Goal: Task Accomplishment & Management: Complete application form

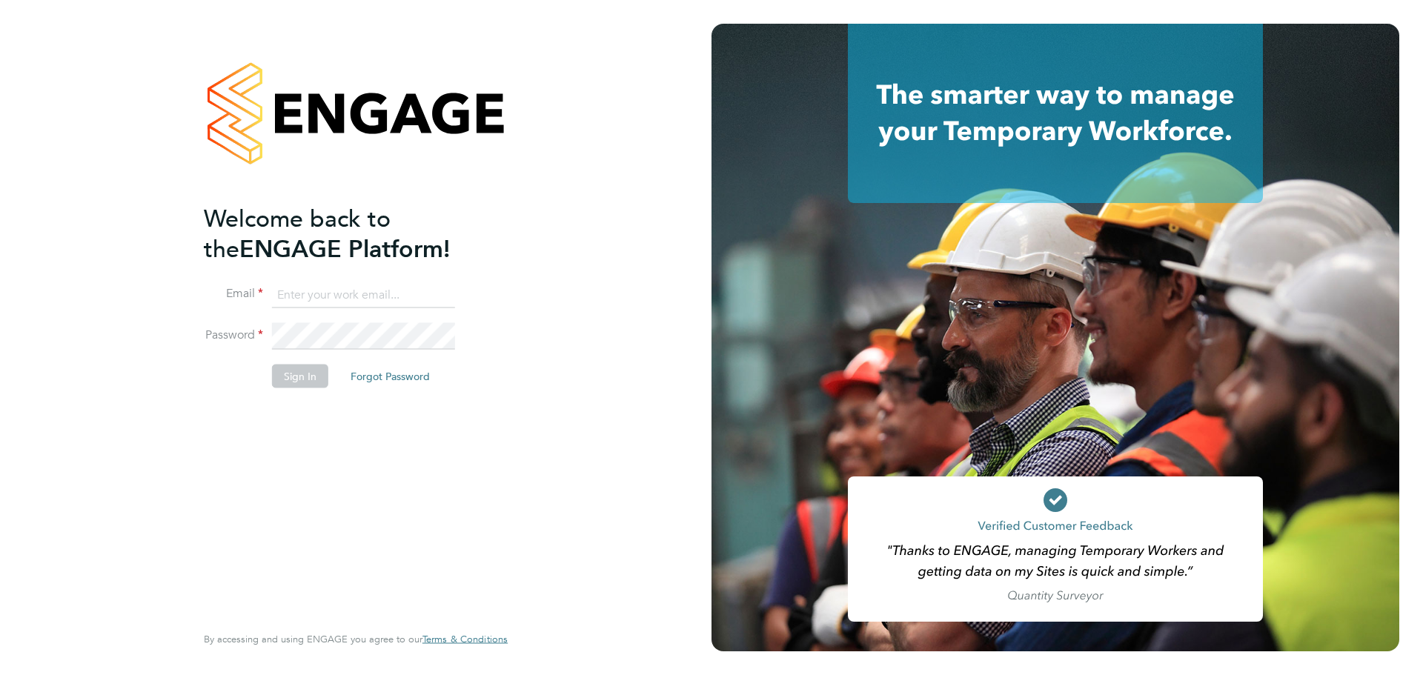
click at [388, 293] on input at bounding box center [363, 295] width 183 height 27
type input "caitlin.rae@integrapeople.com"
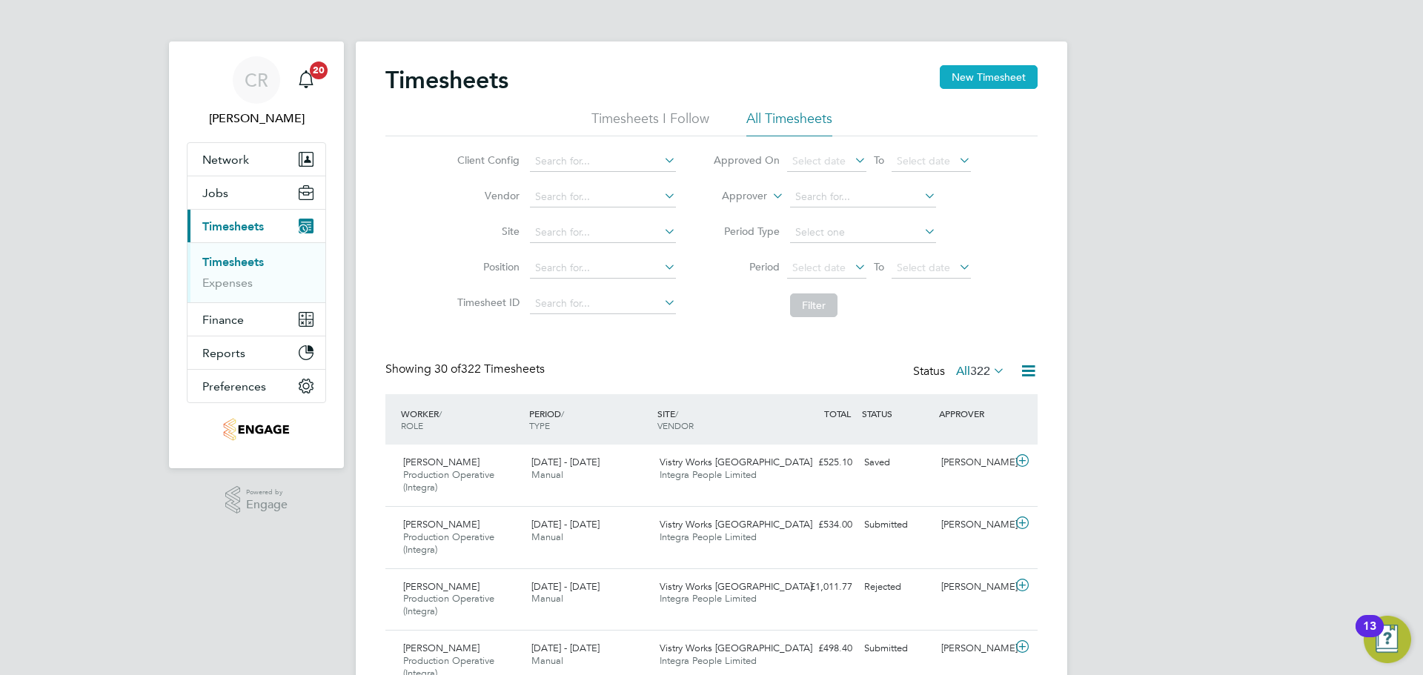
click at [987, 75] on button "New Timesheet" at bounding box center [989, 77] width 98 height 24
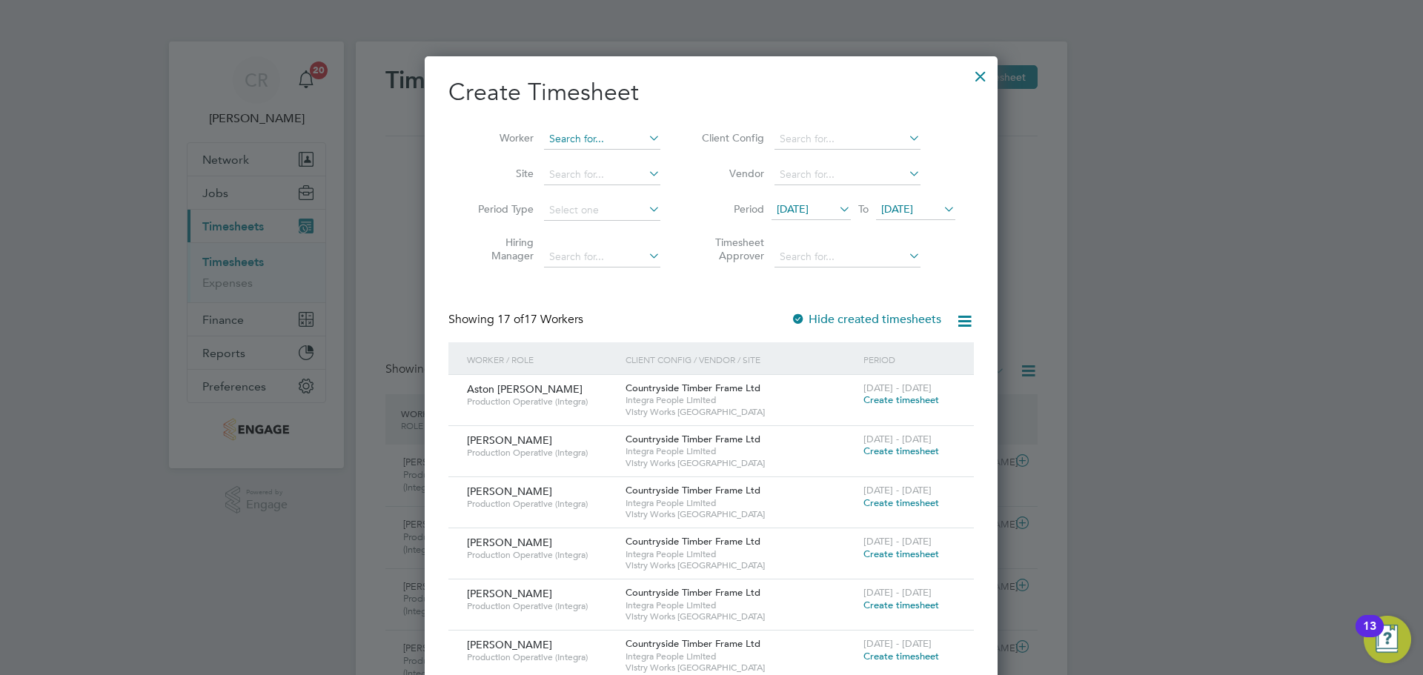
click at [619, 145] on input at bounding box center [602, 139] width 116 height 21
click at [893, 397] on span "Create timesheet" at bounding box center [901, 400] width 76 height 13
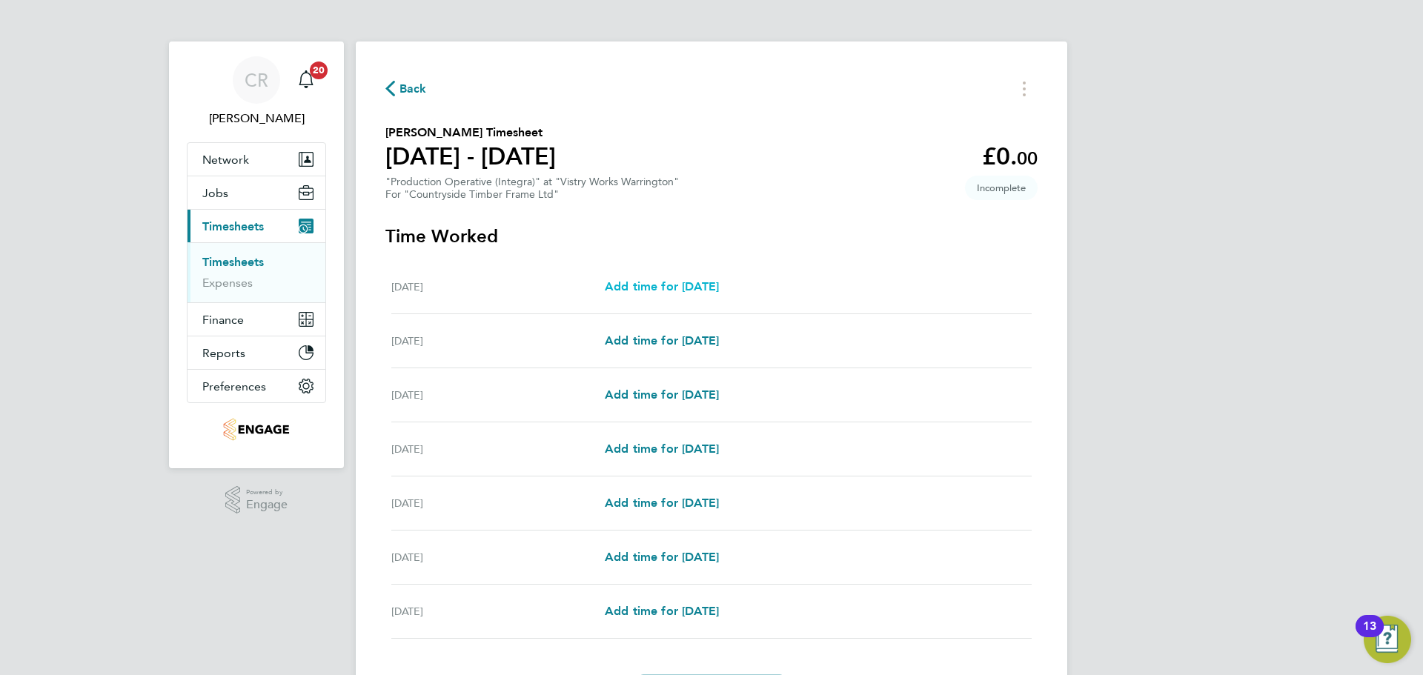
click at [691, 285] on span "Add time for [DATE]" at bounding box center [662, 286] width 114 height 14
select select "15"
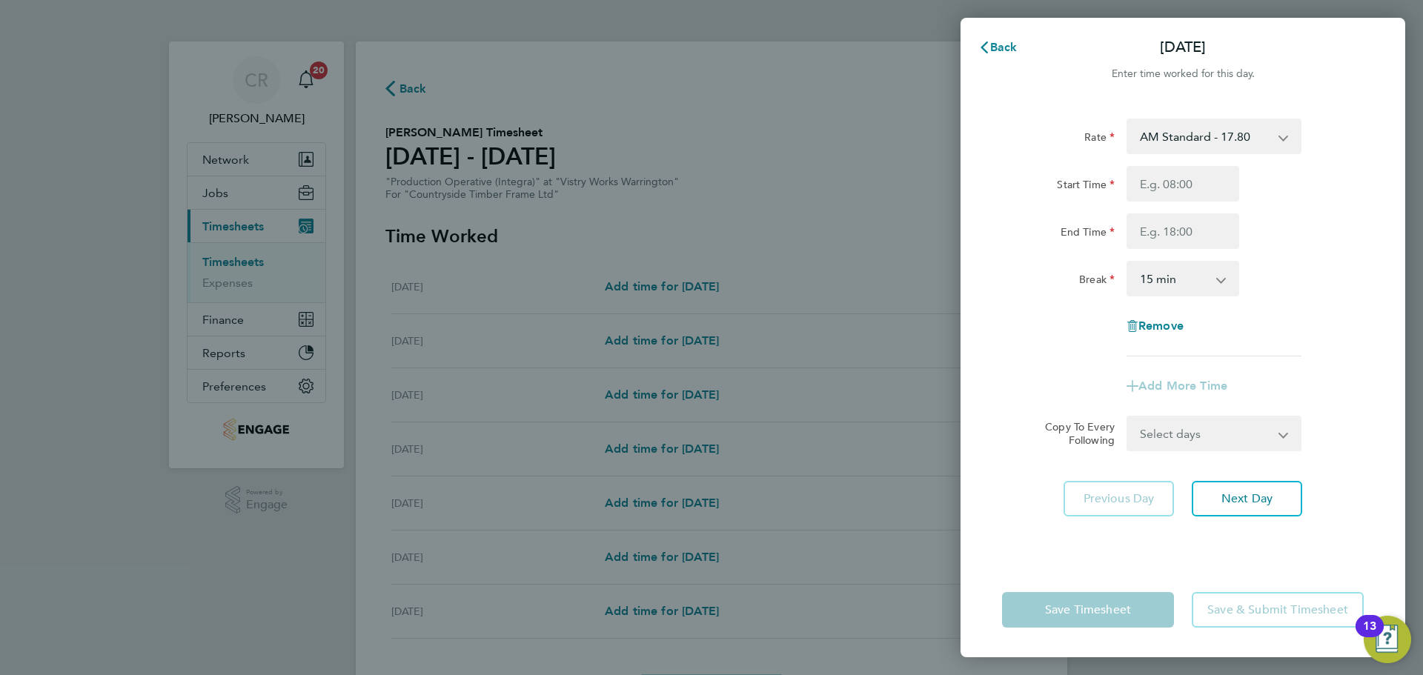
click at [1227, 136] on select "AM Standard - 17.80 BONUS - 13.50 PM OT2 - 38.18 PM OT1 - 28.64 PM Standard - 1…" at bounding box center [1205, 136] width 154 height 33
select select "15"
click at [1383, 42] on span "Cancel" at bounding box center [1369, 47] width 42 height 14
select select "15"
click at [998, 50] on span "Back" at bounding box center [1003, 47] width 27 height 14
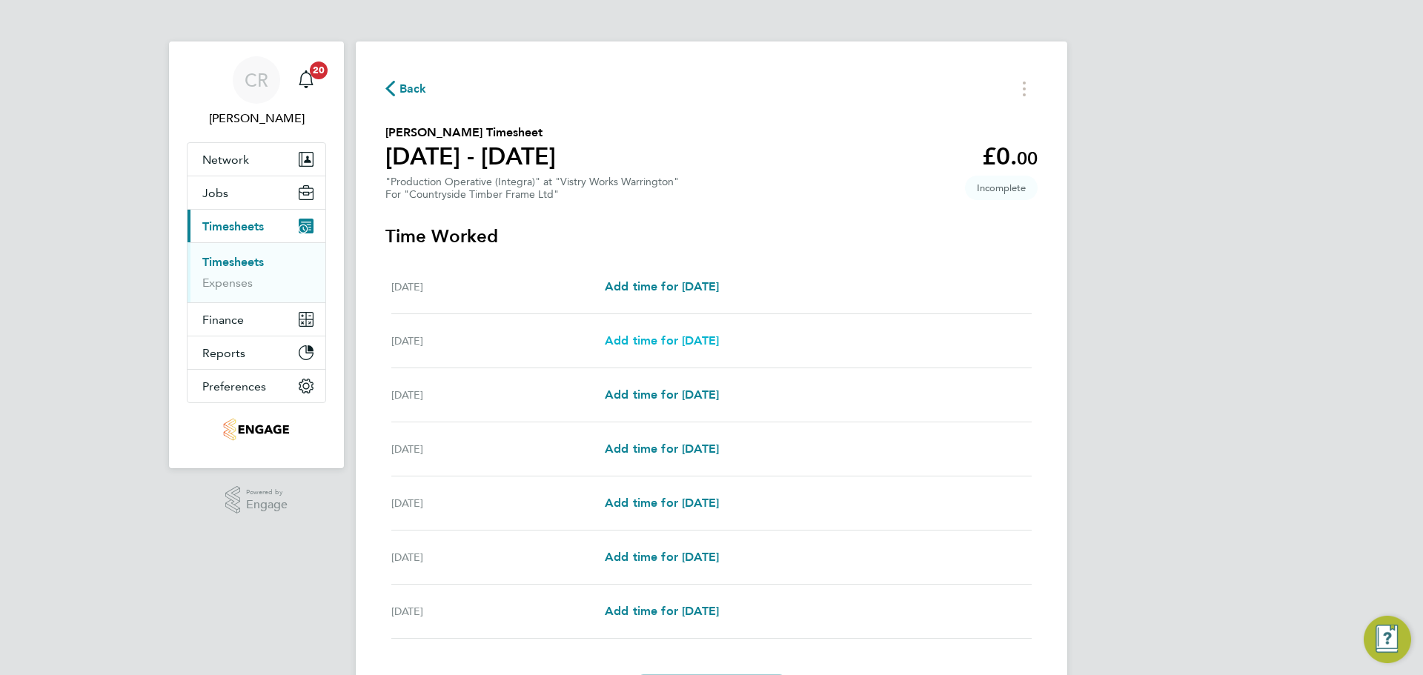
click at [718, 339] on span "Add time for Tue 26 Aug" at bounding box center [662, 340] width 114 height 14
select select "15"
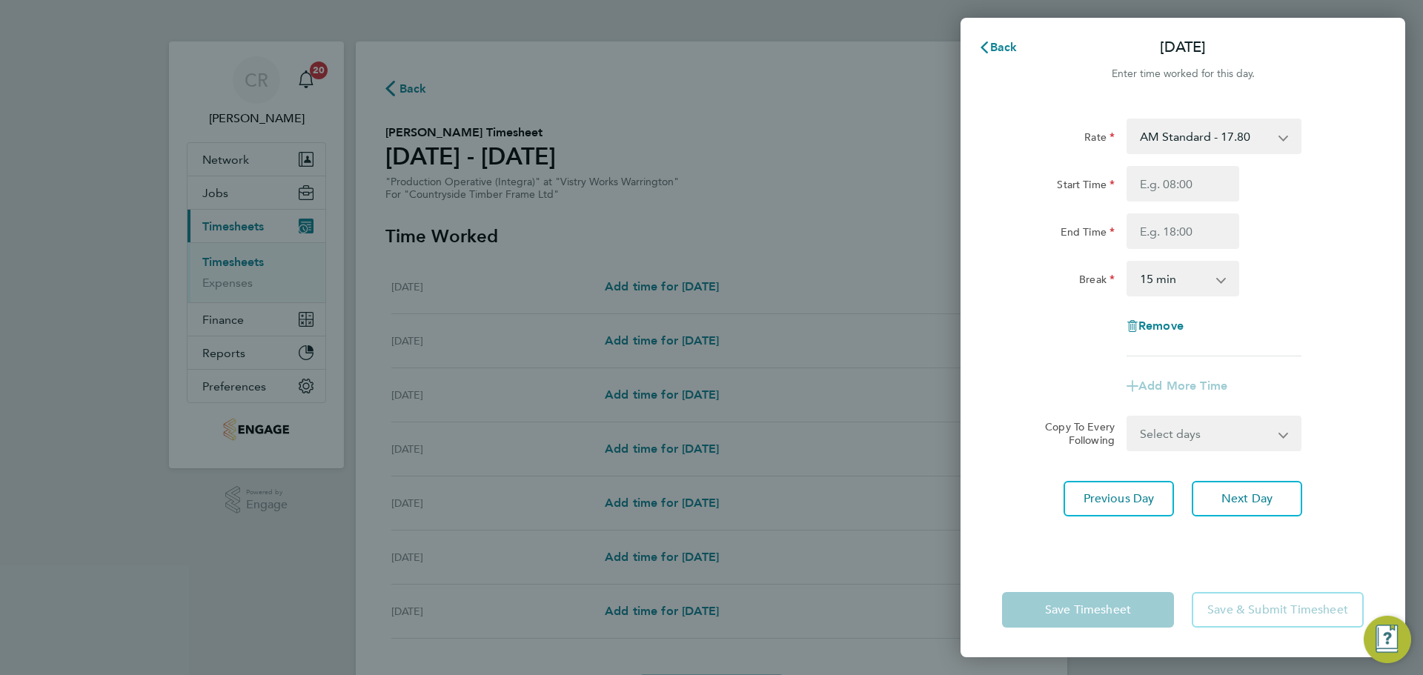
click at [1184, 144] on select "AM Standard - 17.80 BONUS - 13.50 PM OT2 - 38.18 PM OT1 - 28.64 PM Standard - 1…" at bounding box center [1205, 136] width 154 height 33
select select "15"
drag, startPoint x: 1207, startPoint y: 130, endPoint x: 1206, endPoint y: 149, distance: 18.6
click at [1207, 130] on select "AM OT2 - 35.60 BONUS - 13.50 AM Standard - 17.80 PM OT2 - 38.18 PM OT1 - 28.64 …" at bounding box center [1205, 136] width 154 height 33
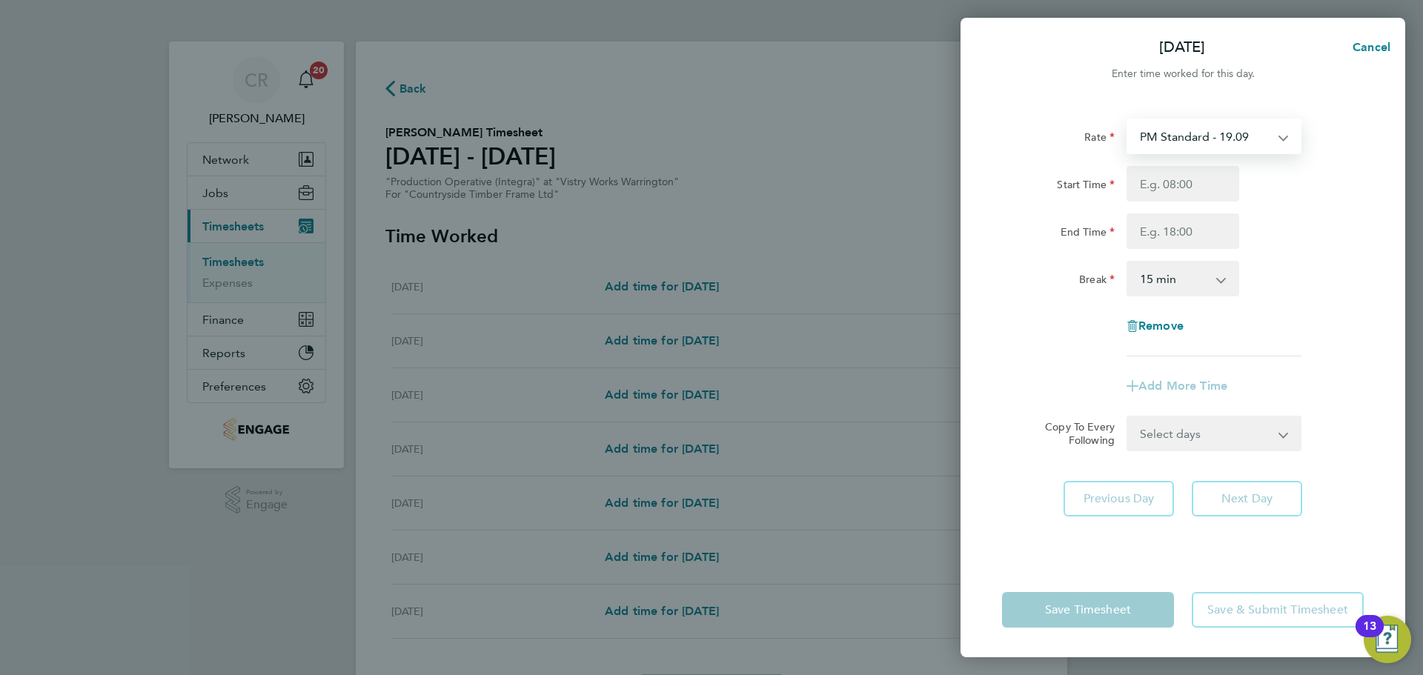
select select "15"
click at [1177, 180] on input "Start Time" at bounding box center [1182, 184] width 113 height 36
drag, startPoint x: 1189, startPoint y: 186, endPoint x: 1198, endPoint y: 194, distance: 12.1
click at [1189, 186] on input "Start Time" at bounding box center [1182, 184] width 113 height 36
type input "14:00"
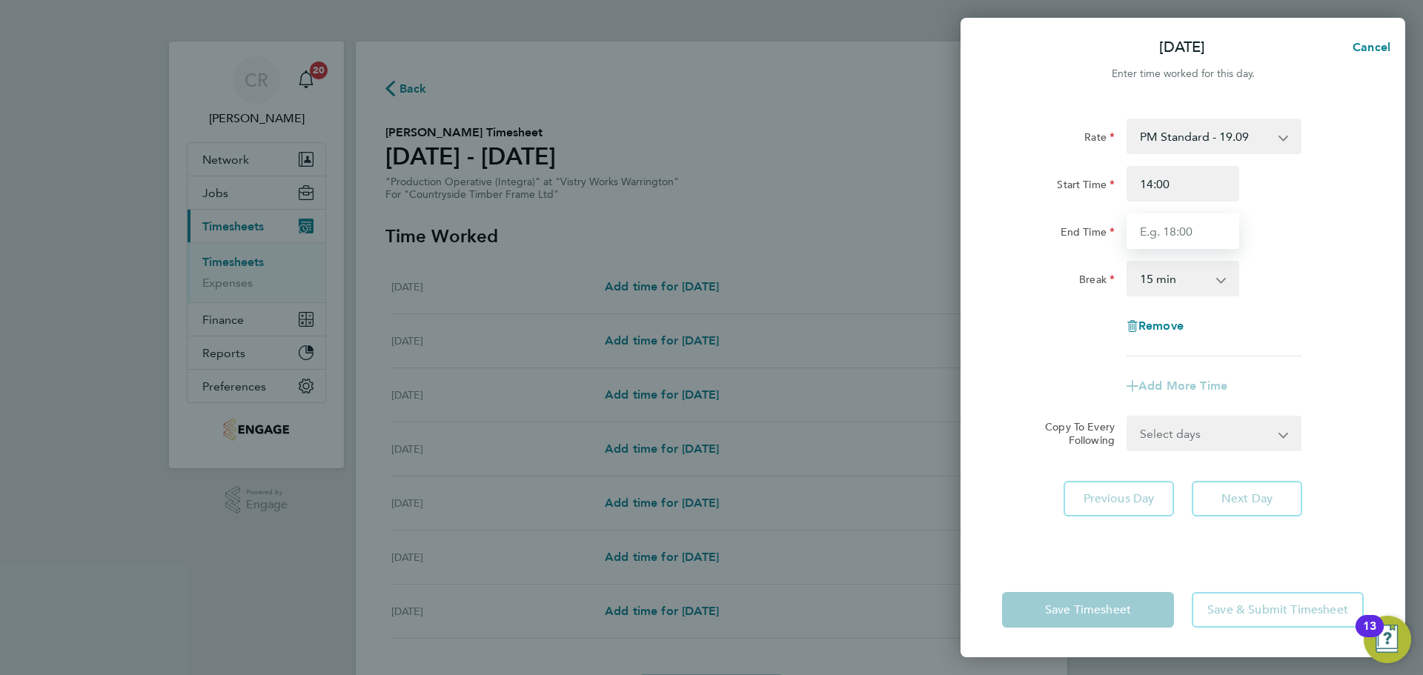
click at [1175, 227] on input "End Time" at bounding box center [1182, 231] width 113 height 36
type input "00:00"
drag, startPoint x: 1171, startPoint y: 274, endPoint x: 1175, endPoint y: 287, distance: 13.1
click at [1171, 274] on select "0 min 15 min 30 min 45 min 60 min 75 min 90 min" at bounding box center [1174, 278] width 92 height 33
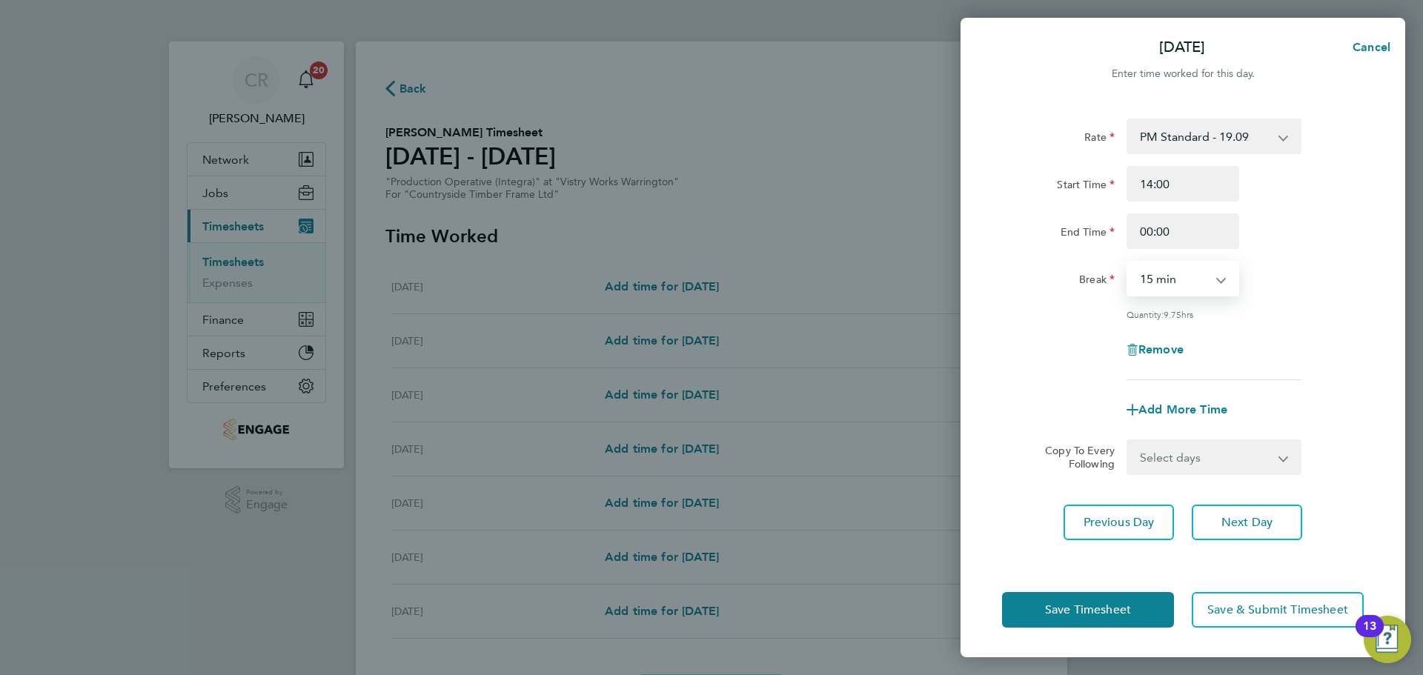
select select "30"
click at [1128, 262] on select "0 min 15 min 30 min 45 min 60 min 75 min 90 min" at bounding box center [1174, 278] width 92 height 33
click at [1152, 611] on button "Save Timesheet" at bounding box center [1088, 610] width 172 height 36
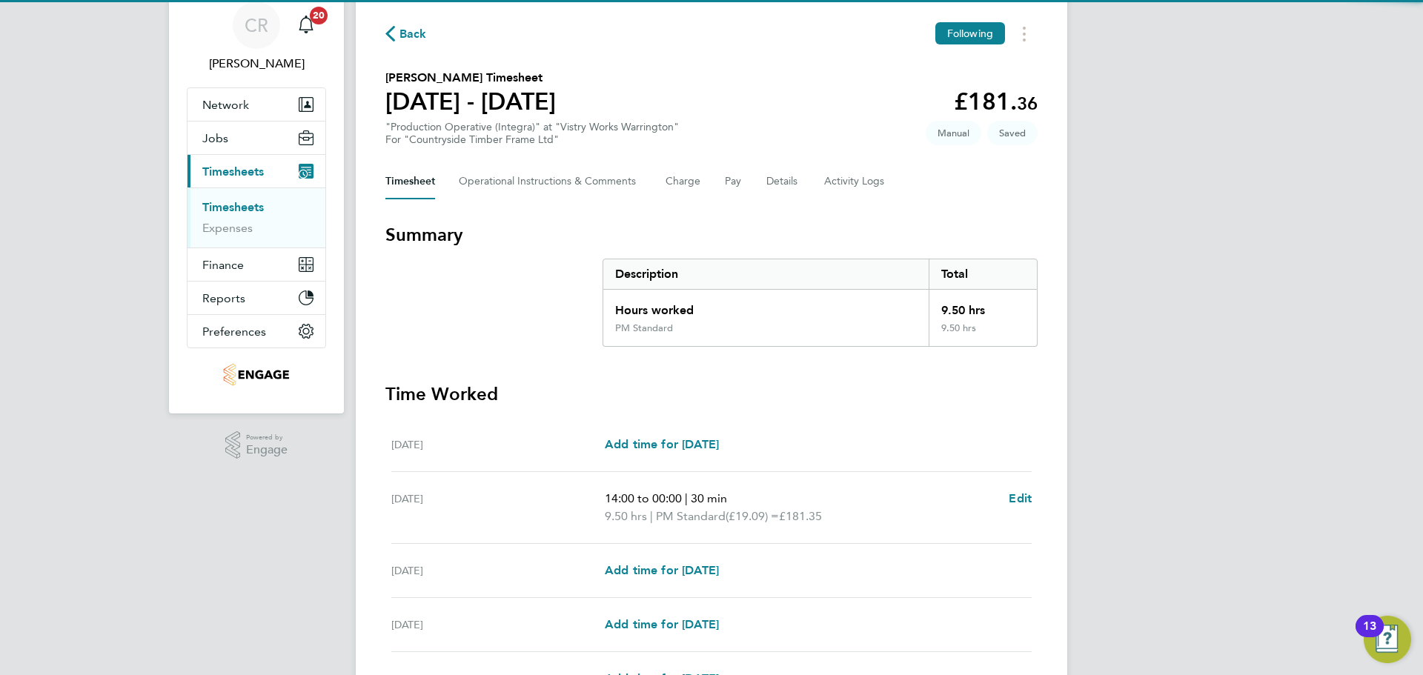
scroll to position [74, 0]
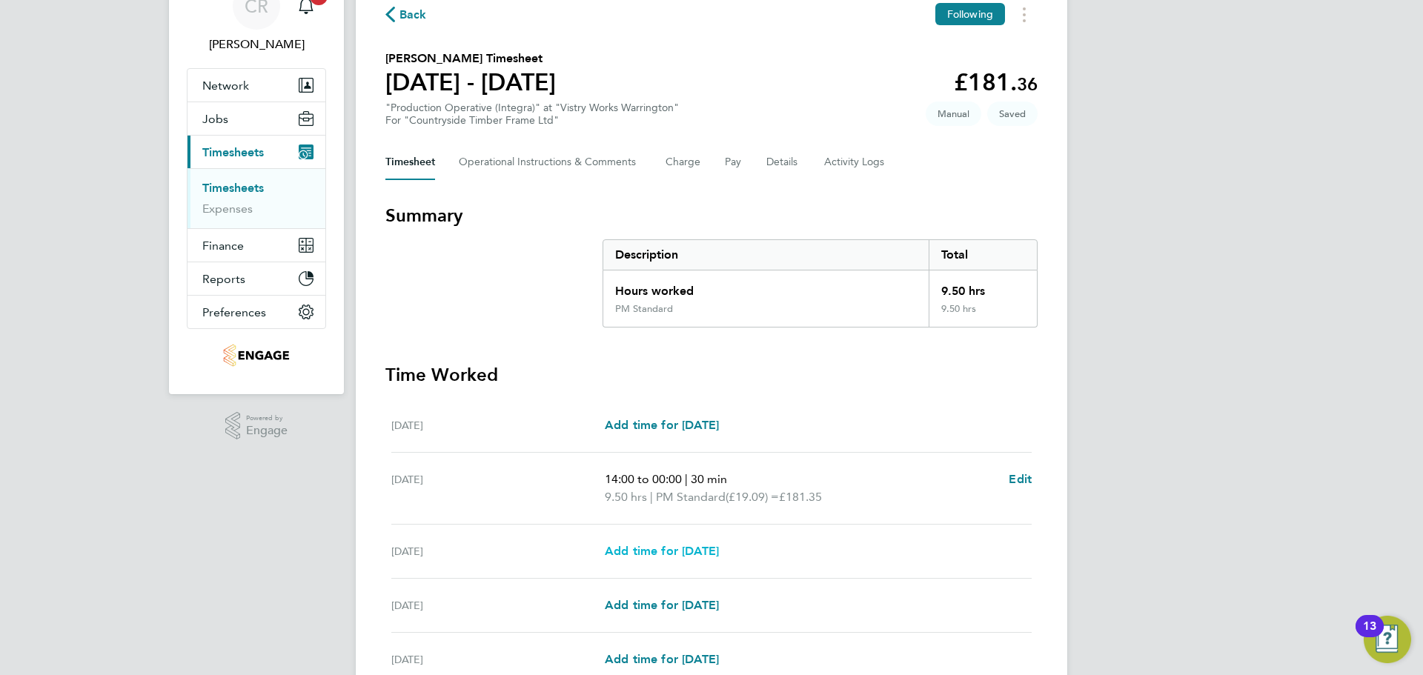
click at [719, 545] on span "Add time for Wed 27 Aug" at bounding box center [662, 551] width 114 height 14
select select "15"
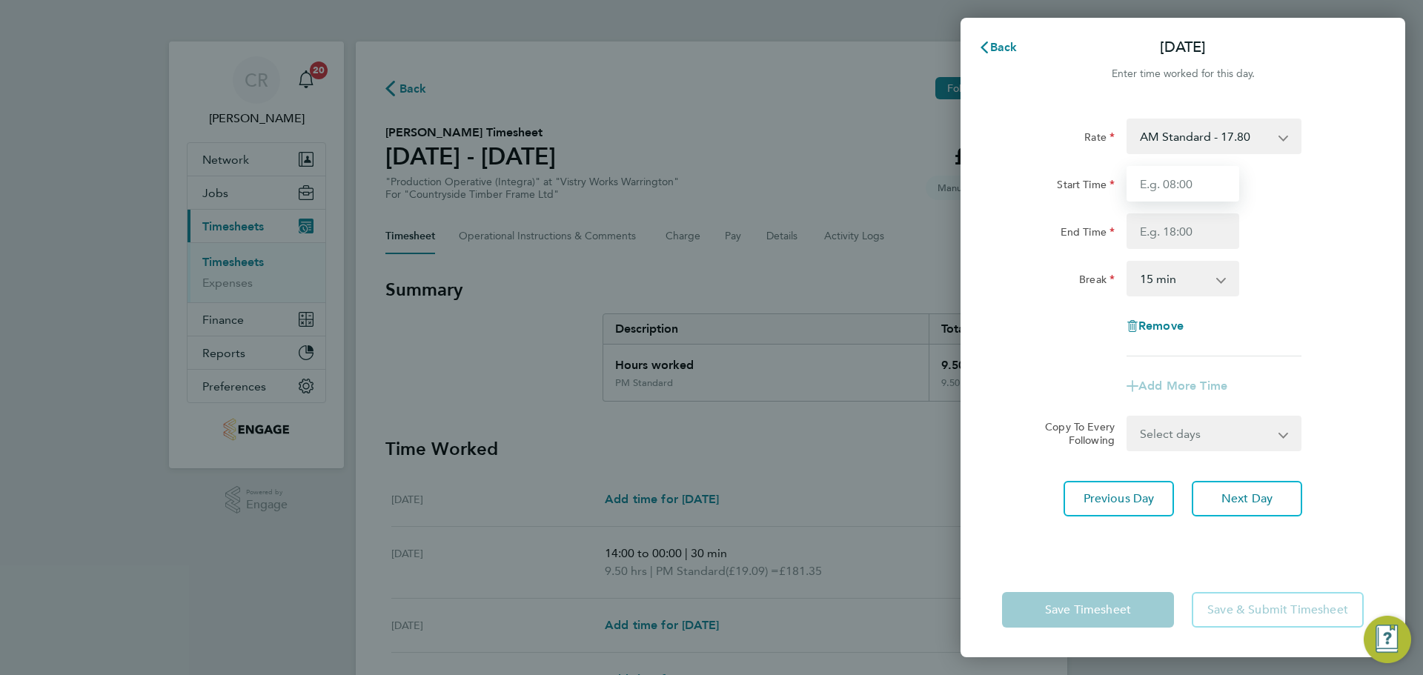
click at [1187, 188] on input "Start Time" at bounding box center [1182, 184] width 113 height 36
click at [1195, 145] on select "AM Standard - 17.80 BONUS - 13.50 PM OT2 - 38.18 PM OT1 - 28.64 PM Standard - 1…" at bounding box center [1205, 136] width 154 height 33
select select "15"
click at [1176, 187] on input "Start Time" at bounding box center [1182, 184] width 113 height 36
type input "14:00"
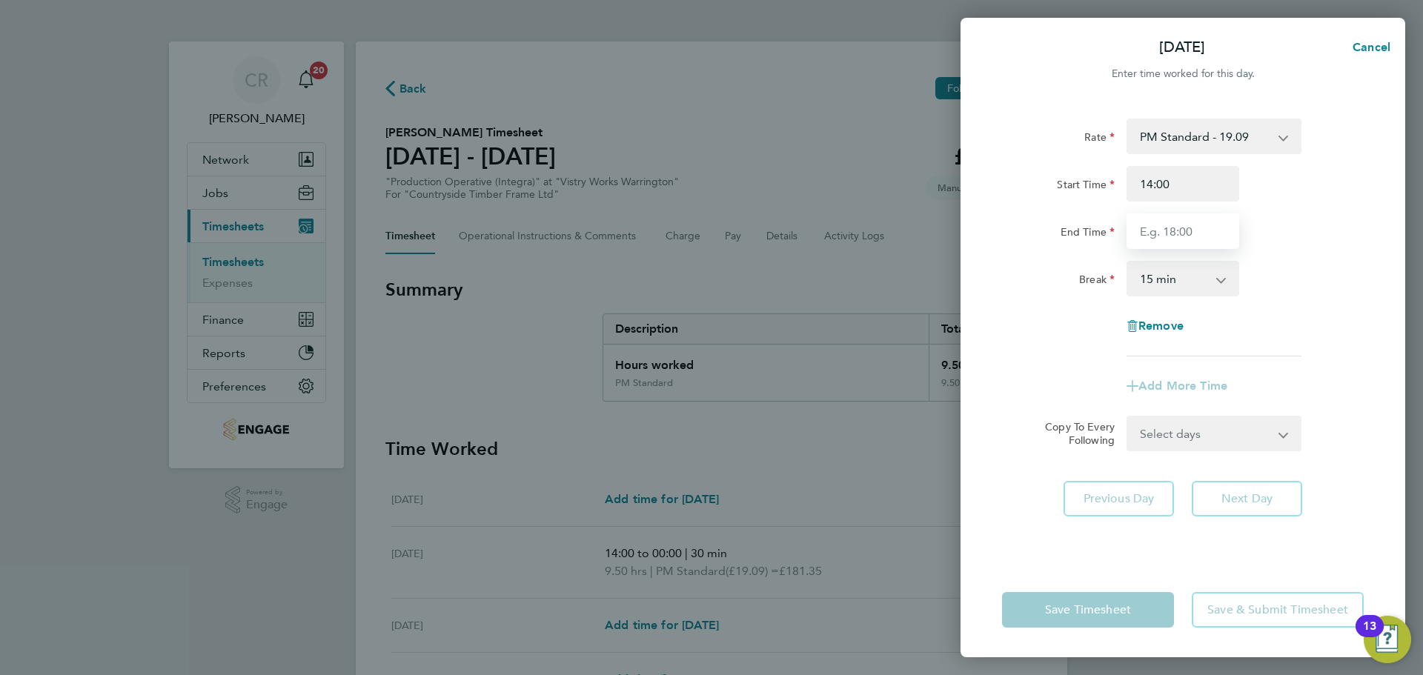
drag, startPoint x: 1221, startPoint y: 233, endPoint x: 1195, endPoint y: 248, distance: 29.9
click at [1221, 233] on input "End Time" at bounding box center [1182, 231] width 113 height 36
type input "00:00"
click at [1200, 291] on select "0 min 15 min 30 min 45 min 60 min 75 min 90 min" at bounding box center [1174, 278] width 92 height 33
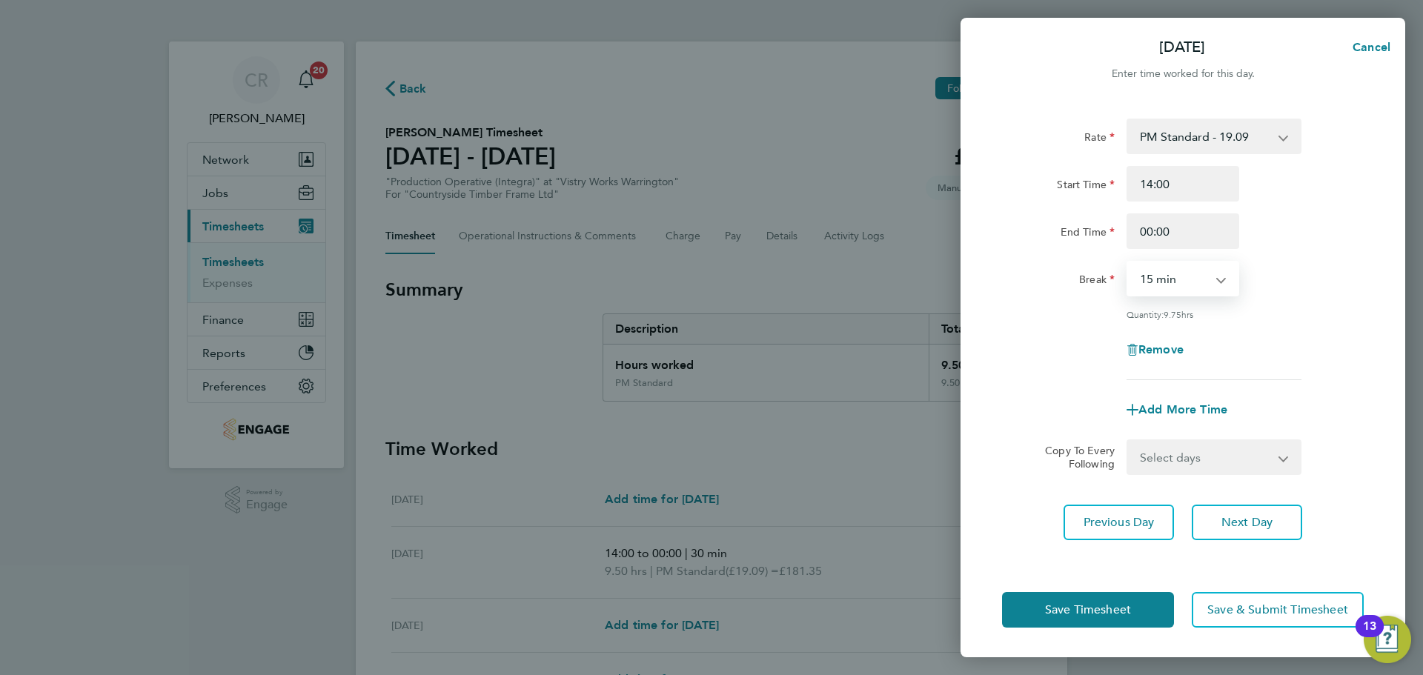
select select "30"
click at [1128, 262] on select "0 min 15 min 30 min 45 min 60 min 75 min 90 min" at bounding box center [1174, 278] width 92 height 33
click at [1135, 603] on button "Save Timesheet" at bounding box center [1088, 610] width 172 height 36
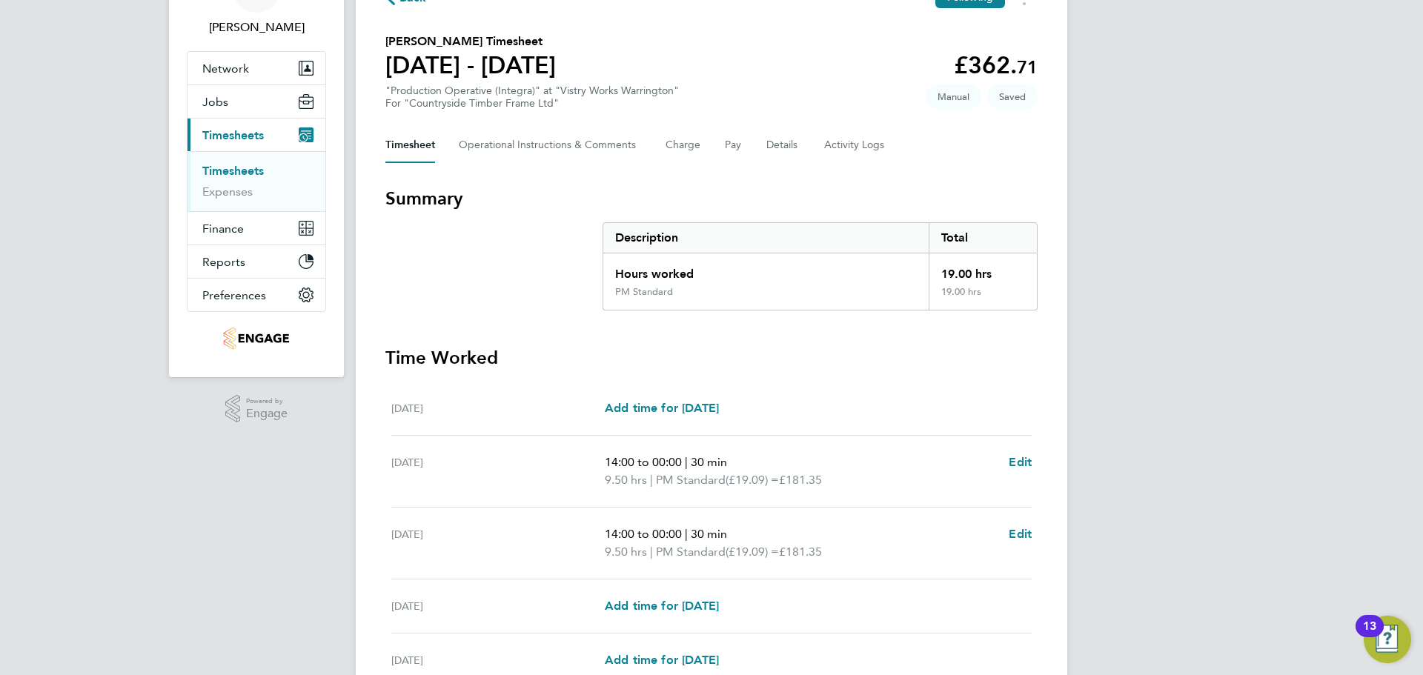
scroll to position [222, 0]
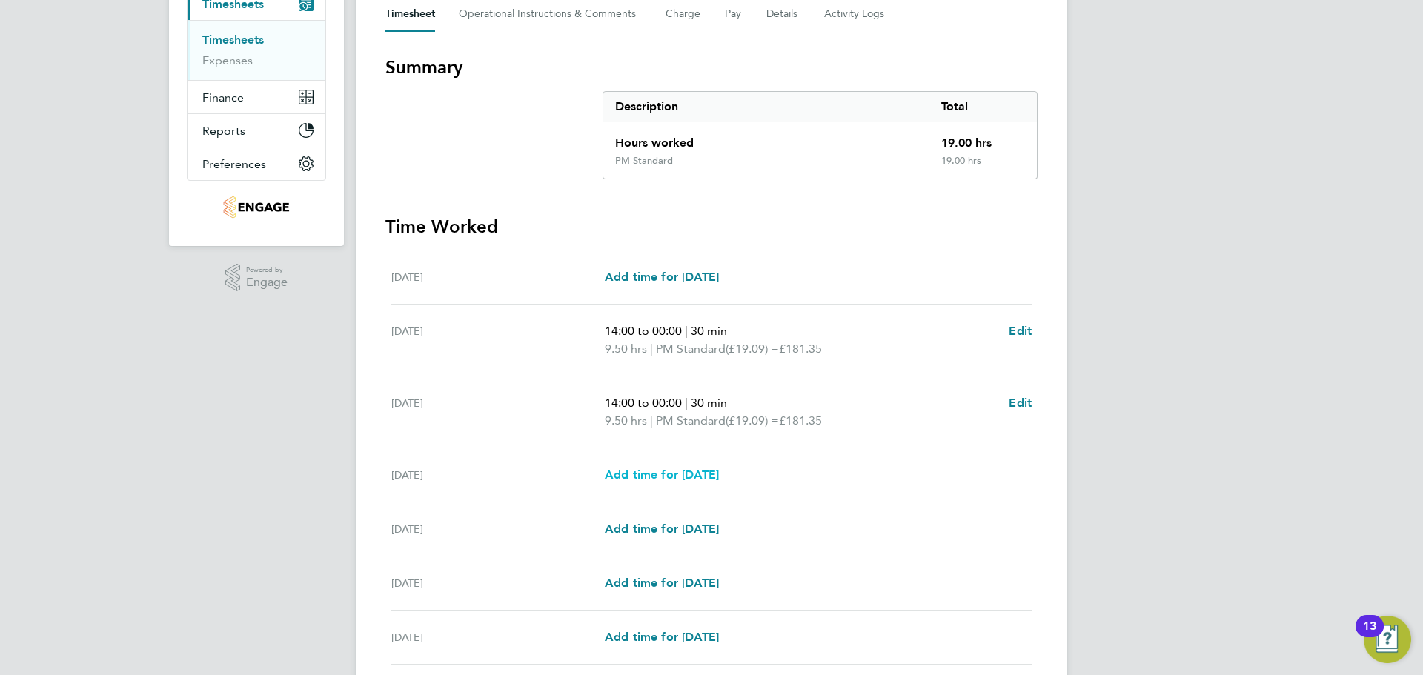
click at [688, 471] on span "Add time for Thu 28 Aug" at bounding box center [662, 475] width 114 height 14
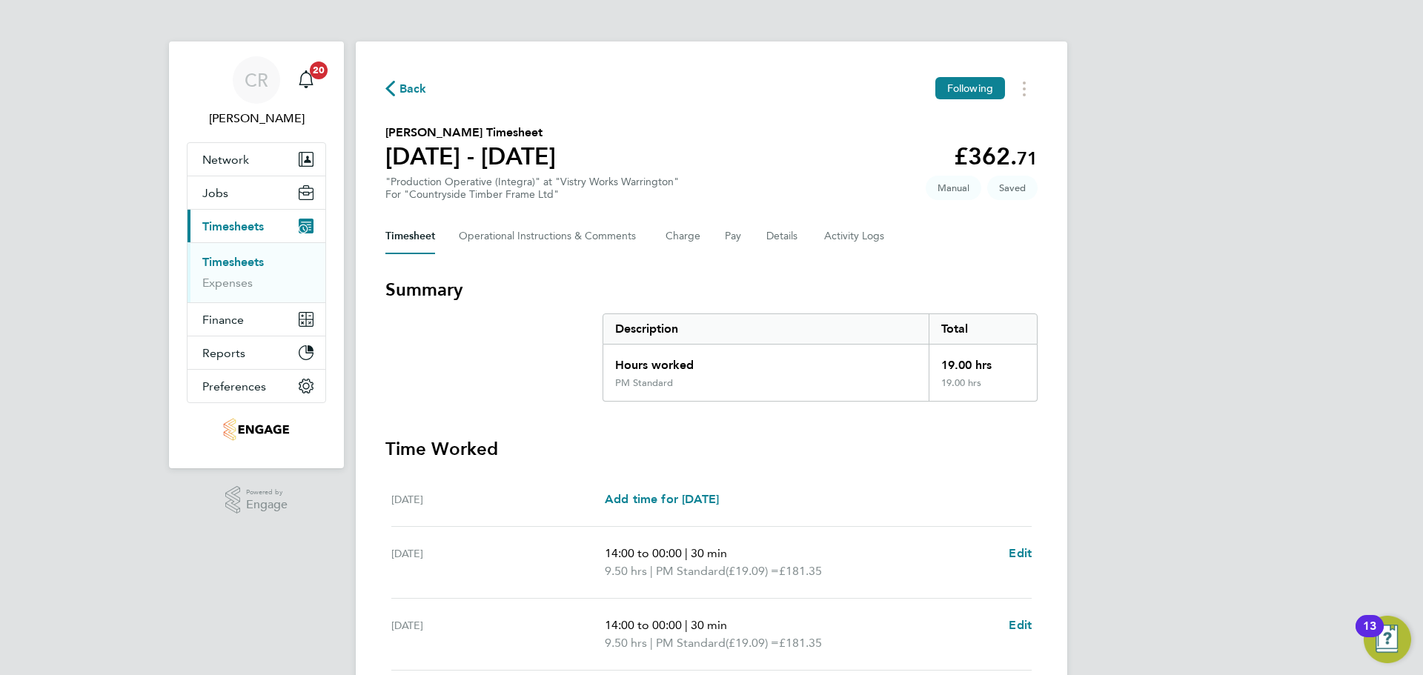
select select "15"
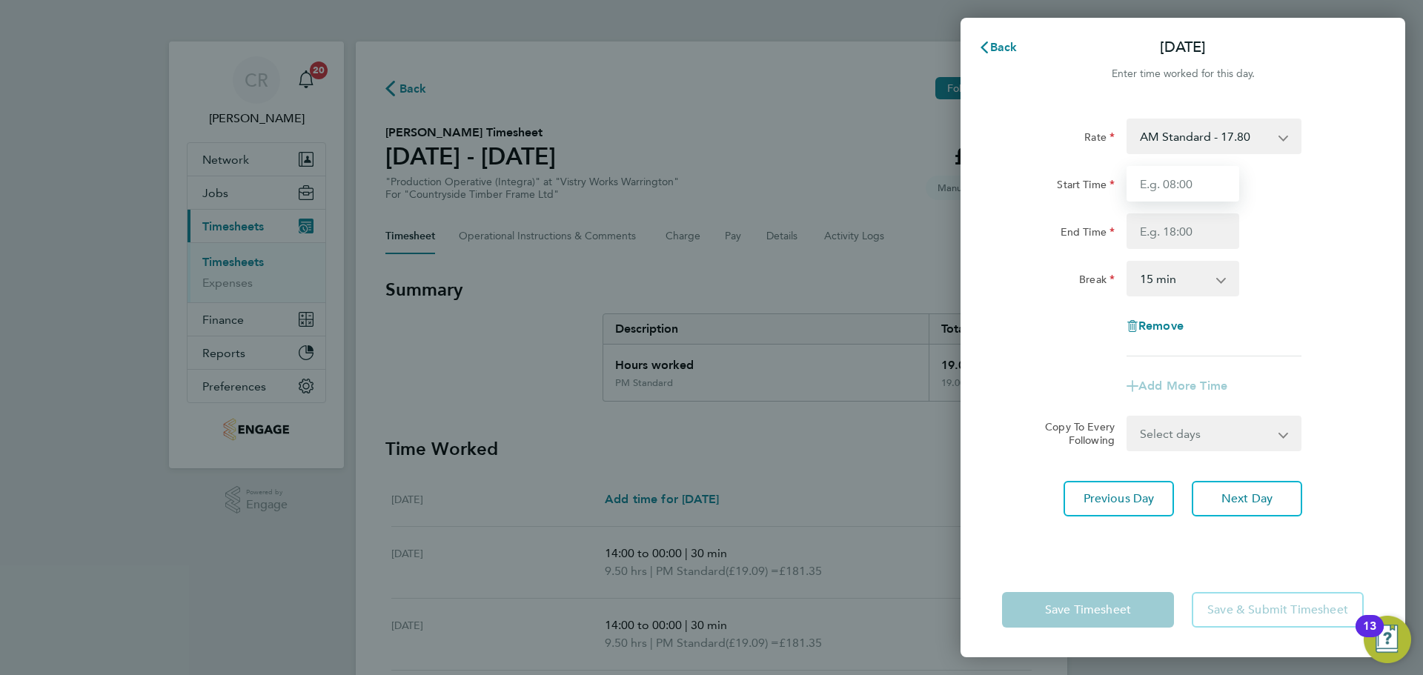
drag, startPoint x: 1169, startPoint y: 178, endPoint x: 1175, endPoint y: 186, distance: 10.1
click at [1169, 178] on input "Start Time" at bounding box center [1182, 184] width 113 height 36
click at [1197, 126] on select "AM Standard - 17.80 BONUS - 13.50 PM OT2 - 38.18 PM OT1 - 28.64 PM Standard - 1…" at bounding box center [1205, 136] width 154 height 33
select select "15"
drag, startPoint x: 1183, startPoint y: 179, endPoint x: 1189, endPoint y: 199, distance: 20.4
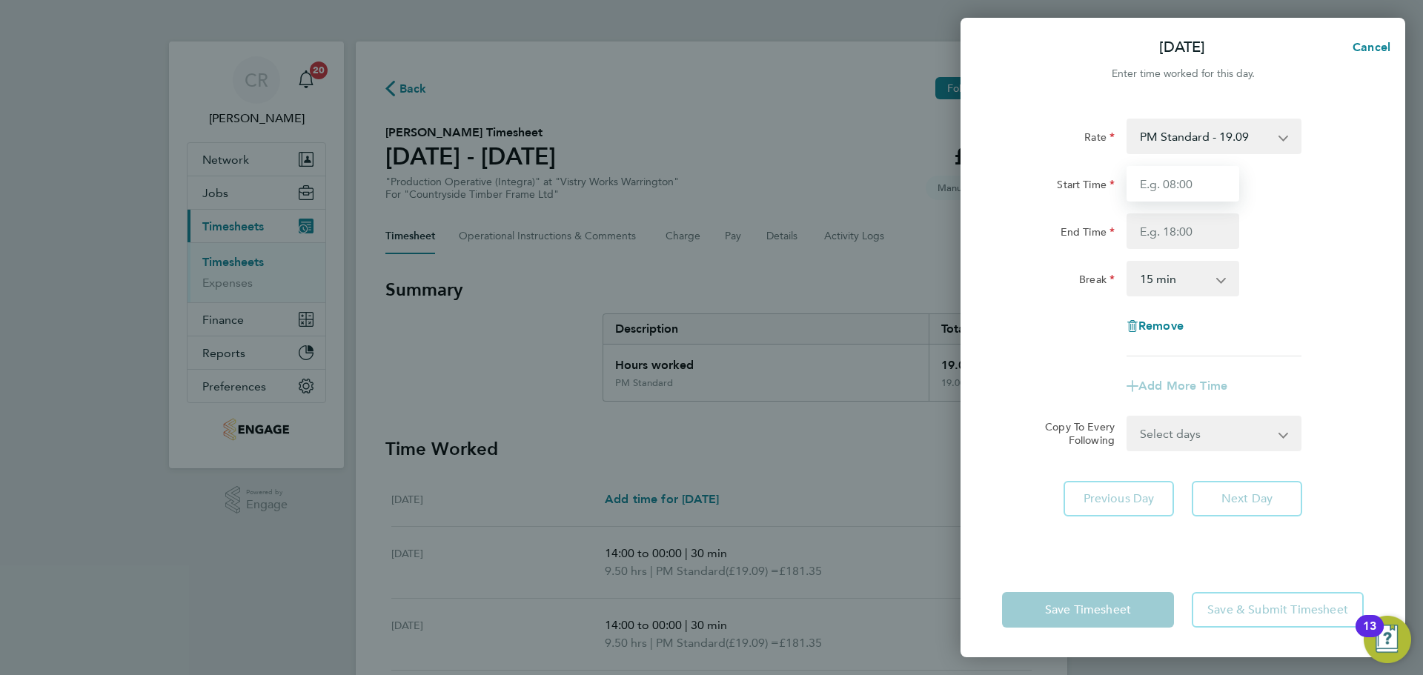
click at [1183, 179] on input "Start Time" at bounding box center [1182, 184] width 113 height 36
click at [1188, 195] on input "06:00" at bounding box center [1182, 184] width 113 height 36
drag, startPoint x: 1186, startPoint y: 188, endPoint x: 1144, endPoint y: 190, distance: 42.3
click at [1144, 190] on input "06:00" at bounding box center [1182, 184] width 113 height 36
type input "0"
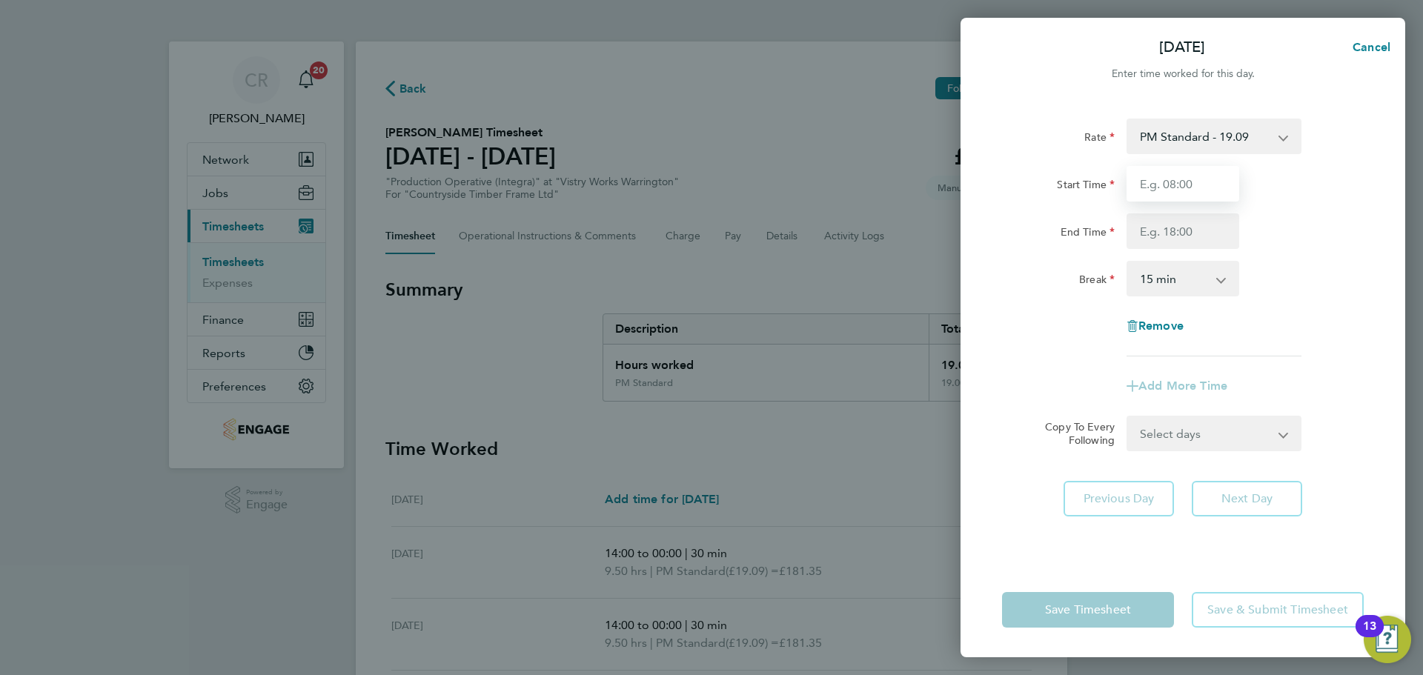
click at [1181, 187] on input "Start Time" at bounding box center [1182, 184] width 113 height 36
type input "14:00"
click at [1188, 235] on input "End Time" at bounding box center [1182, 231] width 113 height 36
type input "23:30"
click at [1180, 273] on select "0 min 15 min 30 min 45 min 60 min 75 min 90 min" at bounding box center [1174, 278] width 92 height 33
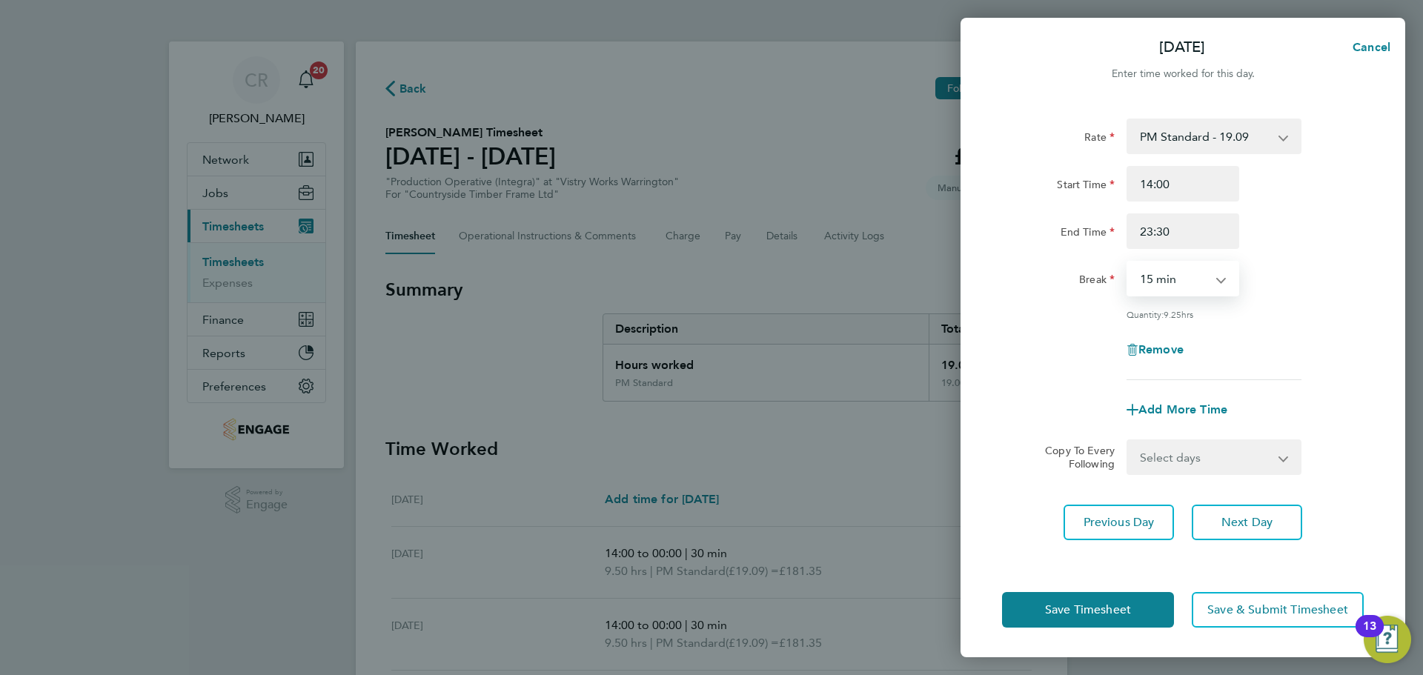
select select "30"
click at [1128, 262] on select "0 min 15 min 30 min 45 min 60 min 75 min 90 min" at bounding box center [1174, 278] width 92 height 33
click at [1138, 611] on button "Save Timesheet" at bounding box center [1088, 610] width 172 height 36
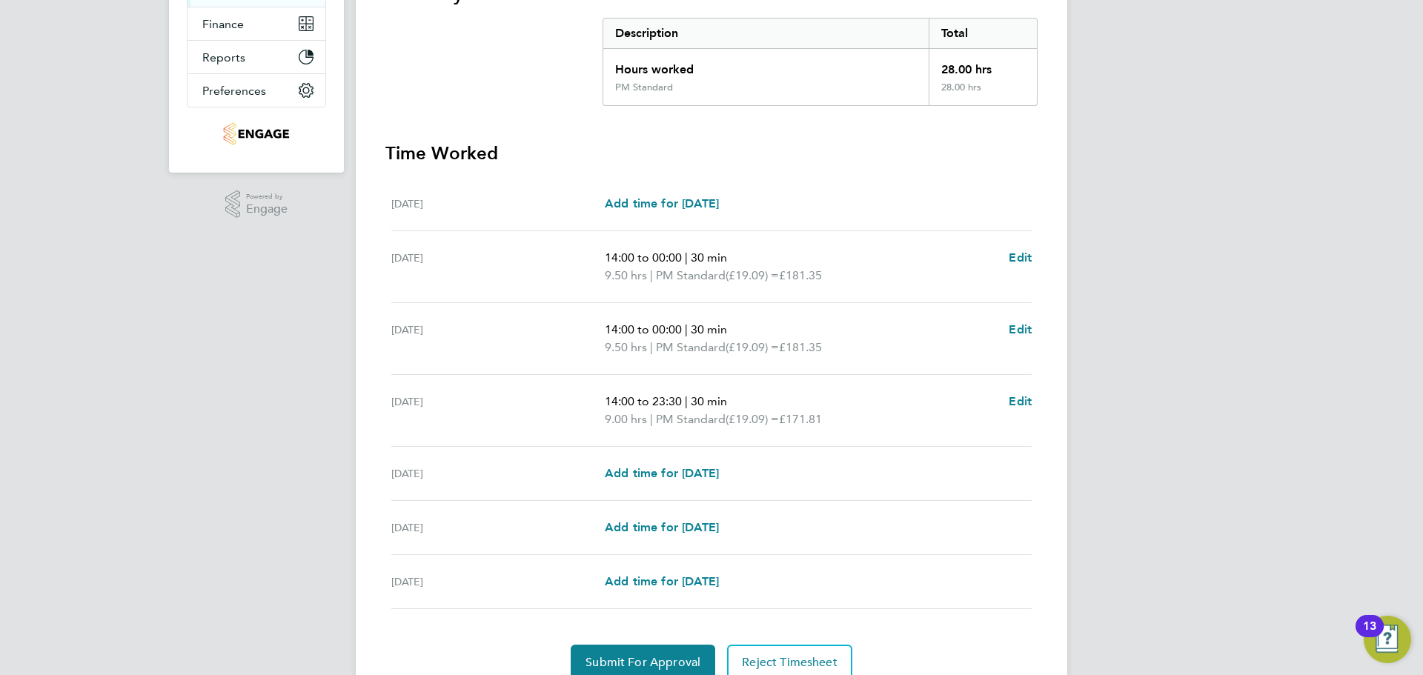
scroll to position [296, 0]
click at [1017, 397] on span "Edit" at bounding box center [1020, 401] width 23 height 14
select select "30"
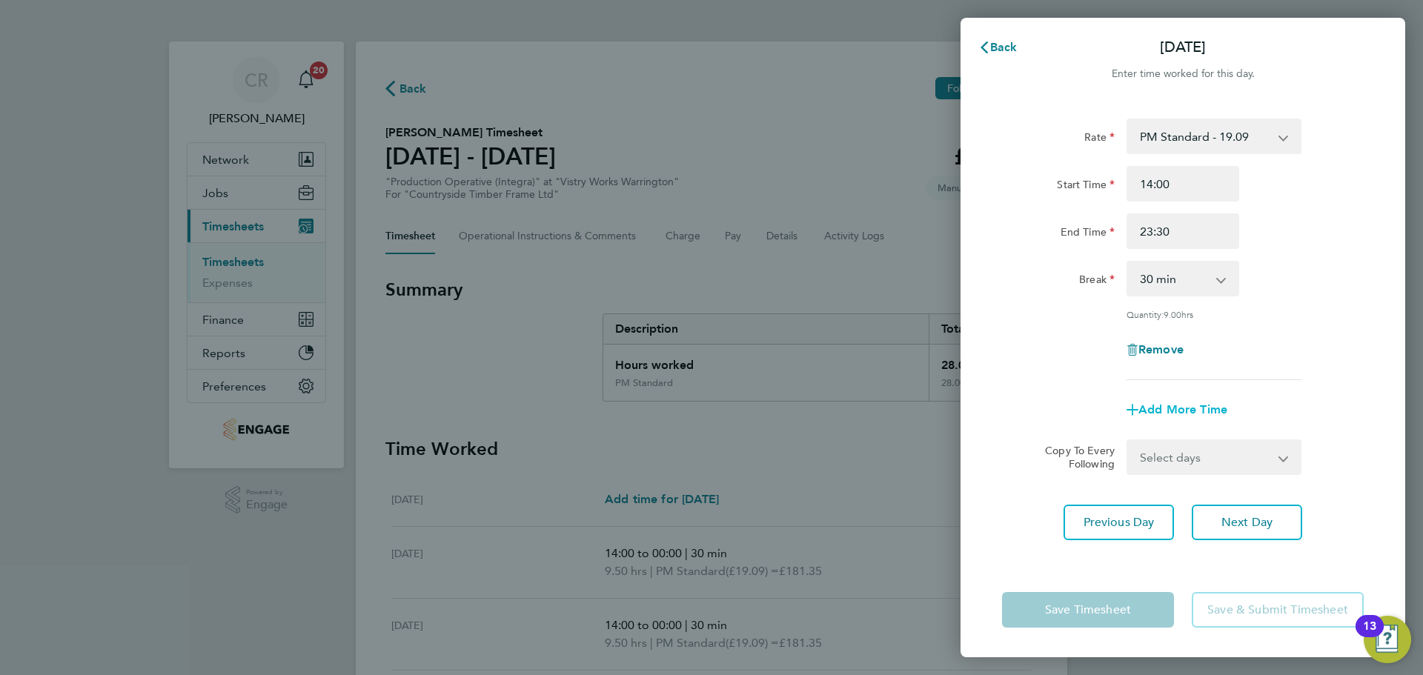
click at [1161, 405] on span "Add More Time" at bounding box center [1182, 409] width 89 height 14
select select "null"
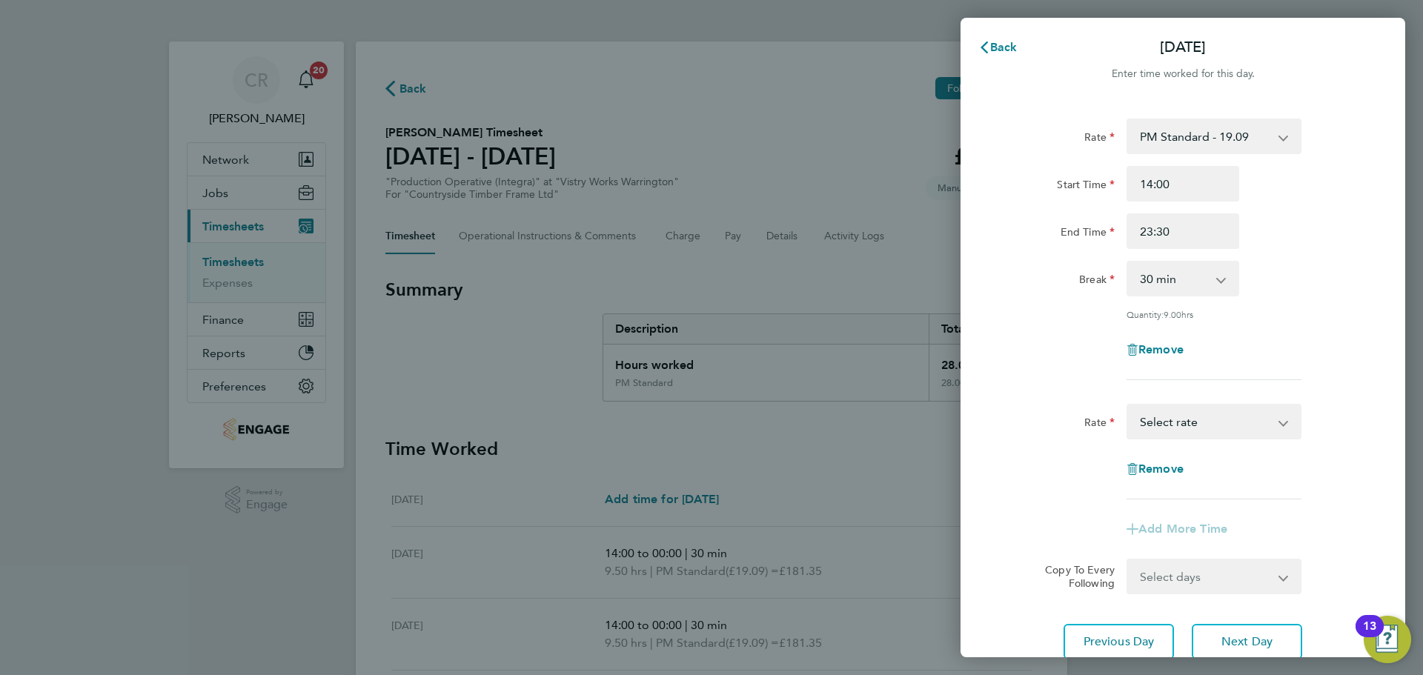
click at [1189, 415] on select "BONUS - 13.50 AM Standard - 17.80 PM OT2 - 38.18 PM OT1 - 28.64 PM Standard - 1…" at bounding box center [1205, 421] width 154 height 33
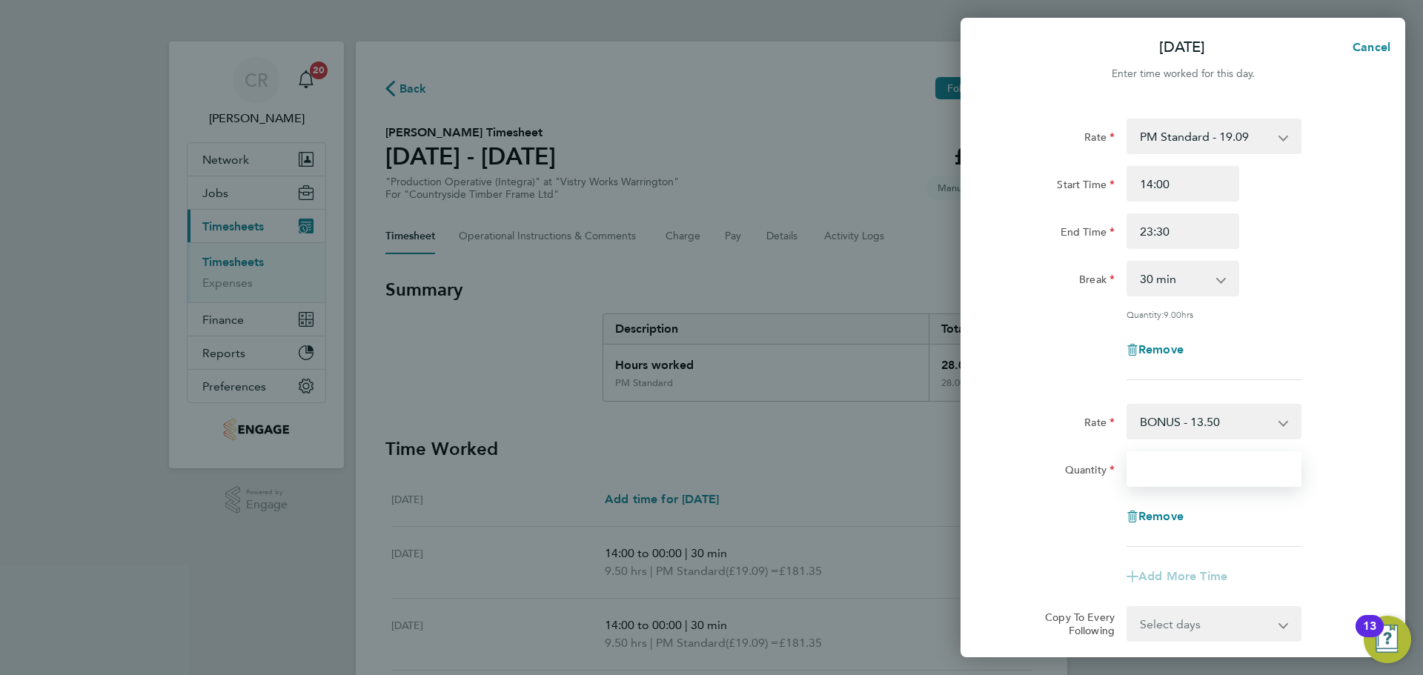
click at [1186, 471] on input "Quantity" at bounding box center [1213, 469] width 175 height 36
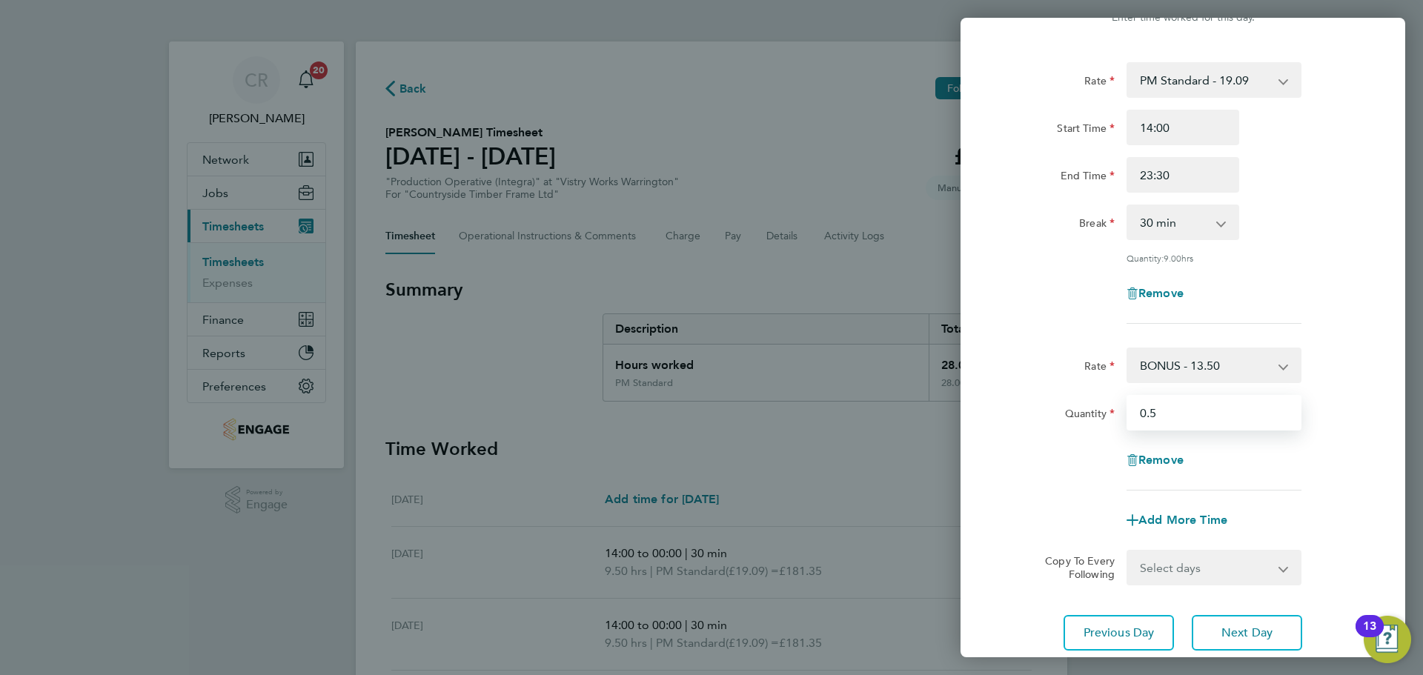
scroll to position [161, 0]
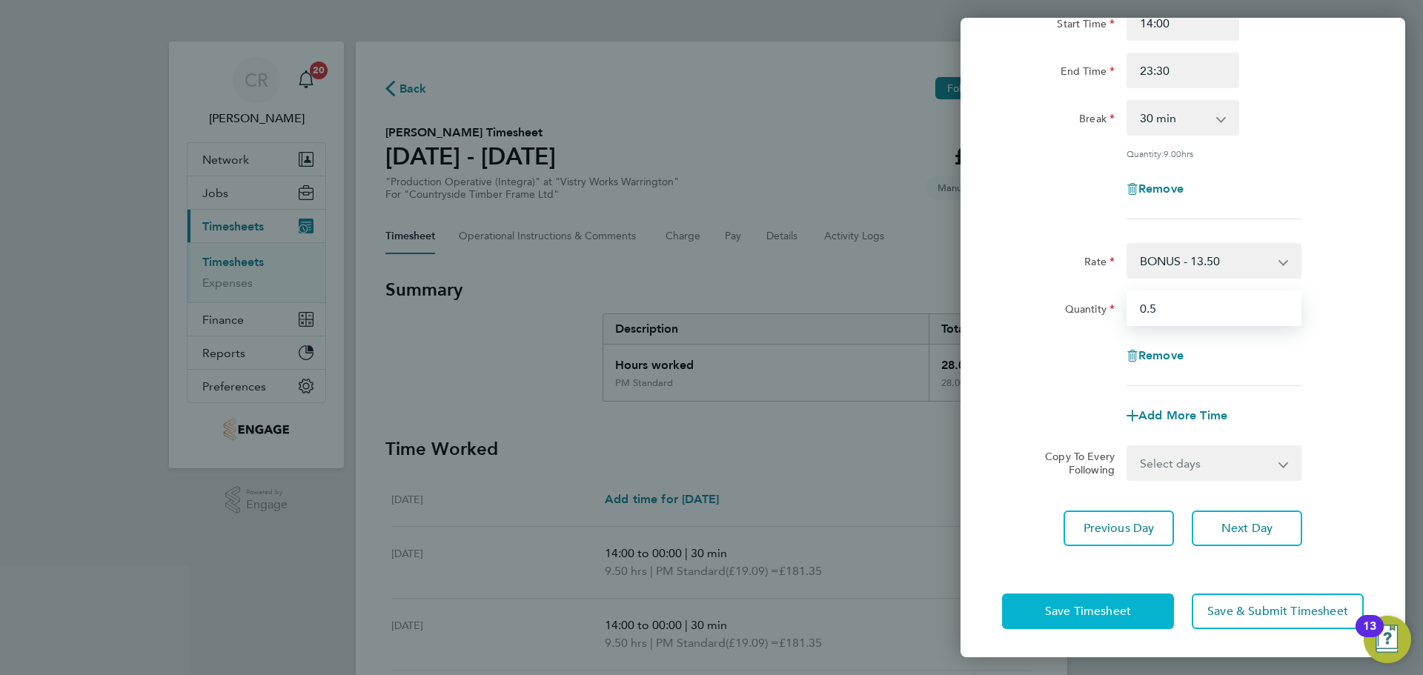
type input "0.5"
click at [1106, 614] on span "Save Timesheet" at bounding box center [1088, 611] width 86 height 15
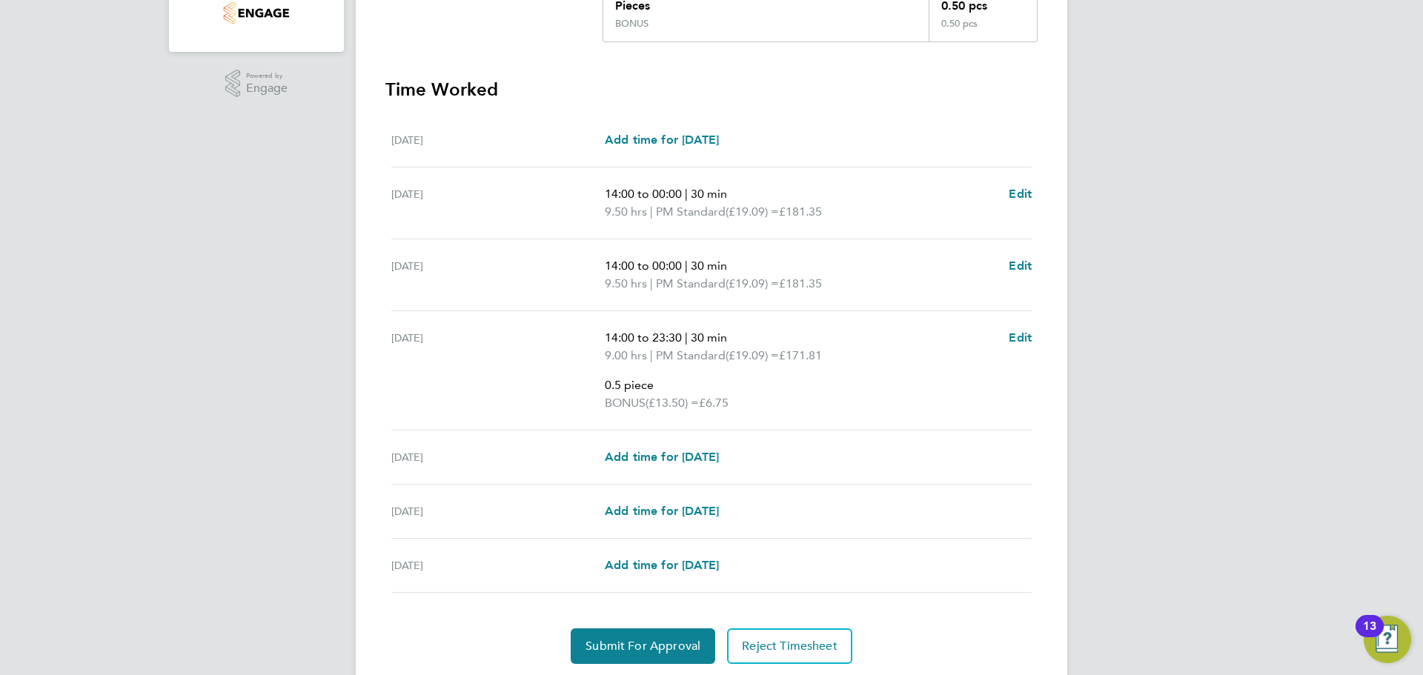
scroll to position [465, 0]
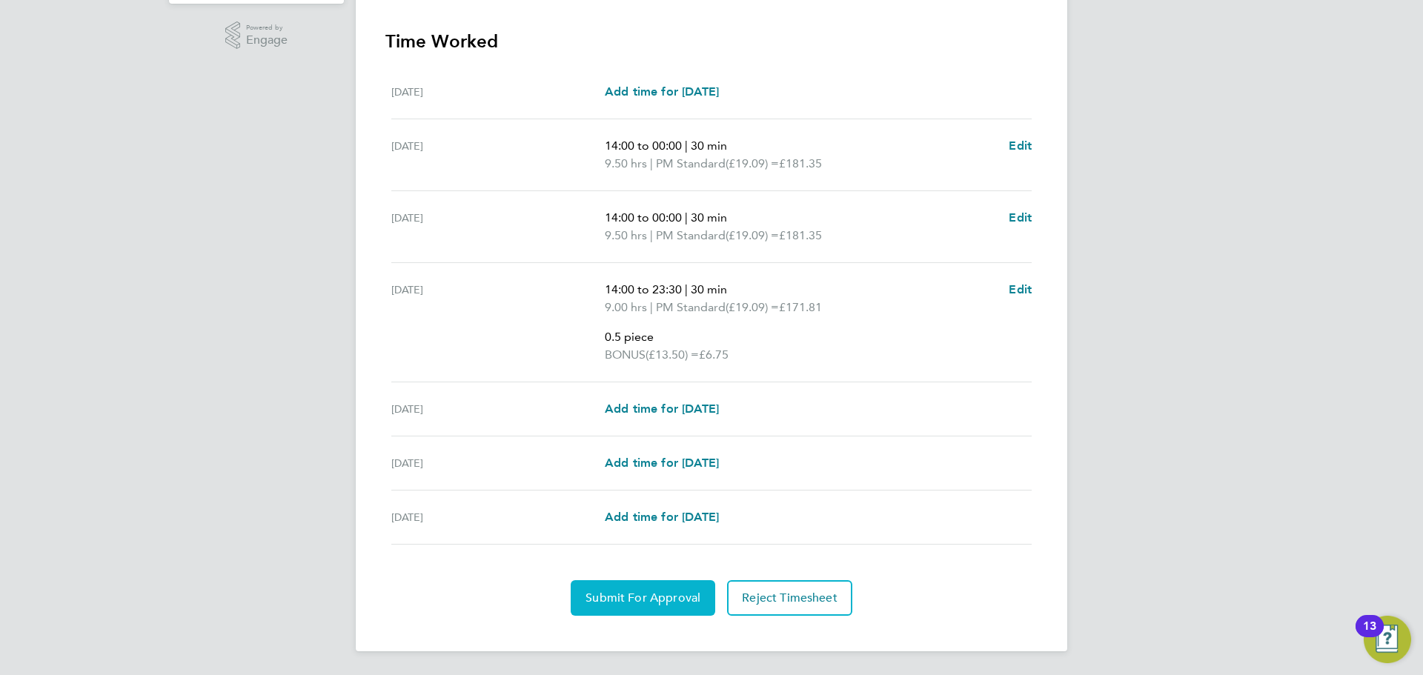
click at [673, 605] on span "Submit For Approval" at bounding box center [642, 598] width 115 height 15
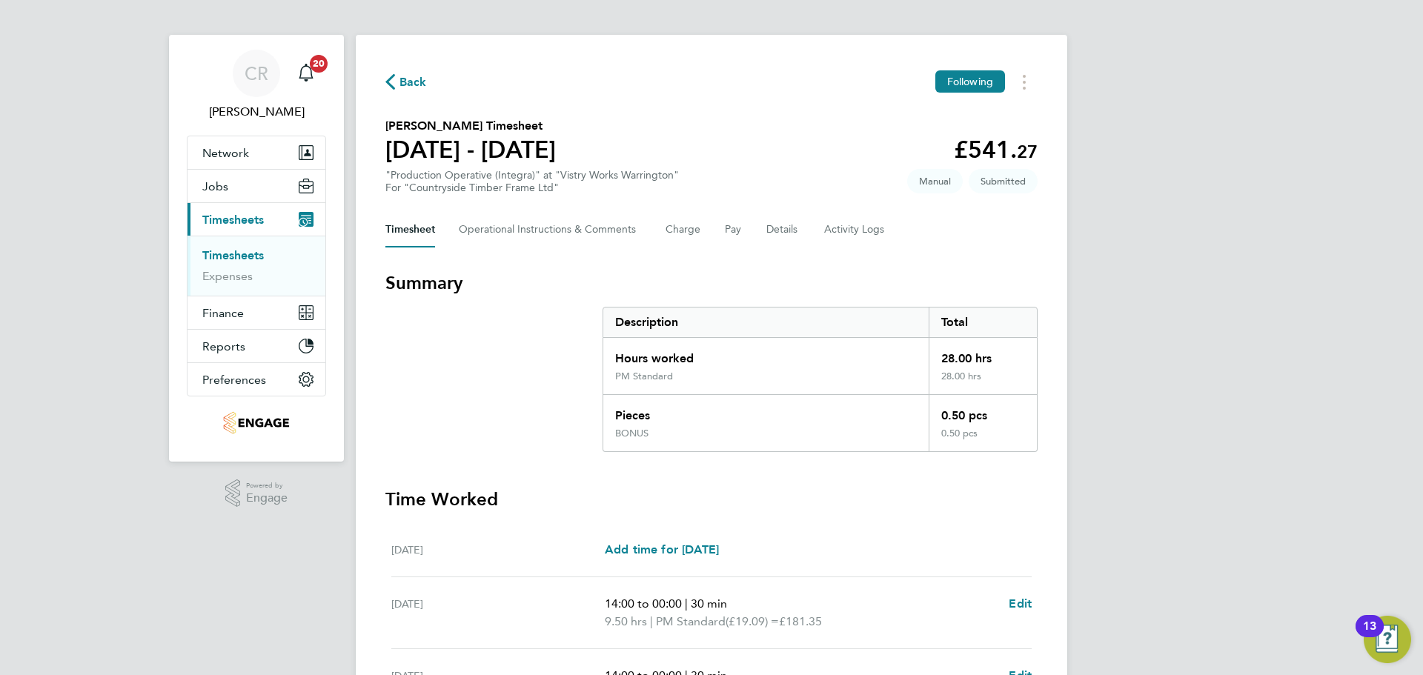
scroll to position [0, 0]
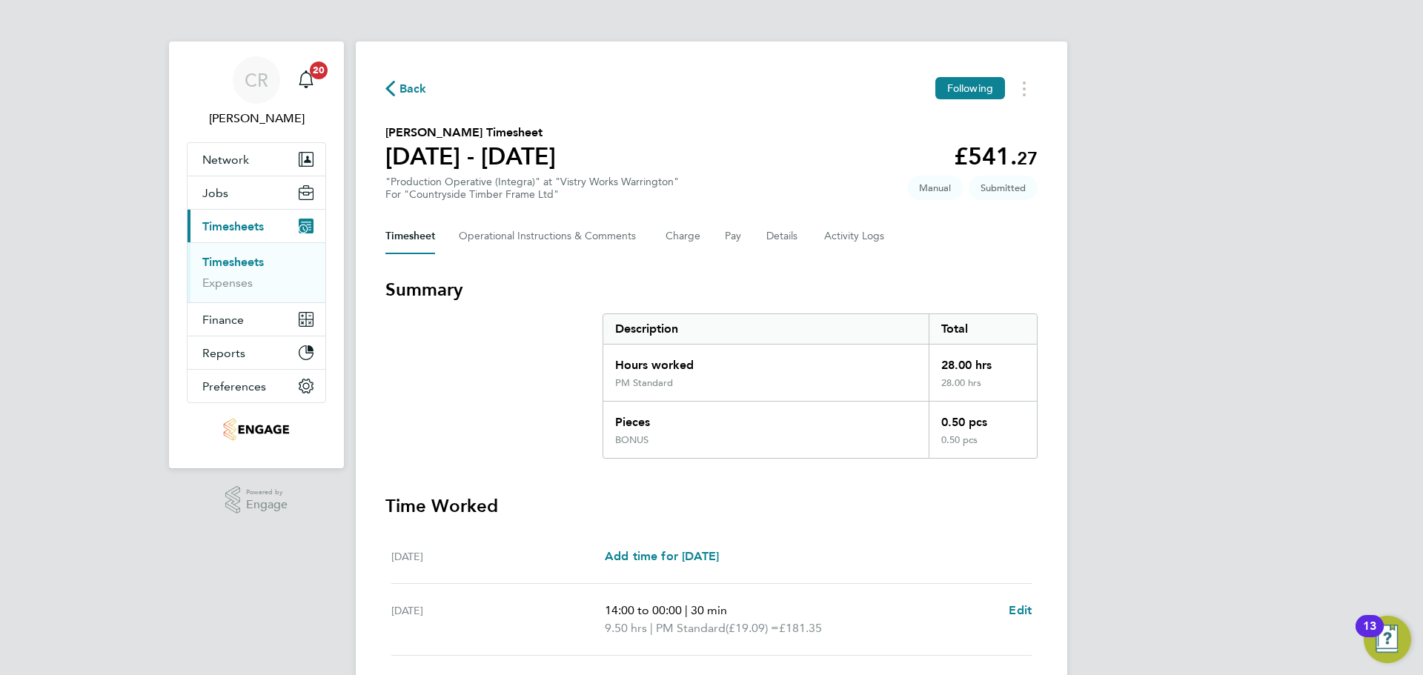
click at [408, 87] on span "Back" at bounding box center [412, 89] width 27 height 18
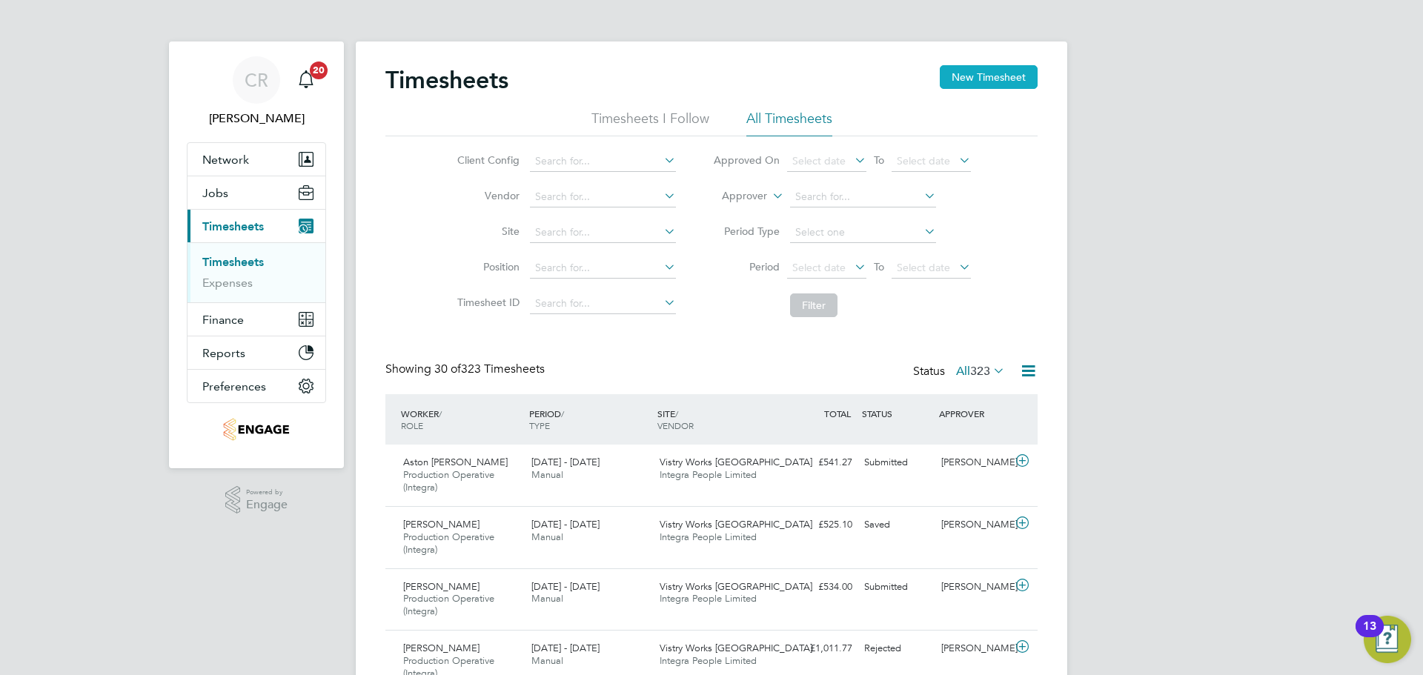
scroll to position [50, 129]
click at [975, 84] on button "New Timesheet" at bounding box center [989, 77] width 98 height 24
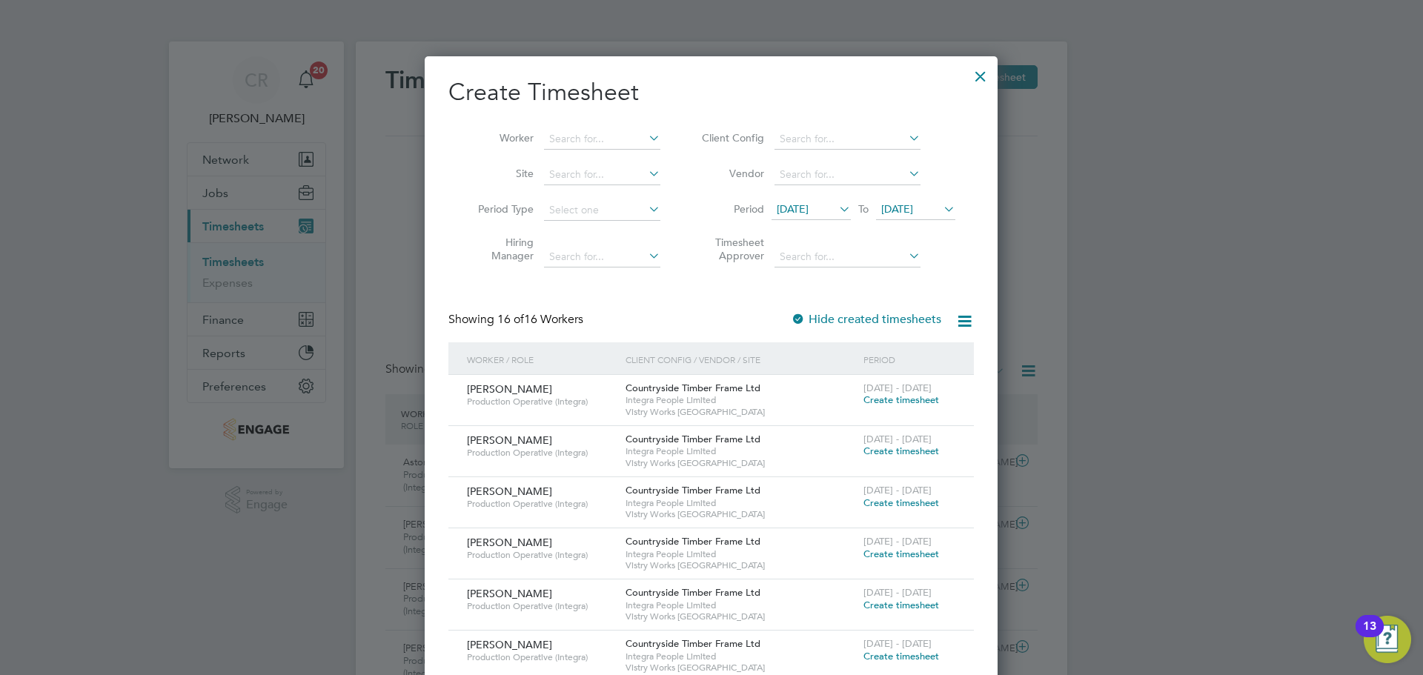
click at [908, 444] on span "[DATE] - [DATE]" at bounding box center [897, 439] width 68 height 13
click at [908, 448] on span "Create timesheet" at bounding box center [901, 451] width 76 height 13
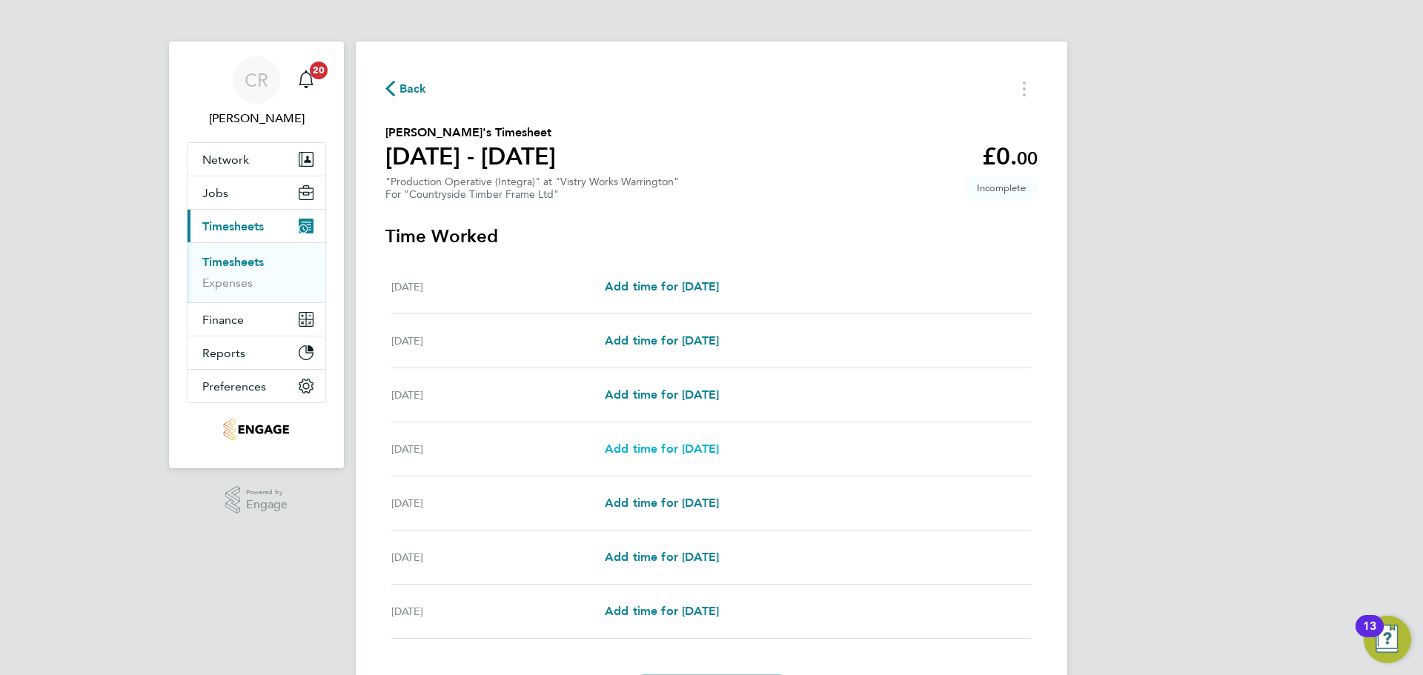
click at [707, 451] on span "Add time for Thu 28 Aug" at bounding box center [662, 449] width 114 height 14
select select "15"
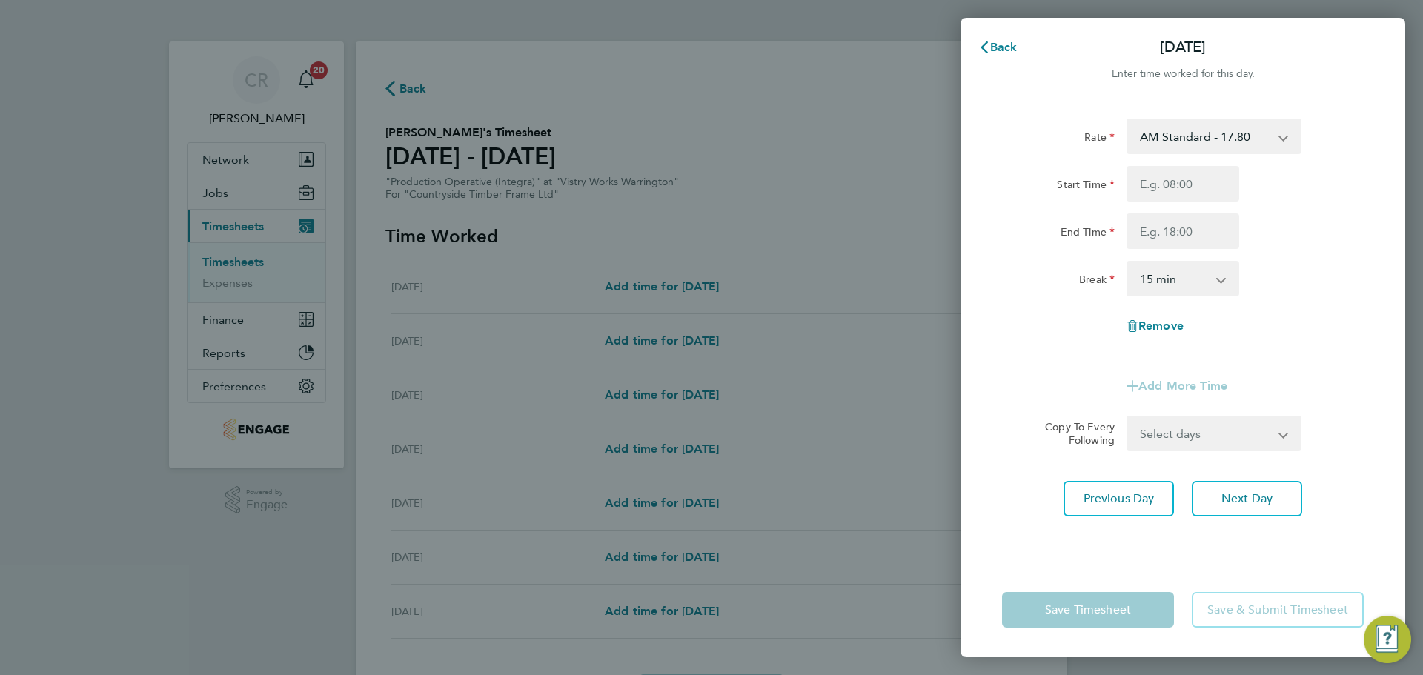
click at [1248, 146] on select "AM Standard - 17.80 BONUS - 13.50 PM OT1 - 28.64 AM OT1 - 26.70 PM Standard - 1…" at bounding box center [1205, 136] width 154 height 33
click at [1262, 130] on select "AM Standard - 17.80 BONUS - 13.50 PM OT1 - 28.64 AM OT1 - 26.70 PM Standard - 1…" at bounding box center [1205, 136] width 154 height 33
click at [1194, 175] on input "Start Time" at bounding box center [1182, 184] width 113 height 36
type input "06:00"
click at [1187, 238] on input "End Time" at bounding box center [1182, 231] width 113 height 36
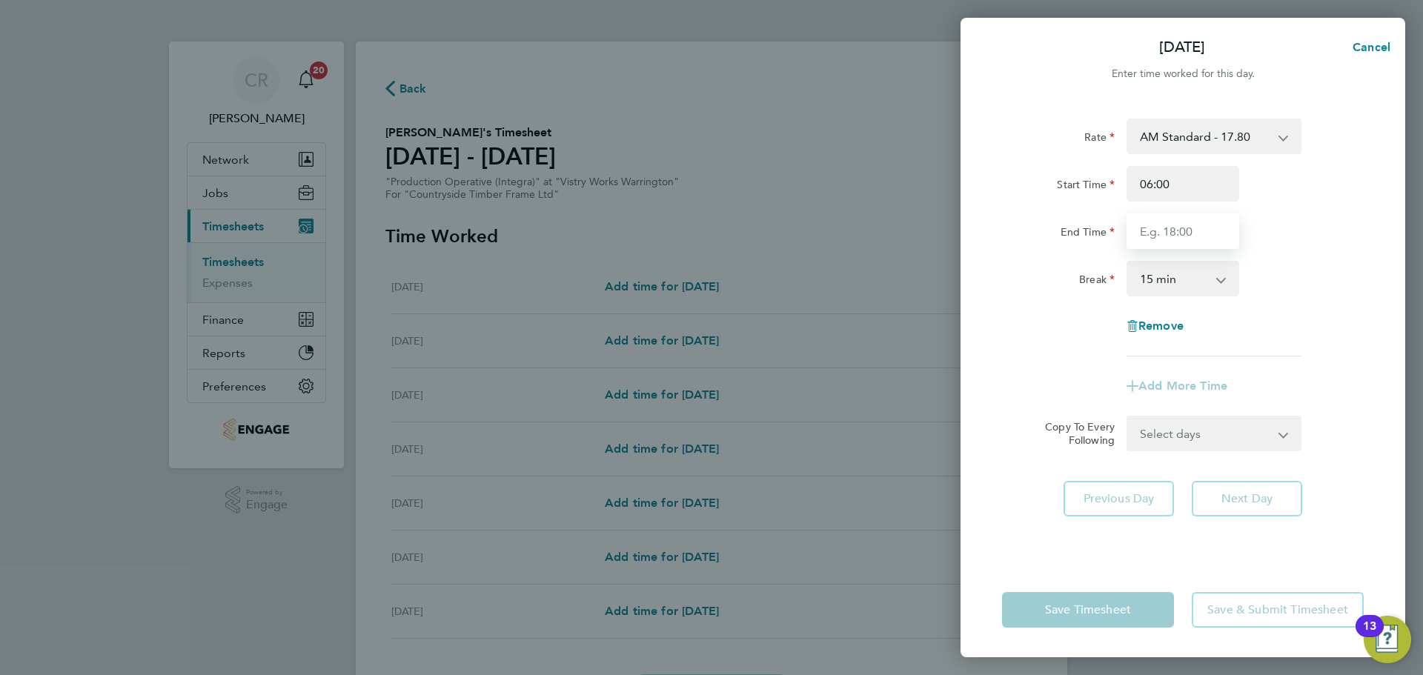
type input "14:00"
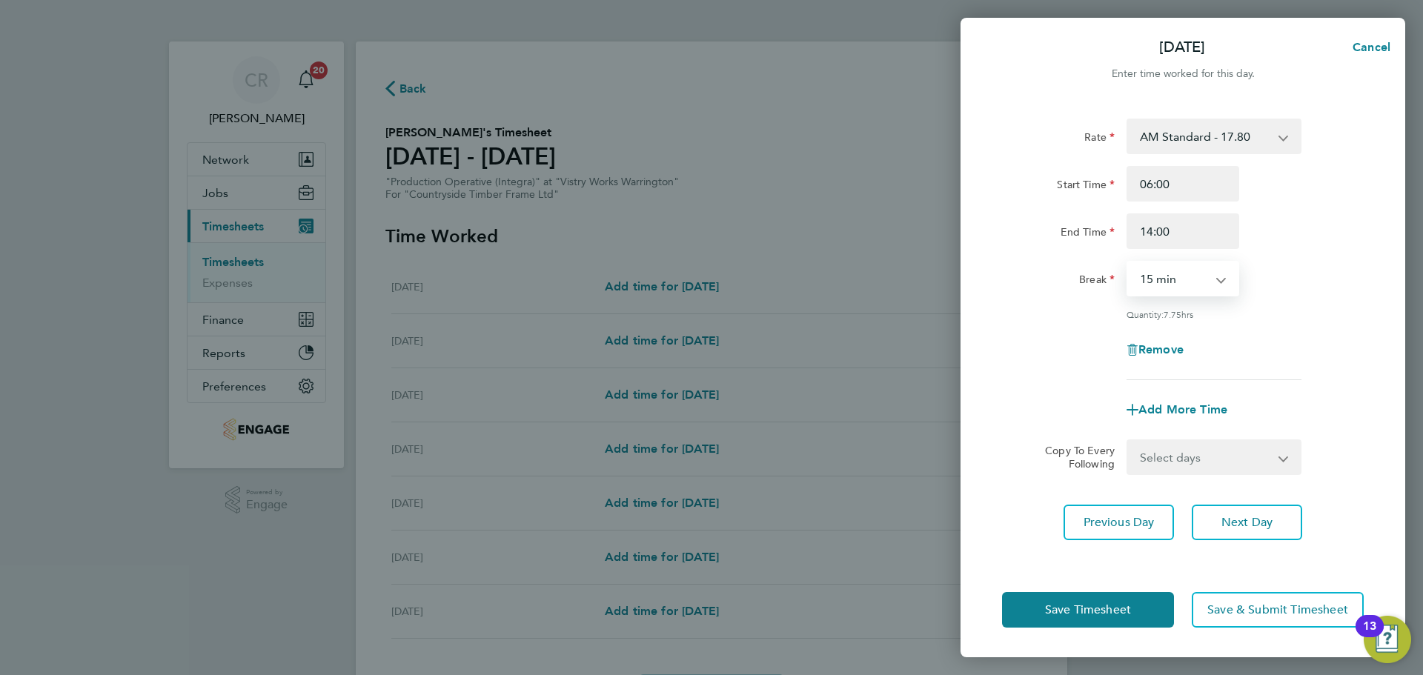
drag, startPoint x: 1189, startPoint y: 285, endPoint x: 1194, endPoint y: 292, distance: 8.0
click at [1189, 285] on select "0 min 15 min 30 min 45 min 60 min 75 min 90 min" at bounding box center [1174, 278] width 92 height 33
select select "30"
click at [1128, 262] on select "0 min 15 min 30 min 45 min 60 min 75 min 90 min" at bounding box center [1174, 278] width 92 height 33
click at [1140, 613] on button "Save Timesheet" at bounding box center [1088, 610] width 172 height 36
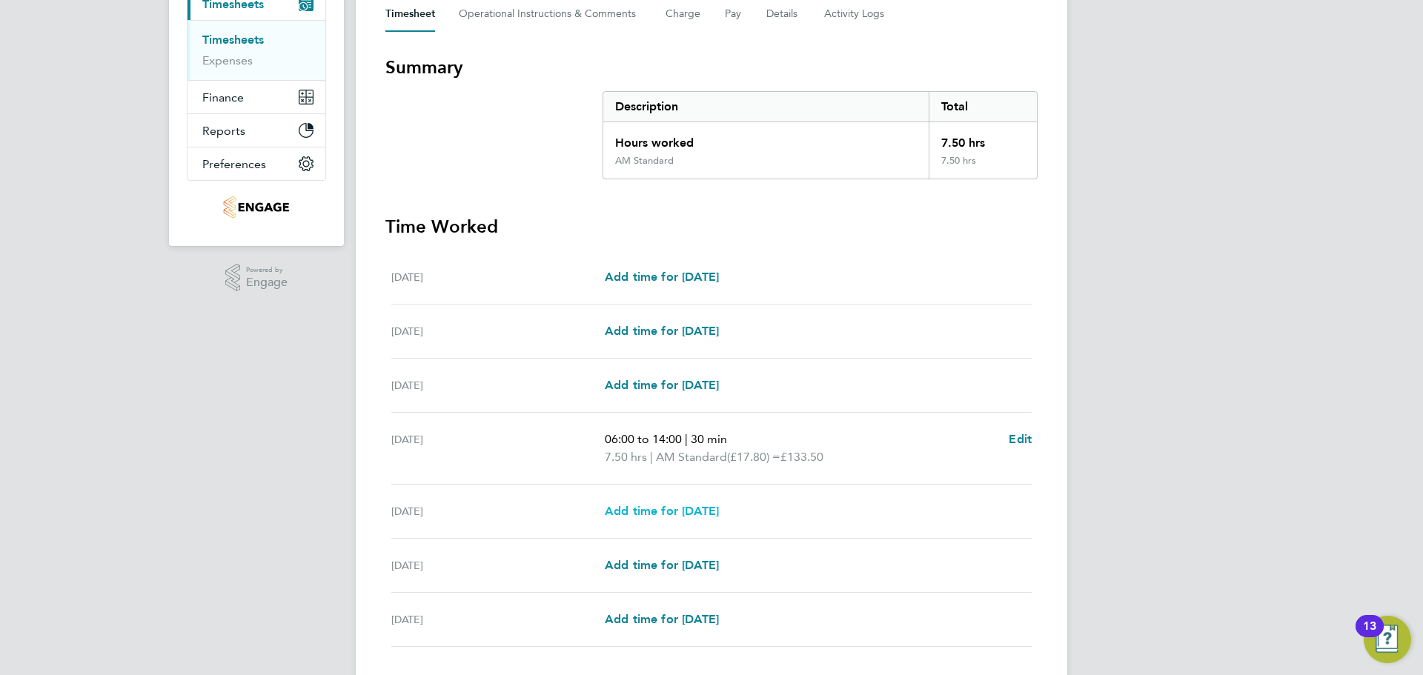
click at [712, 504] on span "Add time for Fri 29 Aug" at bounding box center [662, 511] width 114 height 14
select select "15"
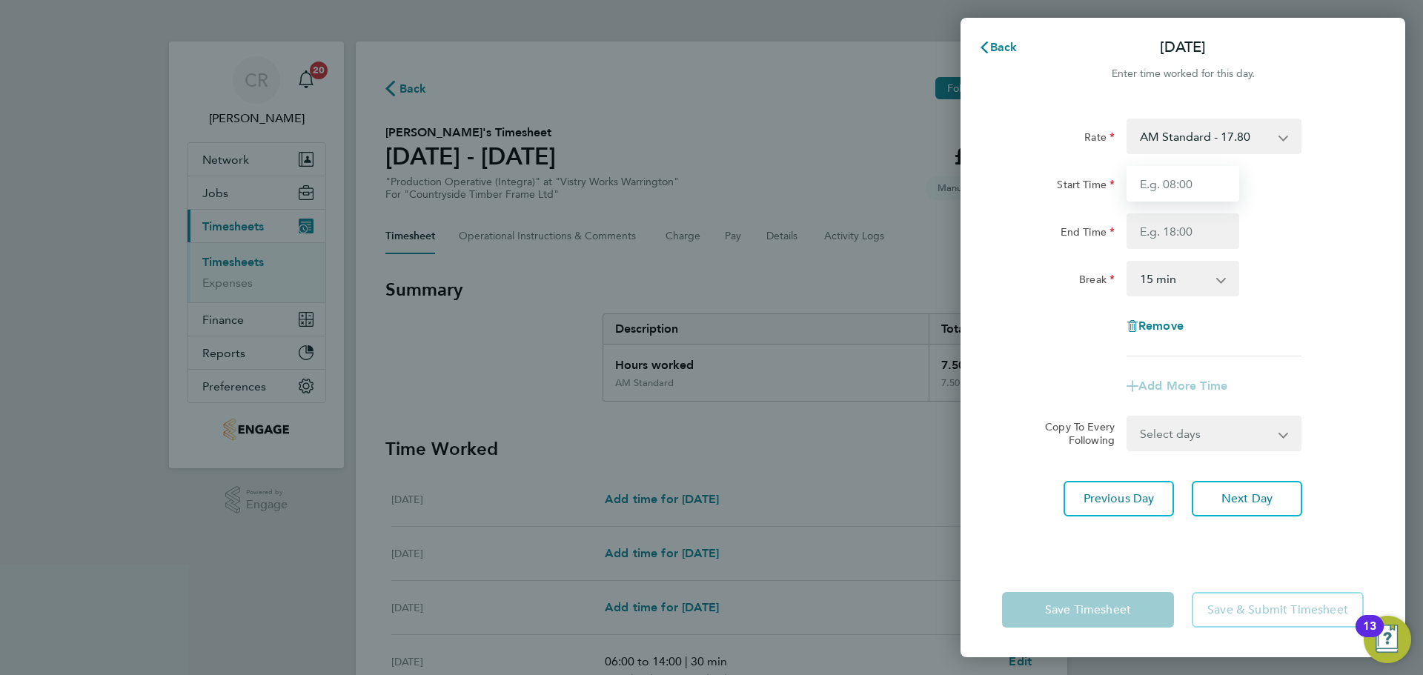
click at [1195, 185] on input "Start Time" at bounding box center [1182, 184] width 113 height 36
type input "06:00"
click at [1186, 229] on input "End Time" at bounding box center [1182, 231] width 113 height 36
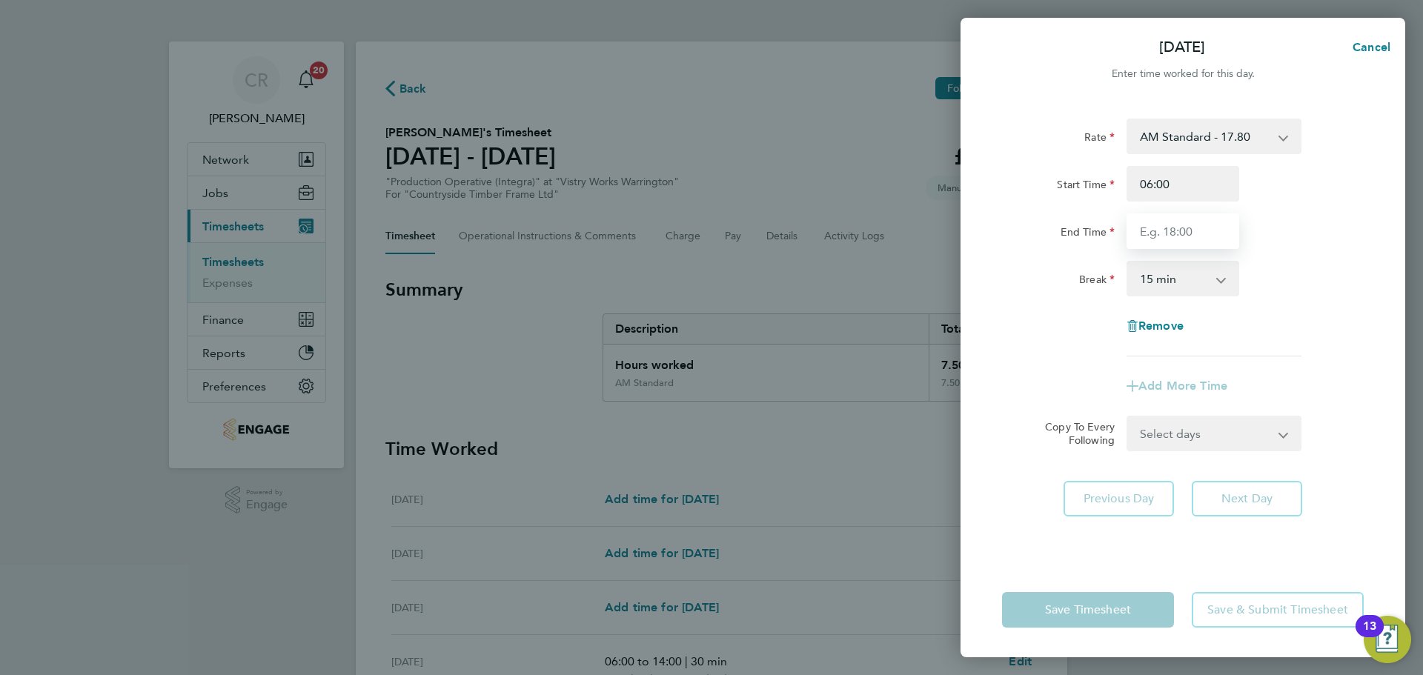
type input "14:00"
click at [1188, 279] on select "0 min 15 min 30 min 45 min 60 min 75 min 90 min" at bounding box center [1174, 278] width 92 height 33
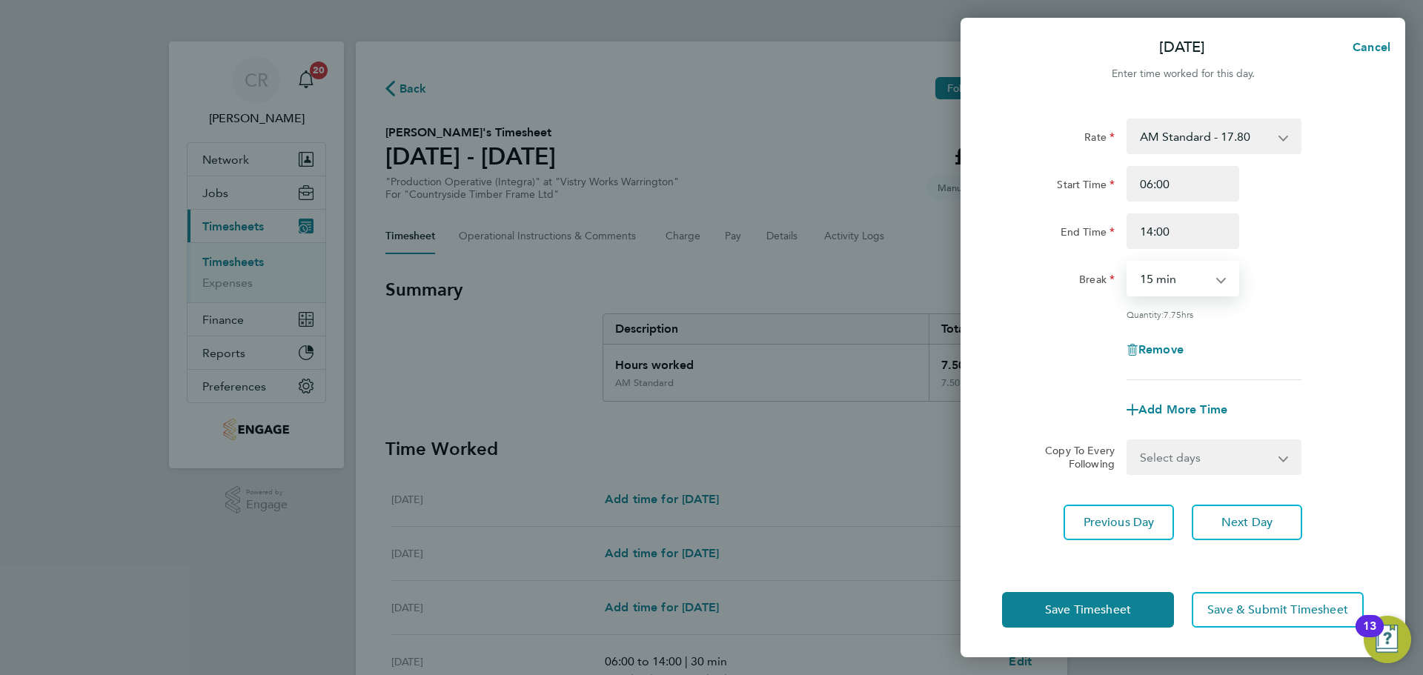
select select "30"
click at [1128, 262] on select "0 min 15 min 30 min 45 min 60 min 75 min 90 min" at bounding box center [1174, 278] width 92 height 33
click at [1145, 605] on button "Save Timesheet" at bounding box center [1088, 610] width 172 height 36
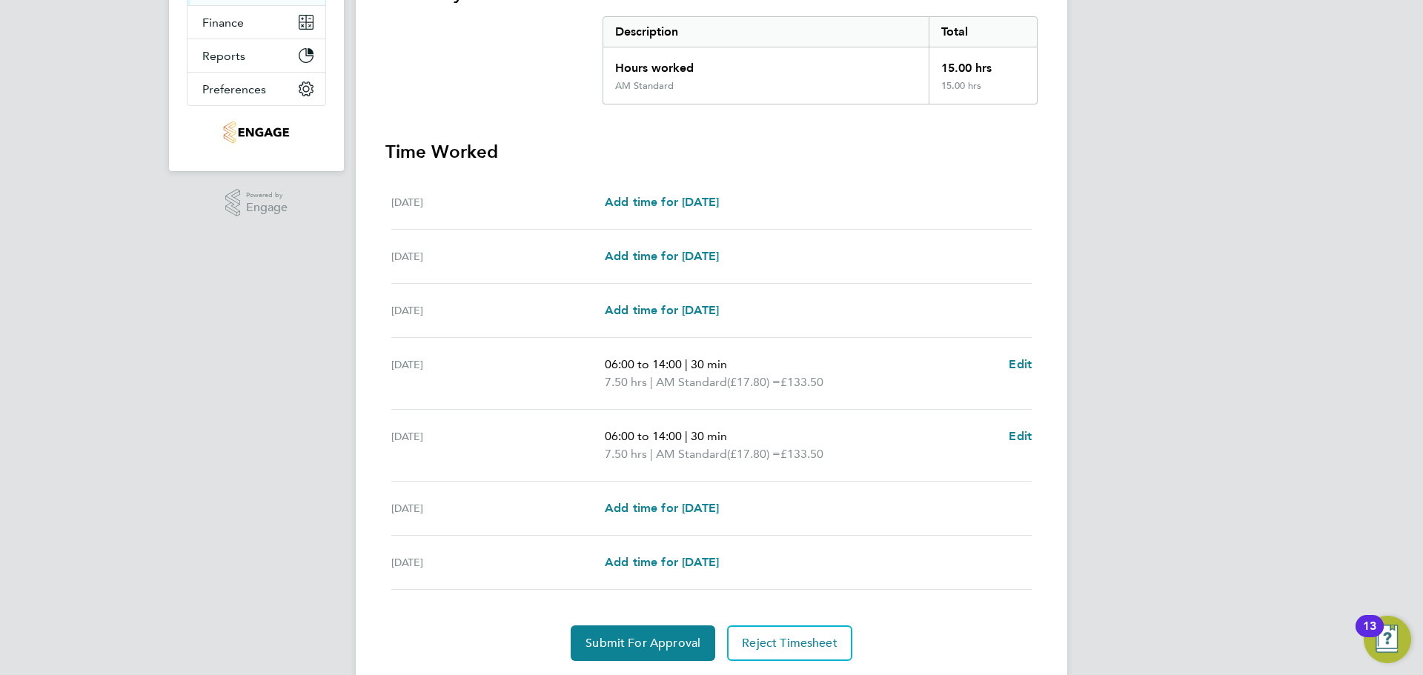
scroll to position [342, 0]
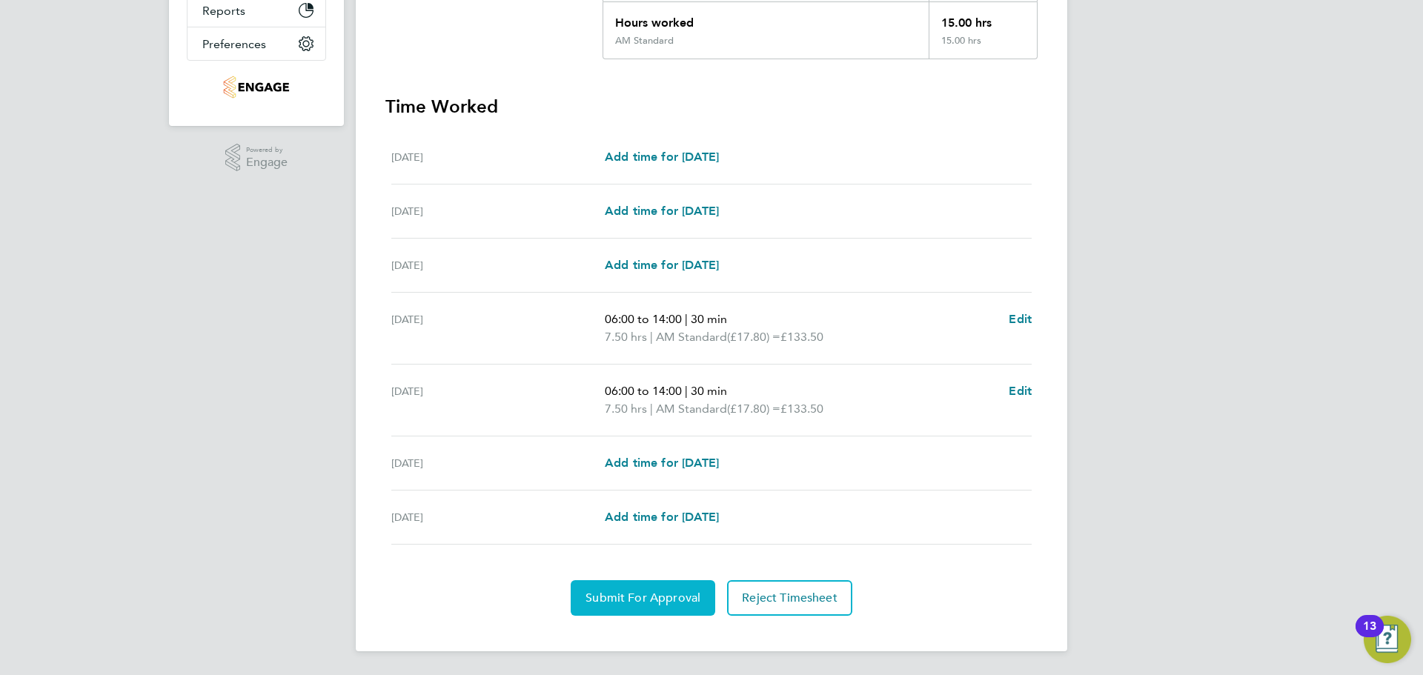
click at [703, 589] on button "Submit For Approval" at bounding box center [643, 598] width 145 height 36
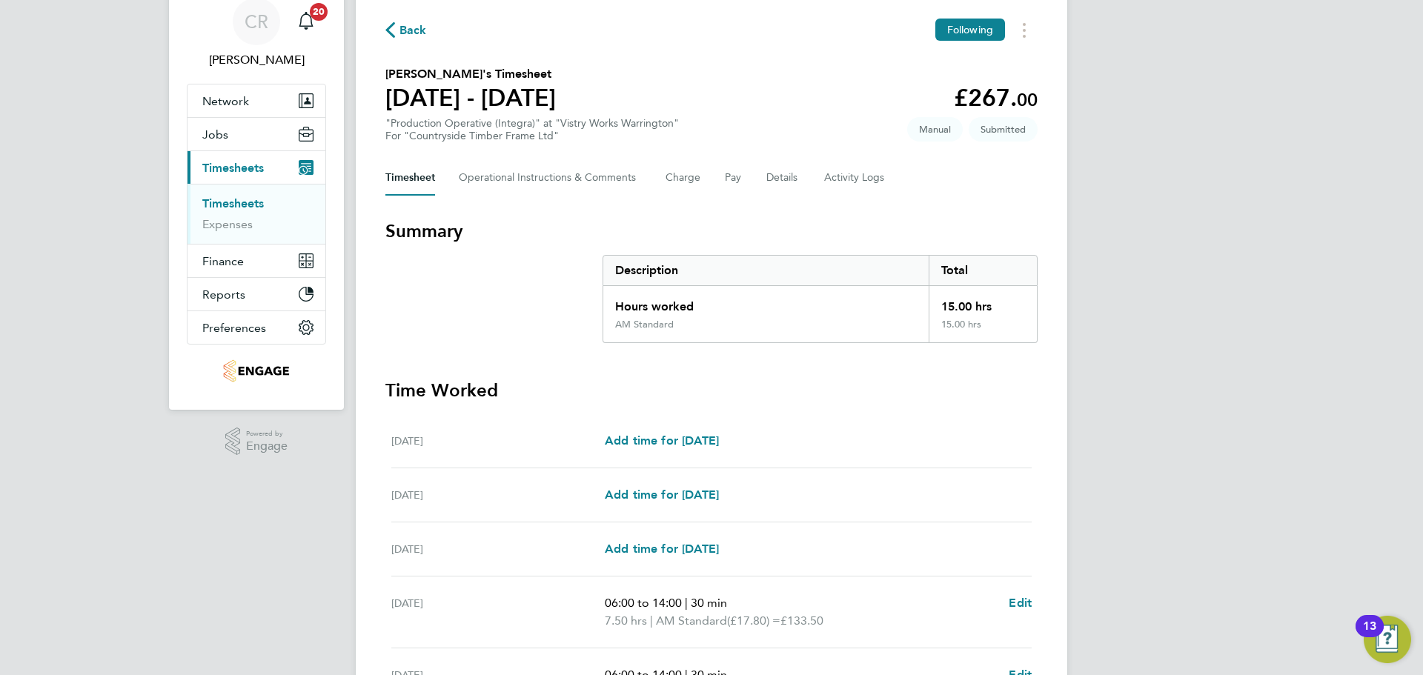
scroll to position [0, 0]
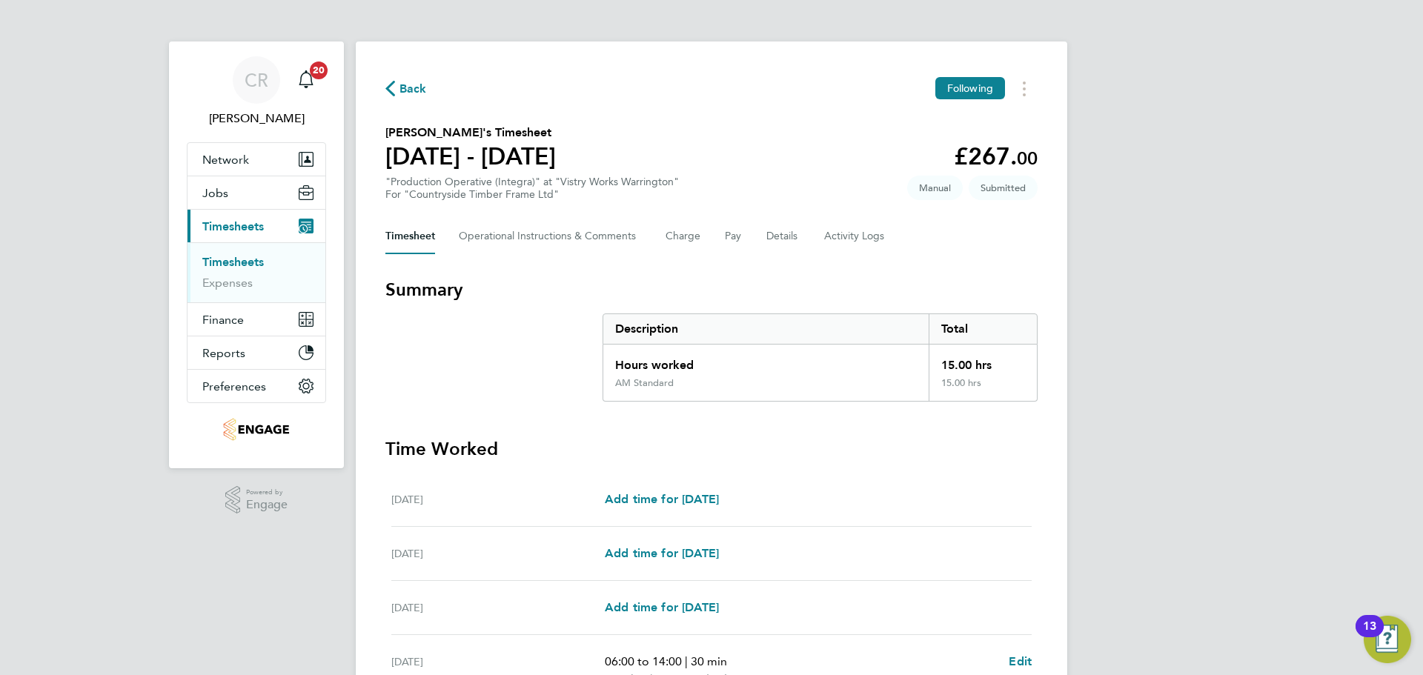
click at [402, 82] on span "Back" at bounding box center [412, 89] width 27 height 18
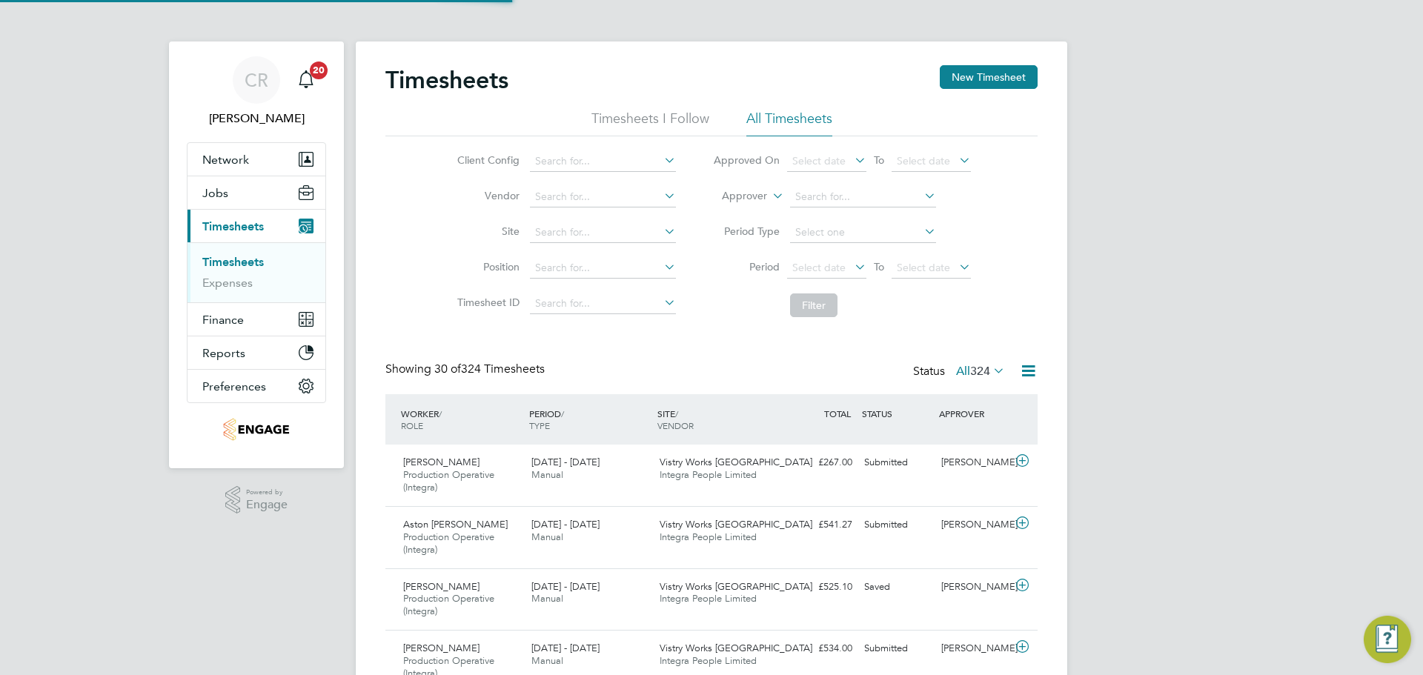
scroll to position [50, 129]
click at [977, 76] on button "New Timesheet" at bounding box center [989, 77] width 98 height 24
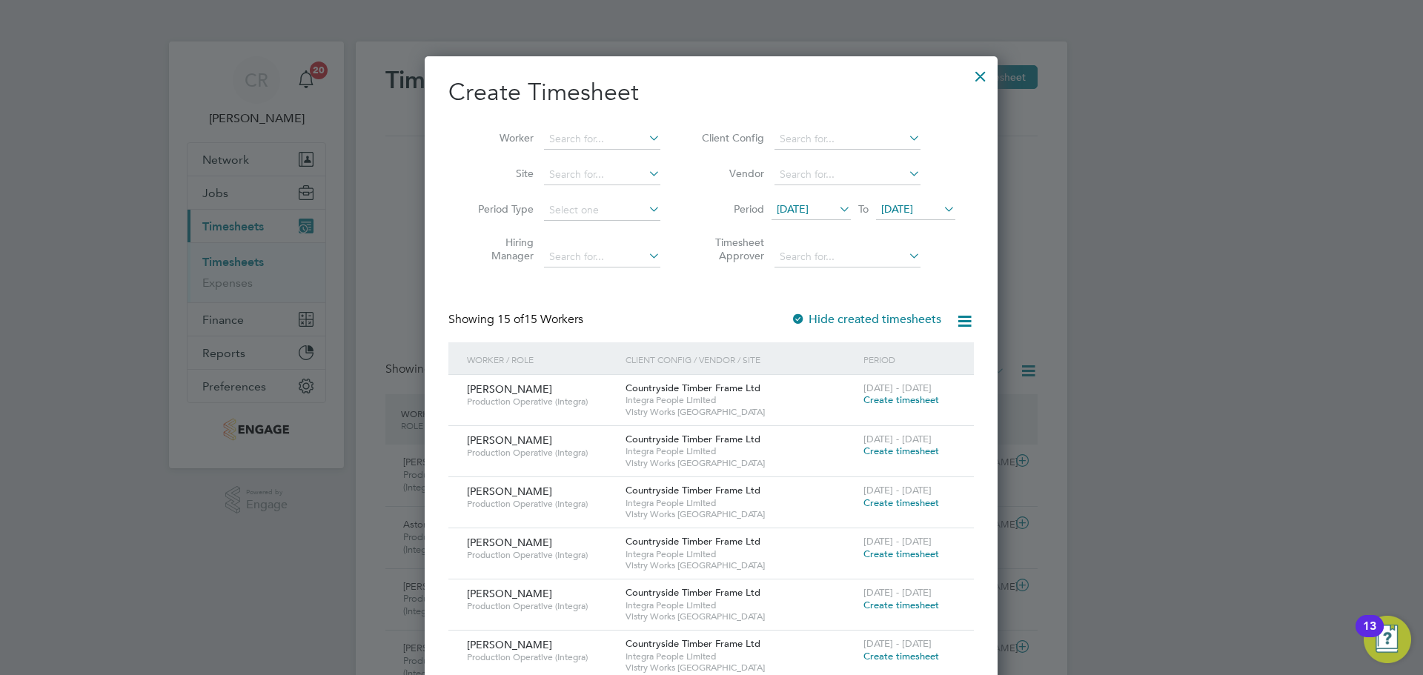
click at [896, 402] on span "Create timesheet" at bounding box center [901, 400] width 76 height 13
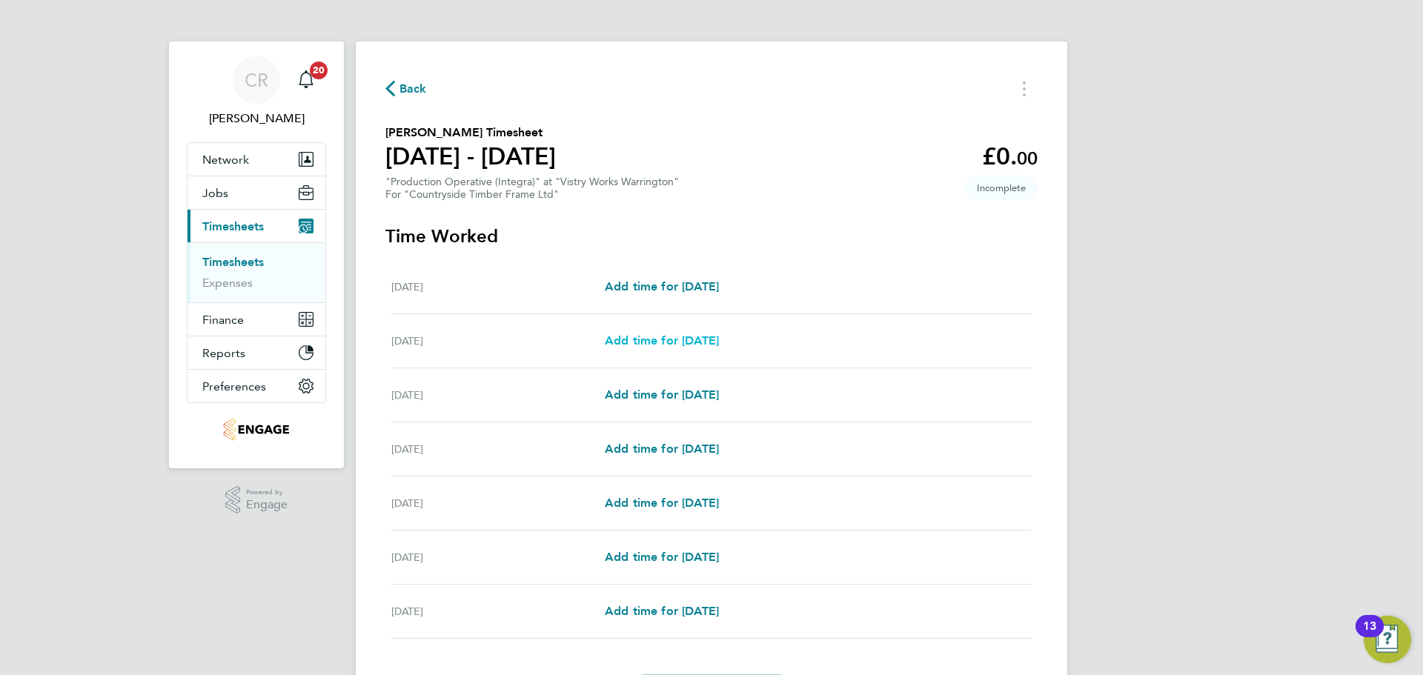
click at [666, 341] on span "Add time for Tue 26 Aug" at bounding box center [662, 340] width 114 height 14
select select "15"
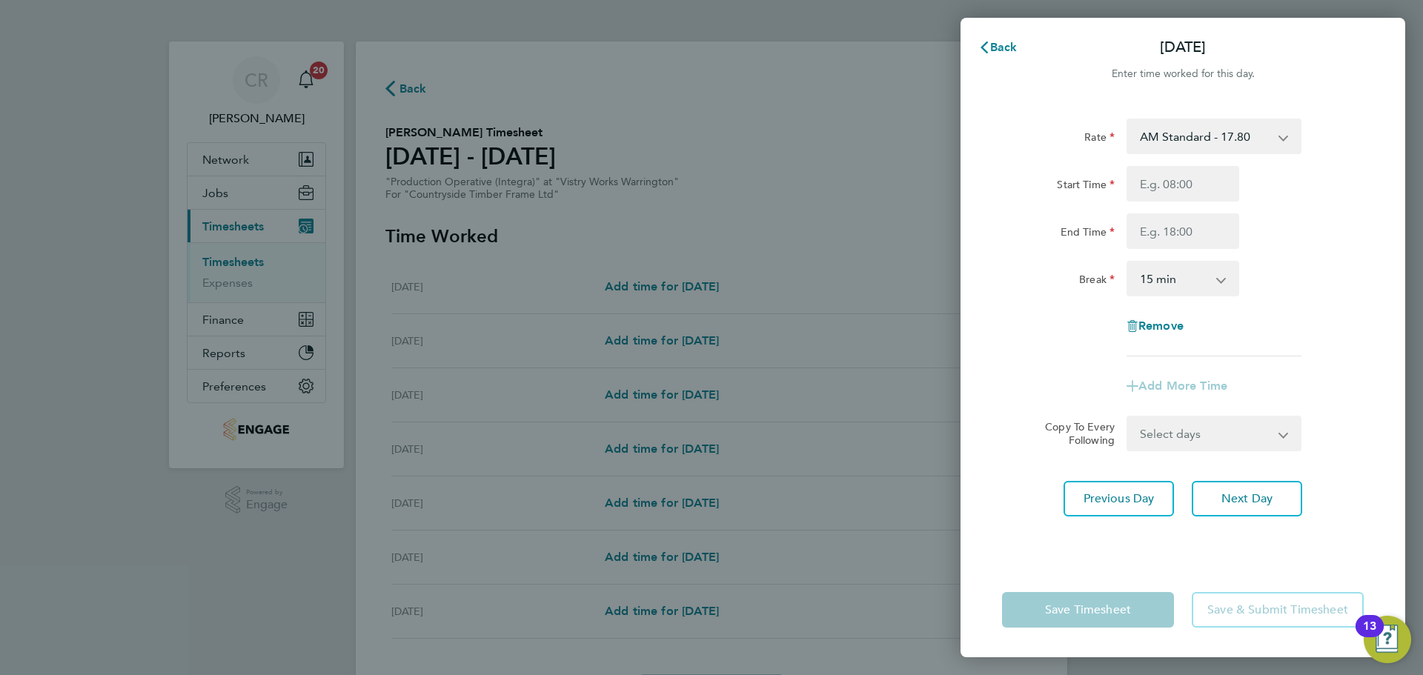
click at [1200, 153] on div "AM Standard - 17.80 BONUS - 13.50 AM OT1 - 26.70 PM OT2 - 38.18 PM Standard - 1…" at bounding box center [1213, 137] width 175 height 36
click at [1194, 177] on input "Start Time" at bounding box center [1182, 184] width 113 height 36
type input "06:00"
click at [1186, 239] on input "End Time" at bounding box center [1182, 231] width 113 height 36
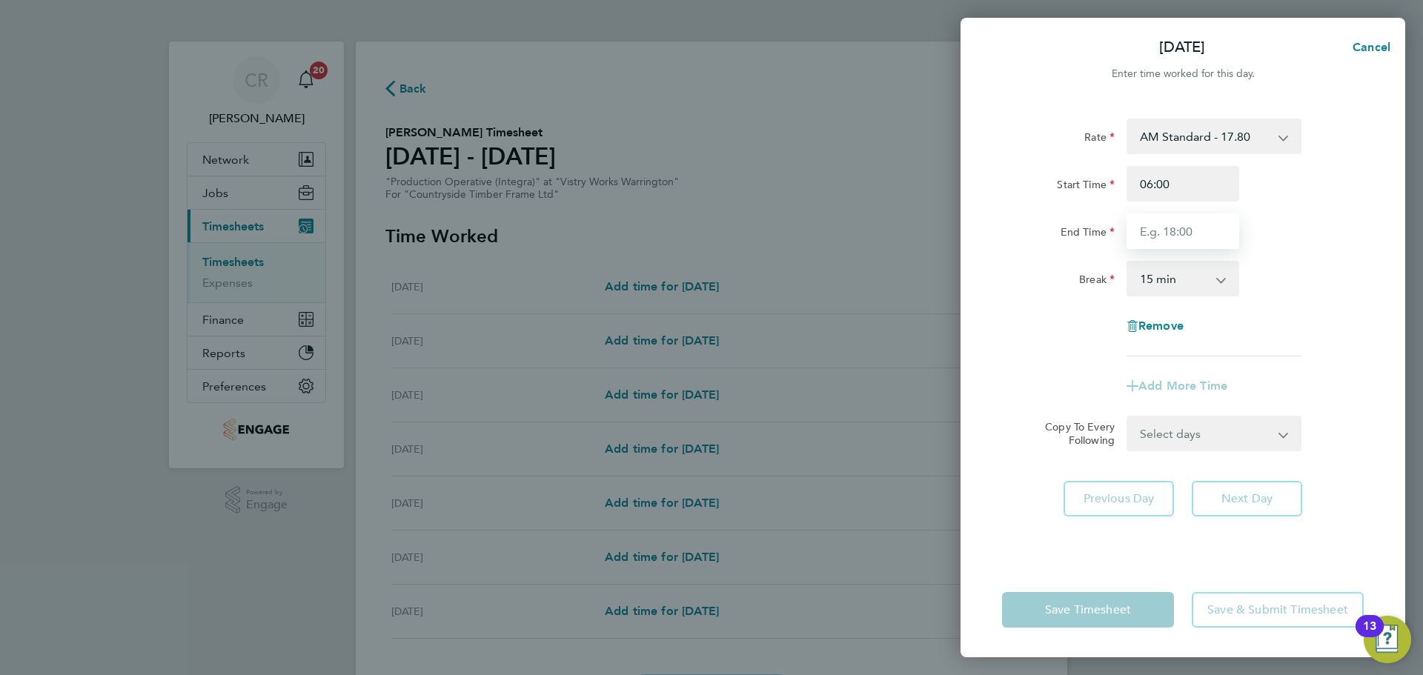
type input "14:00"
click at [1188, 285] on select "0 min 15 min 30 min 45 min 60 min 75 min 90 min" at bounding box center [1174, 278] width 92 height 33
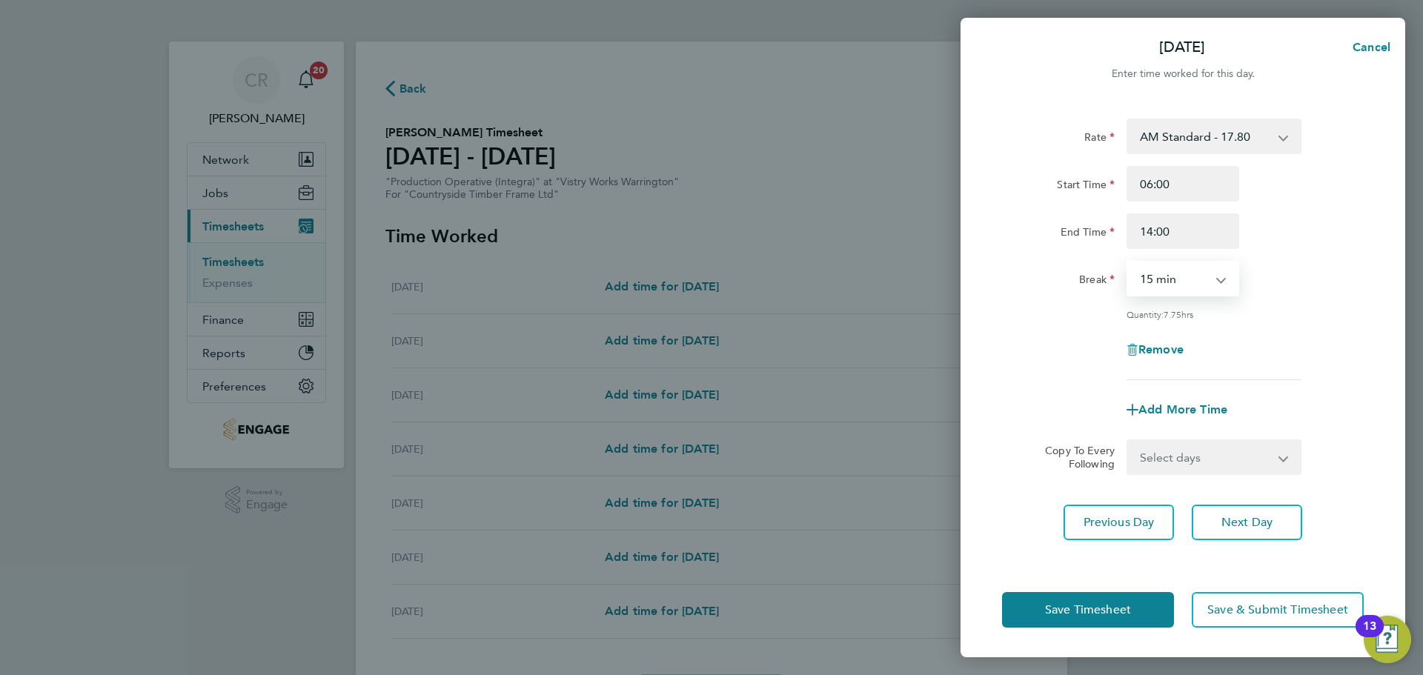
select select "30"
click at [1128, 262] on select "0 min 15 min 30 min 45 min 60 min 75 min 90 min" at bounding box center [1174, 278] width 92 height 33
click at [1114, 608] on span "Save Timesheet" at bounding box center [1088, 610] width 86 height 15
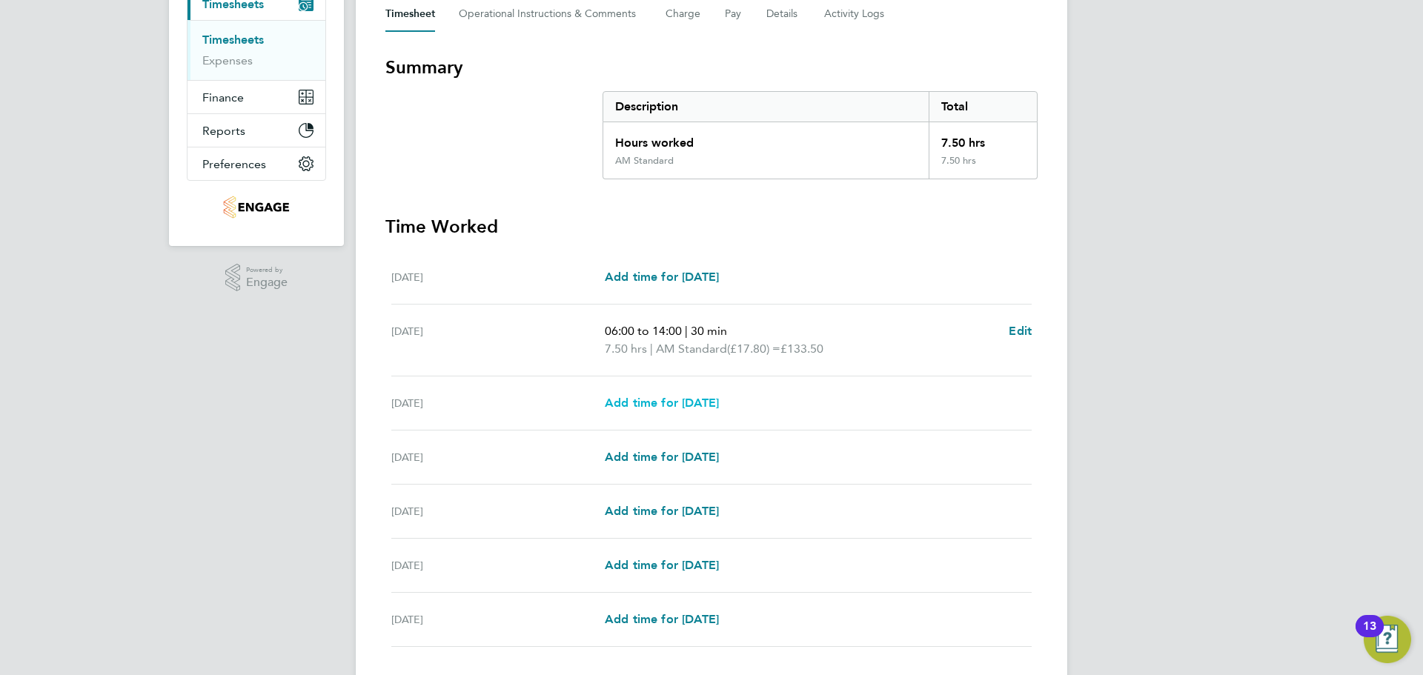
click at [711, 396] on span "Add time for Wed 27 Aug" at bounding box center [662, 403] width 114 height 14
select select "15"
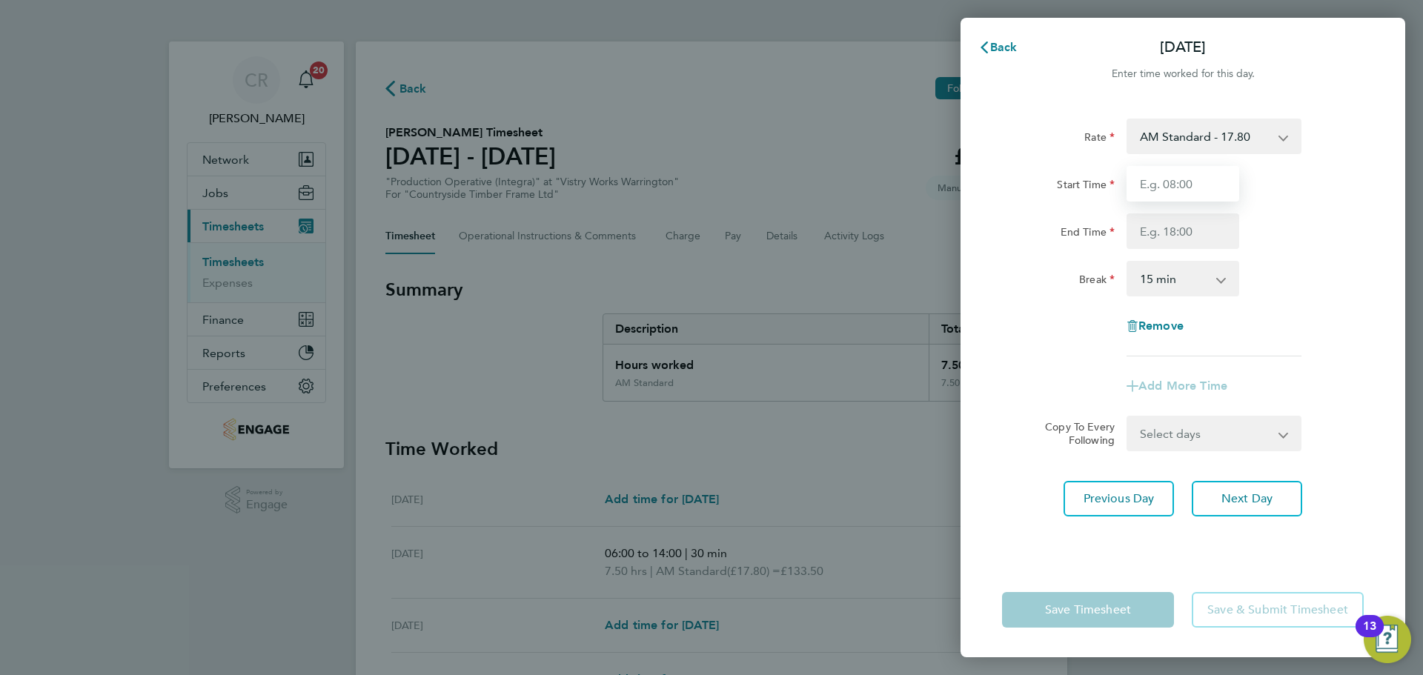
click at [1173, 170] on input "Start Time" at bounding box center [1182, 184] width 113 height 36
type input "06:00"
click at [1184, 241] on input "End Time" at bounding box center [1182, 231] width 113 height 36
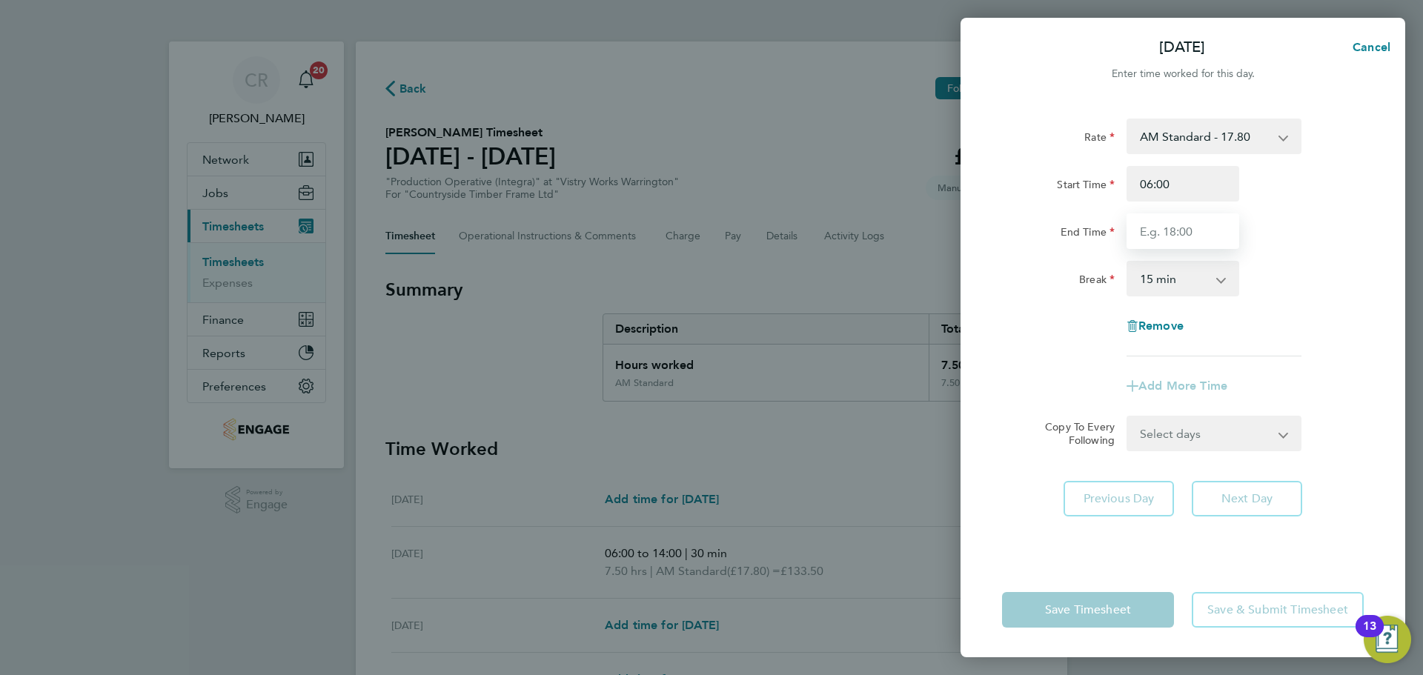
type input "14:00"
drag, startPoint x: 1186, startPoint y: 248, endPoint x: 1181, endPoint y: 285, distance: 36.7
click at [1181, 285] on select "0 min 15 min 30 min 45 min 60 min 75 min 90 min" at bounding box center [1174, 278] width 92 height 33
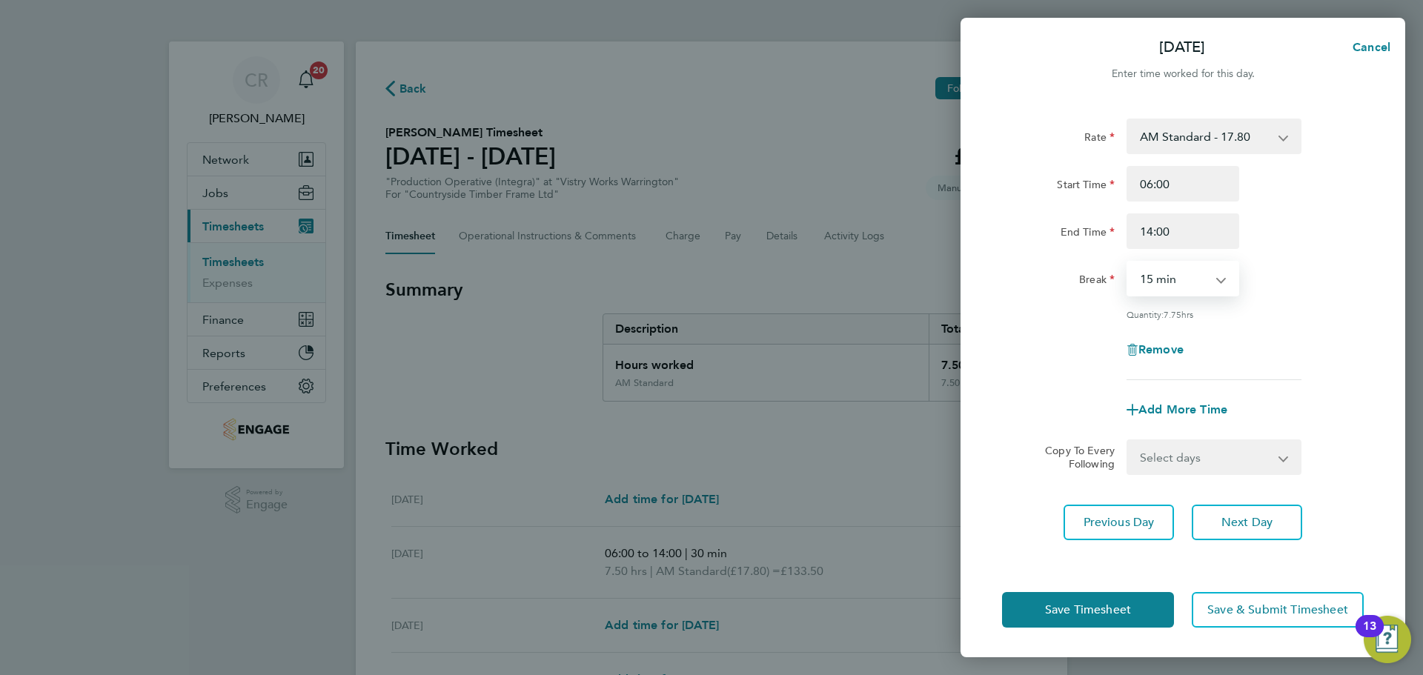
select select "30"
click at [1128, 262] on select "0 min 15 min 30 min 45 min 60 min 75 min 90 min" at bounding box center [1174, 278] width 92 height 33
click at [1095, 614] on span "Save Timesheet" at bounding box center [1088, 610] width 86 height 15
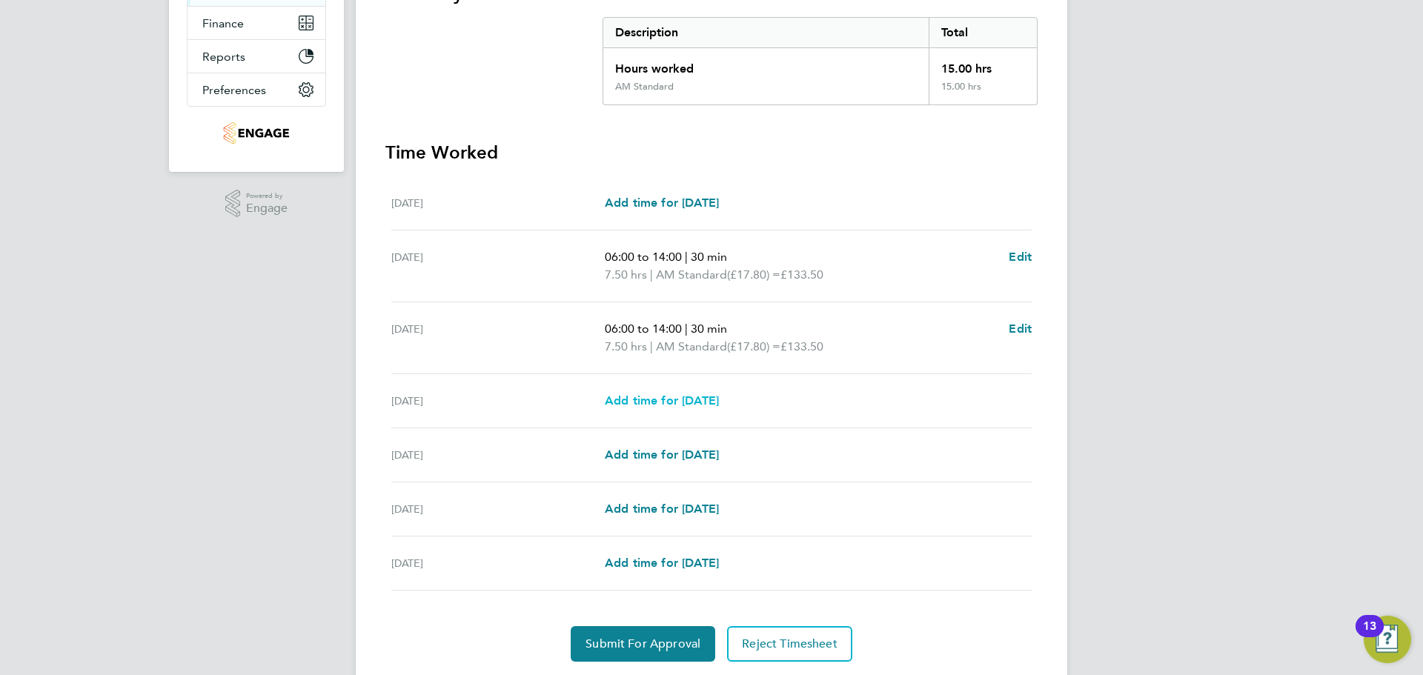
click at [703, 396] on span "Add time for Thu 28 Aug" at bounding box center [662, 401] width 114 height 14
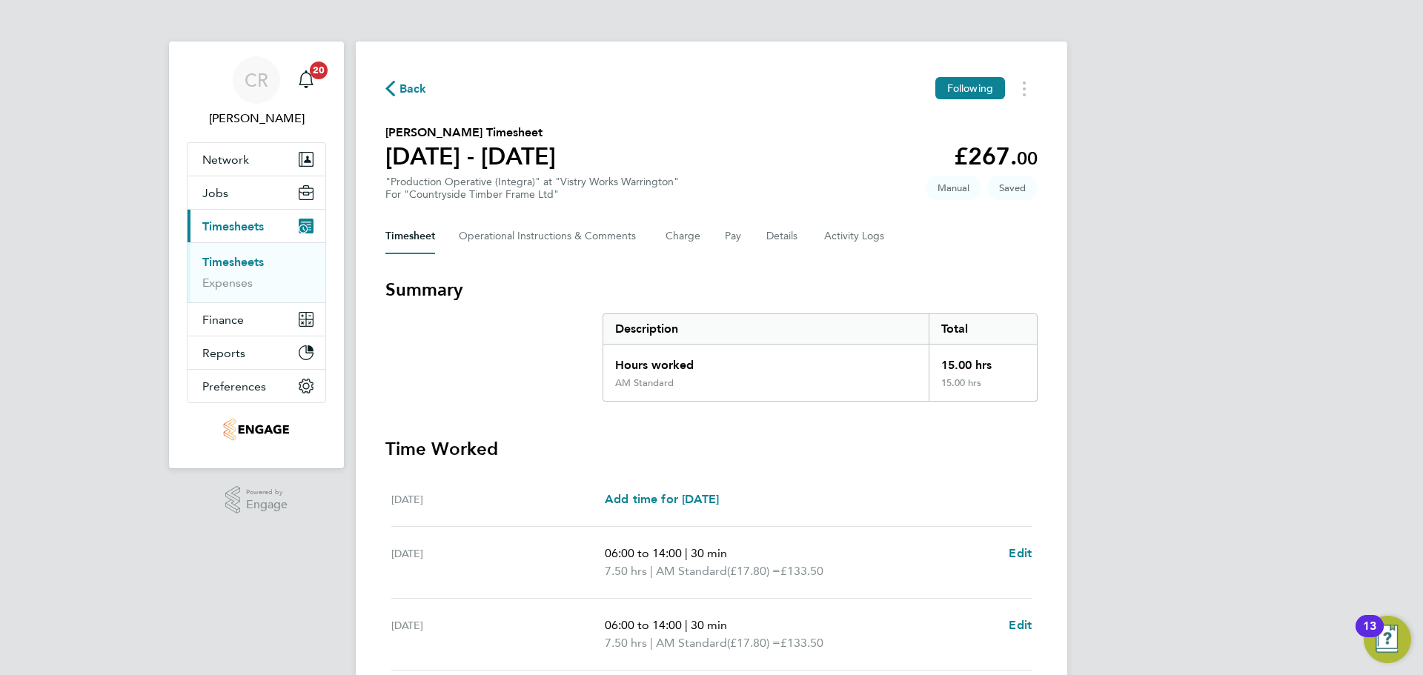
select select "15"
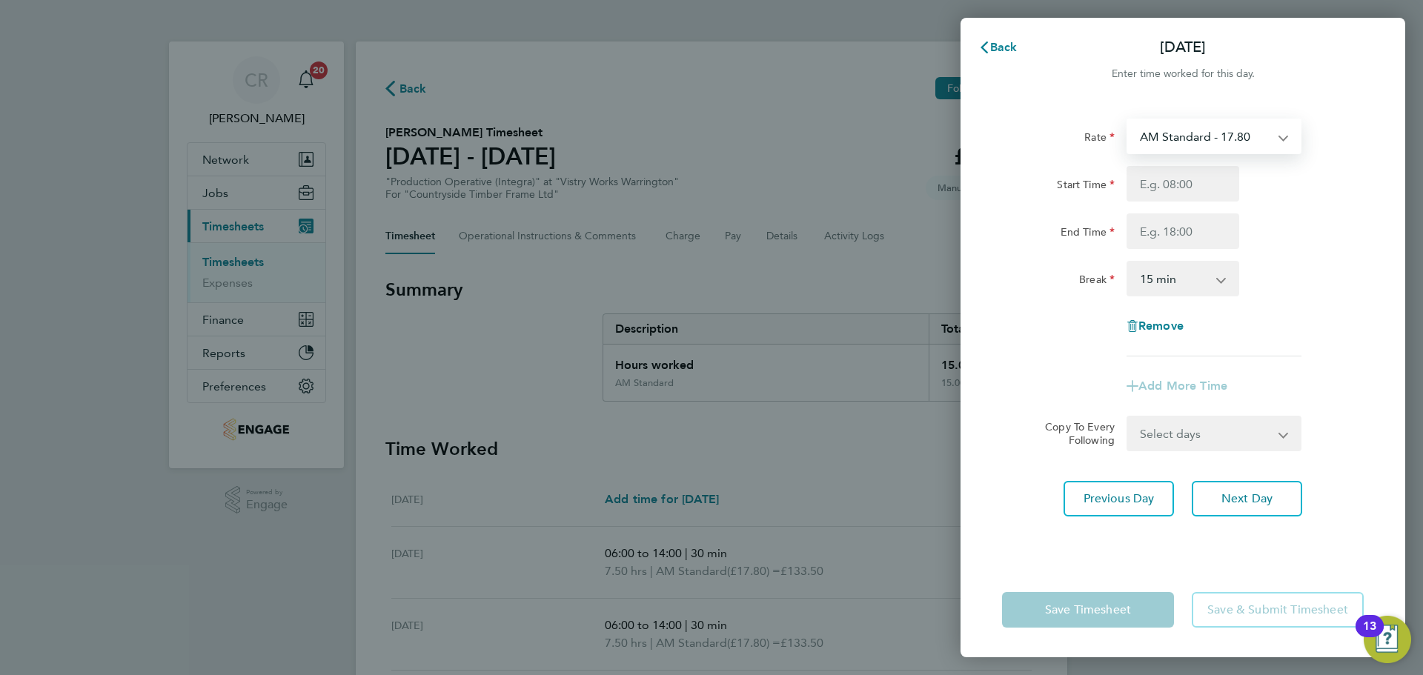
click at [1224, 136] on select "AM Standard - 17.80 BONUS - 13.50 AM OT1 - 26.70 PM OT2 - 38.18 PM Standard - 1…" at bounding box center [1205, 136] width 154 height 33
click at [1325, 126] on div "Rate AM Standard - 17.80 BONUS - 13.50 AM OT1 - 26.70 PM OT2 - 38.18 PM Standar…" at bounding box center [1183, 137] width 374 height 36
click at [1212, 189] on input "Start Time" at bounding box center [1182, 184] width 113 height 36
type input "06:00"
click at [1192, 229] on input "End Time" at bounding box center [1182, 231] width 113 height 36
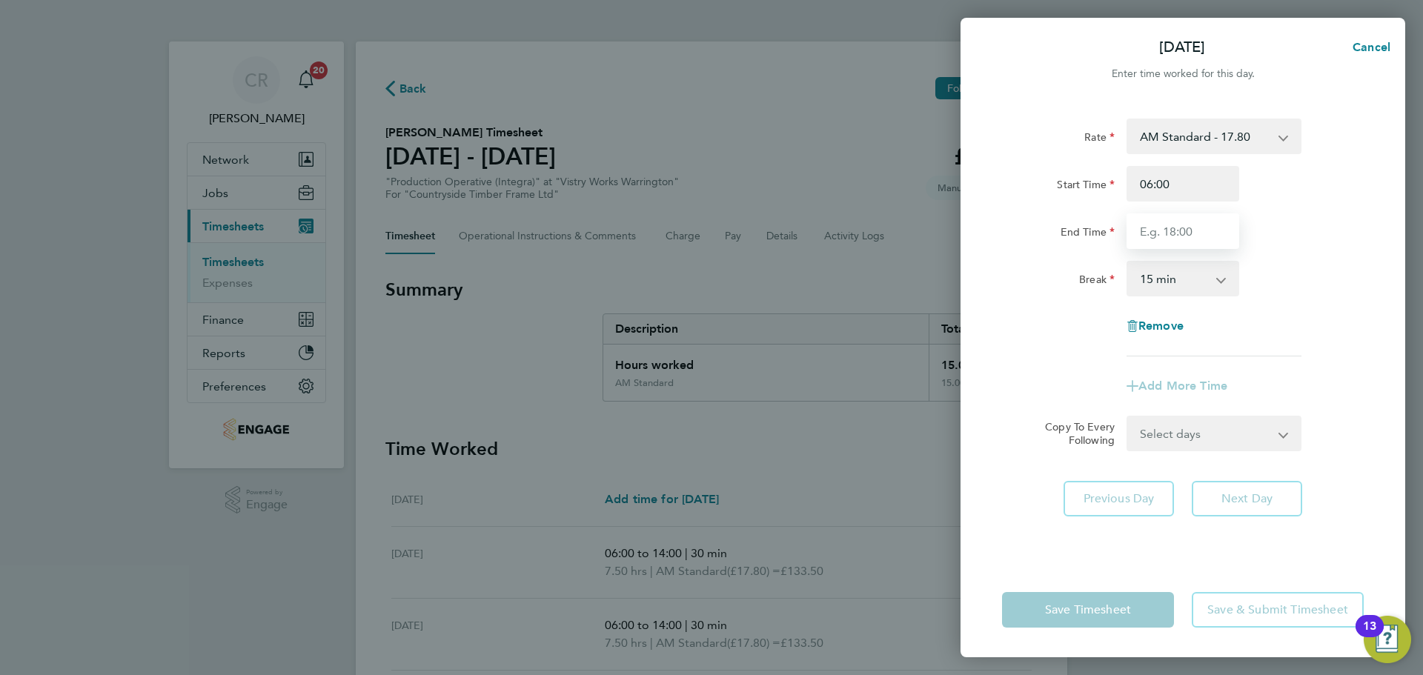
type input "14:00"
click at [1189, 285] on select "0 min 15 min 30 min 45 min 60 min 75 min 90 min" at bounding box center [1174, 278] width 92 height 33
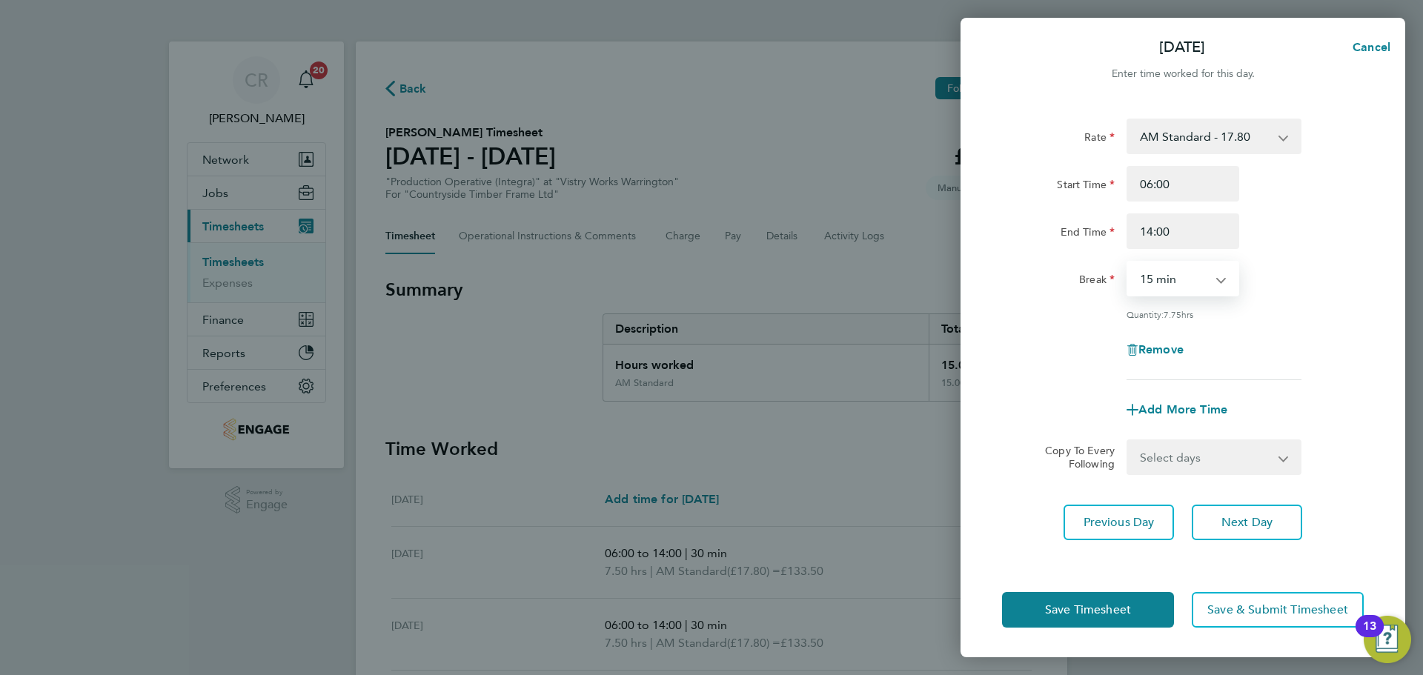
select select "30"
click at [1128, 262] on select "0 min 15 min 30 min 45 min 60 min 75 min 90 min" at bounding box center [1174, 278] width 92 height 33
click at [1103, 593] on button "Save Timesheet" at bounding box center [1088, 610] width 172 height 36
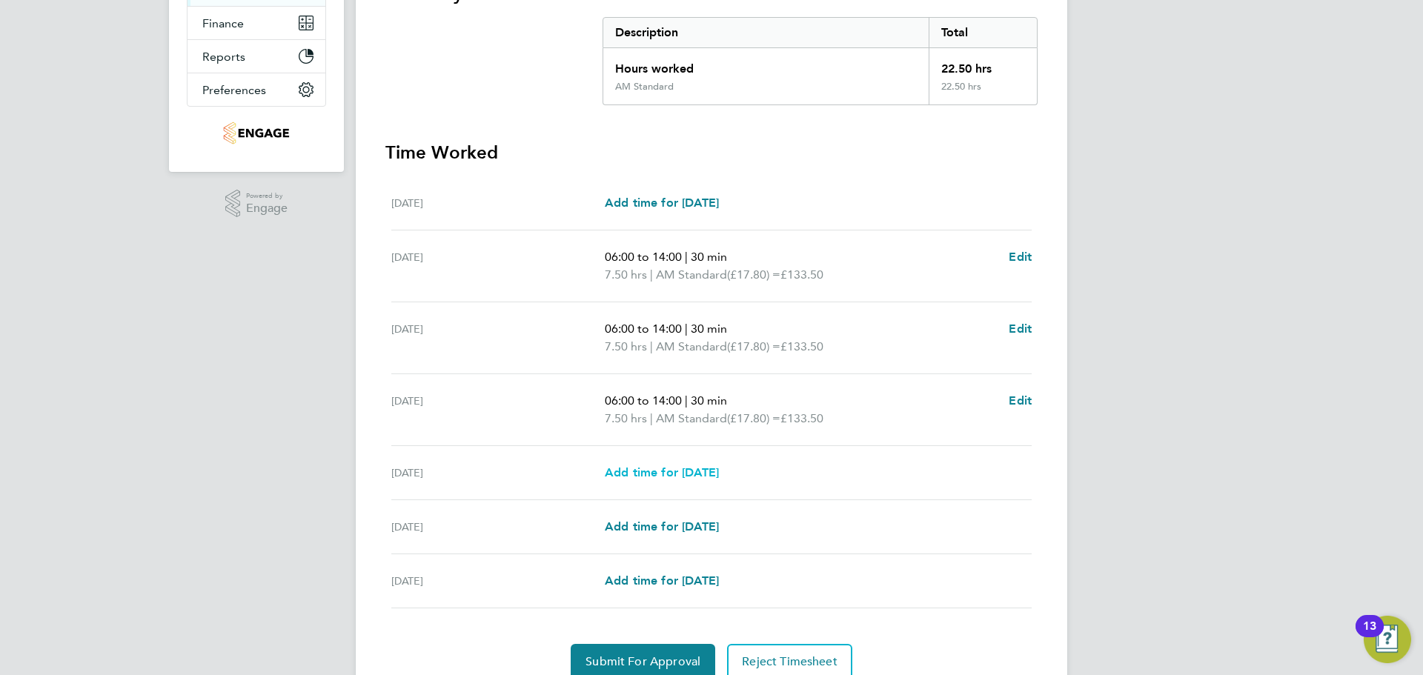
click at [717, 469] on span "Add time for Fri 29 Aug" at bounding box center [662, 472] width 114 height 14
select select "15"
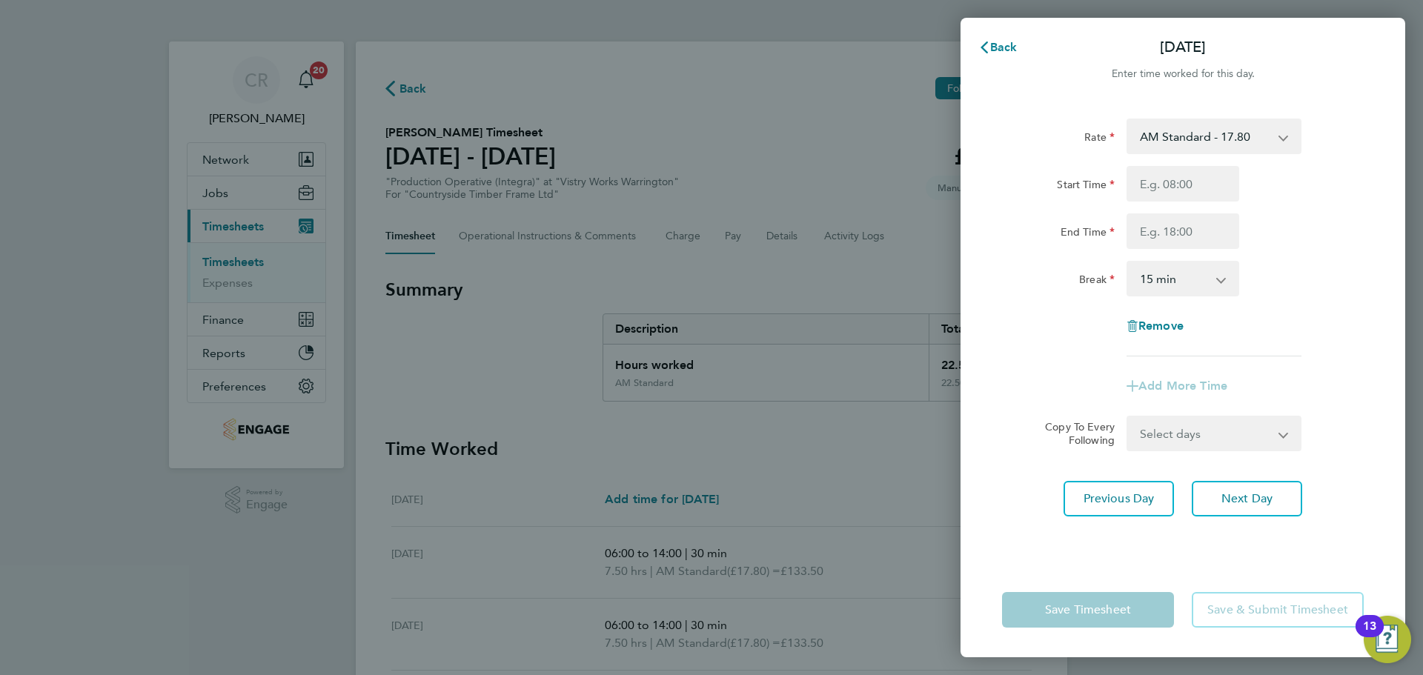
click at [1245, 137] on select "AM Standard - 17.80 BONUS - 13.50 AM OT1 - 26.70 PM OT2 - 38.18 PM Standard - 1…" at bounding box center [1205, 136] width 154 height 33
drag, startPoint x: 1242, startPoint y: 143, endPoint x: 1236, endPoint y: 148, distance: 7.9
click at [1242, 143] on select "AM Standard - 17.80 BONUS - 13.50 AM OT1 - 26.70 PM OT2 - 38.18 PM Standard - 1…" at bounding box center [1205, 136] width 154 height 33
click at [1215, 170] on input "Start Time" at bounding box center [1182, 184] width 113 height 36
type input "06:00"
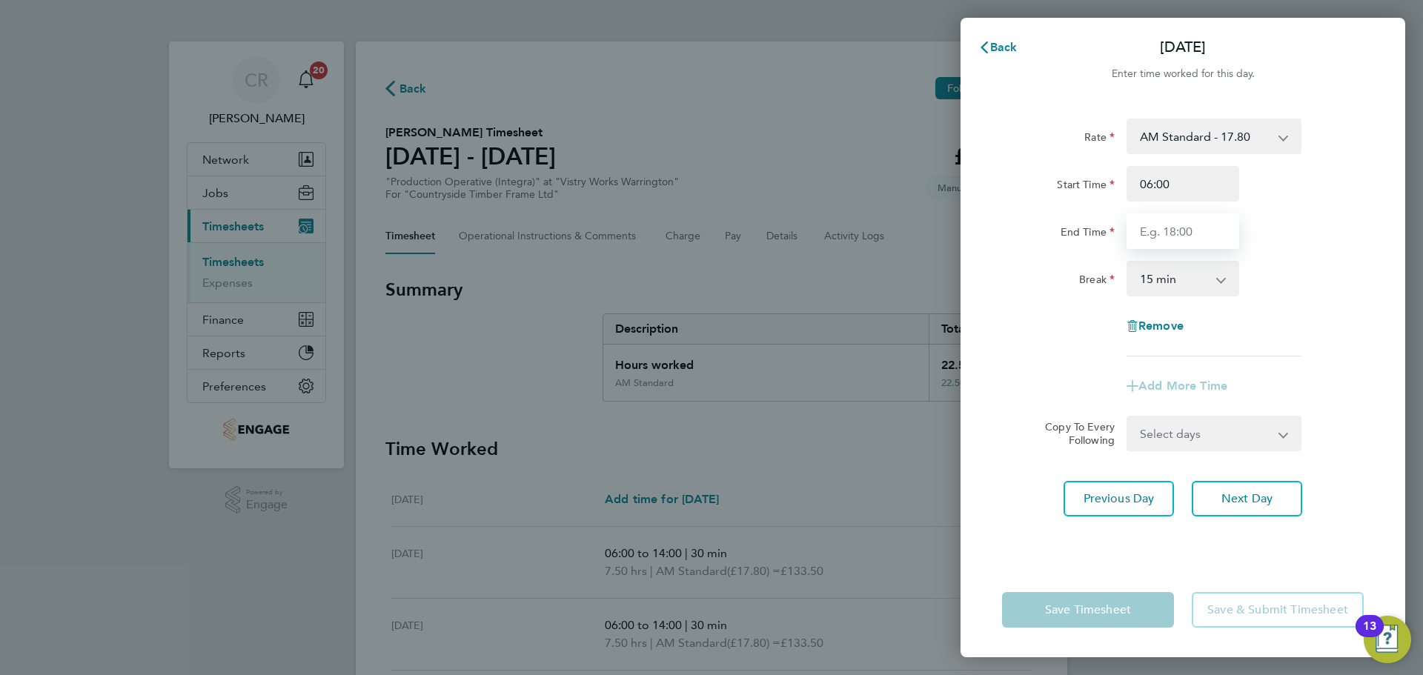
click at [1191, 238] on input "End Time" at bounding box center [1182, 231] width 113 height 36
type input "12:00"
drag, startPoint x: 1181, startPoint y: 232, endPoint x: 1131, endPoint y: 230, distance: 49.7
click at [1131, 230] on input "12:00" at bounding box center [1182, 231] width 113 height 36
type input "12:15"
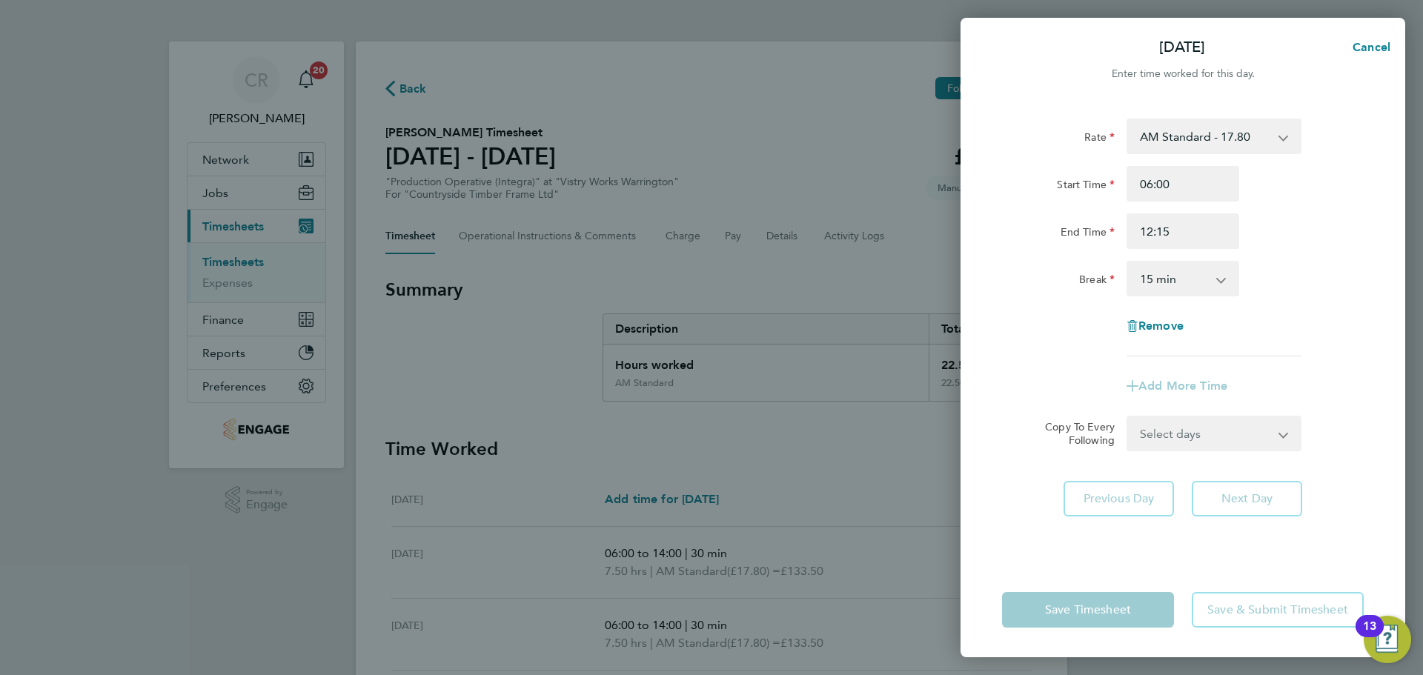
click at [1213, 281] on select "0 min 15 min 30 min 45 min 60 min 75 min 90 min" at bounding box center [1174, 278] width 92 height 33
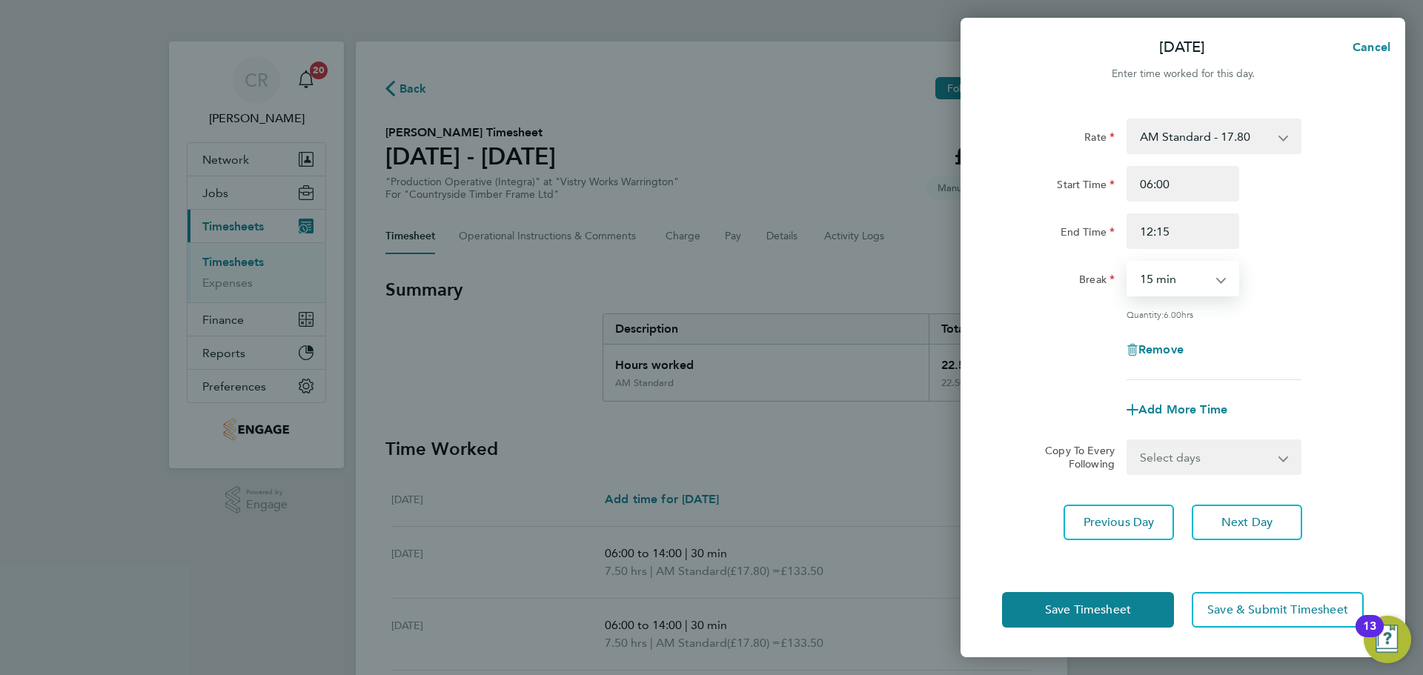
select select "0"
click at [1128, 262] on select "0 min 15 min 30 min 45 min 60 min 75 min 90 min" at bounding box center [1174, 278] width 92 height 33
click at [1202, 238] on input "12:15" at bounding box center [1182, 231] width 113 height 36
type input "12:30"
click at [1196, 278] on select "0 min 15 min 30 min 45 min 60 min 75 min 90 min" at bounding box center [1174, 278] width 92 height 33
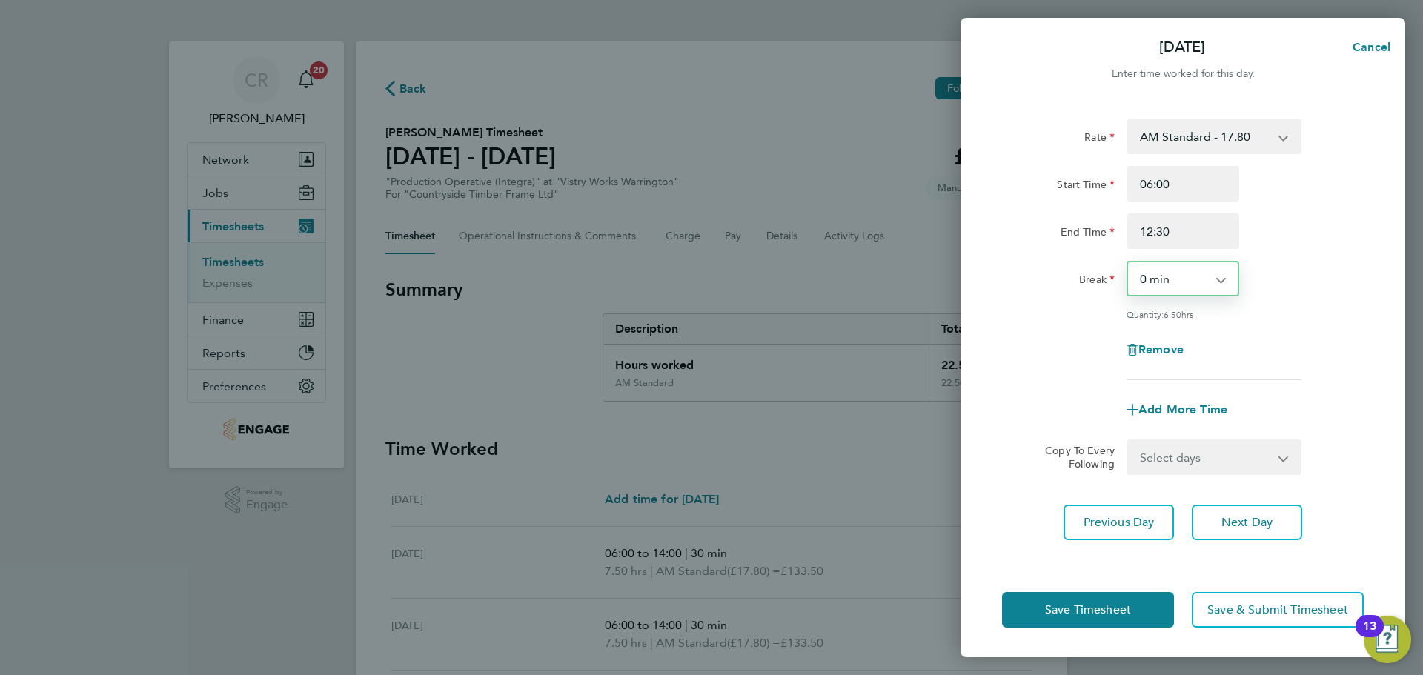
click at [1128, 262] on select "0 min 15 min 30 min 45 min 60 min 75 min 90 min" at bounding box center [1174, 278] width 92 height 33
click at [1127, 615] on span "Save Timesheet" at bounding box center [1088, 610] width 86 height 15
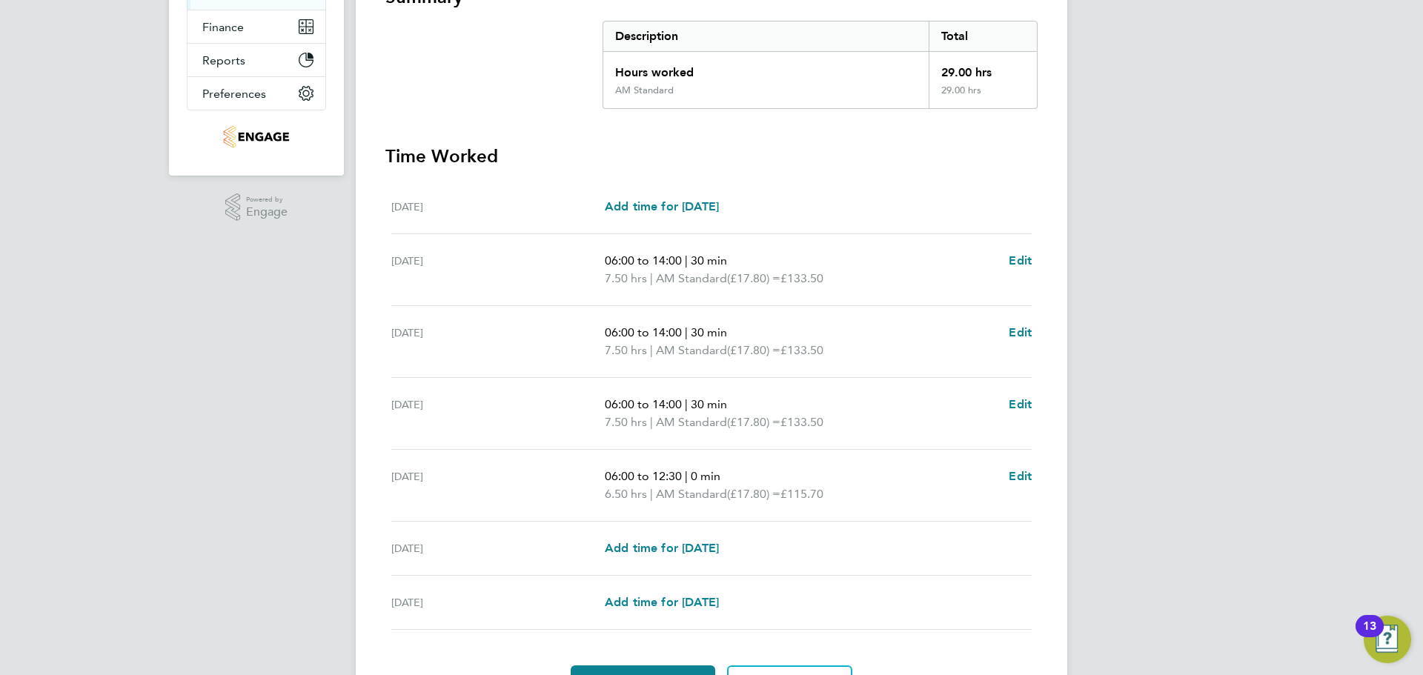
scroll to position [371, 0]
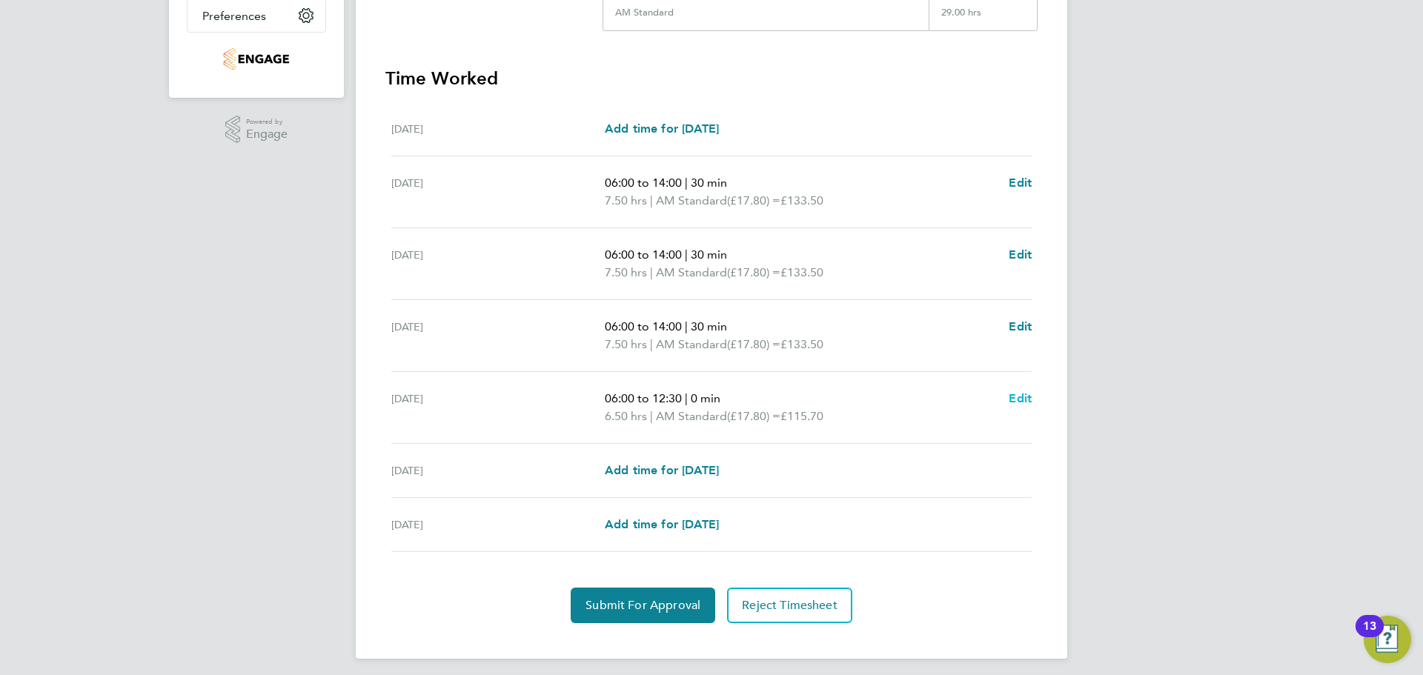
click at [1023, 396] on span "Edit" at bounding box center [1020, 398] width 23 height 14
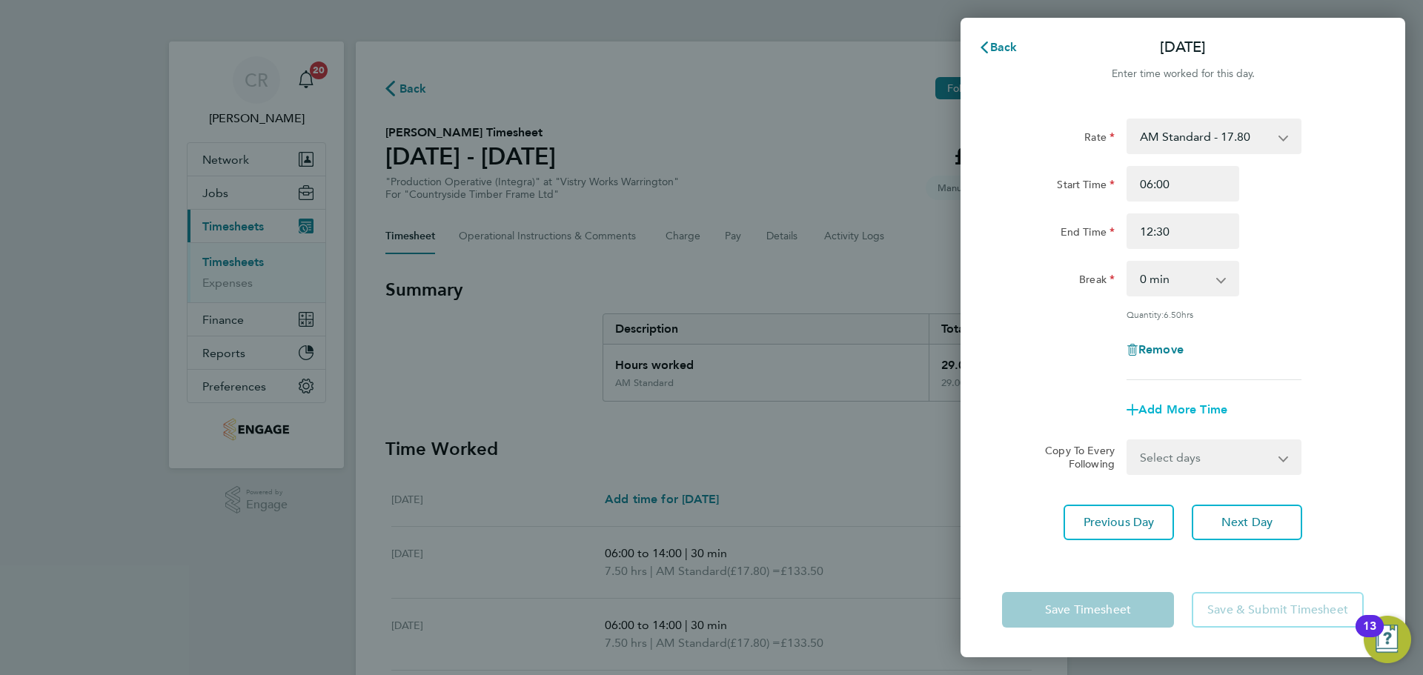
click at [1175, 404] on span "Add More Time" at bounding box center [1182, 409] width 89 height 14
select select "null"
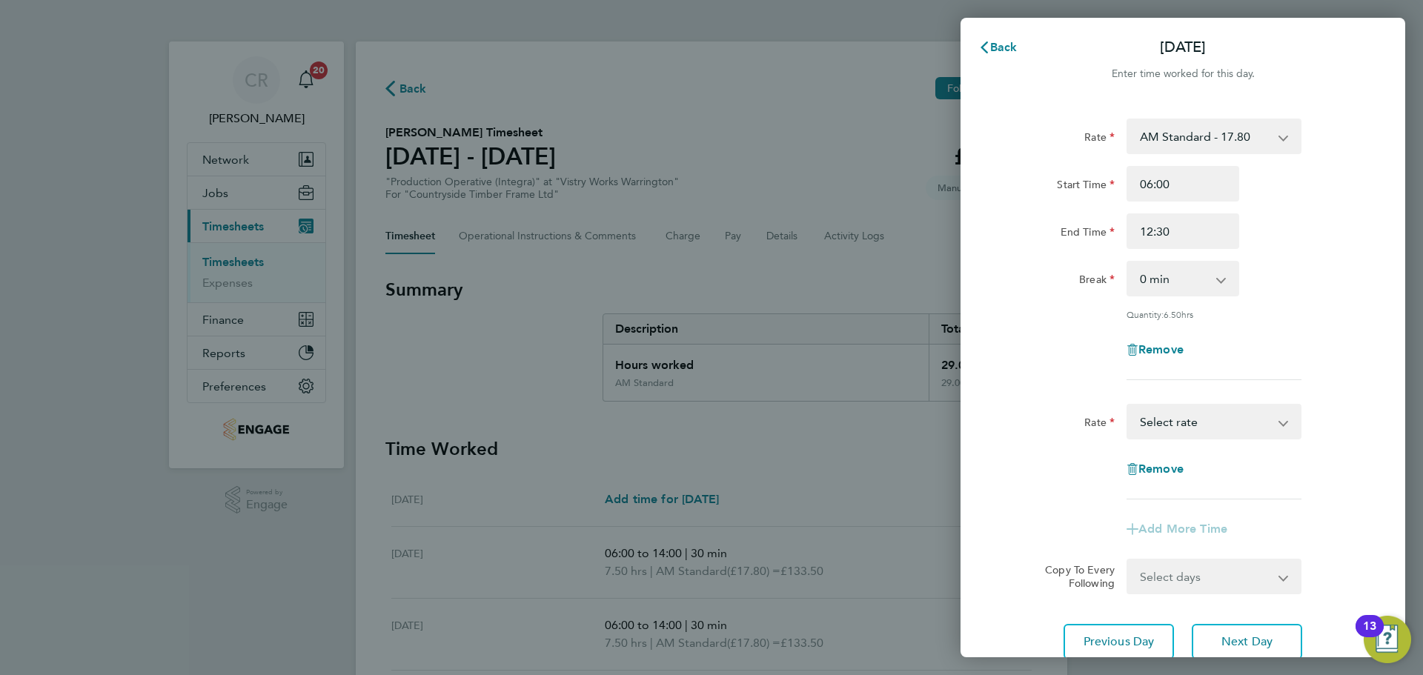
click at [1182, 426] on select "BONUS - 13.50 AM Standard - 17.80 AM OT1 - 26.70 PM OT2 - 38.18 PM Standard - 1…" at bounding box center [1205, 421] width 154 height 33
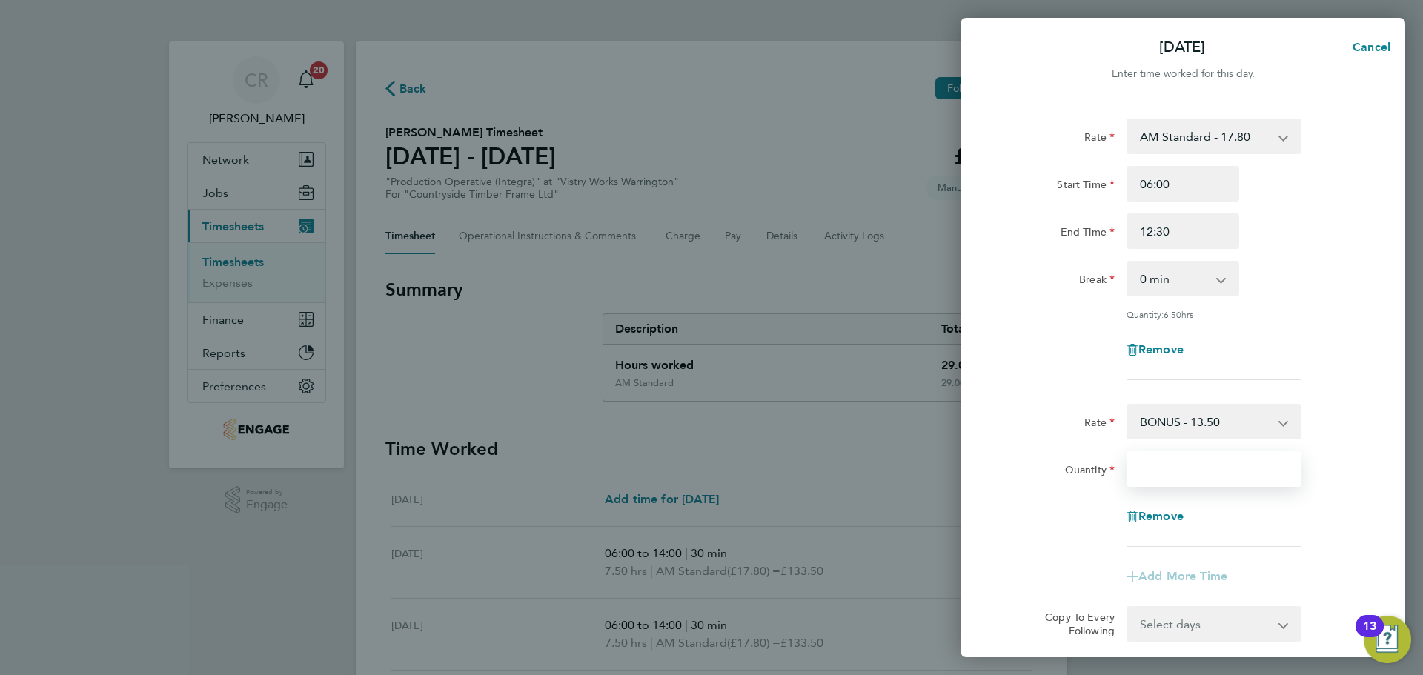
click at [1180, 477] on input "Quantity" at bounding box center [1213, 469] width 175 height 36
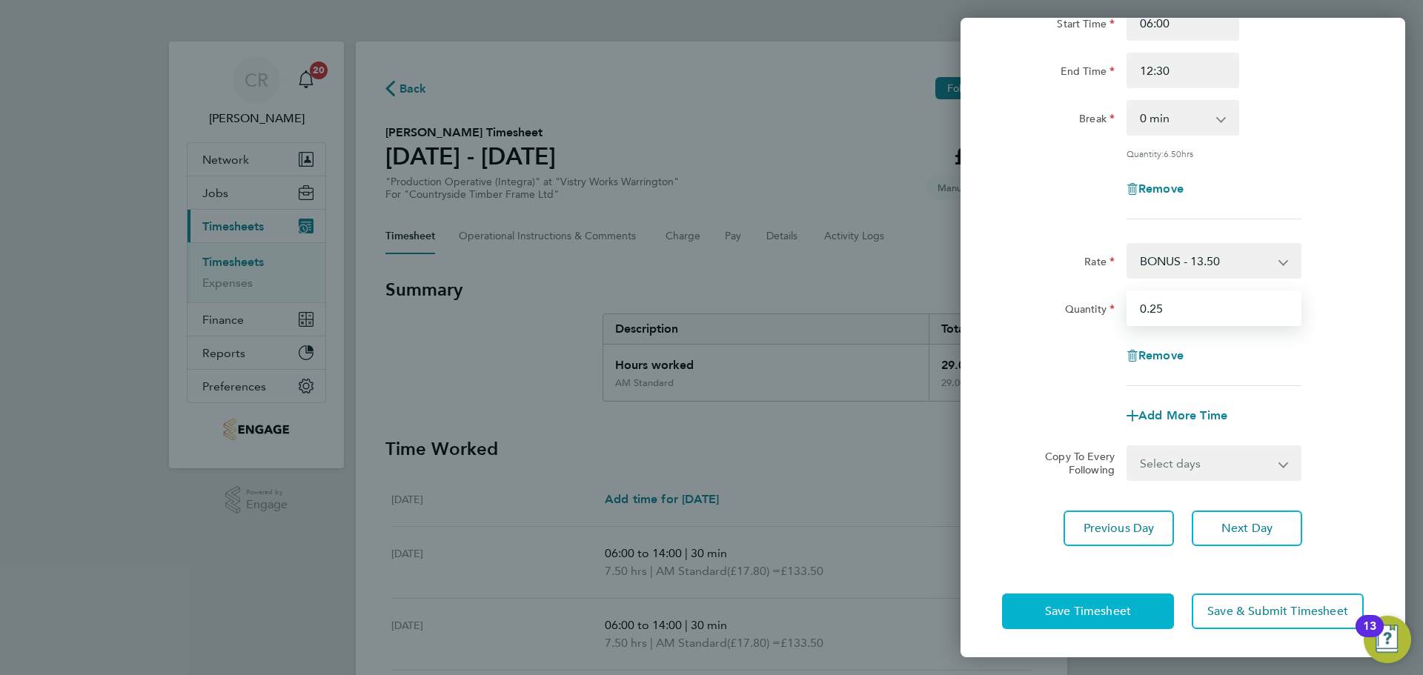
type input "0.25"
click at [1120, 610] on span "Save Timesheet" at bounding box center [1088, 611] width 86 height 15
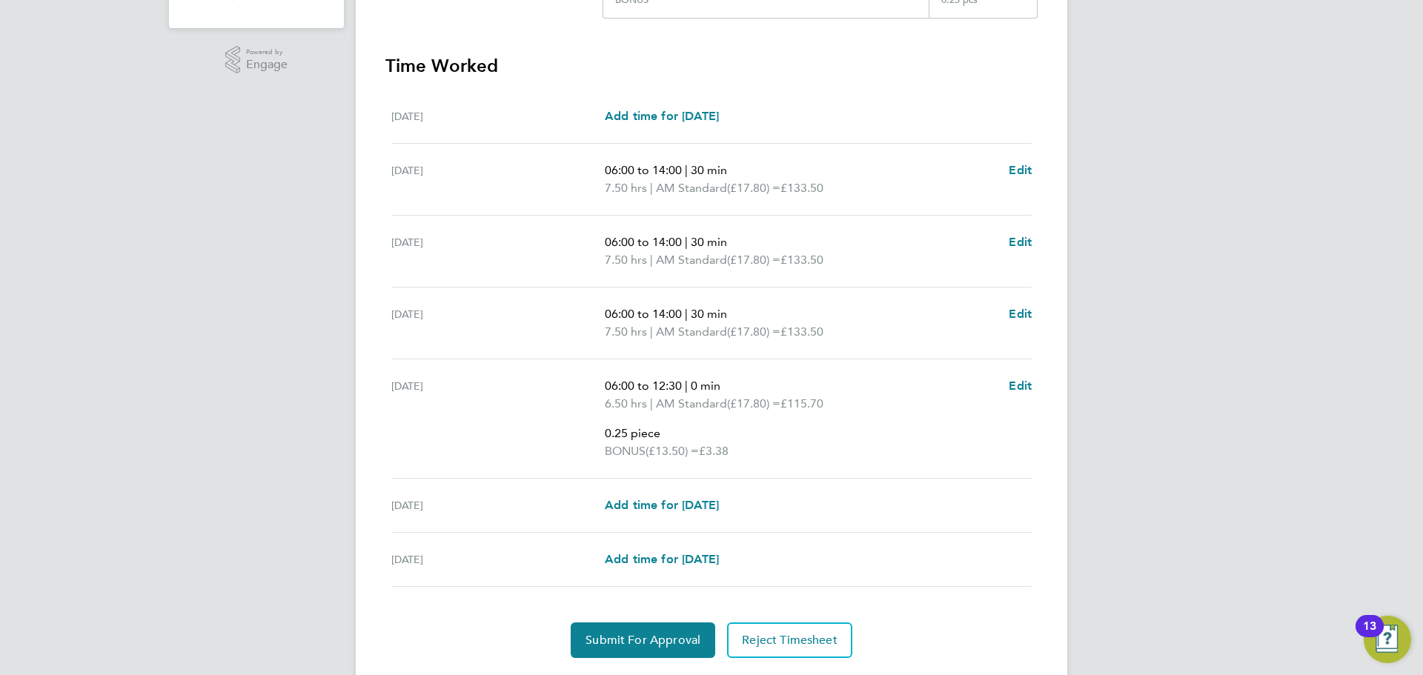
scroll to position [445, 0]
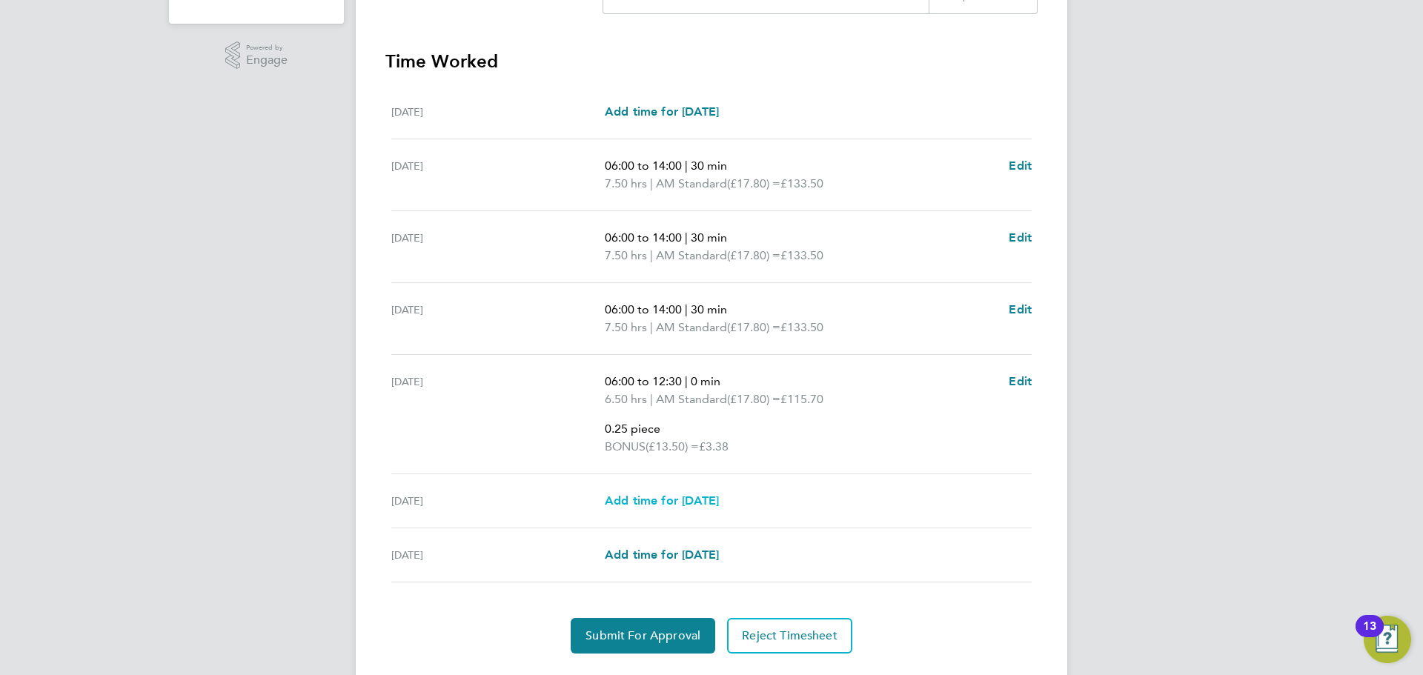
click at [710, 501] on span "Add time for Sat 30 Aug" at bounding box center [662, 501] width 114 height 14
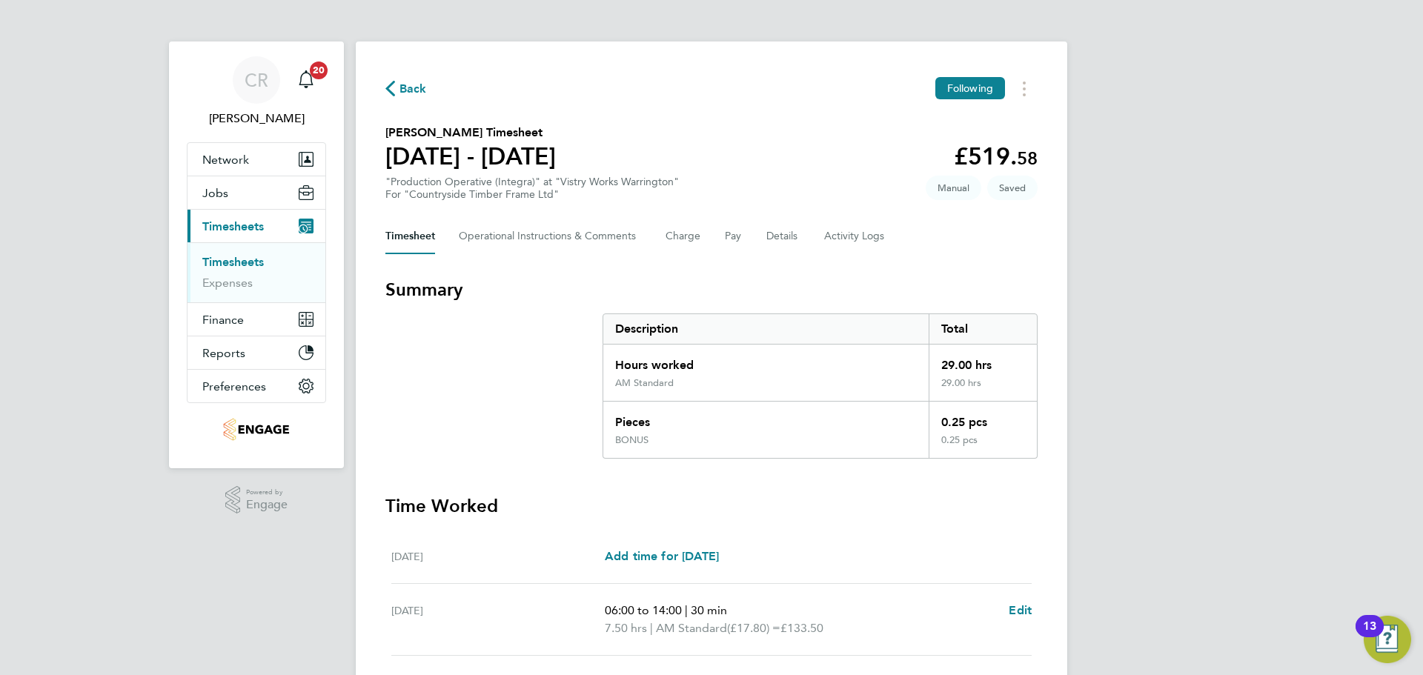
select select "15"
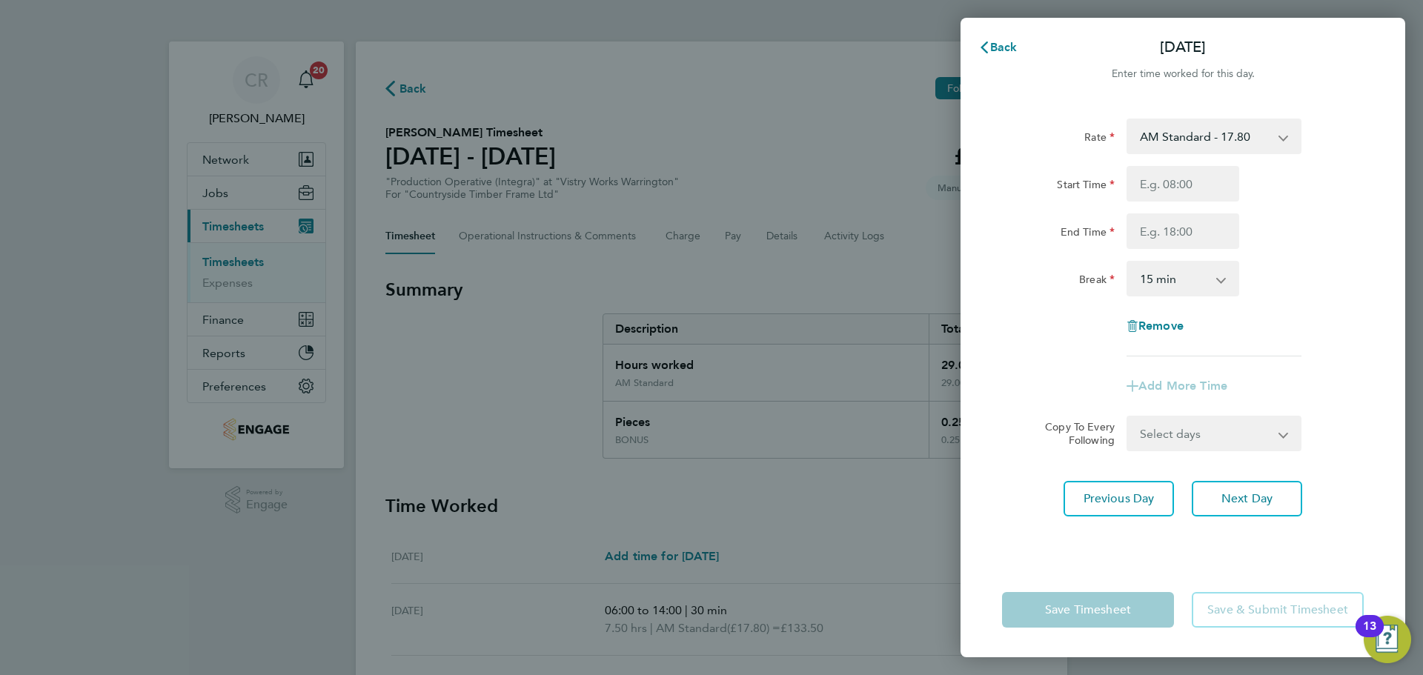
click at [1221, 150] on select "AM Standard - 17.80 BONUS - 13.50 AM OT1 - 26.70 PM OT2 - 38.18 PM Standard - 1…" at bounding box center [1205, 136] width 154 height 33
select select "15"
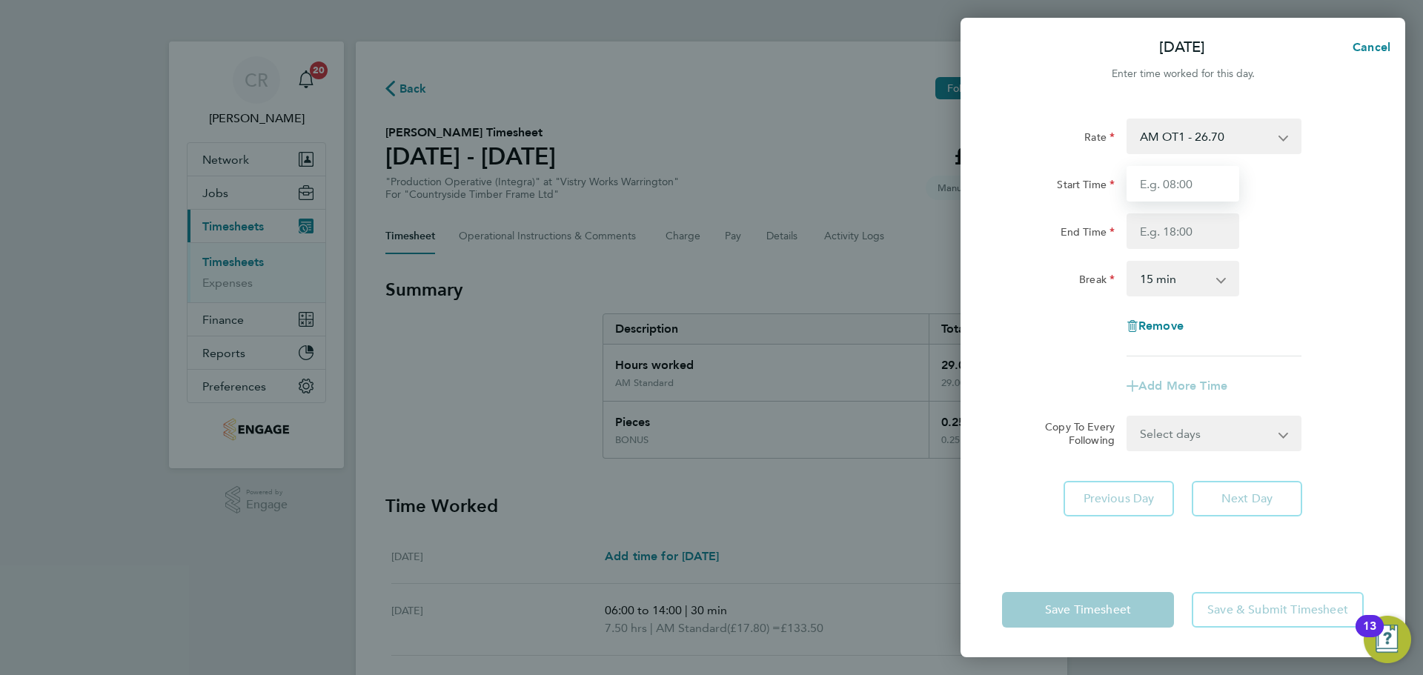
drag, startPoint x: 1184, startPoint y: 187, endPoint x: 1184, endPoint y: 198, distance: 10.4
click at [1184, 187] on input "Start Time" at bounding box center [1182, 184] width 113 height 36
type input "06:00"
click at [1186, 235] on input "End Time" at bounding box center [1182, 231] width 113 height 36
type input "12:00"
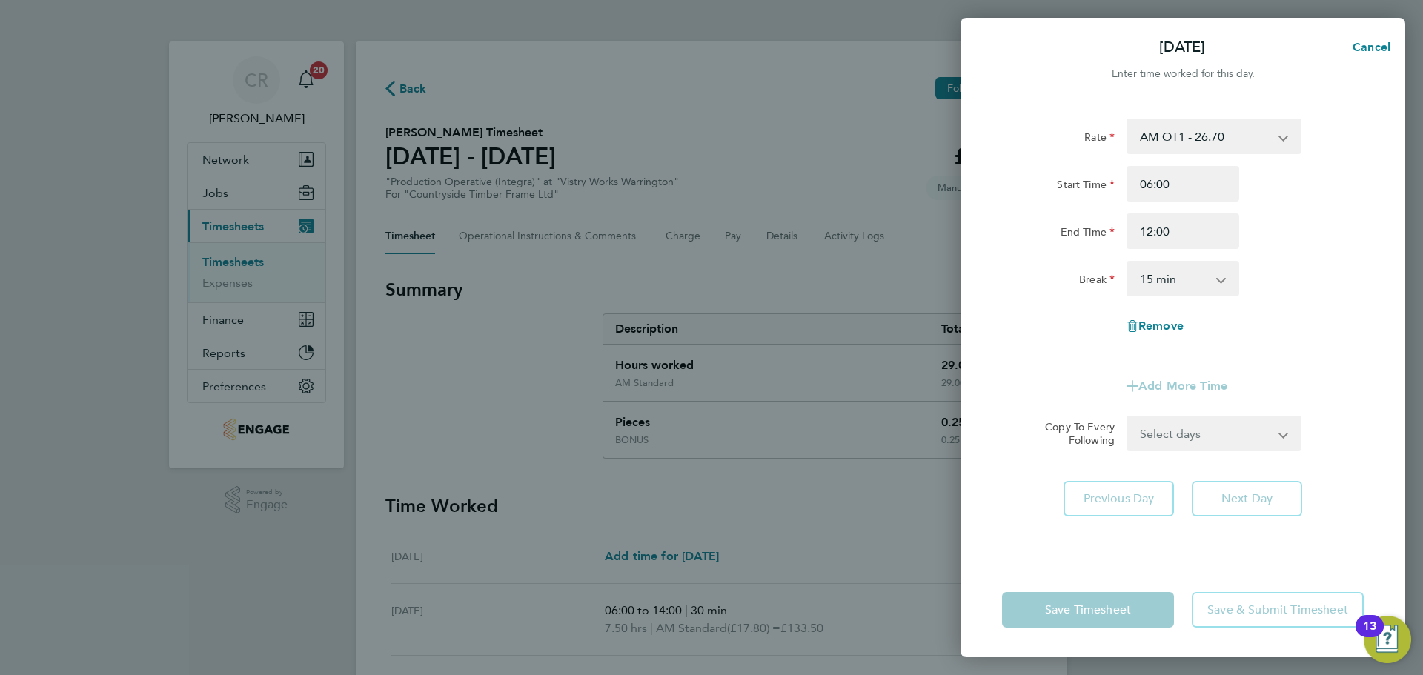
click at [1178, 277] on select "0 min 15 min 30 min 45 min 60 min 75 min 90 min" at bounding box center [1174, 278] width 92 height 33
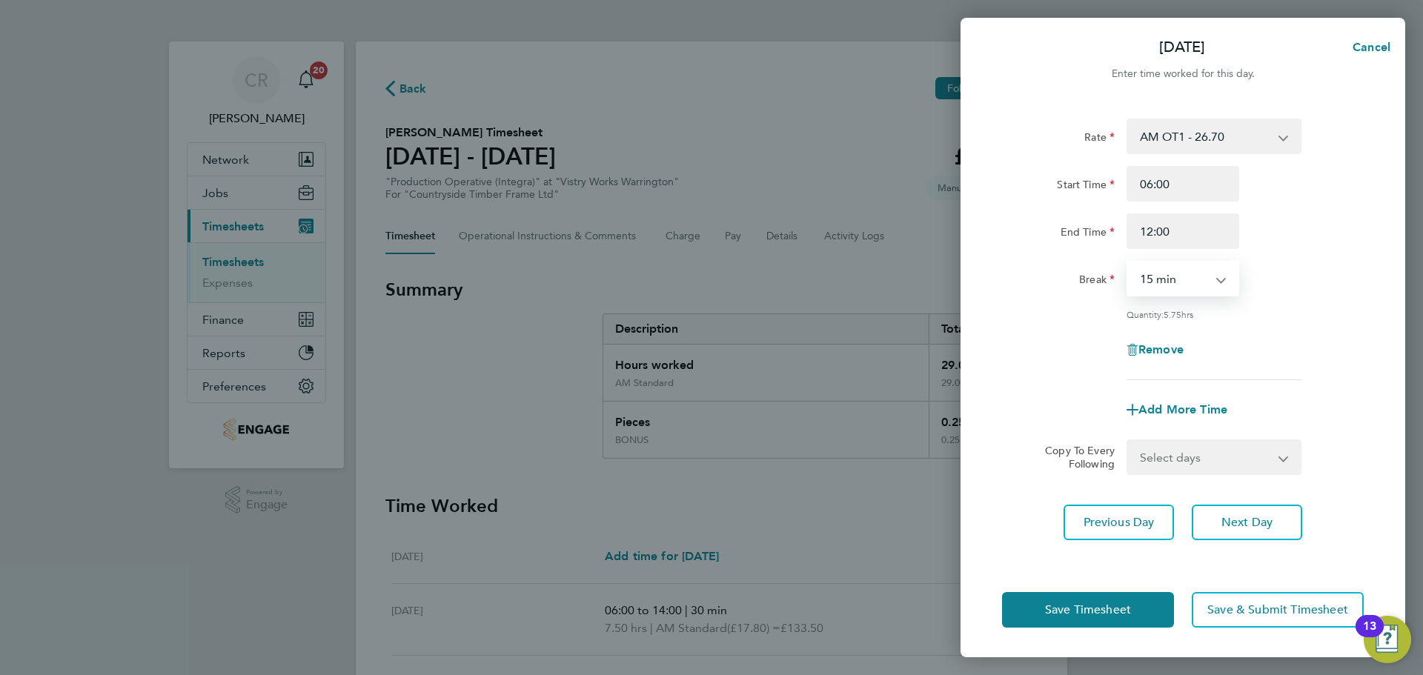
select select "0"
click at [1128, 262] on select "0 min 15 min 30 min 45 min 60 min 75 min 90 min" at bounding box center [1174, 278] width 92 height 33
click at [1129, 605] on span "Save Timesheet" at bounding box center [1088, 610] width 86 height 15
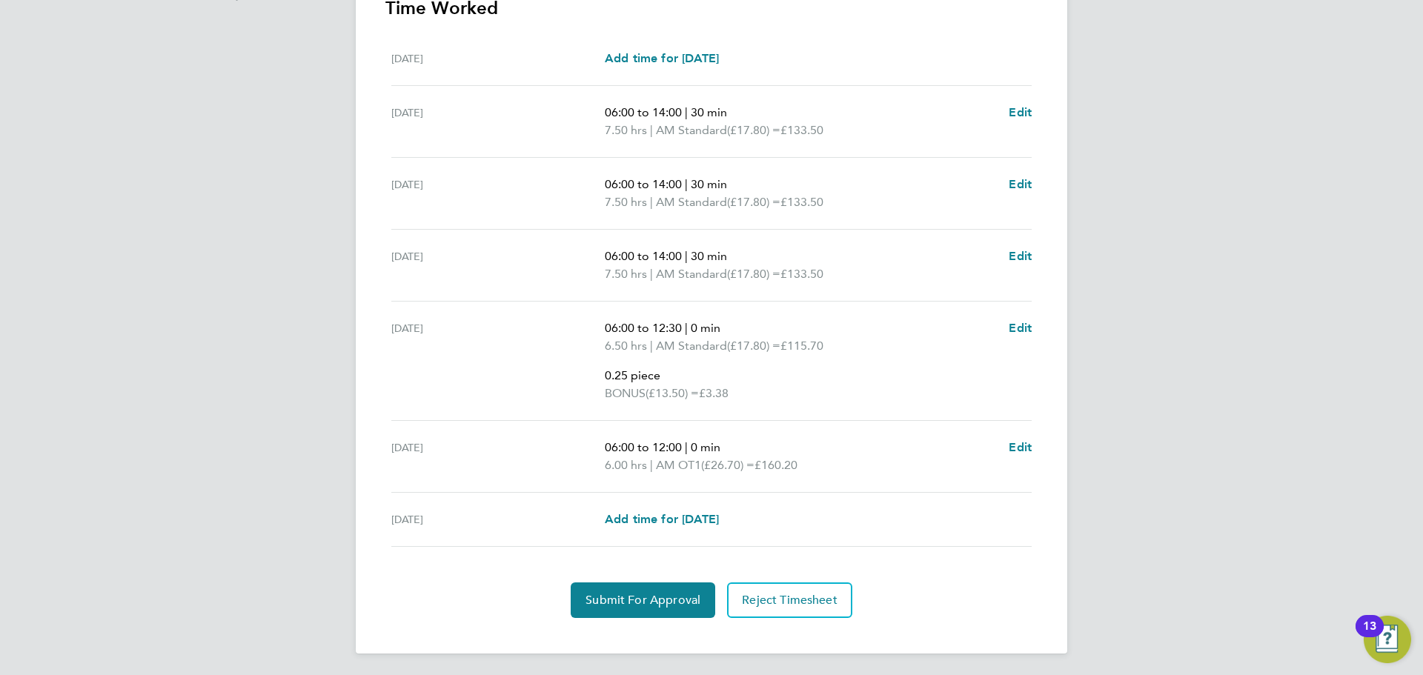
scroll to position [515, 0]
click at [708, 512] on span "Add time for Sun 31 Aug" at bounding box center [662, 517] width 114 height 14
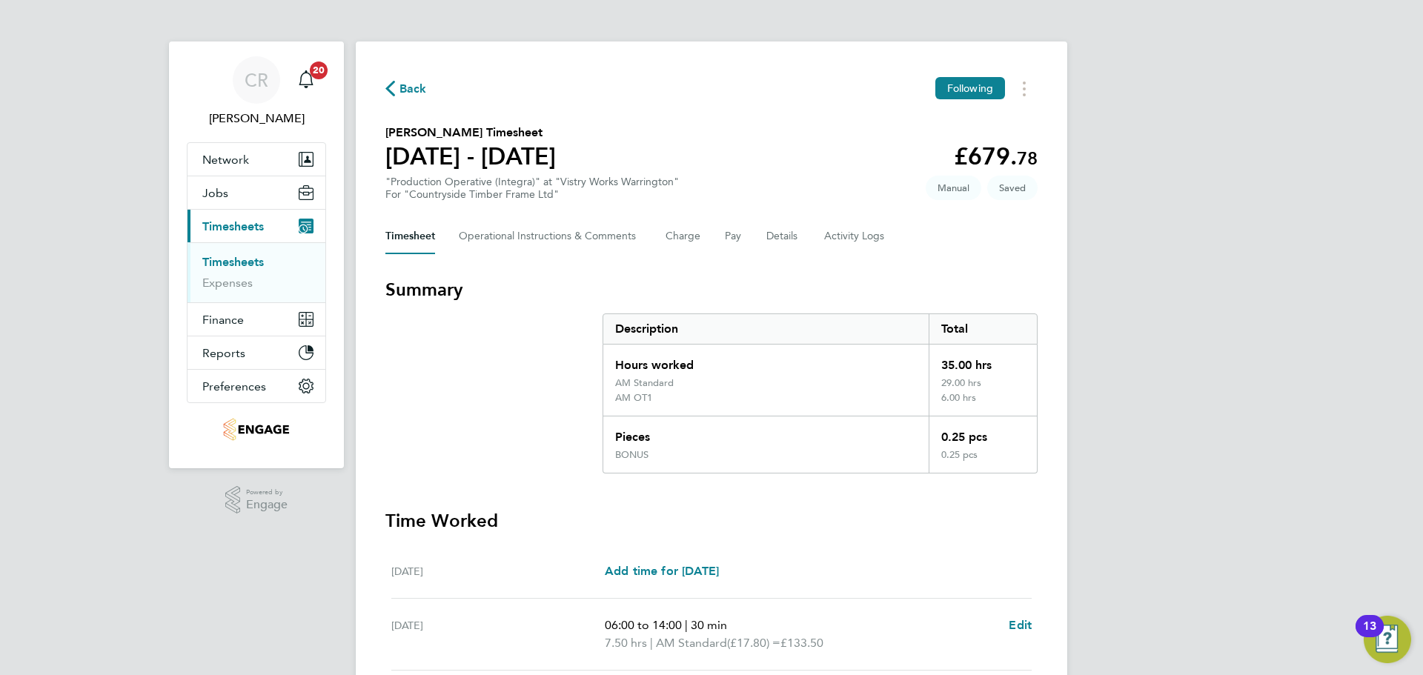
select select "15"
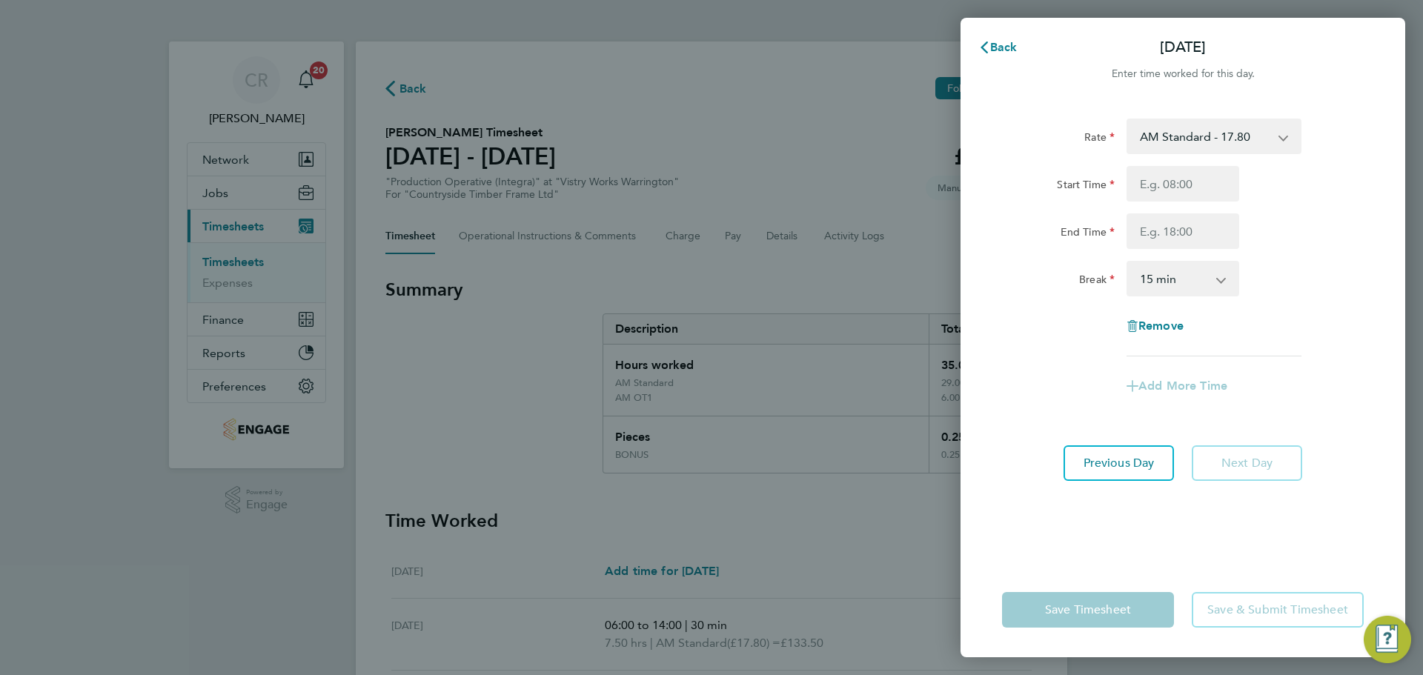
click at [1207, 142] on select "AM Standard - 17.80 BONUS - 13.50 AM OT1 - 26.70 PM OT2 - 38.18 PM Standard - 1…" at bounding box center [1205, 136] width 154 height 33
select select "15"
click at [1184, 172] on input "Start Time" at bounding box center [1182, 184] width 113 height 36
type input "06:00"
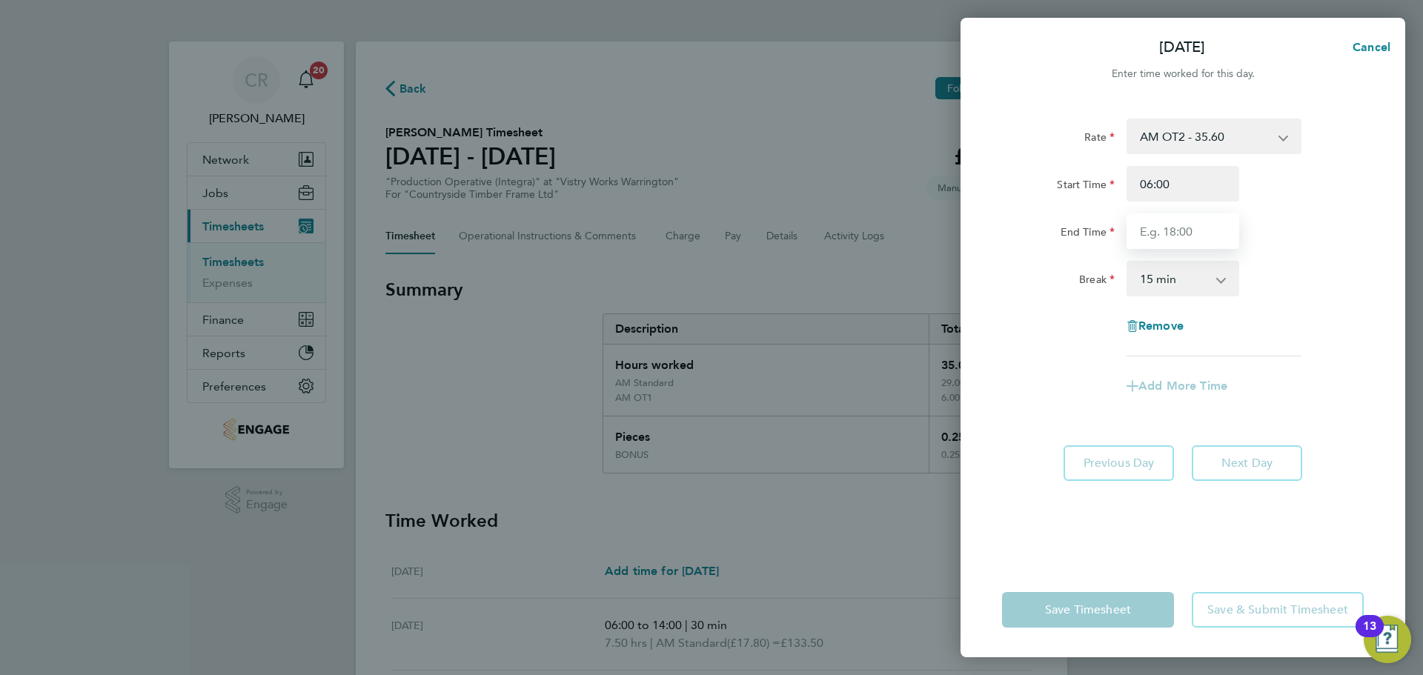
click at [1188, 243] on input "End Time" at bounding box center [1182, 231] width 113 height 36
type input "12:00"
click at [1198, 298] on div "Rate AM OT2 - 35.60 BONUS - 13.50 AM Standard - 17.80 AM OT1 - 26.70 PM OT2 - 3…" at bounding box center [1183, 238] width 362 height 238
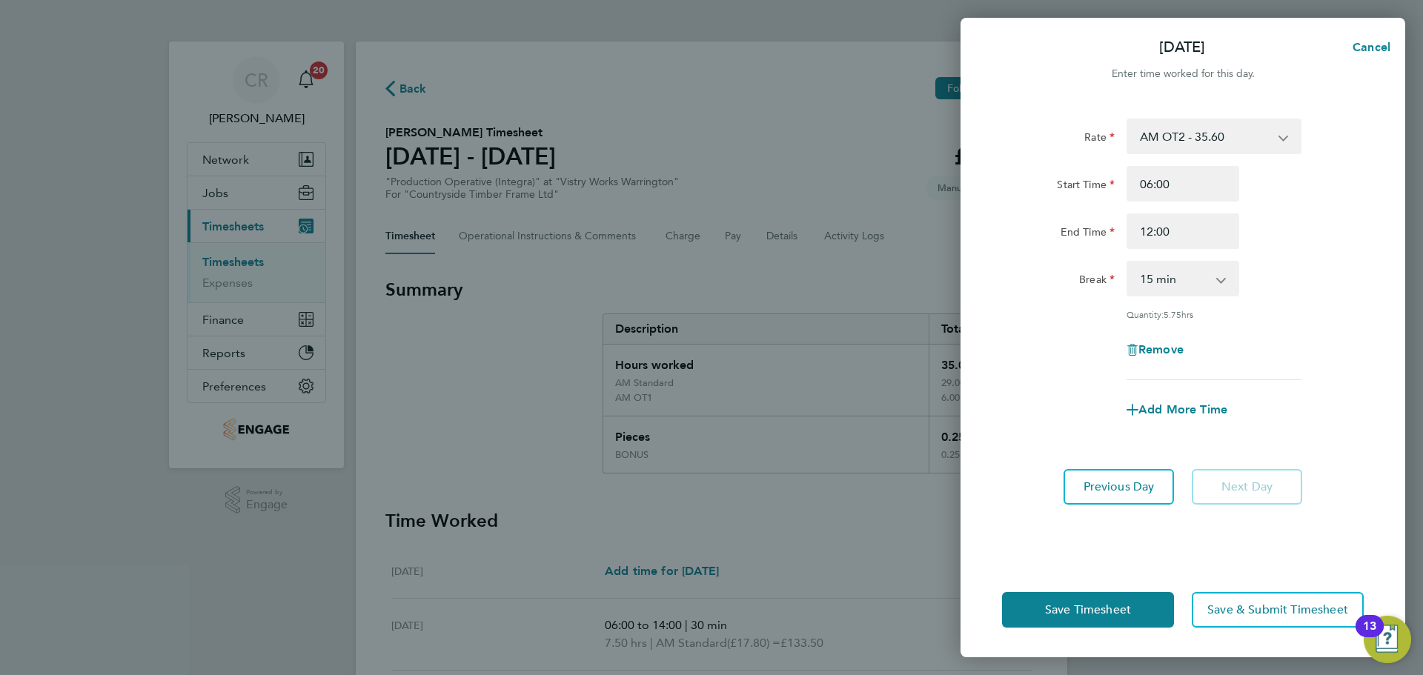
click at [1190, 276] on select "0 min 15 min 30 min 45 min 60 min 75 min 90 min" at bounding box center [1174, 278] width 92 height 33
select select "0"
click at [1128, 262] on select "0 min 15 min 30 min 45 min 60 min 75 min 90 min" at bounding box center [1174, 278] width 92 height 33
click at [1149, 603] on button "Save Timesheet" at bounding box center [1088, 610] width 172 height 36
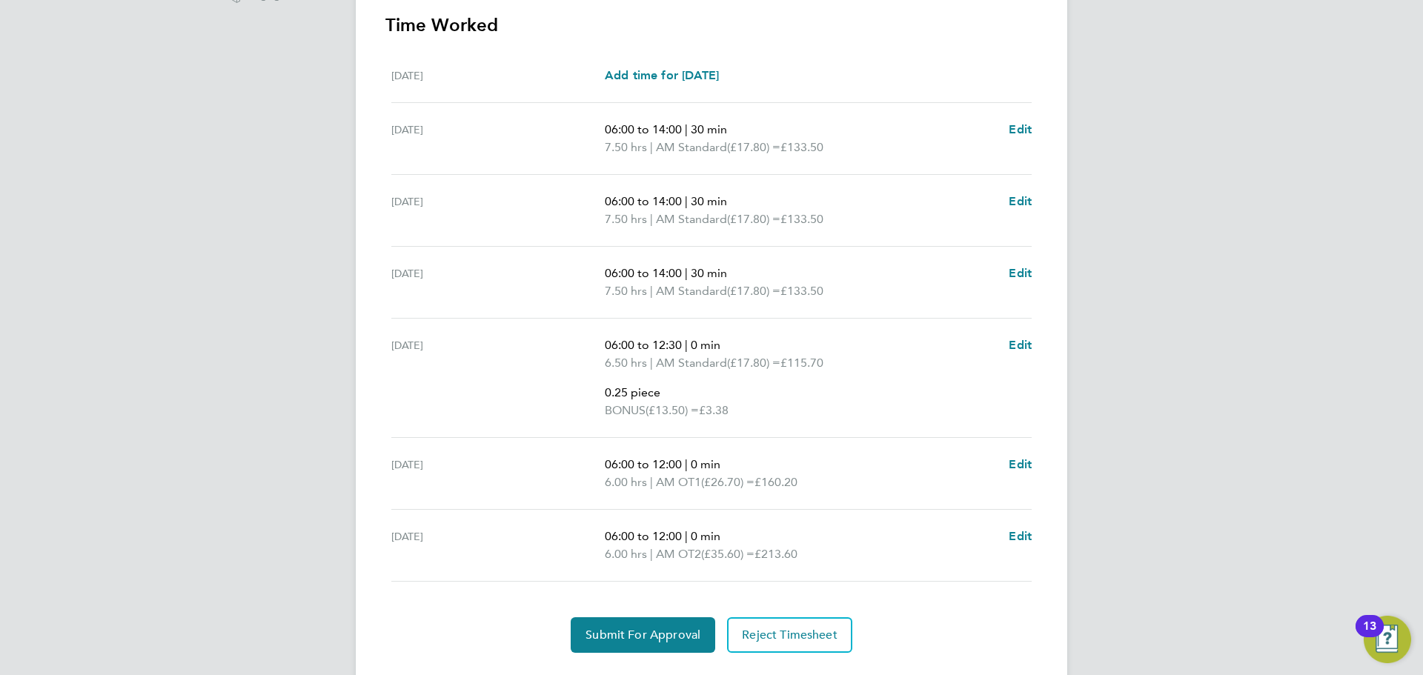
scroll to position [548, 0]
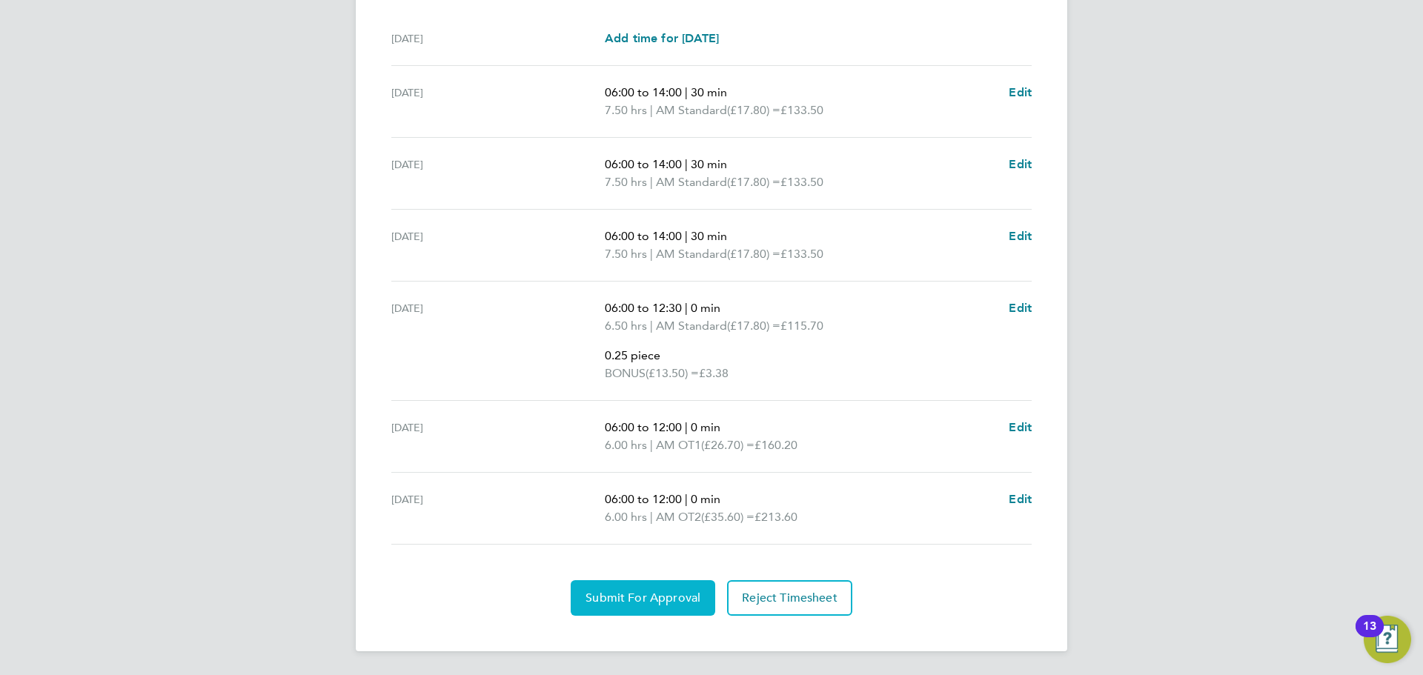
click at [651, 613] on button "Submit For Approval" at bounding box center [643, 598] width 145 height 36
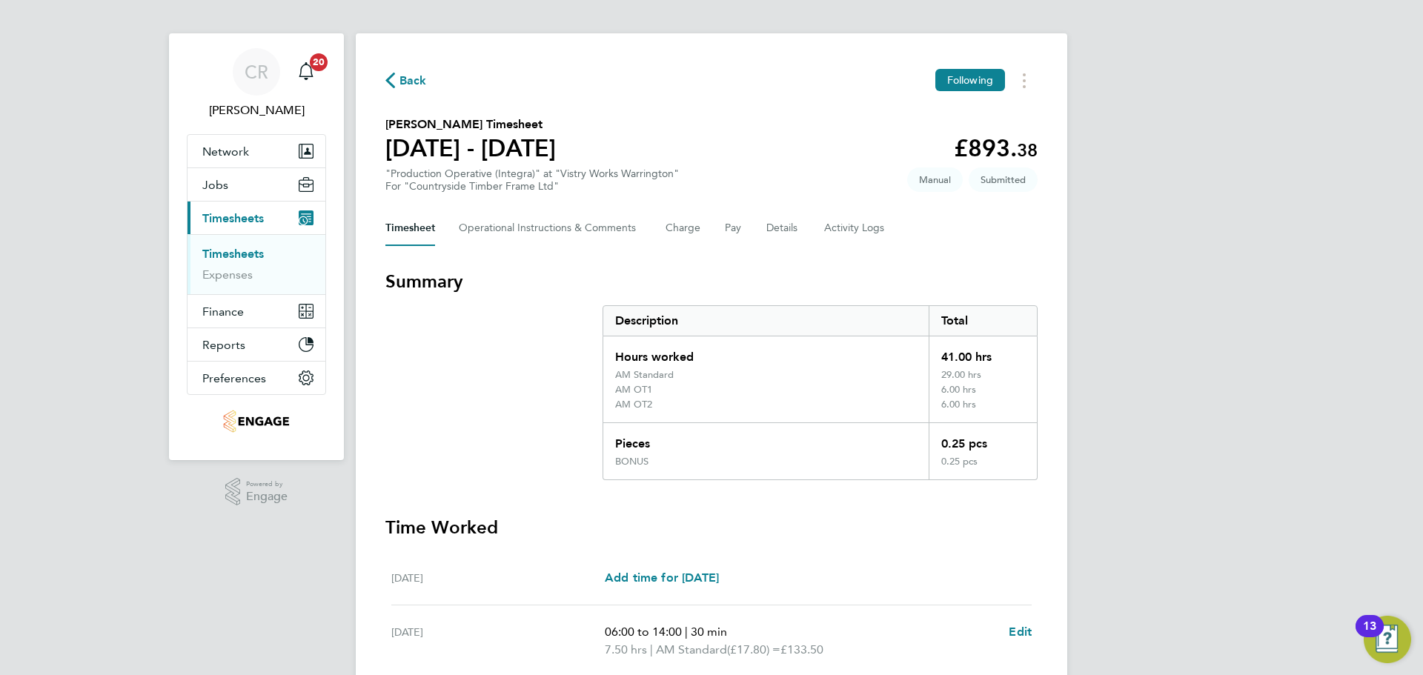
scroll to position [0, 0]
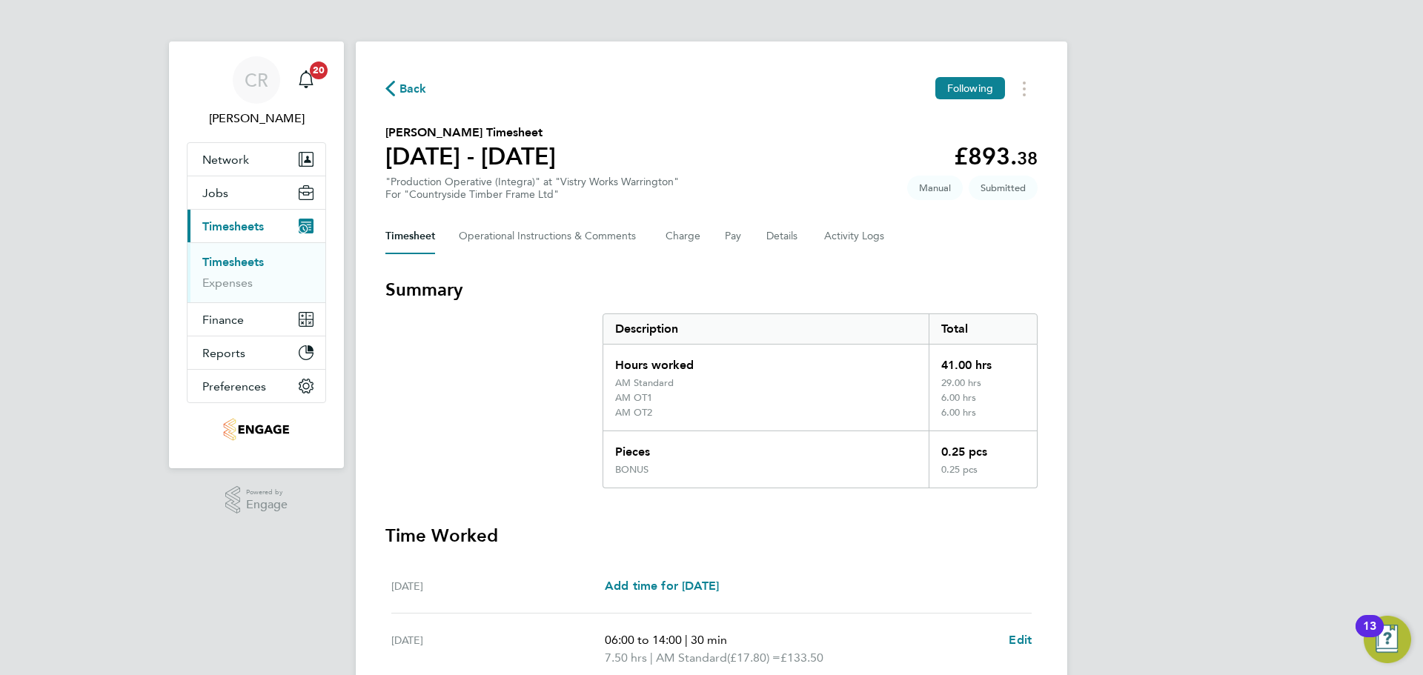
click at [414, 95] on span "Back" at bounding box center [412, 89] width 27 height 18
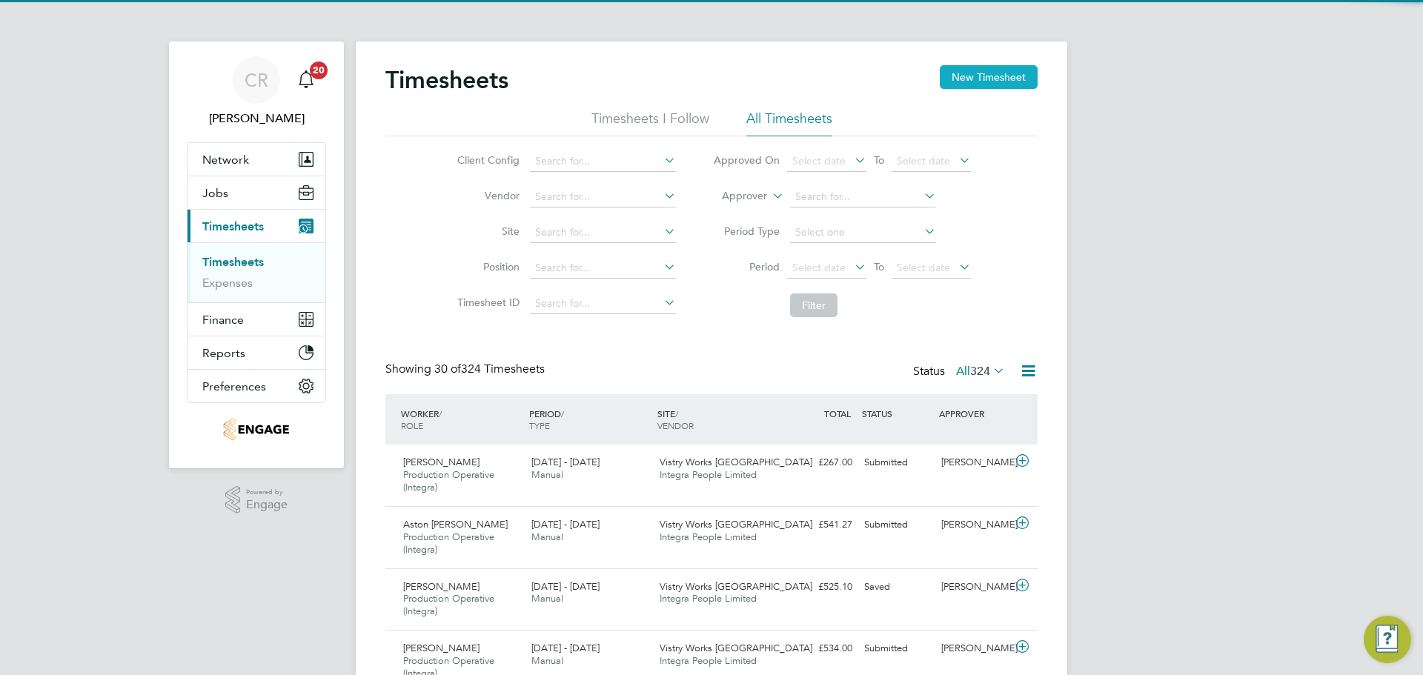
scroll to position [50, 129]
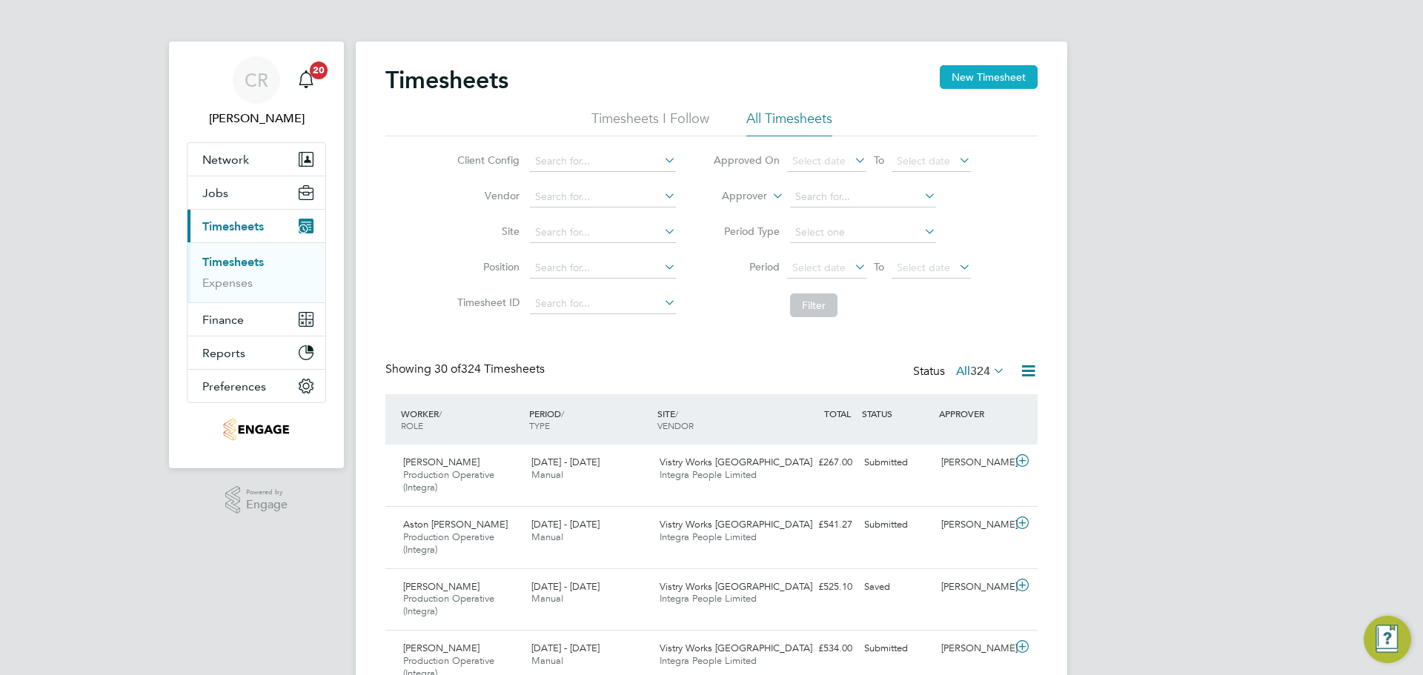
click at [983, 82] on button "New Timesheet" at bounding box center [989, 77] width 98 height 24
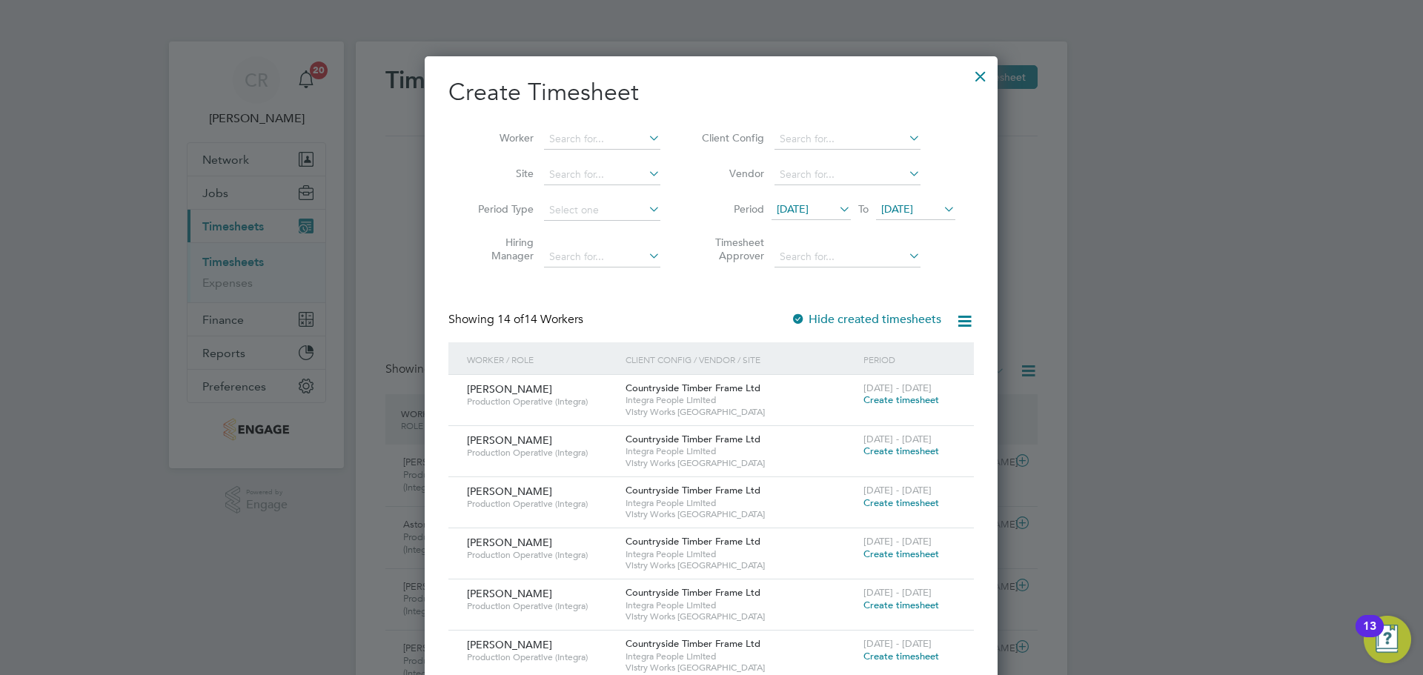
click at [894, 397] on span "Create timesheet" at bounding box center [901, 400] width 76 height 13
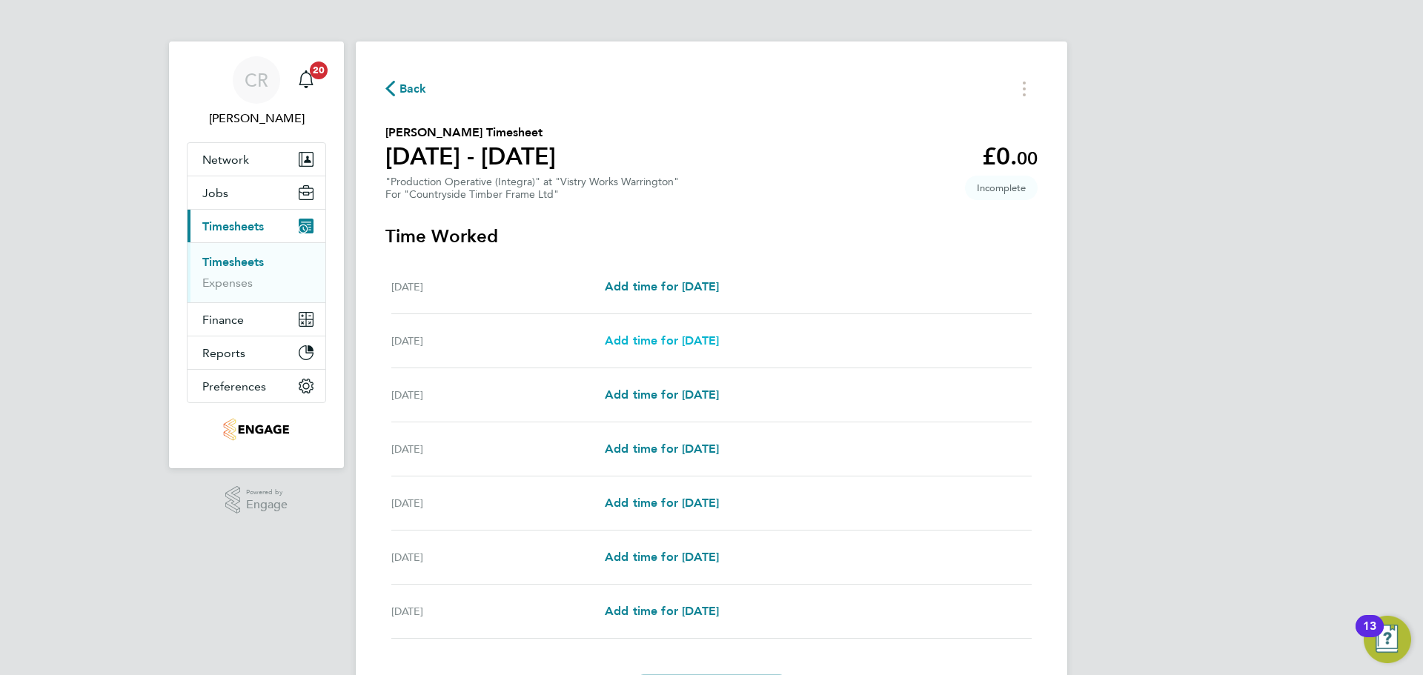
click at [701, 347] on span "Add time for Tue 26 Aug" at bounding box center [662, 340] width 114 height 14
select select "15"
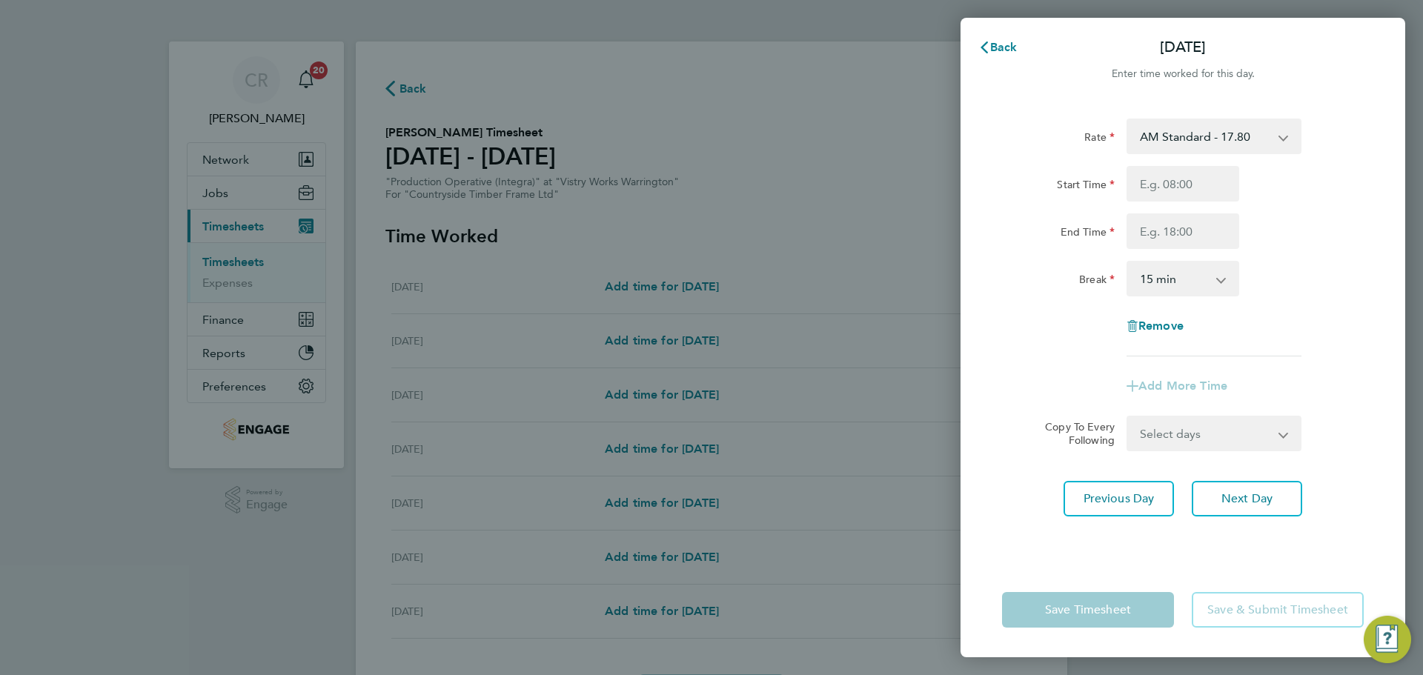
click at [1173, 136] on select "AM Standard - 17.80 BONUS - 13.50 PM OT1 - 28.64 PM Standard - 19.09 AM OT1 - 2…" at bounding box center [1205, 136] width 154 height 33
select select "15"
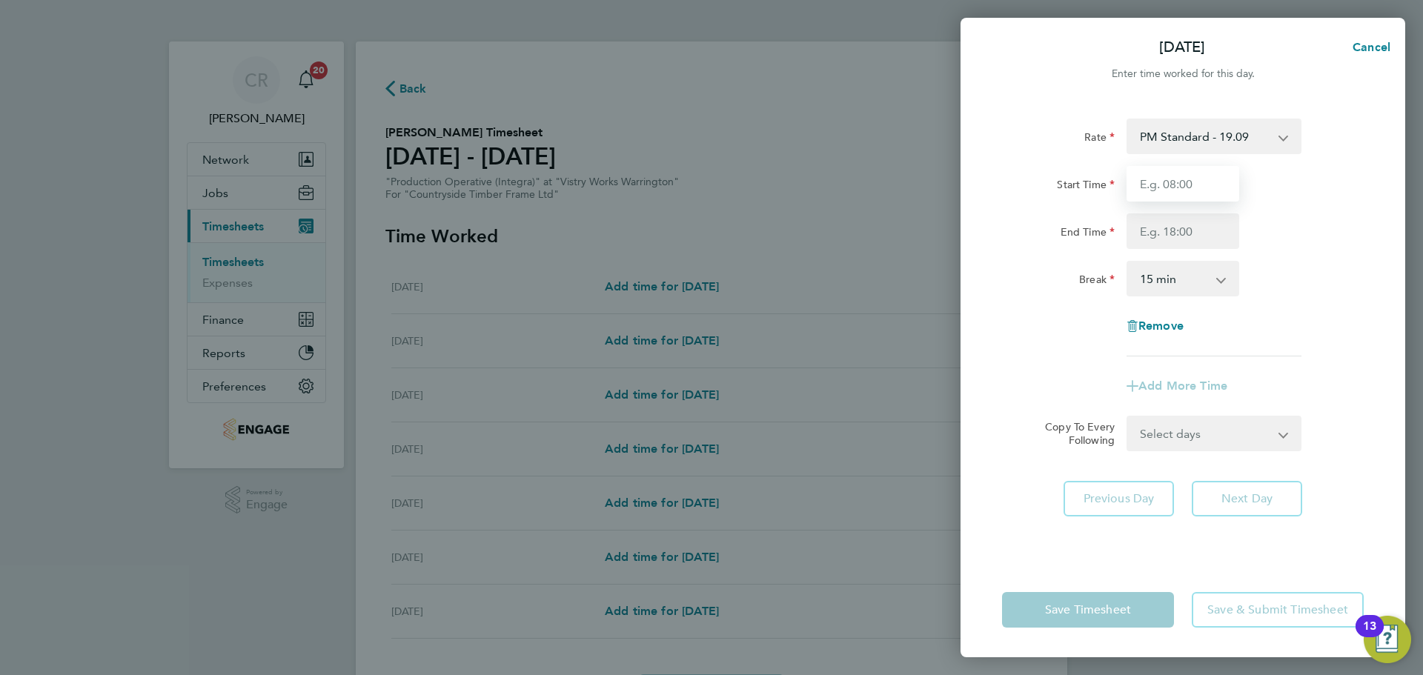
click at [1186, 179] on input "Start Time" at bounding box center [1182, 184] width 113 height 36
type input "14:00"
click at [1183, 231] on input "End Time" at bounding box center [1182, 231] width 113 height 36
type input "00:00"
click at [1185, 279] on select "0 min 15 min 30 min 45 min 60 min 75 min 90 min" at bounding box center [1174, 278] width 92 height 33
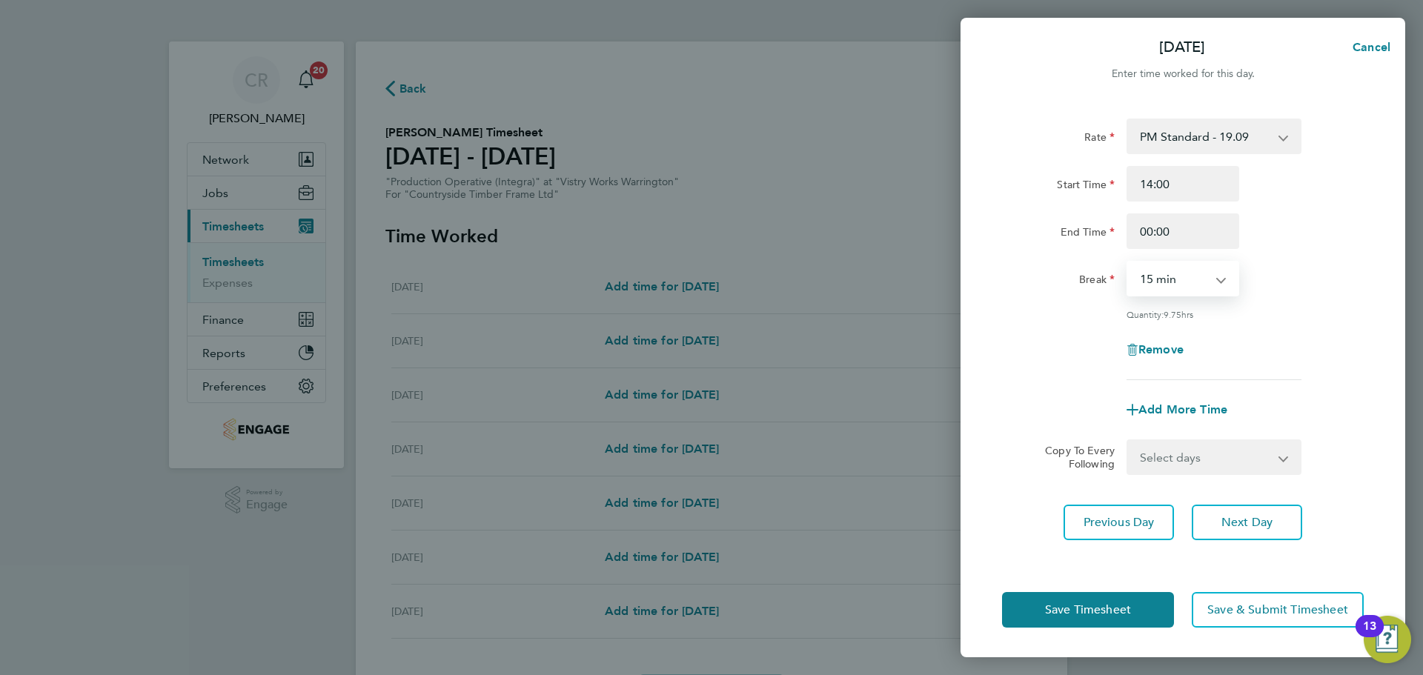
select select "30"
click at [1128, 262] on select "0 min 15 min 30 min 45 min 60 min 75 min 90 min" at bounding box center [1174, 278] width 92 height 33
click at [1160, 604] on button "Save Timesheet" at bounding box center [1088, 610] width 172 height 36
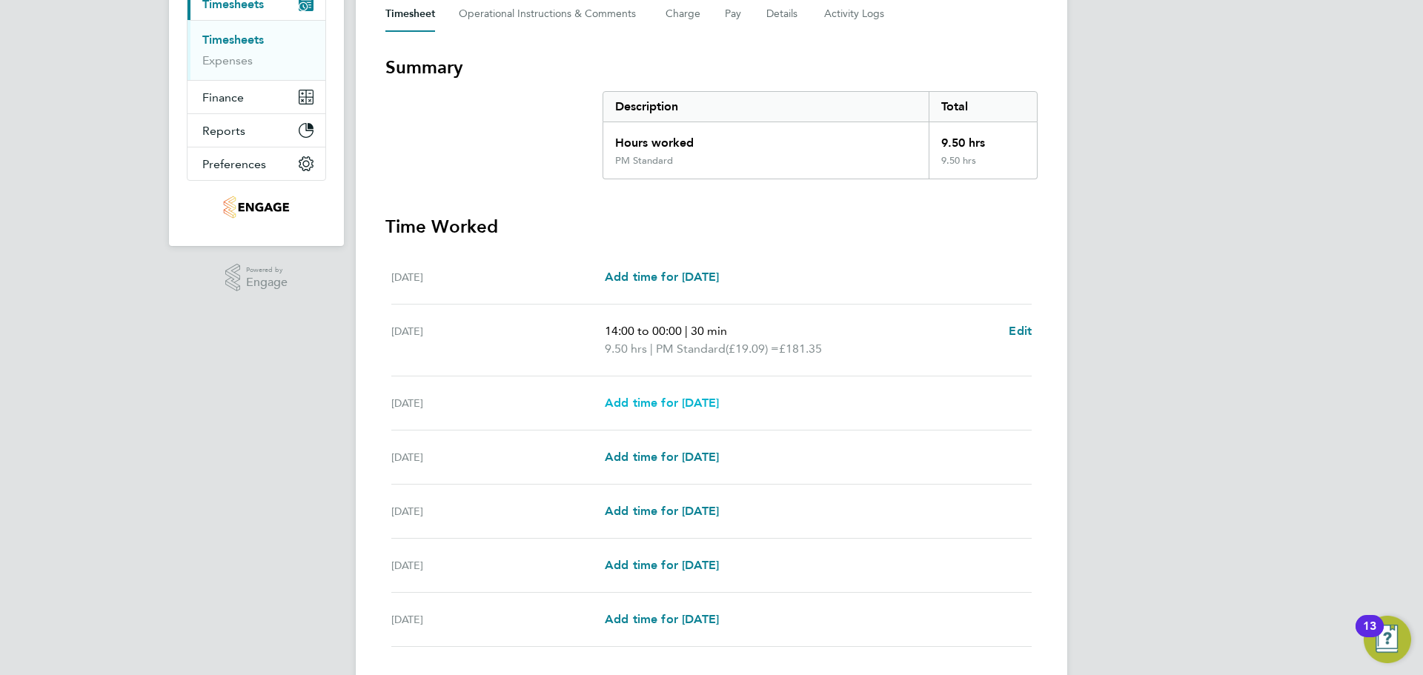
click at [719, 402] on span "Add time for Wed 27 Aug" at bounding box center [662, 403] width 114 height 14
select select "15"
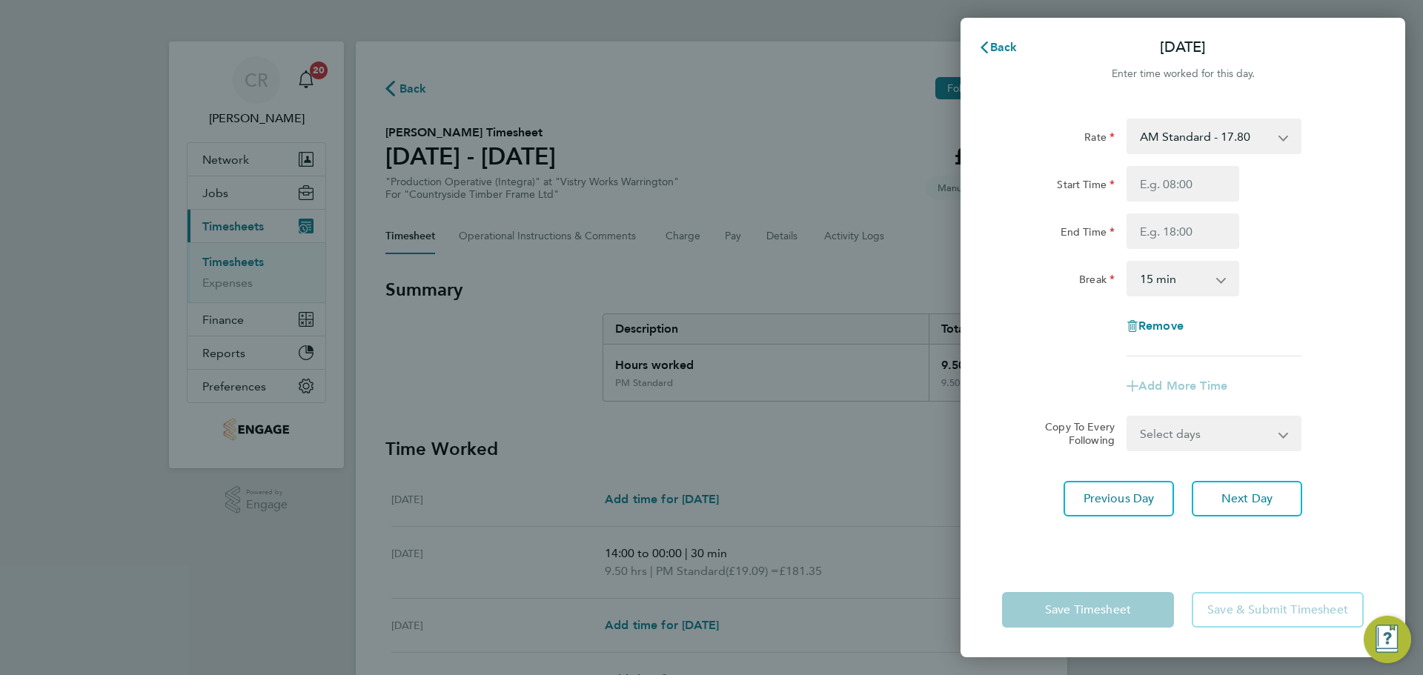
click at [1204, 145] on select "AM Standard - 17.80 BONUS - 13.50 PM OT1 - 28.64 PM Standard - 19.09 AM OT1 - 2…" at bounding box center [1205, 136] width 154 height 33
select select "15"
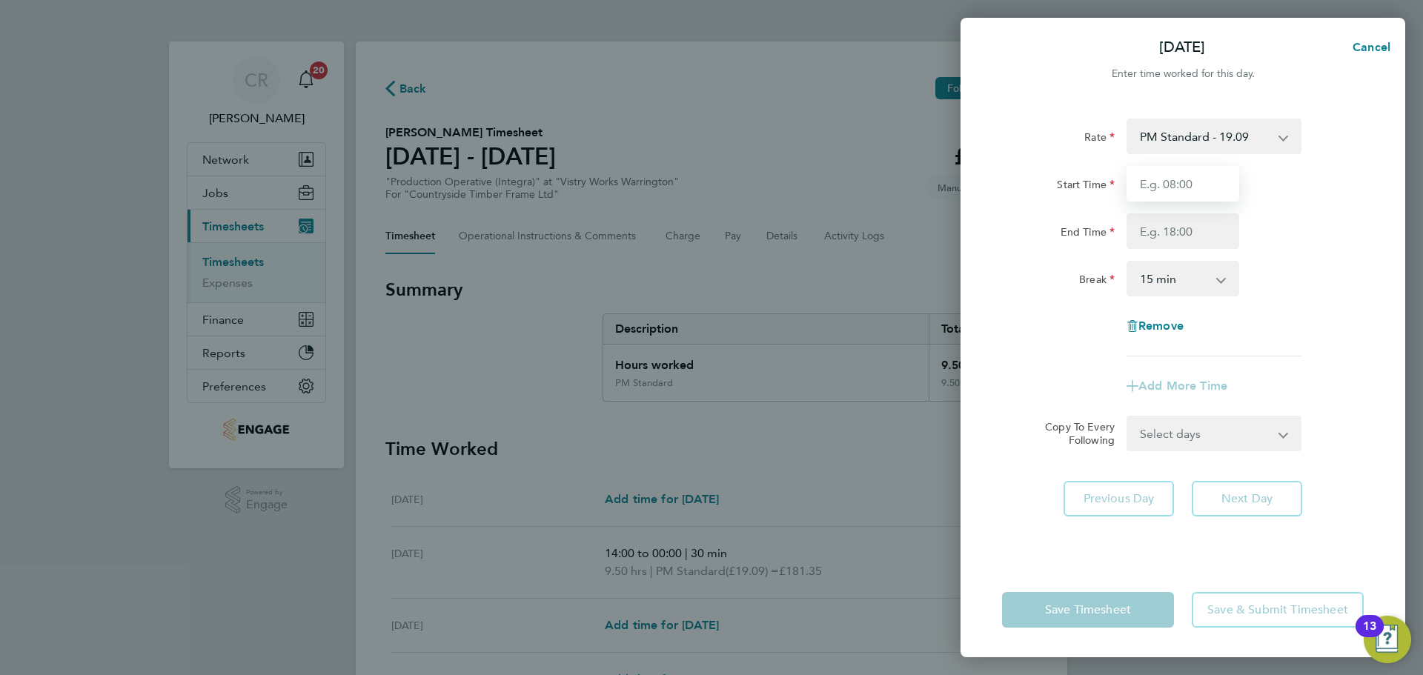
click at [1189, 179] on input "Start Time" at bounding box center [1182, 184] width 113 height 36
type input "14:00"
click at [1188, 230] on input "End Time" at bounding box center [1182, 231] width 113 height 36
type input "00:00"
click at [1181, 285] on select "0 min 15 min 30 min 45 min 60 min 75 min 90 min" at bounding box center [1174, 278] width 92 height 33
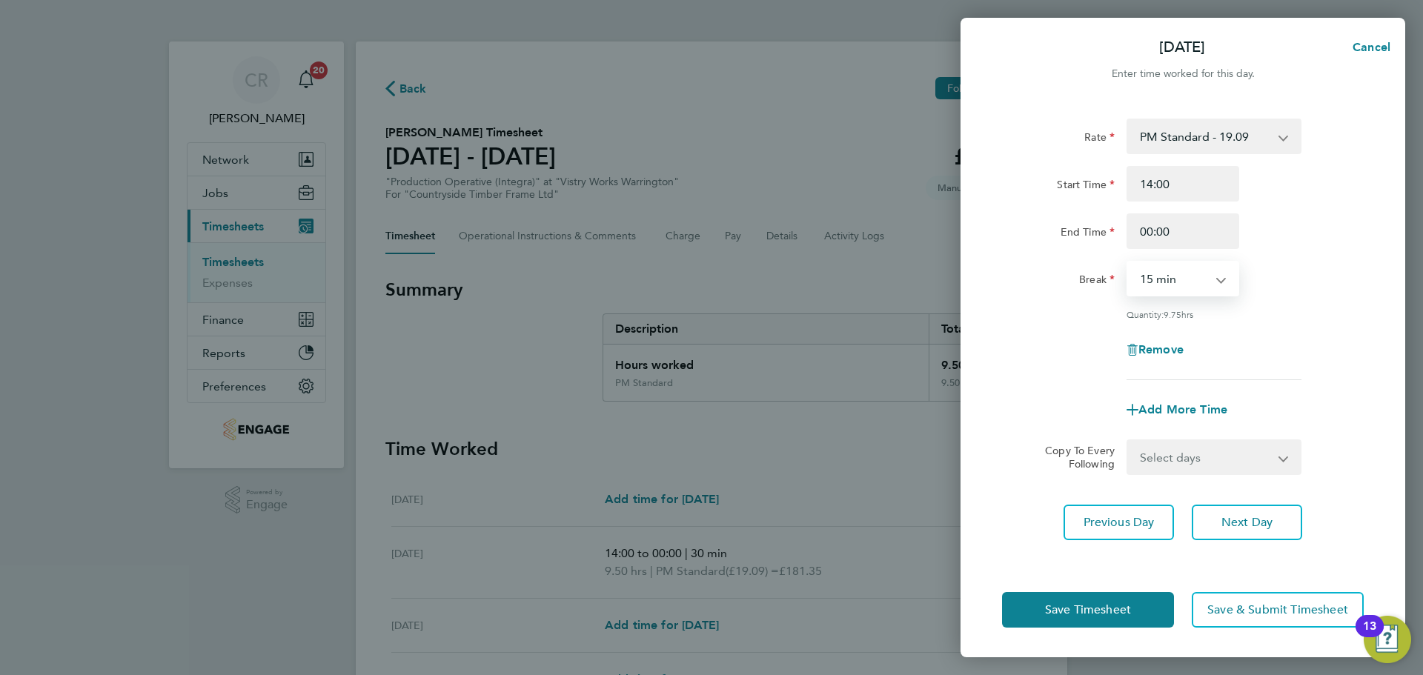
select select "30"
click at [1128, 262] on select "0 min 15 min 30 min 45 min 60 min 75 min 90 min" at bounding box center [1174, 278] width 92 height 33
click at [1121, 600] on button "Save Timesheet" at bounding box center [1088, 610] width 172 height 36
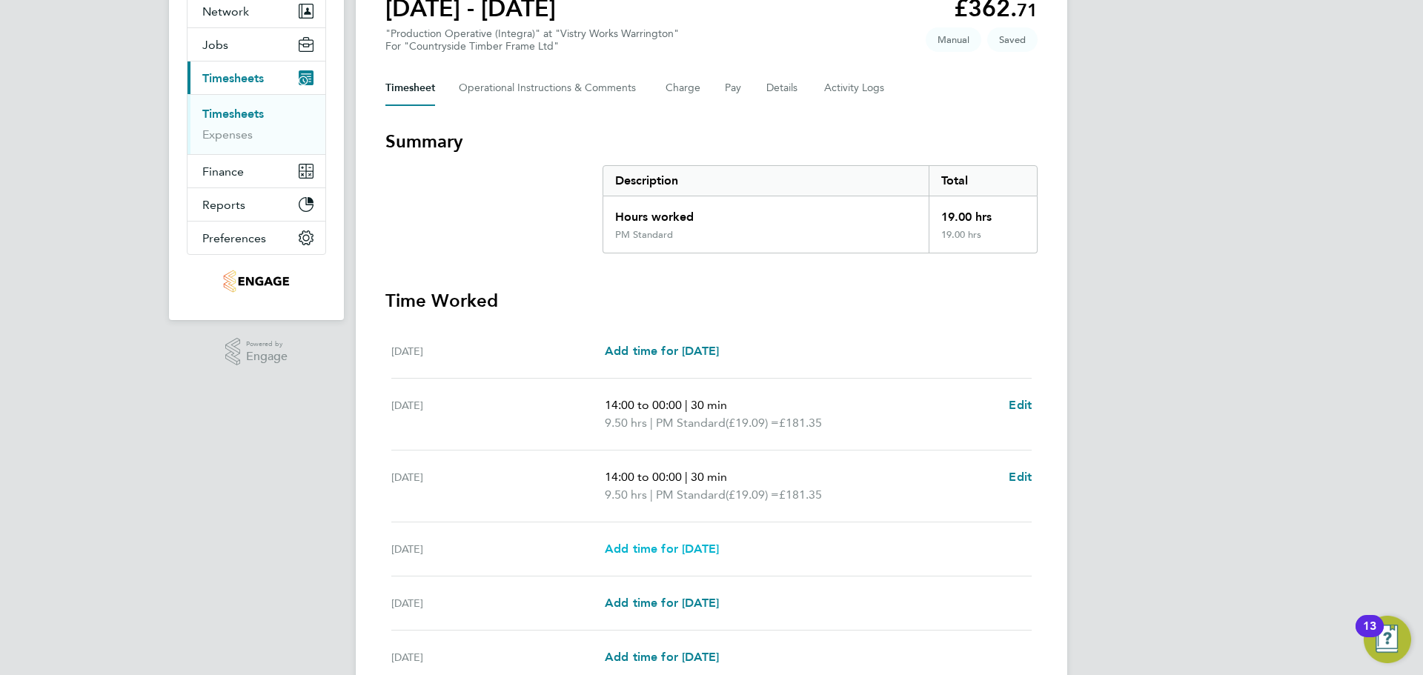
click at [718, 545] on span "Add time for Thu 28 Aug" at bounding box center [662, 549] width 114 height 14
select select "15"
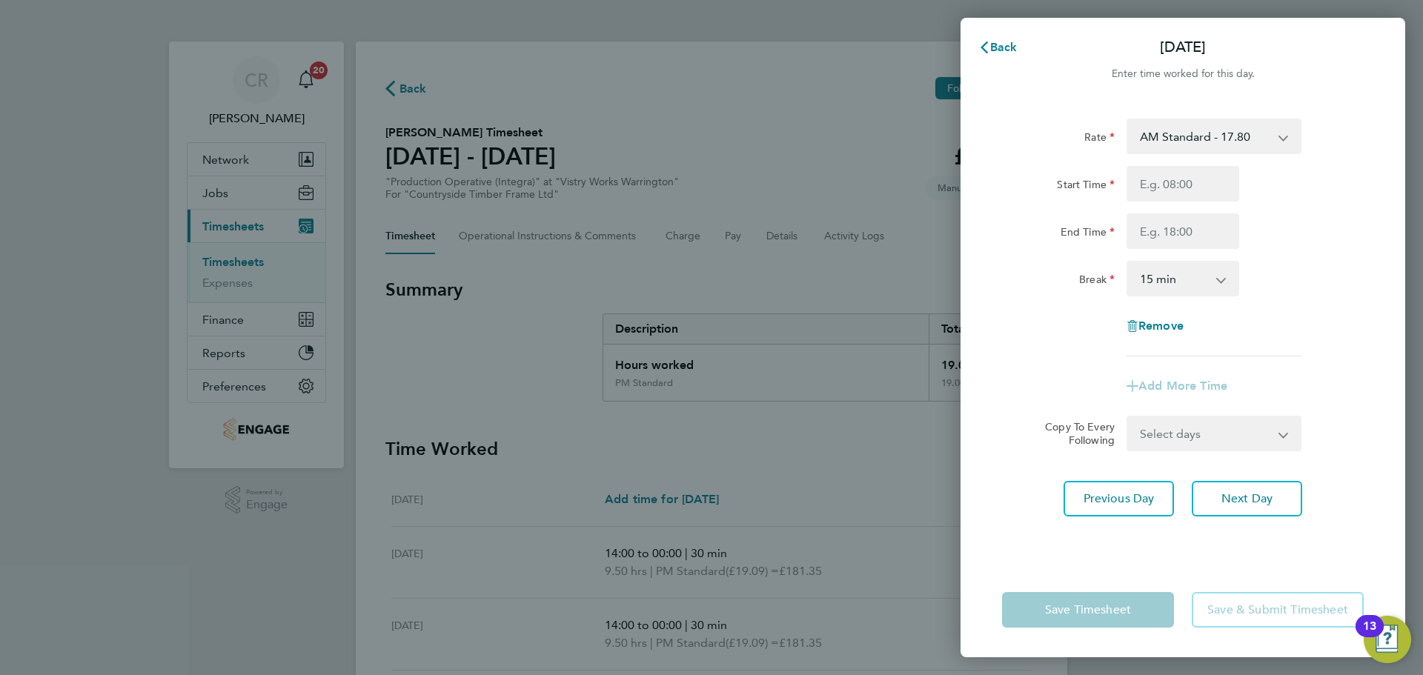
click at [1209, 147] on select "AM Standard - 17.80 BONUS - 13.50 PM OT1 - 28.64 PM Standard - 19.09 AM OT1 - 2…" at bounding box center [1205, 136] width 154 height 33
select select "15"
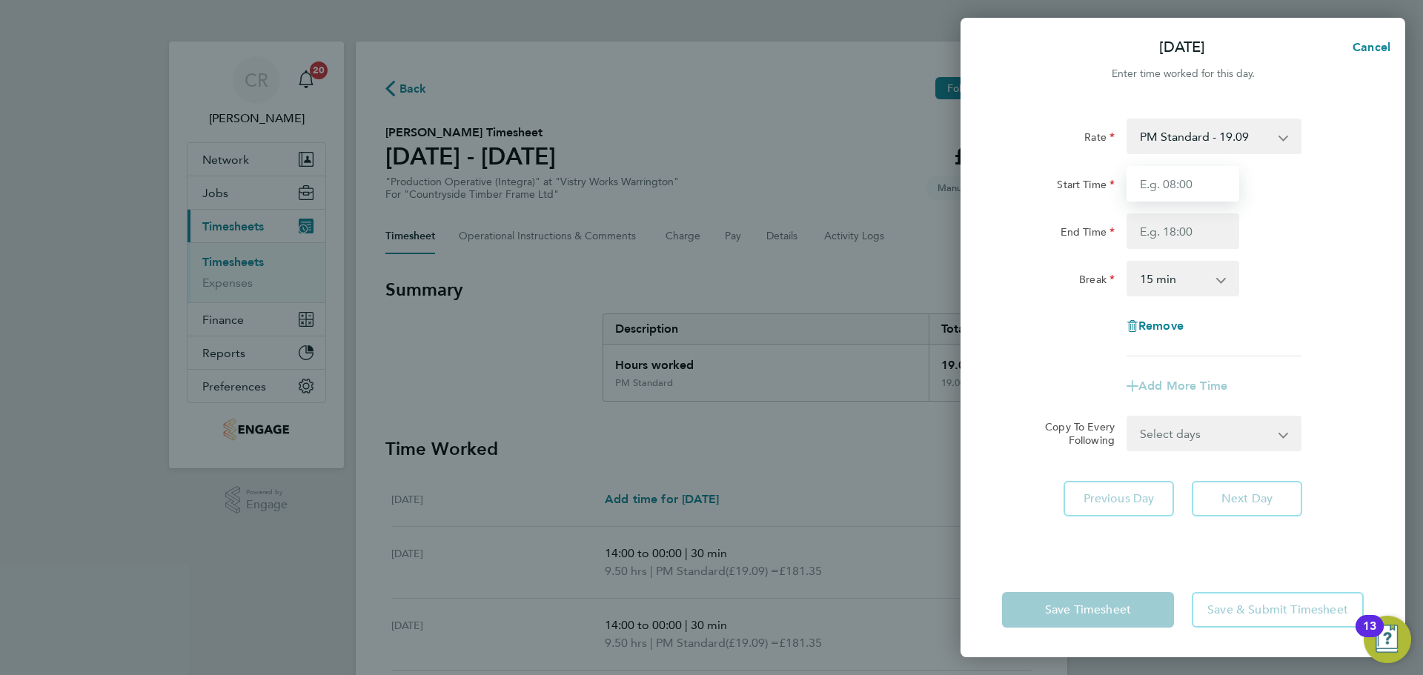
click at [1192, 193] on input "Start Time" at bounding box center [1182, 184] width 113 height 36
type input "14:00"
click at [1184, 241] on input "End Time" at bounding box center [1182, 231] width 113 height 36
type input "23:30"
click at [1180, 281] on select "0 min 15 min 30 min 45 min 60 min 75 min 90 min" at bounding box center [1174, 278] width 92 height 33
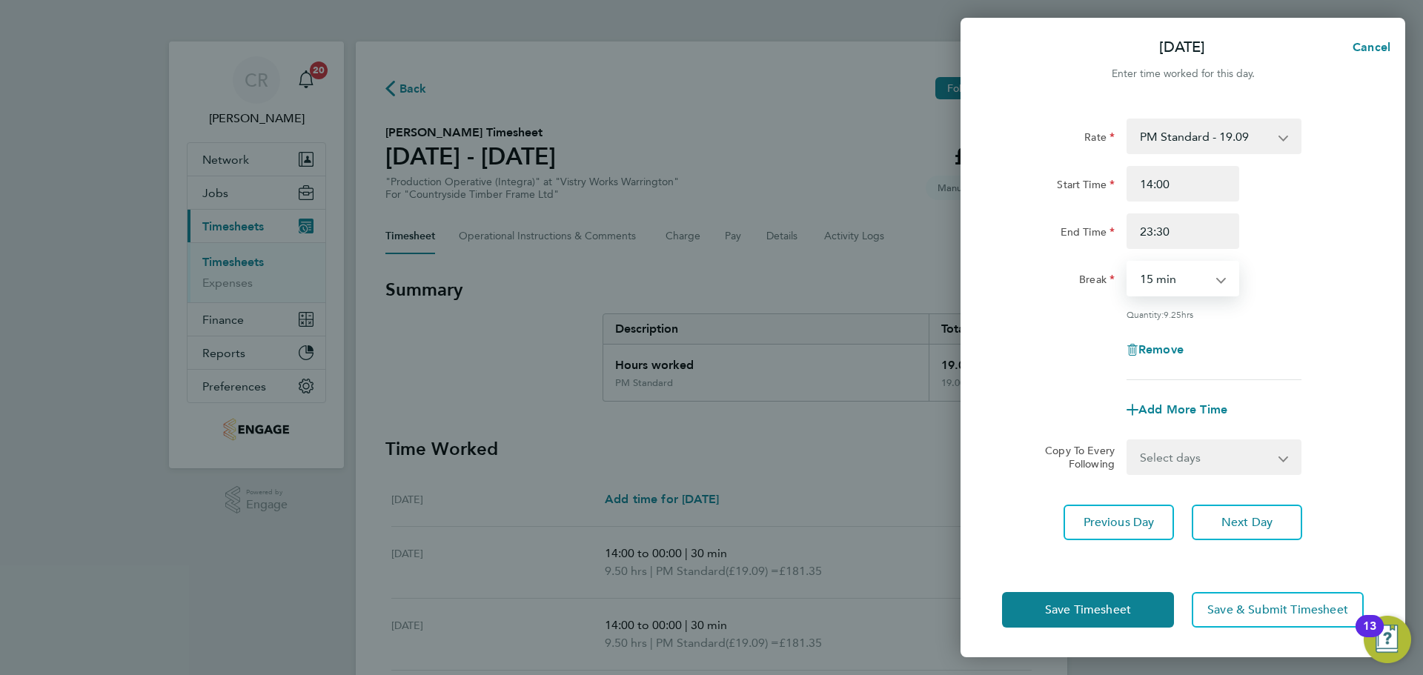
select select "30"
click at [1128, 262] on select "0 min 15 min 30 min 45 min 60 min 75 min 90 min" at bounding box center [1174, 278] width 92 height 33
click at [1136, 611] on button "Save Timesheet" at bounding box center [1088, 610] width 172 height 36
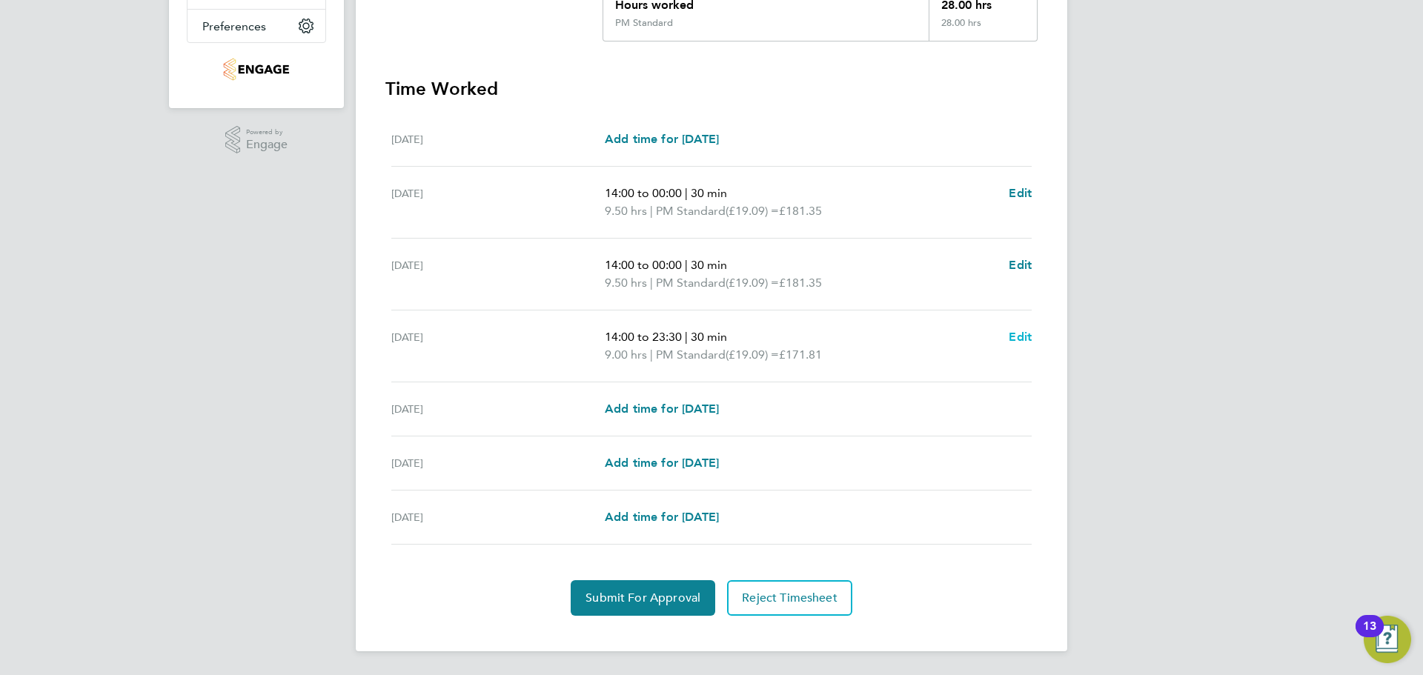
click at [1014, 342] on span "Edit" at bounding box center [1020, 337] width 23 height 14
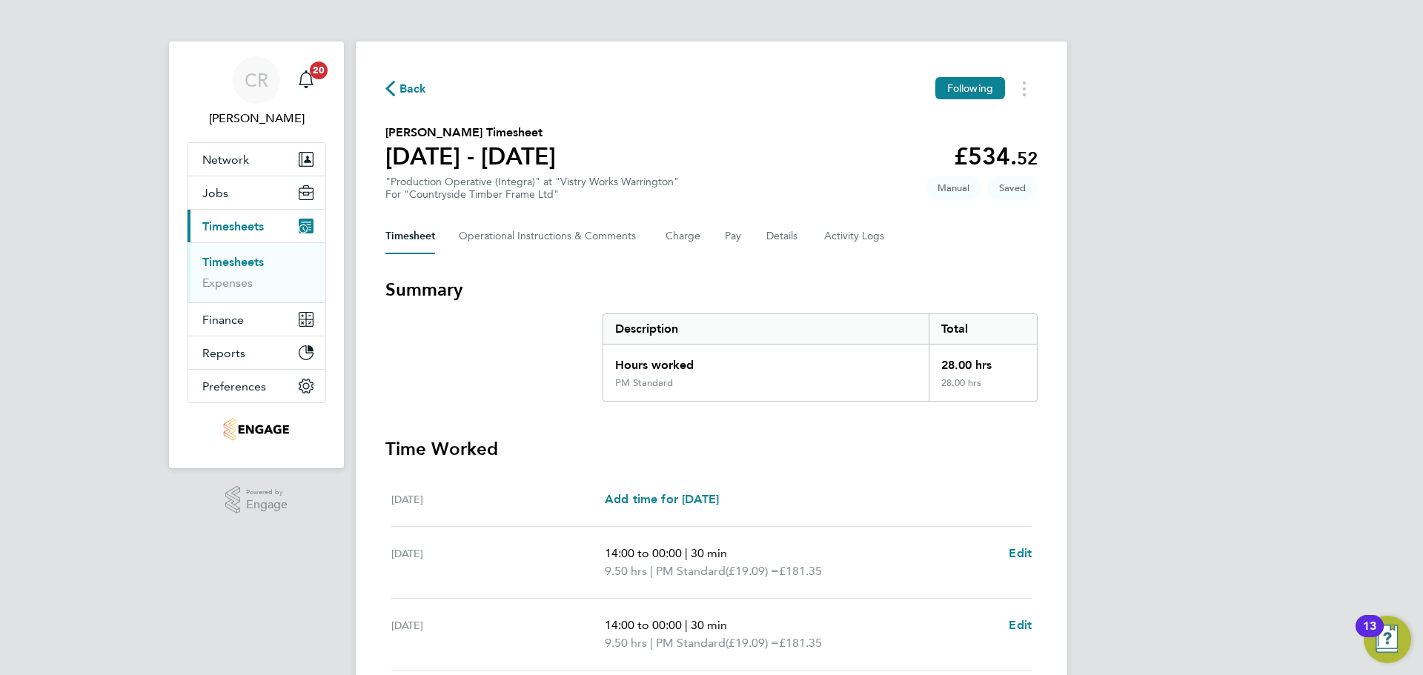
select select "30"
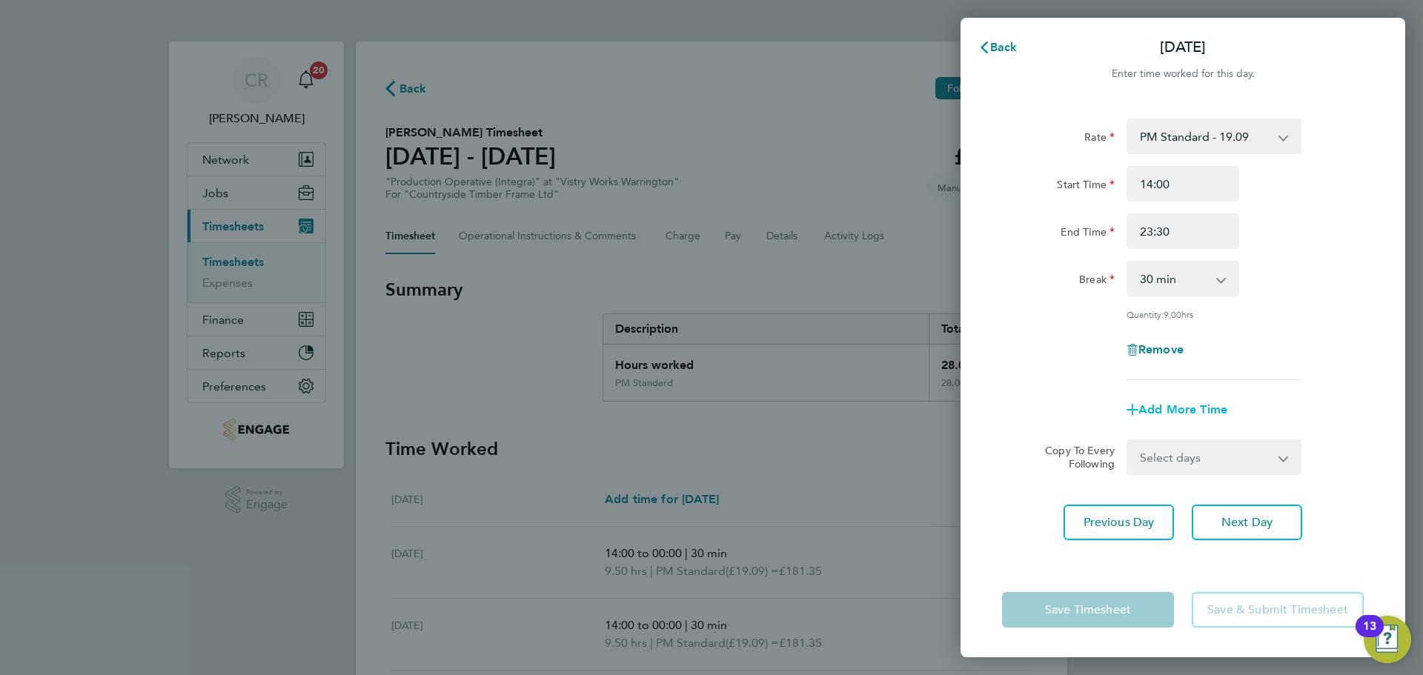
click at [1184, 408] on span "Add More Time" at bounding box center [1182, 409] width 89 height 14
select select "null"
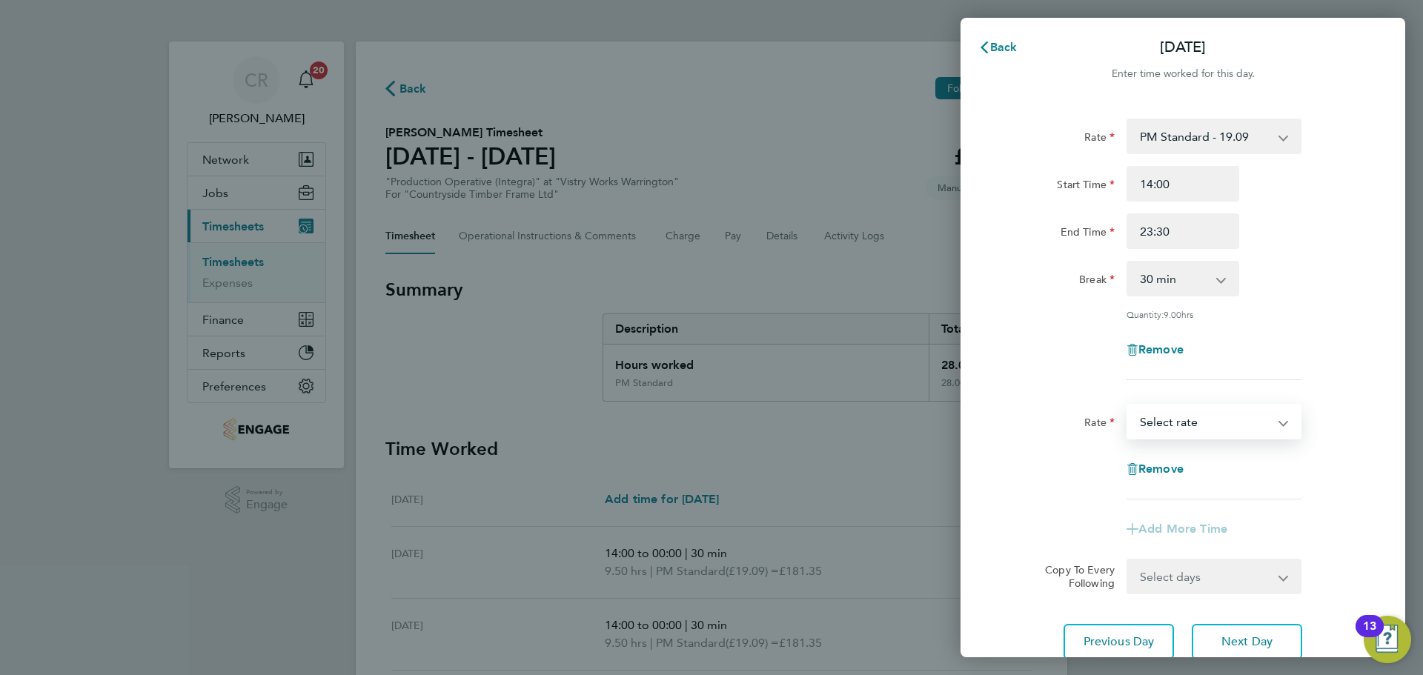
drag, startPoint x: 1201, startPoint y: 415, endPoint x: 1177, endPoint y: 434, distance: 31.1
click at [1201, 415] on select "BONUS - 13.50 AM Standard - 17.80 PM OT1 - 28.64 PM Standard - 19.09 AM OT1 - 2…" at bounding box center [1205, 421] width 154 height 33
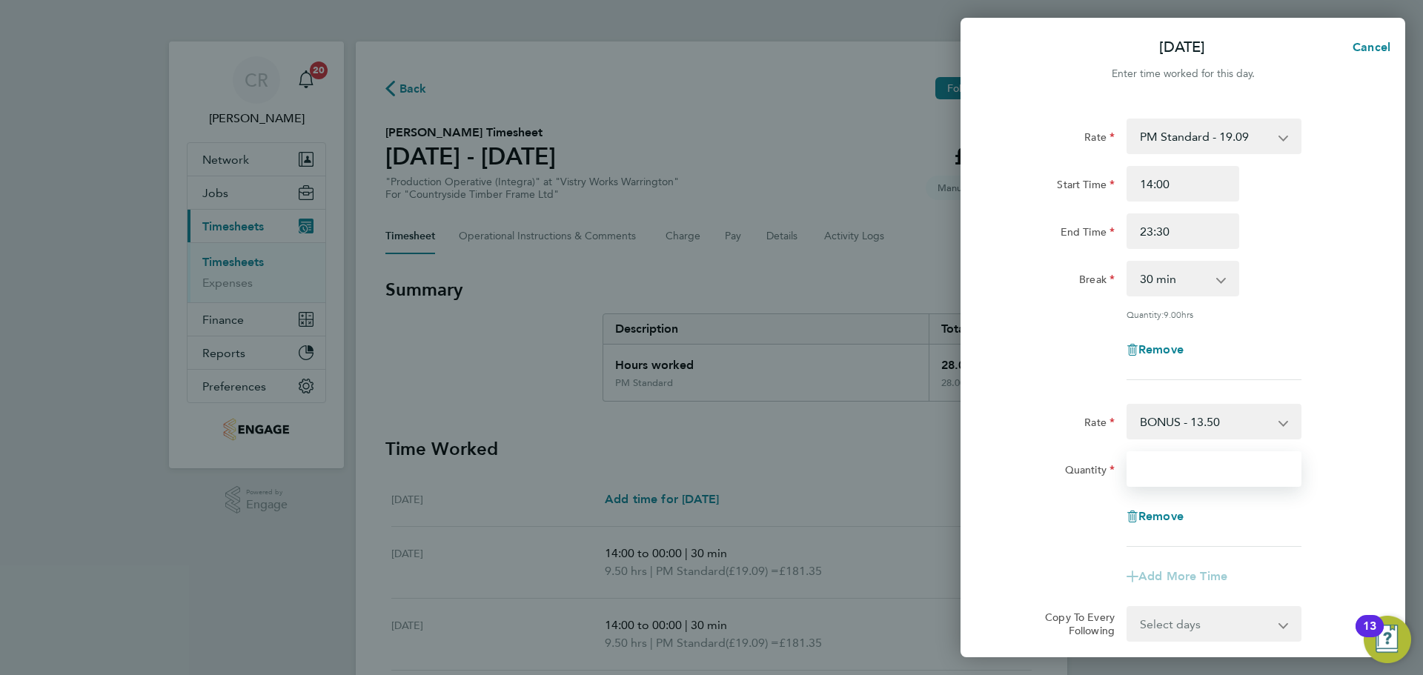
click at [1175, 465] on input "Quantity" at bounding box center [1213, 469] width 175 height 36
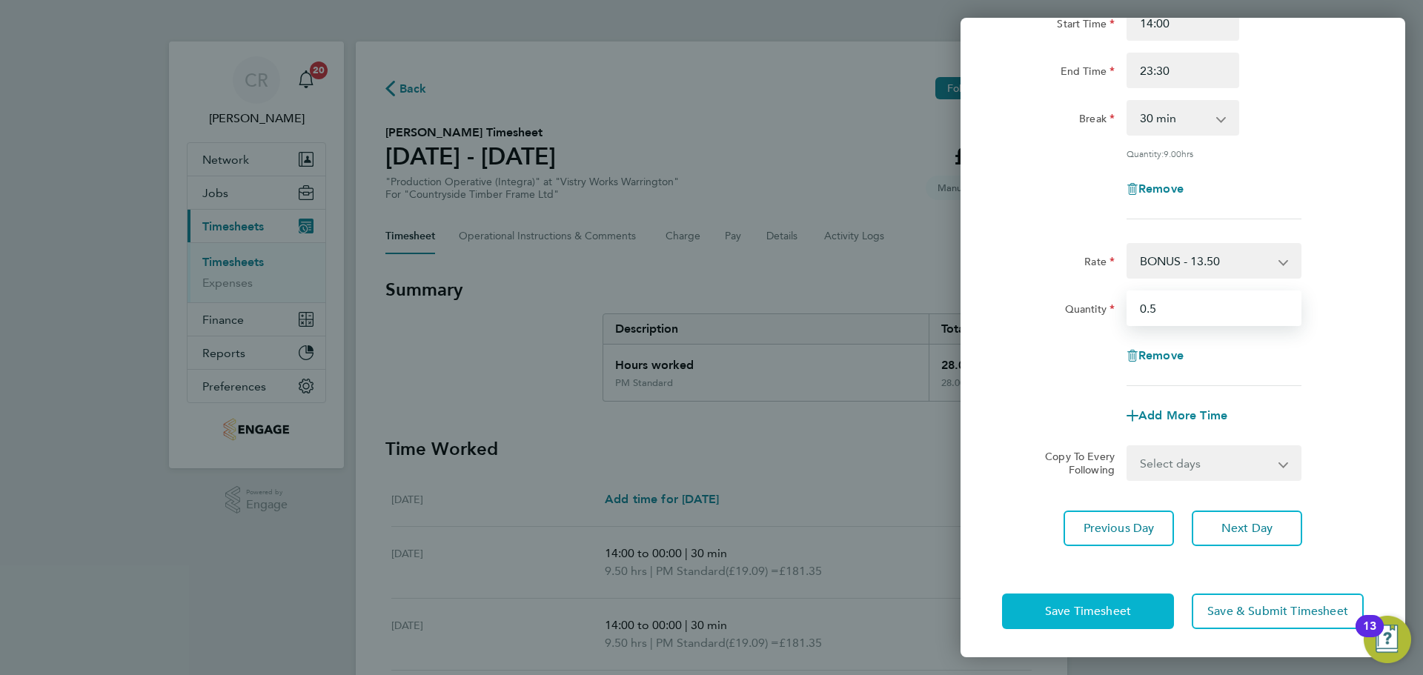
type input "0.5"
click at [1119, 610] on span "Save Timesheet" at bounding box center [1088, 611] width 86 height 15
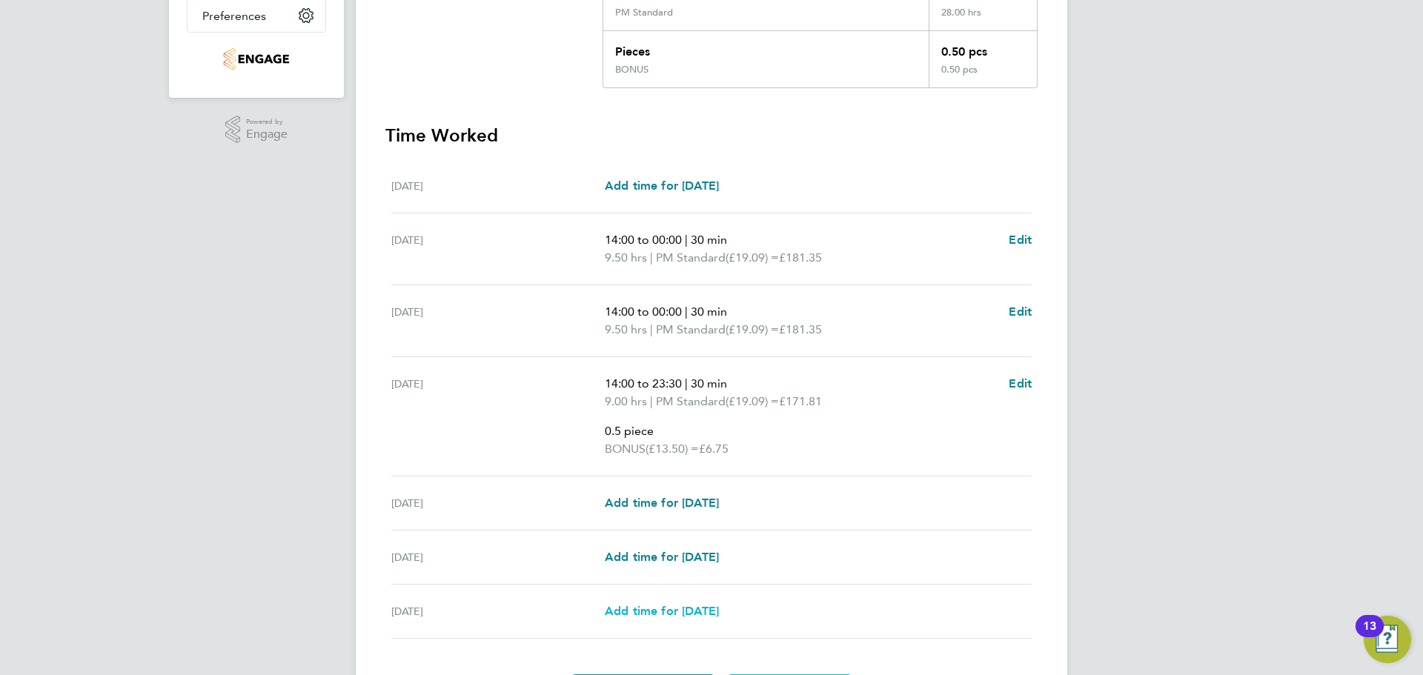
click at [703, 611] on span "Add time for Sun 31 Aug" at bounding box center [662, 611] width 114 height 14
select select "15"
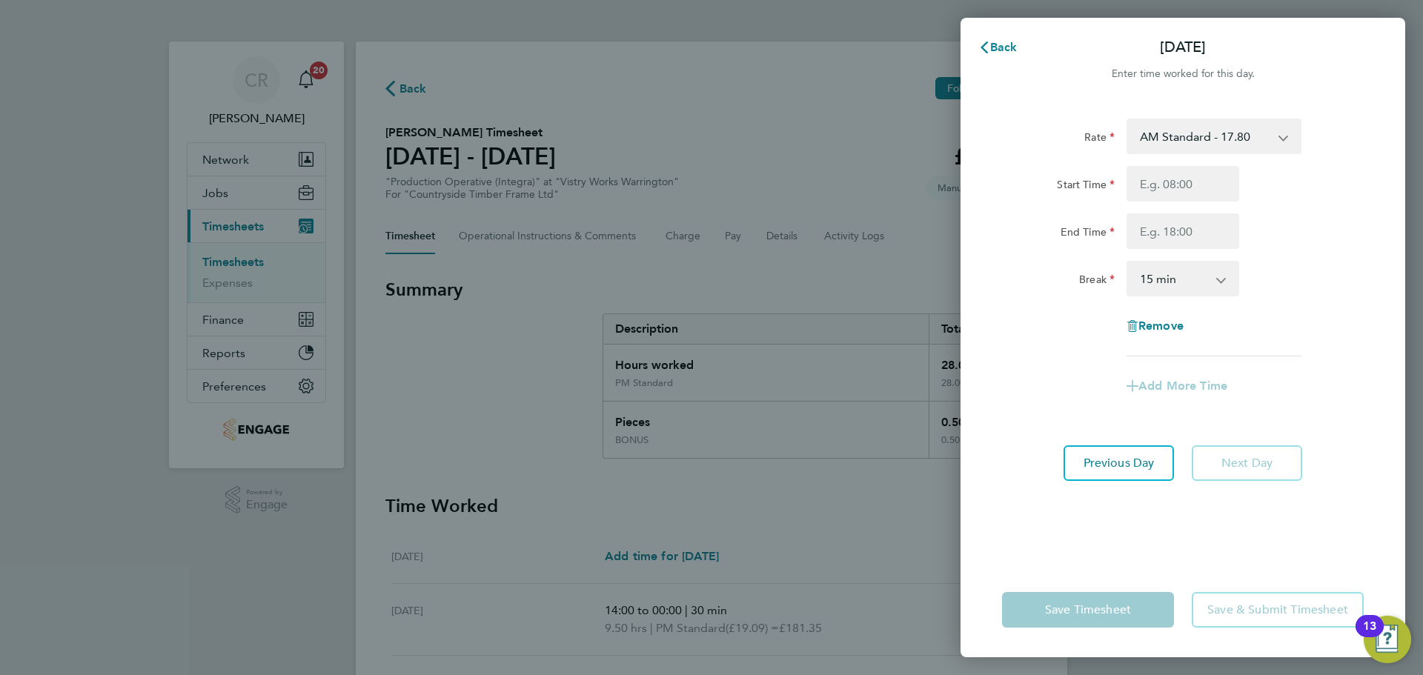
click at [1241, 140] on select "AM Standard - 17.80 BONUS - 13.50 PM OT1 - 28.64 PM Standard - 19.09 AM OT1 - 2…" at bounding box center [1205, 136] width 154 height 33
select select "15"
click at [1193, 181] on input "Start Time" at bounding box center [1182, 184] width 113 height 36
type input "14:00"
click at [1191, 235] on input "End Time" at bounding box center [1182, 231] width 113 height 36
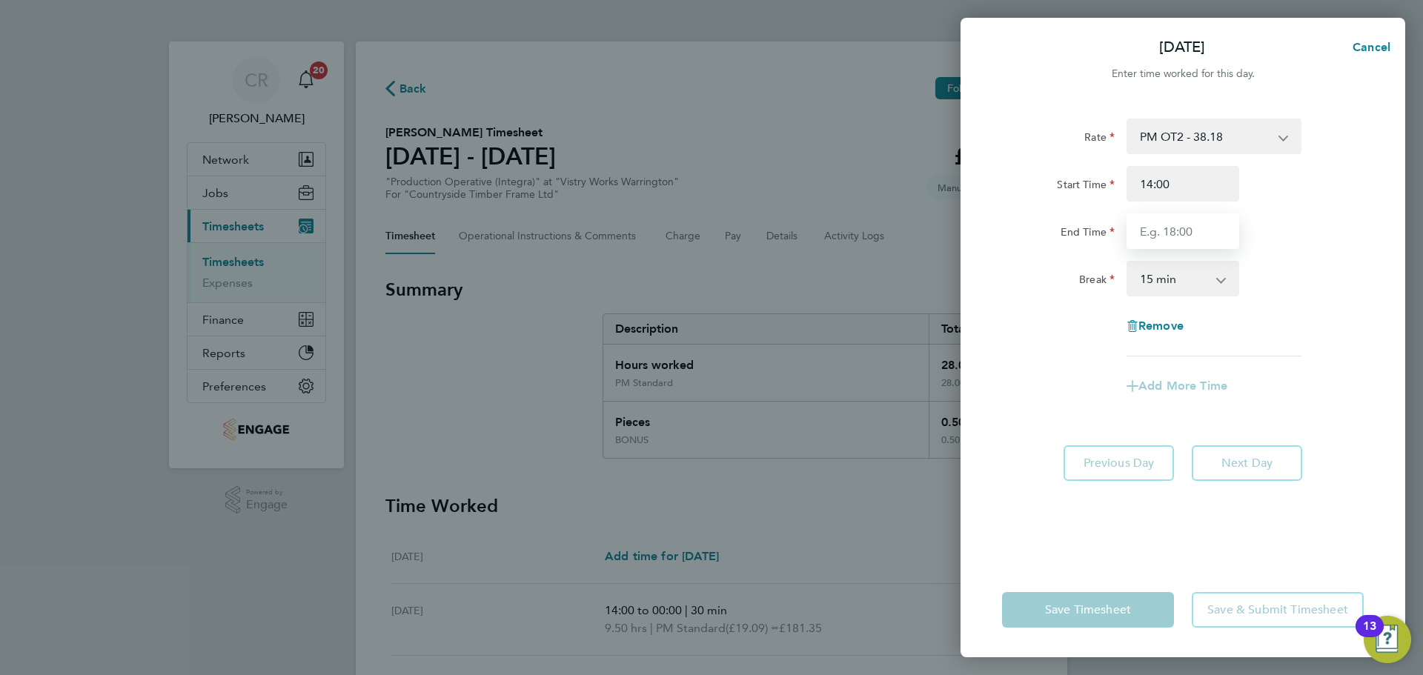
type input "20:00"
drag, startPoint x: 1187, startPoint y: 266, endPoint x: 1178, endPoint y: 288, distance: 23.9
click at [1187, 266] on select "0 min 15 min 30 min 45 min 60 min 75 min 90 min" at bounding box center [1174, 278] width 92 height 33
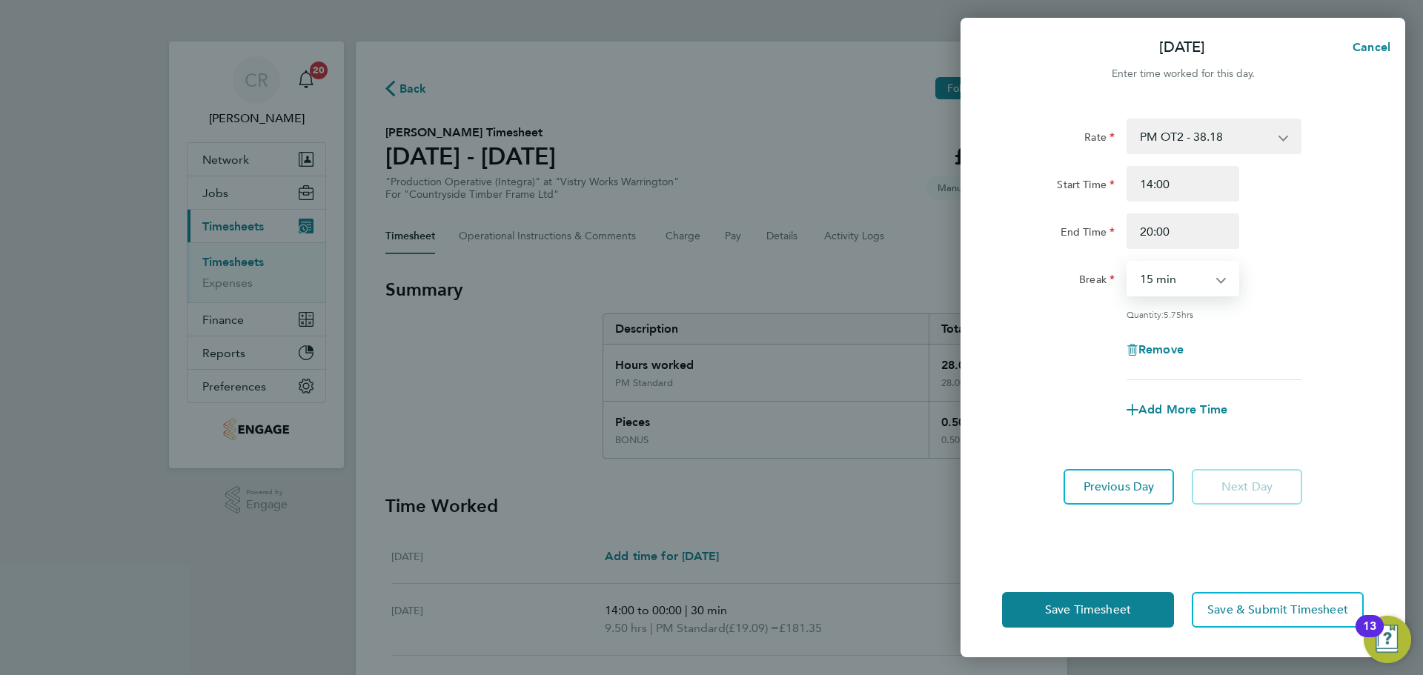
select select "0"
click at [1128, 262] on select "0 min 15 min 30 min 45 min 60 min 75 min 90 min" at bounding box center [1174, 278] width 92 height 33
click at [1138, 605] on button "Save Timesheet" at bounding box center [1088, 610] width 172 height 36
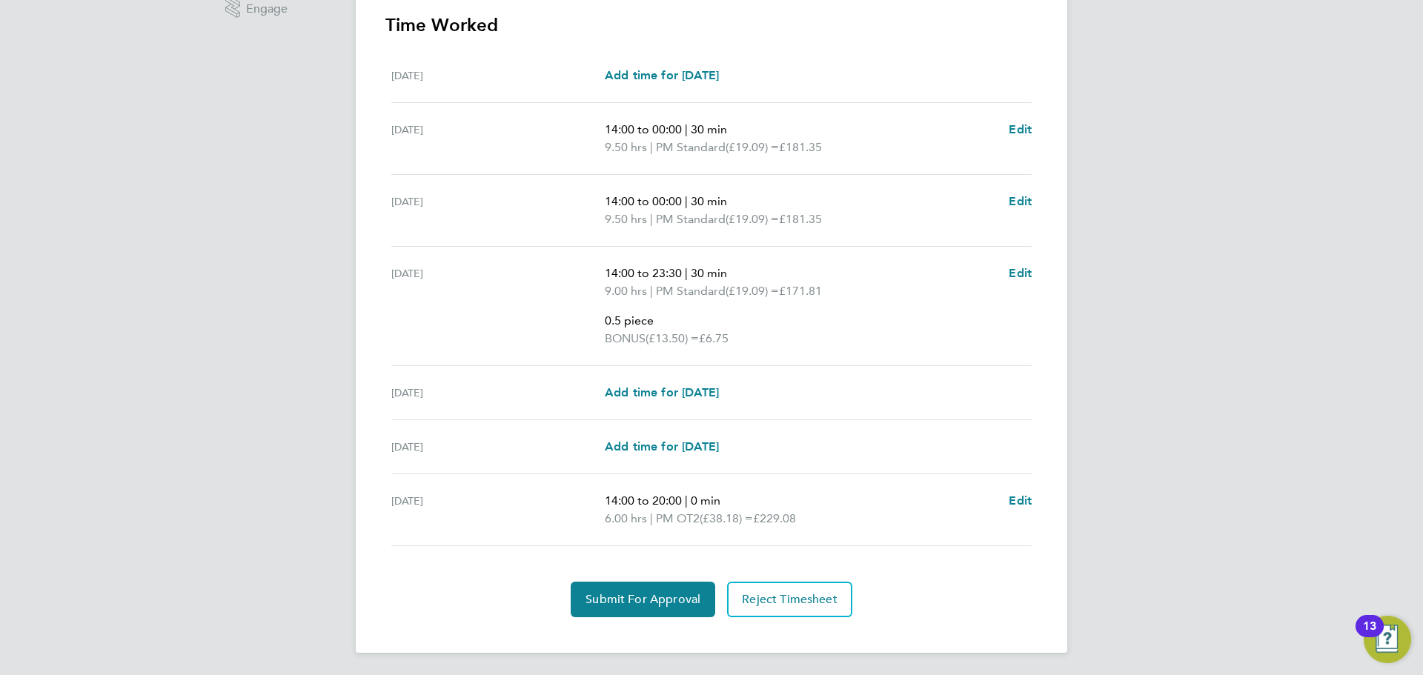
scroll to position [497, 0]
click at [680, 592] on span "Submit For Approval" at bounding box center [642, 598] width 115 height 15
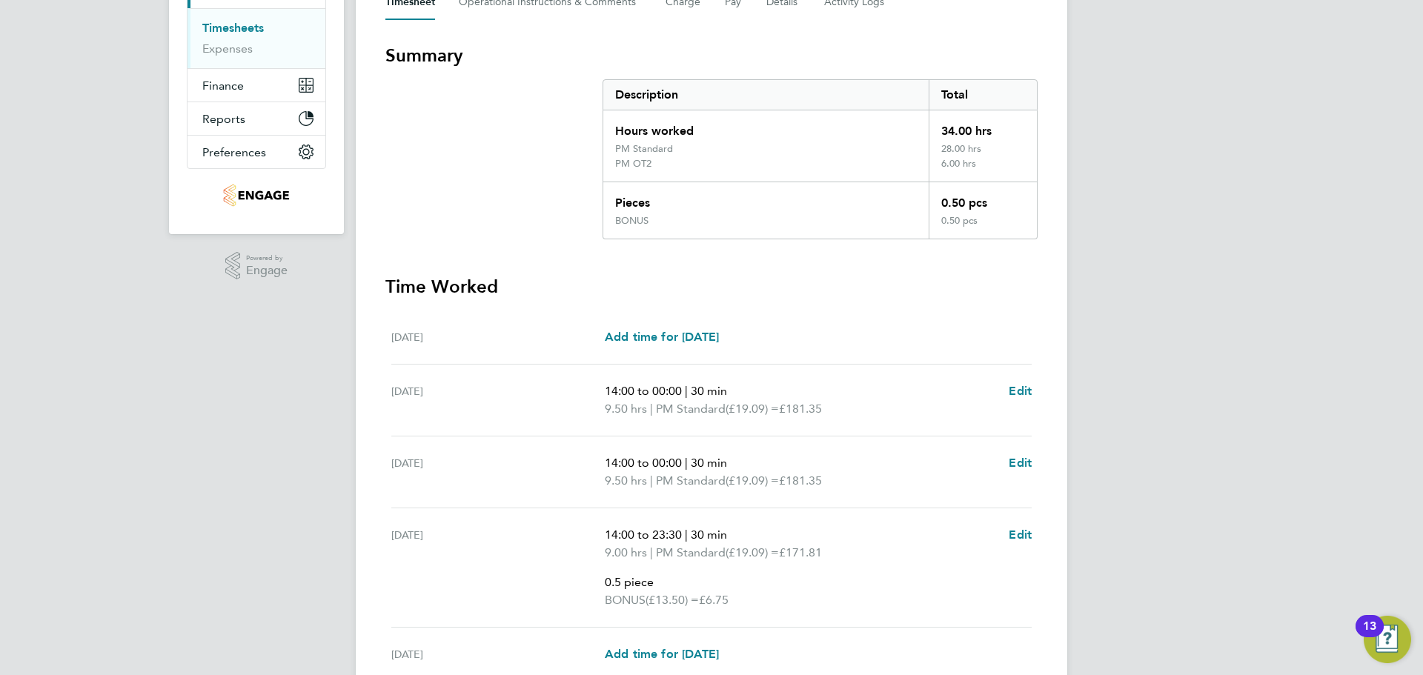
scroll to position [0, 0]
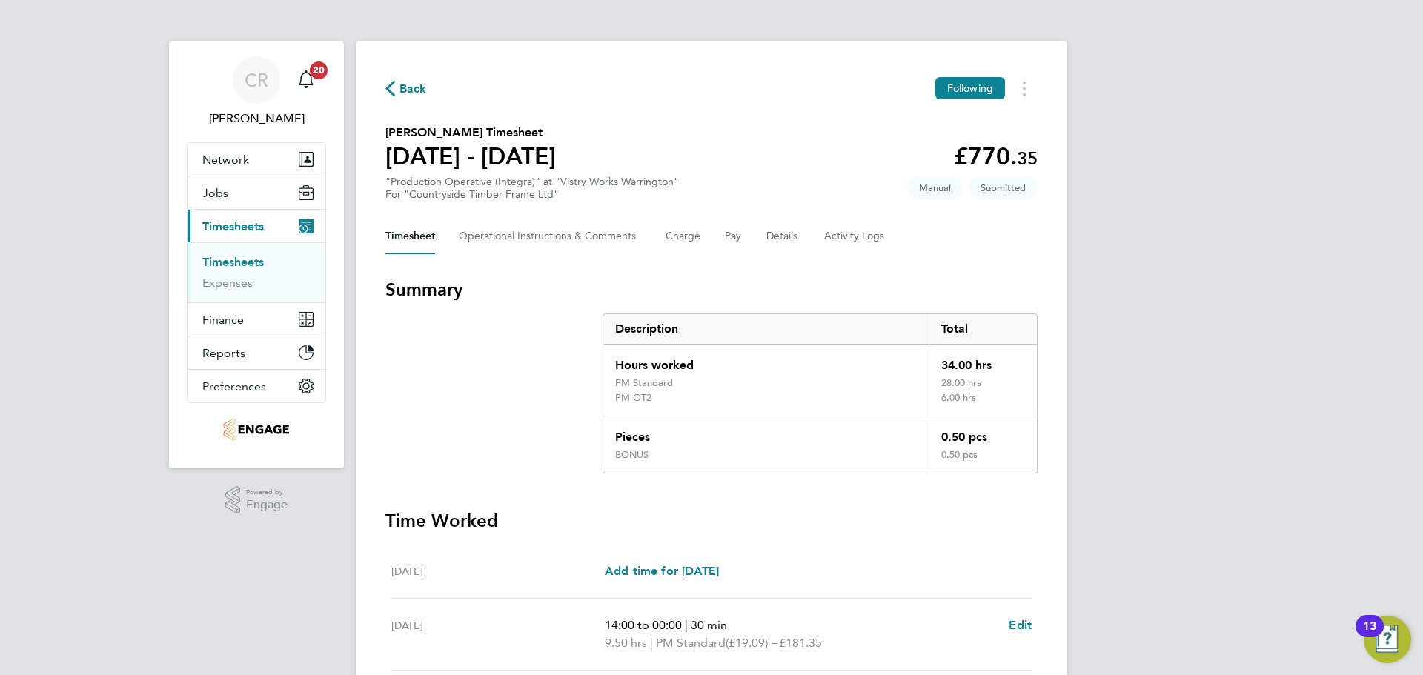
click at [408, 90] on span "Back" at bounding box center [412, 89] width 27 height 18
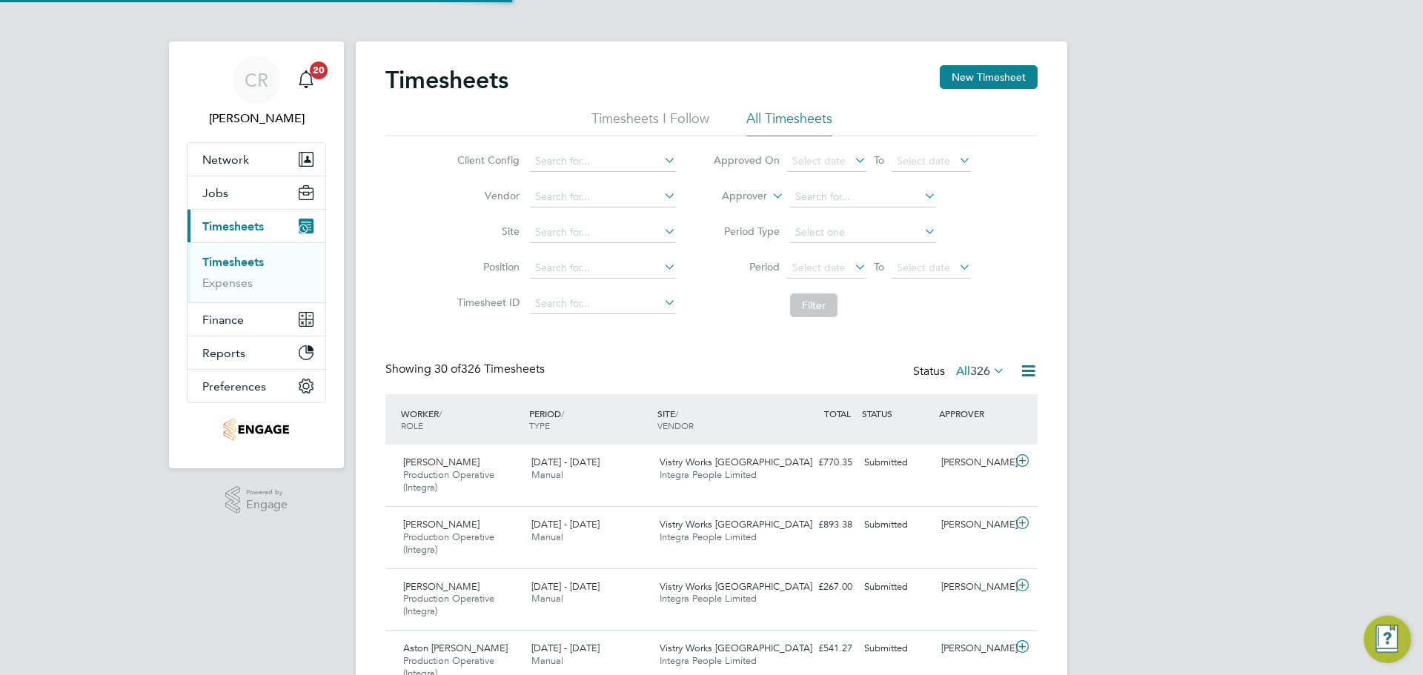
scroll to position [50, 129]
click at [974, 69] on button "New Timesheet" at bounding box center [989, 77] width 98 height 24
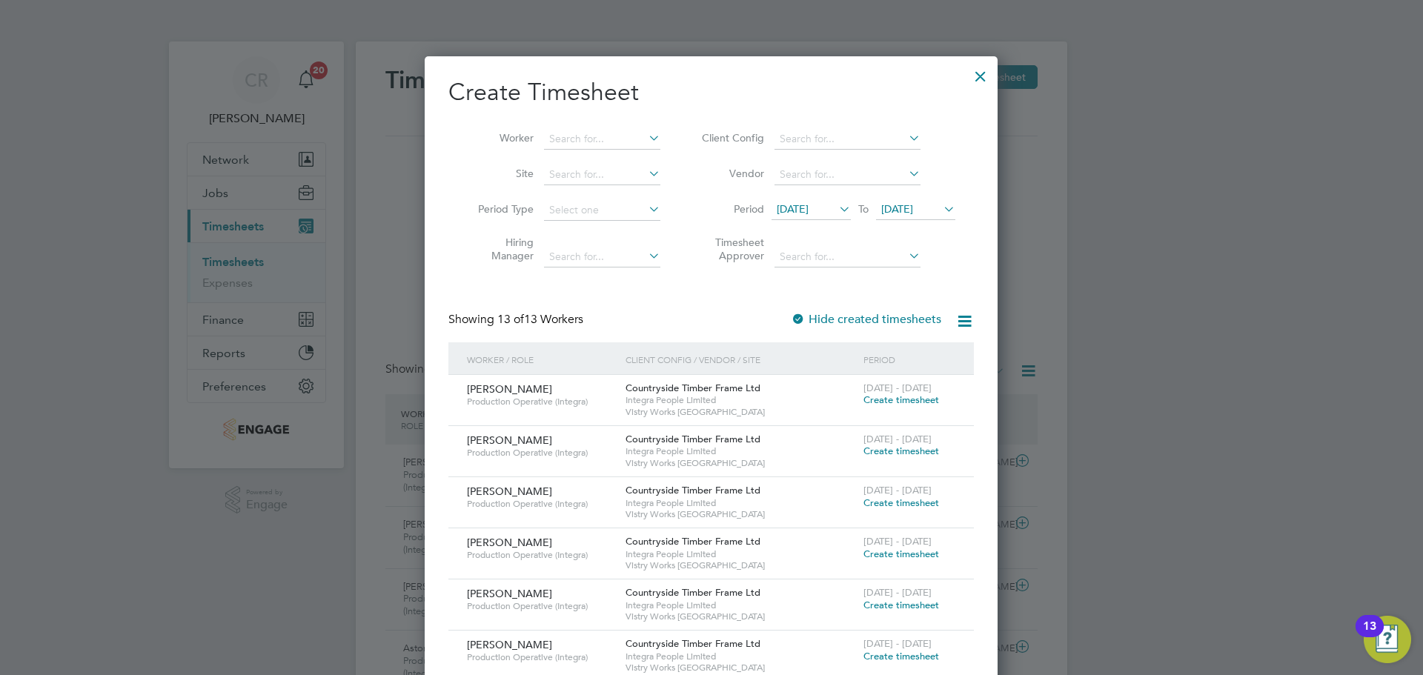
click at [906, 396] on span "Create timesheet" at bounding box center [901, 400] width 76 height 13
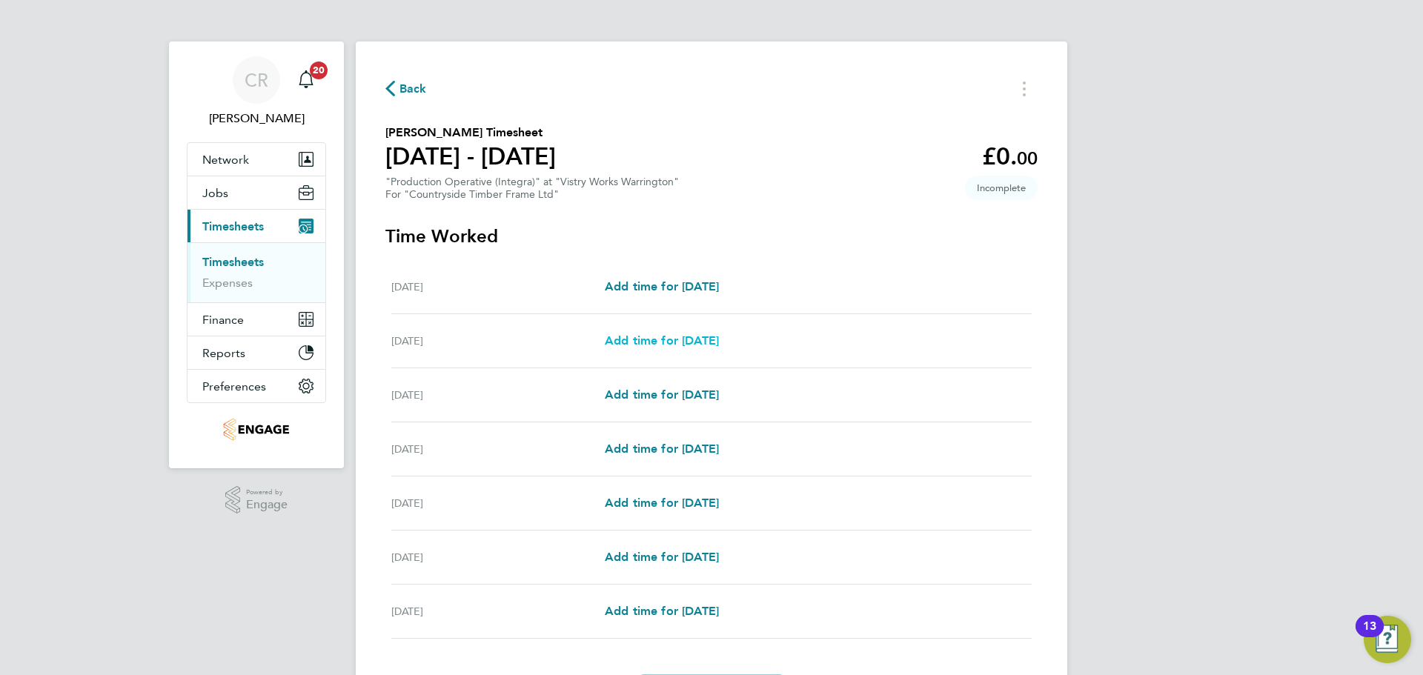
click at [693, 334] on span "Add time for Tue 26 Aug" at bounding box center [662, 340] width 114 height 14
select select "15"
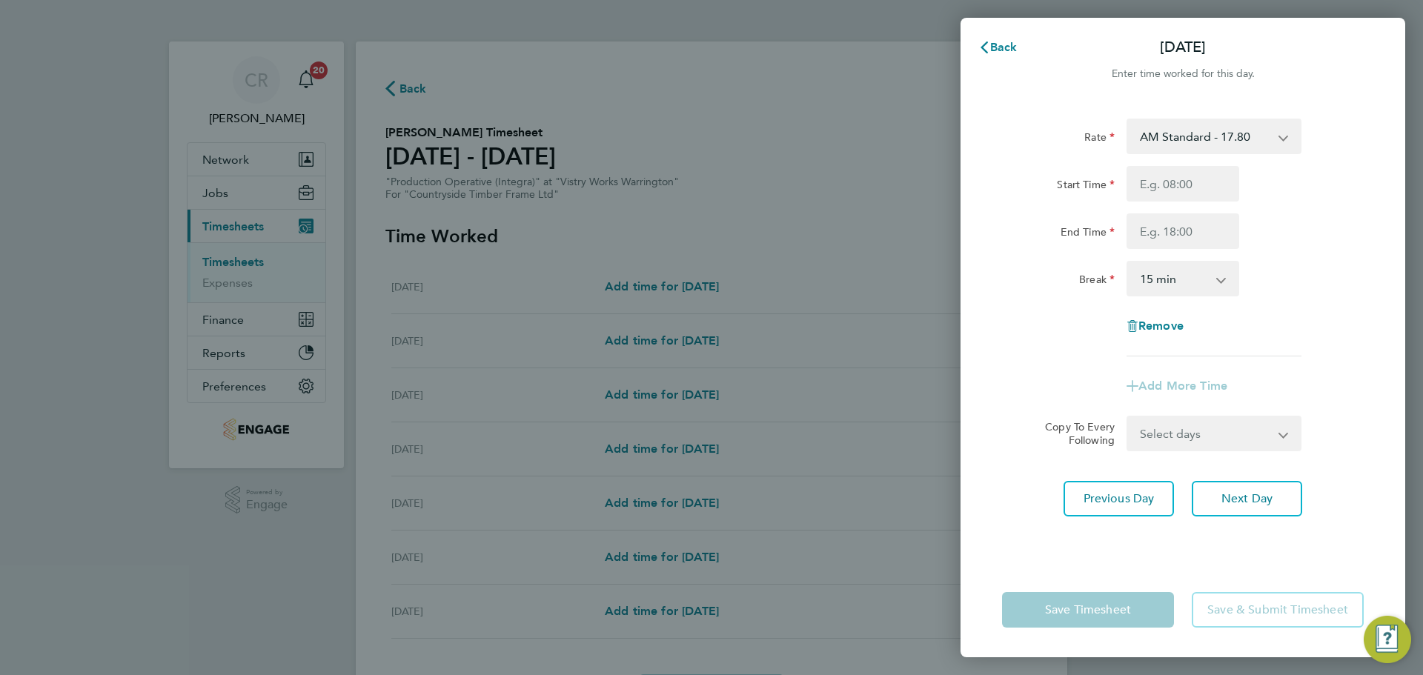
click at [1199, 137] on select "AM Standard - 17.80 BONUS - 13.50 AM OT2 - 35.60 AM OT1 - 26.70 PM OT2 - 38.18 …" at bounding box center [1205, 136] width 154 height 33
select select "15"
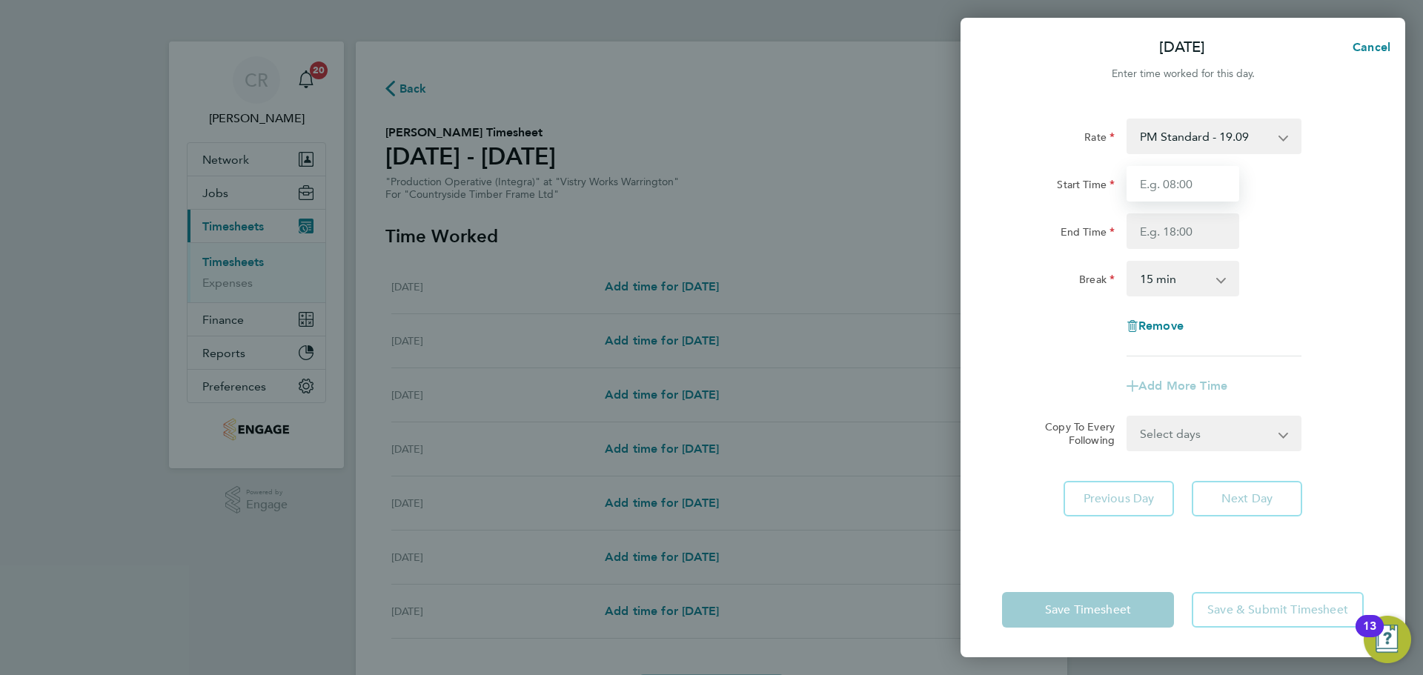
click at [1169, 198] on input "Start Time" at bounding box center [1182, 184] width 113 height 36
type input "14:00"
drag, startPoint x: 1169, startPoint y: 199, endPoint x: 1180, endPoint y: 236, distance: 38.5
click at [1180, 231] on input "End Time" at bounding box center [1182, 231] width 113 height 36
type input "00:00"
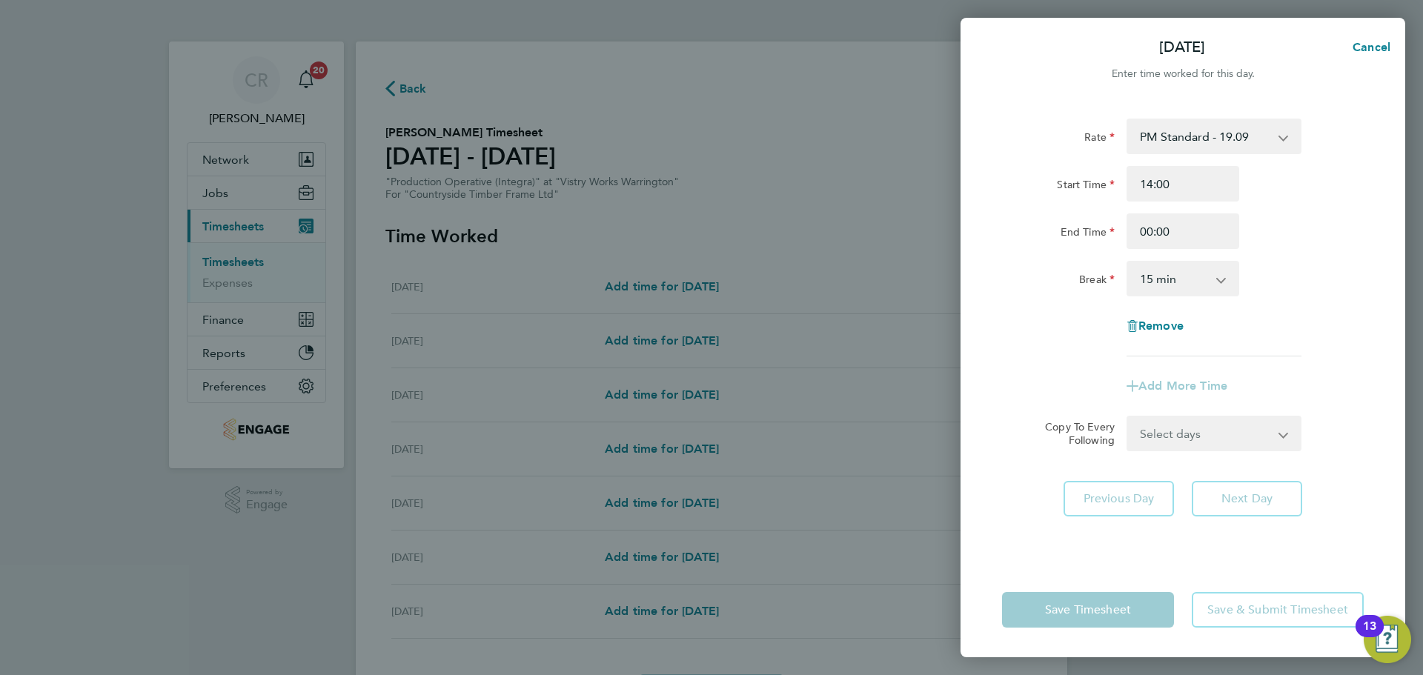
click at [1179, 263] on select "0 min 15 min 30 min 45 min 60 min 75 min 90 min" at bounding box center [1174, 278] width 92 height 33
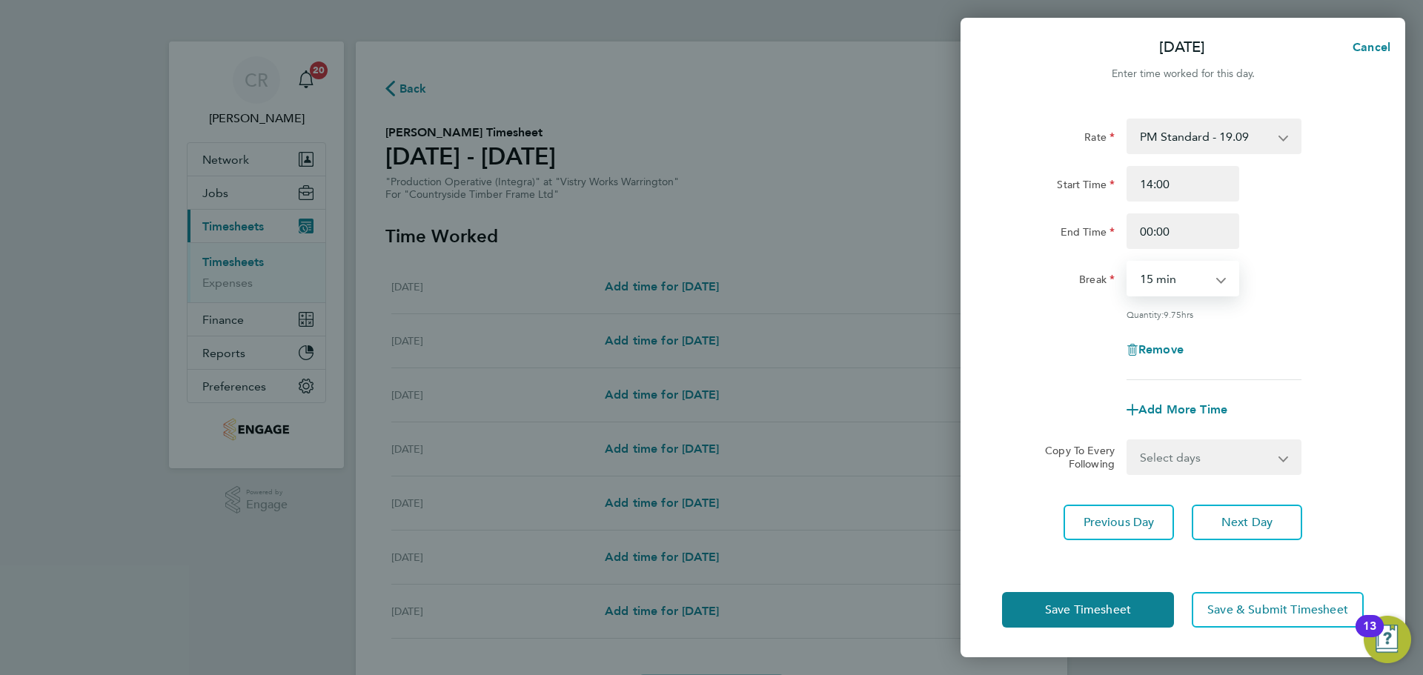
select select "30"
click at [1128, 262] on select "0 min 15 min 30 min 45 min 60 min 75 min 90 min" at bounding box center [1174, 278] width 92 height 33
click at [1146, 610] on button "Save Timesheet" at bounding box center [1088, 610] width 172 height 36
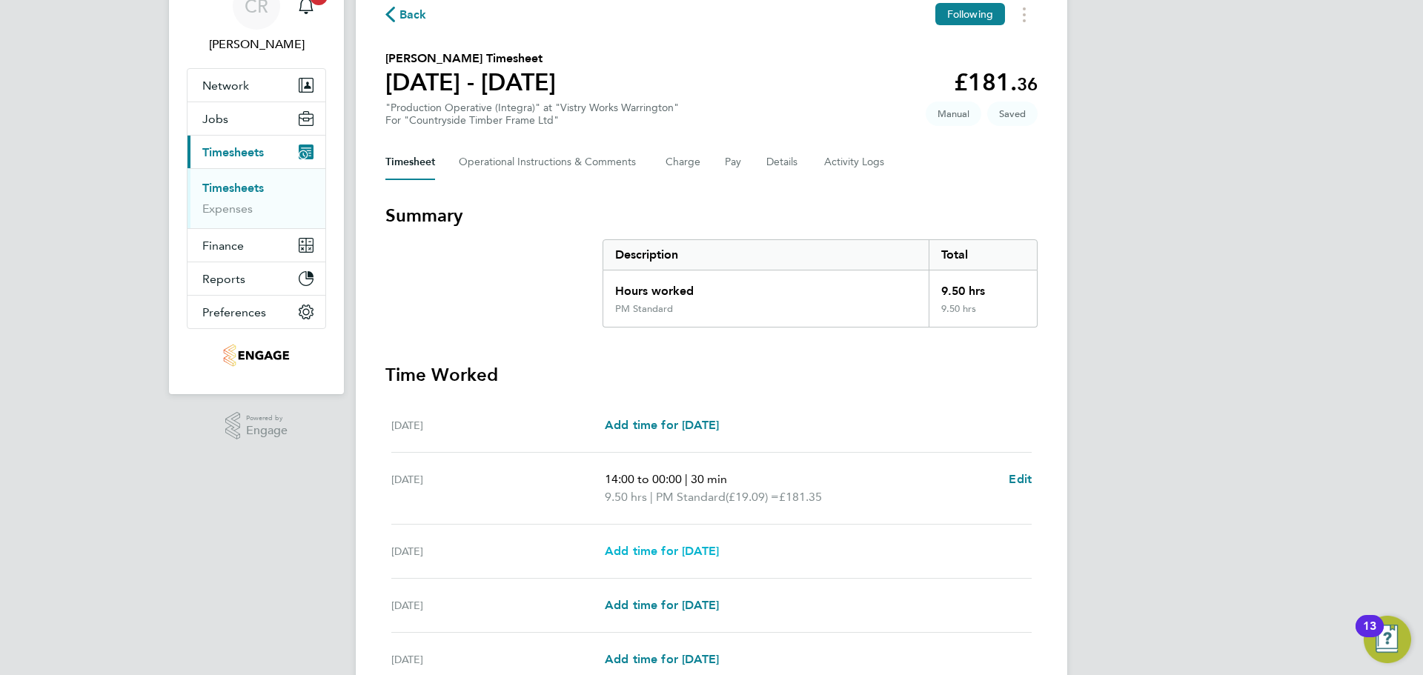
click at [718, 547] on span "Add time for Wed 27 Aug" at bounding box center [662, 551] width 114 height 14
select select "15"
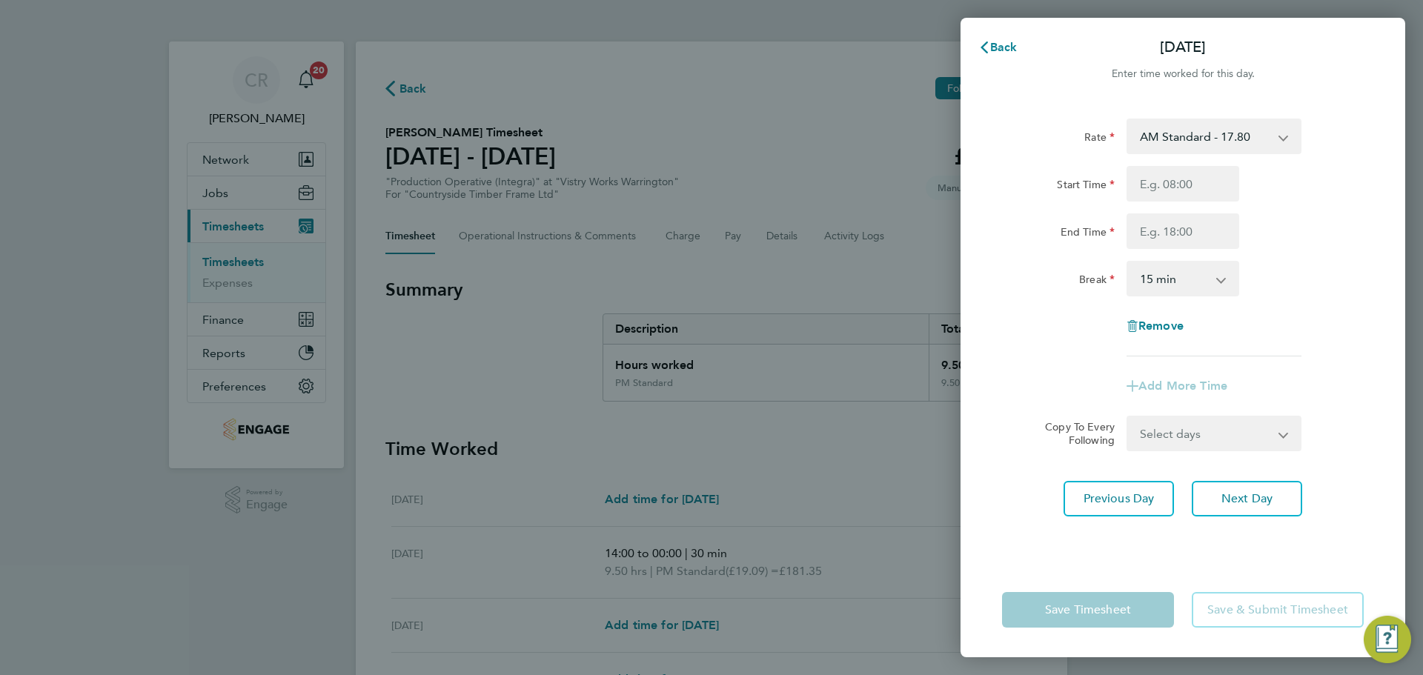
click at [1209, 156] on div "Rate AM Standard - 17.80 BONUS - 13.50 AM OT2 - 35.60 AM OT1 - 26.70 PM OT2 - 3…" at bounding box center [1183, 238] width 362 height 238
click at [1212, 142] on select "AM Standard - 17.80 BONUS - 13.50 AM OT2 - 35.60 AM OT1 - 26.70 PM OT2 - 38.18 …" at bounding box center [1205, 136] width 154 height 33
select select "15"
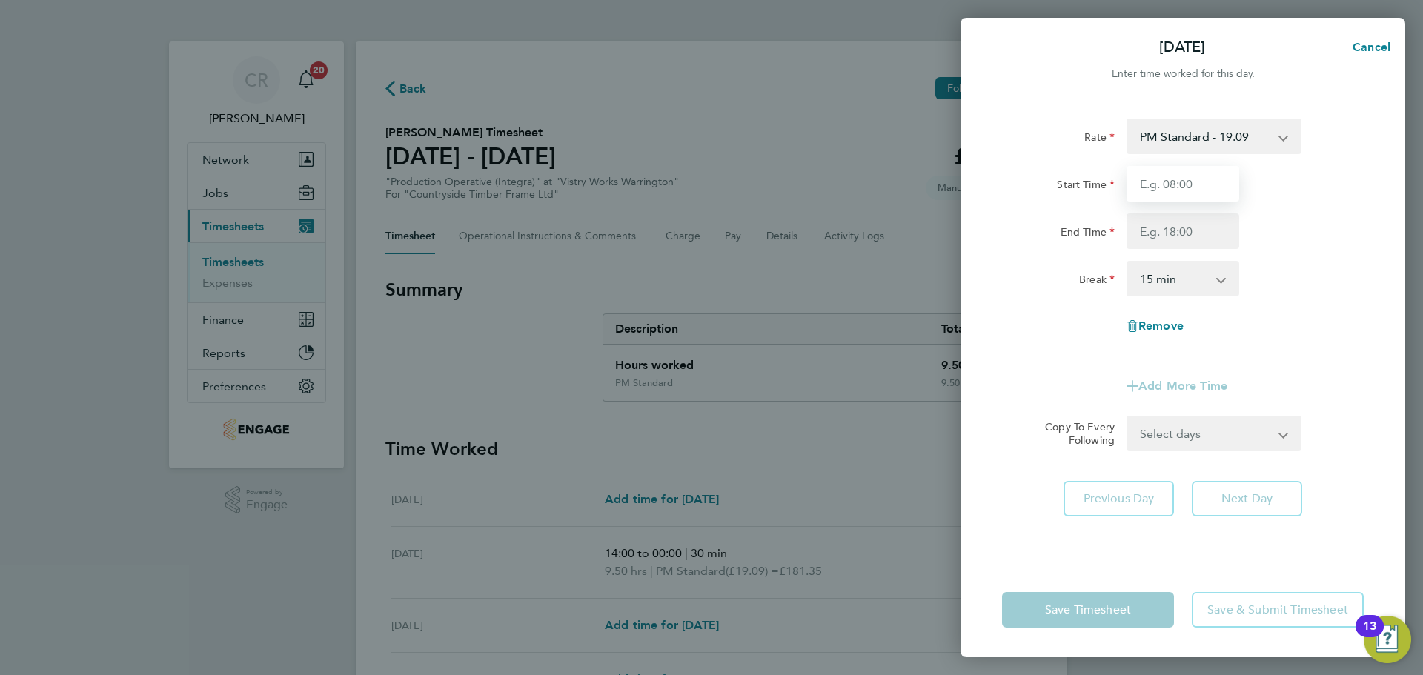
click at [1198, 168] on input "Start Time" at bounding box center [1182, 184] width 113 height 36
type input "14:00"
click at [1193, 231] on input "End Time" at bounding box center [1182, 231] width 113 height 36
type input "00:00"
click at [1182, 291] on select "0 min 15 min 30 min 45 min 60 min 75 min 90 min" at bounding box center [1174, 278] width 92 height 33
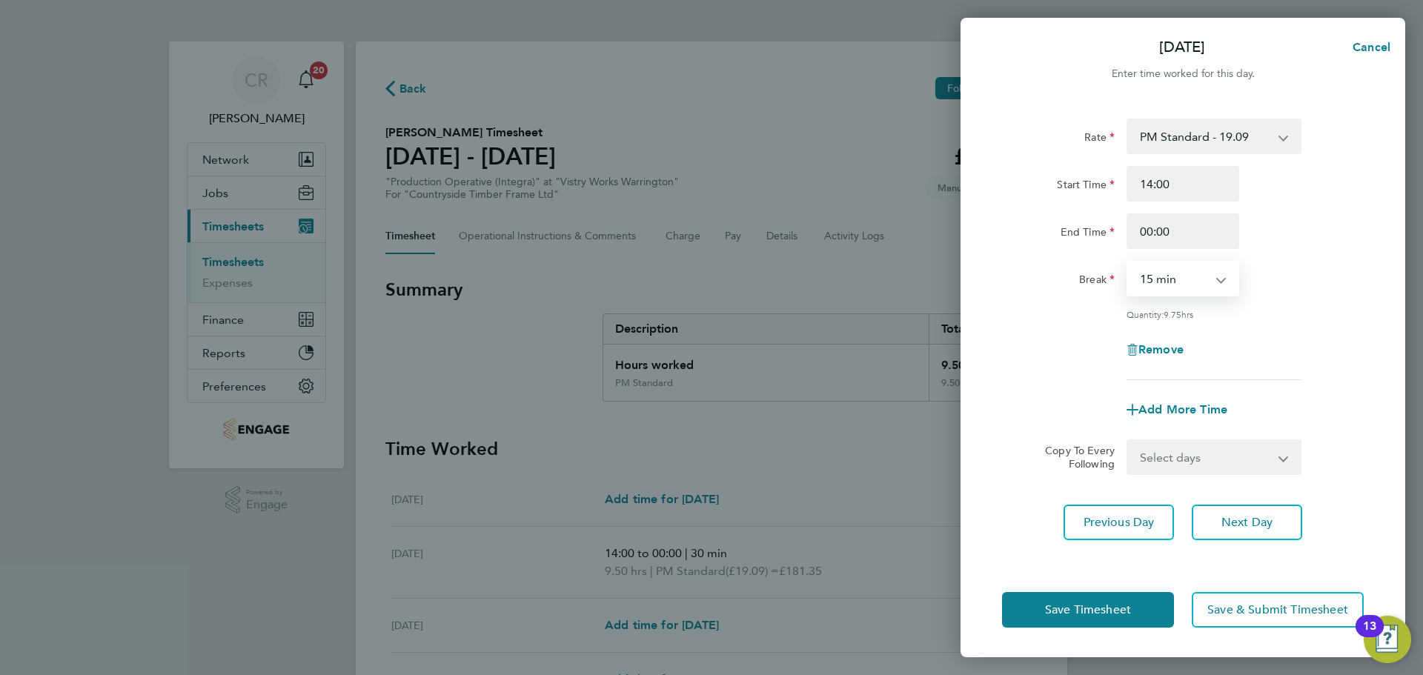
select select "30"
click at [1128, 262] on select "0 min 15 min 30 min 45 min 60 min 75 min 90 min" at bounding box center [1174, 278] width 92 height 33
click at [1138, 600] on button "Save Timesheet" at bounding box center [1088, 610] width 172 height 36
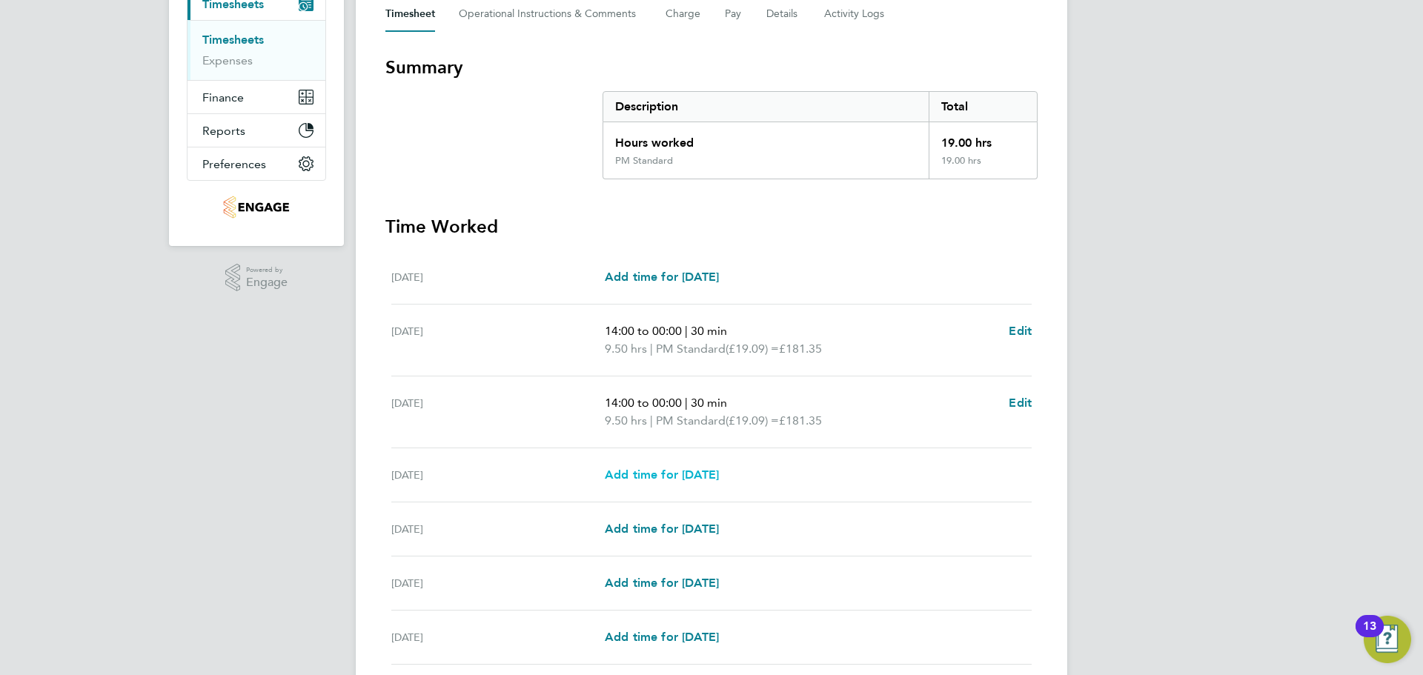
click at [699, 478] on span "Add time for Thu 28 Aug" at bounding box center [662, 475] width 114 height 14
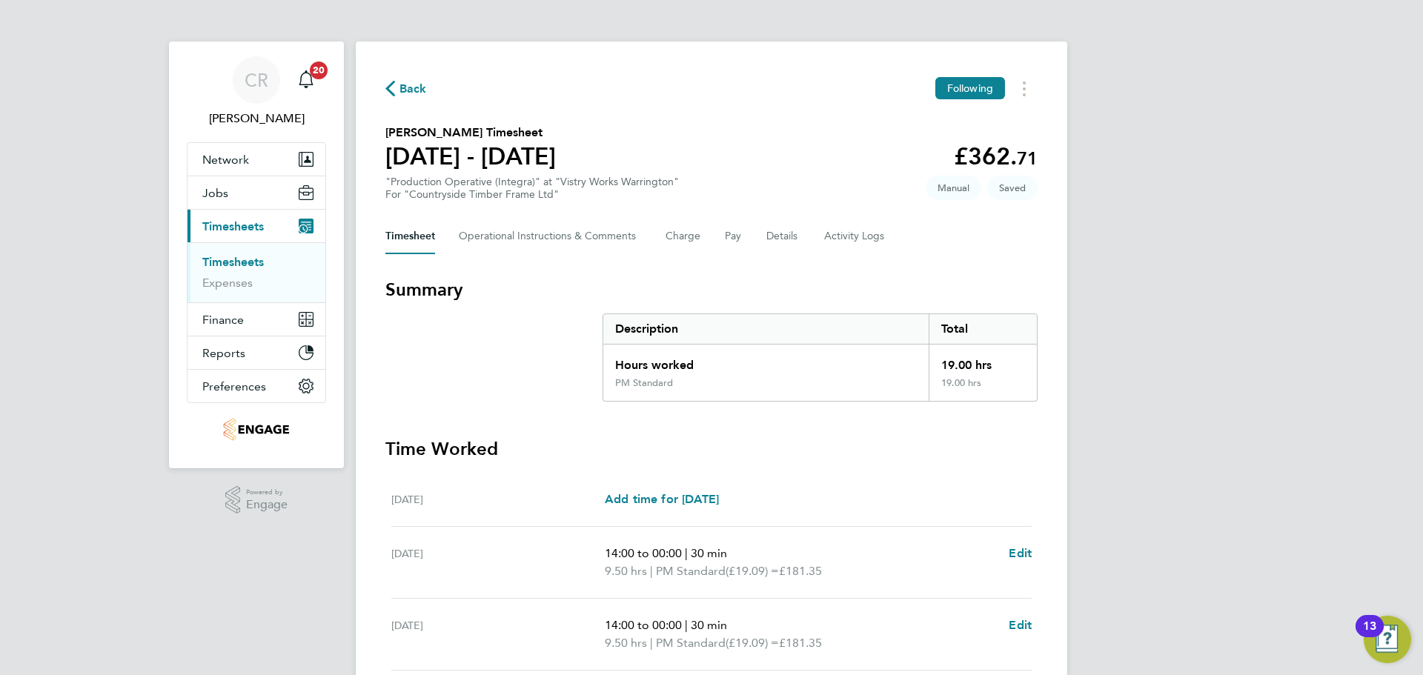
select select "15"
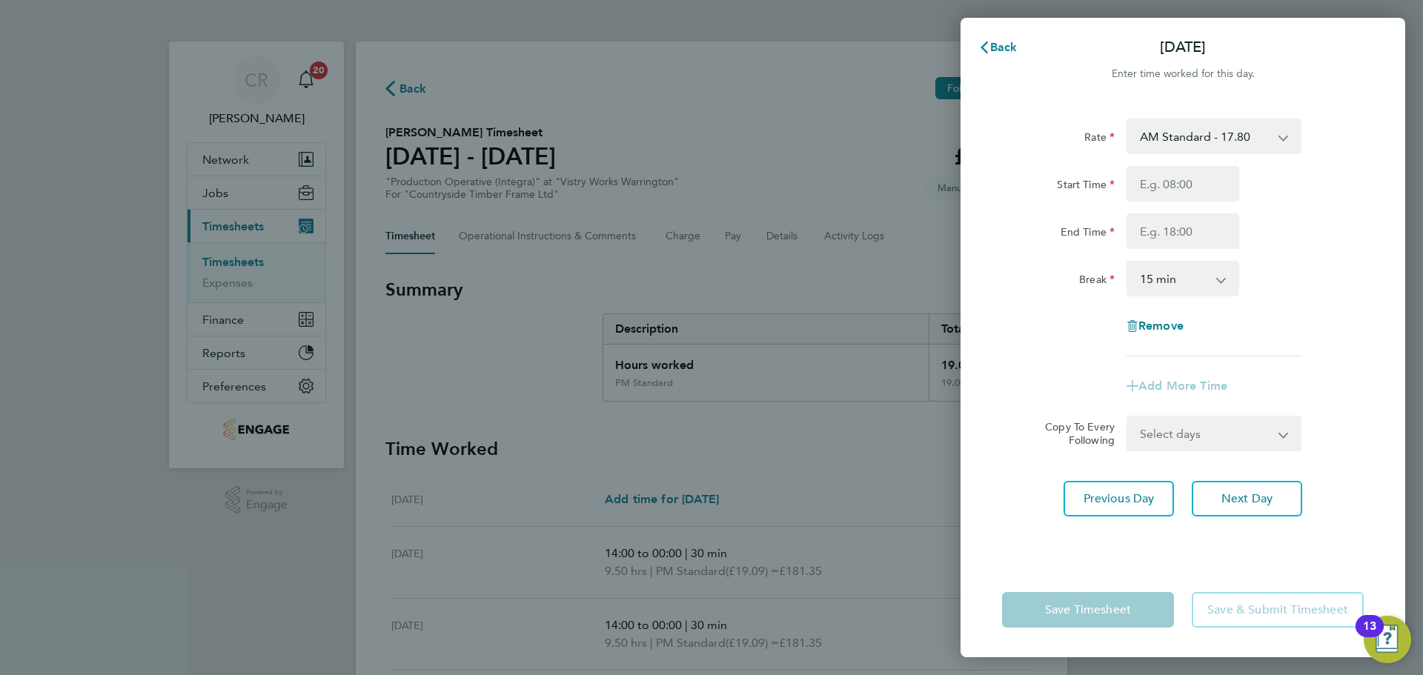
drag, startPoint x: 1208, startPoint y: 142, endPoint x: 1207, endPoint y: 150, distance: 8.2
click at [1208, 142] on select "AM Standard - 17.80 BONUS - 13.50 AM OT2 - 35.60 AM OT1 - 26.70 PM OT2 - 38.18 …" at bounding box center [1205, 136] width 154 height 33
select select "15"
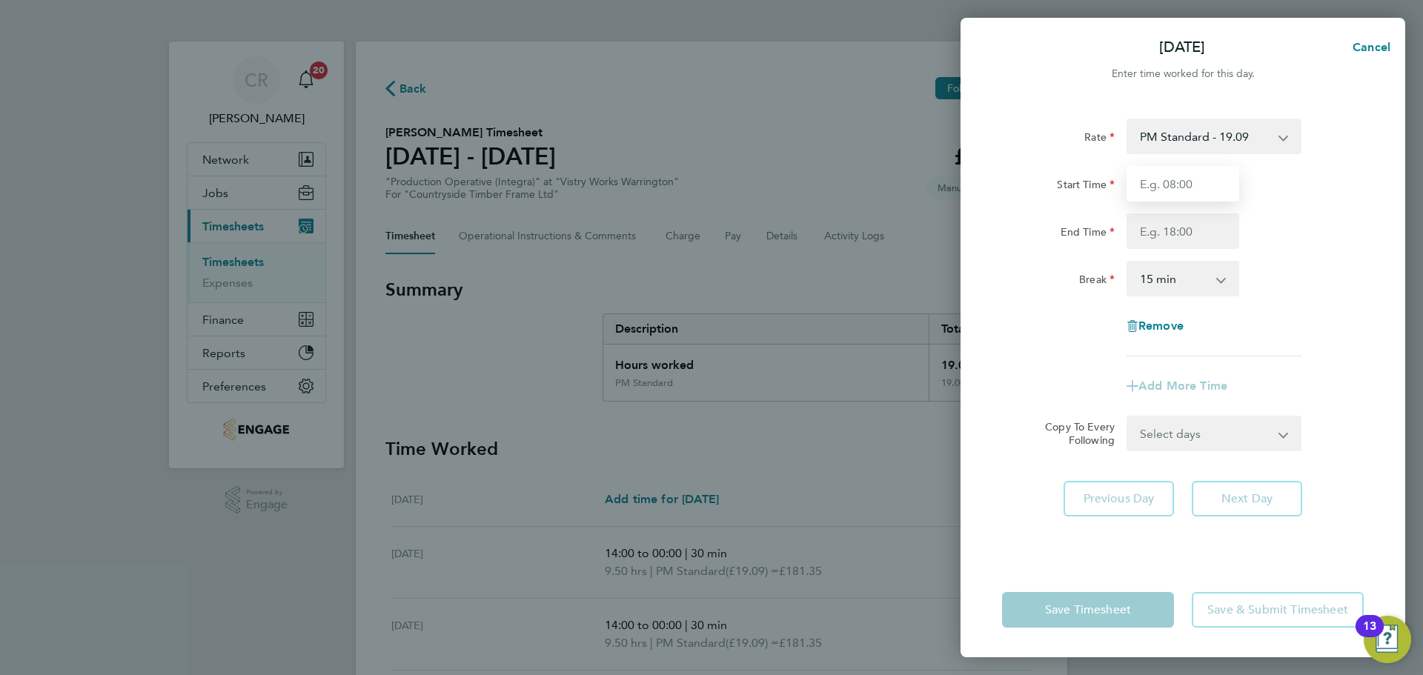
click at [1179, 185] on input "Start Time" at bounding box center [1182, 184] width 113 height 36
type input "14:00"
click at [1195, 239] on input "End Time" at bounding box center [1182, 231] width 113 height 36
type input "23:30"
click at [1184, 282] on select "0 min 15 min 30 min 45 min 60 min 75 min 90 min" at bounding box center [1174, 278] width 92 height 33
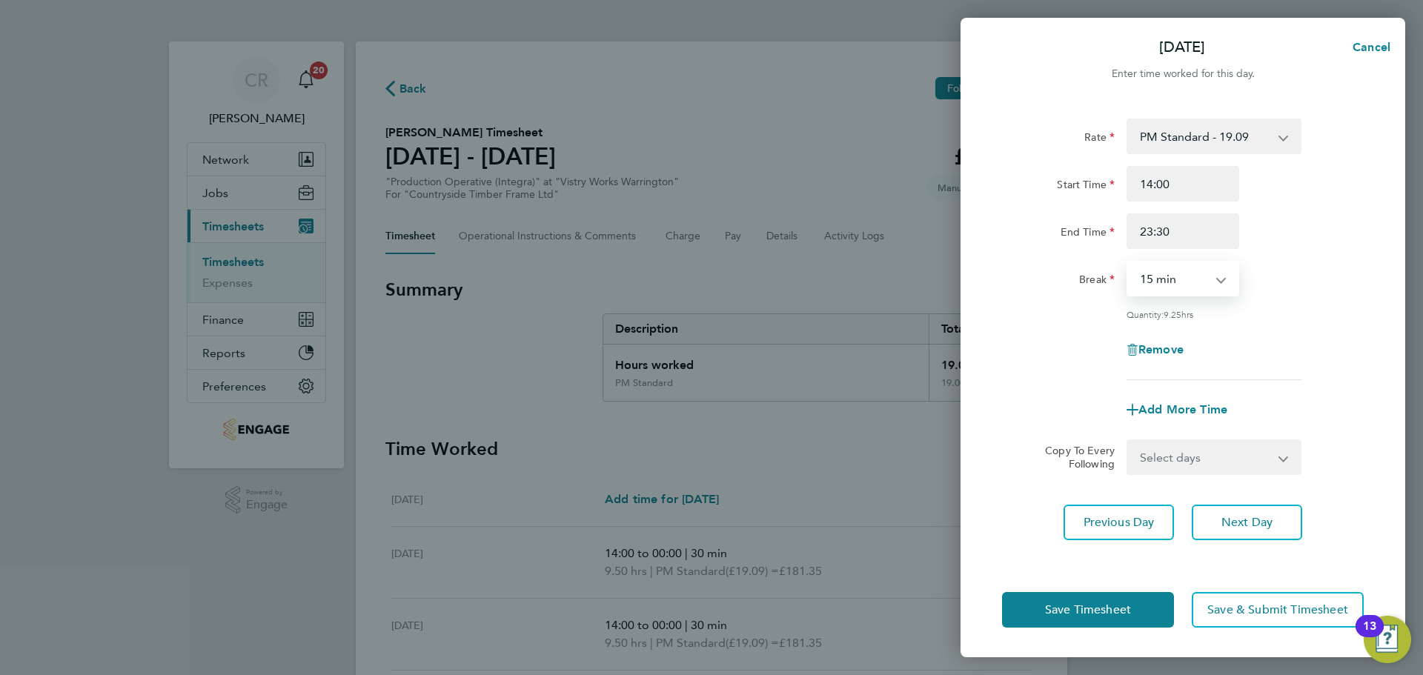
select select "30"
click at [1128, 262] on select "0 min 15 min 30 min 45 min 60 min 75 min 90 min" at bounding box center [1174, 278] width 92 height 33
click at [1138, 614] on button "Save Timesheet" at bounding box center [1088, 610] width 172 height 36
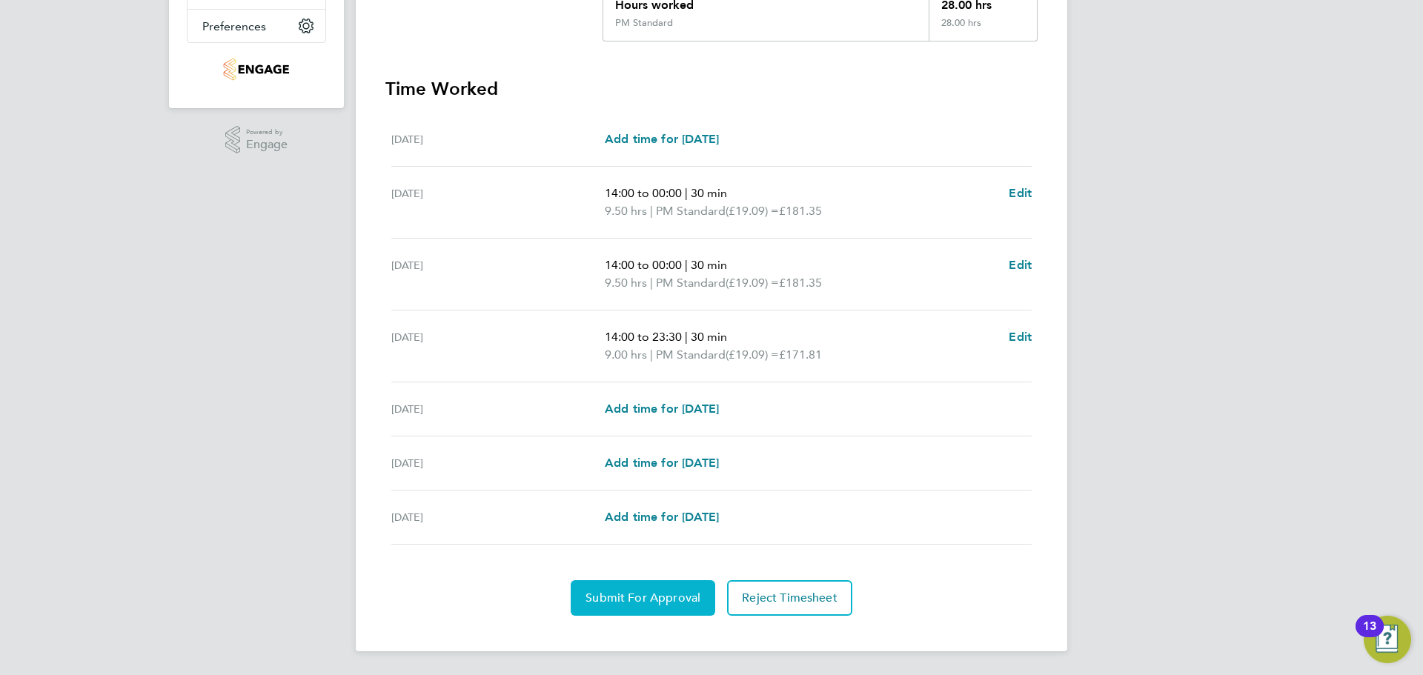
click at [660, 601] on span "Submit For Approval" at bounding box center [642, 598] width 115 height 15
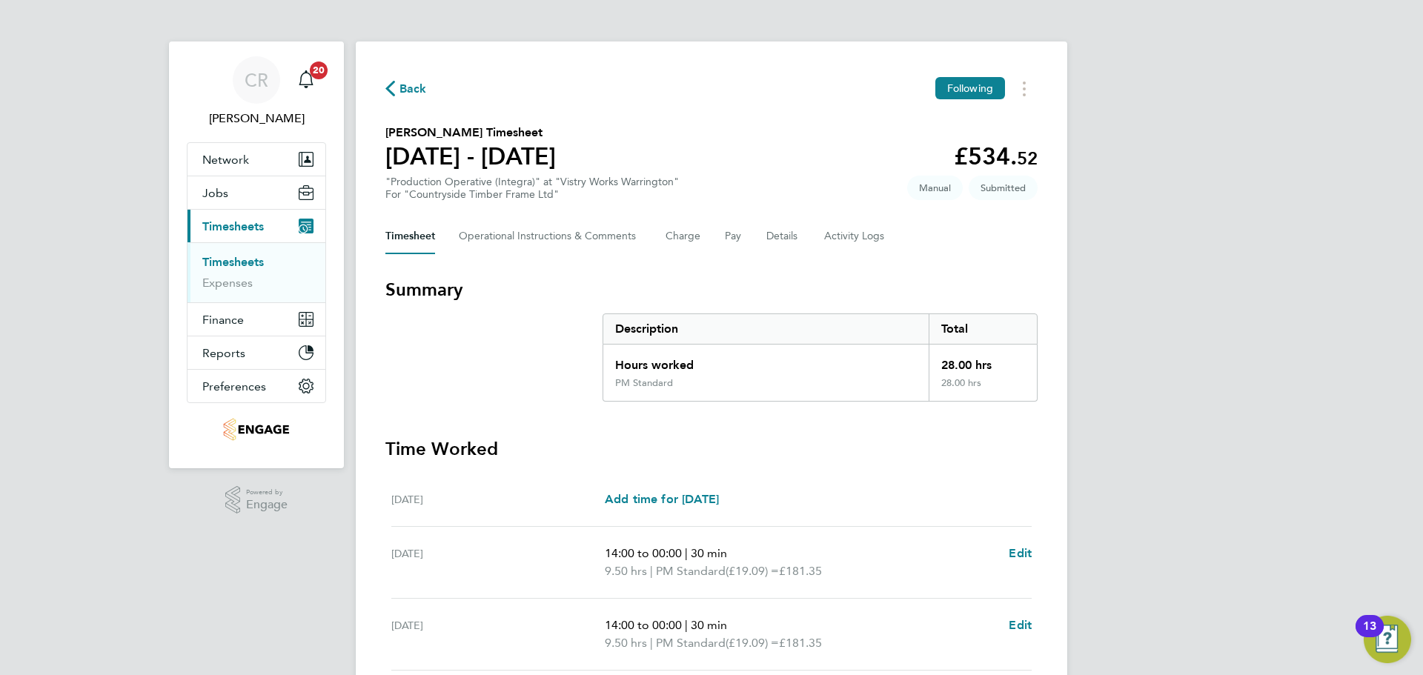
click at [396, 87] on span "Back" at bounding box center [406, 88] width 42 height 14
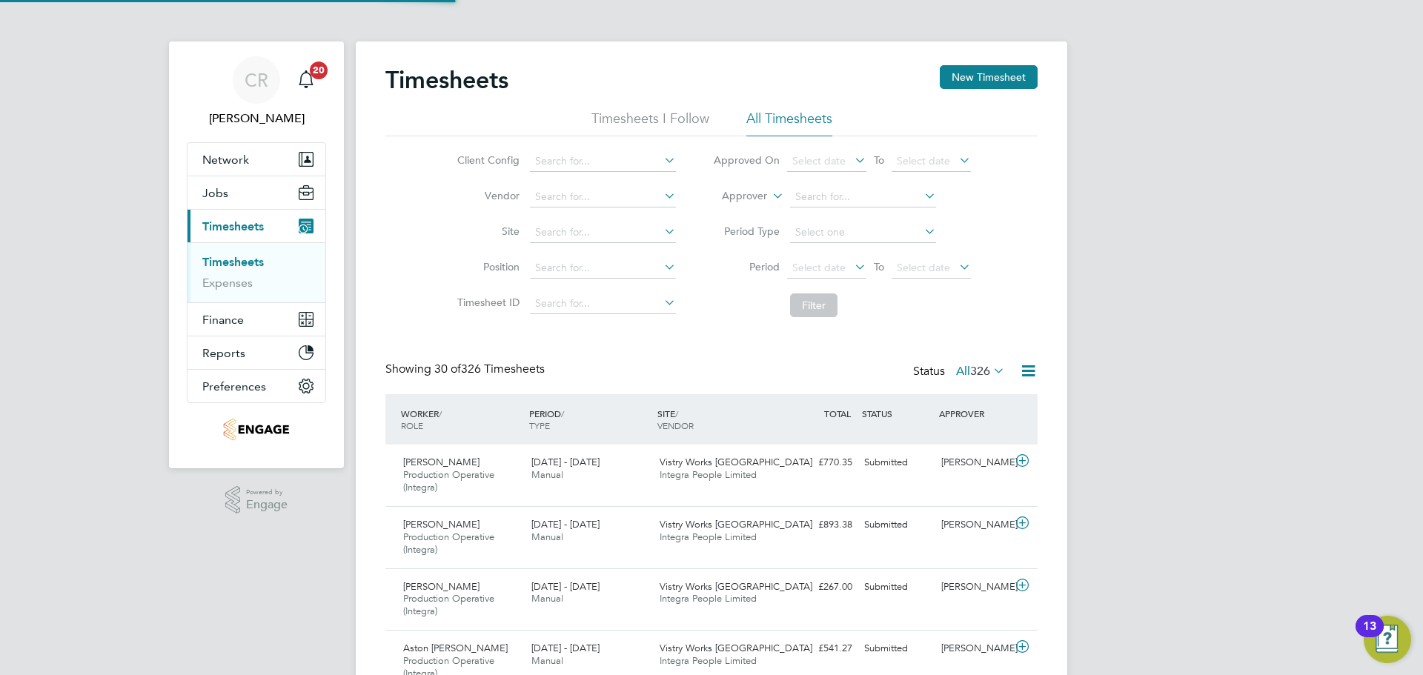
scroll to position [50, 129]
click at [1018, 76] on button "New Timesheet" at bounding box center [989, 77] width 98 height 24
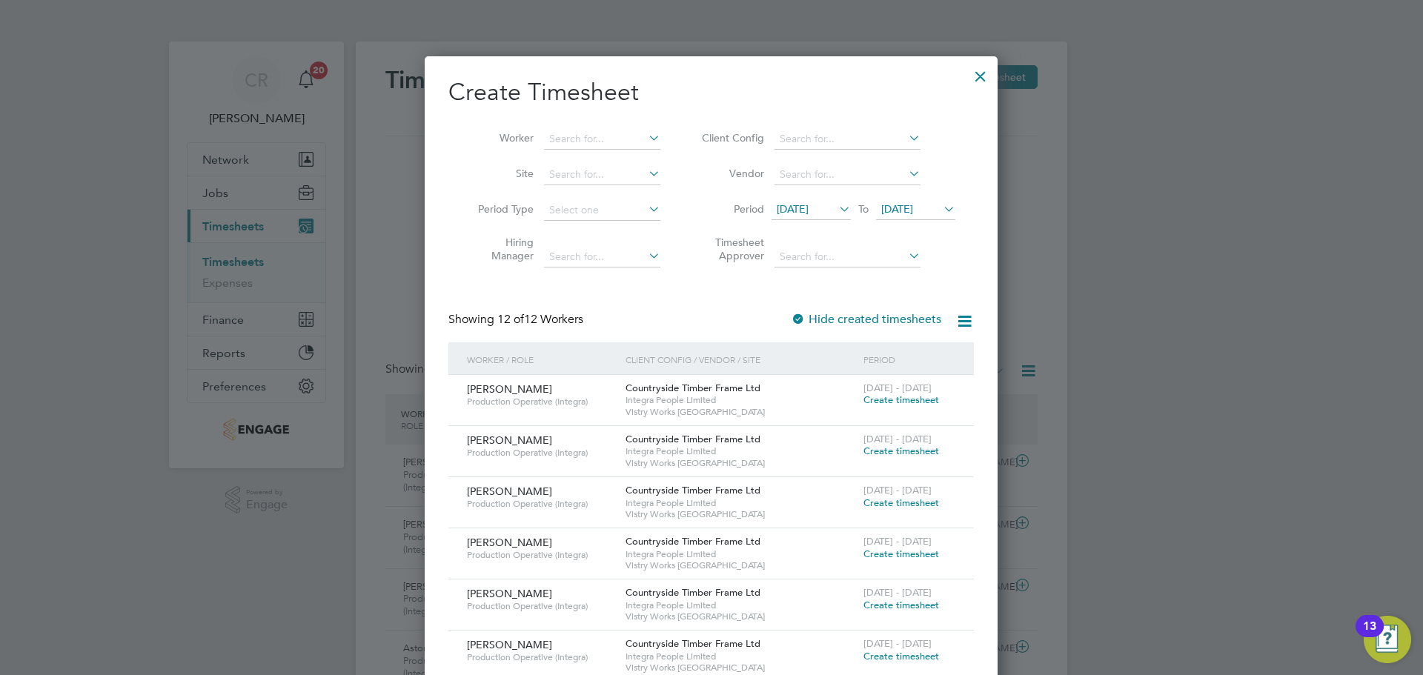
drag, startPoint x: 1422, startPoint y: 313, endPoint x: 1344, endPoint y: 710, distance: 404.2
click at [895, 398] on span "Create timesheet" at bounding box center [901, 400] width 76 height 13
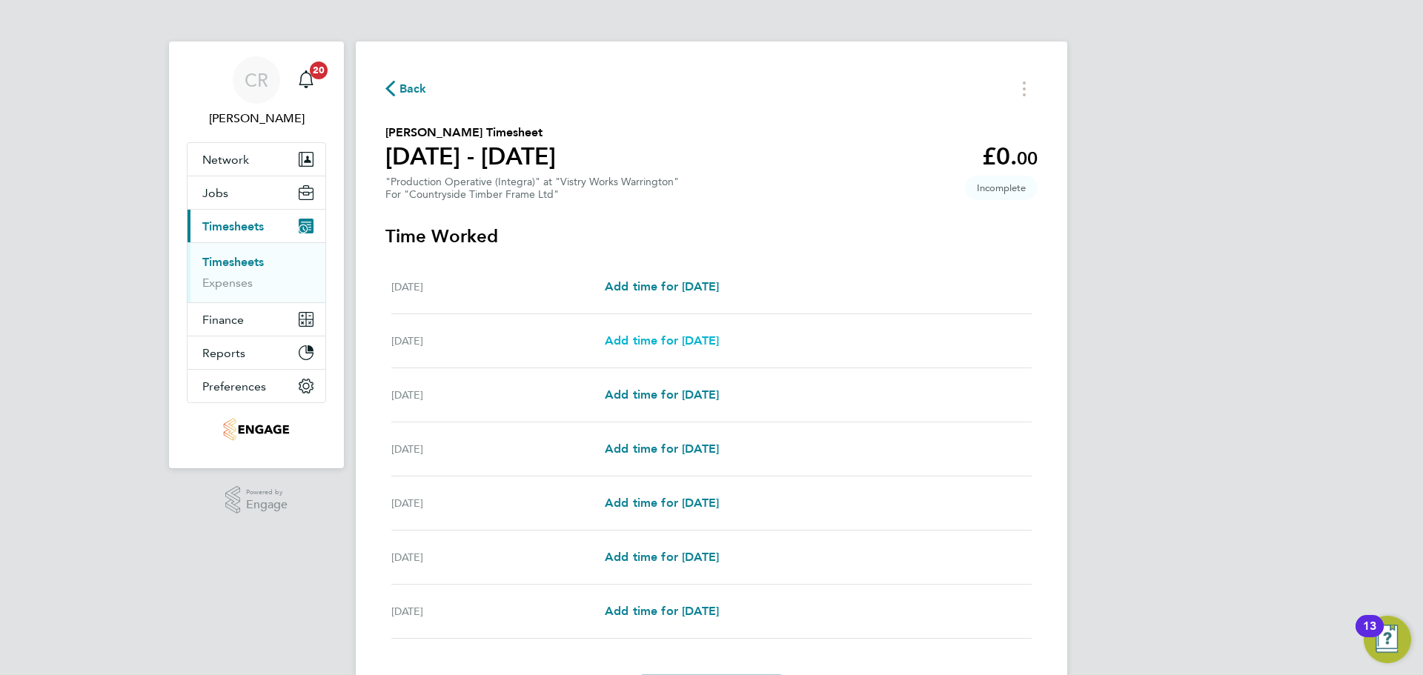
click at [703, 336] on span "Add time for Tue 26 Aug" at bounding box center [662, 340] width 114 height 14
select select "15"
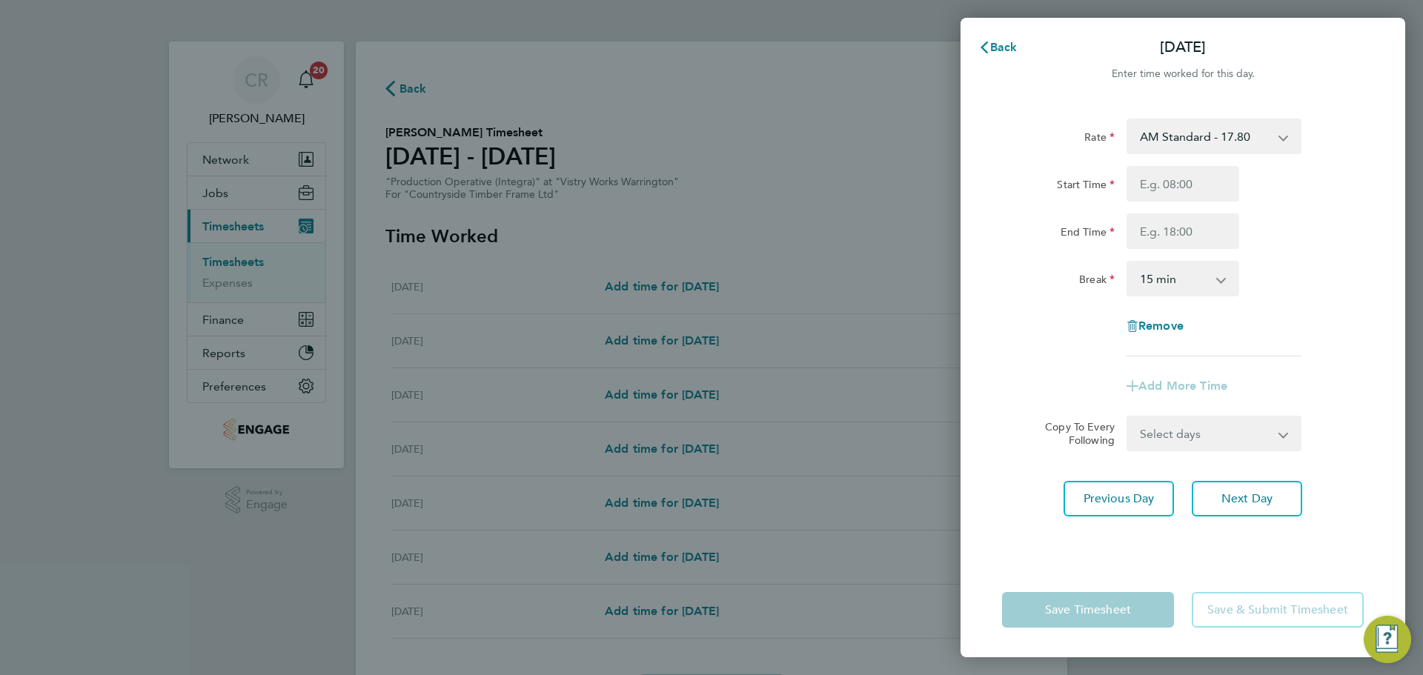
click at [1200, 123] on select "AM Standard - 17.80 Bonus - 13.50 PM OT1 - 28.64 AM OT1 - 26.70 AM OT2 - 35.60 …" at bounding box center [1205, 136] width 154 height 33
drag, startPoint x: 1191, startPoint y: 146, endPoint x: 1195, endPoint y: 159, distance: 14.1
click at [1191, 146] on select "AM Standard - 17.80 Bonus - 13.50 PM OT1 - 28.64 AM OT1 - 26.70 AM OT2 - 35.60 …" at bounding box center [1205, 136] width 154 height 33
click at [1195, 173] on input "Start Time" at bounding box center [1182, 184] width 113 height 36
type input "06:00"
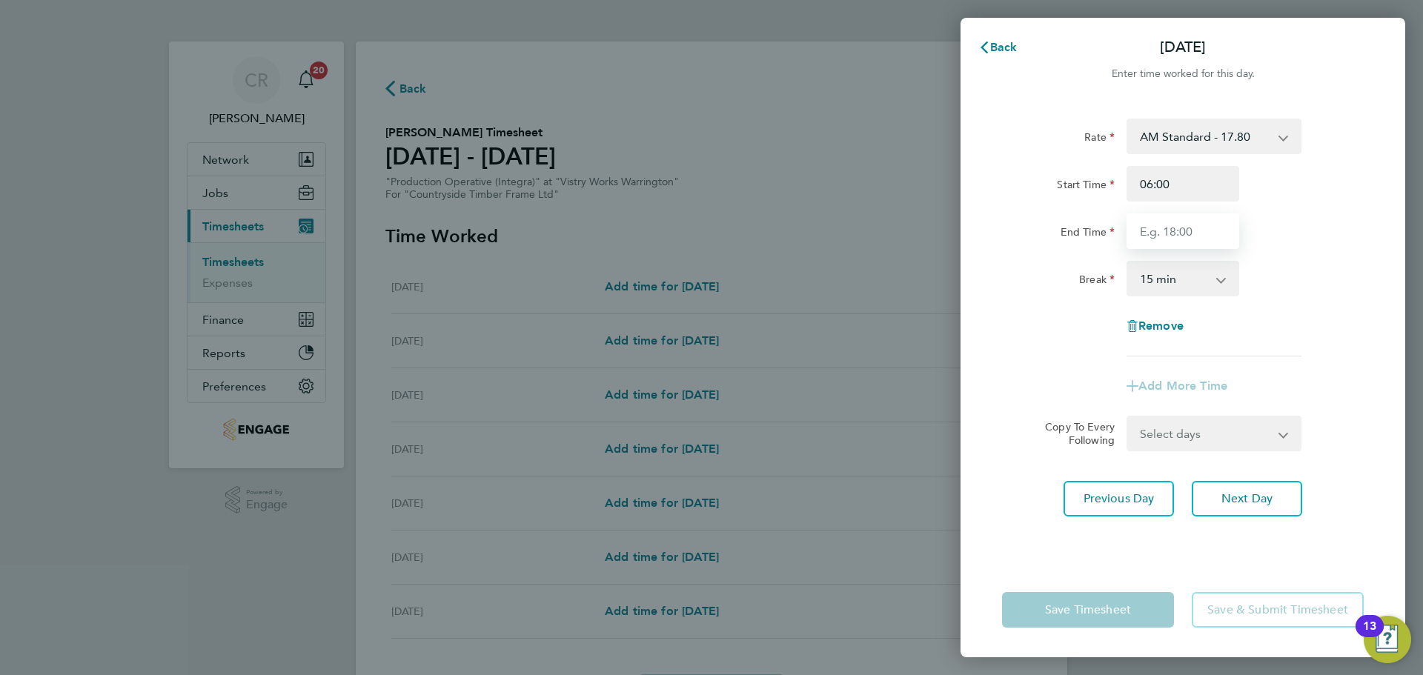
click at [1186, 236] on input "End Time" at bounding box center [1182, 231] width 113 height 36
type input "14:00"
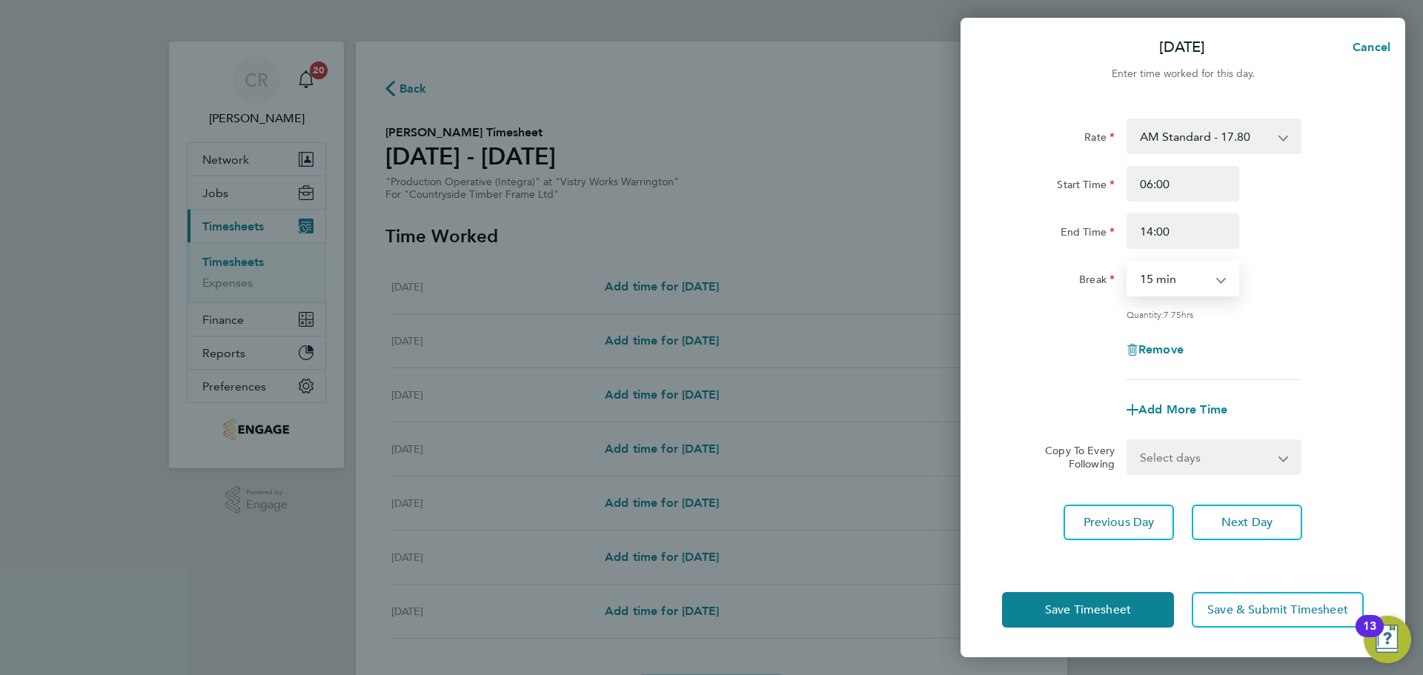
drag, startPoint x: 1185, startPoint y: 281, endPoint x: 1184, endPoint y: 291, distance: 10.4
click at [1185, 281] on select "0 min 15 min 30 min 45 min 60 min 75 min 90 min" at bounding box center [1174, 278] width 92 height 33
select select "30"
click at [1128, 262] on select "0 min 15 min 30 min 45 min 60 min 75 min 90 min" at bounding box center [1174, 278] width 92 height 33
click at [1149, 596] on button "Save Timesheet" at bounding box center [1088, 610] width 172 height 36
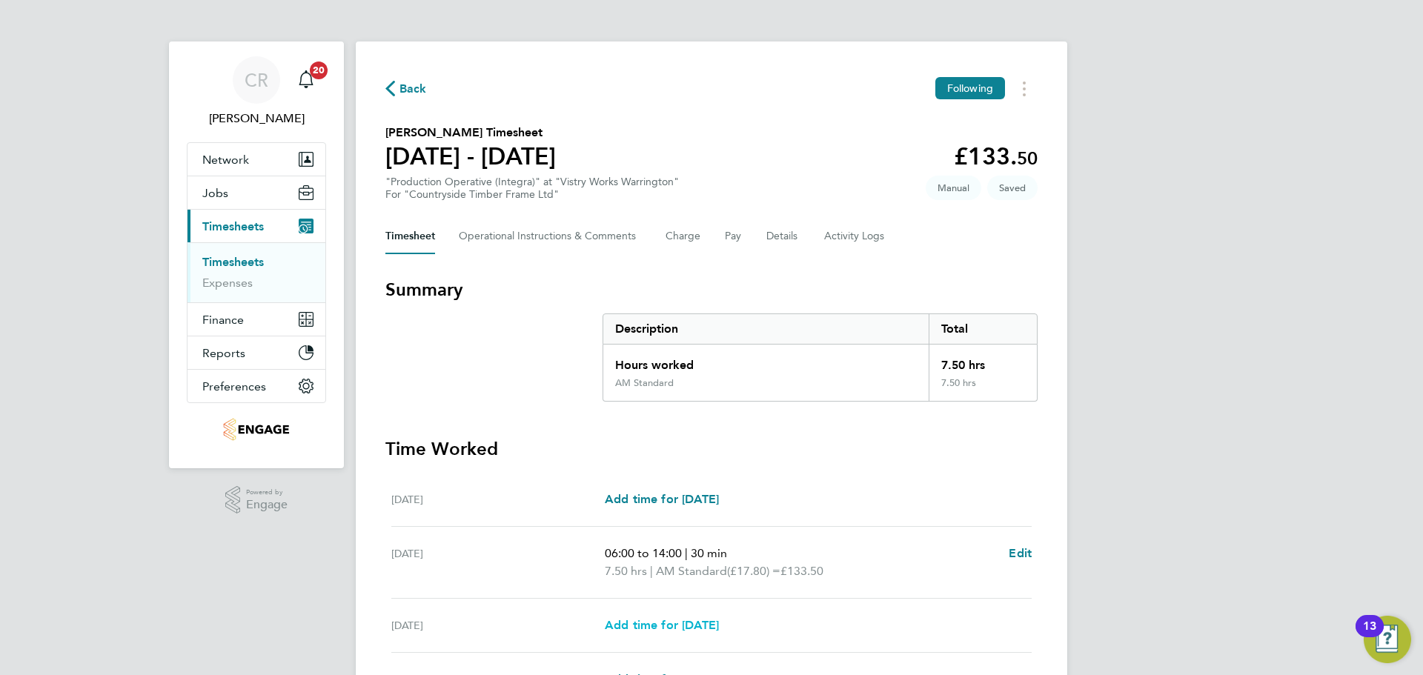
click at [704, 622] on span "Add time for Wed 27 Aug" at bounding box center [662, 625] width 114 height 14
select select "15"
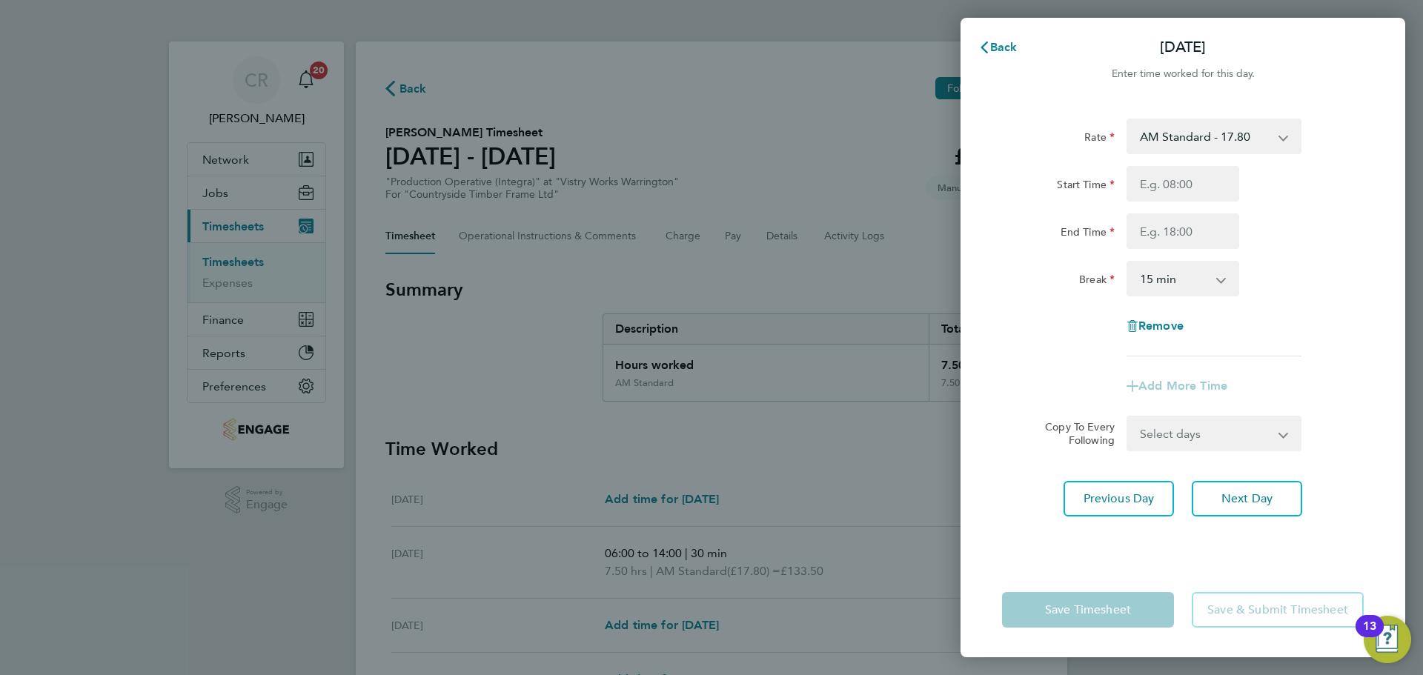
click at [1191, 136] on select "AM Standard - 17.80 Bonus - 13.50 PM OT1 - 28.64 AM OT1 - 26.70 AM OT2 - 35.60 …" at bounding box center [1205, 136] width 154 height 33
click at [1190, 180] on input "Start Time" at bounding box center [1182, 184] width 113 height 36
type input "06:00"
drag, startPoint x: 1193, startPoint y: 201, endPoint x: 1186, endPoint y: 239, distance: 39.2
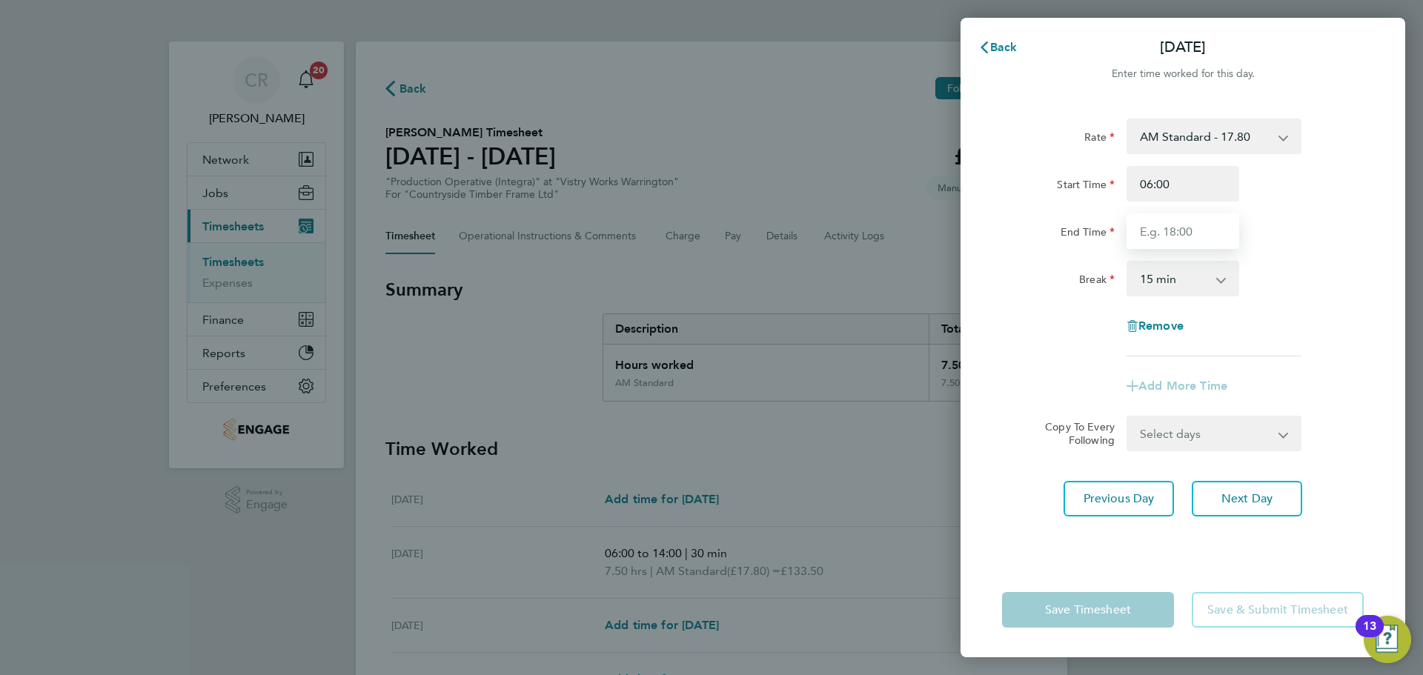
click at [1186, 236] on input "End Time" at bounding box center [1182, 231] width 113 height 36
type input "14:00"
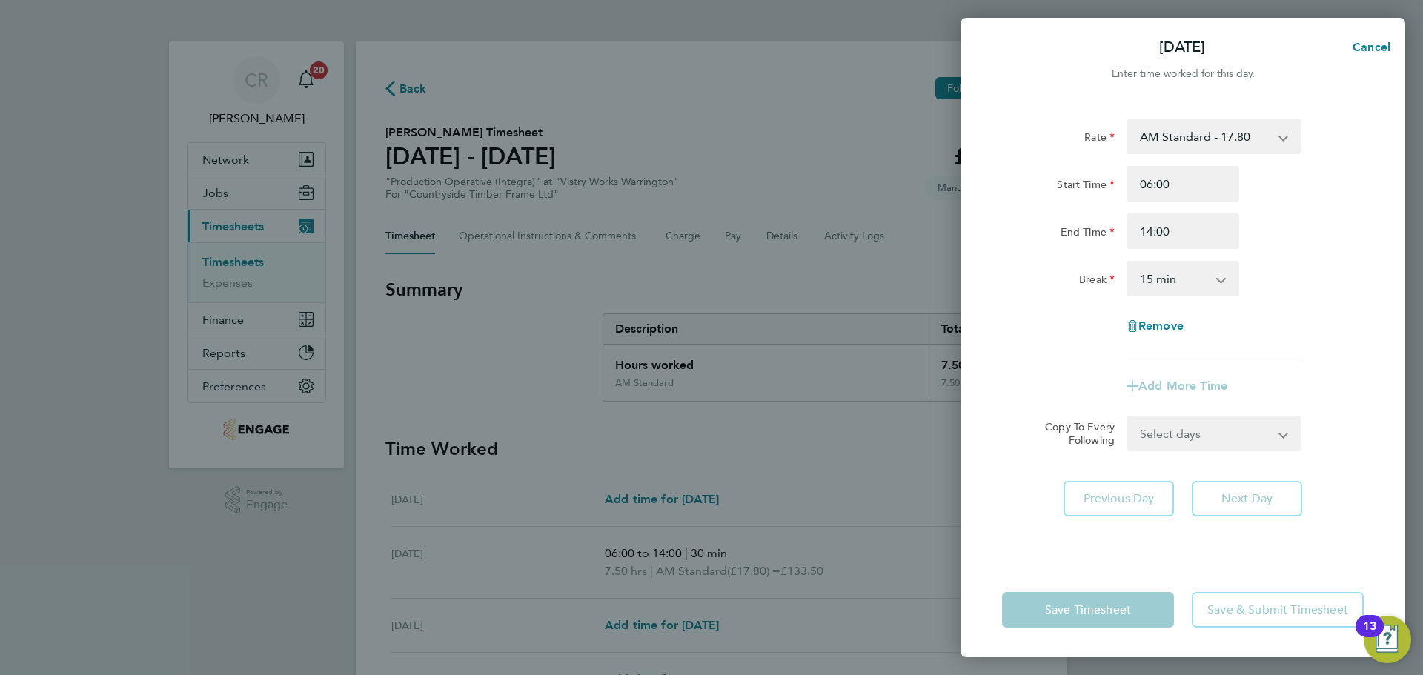
click at [1185, 281] on select "0 min 15 min 30 min 45 min 60 min 75 min 90 min" at bounding box center [1174, 278] width 92 height 33
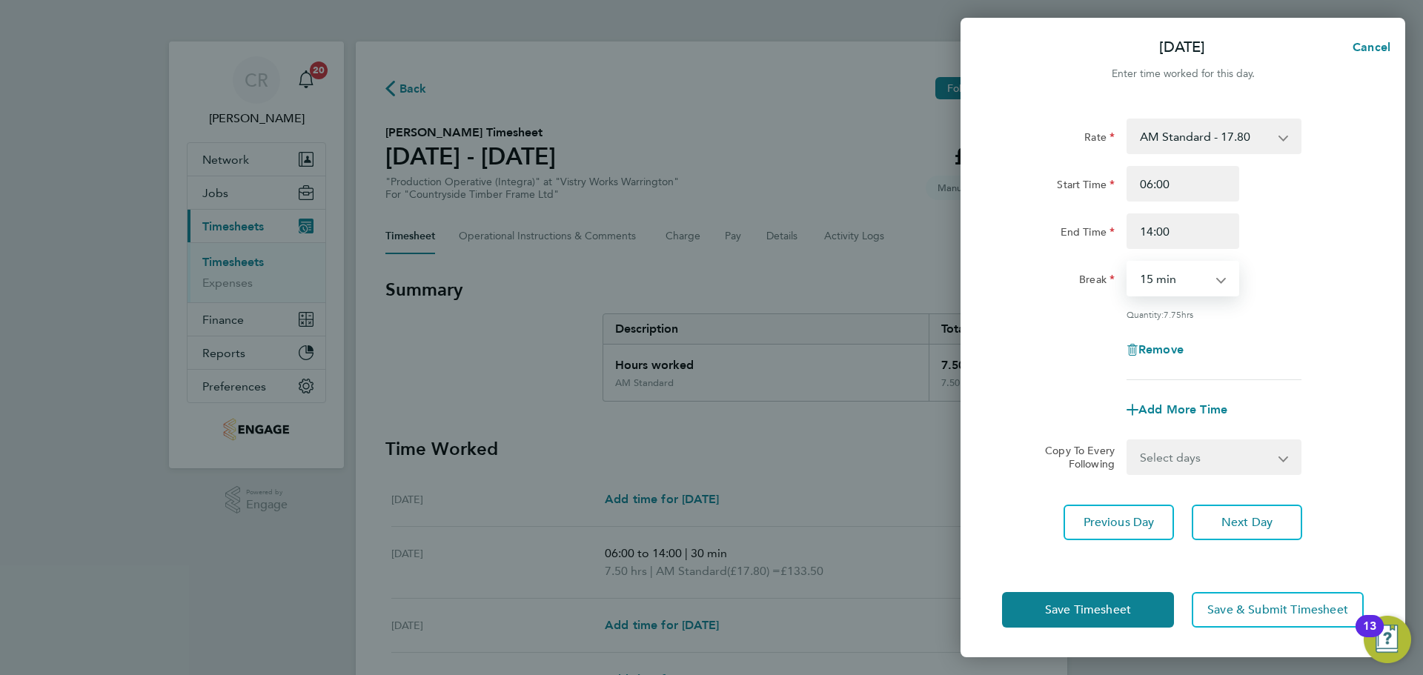
select select "30"
click at [1128, 262] on select "0 min 15 min 30 min 45 min 60 min 75 min 90 min" at bounding box center [1174, 278] width 92 height 33
click at [1131, 594] on button "Save Timesheet" at bounding box center [1088, 610] width 172 height 36
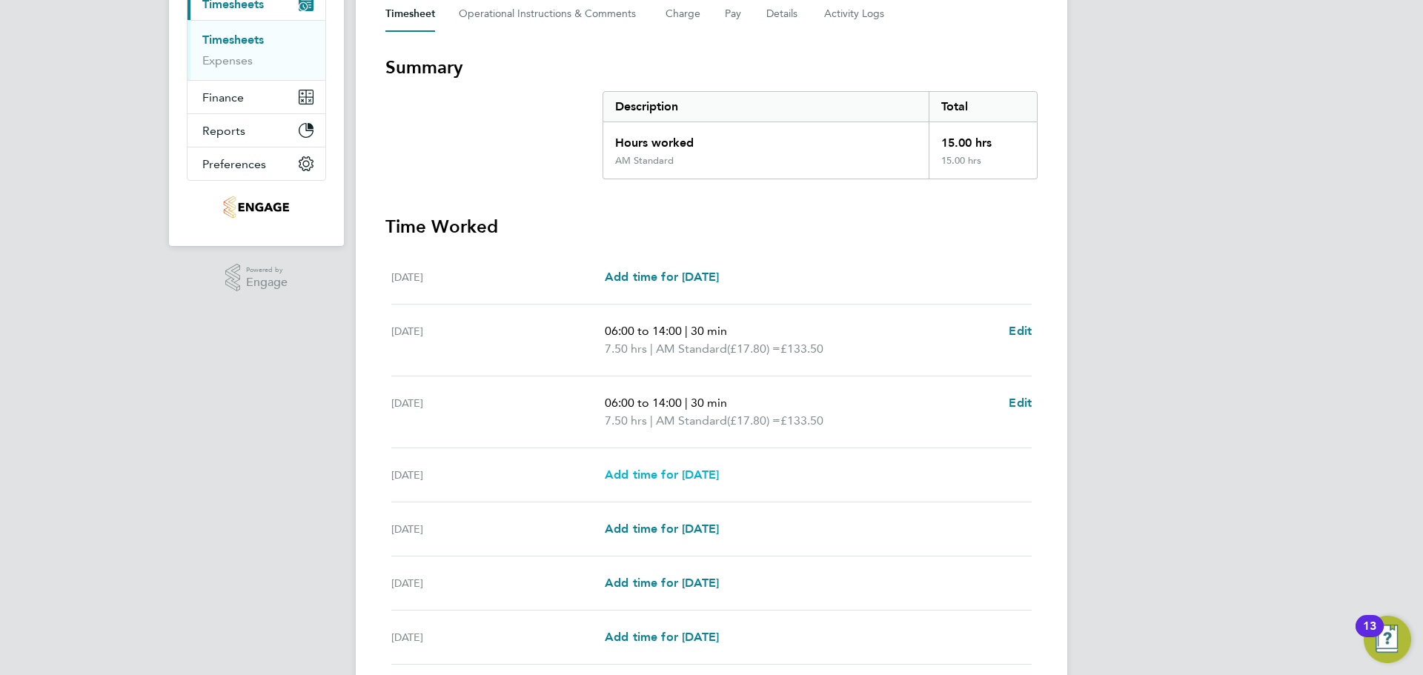
click at [719, 474] on span "Add time for Thu 28 Aug" at bounding box center [662, 475] width 114 height 14
select select "15"
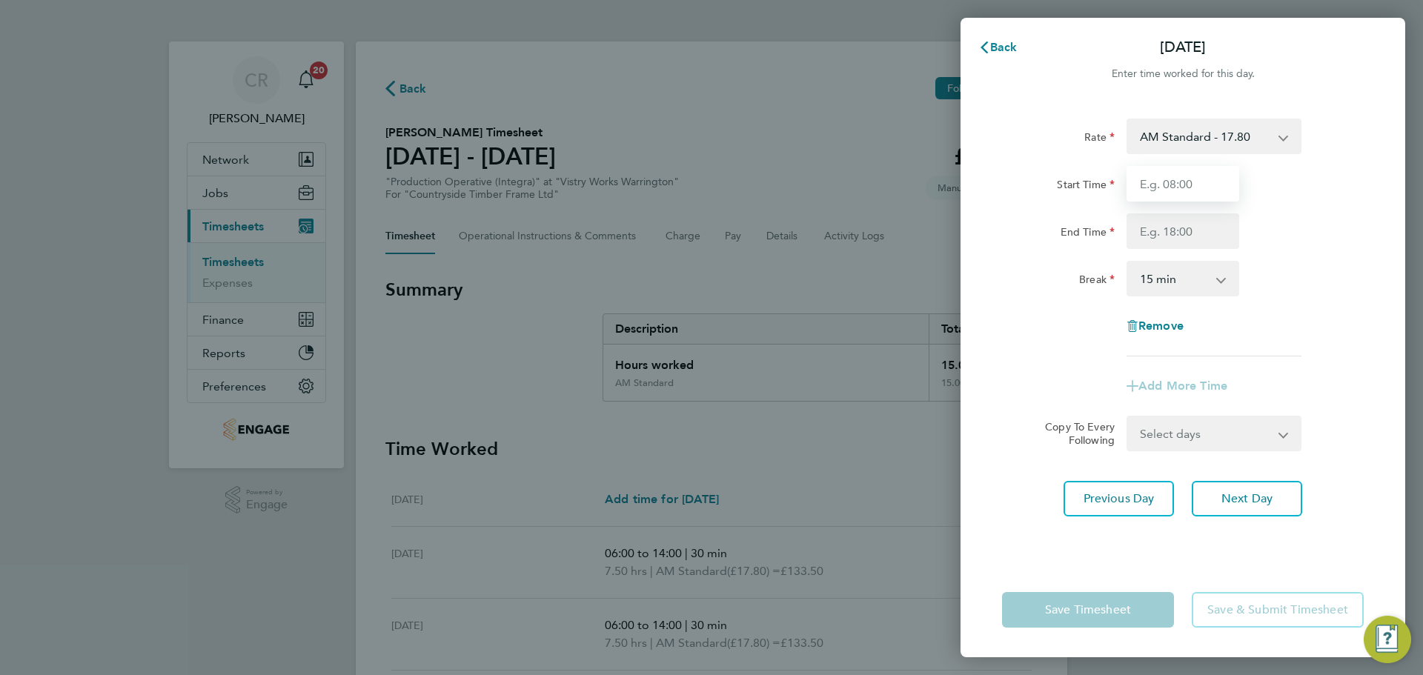
click at [1220, 183] on input "Start Time" at bounding box center [1182, 184] width 113 height 36
type input "06:00"
click at [1207, 235] on input "End Time" at bounding box center [1182, 231] width 113 height 36
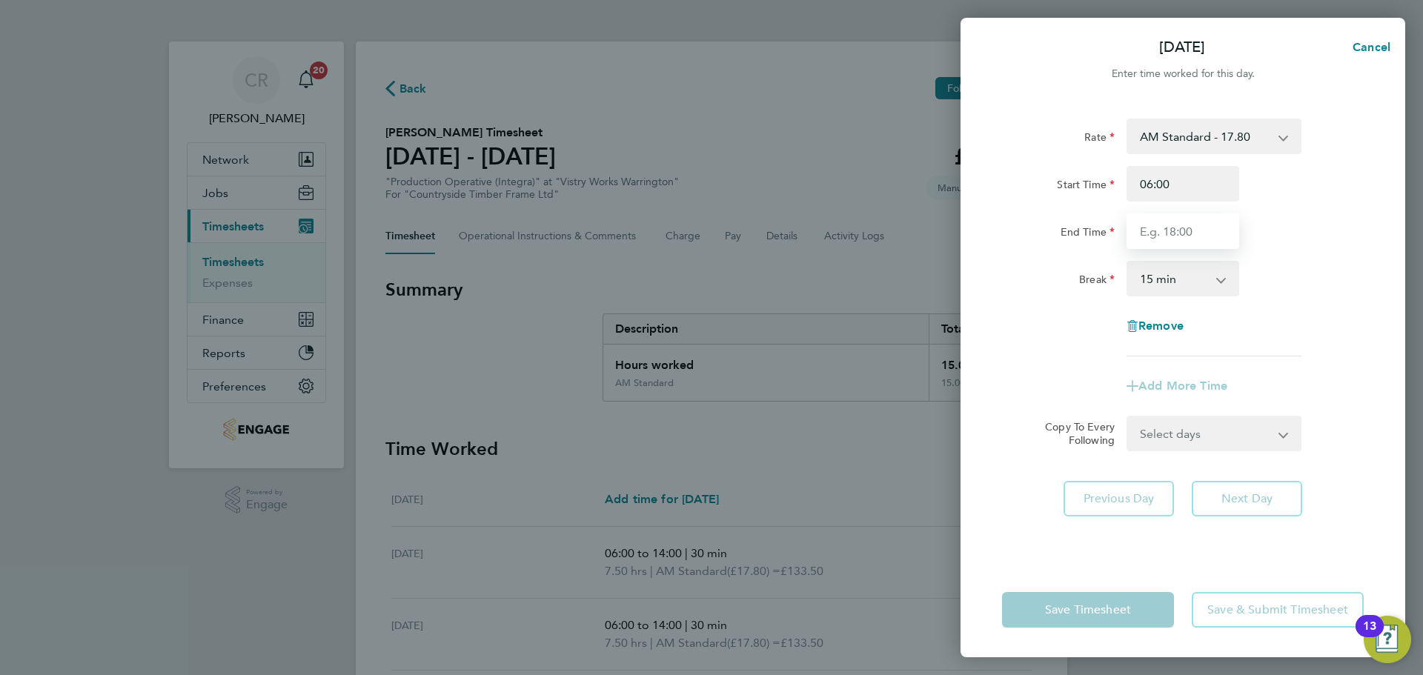
type input "14:00"
drag, startPoint x: 1204, startPoint y: 249, endPoint x: 1194, endPoint y: 293, distance: 45.7
click at [1195, 282] on select "0 min 15 min 30 min 45 min 60 min 75 min 90 min" at bounding box center [1174, 278] width 92 height 33
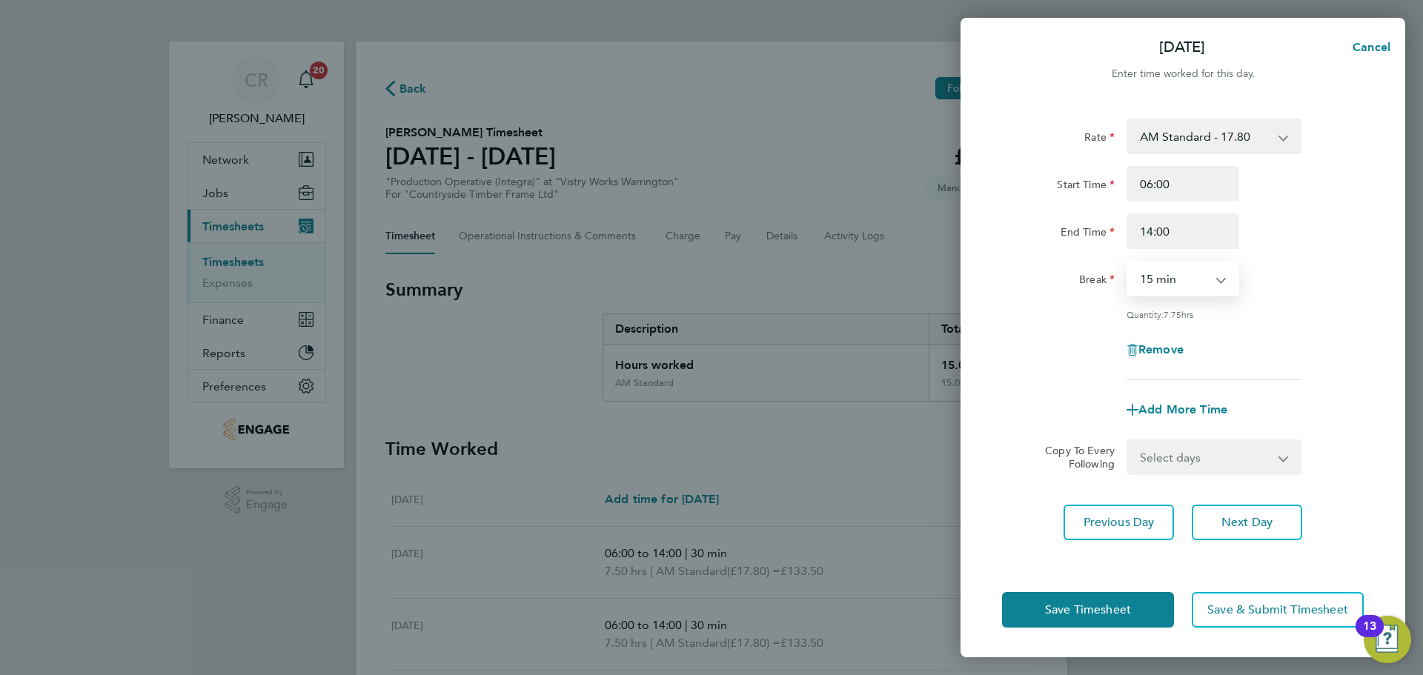
select select "30"
click at [1128, 262] on select "0 min 15 min 30 min 45 min 60 min 75 min 90 min" at bounding box center [1174, 278] width 92 height 33
click at [1135, 608] on button "Save Timesheet" at bounding box center [1088, 610] width 172 height 36
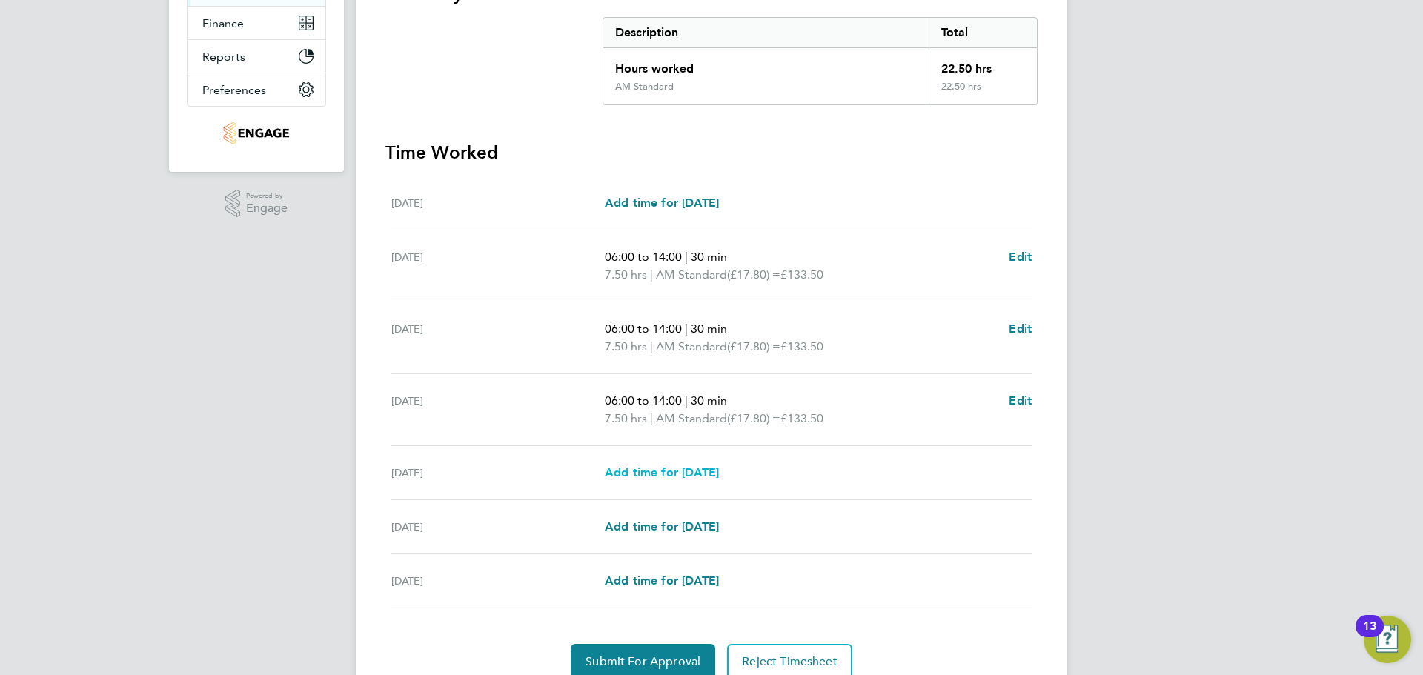
click at [717, 469] on span "Add time for Fri 29 Aug" at bounding box center [662, 472] width 114 height 14
select select "15"
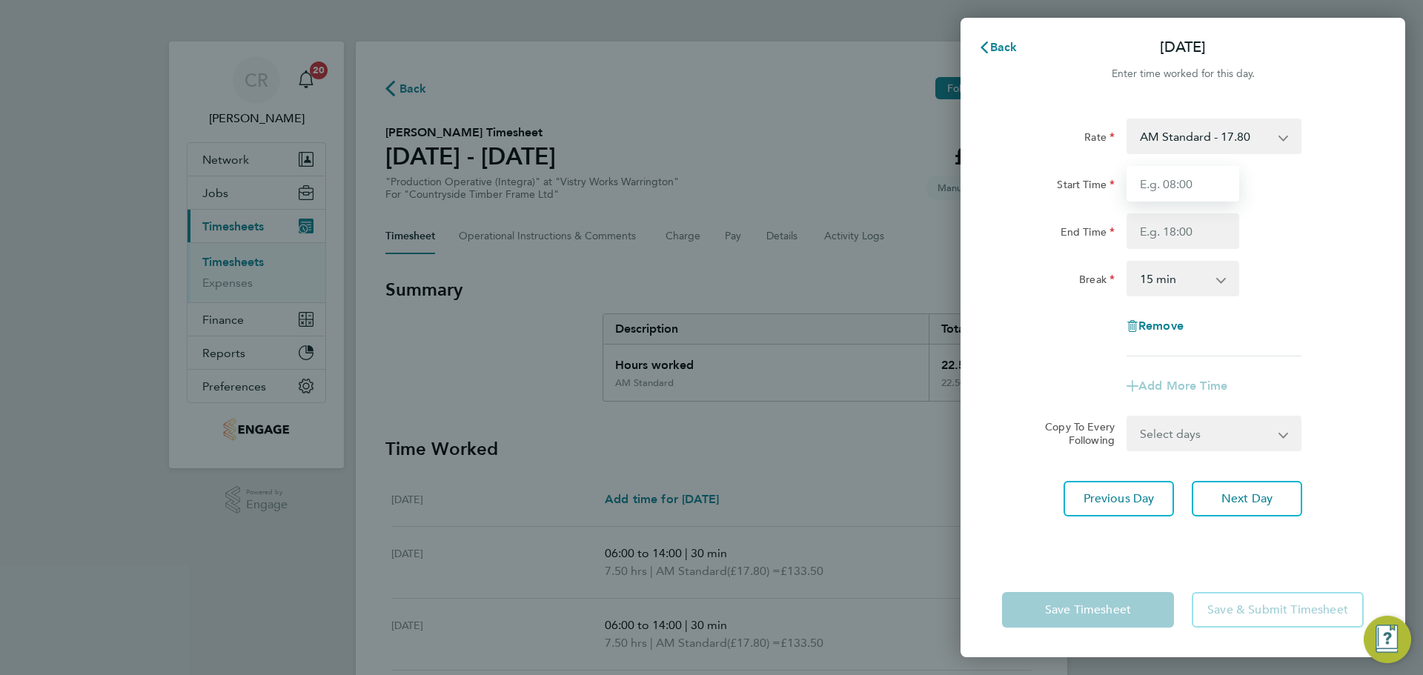
drag, startPoint x: 1202, startPoint y: 179, endPoint x: 1201, endPoint y: 198, distance: 19.3
click at [1202, 179] on input "Start Time" at bounding box center [1182, 184] width 113 height 36
type input "06:00"
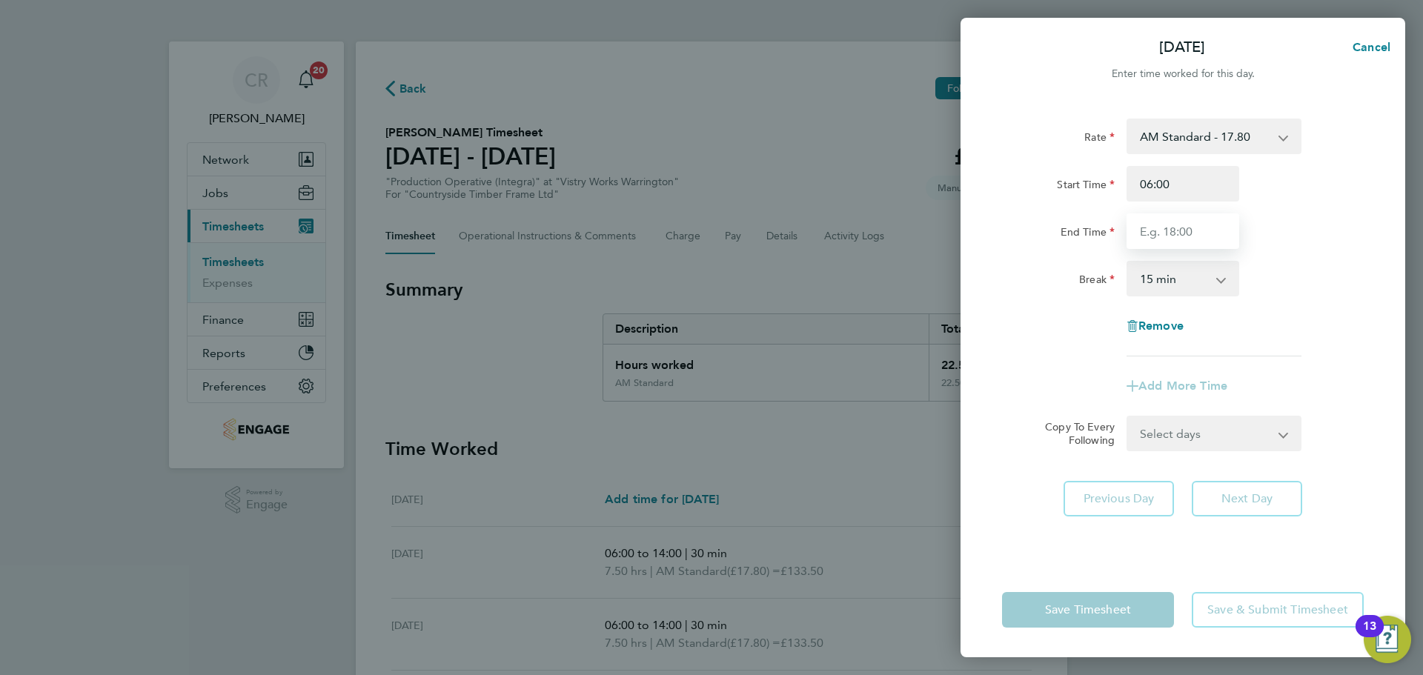
click at [1192, 234] on input "End Time" at bounding box center [1182, 231] width 113 height 36
type input "14:00"
drag, startPoint x: 1197, startPoint y: 279, endPoint x: 1191, endPoint y: 293, distance: 15.3
click at [1197, 279] on select "0 min 15 min 30 min 45 min 60 min 75 min 90 min" at bounding box center [1174, 278] width 92 height 33
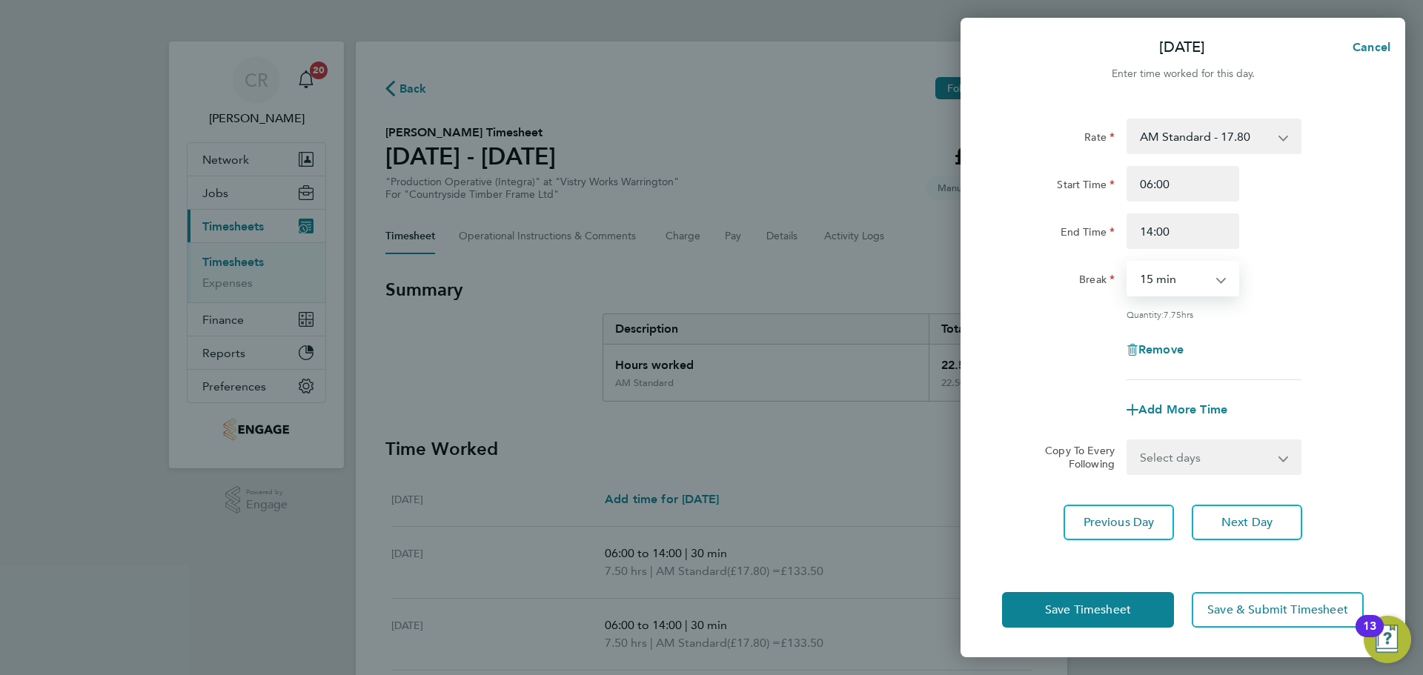
select select "30"
click at [1128, 262] on select "0 min 15 min 30 min 45 min 60 min 75 min 90 min" at bounding box center [1174, 278] width 92 height 33
click at [1155, 602] on button "Save Timesheet" at bounding box center [1088, 610] width 172 height 36
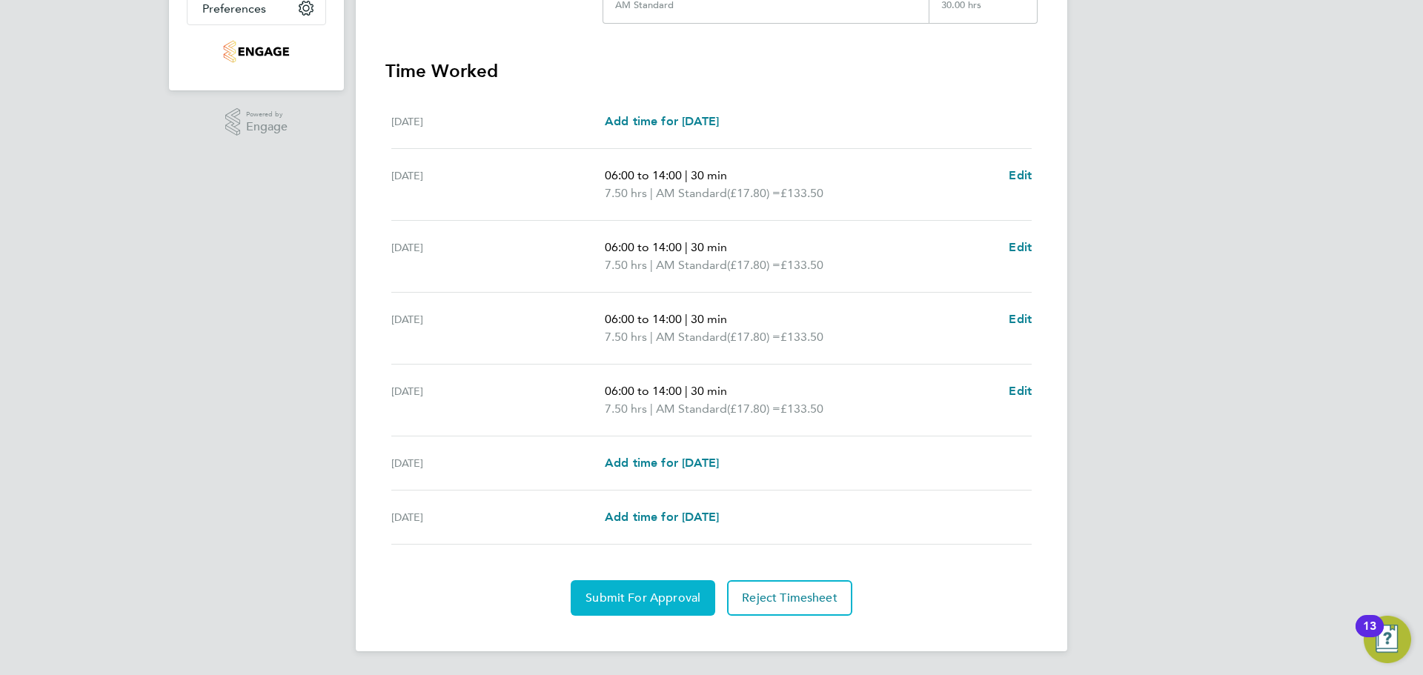
drag, startPoint x: 677, startPoint y: 590, endPoint x: 689, endPoint y: 587, distance: 12.2
click at [679, 590] on button "Submit For Approval" at bounding box center [643, 598] width 145 height 36
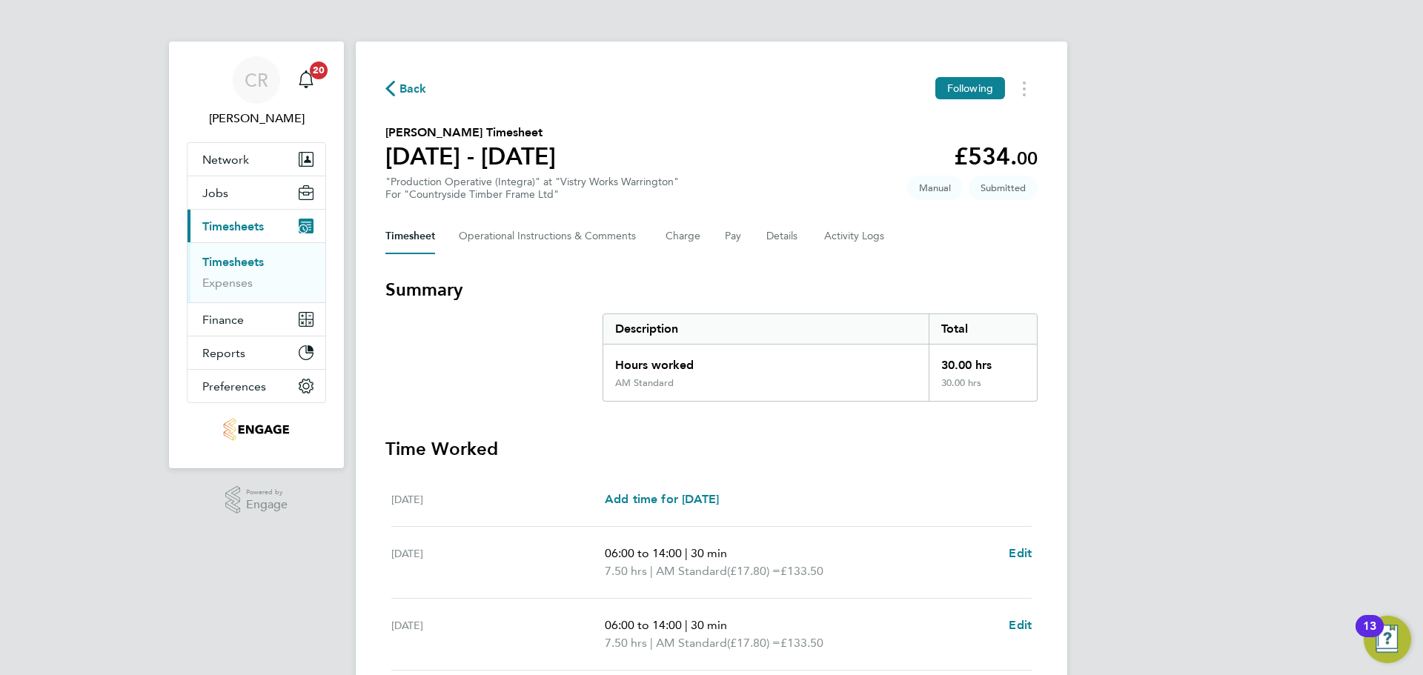
click at [408, 90] on span "Back" at bounding box center [412, 89] width 27 height 18
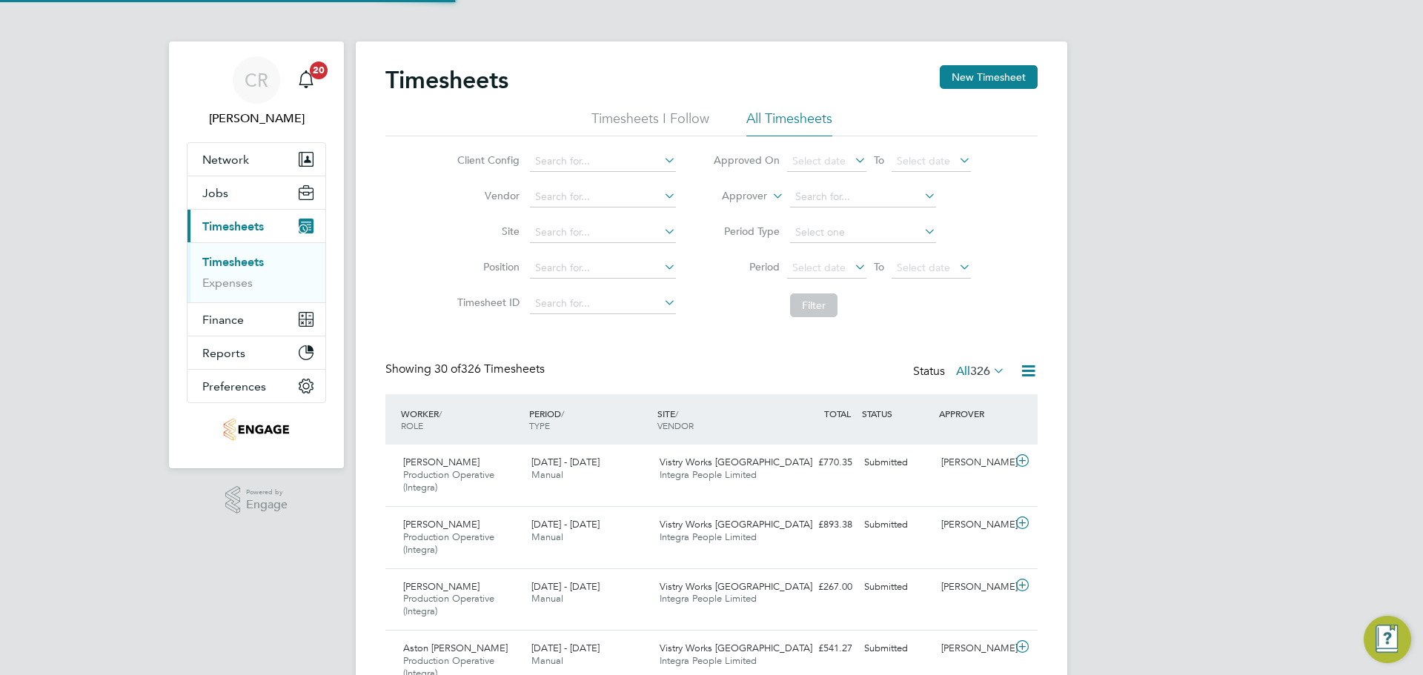
scroll to position [50, 129]
click at [975, 70] on button "New Timesheet" at bounding box center [989, 77] width 98 height 24
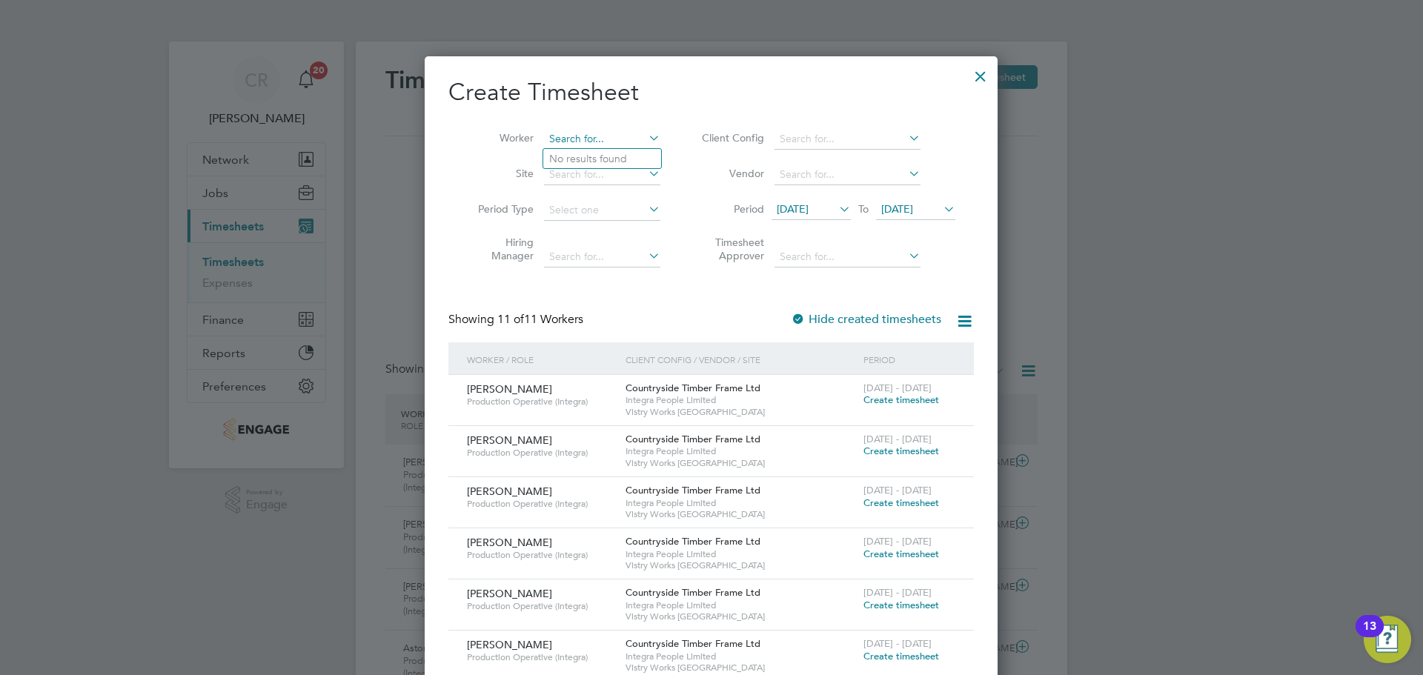
click at [573, 133] on input at bounding box center [602, 139] width 116 height 21
type input "trevor"
click at [612, 153] on li "Loading data" at bounding box center [602, 158] width 118 height 19
click at [580, 135] on input at bounding box center [602, 139] width 116 height 21
click at [588, 151] on li "Trevor Tavlin" at bounding box center [634, 159] width 183 height 20
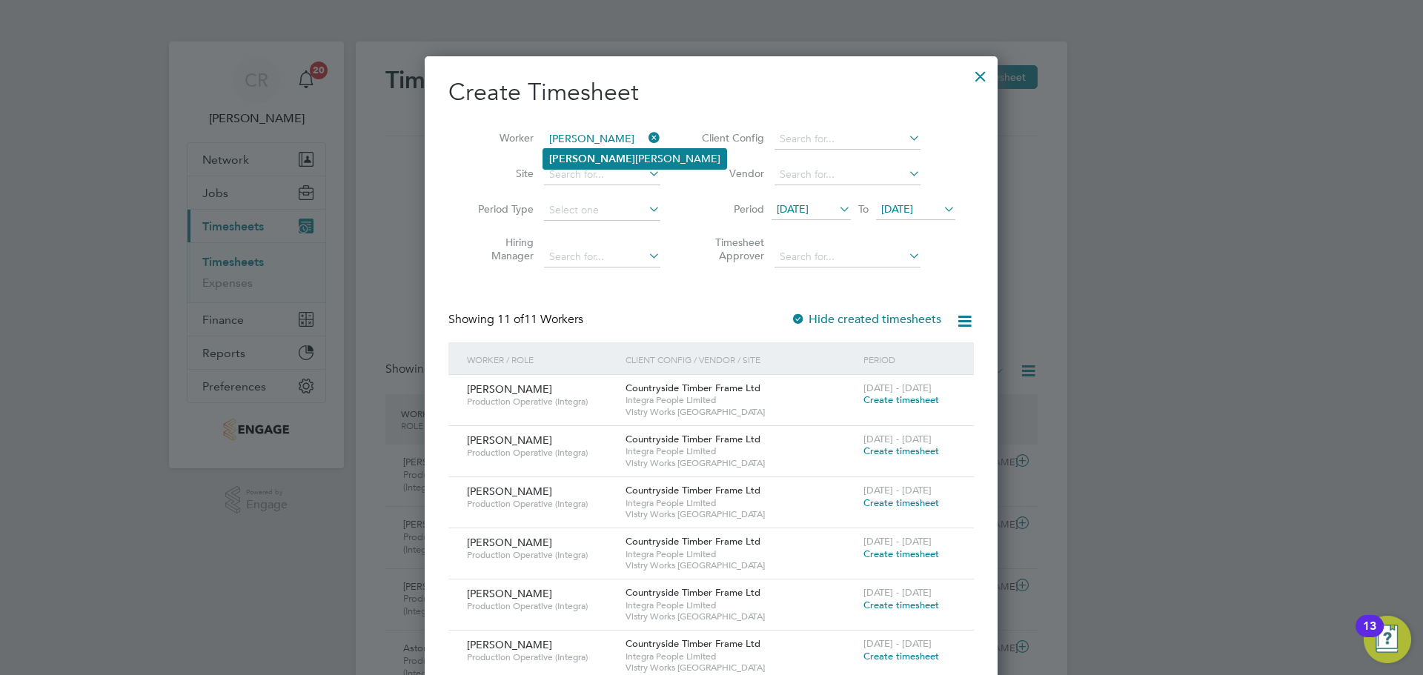
type input "[PERSON_NAME]"
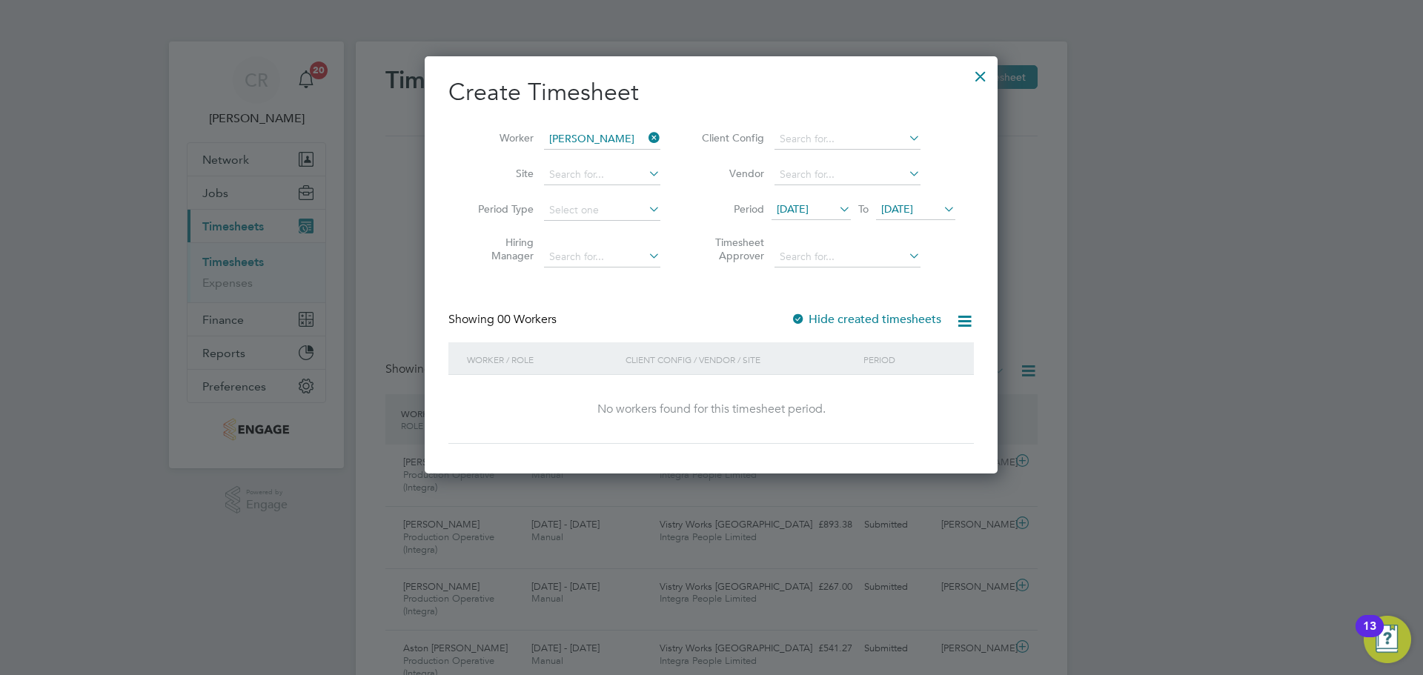
click at [904, 205] on span "25 Aug 2025" at bounding box center [897, 208] width 32 height 13
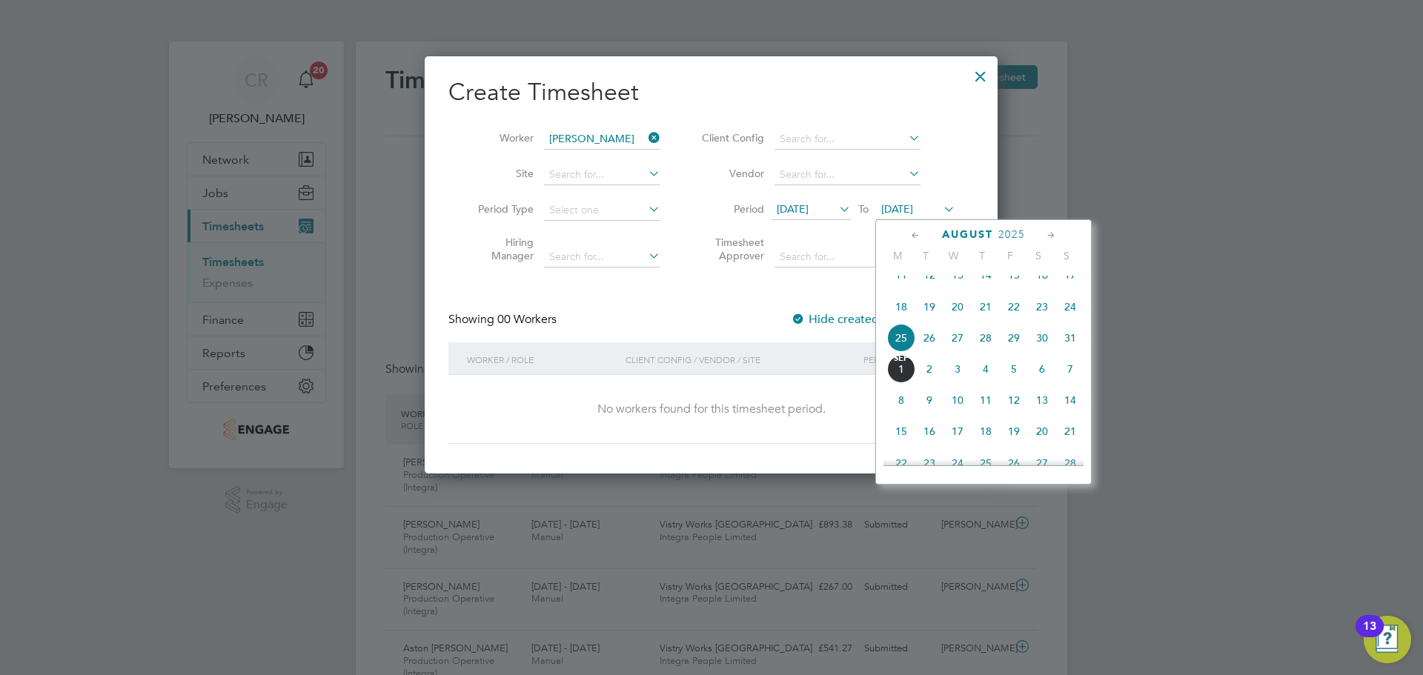
click at [1067, 350] on span "31" at bounding box center [1070, 338] width 28 height 28
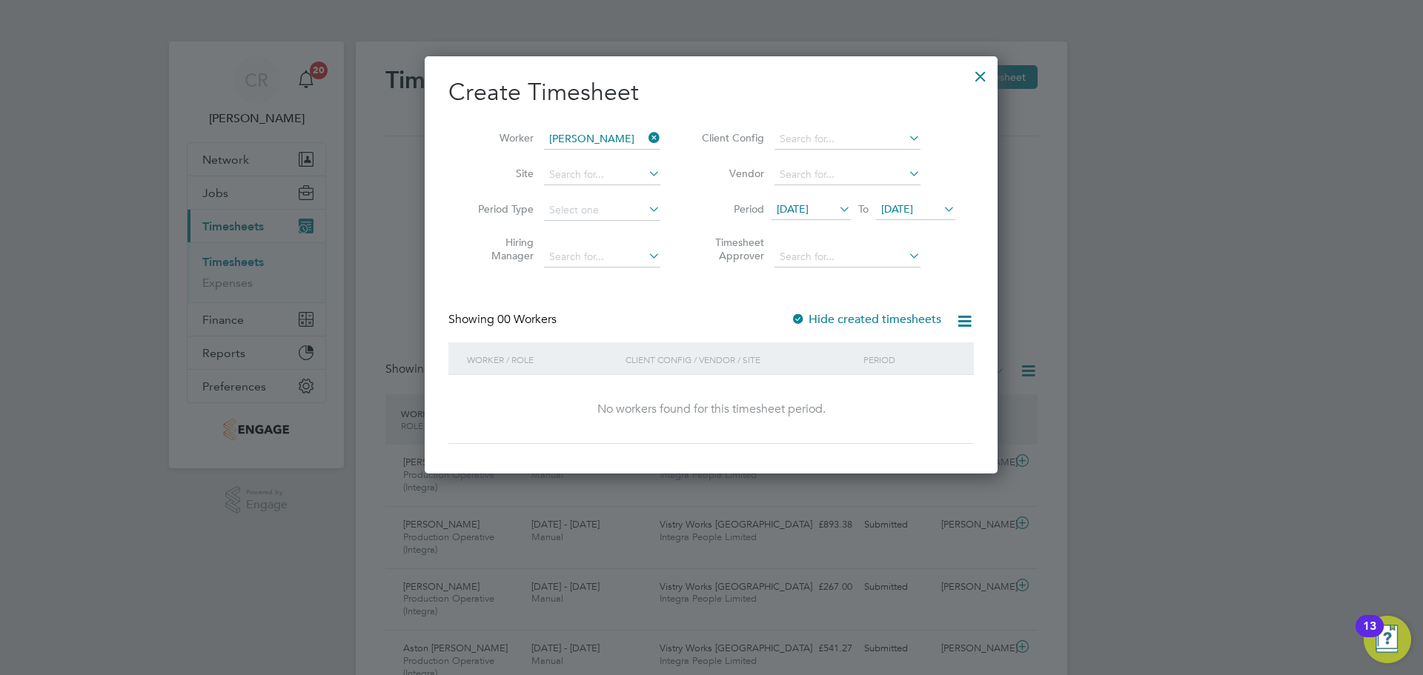
click at [806, 316] on div at bounding box center [798, 320] width 15 height 15
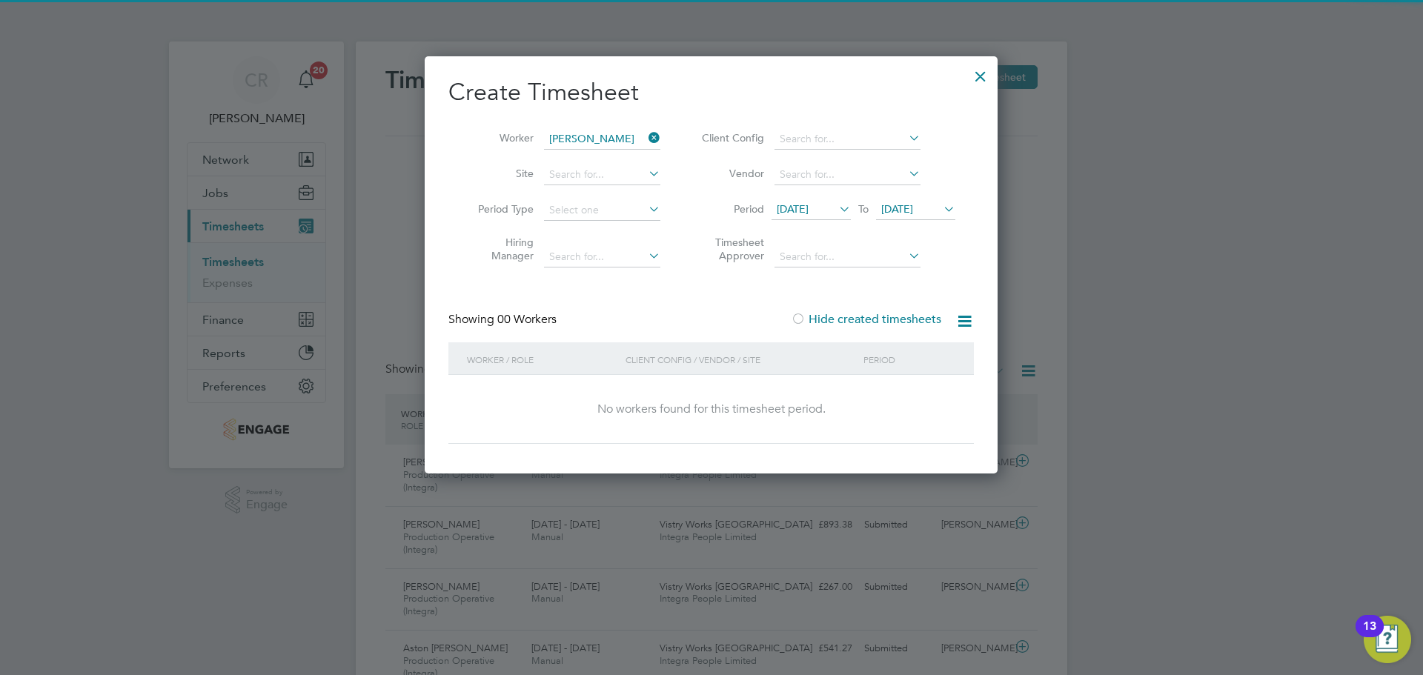
click at [809, 213] on span "18 Aug 2025" at bounding box center [793, 208] width 32 height 13
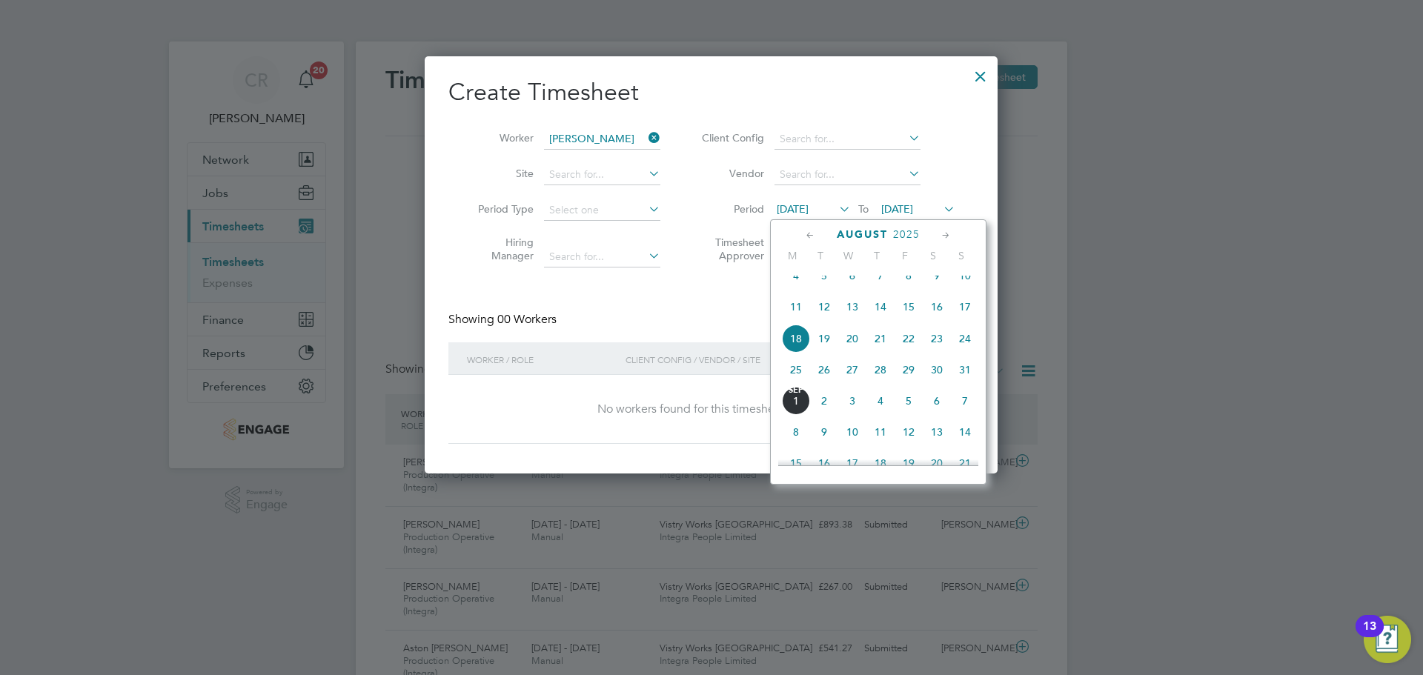
click at [794, 368] on div "Aug 1 2 3 4 5 6 7 8 9 10 11 12 13 14 15 16 17 18 19 20 21 22 23 24 25 26 27 28 …" at bounding box center [887, 308] width 219 height 156
click at [795, 370] on span "25" at bounding box center [796, 370] width 28 height 28
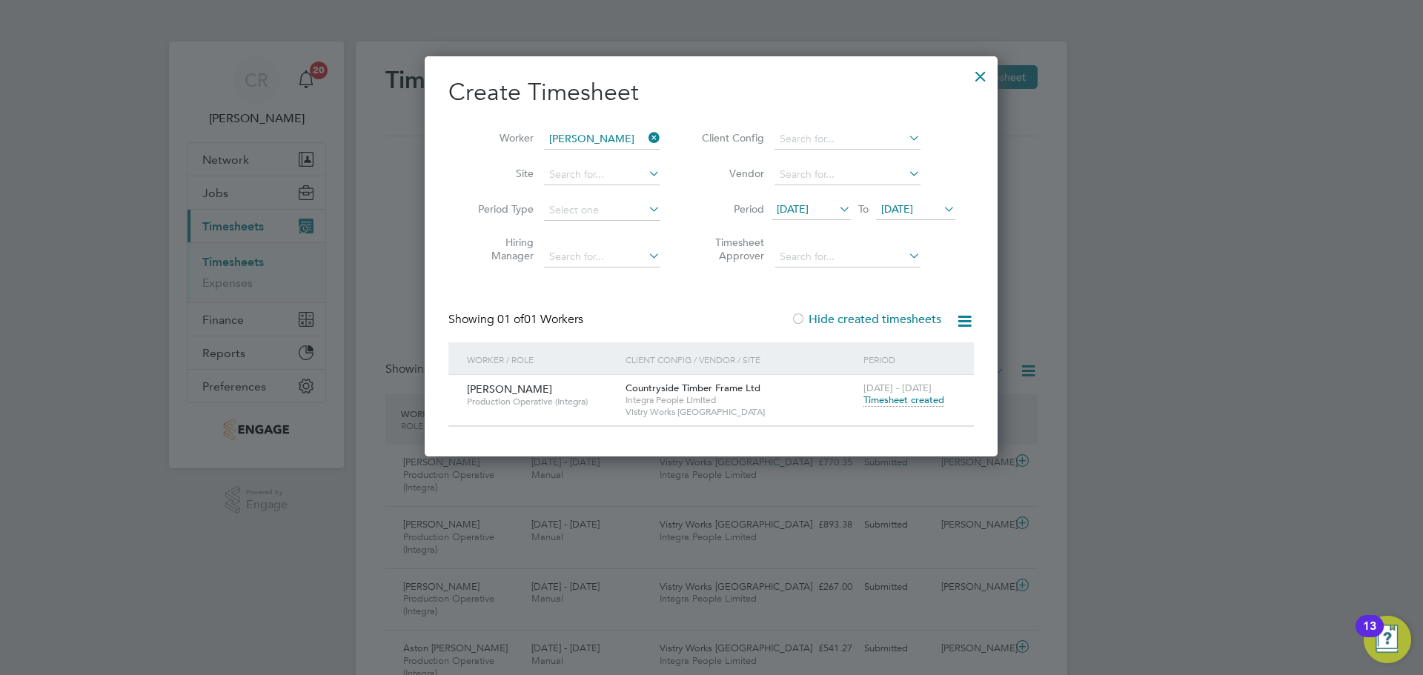
click at [895, 398] on span "Timesheet created" at bounding box center [903, 400] width 81 height 13
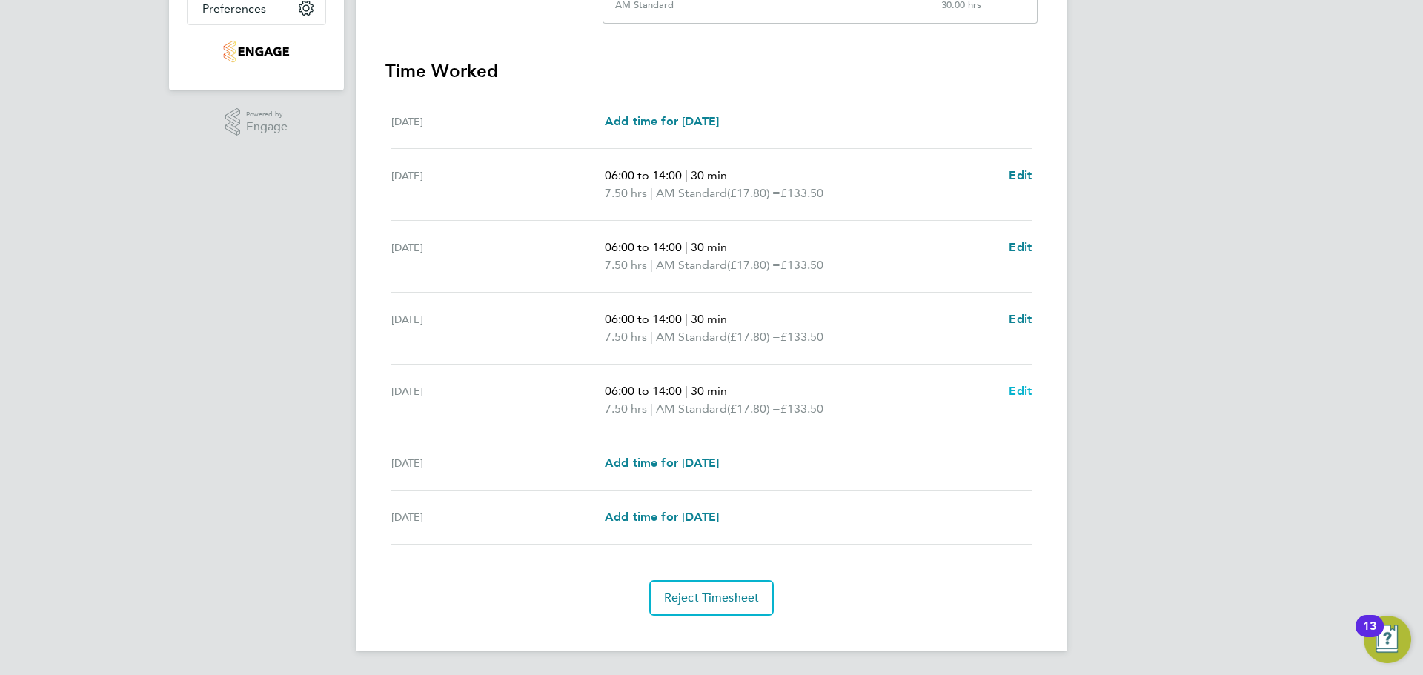
click at [1023, 391] on span "Edit" at bounding box center [1020, 391] width 23 height 14
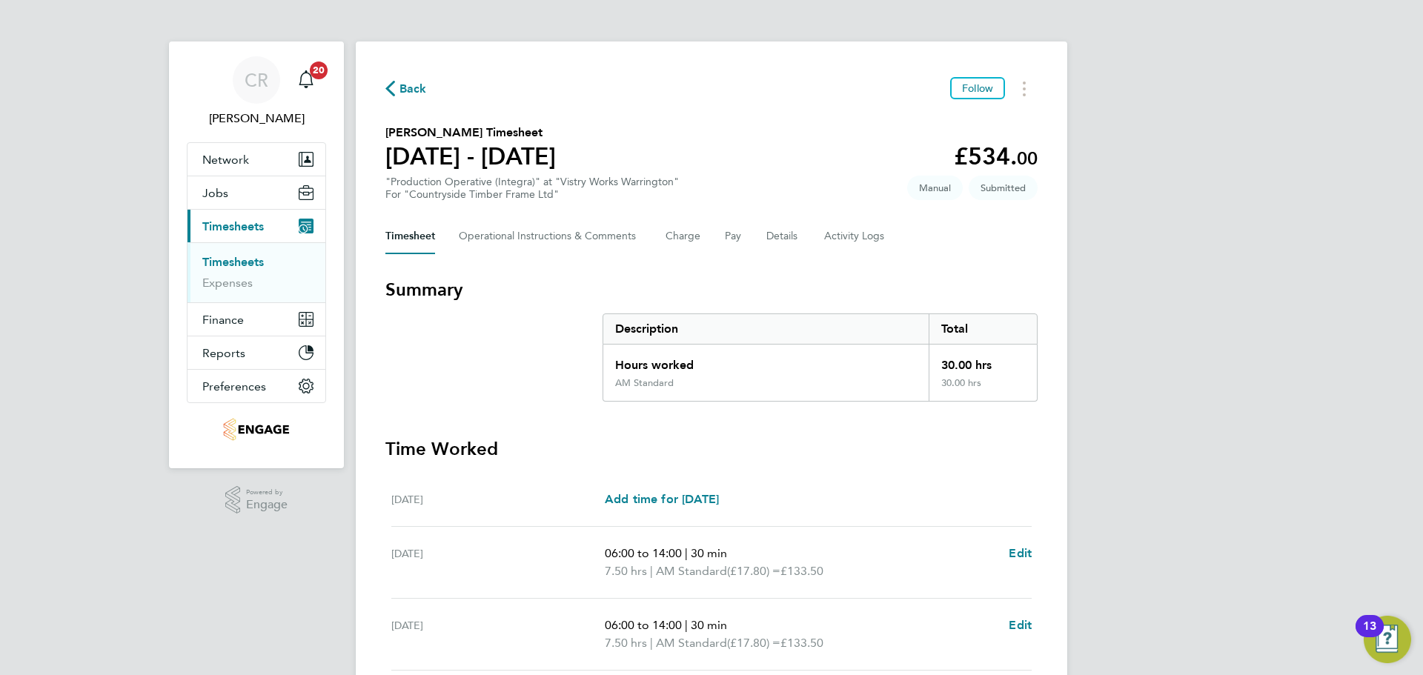
select select "30"
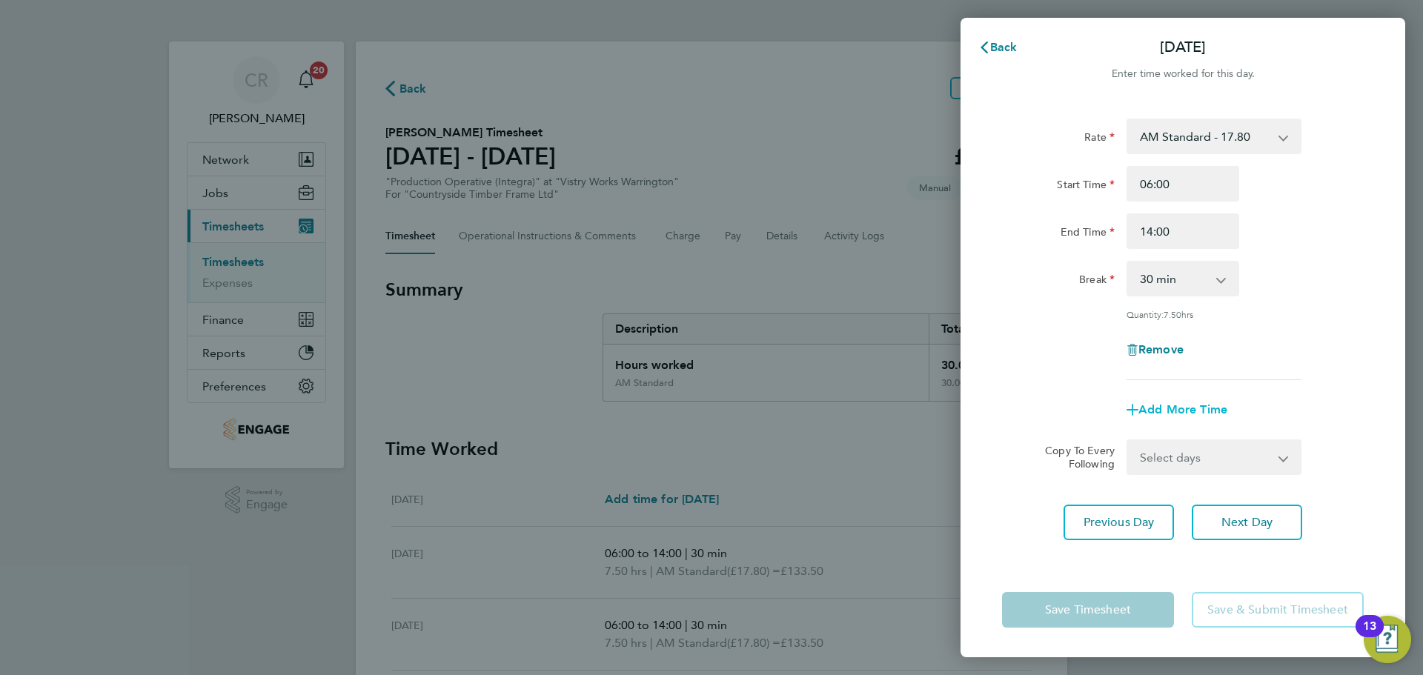
click at [1183, 404] on span "Add More Time" at bounding box center [1182, 409] width 89 height 14
select select "null"
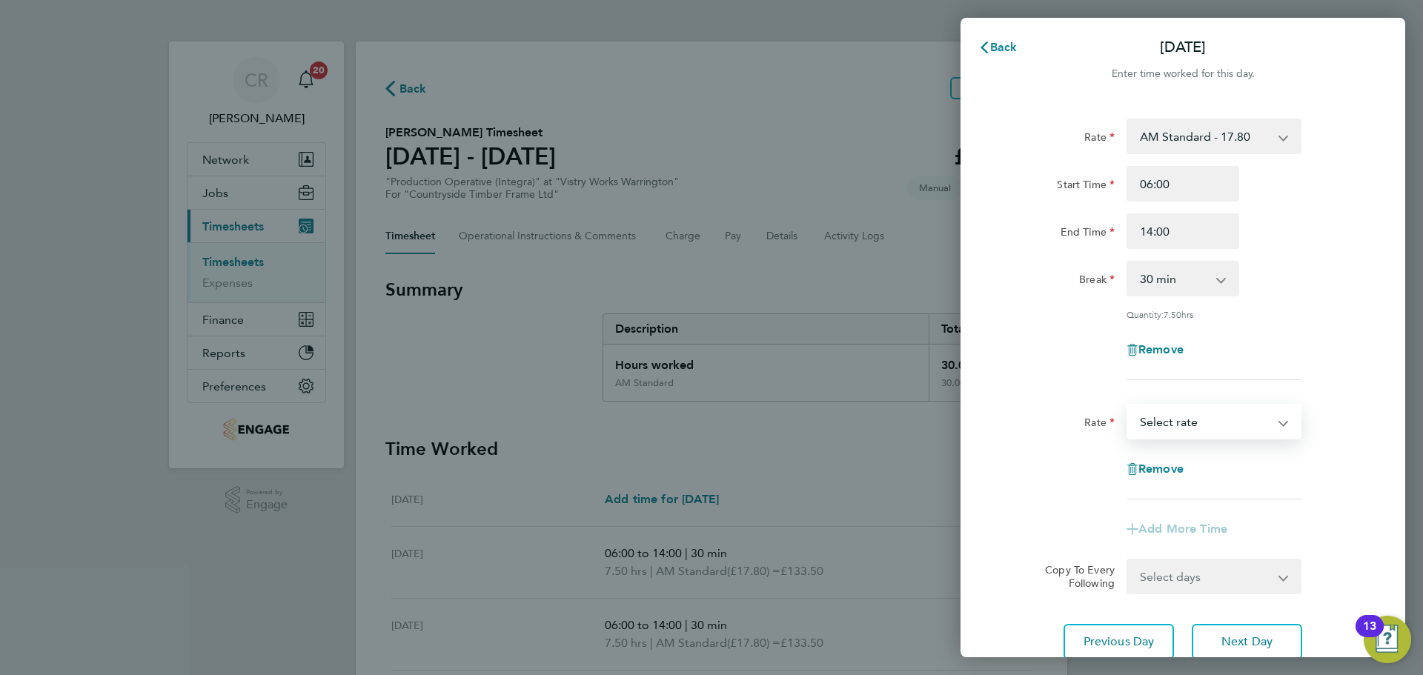
drag, startPoint x: 1177, startPoint y: 414, endPoint x: 1181, endPoint y: 431, distance: 16.7
click at [1177, 414] on select "BONUS - 13.50 AM Standard - 17.80 PM Standard - 19.09 PM OT2 - 38.18 AM OT2 - 3…" at bounding box center [1205, 421] width 154 height 33
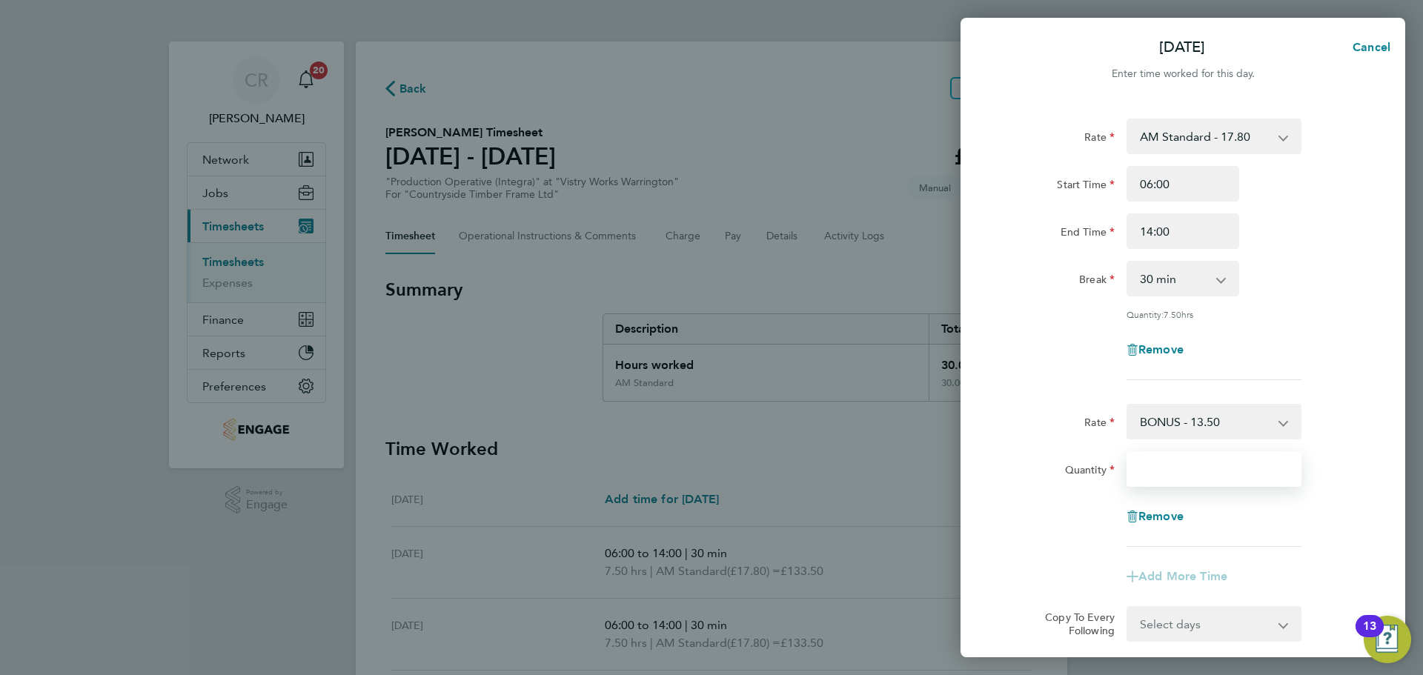
click at [1178, 469] on input "Quantity" at bounding box center [1213, 469] width 175 height 36
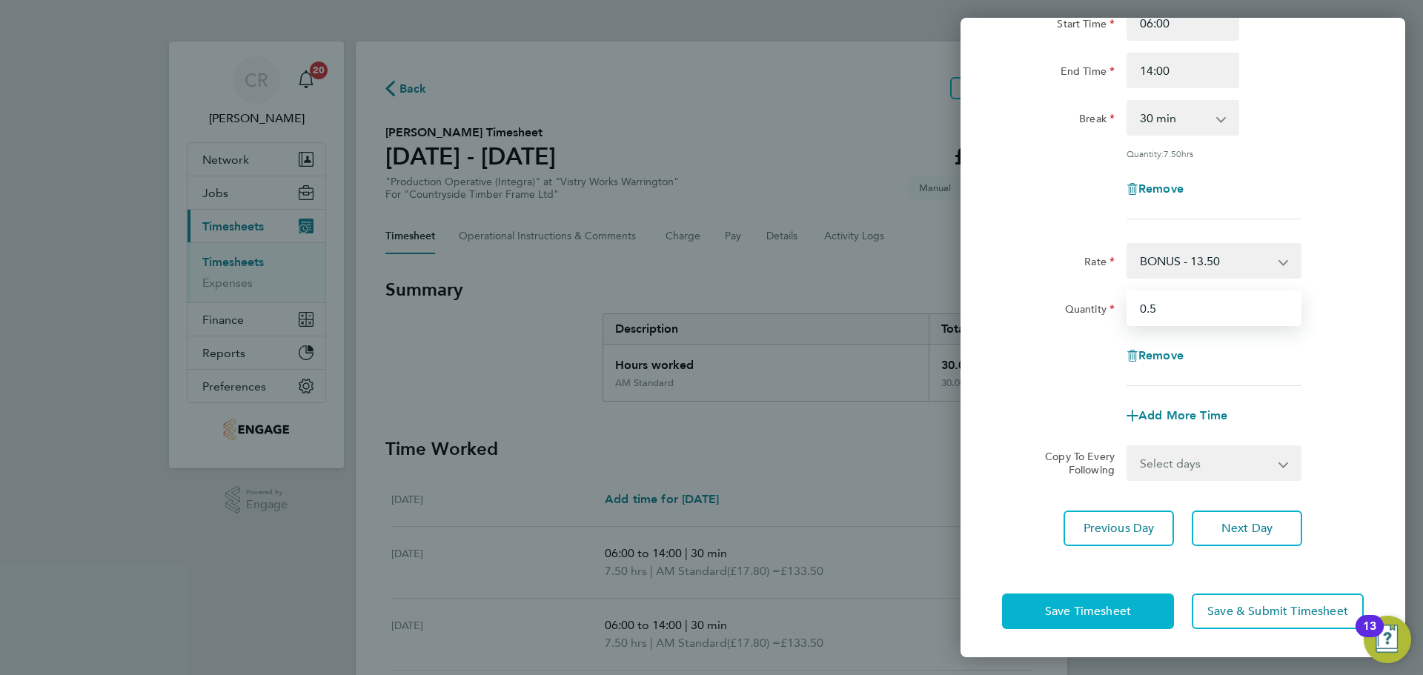
type input "0.5"
click at [1119, 596] on button "Save Timesheet" at bounding box center [1088, 612] width 172 height 36
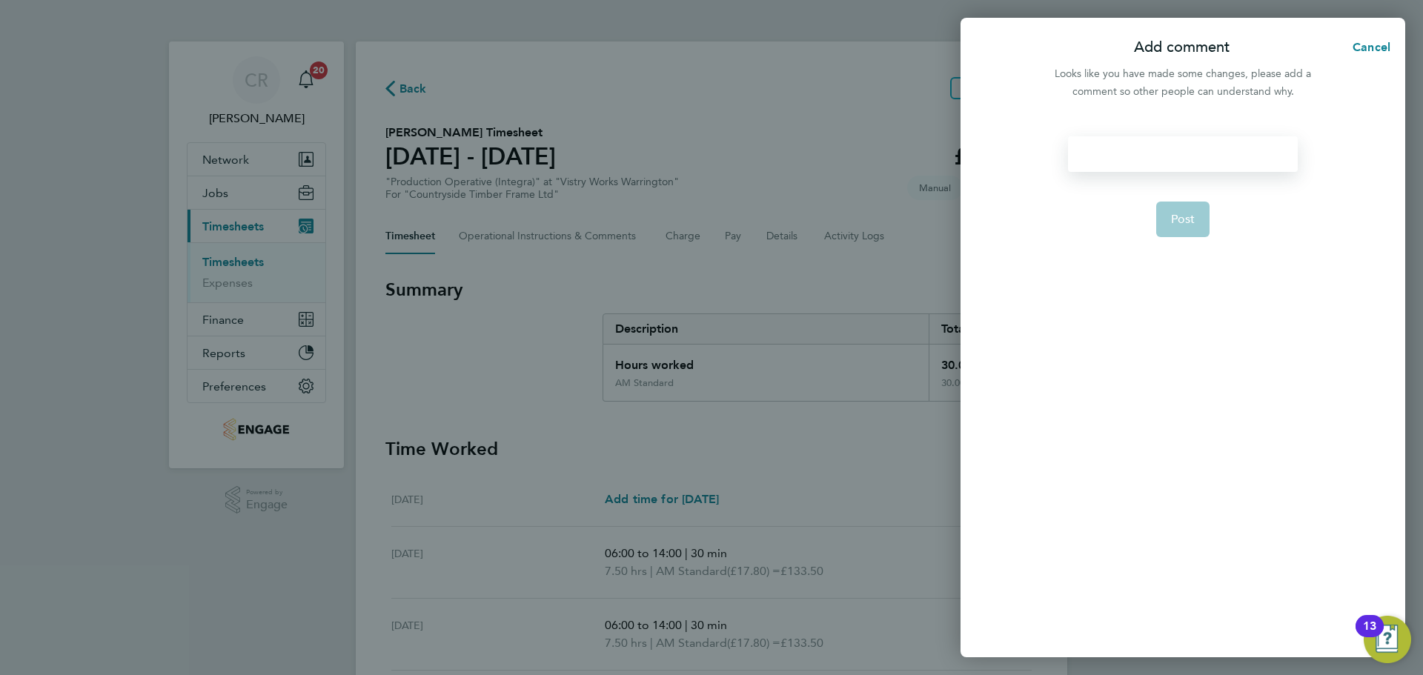
click at [1092, 145] on div at bounding box center [1182, 154] width 229 height 36
click at [1072, 140] on div at bounding box center [1182, 154] width 229 height 36
click at [1191, 212] on span "Post" at bounding box center [1183, 219] width 24 height 15
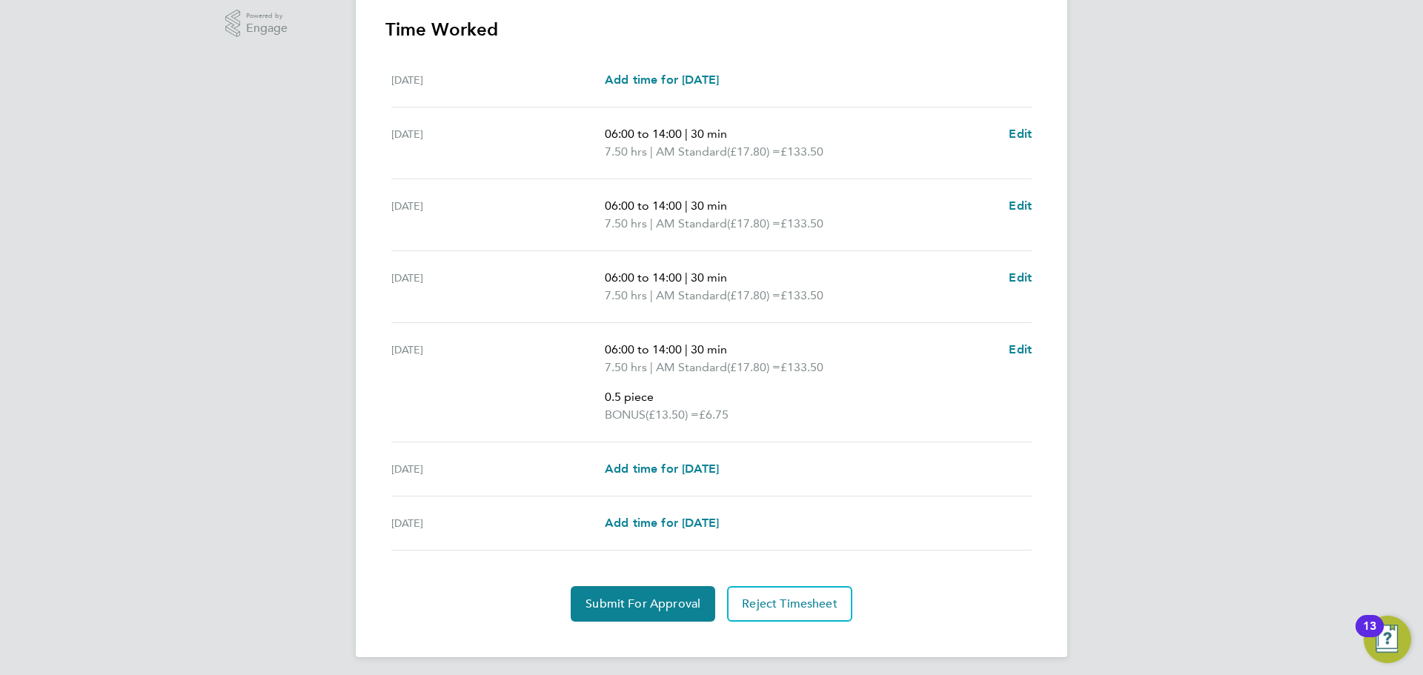
scroll to position [482, 0]
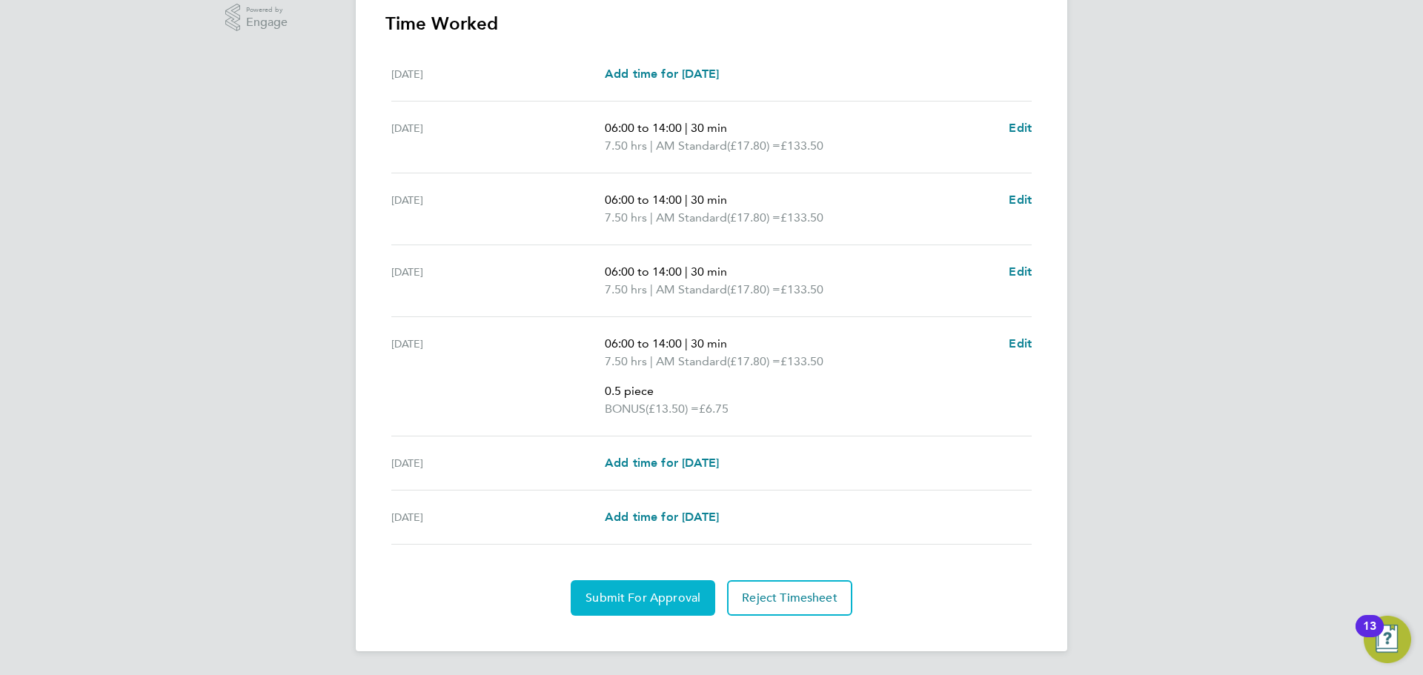
click at [657, 591] on span "Submit For Approval" at bounding box center [642, 598] width 115 height 15
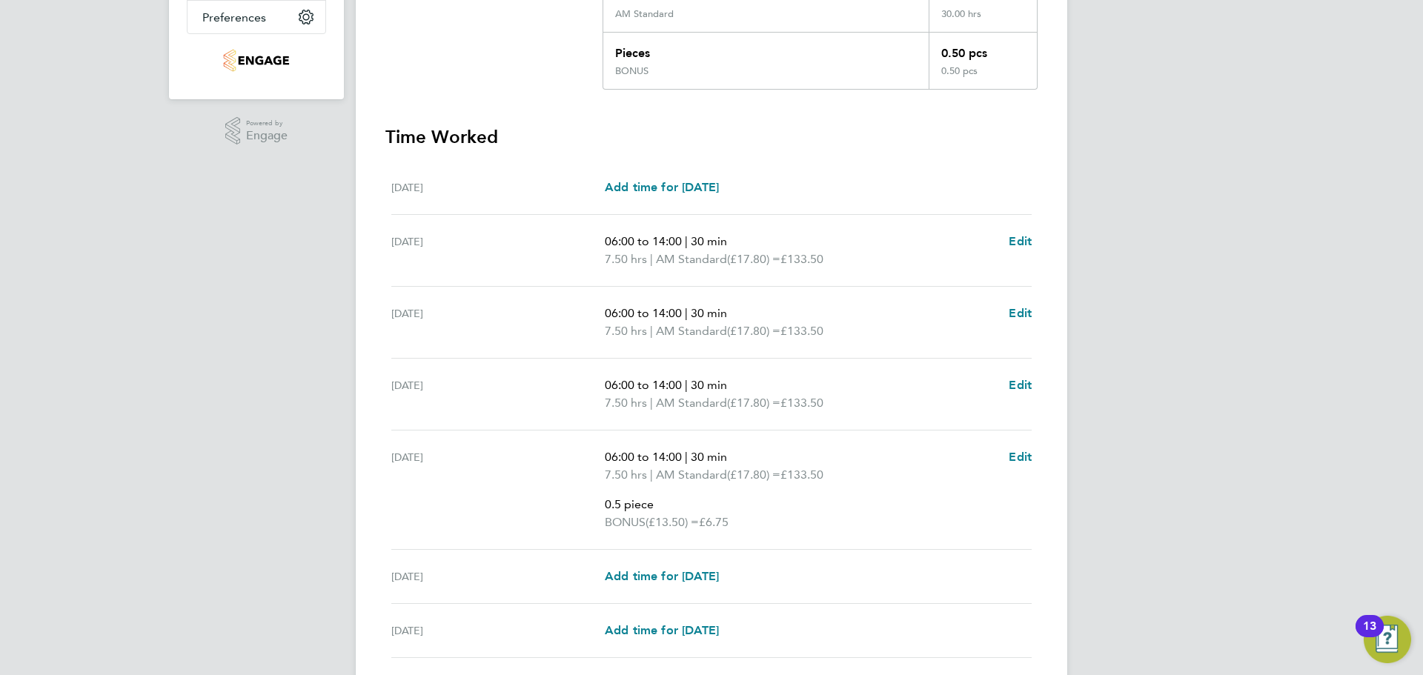
scroll to position [0, 0]
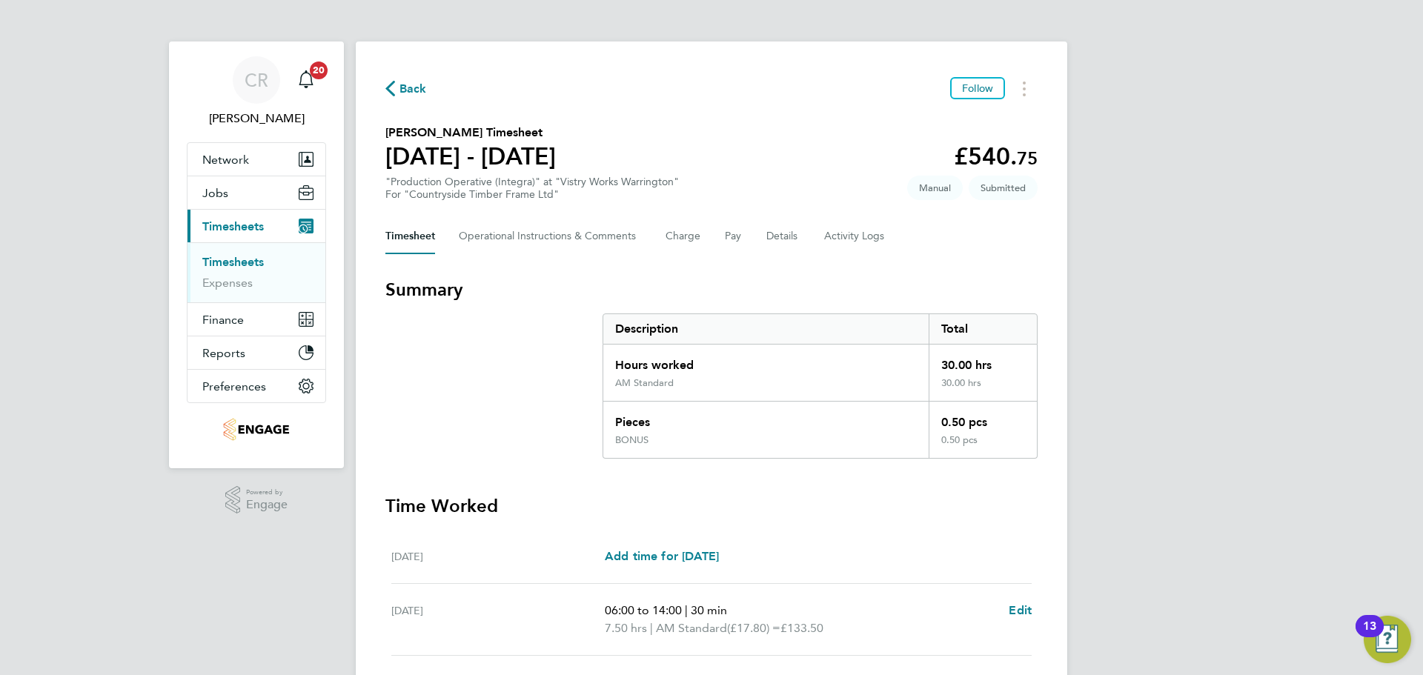
click at [413, 85] on span "Back" at bounding box center [412, 89] width 27 height 18
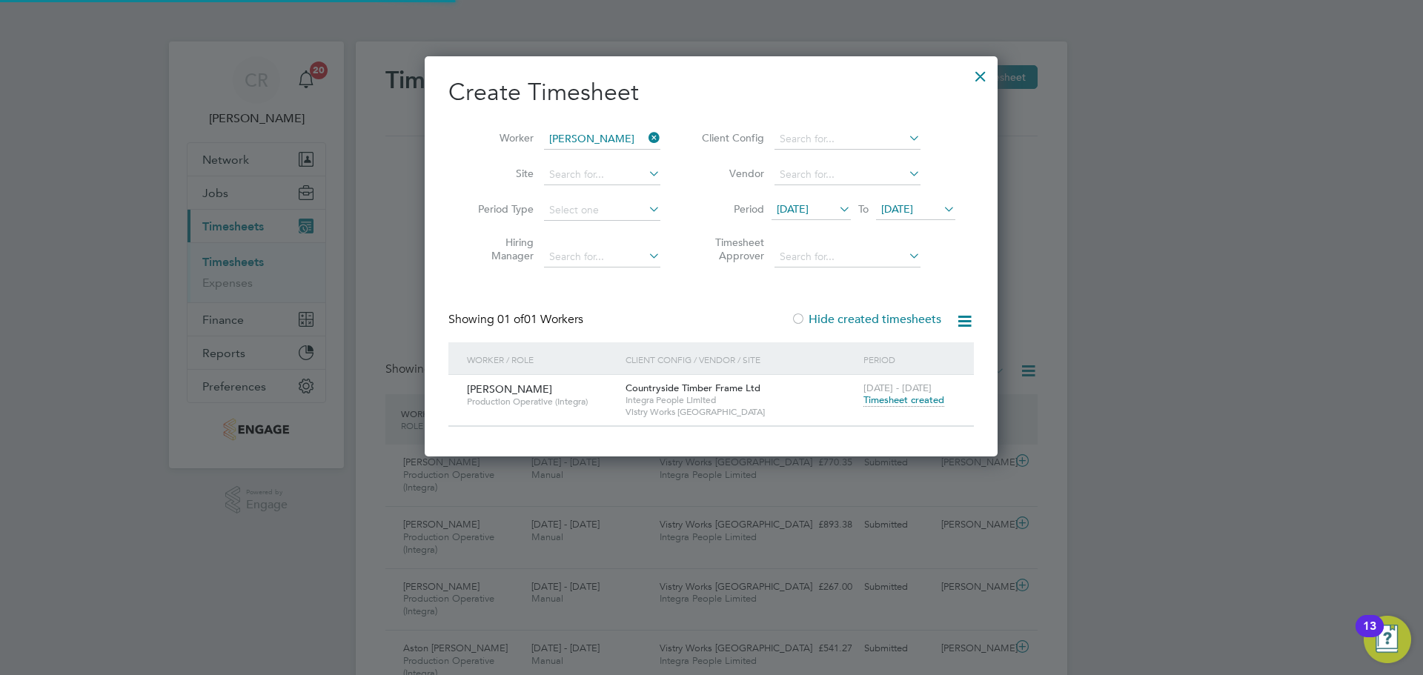
scroll to position [7, 7]
click at [978, 67] on div at bounding box center [980, 72] width 27 height 27
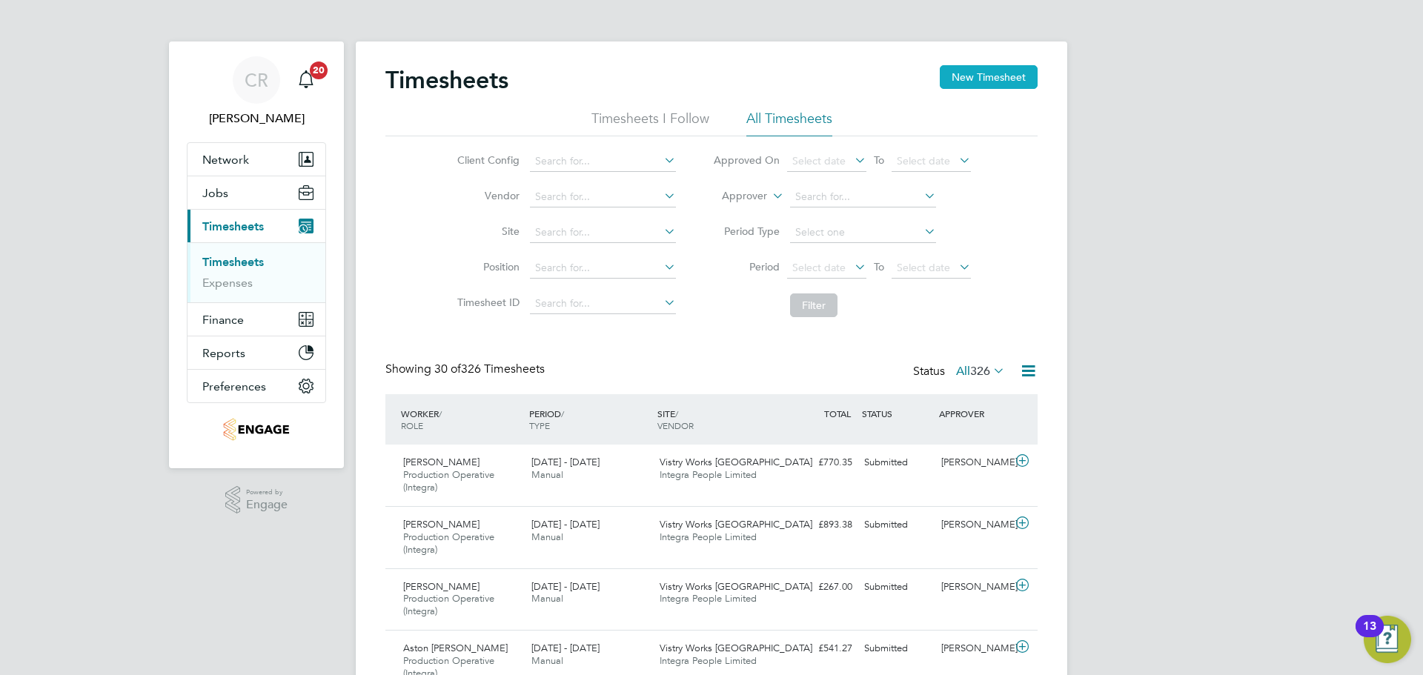
click at [985, 70] on button "New Timesheet" at bounding box center [989, 77] width 98 height 24
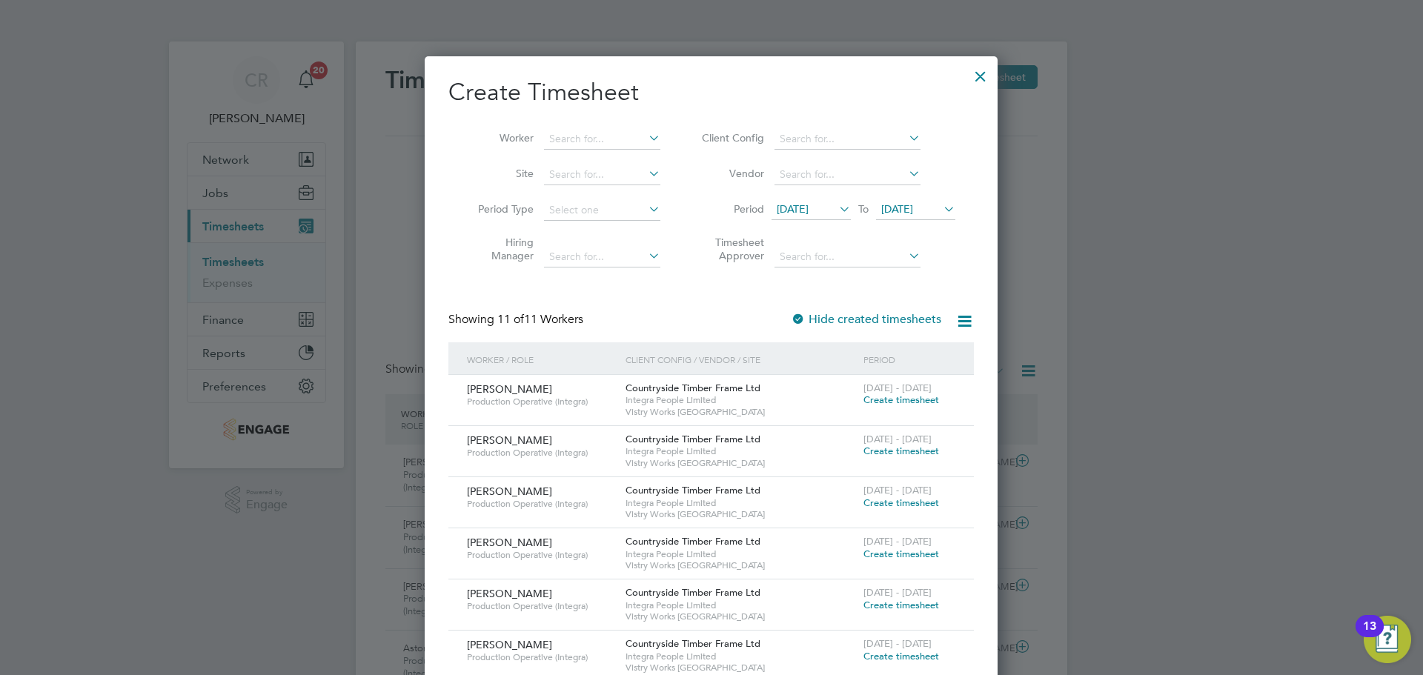
click at [897, 396] on span "Create timesheet" at bounding box center [901, 400] width 76 height 13
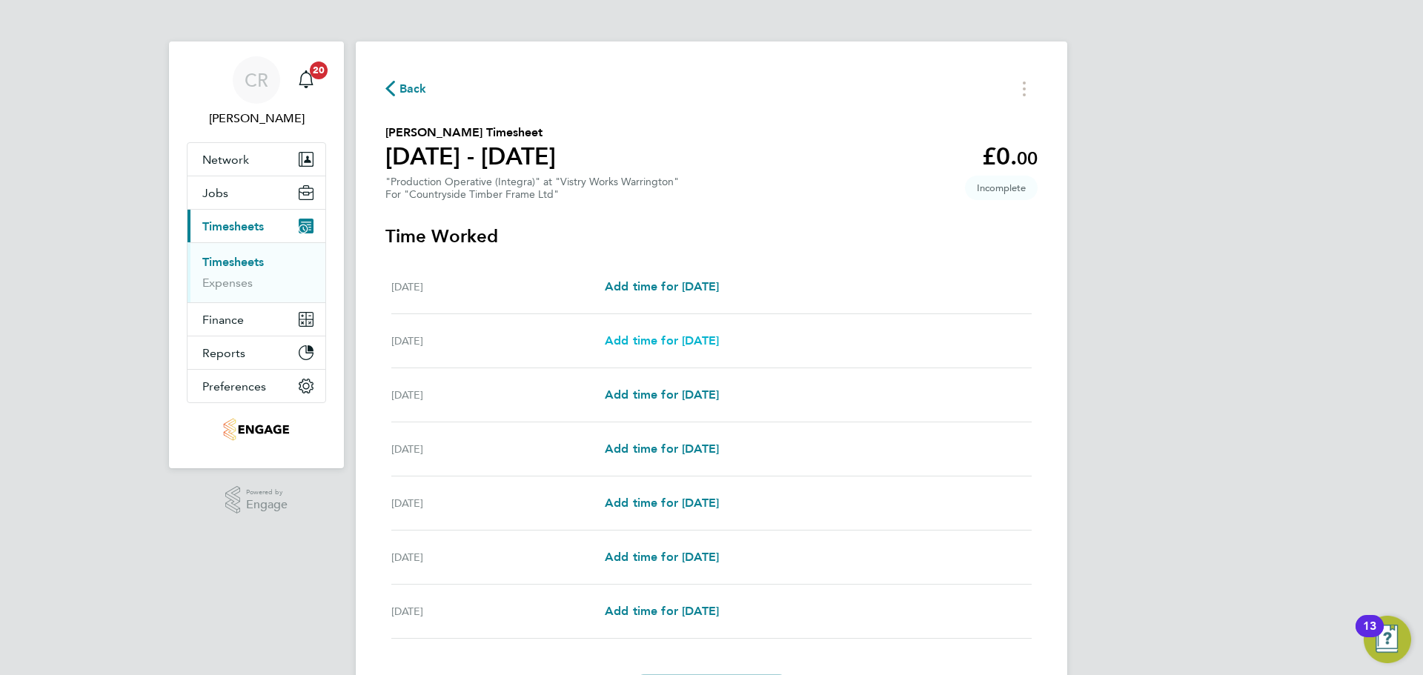
click at [696, 332] on link "Add time for Tue 26 Aug" at bounding box center [662, 341] width 114 height 18
select select "15"
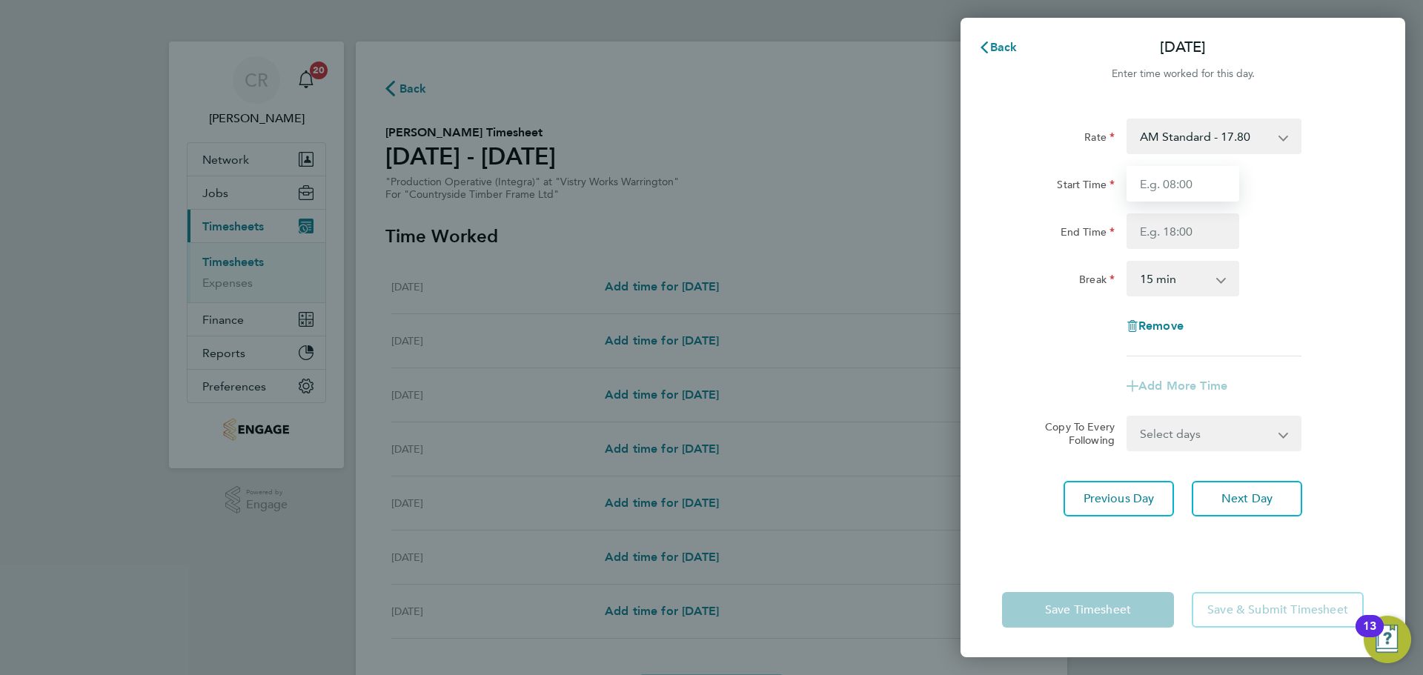
drag, startPoint x: 1189, startPoint y: 167, endPoint x: 1196, endPoint y: 189, distance: 23.2
click at [1189, 167] on input "Start Time" at bounding box center [1182, 184] width 113 height 36
type input "06:00"
click at [1184, 229] on input "End Time" at bounding box center [1182, 231] width 113 height 36
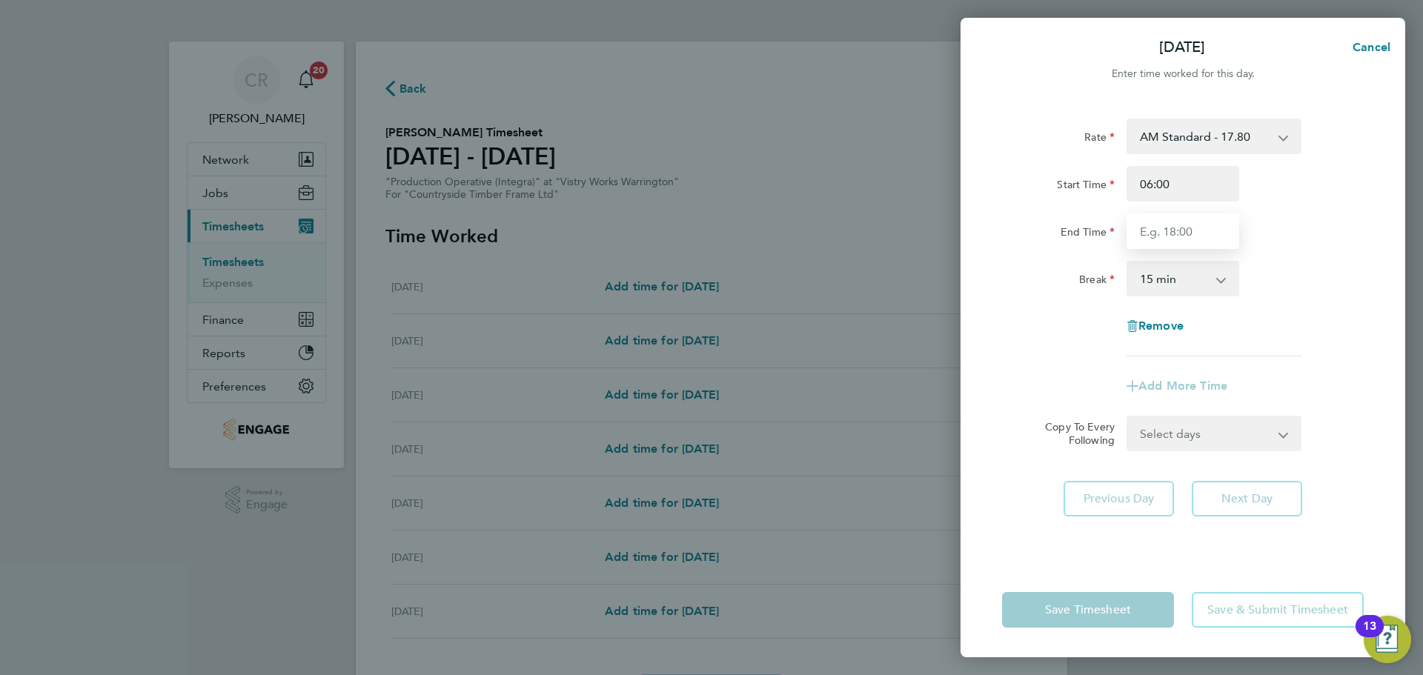
type input "14:00"
click at [1189, 273] on select "0 min 15 min 30 min 45 min 60 min 75 min 90 min" at bounding box center [1174, 278] width 92 height 33
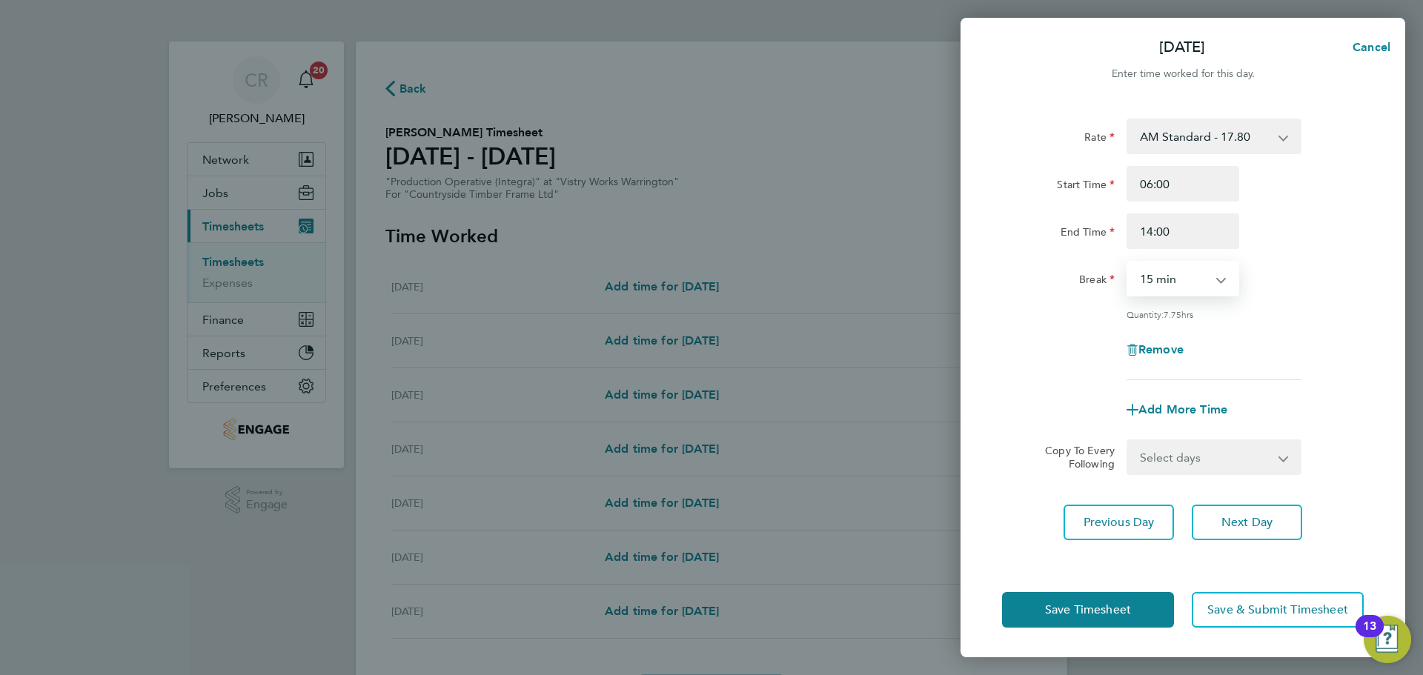
select select "30"
click at [1128, 262] on select "0 min 15 min 30 min 45 min 60 min 75 min 90 min" at bounding box center [1174, 278] width 92 height 33
click at [1138, 611] on button "Save Timesheet" at bounding box center [1088, 610] width 172 height 36
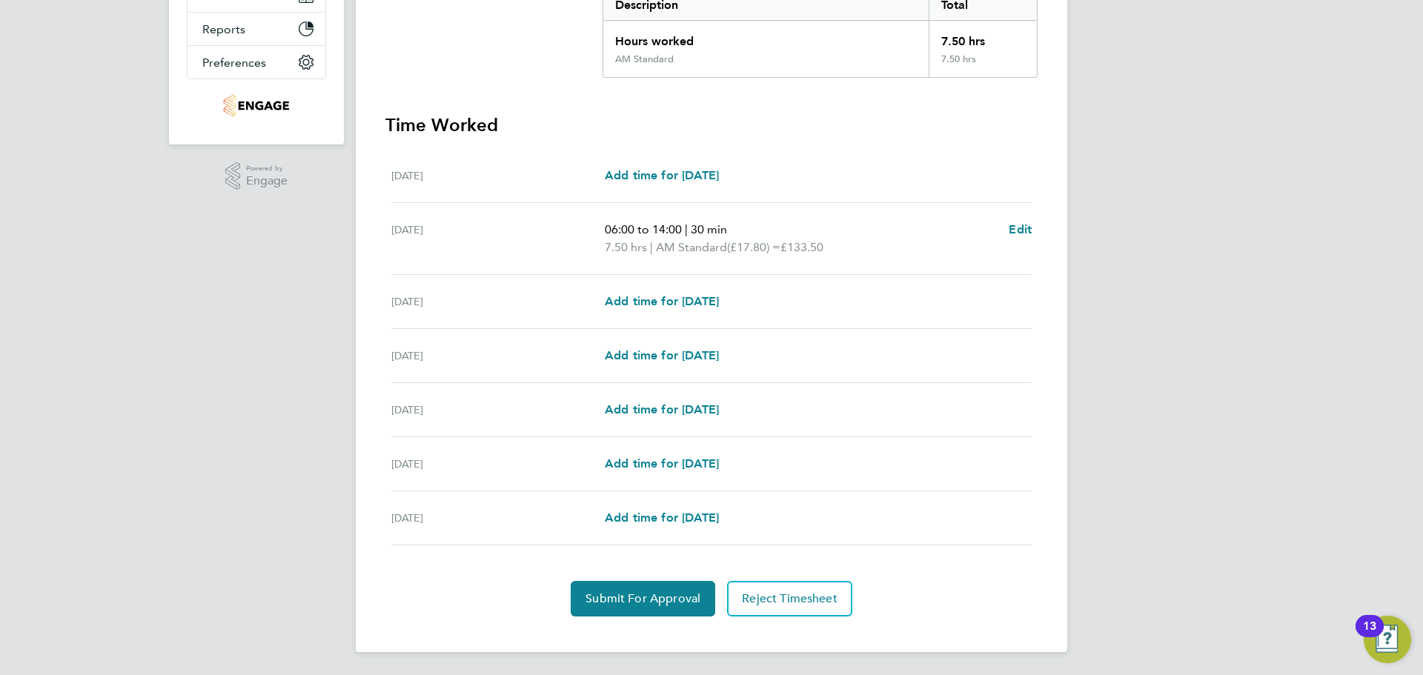
scroll to position [325, 0]
click at [718, 308] on link "Add time for Wed 27 Aug" at bounding box center [662, 301] width 114 height 18
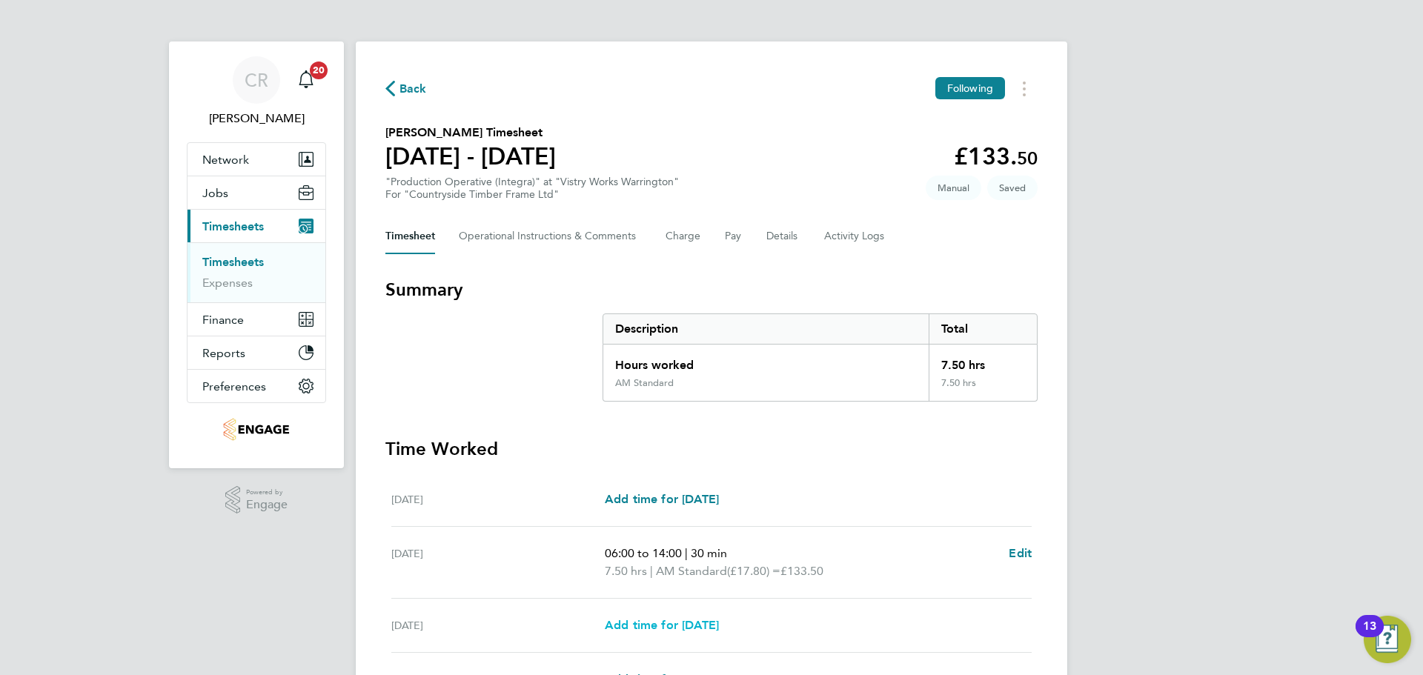
select select "15"
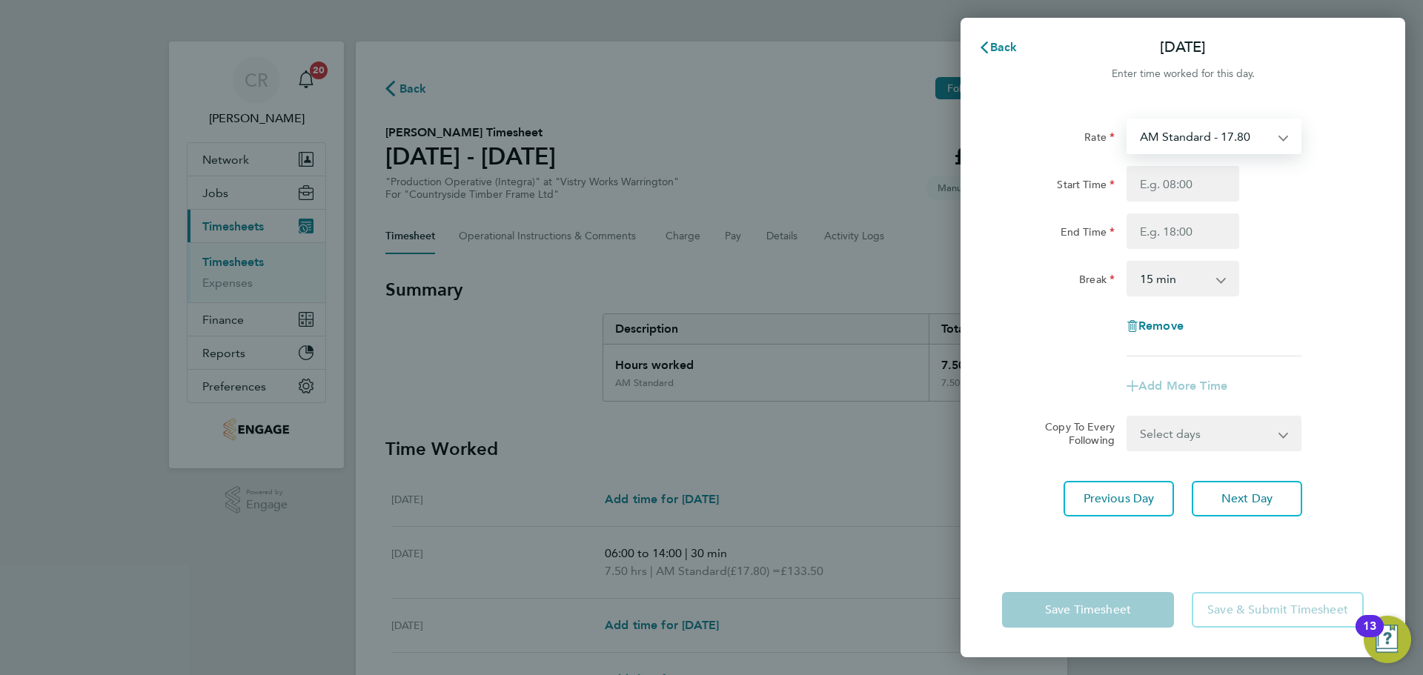
drag, startPoint x: 1219, startPoint y: 143, endPoint x: 1213, endPoint y: 151, distance: 10.1
click at [1219, 143] on select "AM Standard - 17.80 BONUS - 13.50 PM Standard - 19.09 AM OT2 - 35.60 AM OT1 - 2…" at bounding box center [1205, 136] width 154 height 33
drag, startPoint x: 1221, startPoint y: 138, endPoint x: 1207, endPoint y: 154, distance: 21.5
click at [1221, 139] on select "AM Standard - 17.80 BONUS - 13.50 PM Standard - 19.09 AM OT2 - 35.60 AM OT1 - 2…" at bounding box center [1205, 136] width 154 height 33
click at [1195, 181] on input "Start Time" at bounding box center [1182, 184] width 113 height 36
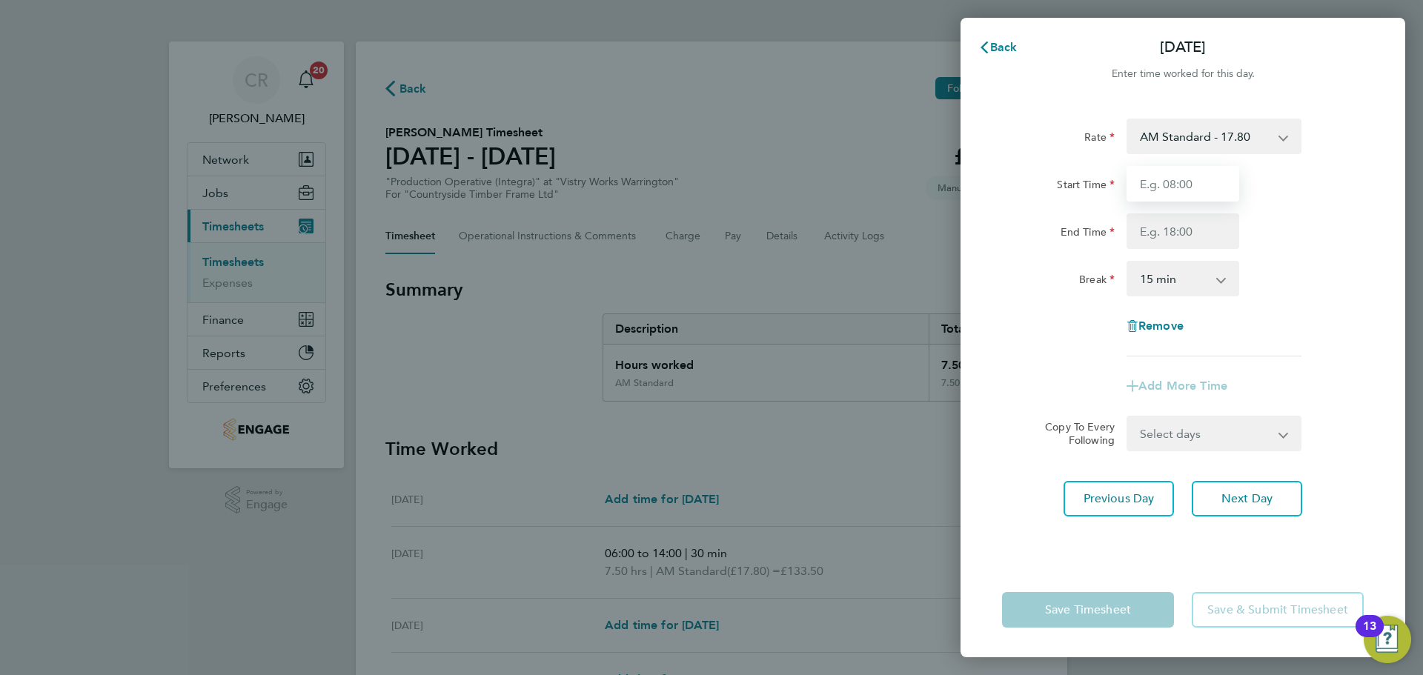
type input "06:00"
click at [1195, 234] on input "End Time" at bounding box center [1182, 231] width 113 height 36
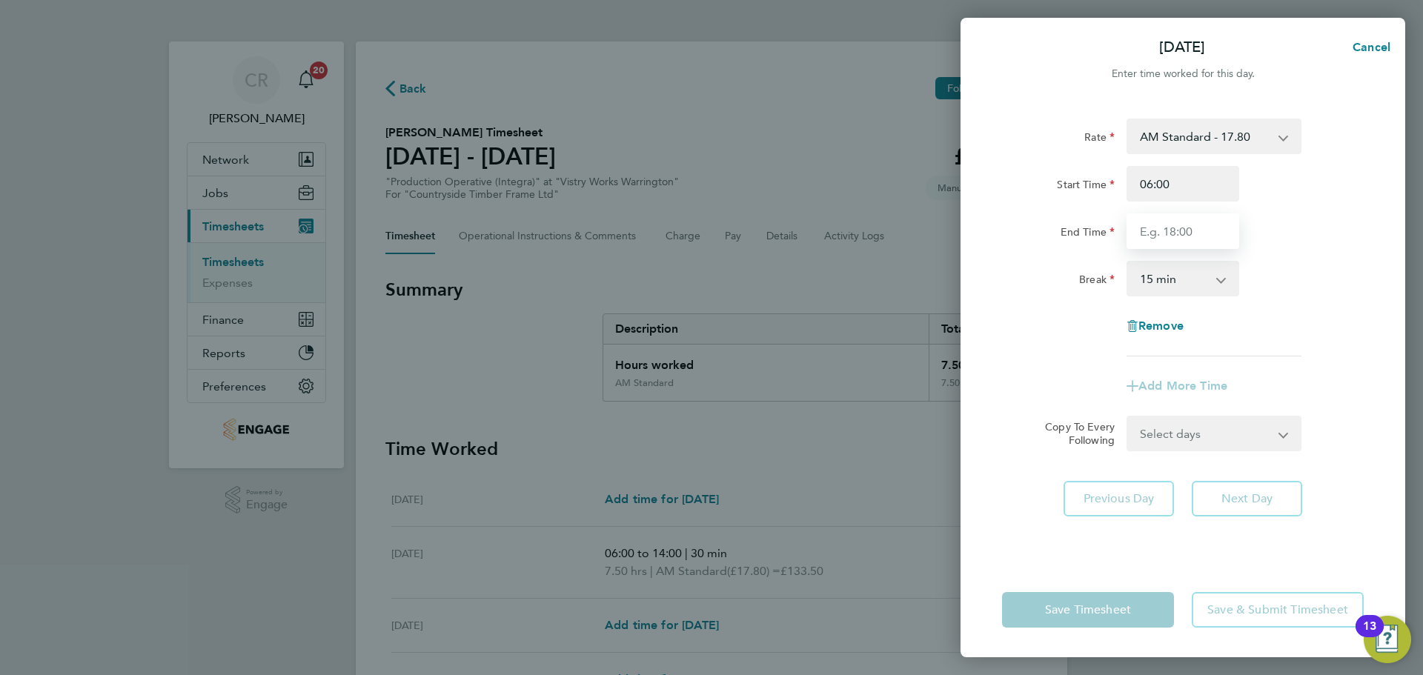
type input "14:00"
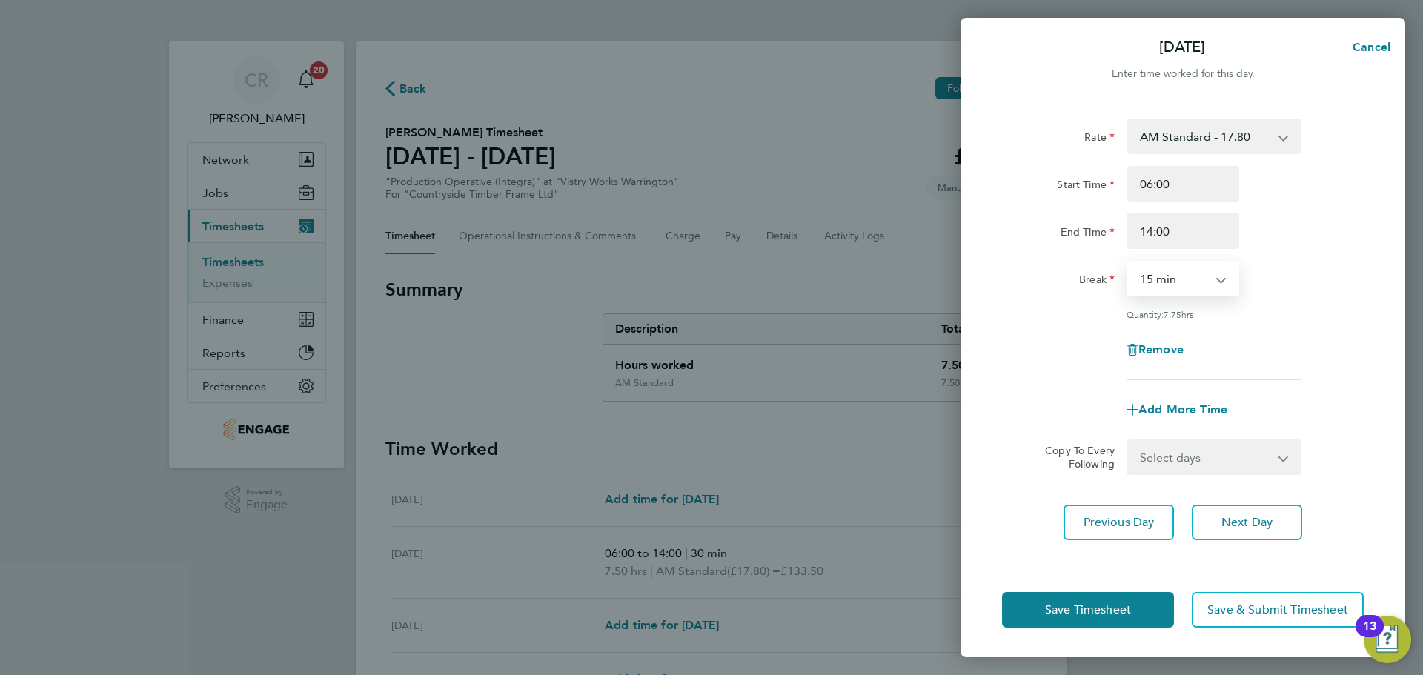
click at [1195, 281] on select "0 min 15 min 30 min 45 min 60 min 75 min 90 min" at bounding box center [1174, 278] width 92 height 33
select select "30"
click at [1128, 262] on select "0 min 15 min 30 min 45 min 60 min 75 min 90 min" at bounding box center [1174, 278] width 92 height 33
click at [1143, 600] on button "Save Timesheet" at bounding box center [1088, 610] width 172 height 36
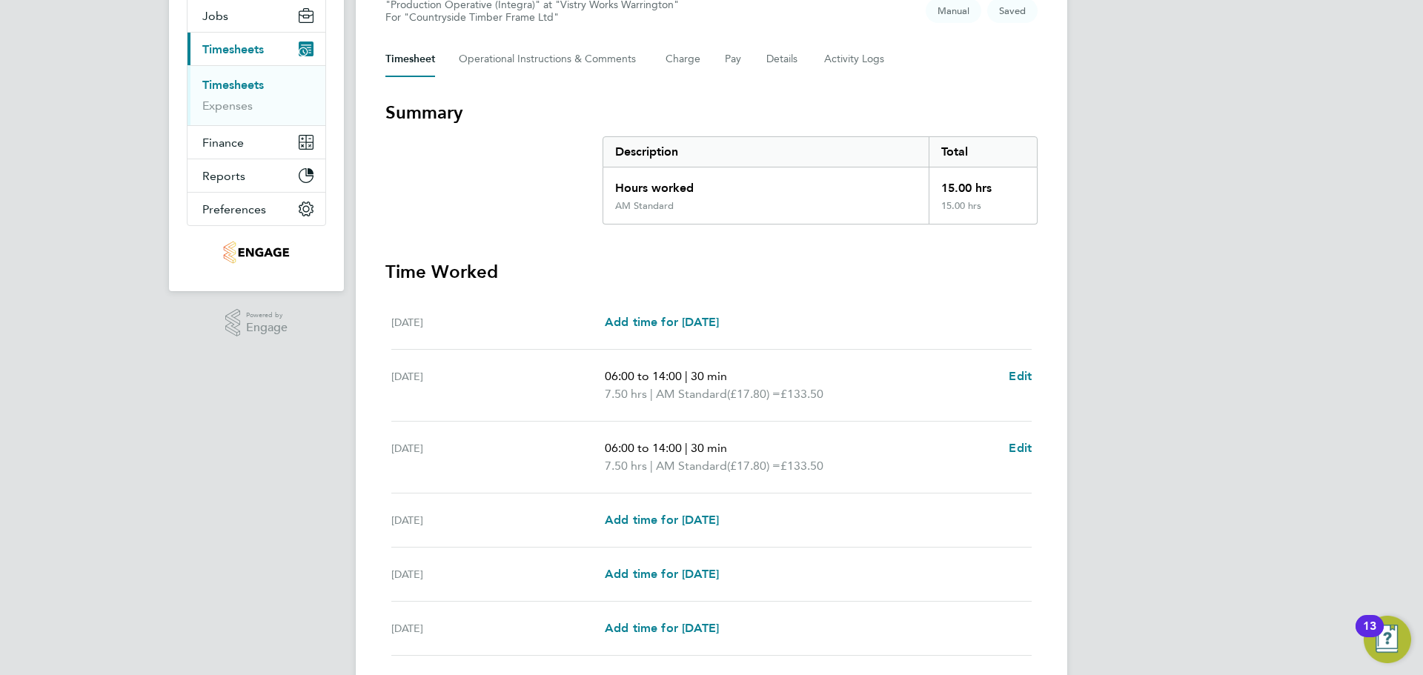
scroll to position [222, 0]
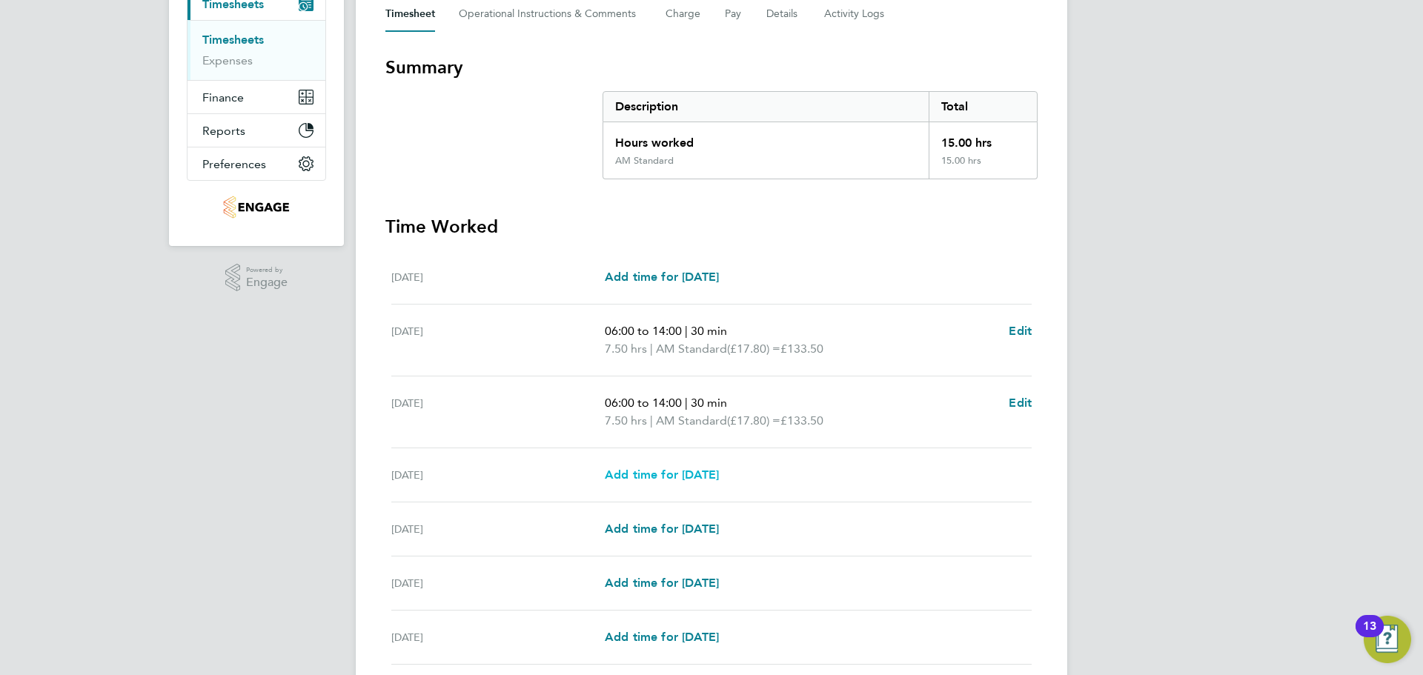
click at [719, 479] on span "Add time for Thu 28 Aug" at bounding box center [662, 475] width 114 height 14
select select "15"
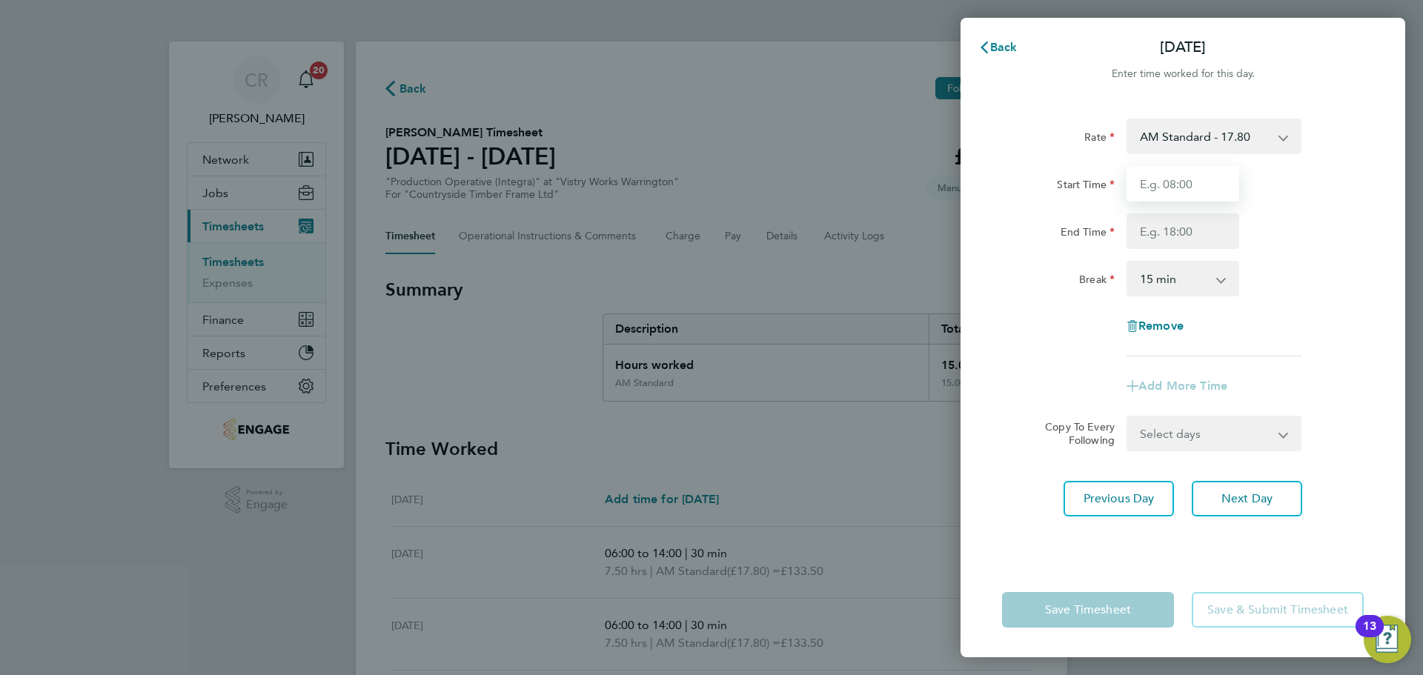
drag, startPoint x: 1216, startPoint y: 188, endPoint x: 1208, endPoint y: 201, distance: 15.0
click at [1215, 188] on input "Start Time" at bounding box center [1182, 184] width 113 height 36
type input "06:00"
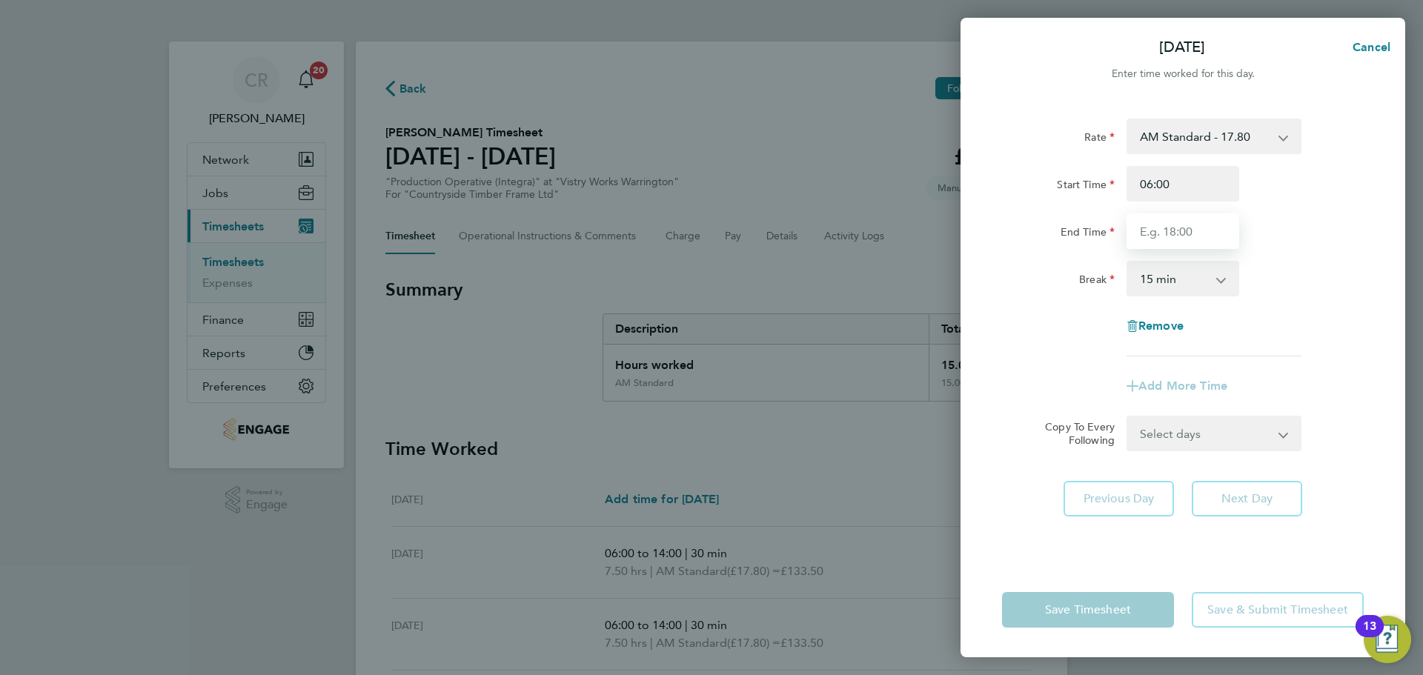
click at [1198, 239] on input "End Time" at bounding box center [1182, 231] width 113 height 36
type input "14:00"
click at [1201, 280] on select "0 min 15 min 30 min 45 min 60 min 75 min 90 min" at bounding box center [1174, 278] width 92 height 33
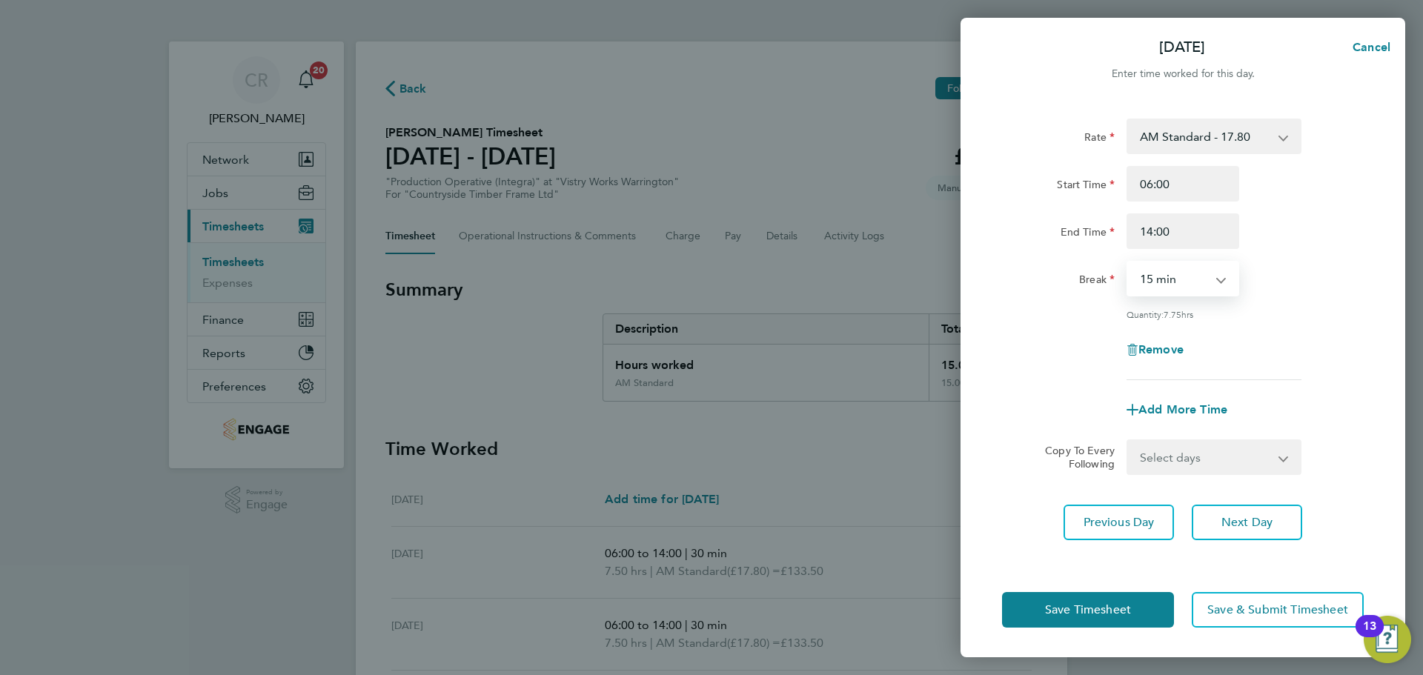
select select "30"
click at [1128, 262] on select "0 min 15 min 30 min 45 min 60 min 75 min 90 min" at bounding box center [1174, 278] width 92 height 33
click at [1150, 595] on button "Save Timesheet" at bounding box center [1088, 610] width 172 height 36
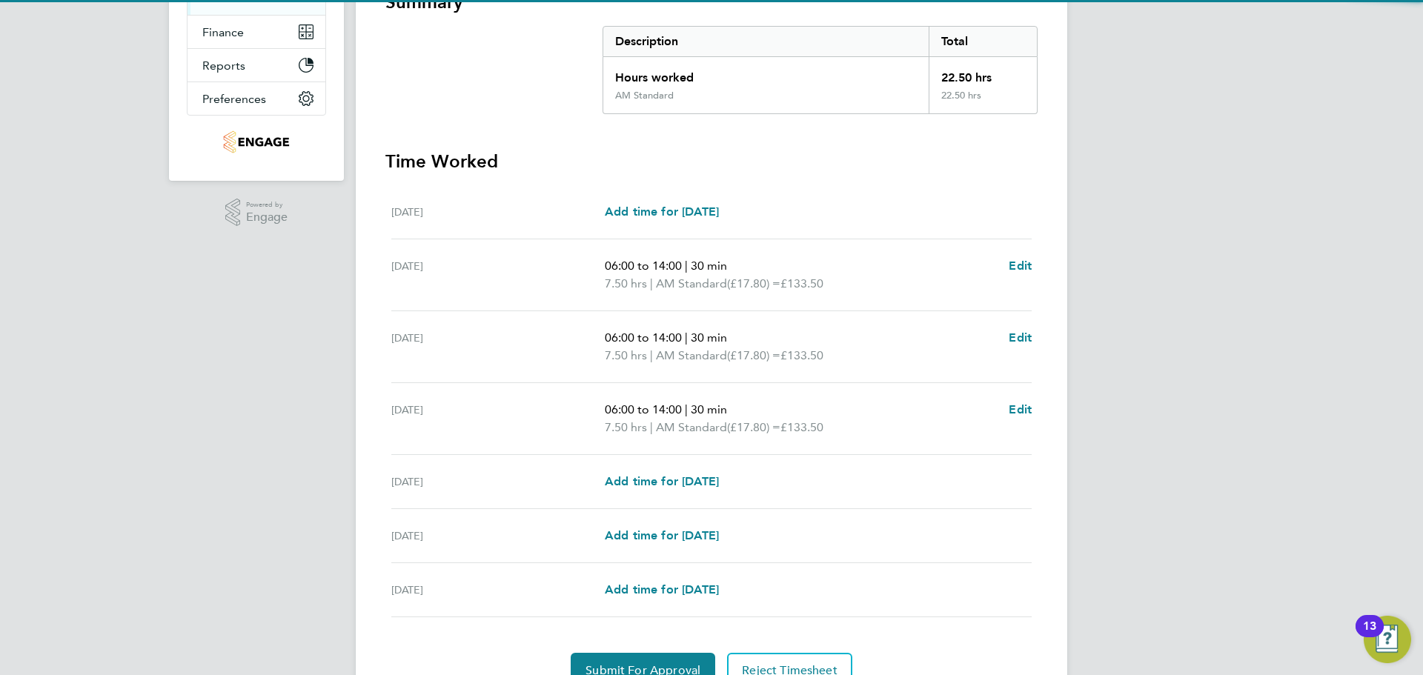
scroll to position [296, 0]
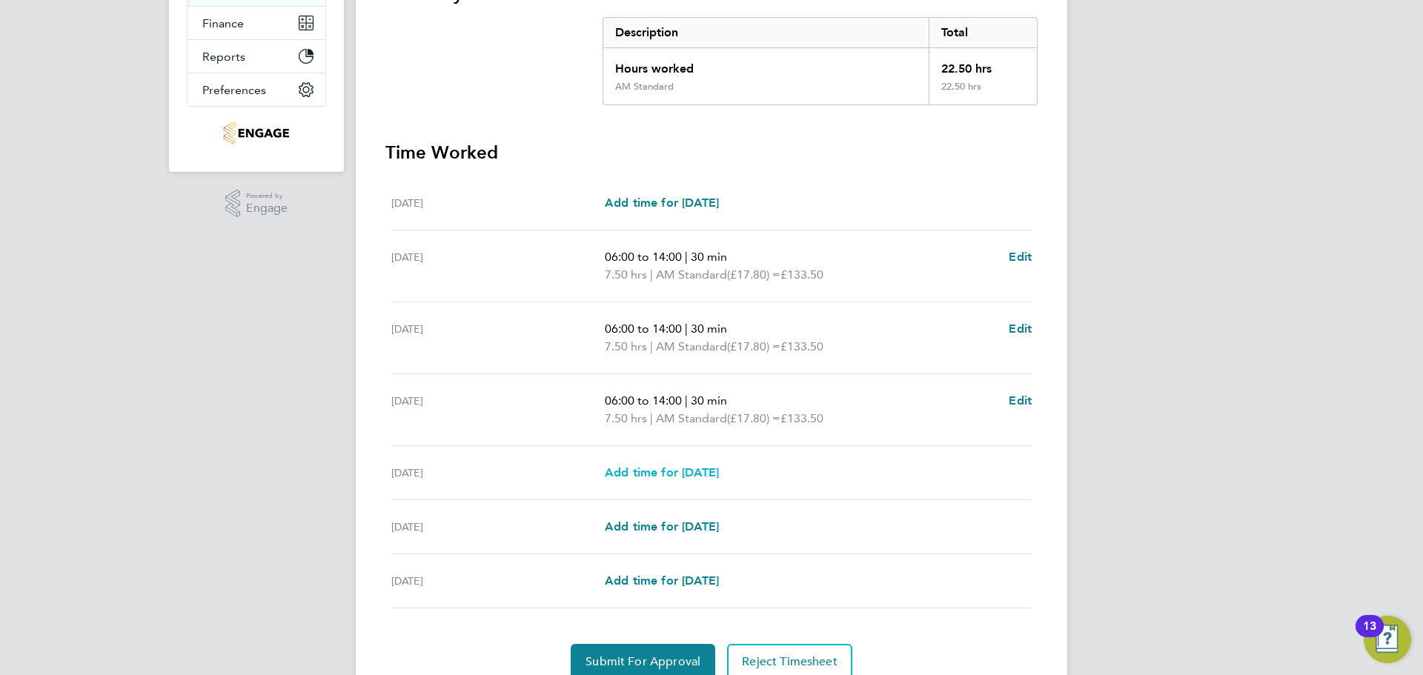
click at [719, 479] on span "Add time for Fri 29 Aug" at bounding box center [662, 472] width 114 height 14
select select "15"
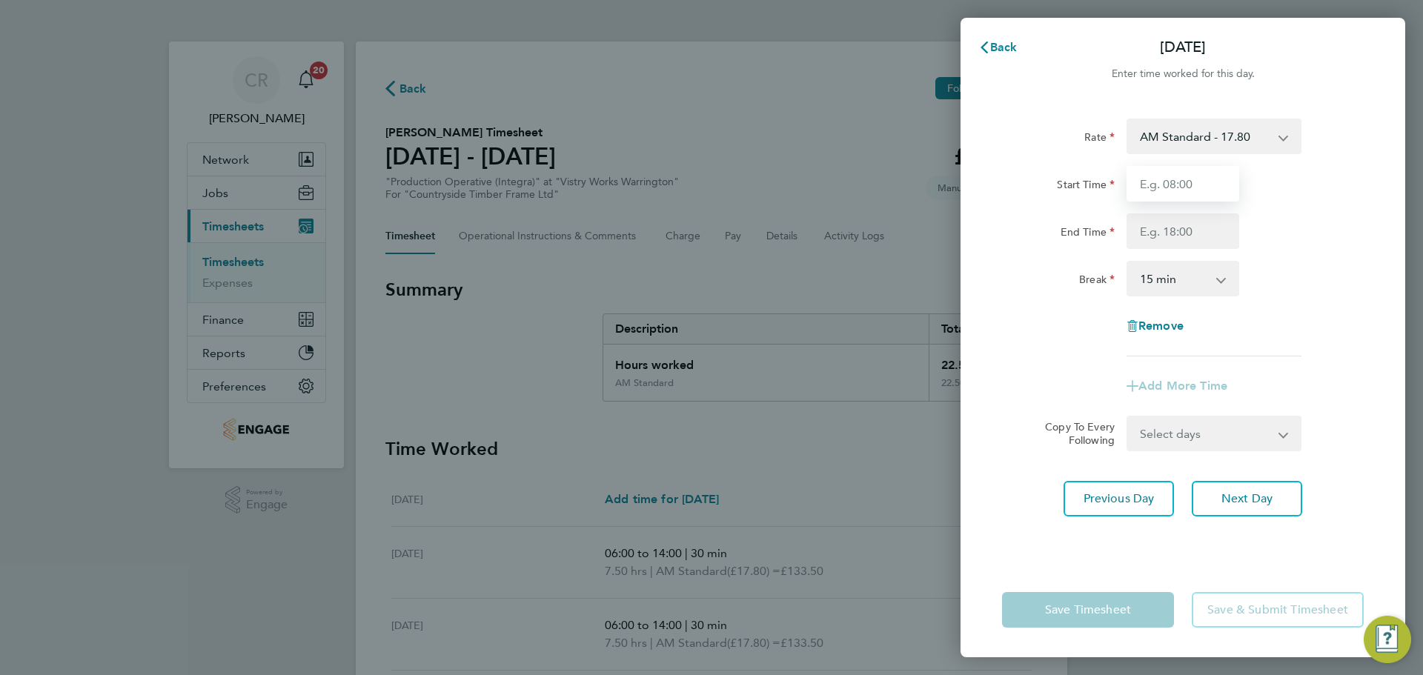
drag, startPoint x: 1177, startPoint y: 190, endPoint x: 1188, endPoint y: 199, distance: 14.2
click at [1177, 190] on input "Start Time" at bounding box center [1182, 184] width 113 height 36
type input "06:00"
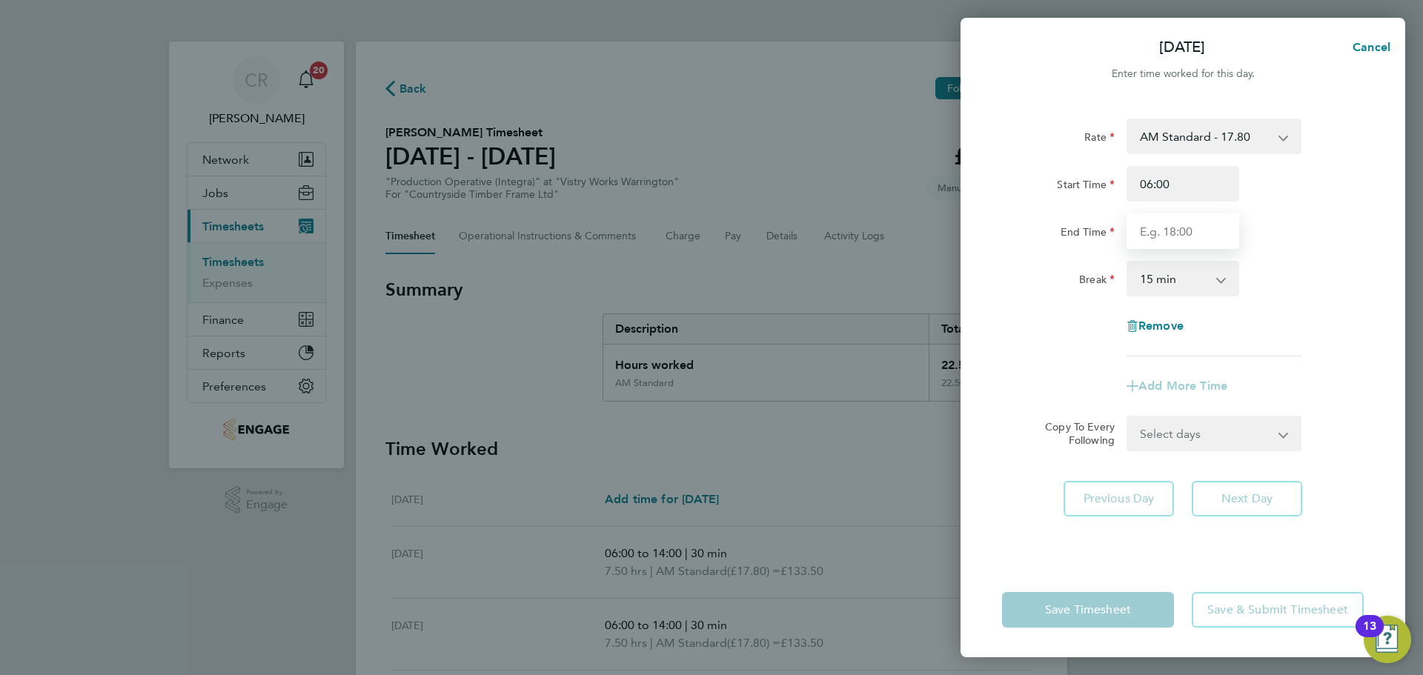
click at [1189, 242] on input "End Time" at bounding box center [1182, 231] width 113 height 36
type input "14:00"
click at [1185, 274] on select "0 min 15 min 30 min 45 min 60 min 75 min 90 min" at bounding box center [1174, 278] width 92 height 33
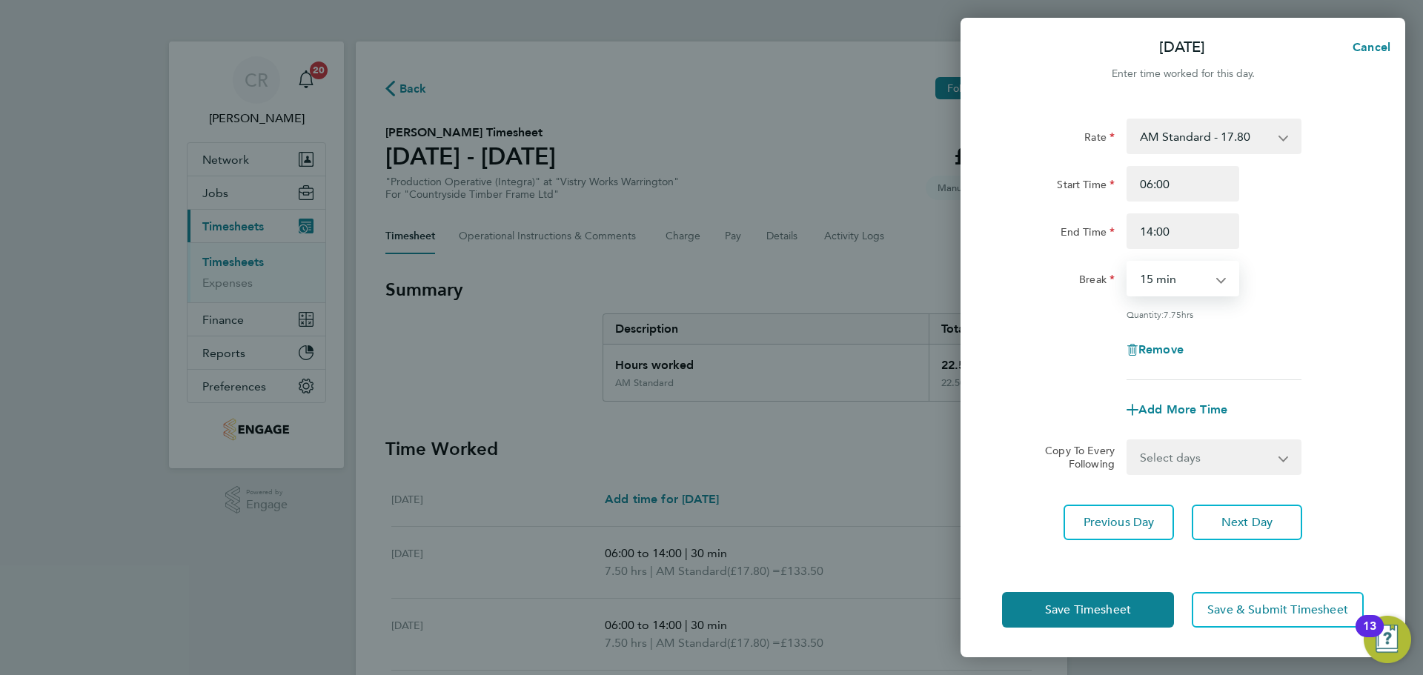
select select "30"
click at [1128, 262] on select "0 min 15 min 30 min 45 min 60 min 75 min 90 min" at bounding box center [1174, 278] width 92 height 33
click at [1145, 597] on button "Save Timesheet" at bounding box center [1088, 610] width 172 height 36
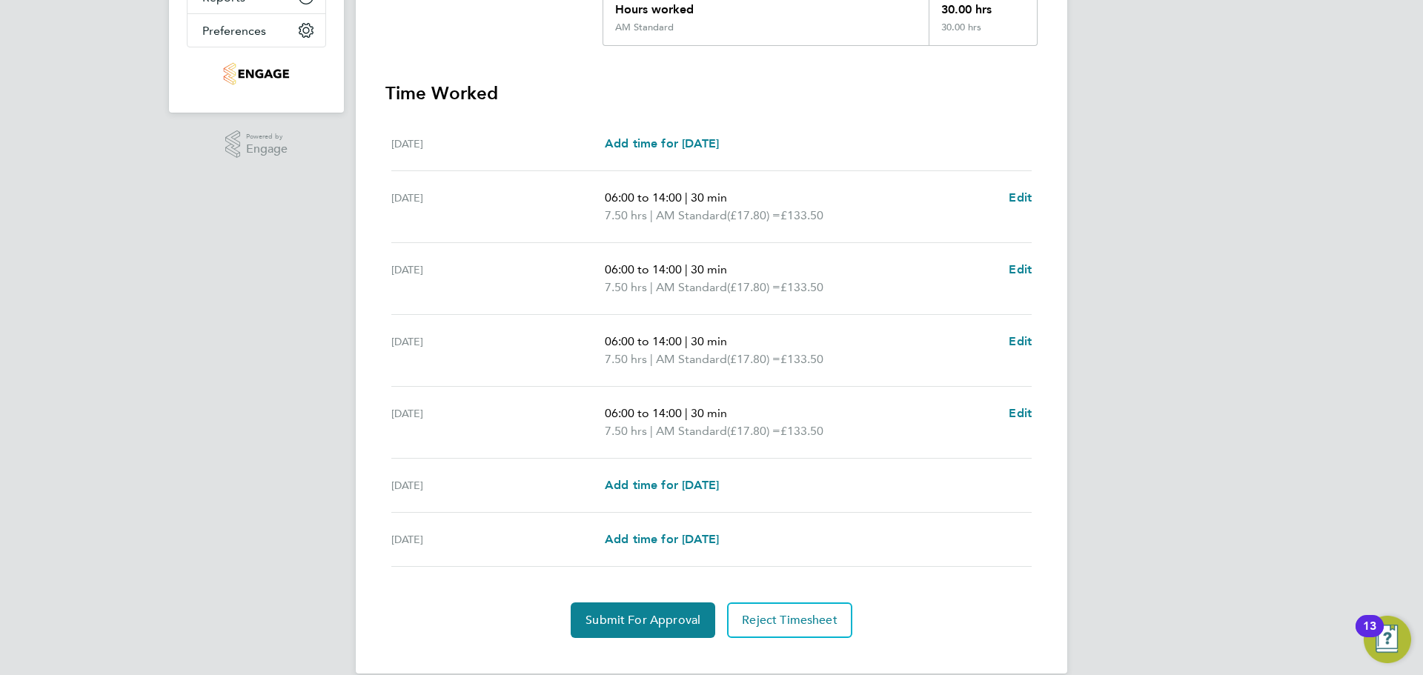
scroll to position [378, 0]
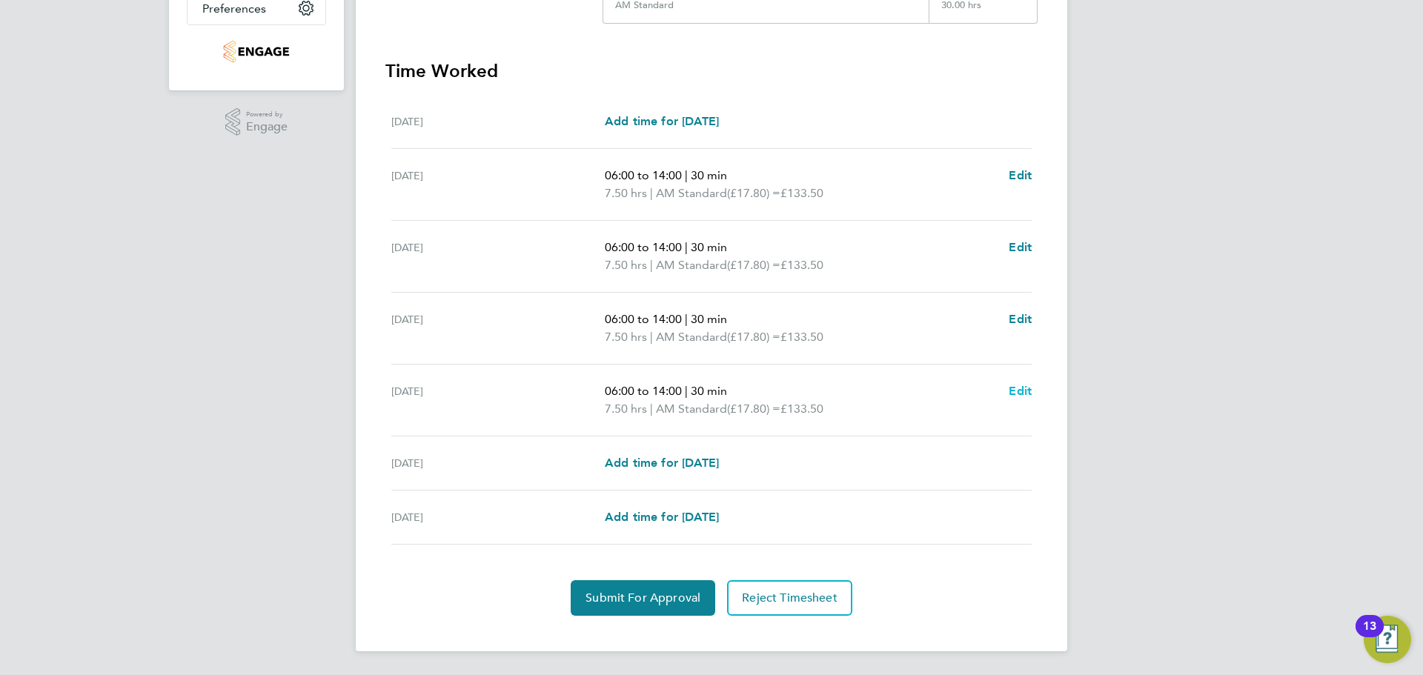
click at [1027, 394] on span "Edit" at bounding box center [1020, 391] width 23 height 14
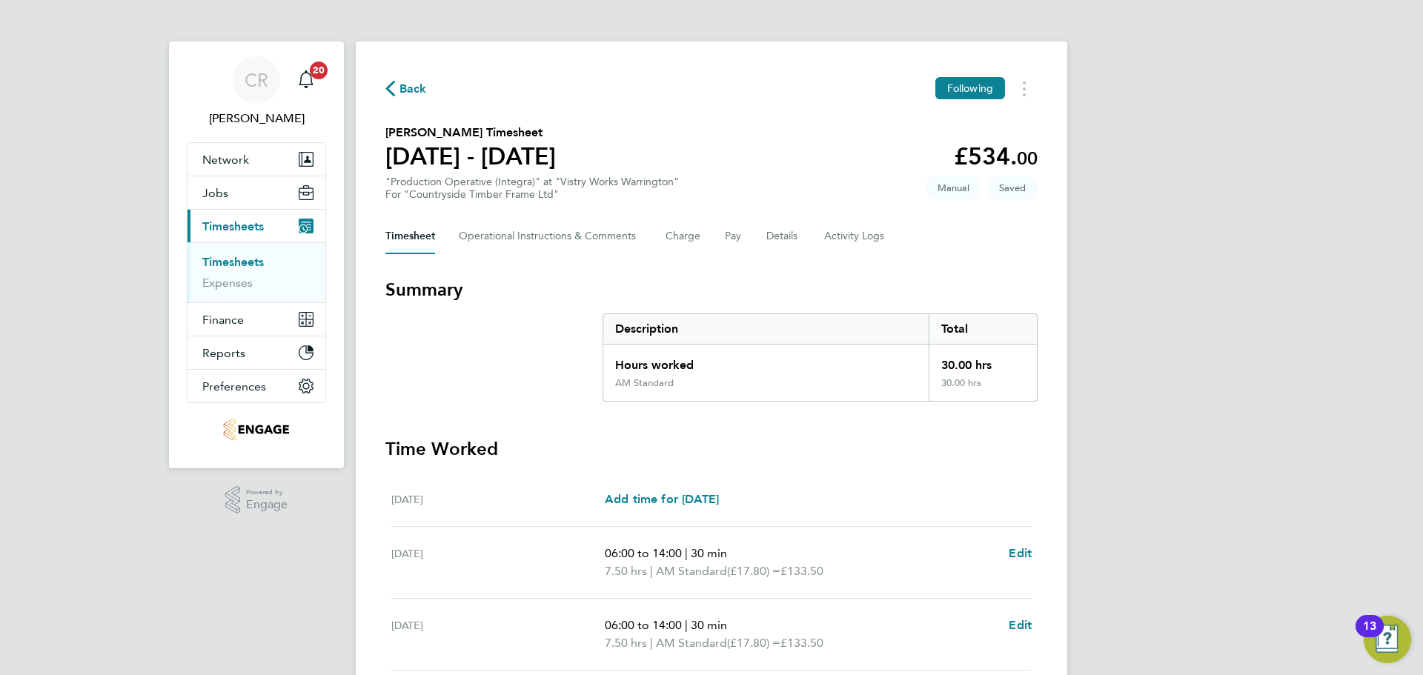
select select "30"
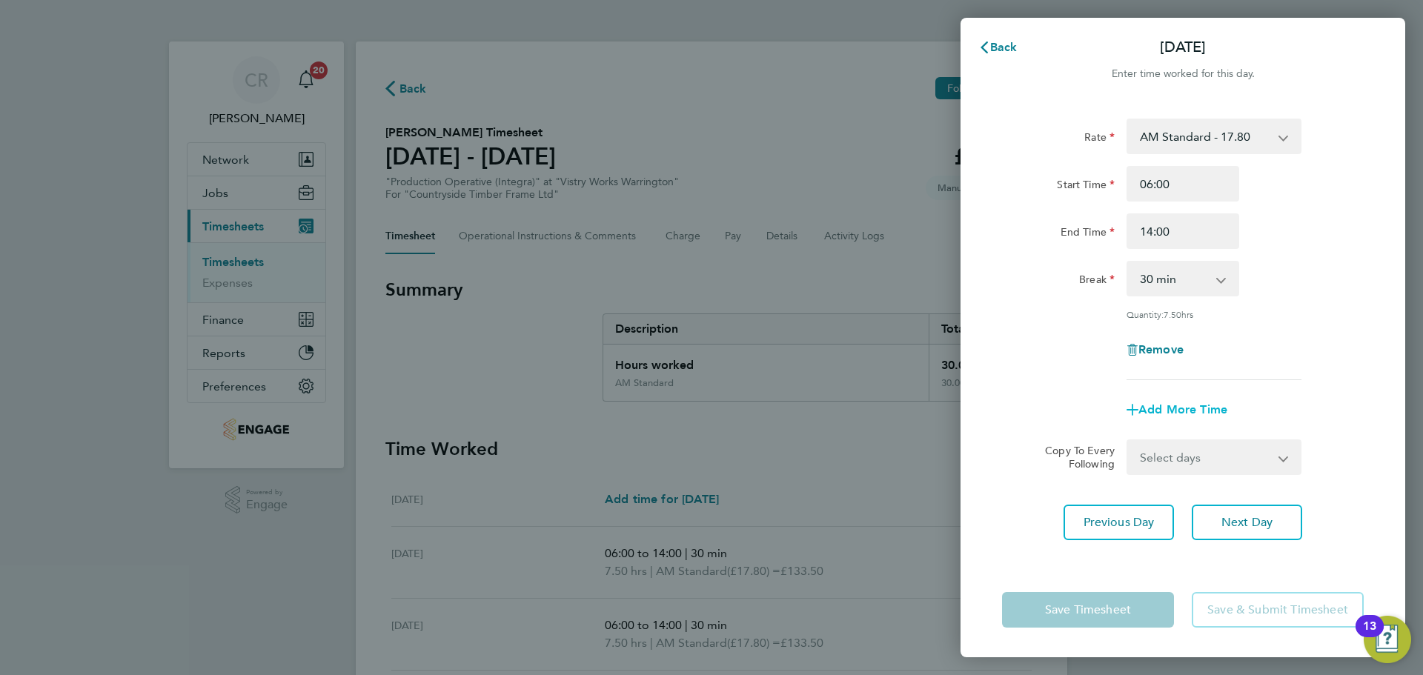
click at [1173, 402] on span "Add More Time" at bounding box center [1182, 409] width 89 height 14
select select "null"
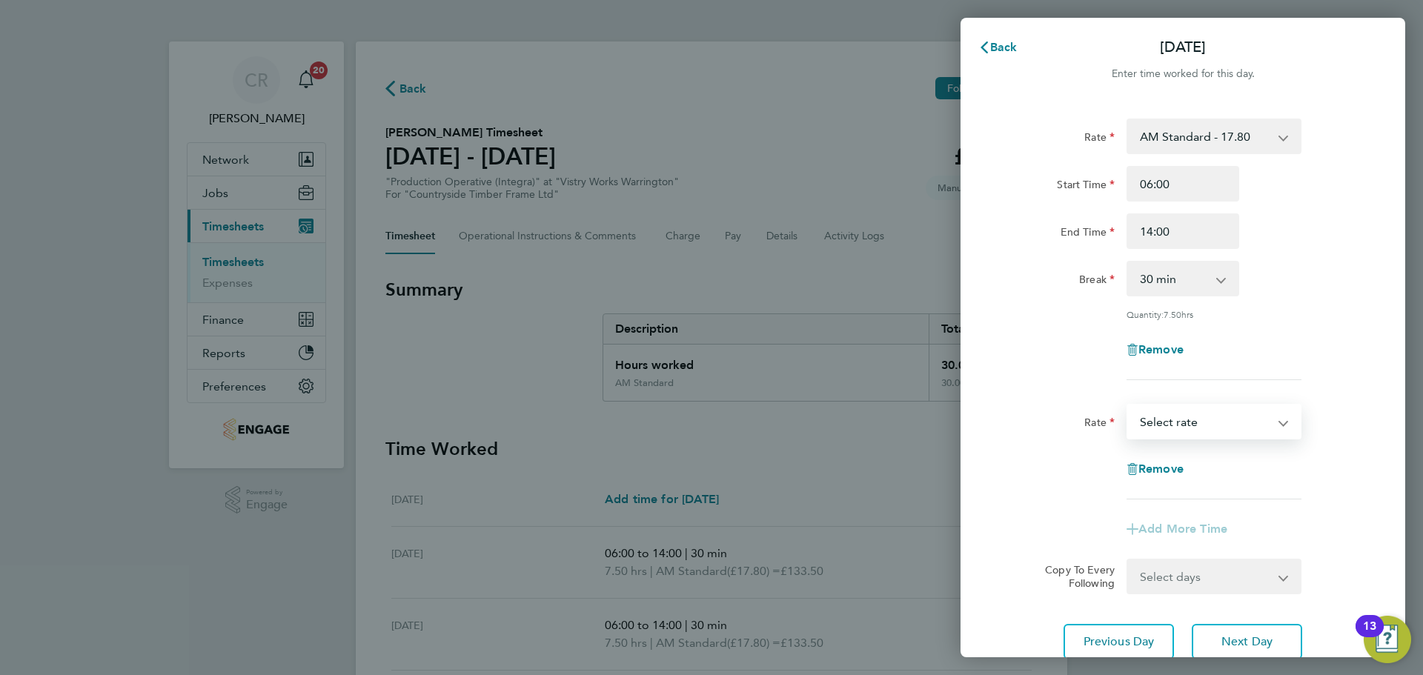
click at [1190, 429] on select "BONUS - 13.50 AM Standard - 17.80 PM Standard - 19.09 AM OT2 - 35.60 AM OT1 - 2…" at bounding box center [1205, 421] width 154 height 33
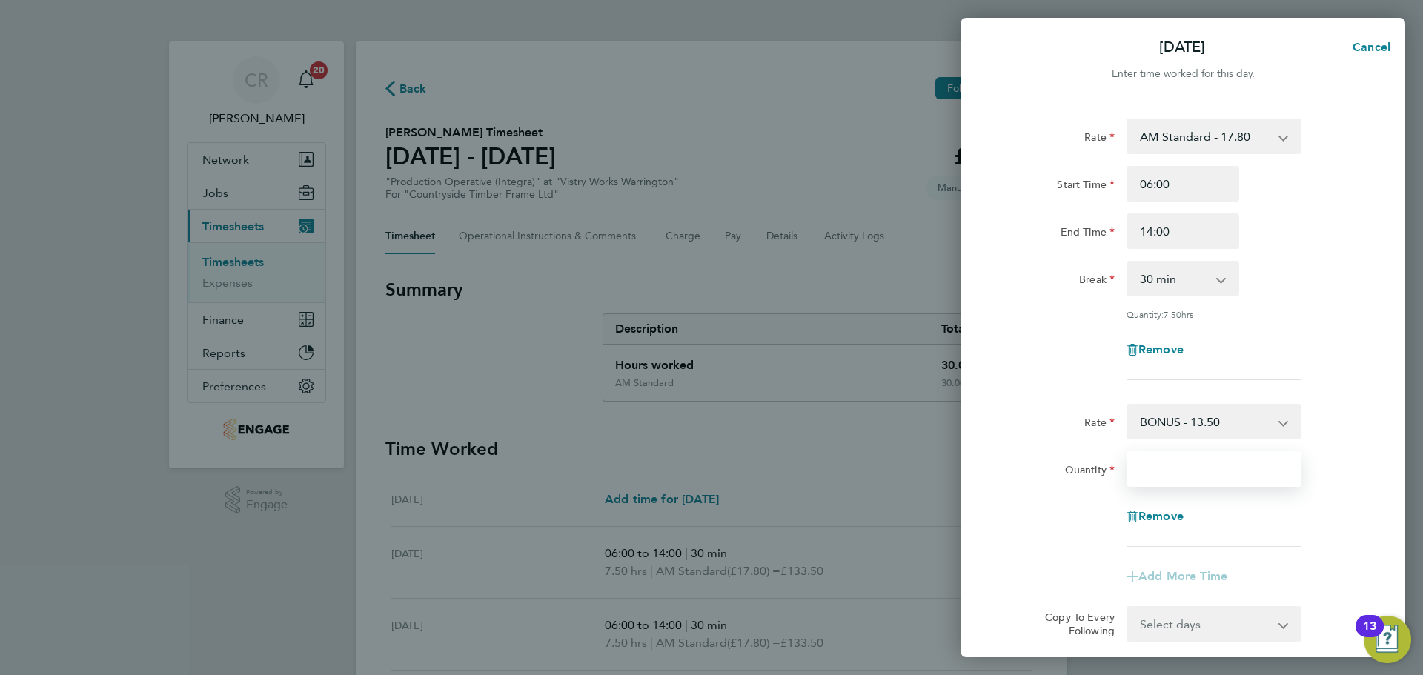
click at [1164, 479] on input "Quantity" at bounding box center [1213, 469] width 175 height 36
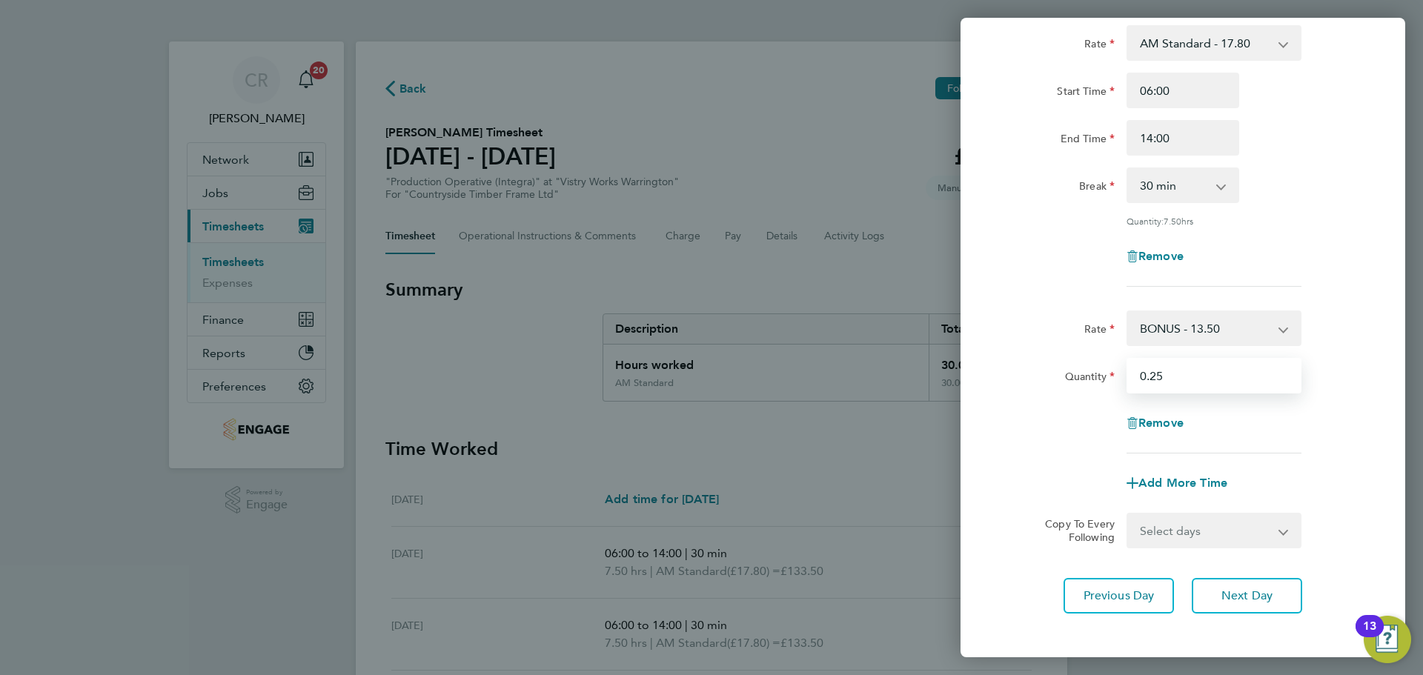
scroll to position [148, 0]
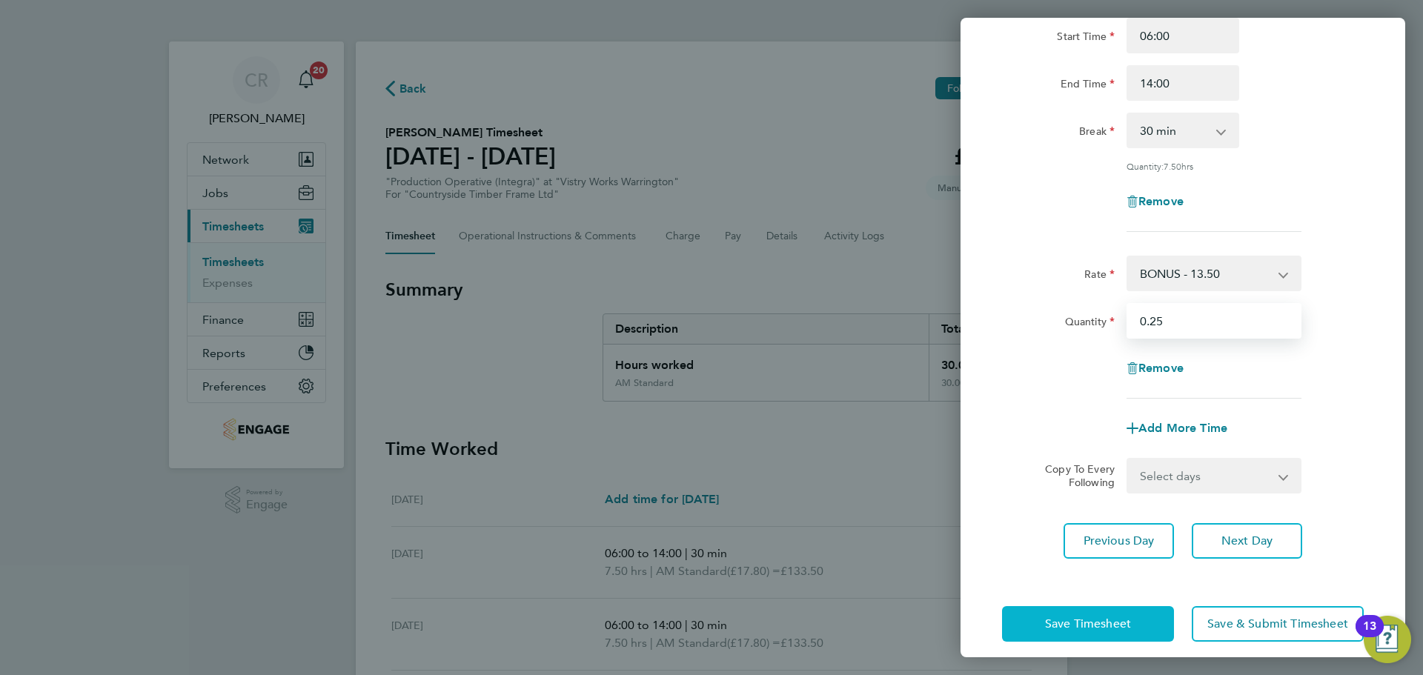
type input "0.25"
click at [1118, 610] on button "Save Timesheet" at bounding box center [1088, 624] width 172 height 36
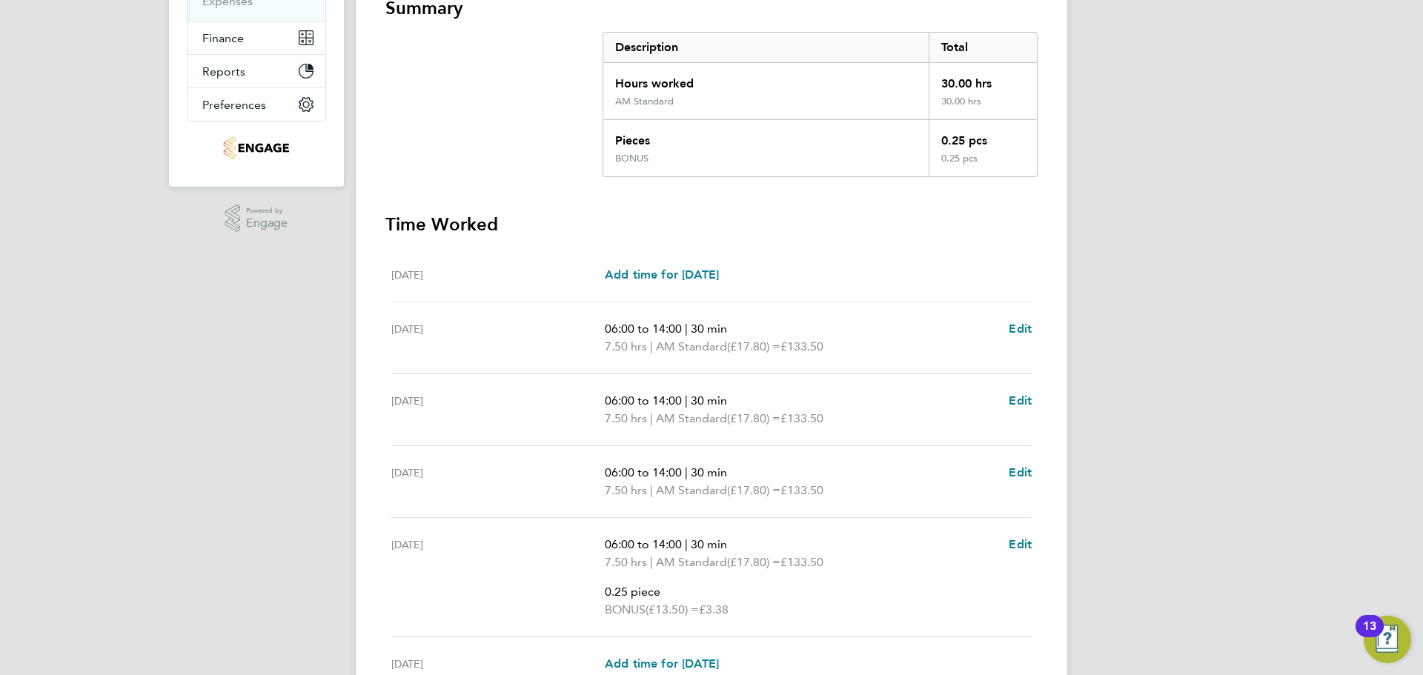
scroll to position [408, 0]
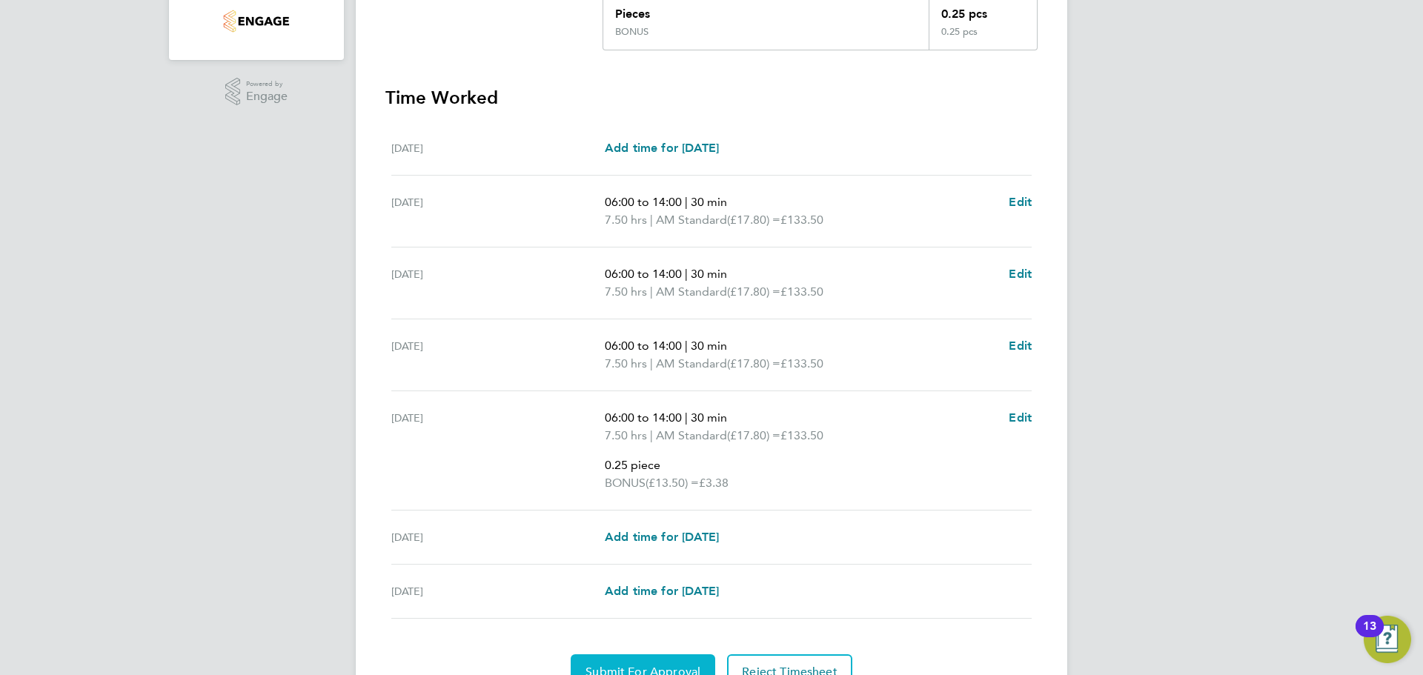
click at [629, 656] on button "Submit For Approval" at bounding box center [643, 672] width 145 height 36
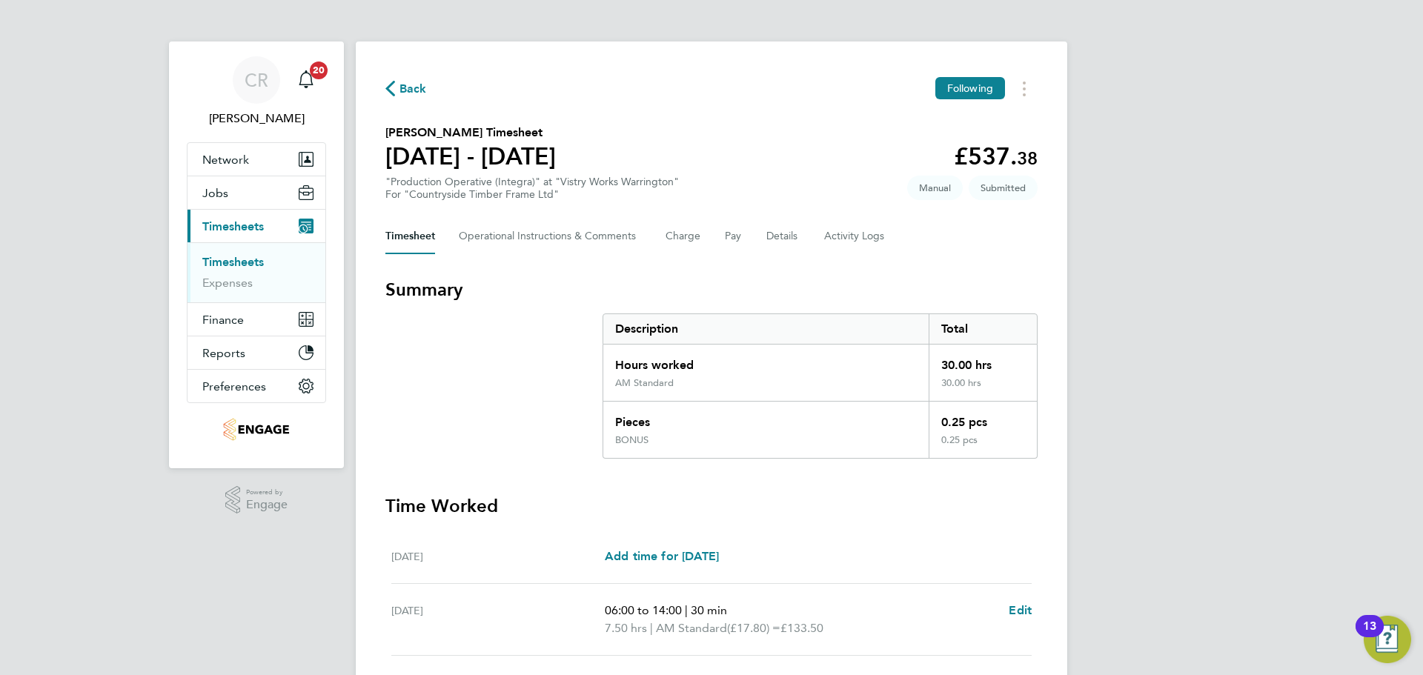
click at [389, 79] on button "Back" at bounding box center [406, 88] width 42 height 19
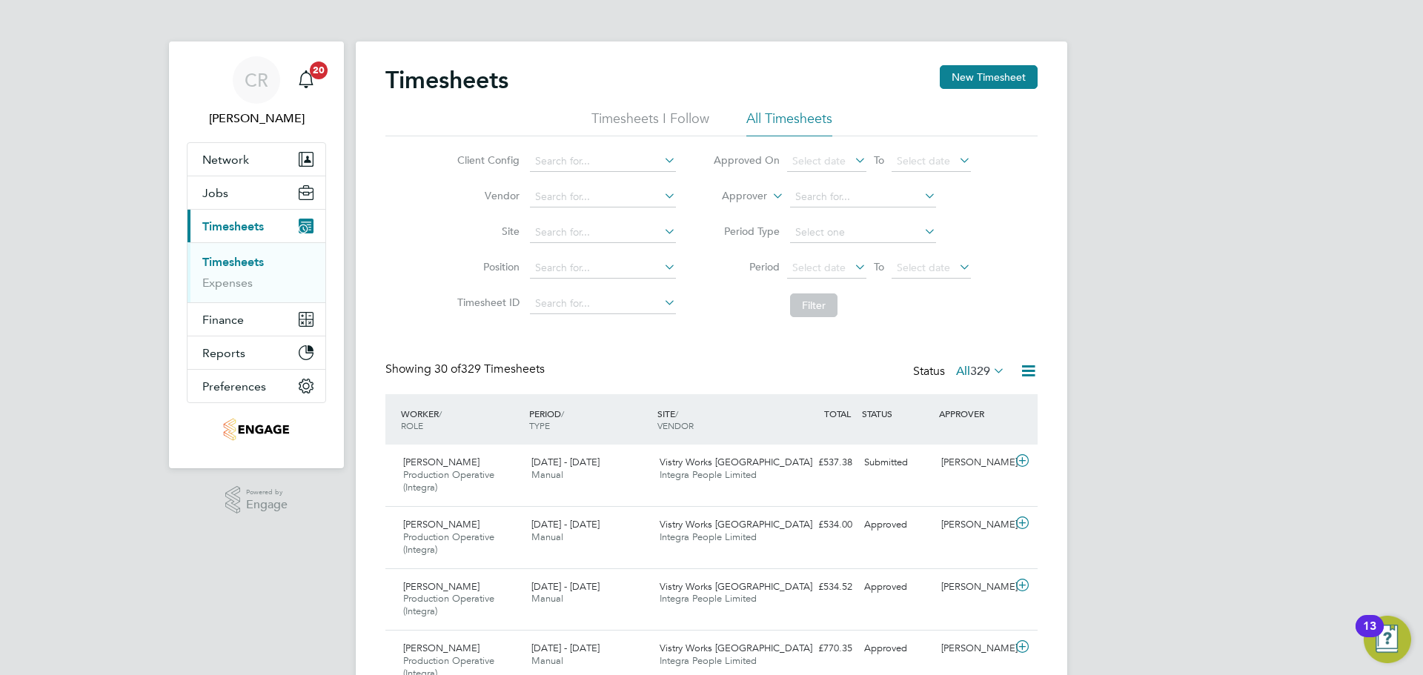
scroll to position [50, 129]
click at [984, 68] on button "New Timesheet" at bounding box center [989, 77] width 98 height 24
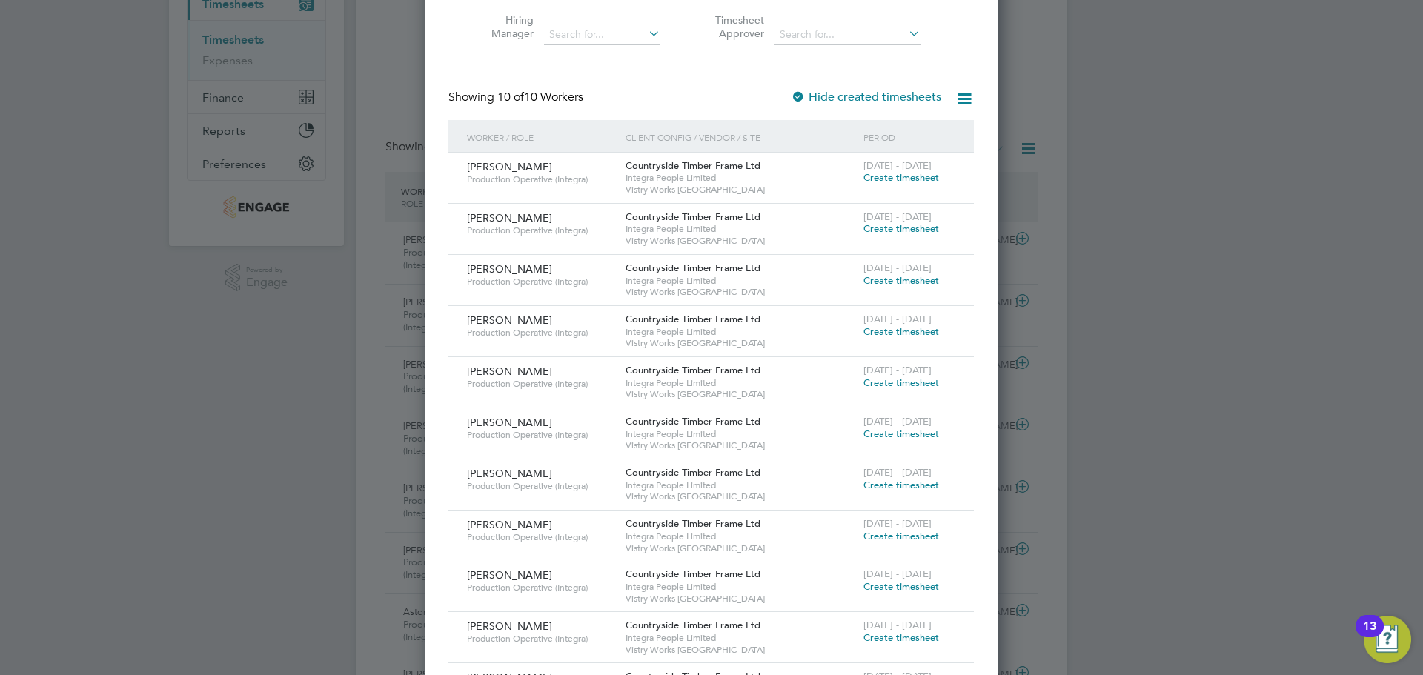
click at [894, 377] on span "Create timesheet" at bounding box center [901, 382] width 76 height 13
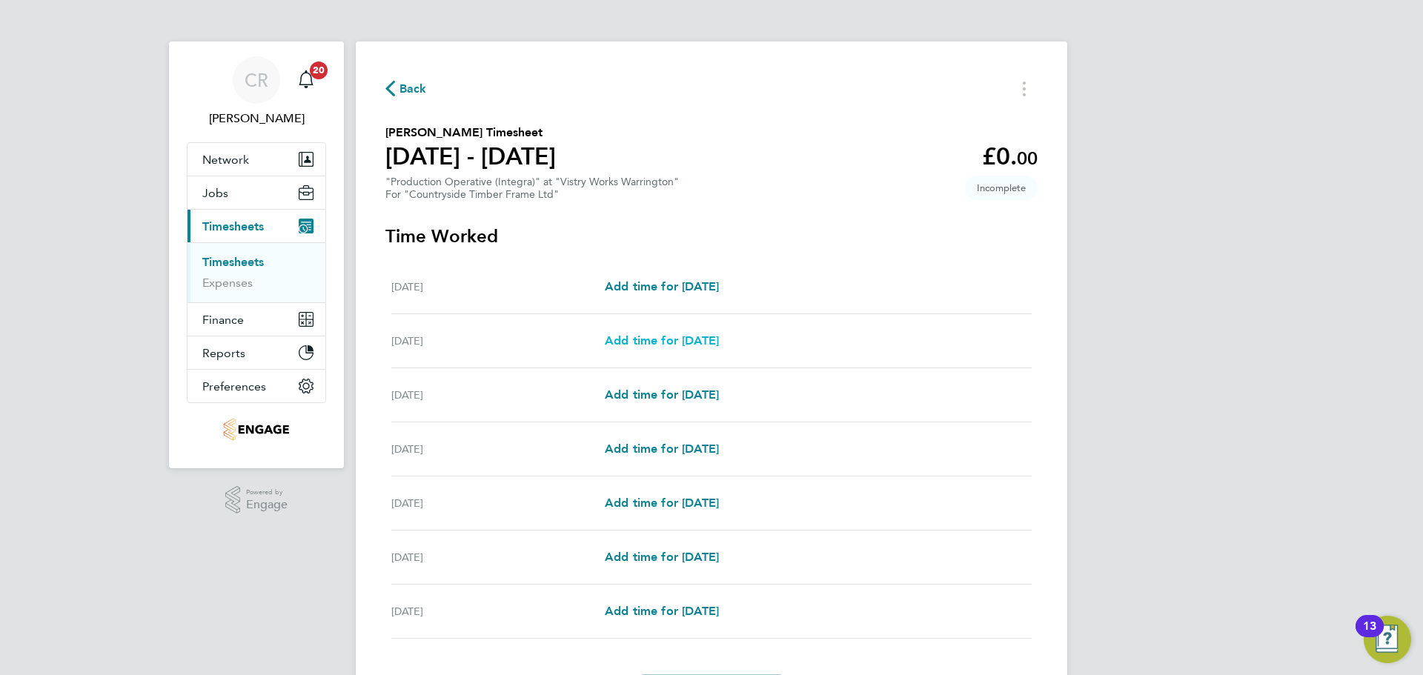
click at [683, 336] on span "Add time for Tue 26 Aug" at bounding box center [662, 340] width 114 height 14
select select "15"
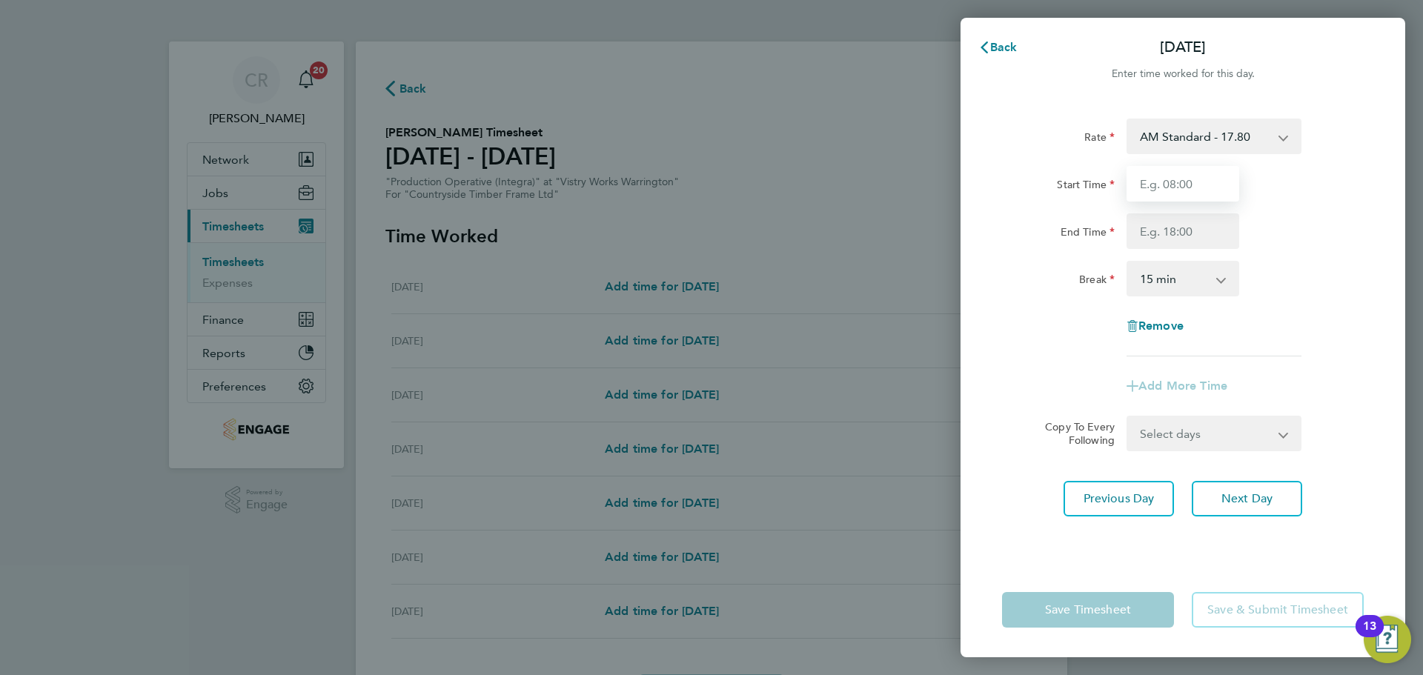
click at [1187, 190] on input "Start Time" at bounding box center [1182, 184] width 113 height 36
type input "06:00"
drag, startPoint x: 1195, startPoint y: 235, endPoint x: 1198, endPoint y: 242, distance: 8.0
click at [1195, 235] on input "End Time" at bounding box center [1182, 231] width 113 height 36
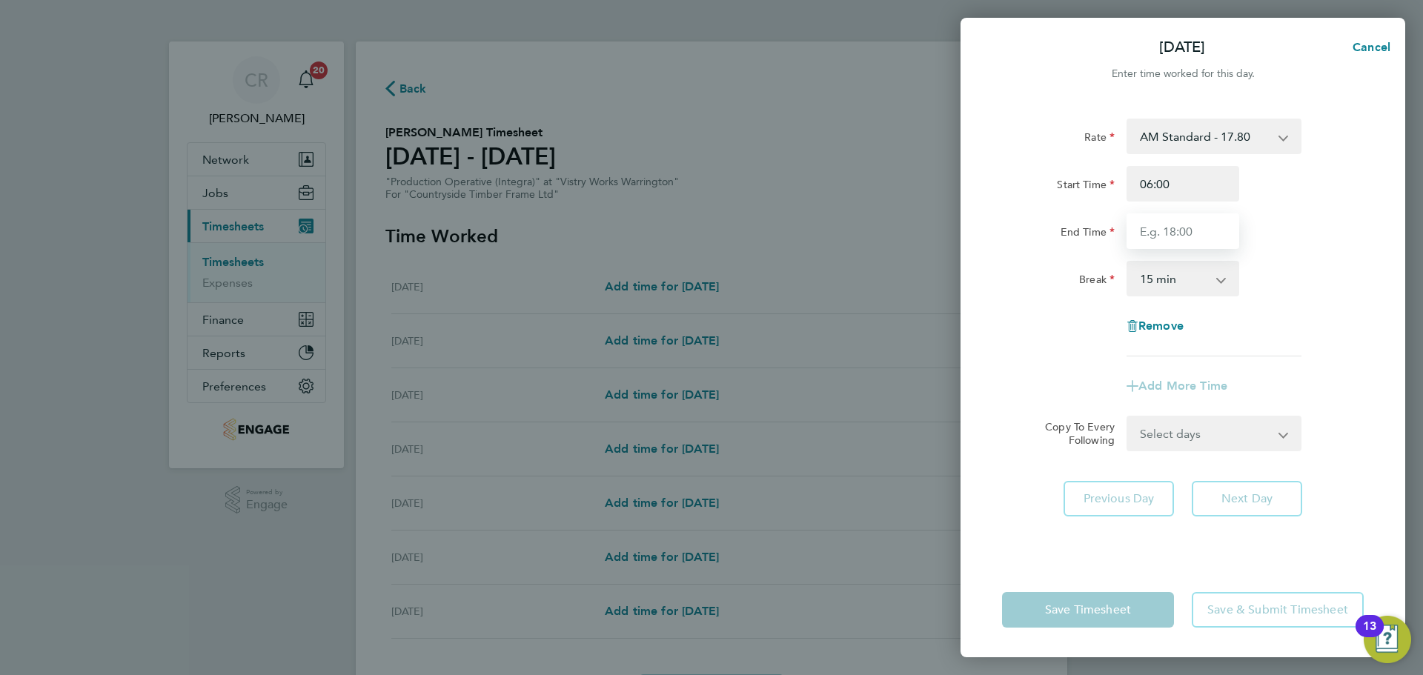
type input "14:00"
click at [1200, 275] on select "0 min 15 min 30 min 45 min 60 min 75 min 90 min" at bounding box center [1174, 278] width 92 height 33
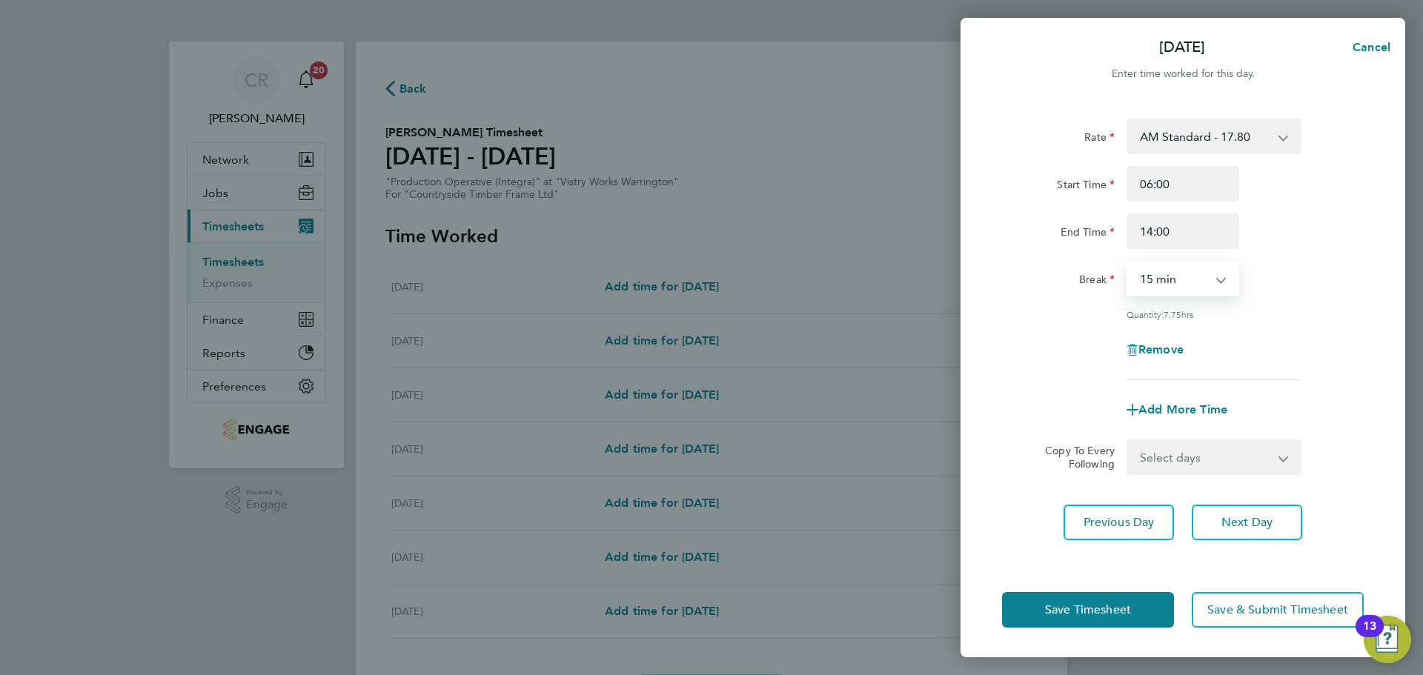
select select "30"
click at [1128, 262] on select "0 min 15 min 30 min 45 min 60 min 75 min 90 min" at bounding box center [1174, 278] width 92 height 33
click at [1153, 603] on button "Save Timesheet" at bounding box center [1088, 610] width 172 height 36
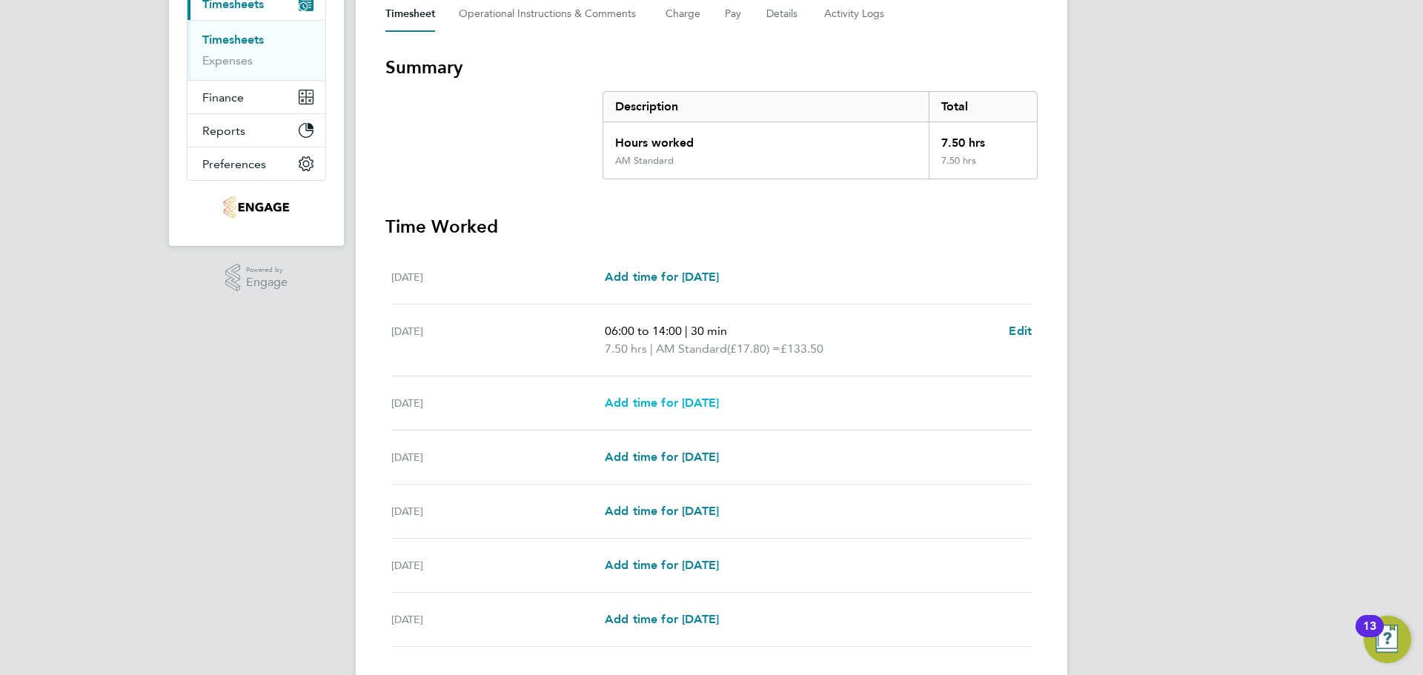
click at [706, 396] on span "Add time for Wed 27 Aug" at bounding box center [662, 403] width 114 height 14
select select "15"
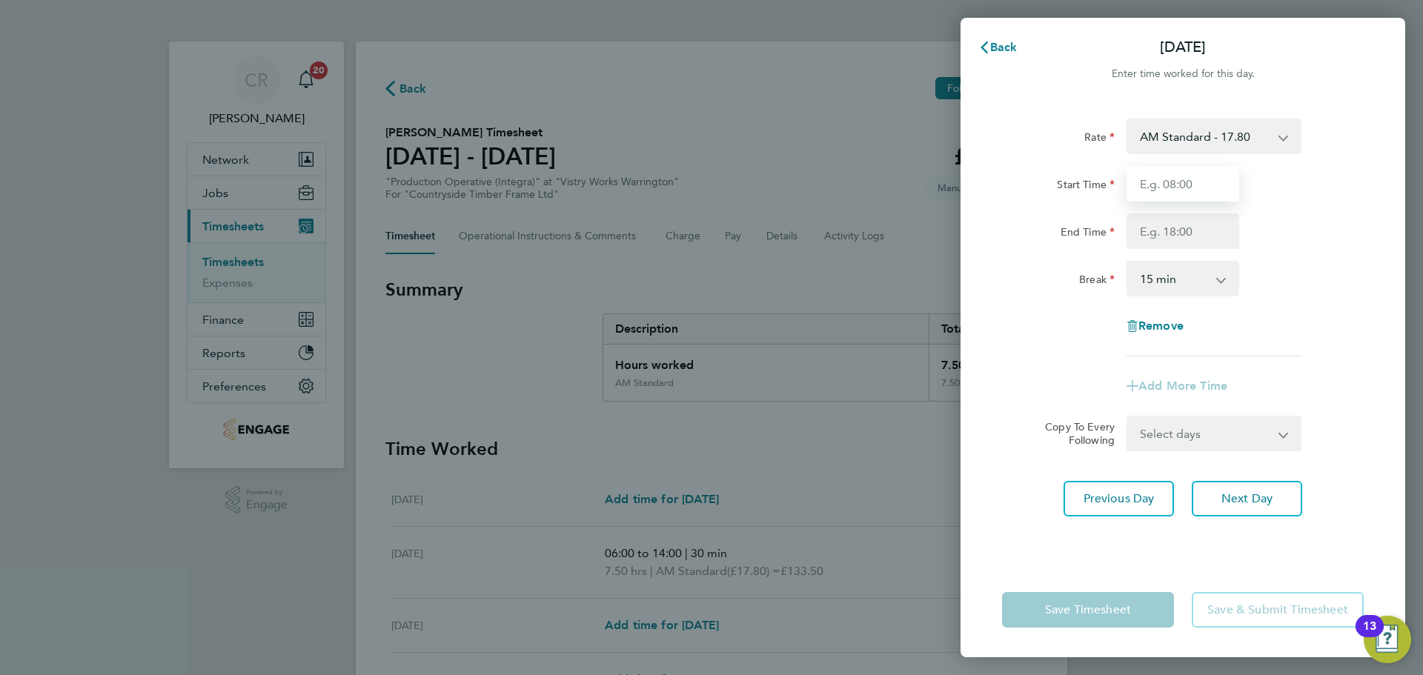
drag, startPoint x: 1194, startPoint y: 190, endPoint x: 1197, endPoint y: 201, distance: 11.5
click at [1194, 190] on input "Start Time" at bounding box center [1182, 184] width 113 height 36
type input "06:00"
click at [1191, 237] on input "End Time" at bounding box center [1182, 231] width 113 height 36
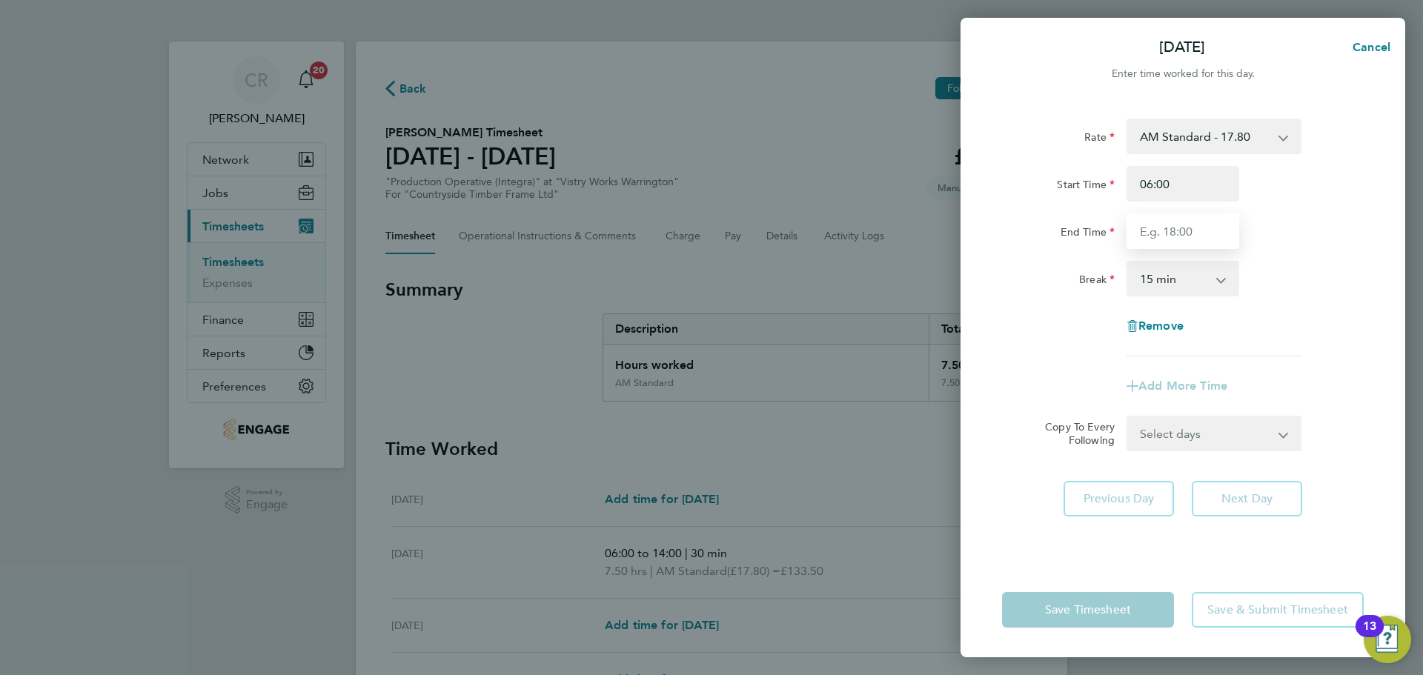
click at [1184, 232] on input "End Time" at bounding box center [1182, 231] width 113 height 36
type input "2"
click at [1139, 236] on input "8:00" at bounding box center [1182, 231] width 113 height 36
type input "08:00"
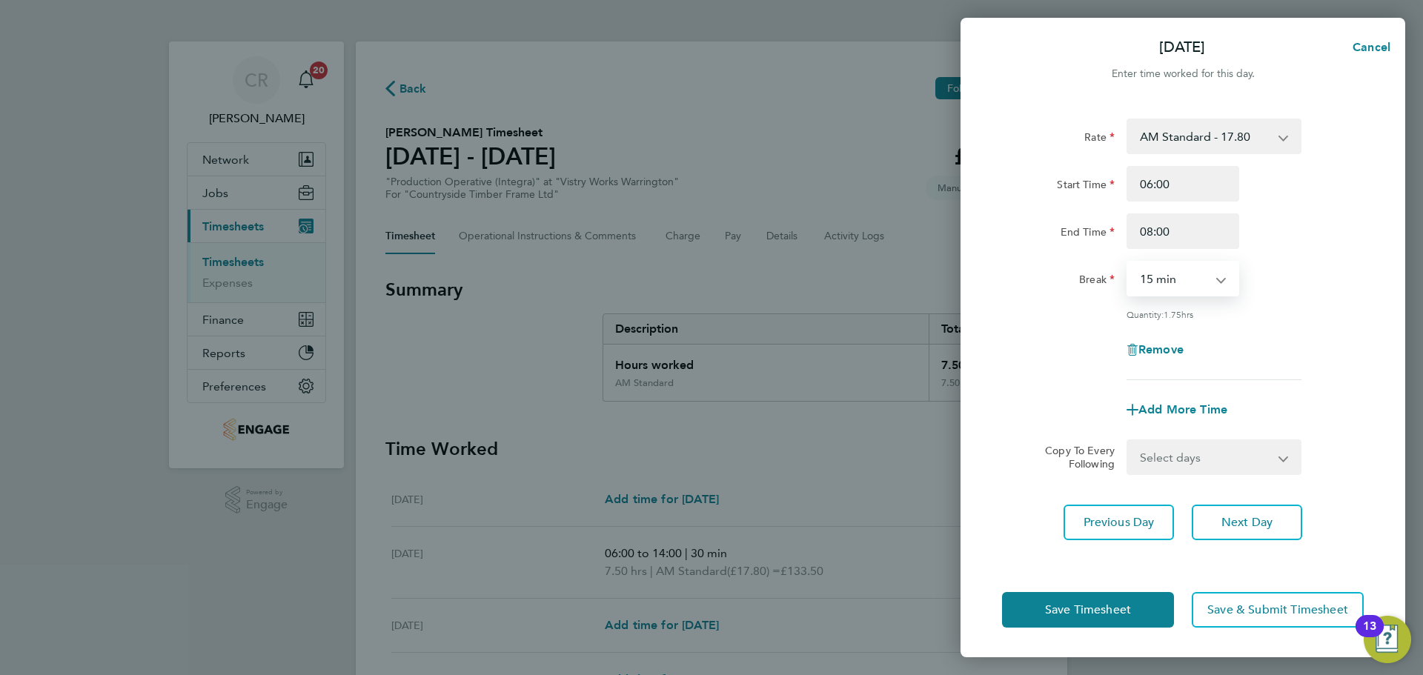
click at [1182, 267] on select "0 min 15 min 30 min 45 min 60 min 75 min 90 min" at bounding box center [1174, 278] width 92 height 33
select select "0"
click at [1128, 262] on select "0 min 15 min 30 min 45 min 60 min 75 min 90 min" at bounding box center [1174, 278] width 92 height 33
click at [1153, 614] on button "Save Timesheet" at bounding box center [1088, 610] width 172 height 36
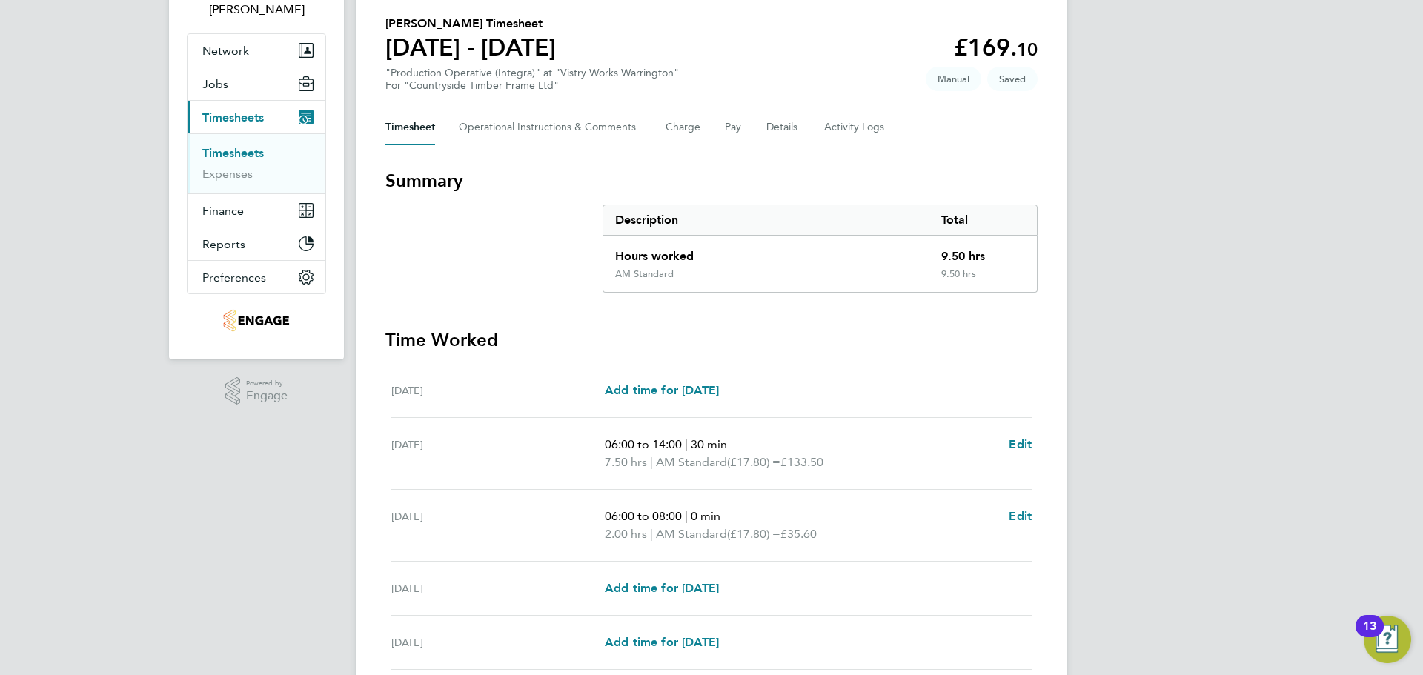
scroll to position [222, 0]
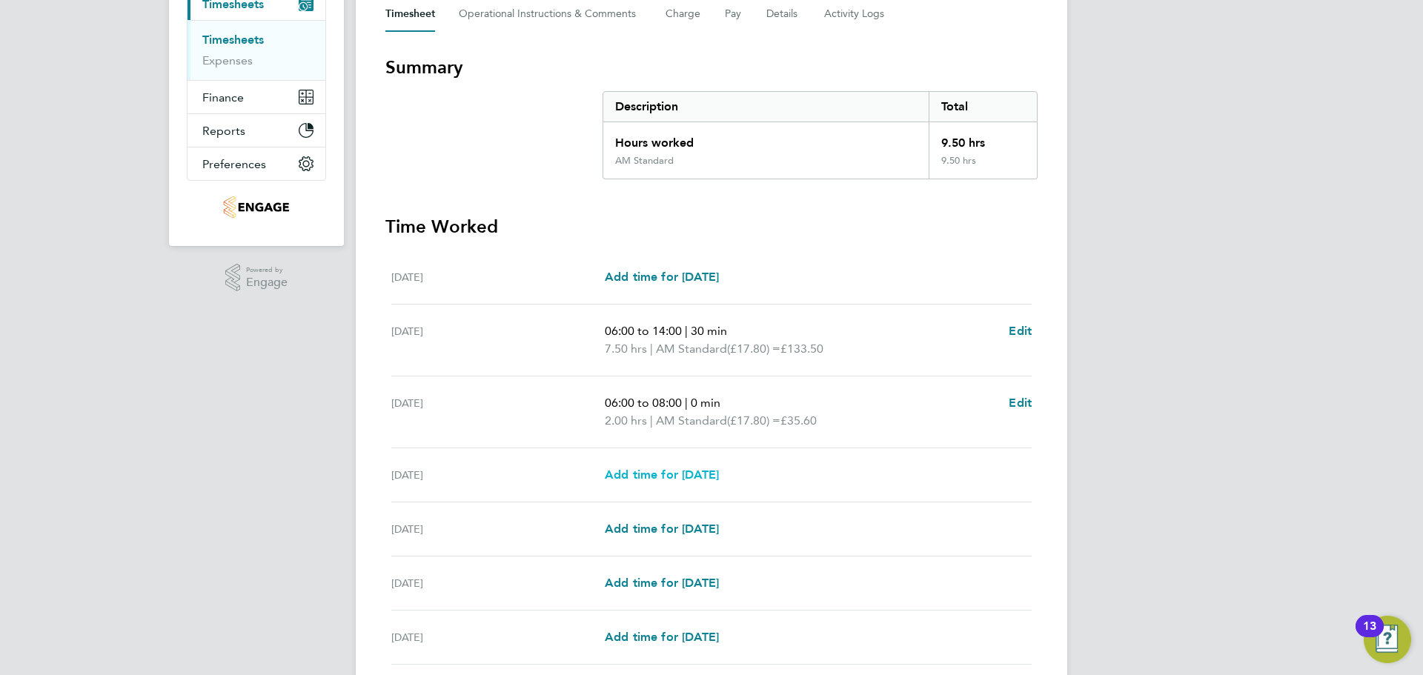
click at [717, 468] on span "Add time for Thu 28 Aug" at bounding box center [662, 475] width 114 height 14
select select "15"
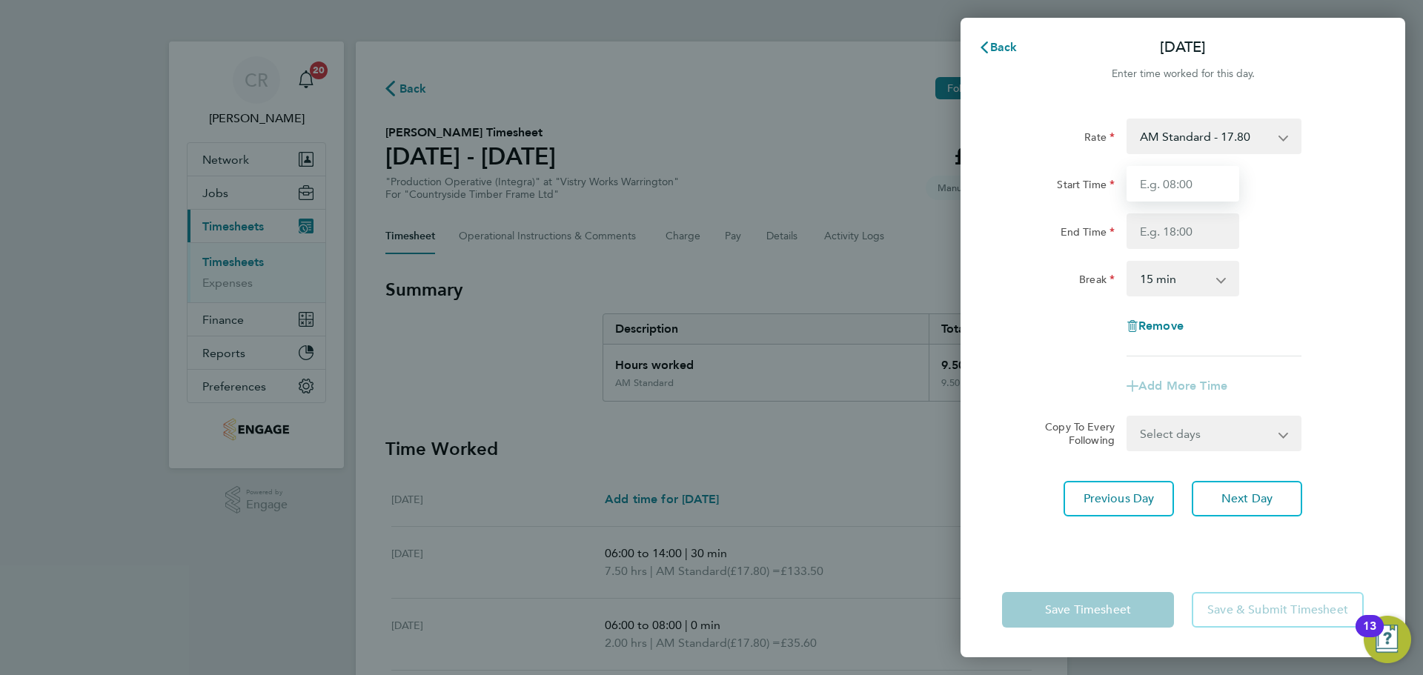
drag, startPoint x: 1212, startPoint y: 182, endPoint x: 1207, endPoint y: 202, distance: 19.8
click at [1212, 182] on input "Start Time" at bounding box center [1182, 184] width 113 height 36
type input "06:00"
click at [1202, 230] on input "End Time" at bounding box center [1182, 231] width 113 height 36
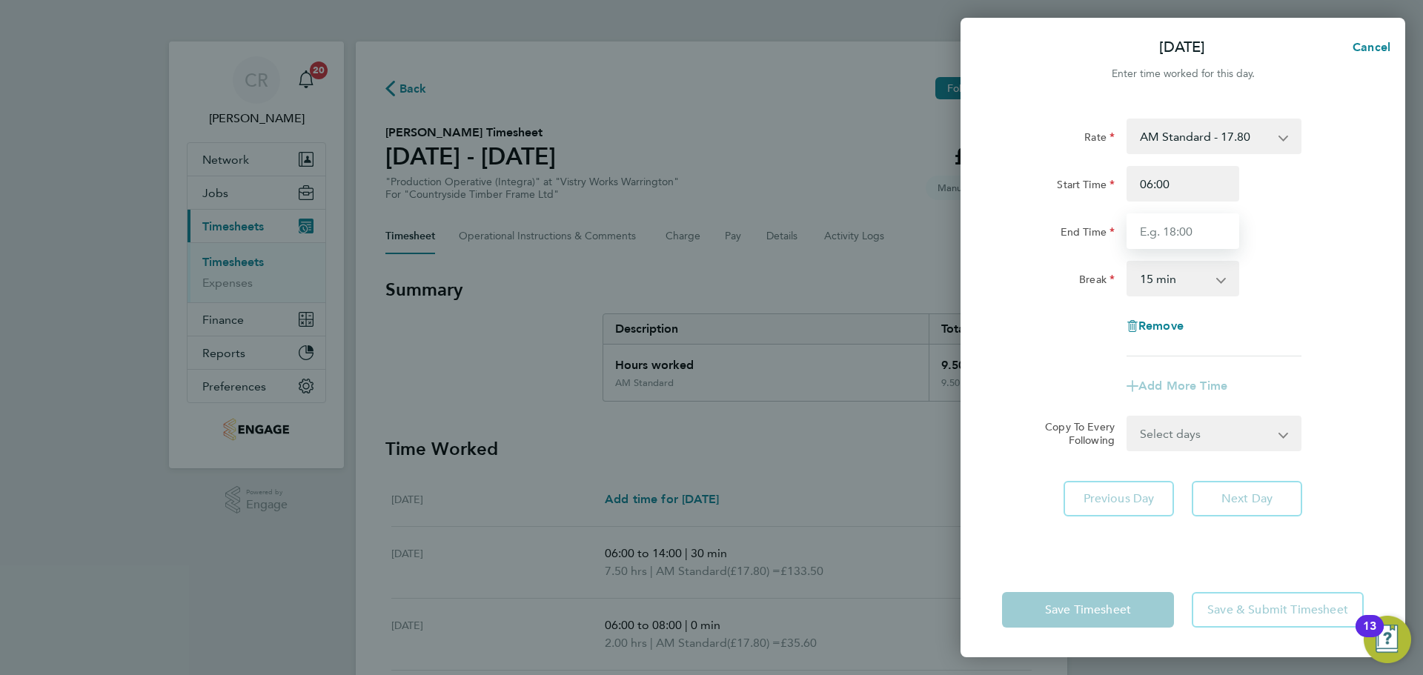
type input "14:00"
click at [1189, 278] on select "0 min 15 min 30 min 45 min 60 min 75 min 90 min" at bounding box center [1174, 278] width 92 height 33
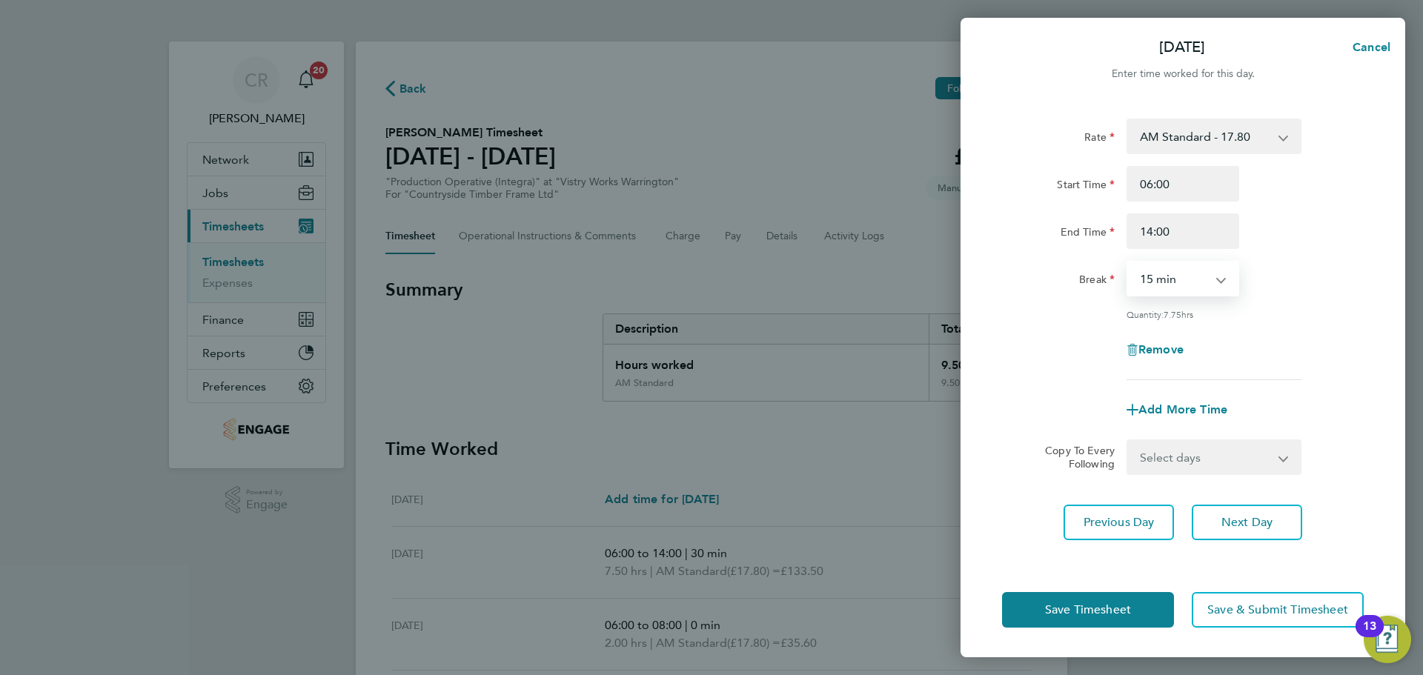
select select "30"
click at [1128, 262] on select "0 min 15 min 30 min 45 min 60 min 75 min 90 min" at bounding box center [1174, 278] width 92 height 33
click at [1160, 594] on button "Save Timesheet" at bounding box center [1088, 610] width 172 height 36
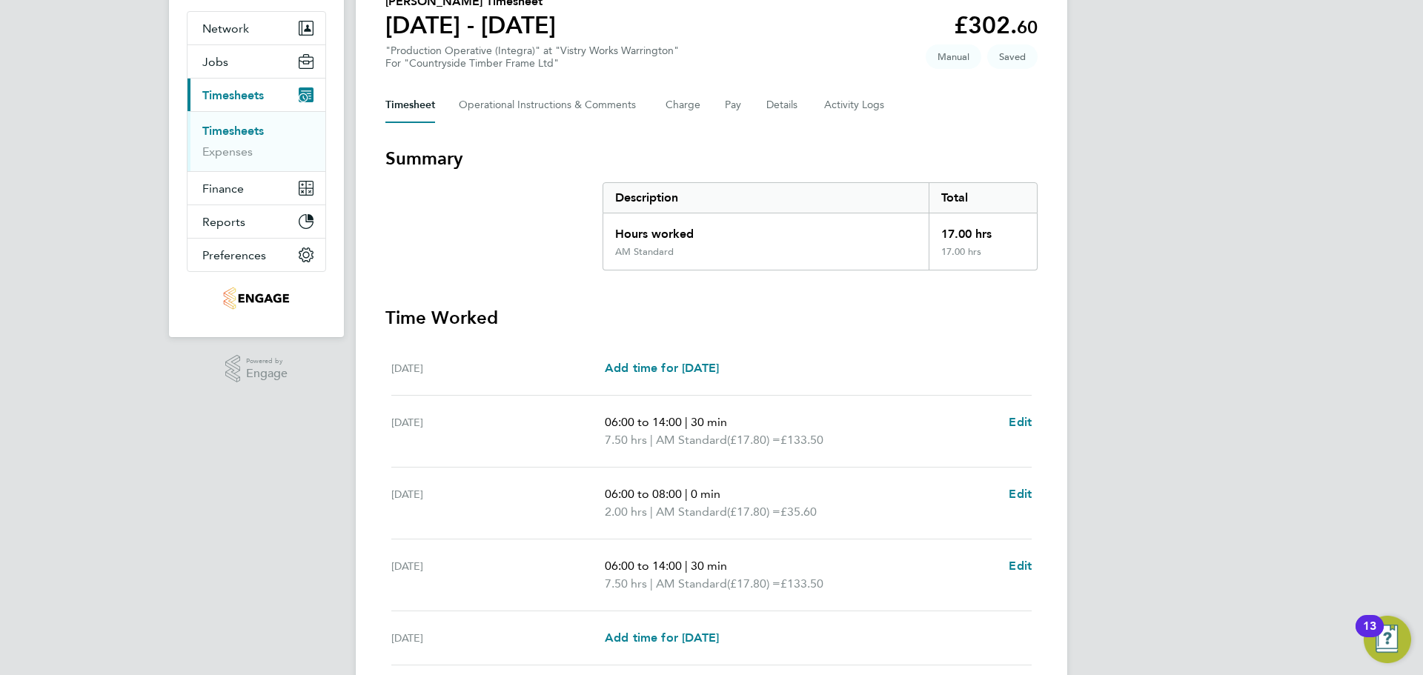
scroll to position [296, 0]
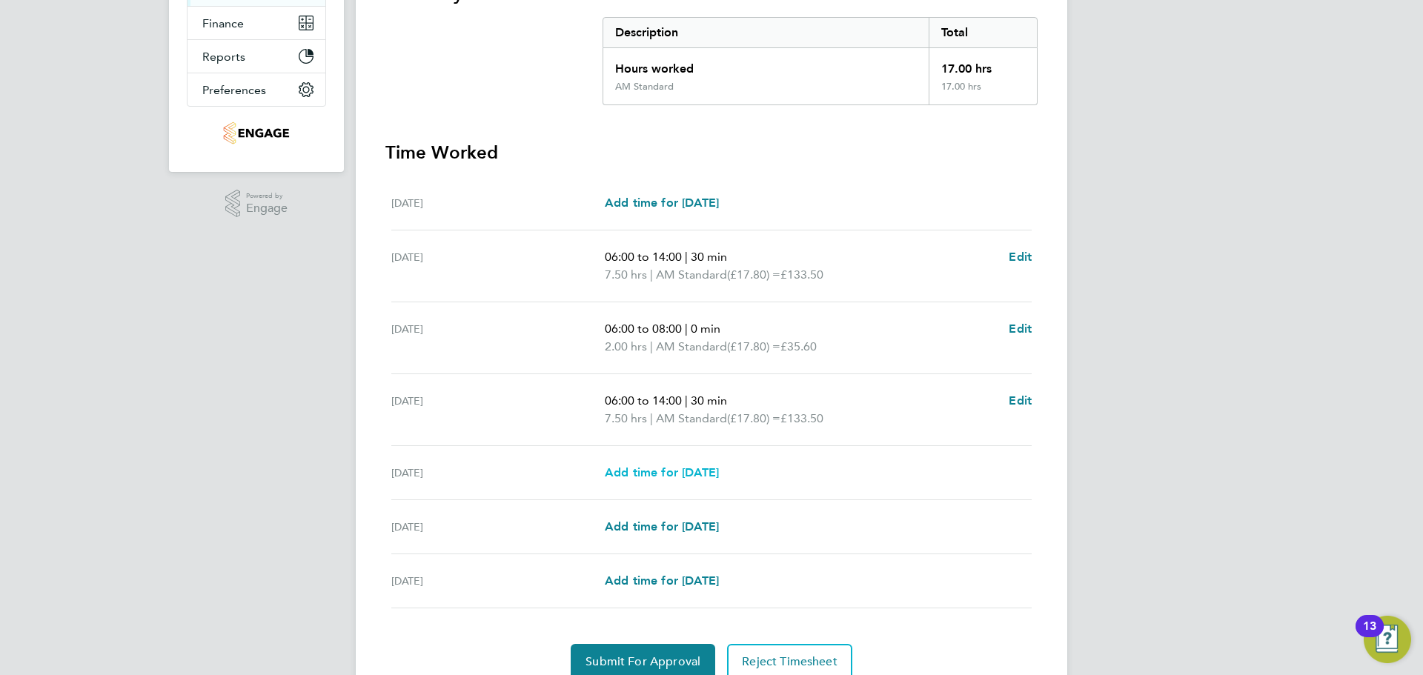
click at [717, 473] on span "Add time for Fri 29 Aug" at bounding box center [662, 472] width 114 height 14
select select "15"
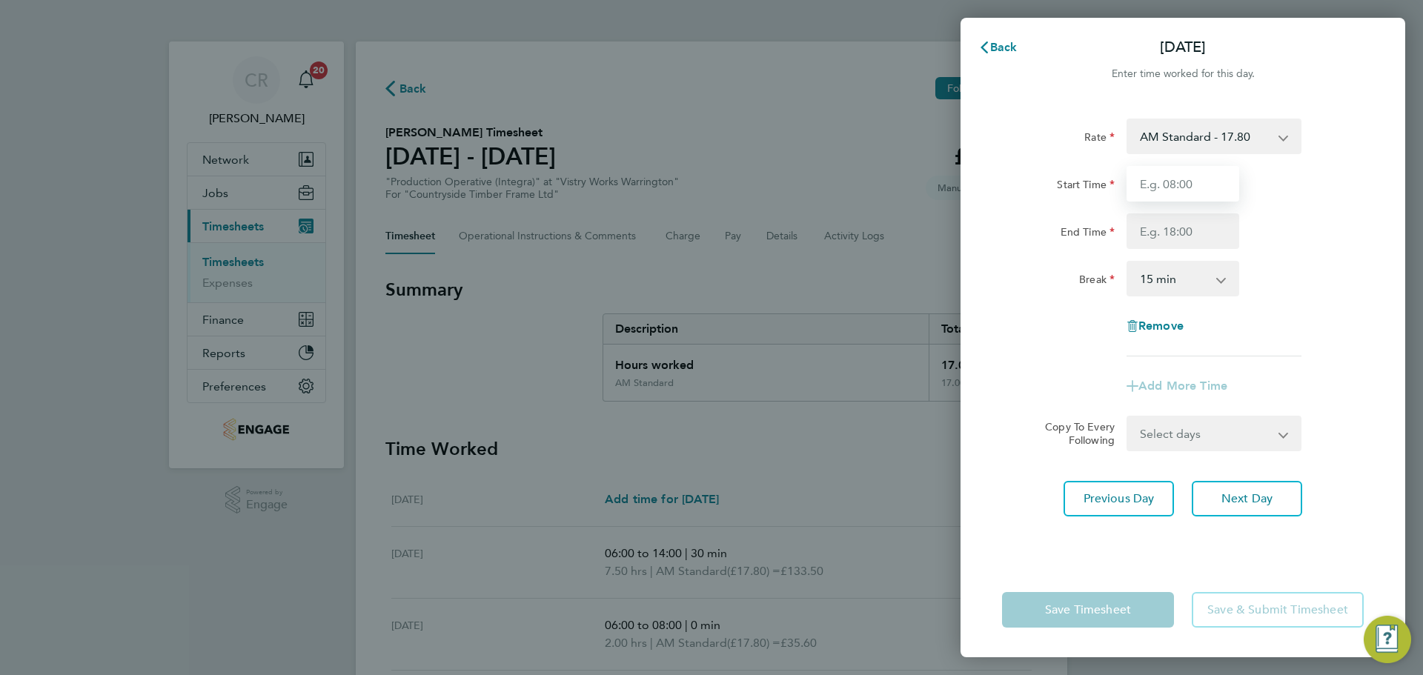
drag, startPoint x: 1215, startPoint y: 182, endPoint x: 1207, endPoint y: 201, distance: 20.0
click at [1215, 182] on input "Start Time" at bounding box center [1182, 184] width 113 height 36
type input "06:00"
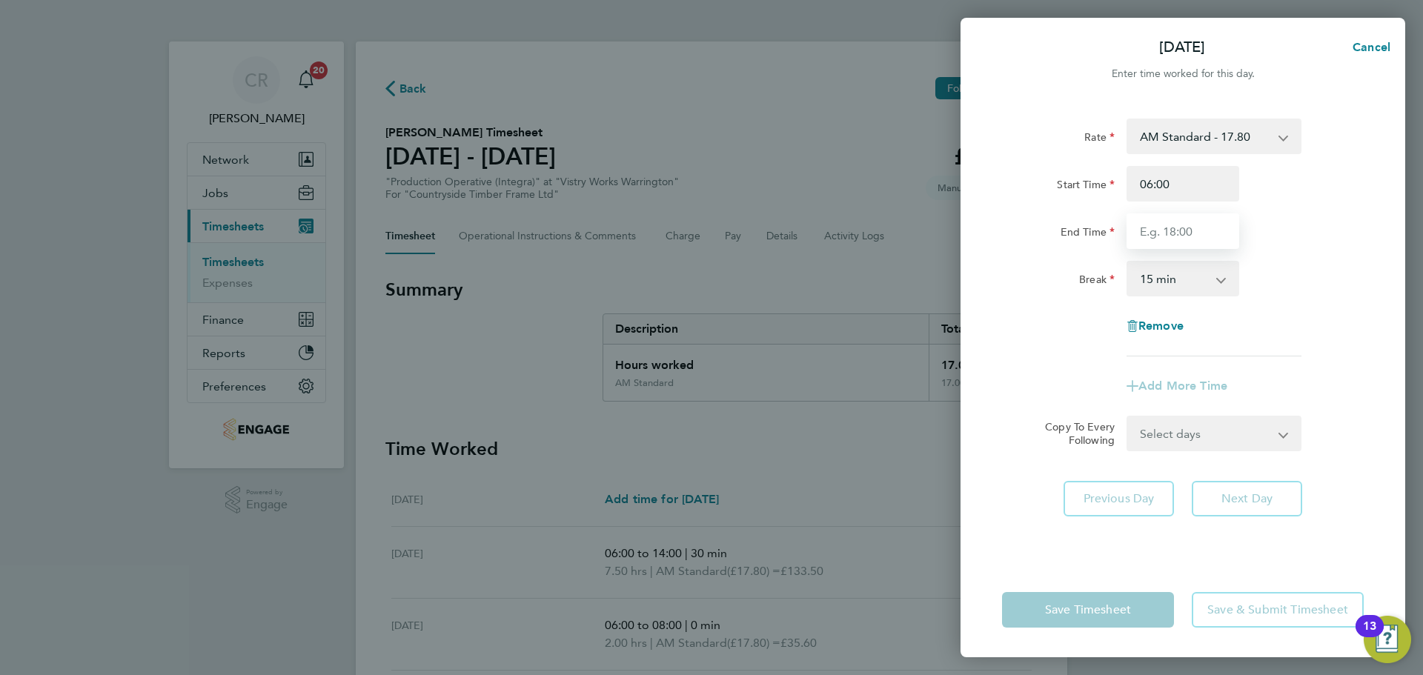
click at [1200, 237] on input "End Time" at bounding box center [1182, 231] width 113 height 36
type input "14:00"
click at [1189, 288] on select "0 min 15 min 30 min 45 min 60 min 75 min 90 min" at bounding box center [1174, 278] width 92 height 33
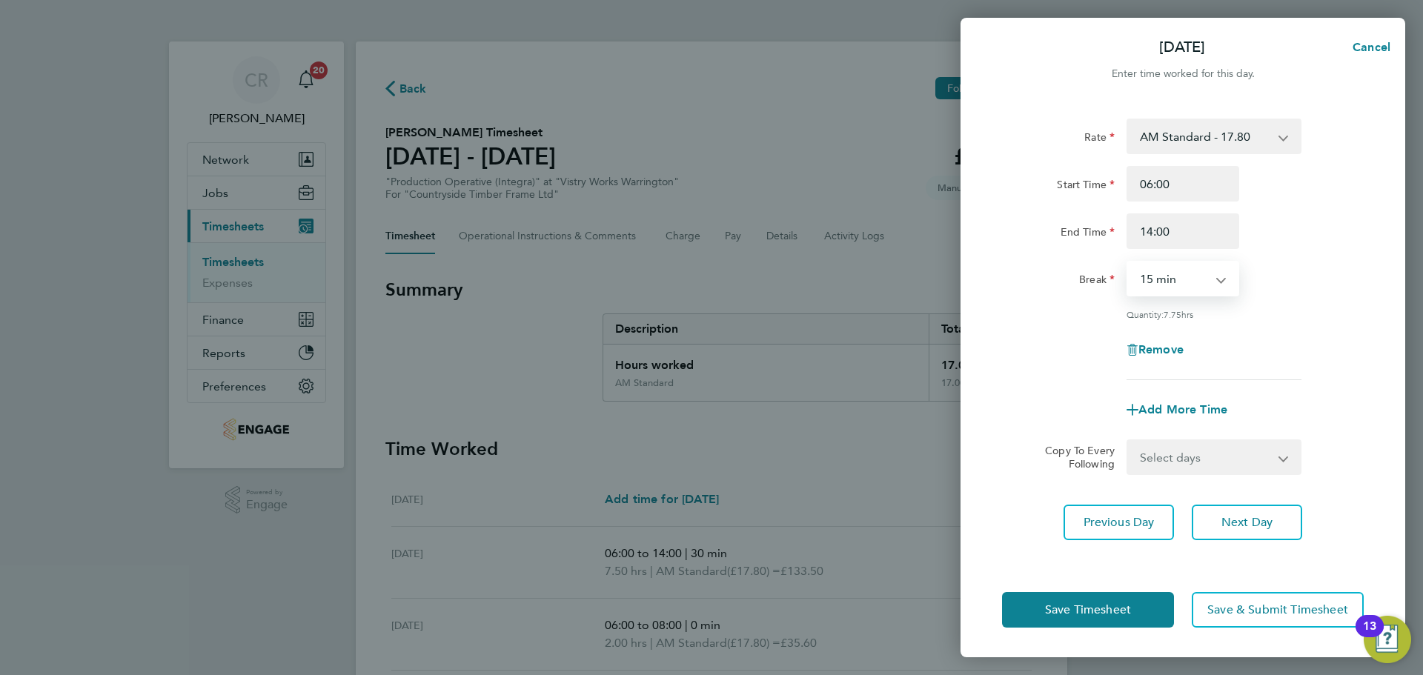
select select "30"
click at [1128, 262] on select "0 min 15 min 30 min 45 min 60 min 75 min 90 min" at bounding box center [1174, 278] width 92 height 33
click at [1202, 403] on span "Add More Time" at bounding box center [1182, 409] width 89 height 14
select select "null"
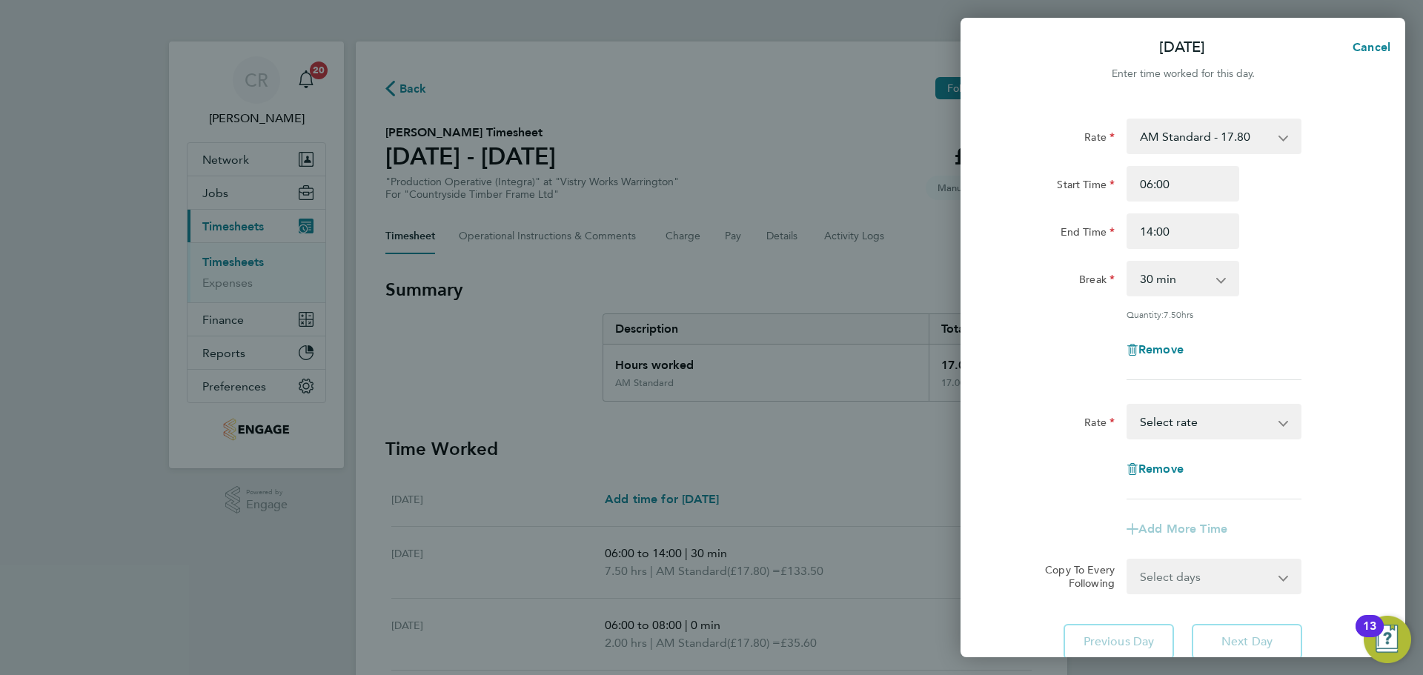
drag, startPoint x: 1205, startPoint y: 425, endPoint x: 1206, endPoint y: 433, distance: 7.4
click at [1206, 425] on select "BONUS - 13.50 AM Standard - 17.80 AM OT1 - 26.70 PM Standard - 19.09 PM OT2 - 3…" at bounding box center [1205, 421] width 154 height 33
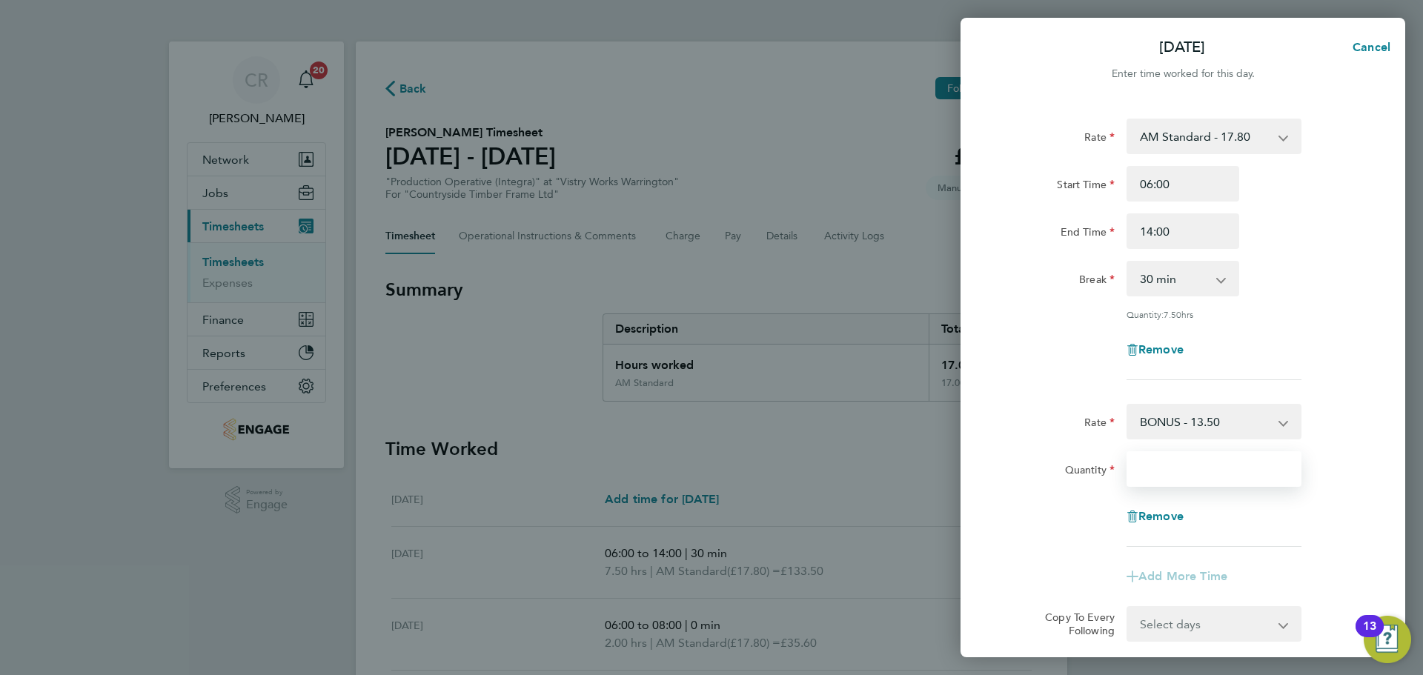
click at [1189, 482] on input "Quantity" at bounding box center [1213, 469] width 175 height 36
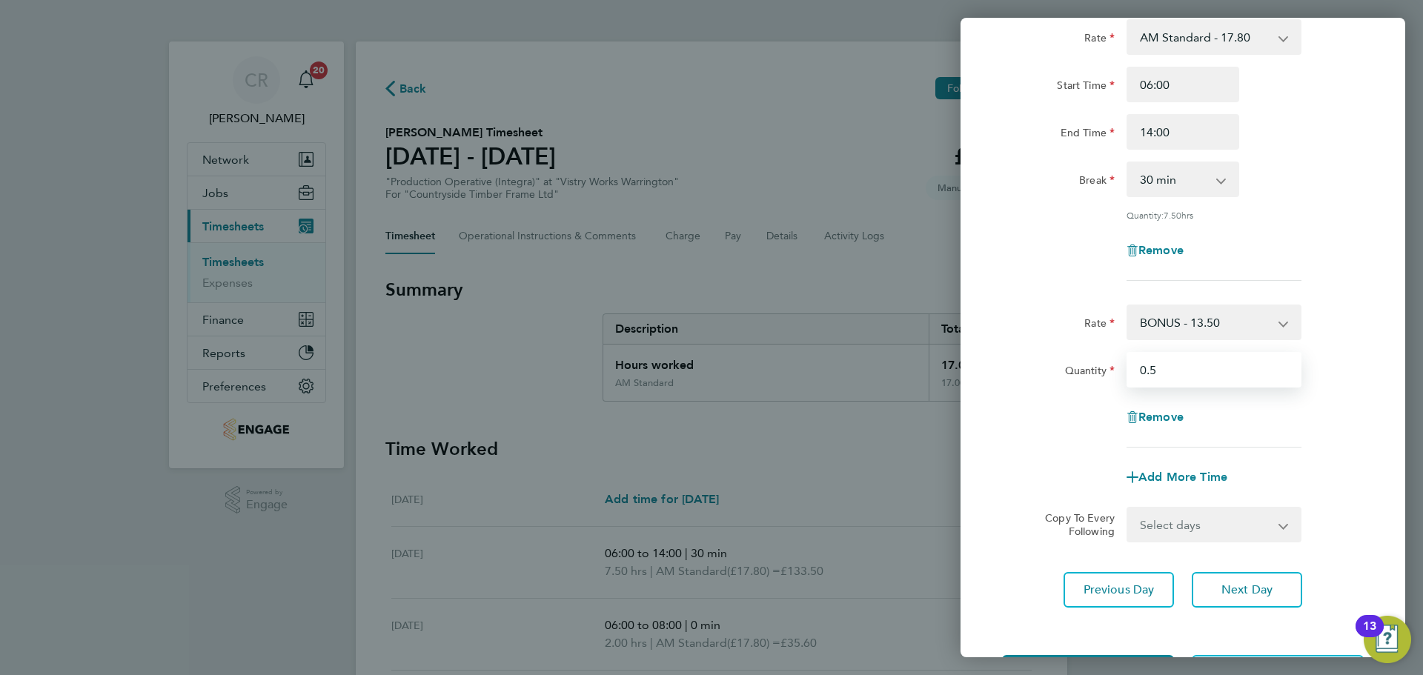
scroll to position [161, 0]
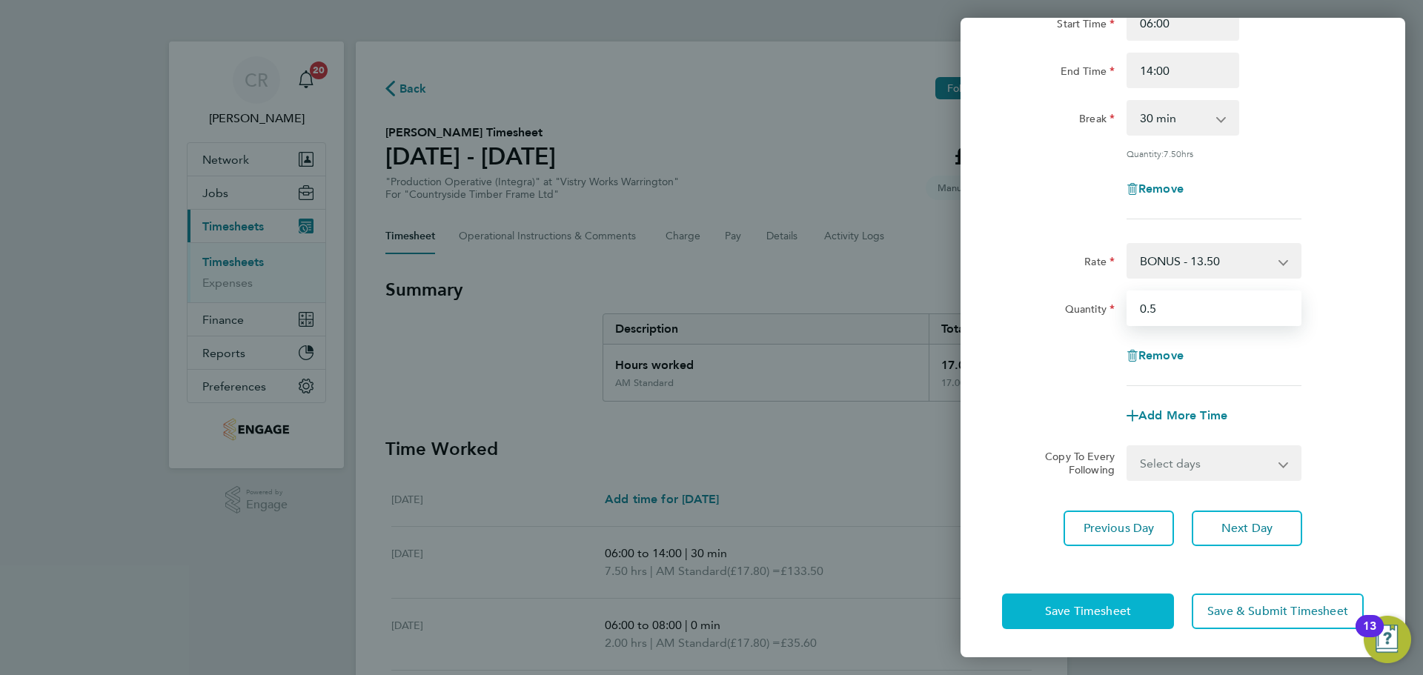
type input "0.5"
click at [1127, 609] on span "Save Timesheet" at bounding box center [1088, 611] width 86 height 15
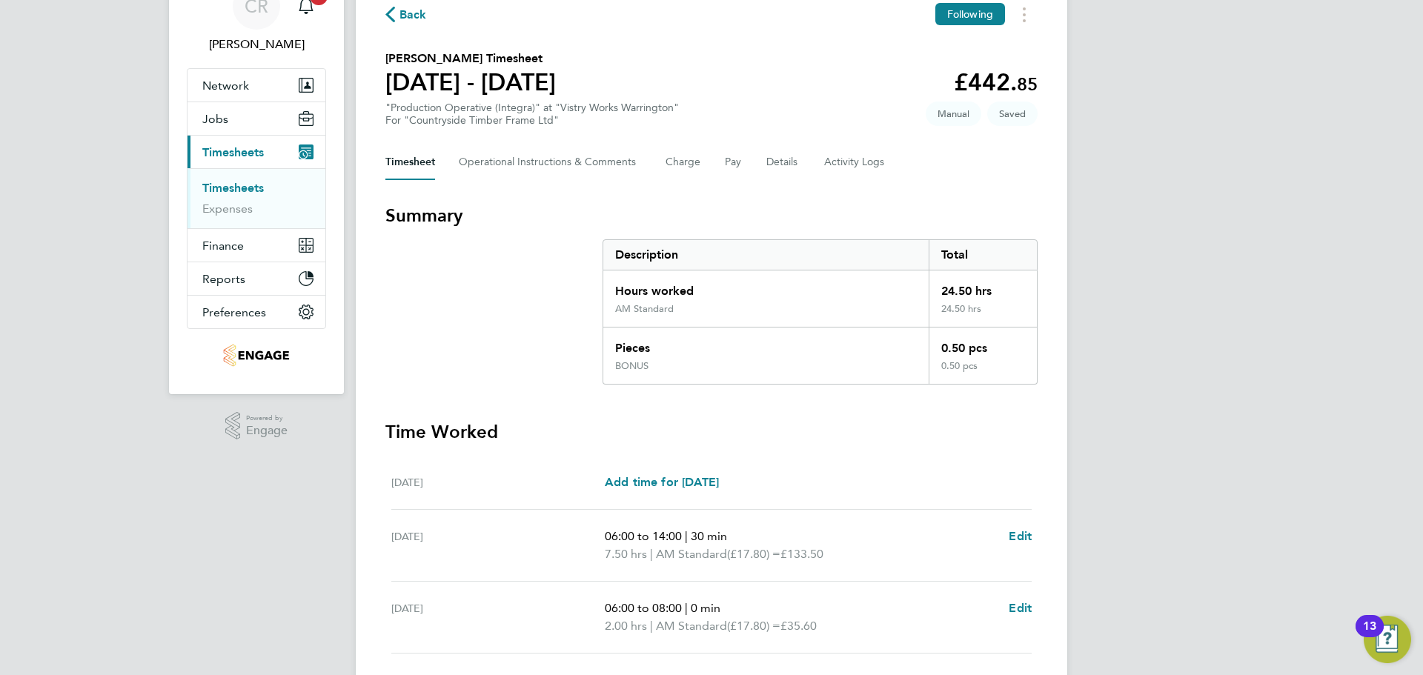
scroll to position [371, 0]
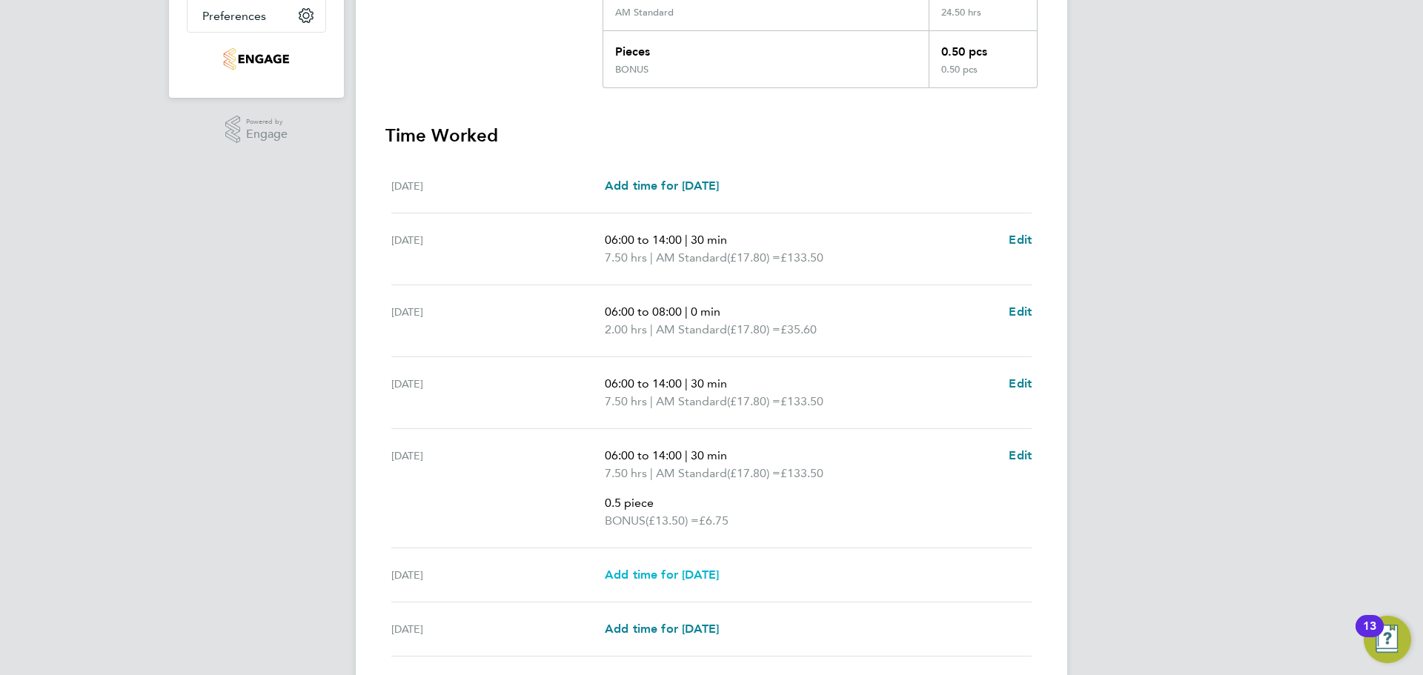
click at [686, 574] on span "Add time for Sat 30 Aug" at bounding box center [662, 575] width 114 height 14
select select "15"
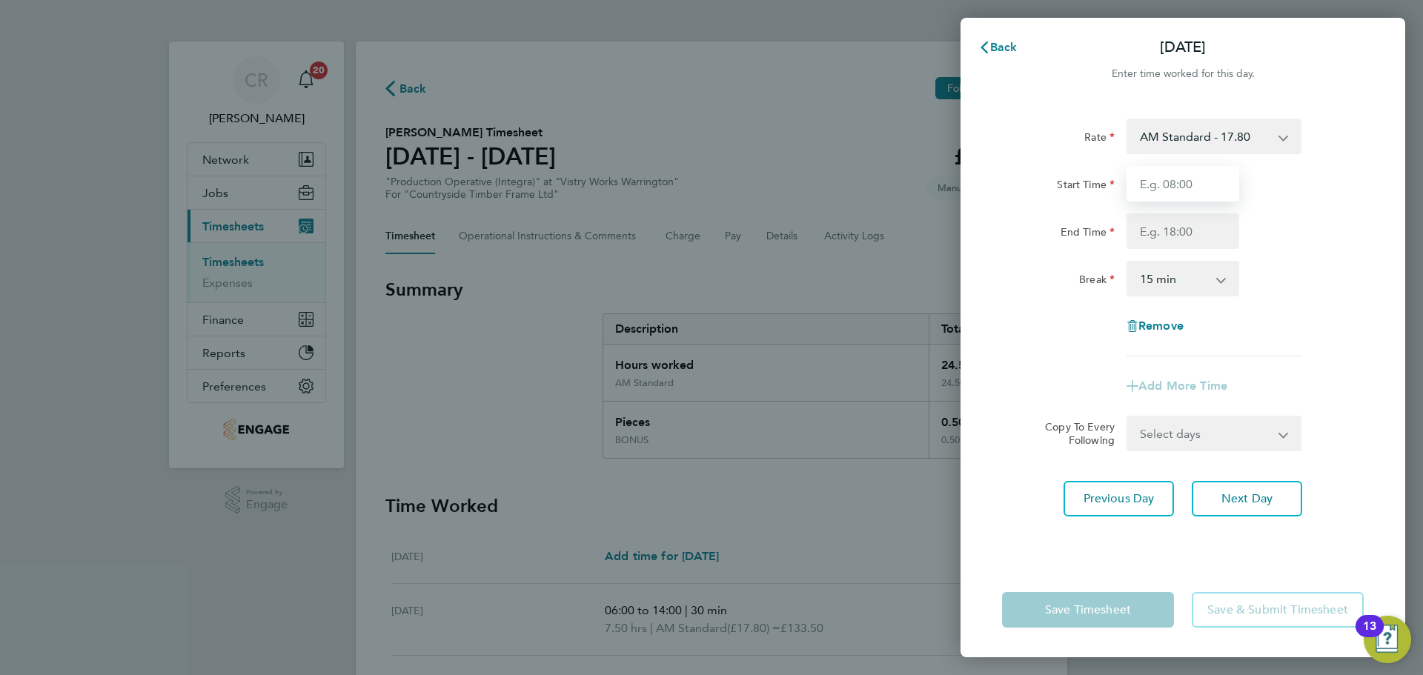
click at [1210, 187] on input "Start Time" at bounding box center [1182, 184] width 113 height 36
type input "06:00"
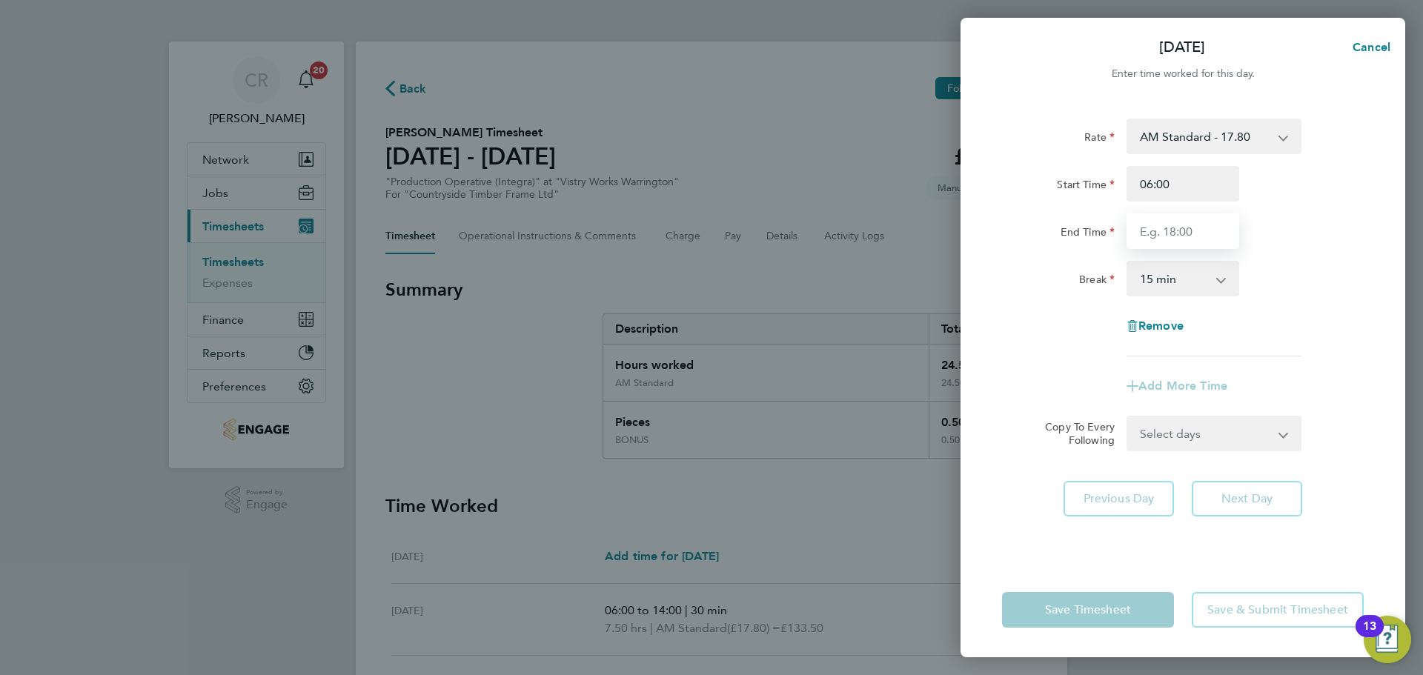
click at [1200, 228] on input "End Time" at bounding box center [1182, 231] width 113 height 36
type input "12:00"
click at [1160, 285] on select "0 min 15 min 30 min 45 min 60 min 75 min 90 min" at bounding box center [1174, 278] width 92 height 33
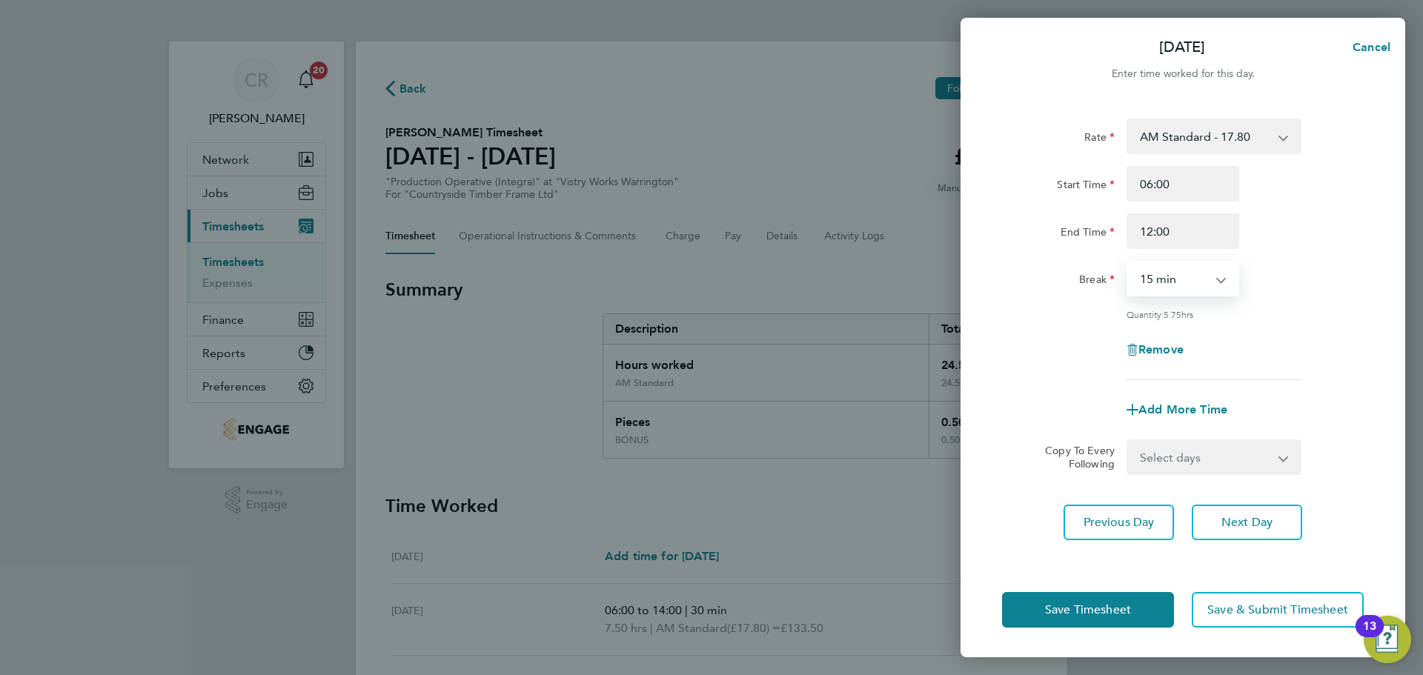
select select "0"
click at [1128, 262] on select "0 min 15 min 30 min 45 min 60 min 75 min 90 min" at bounding box center [1174, 278] width 92 height 33
click at [1144, 600] on button "Save Timesheet" at bounding box center [1088, 610] width 172 height 36
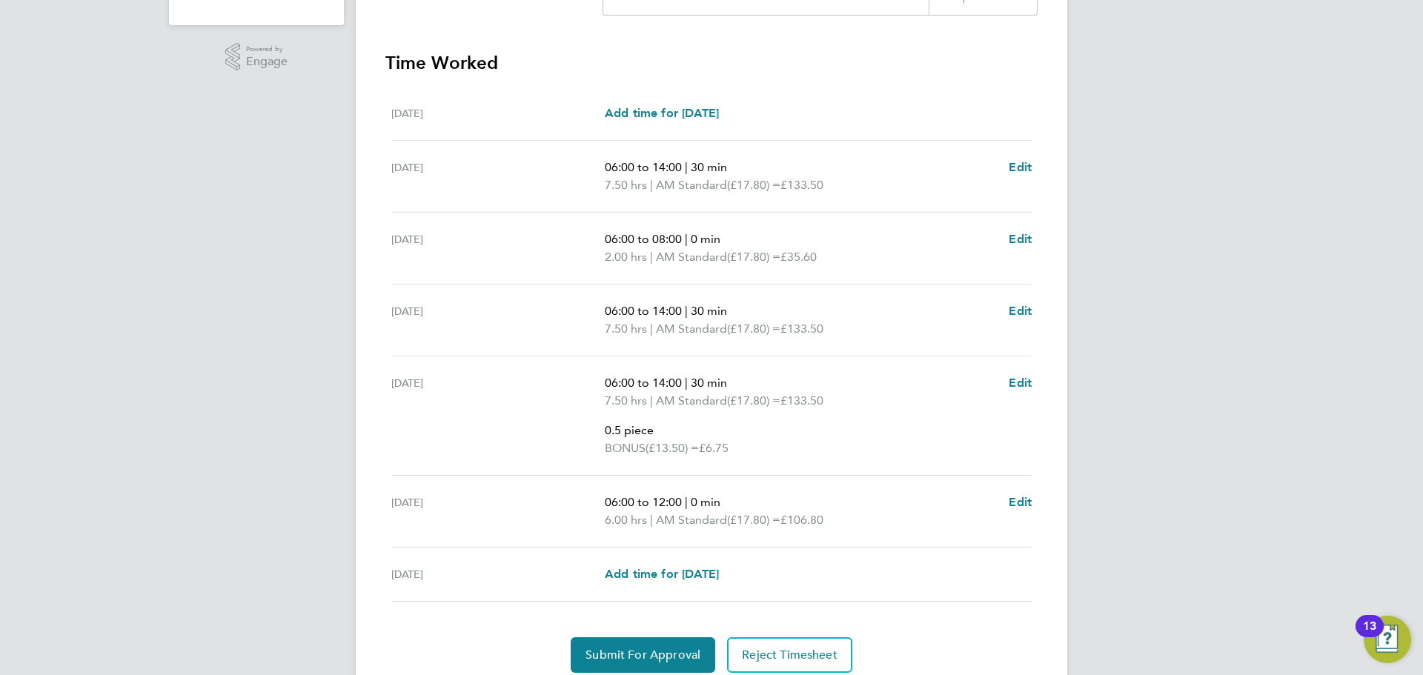
scroll to position [500, 0]
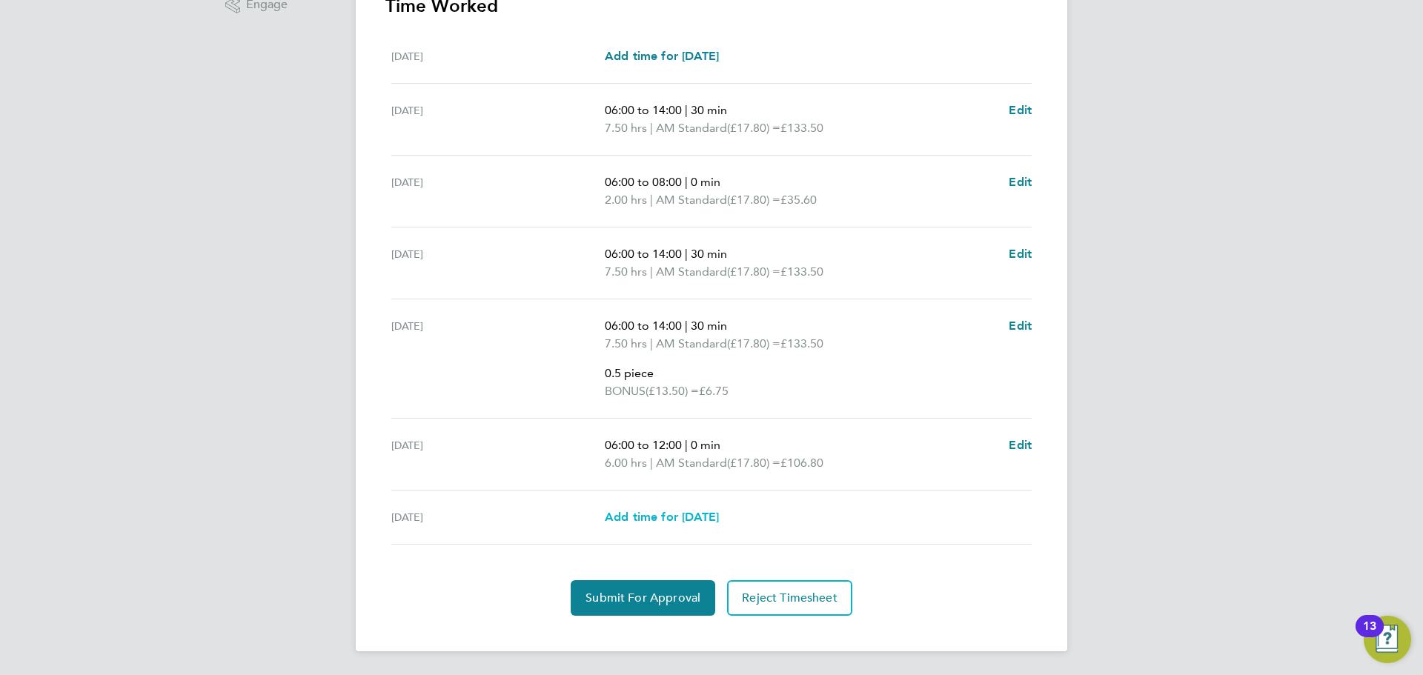
click at [719, 518] on span "Add time for Sun 31 Aug" at bounding box center [662, 517] width 114 height 14
select select "15"
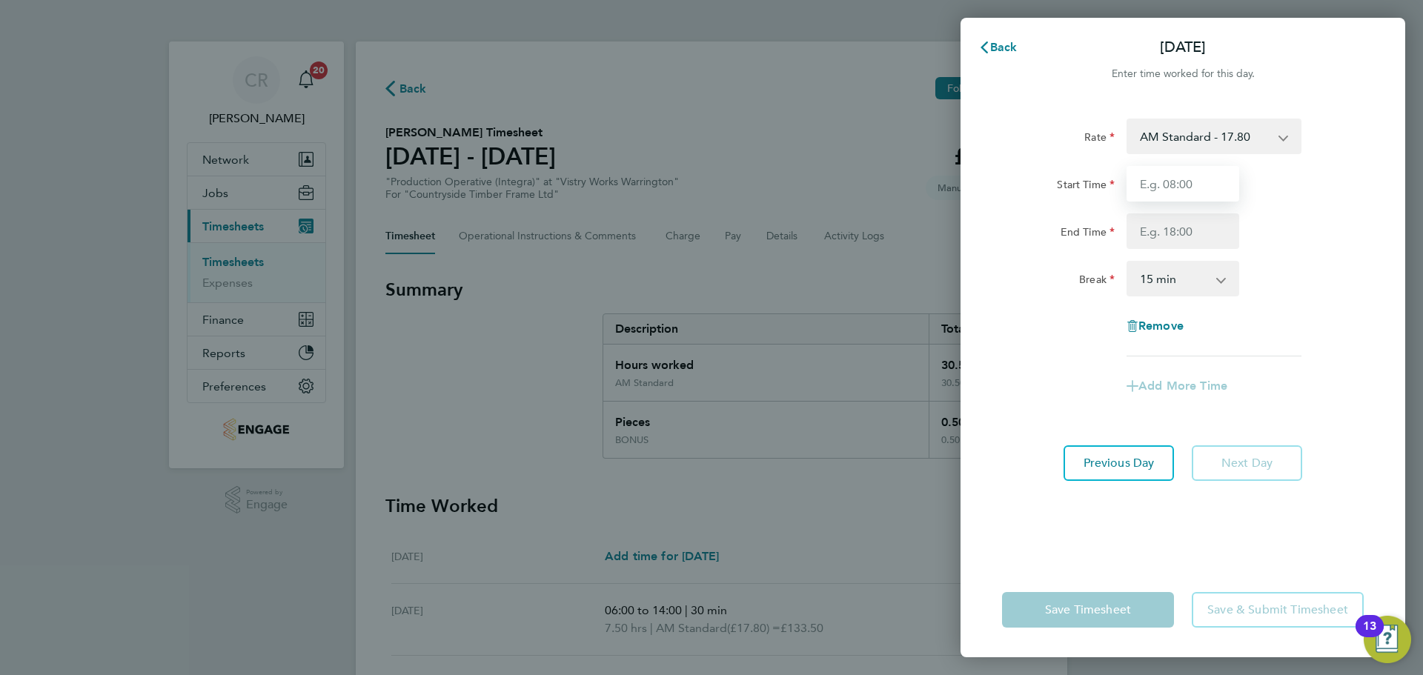
click at [1195, 190] on input "Start Time" at bounding box center [1182, 184] width 113 height 36
type input "06:00"
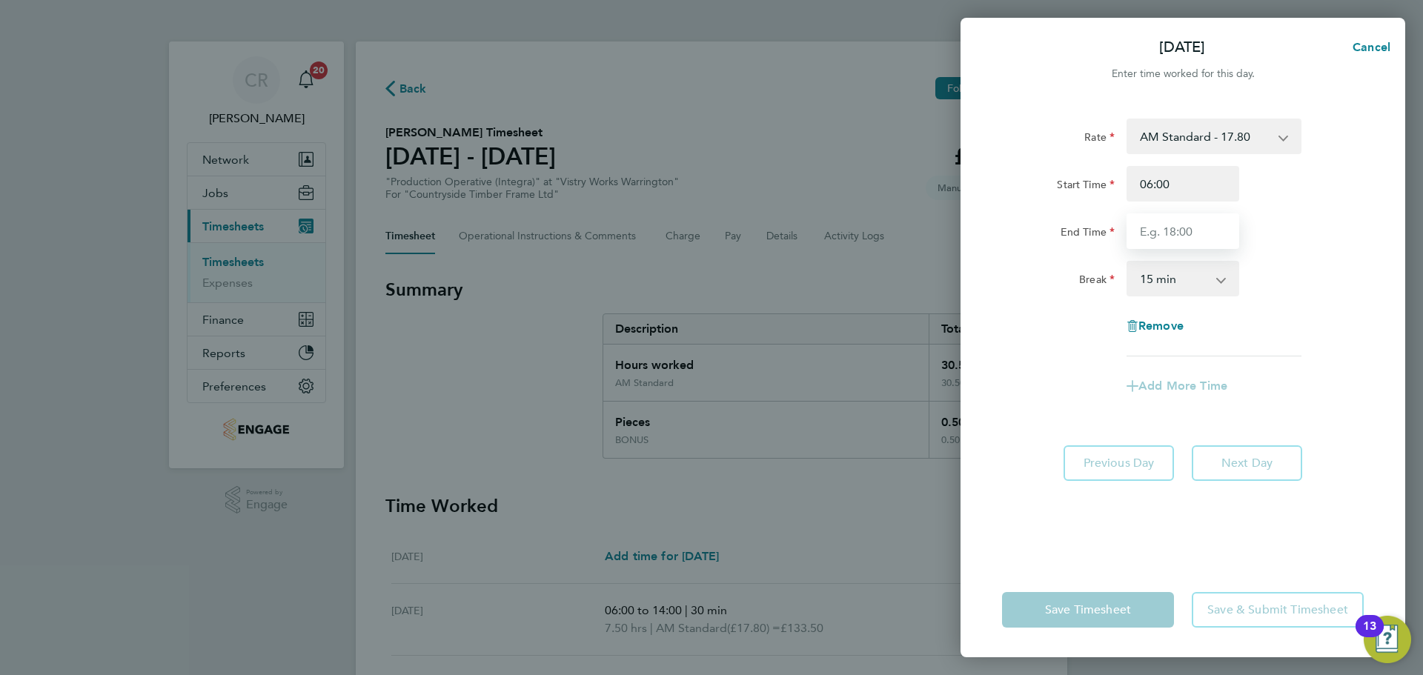
click at [1192, 231] on input "End Time" at bounding box center [1182, 231] width 113 height 36
type input "12:00"
click at [1192, 292] on select "0 min 15 min 30 min 45 min 60 min 75 min 90 min" at bounding box center [1174, 278] width 92 height 33
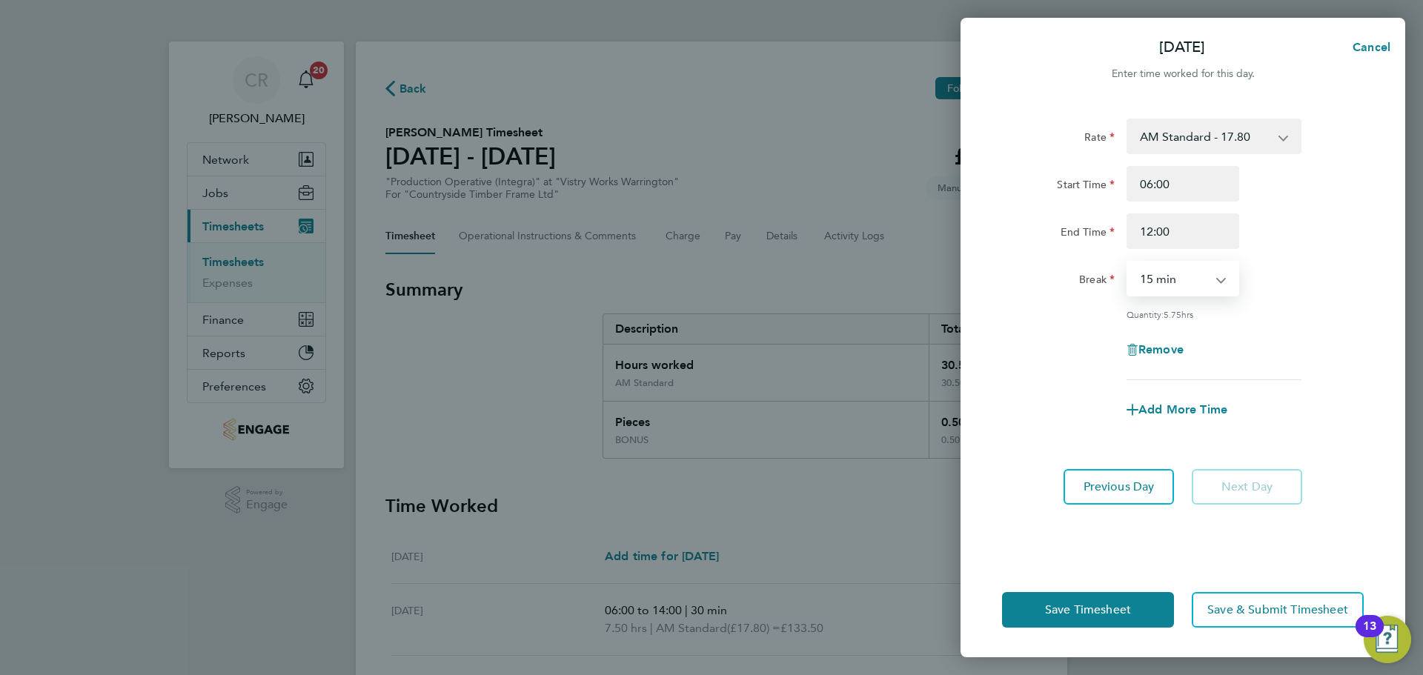
select select "0"
click at [1128, 262] on select "0 min 15 min 30 min 45 min 60 min 75 min 90 min" at bounding box center [1174, 278] width 92 height 33
click at [1158, 608] on button "Save Timesheet" at bounding box center [1088, 610] width 172 height 36
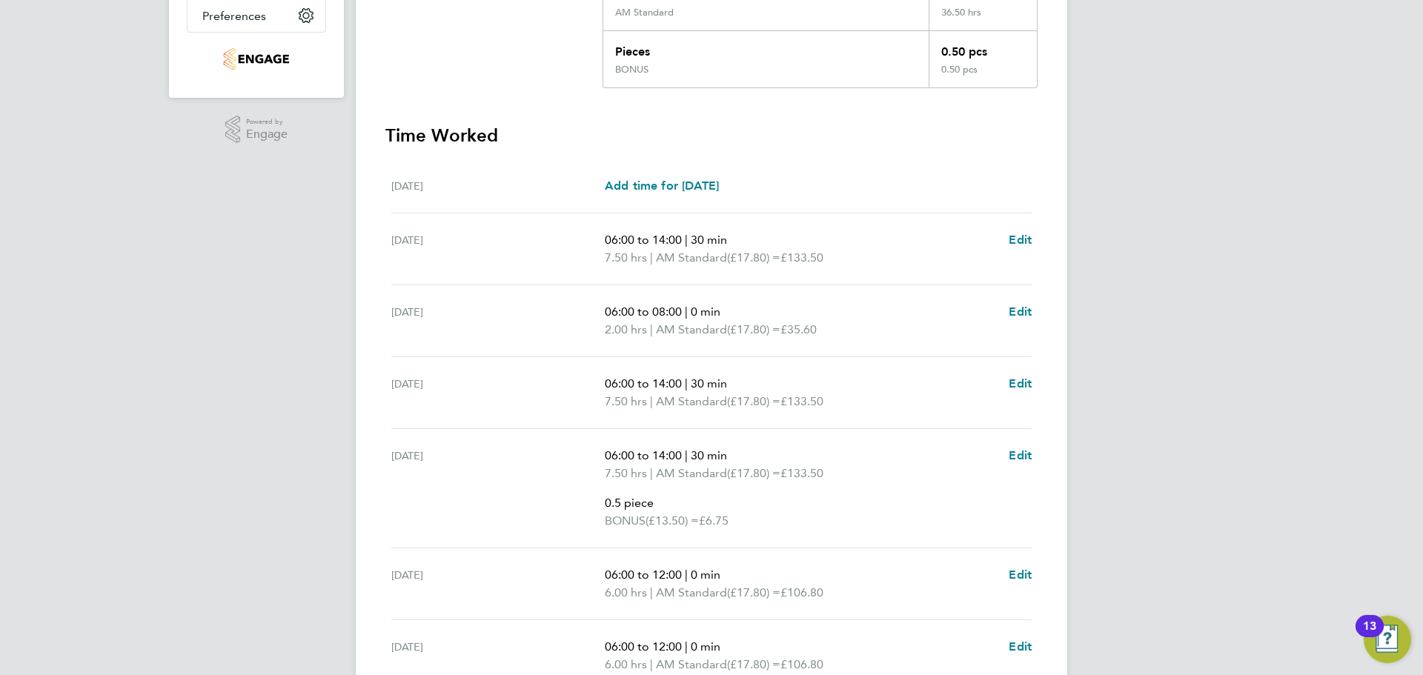
scroll to position [445, 0]
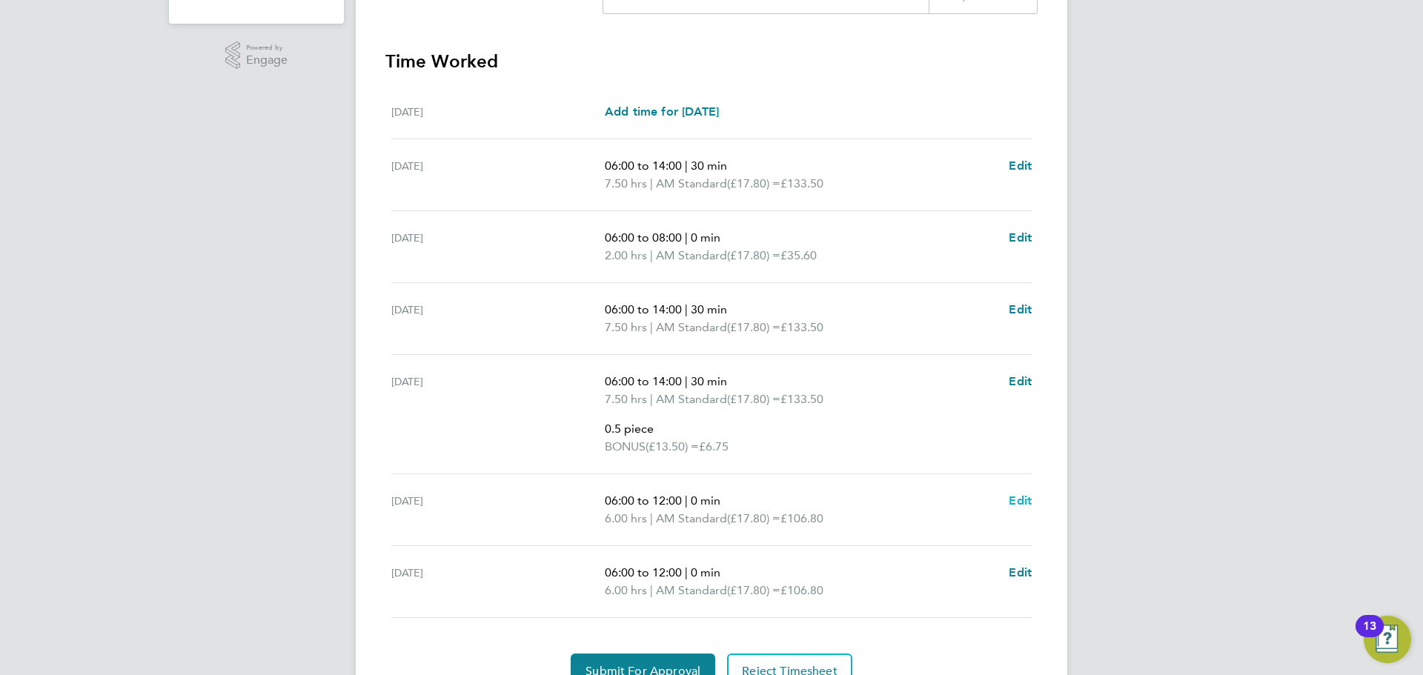
click at [1026, 499] on span "Edit" at bounding box center [1020, 501] width 23 height 14
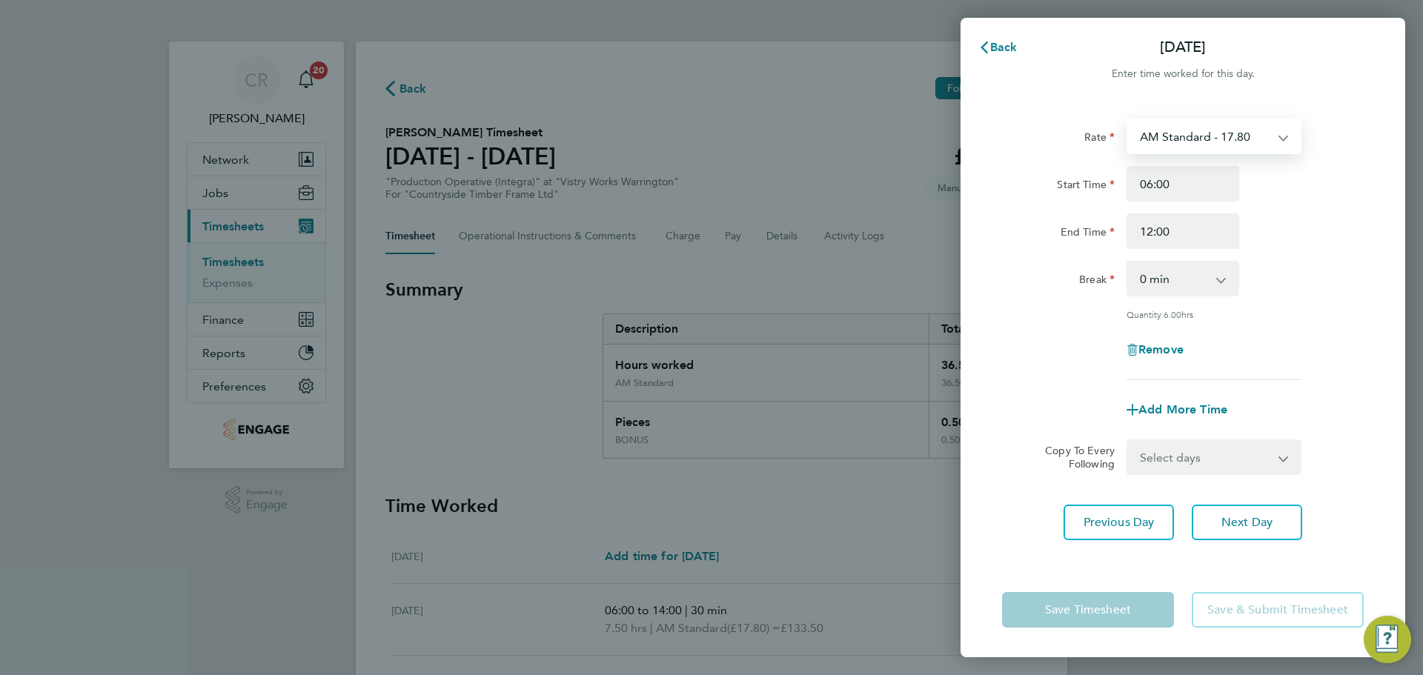
drag, startPoint x: 1264, startPoint y: 133, endPoint x: 1258, endPoint y: 142, distance: 10.3
click at [1264, 133] on select "AM Standard - 17.80 BONUS - 13.50 AM OT1 - 26.70 PM Standard - 19.09 PM OT2 - 3…" at bounding box center [1205, 136] width 154 height 33
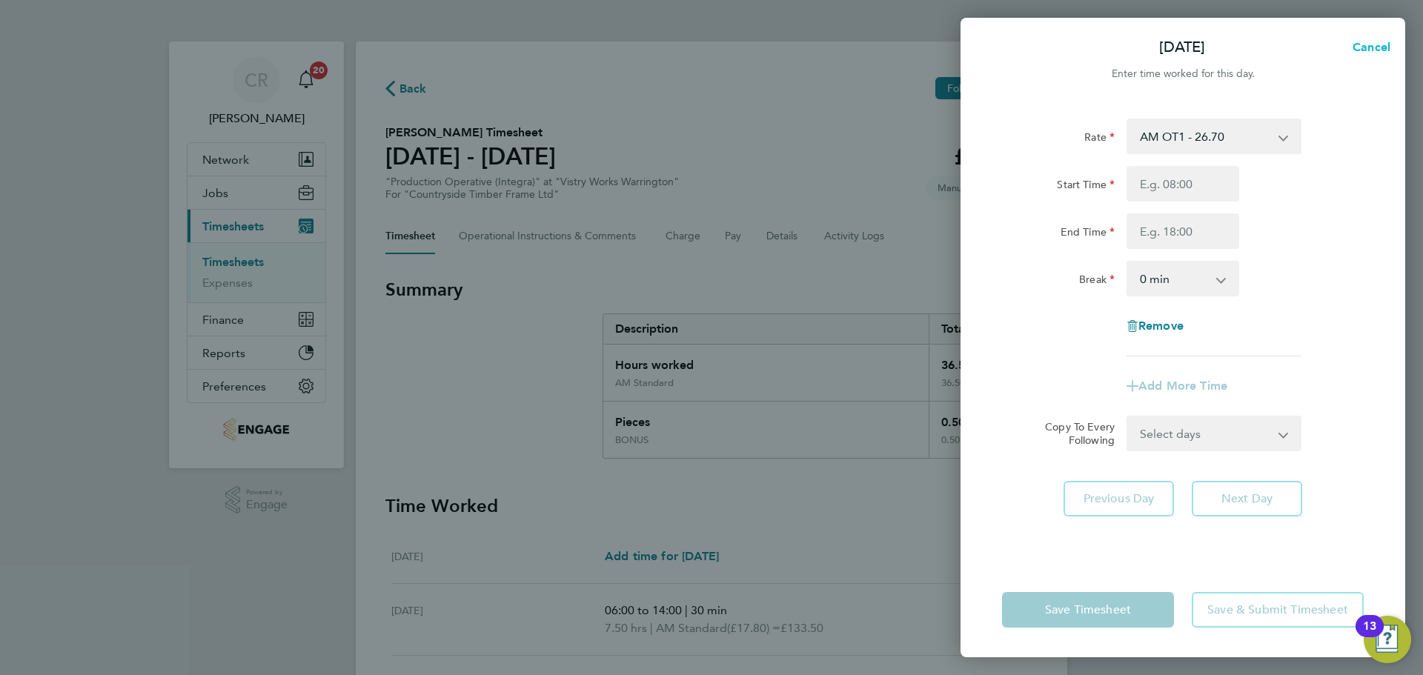
click at [1358, 42] on span "Cancel" at bounding box center [1369, 47] width 42 height 14
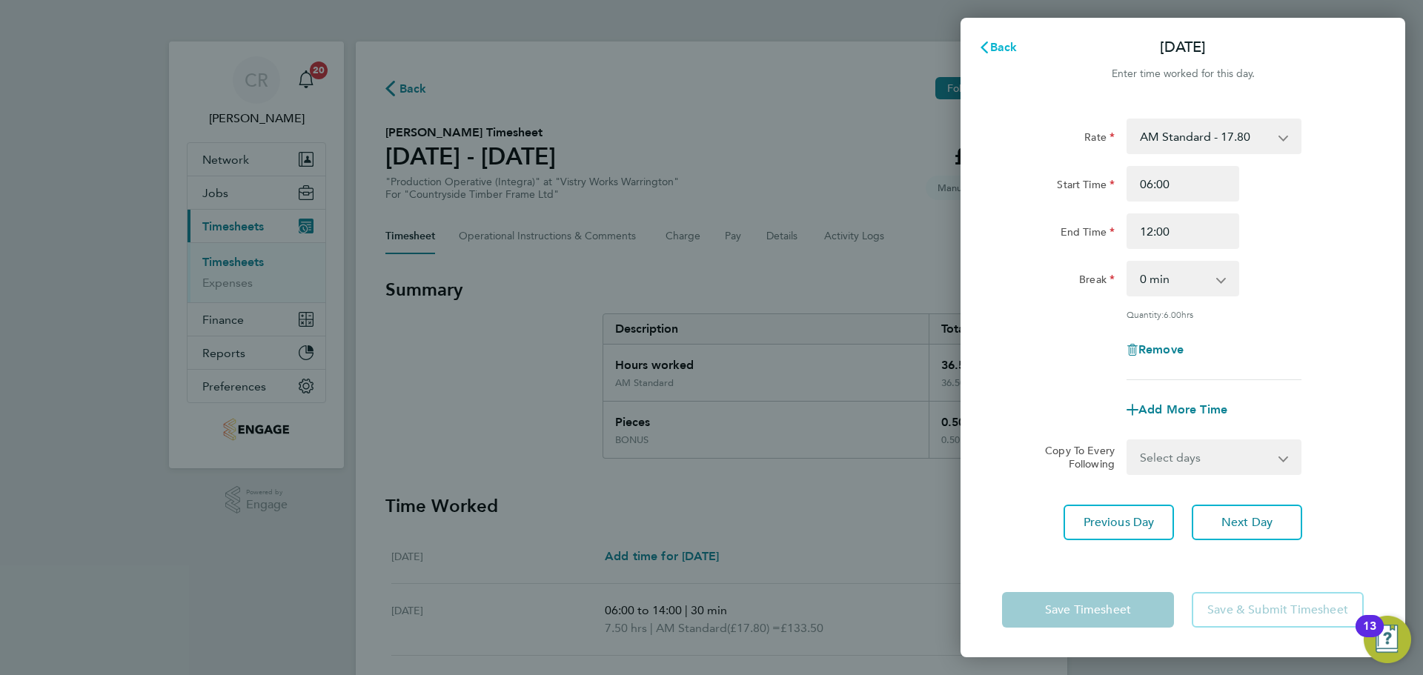
click at [999, 53] on span "Back" at bounding box center [1003, 47] width 27 height 14
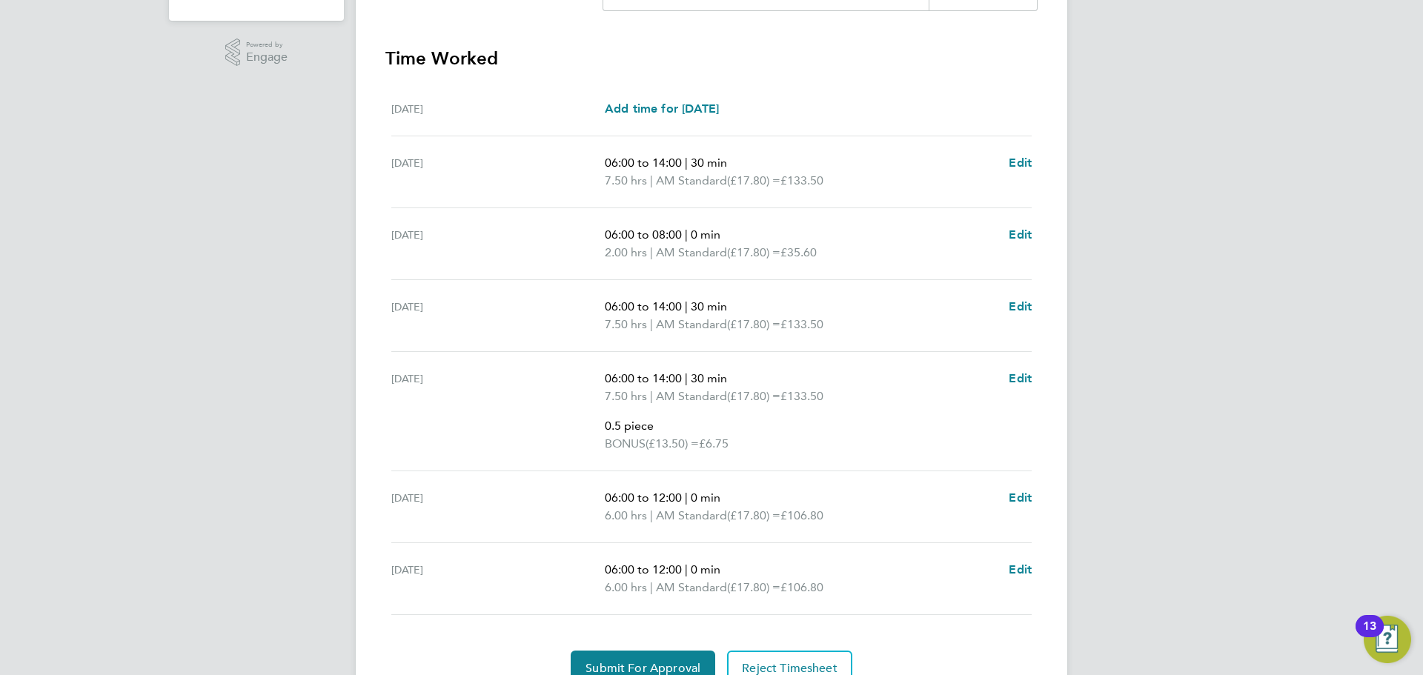
scroll to position [518, 0]
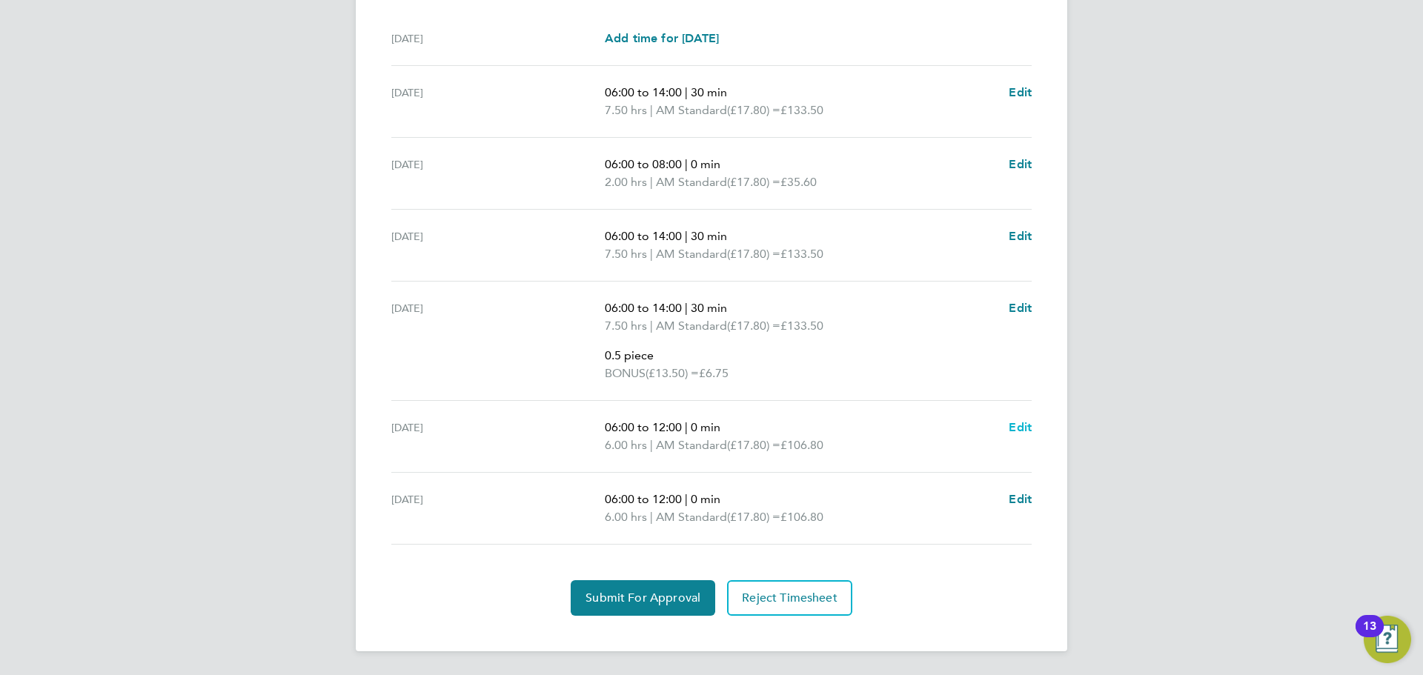
click at [1023, 427] on span "Edit" at bounding box center [1020, 427] width 23 height 14
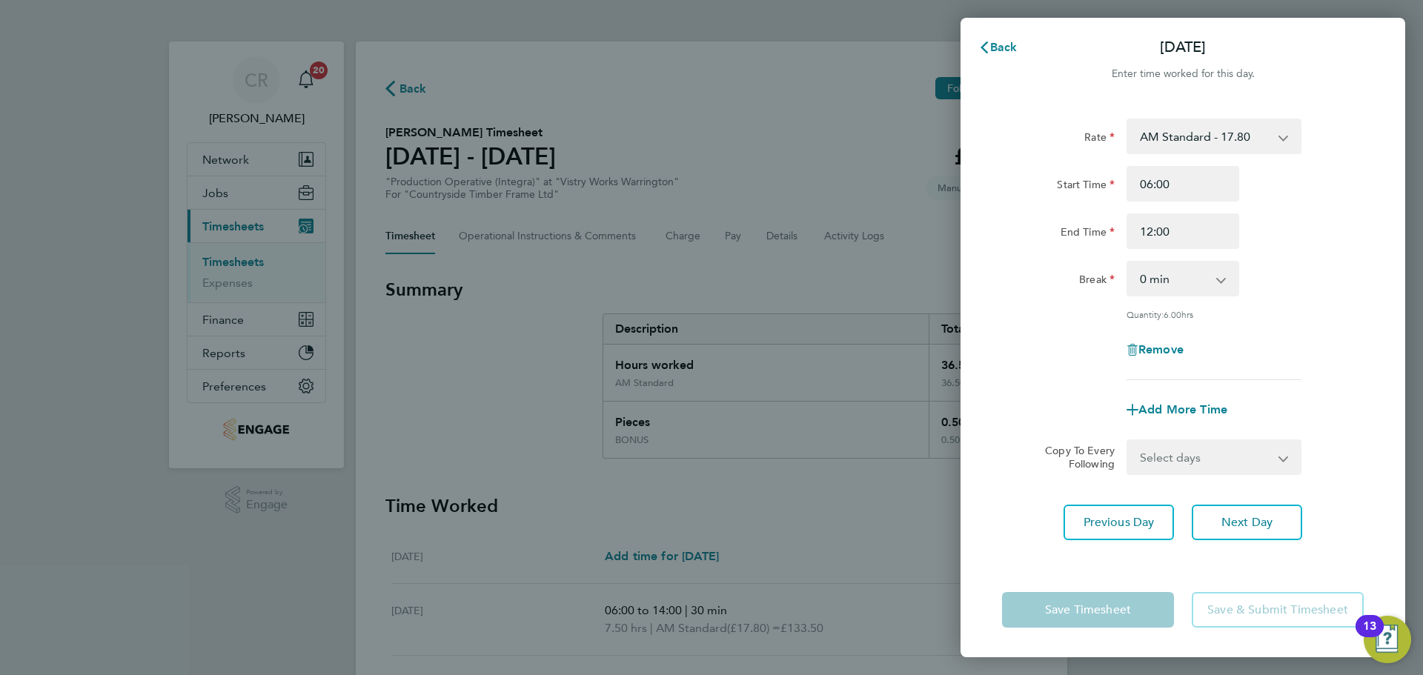
click at [1209, 124] on select "AM Standard - 17.80 BONUS - 13.50 AM OT1 - 26.70 PM Standard - 19.09 PM OT2 - 3…" at bounding box center [1205, 136] width 154 height 33
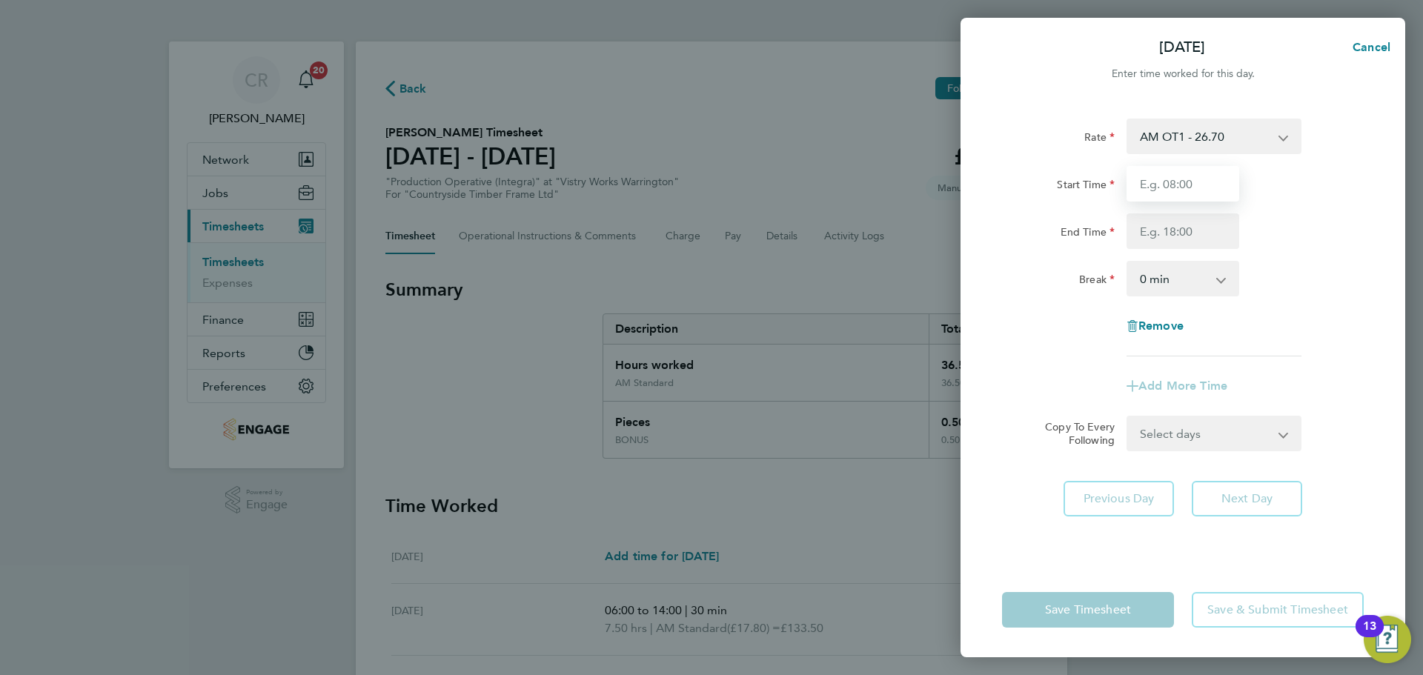
click at [1186, 187] on input "Start Time" at bounding box center [1182, 184] width 113 height 36
type input "06:00"
drag, startPoint x: 1193, startPoint y: 226, endPoint x: 1192, endPoint y: 242, distance: 15.6
click at [1193, 226] on input "End Time" at bounding box center [1182, 231] width 113 height 36
type input "12:00"
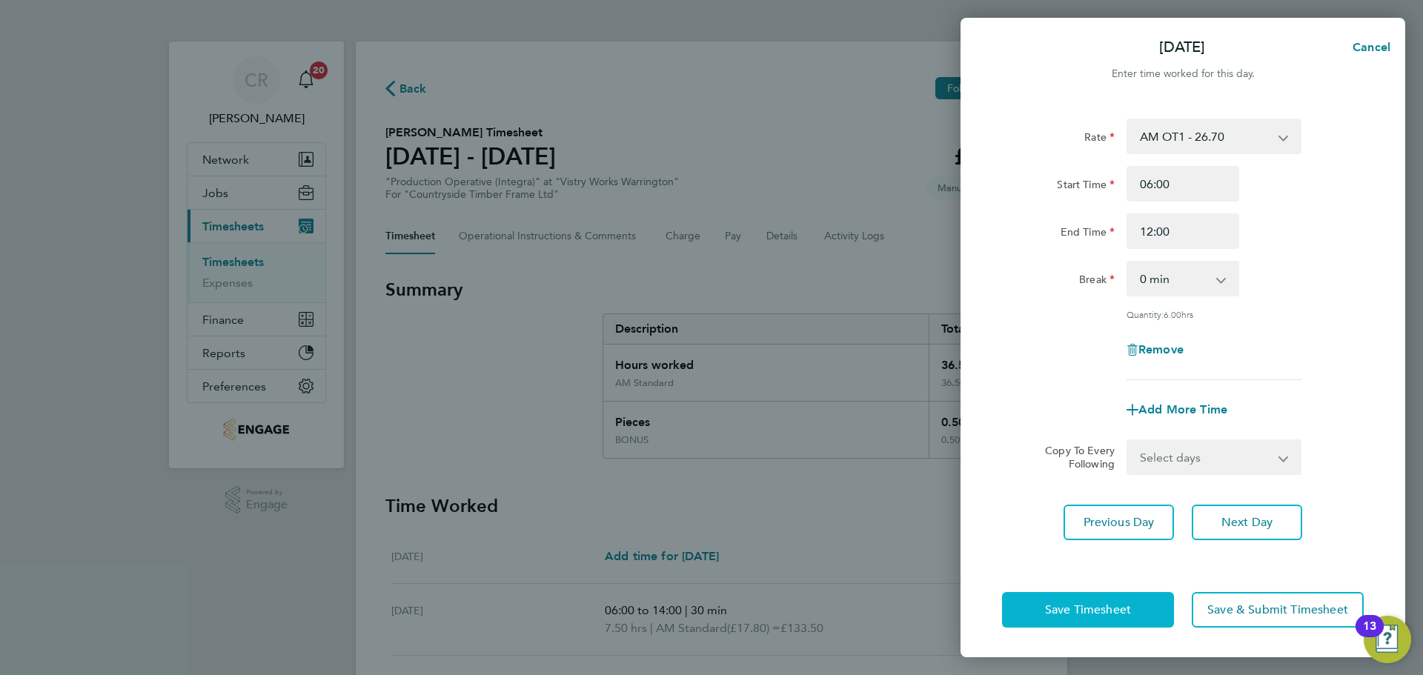
click at [1106, 608] on span "Save Timesheet" at bounding box center [1088, 610] width 86 height 15
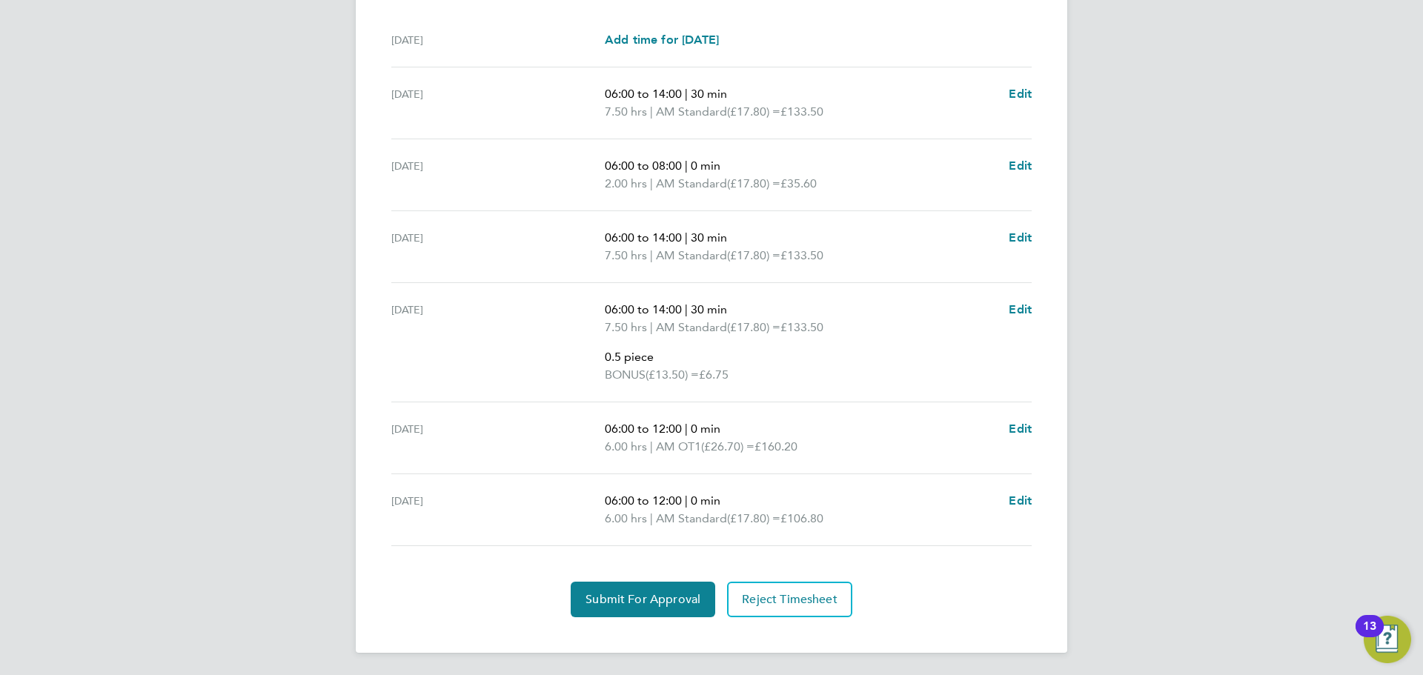
scroll to position [533, 0]
click at [1016, 494] on span "Edit" at bounding box center [1020, 499] width 23 height 14
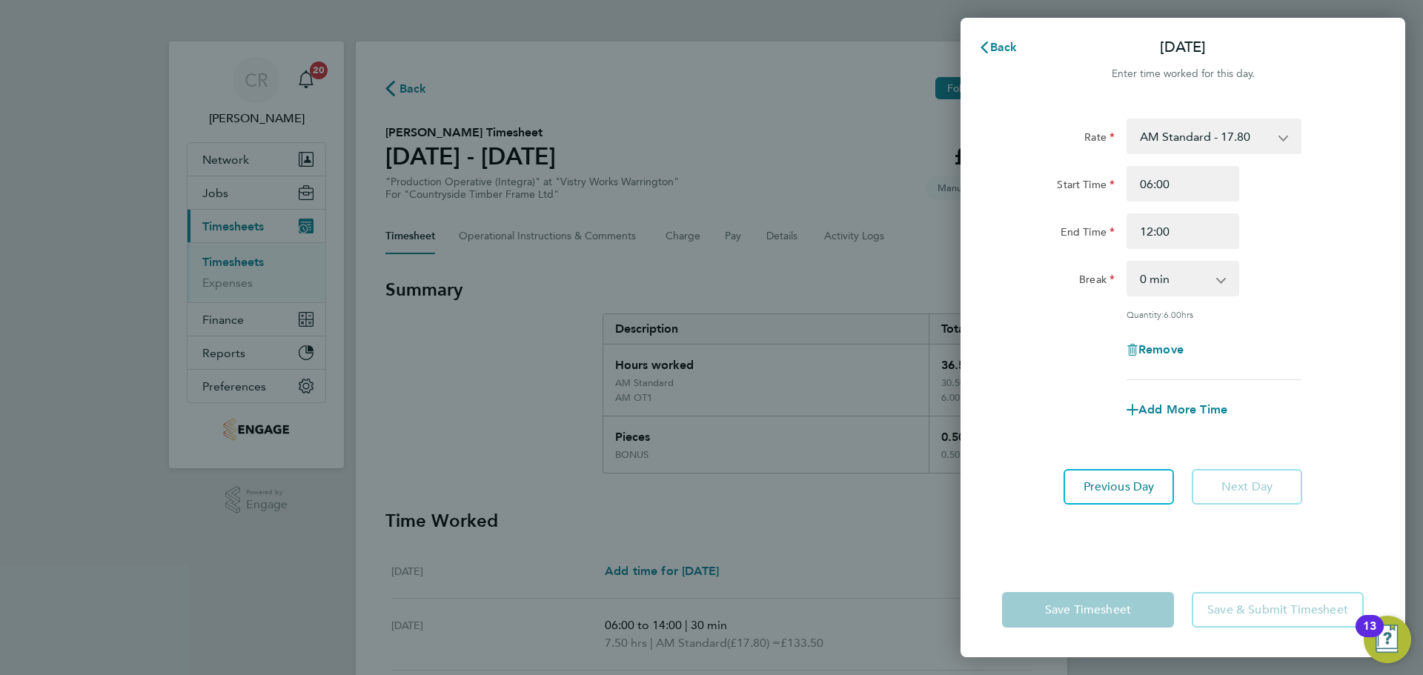
click at [1217, 145] on select "AM Standard - 17.80 BONUS - 13.50 AM OT1 - 26.70 PM Standard - 19.09 PM OT2 - 3…" at bounding box center [1205, 136] width 154 height 33
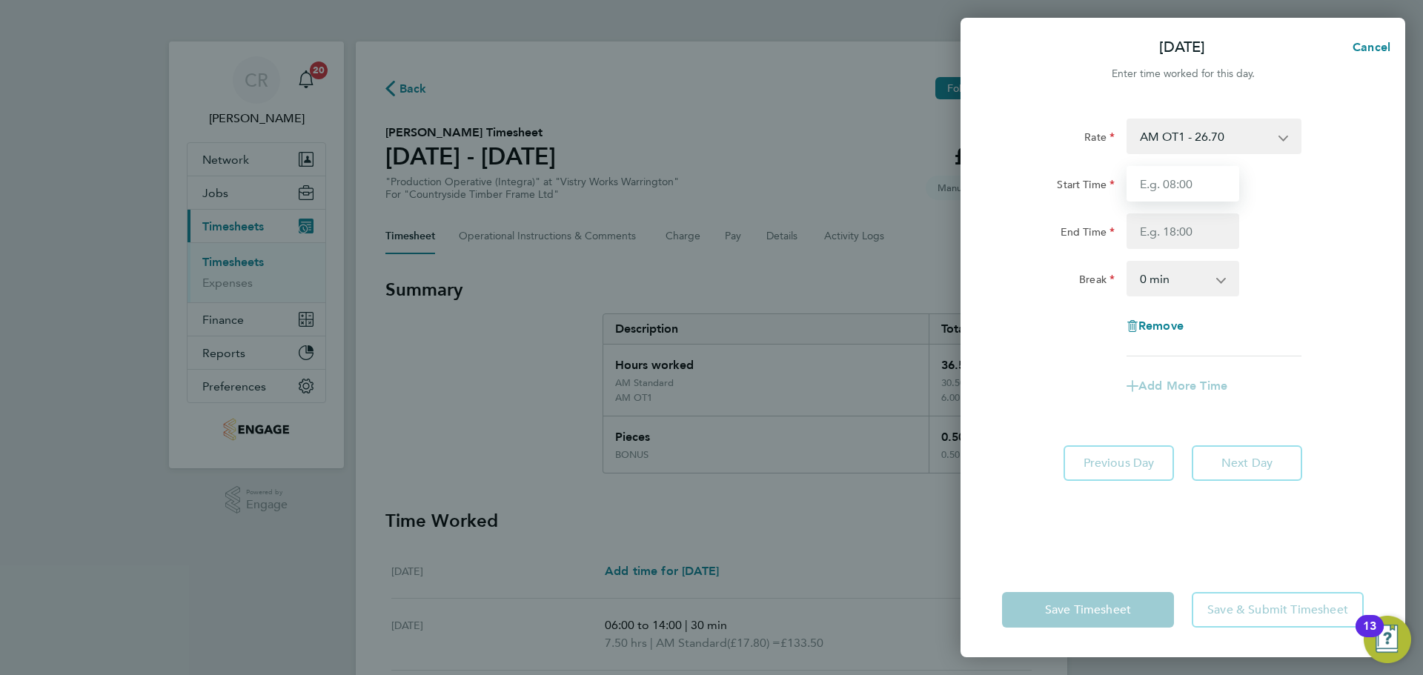
click at [1199, 184] on input "Start Time" at bounding box center [1182, 184] width 113 height 36
type input "06:00"
click at [1198, 228] on input "End Time" at bounding box center [1182, 231] width 113 height 36
type input "12:00"
click at [1219, 272] on select "0 min 15 min 30 min 45 min 60 min 75 min 90 min" at bounding box center [1174, 278] width 92 height 33
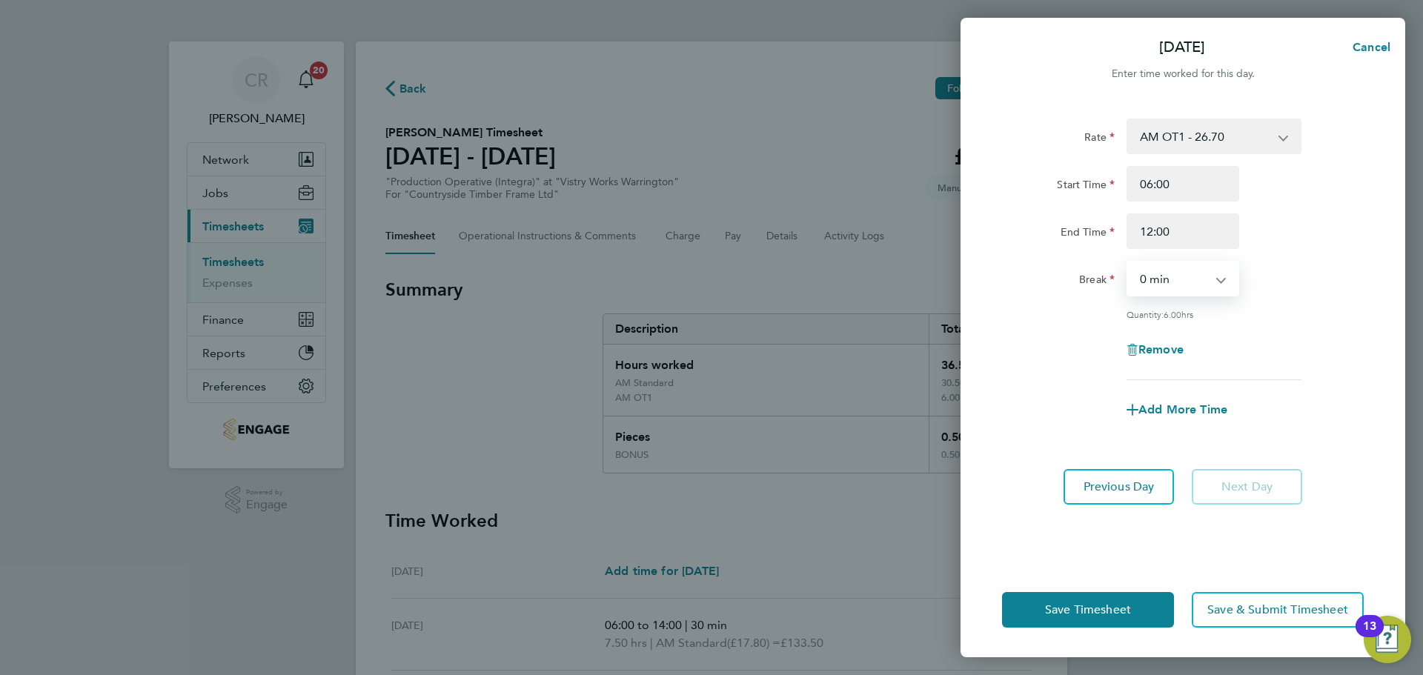
click at [1128, 262] on select "0 min 15 min 30 min 45 min 60 min 75 min 90 min" at bounding box center [1174, 278] width 92 height 33
click at [1137, 602] on button "Save Timesheet" at bounding box center [1088, 610] width 172 height 36
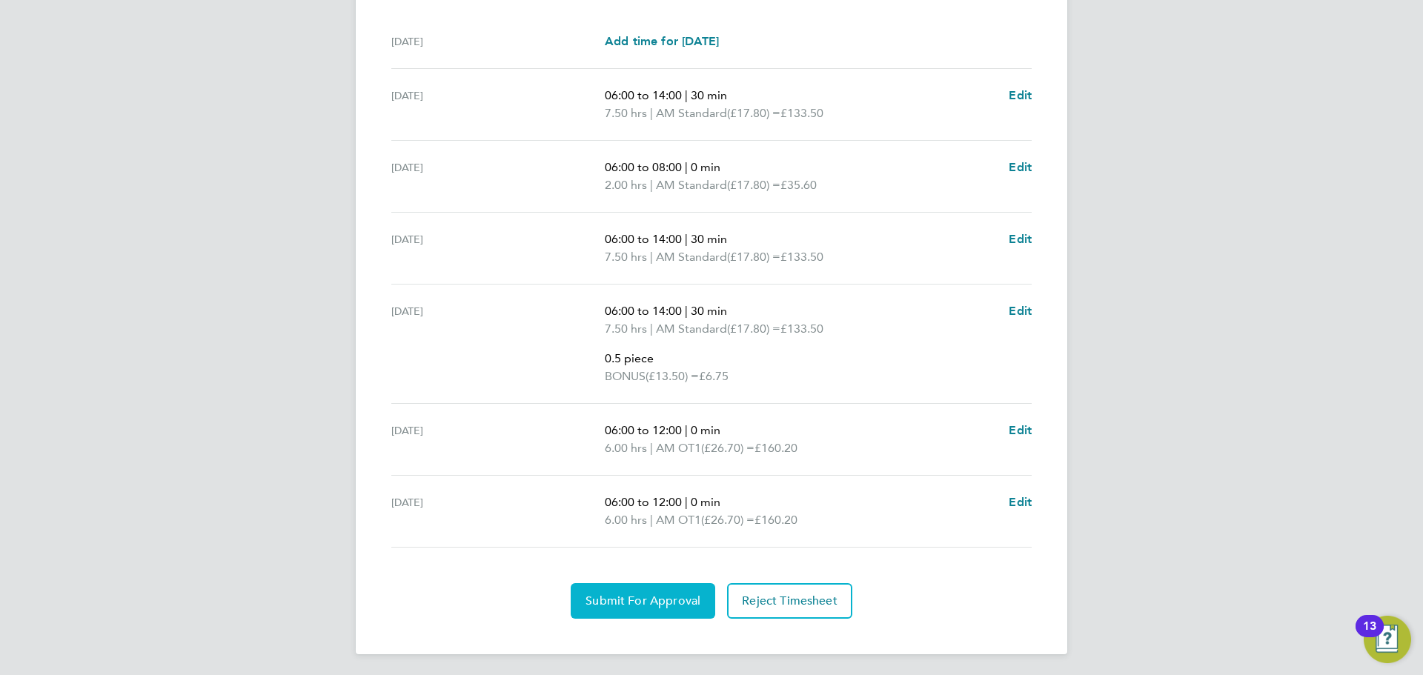
scroll to position [533, 0]
click at [677, 596] on span "Submit For Approval" at bounding box center [642, 598] width 115 height 15
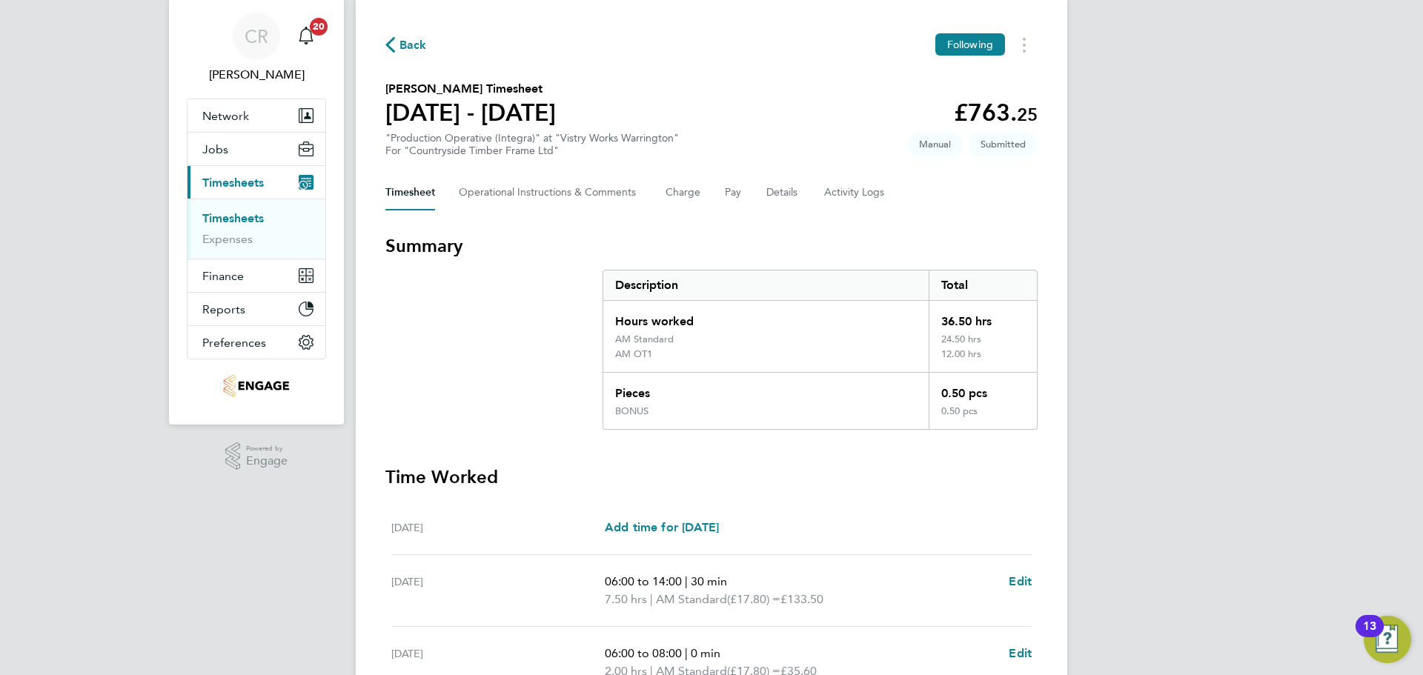
scroll to position [0, 0]
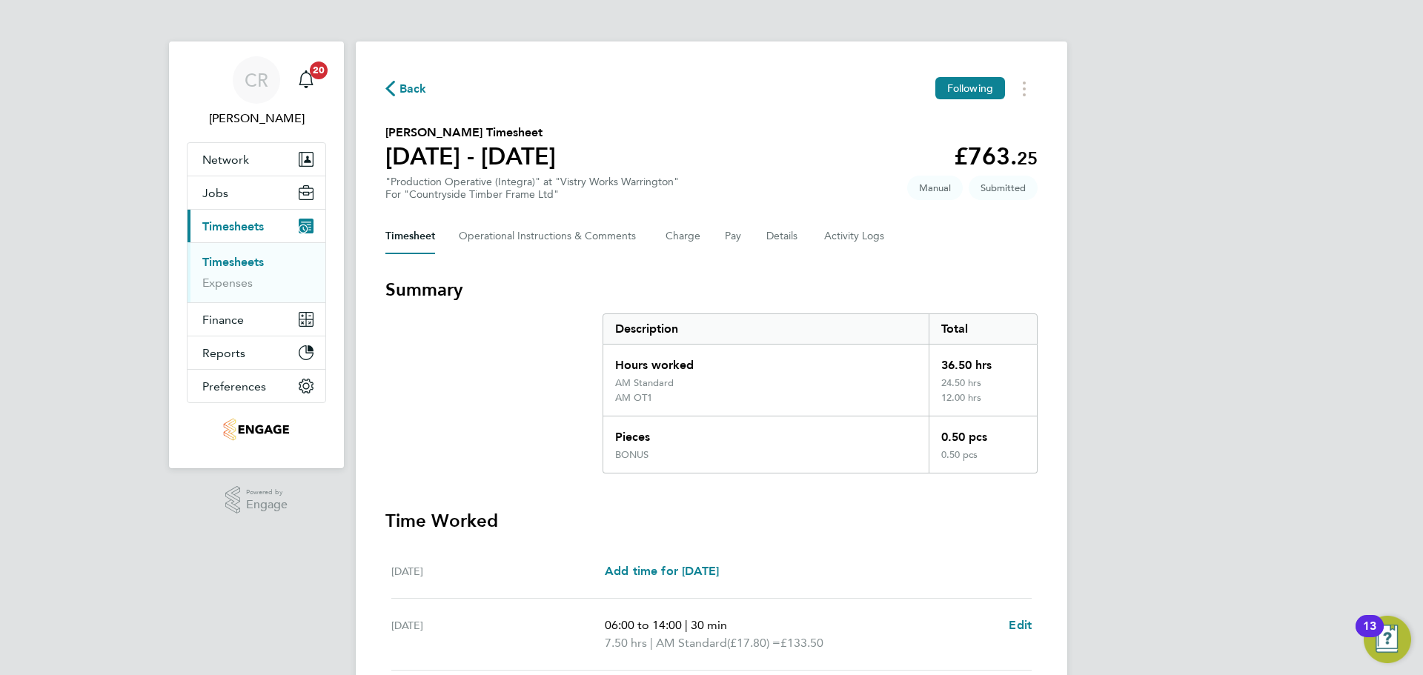
click at [414, 95] on span "Back" at bounding box center [412, 89] width 27 height 18
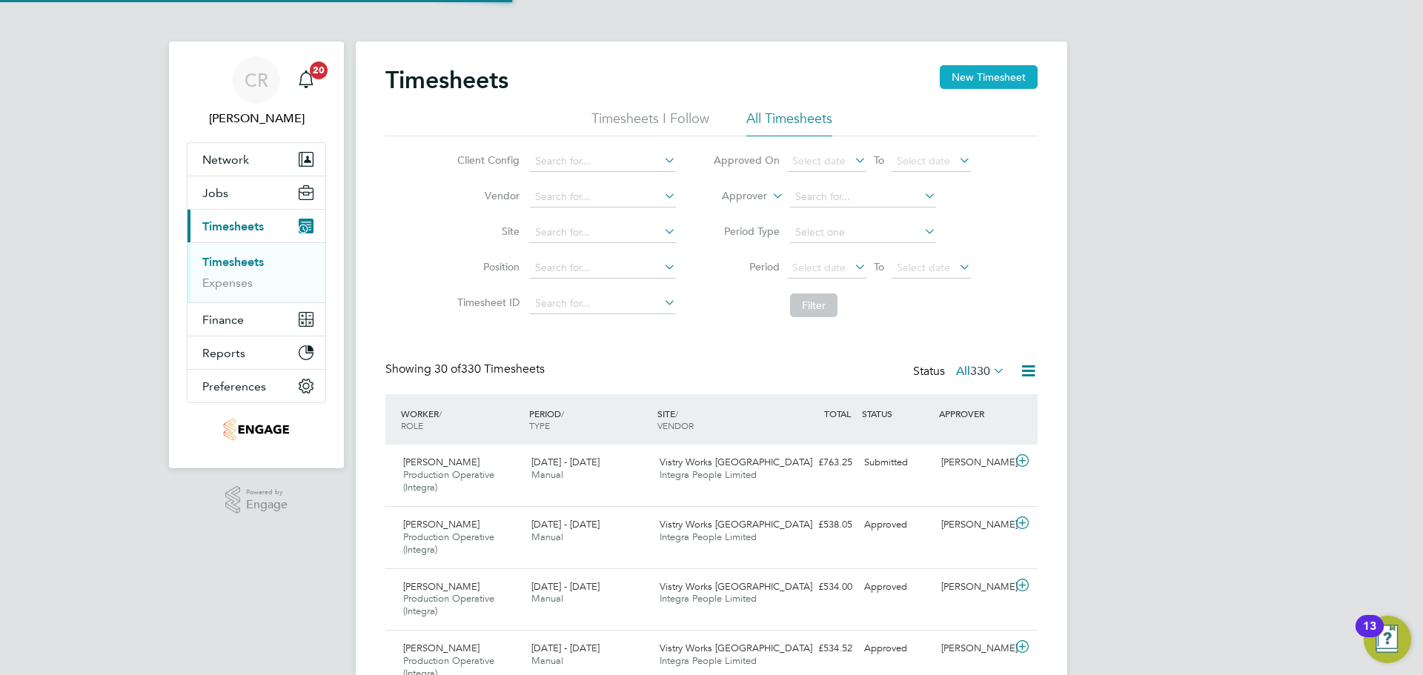
scroll to position [50, 129]
click at [975, 71] on button "New Timesheet" at bounding box center [989, 77] width 98 height 24
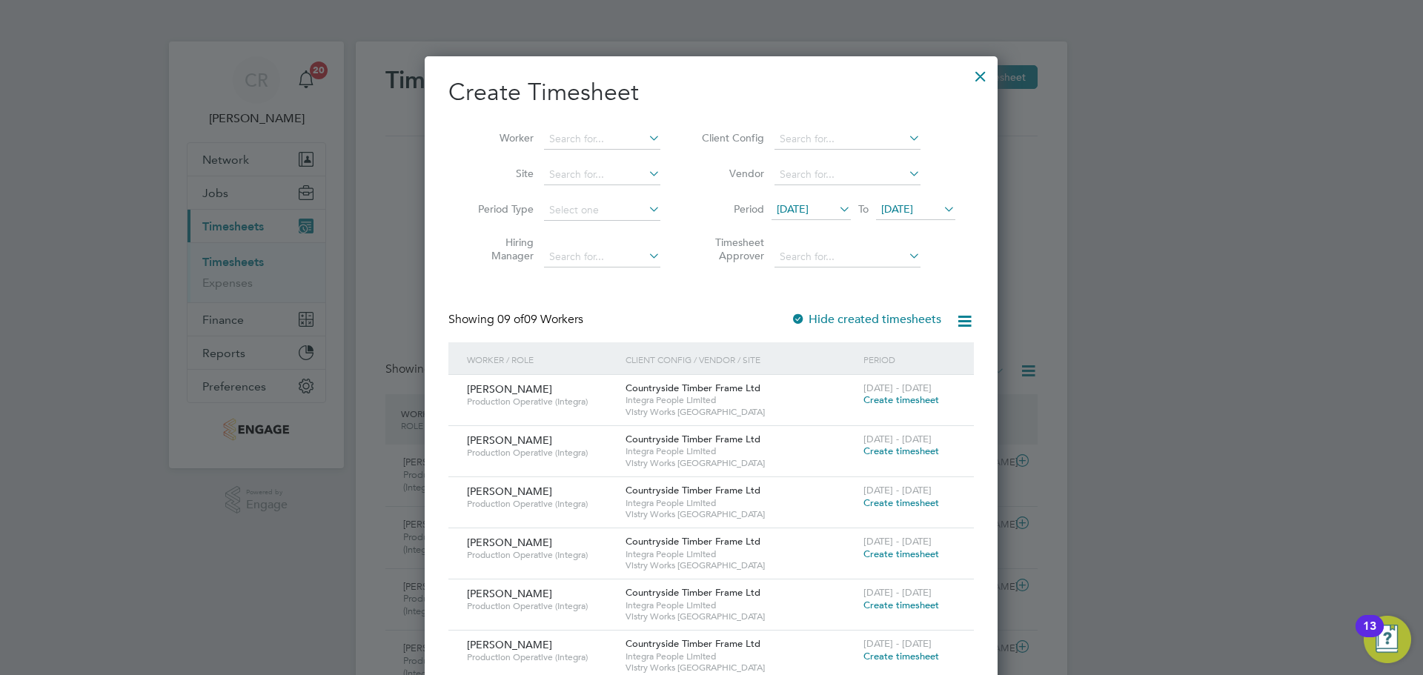
click at [893, 445] on span "Create timesheet" at bounding box center [901, 451] width 76 height 13
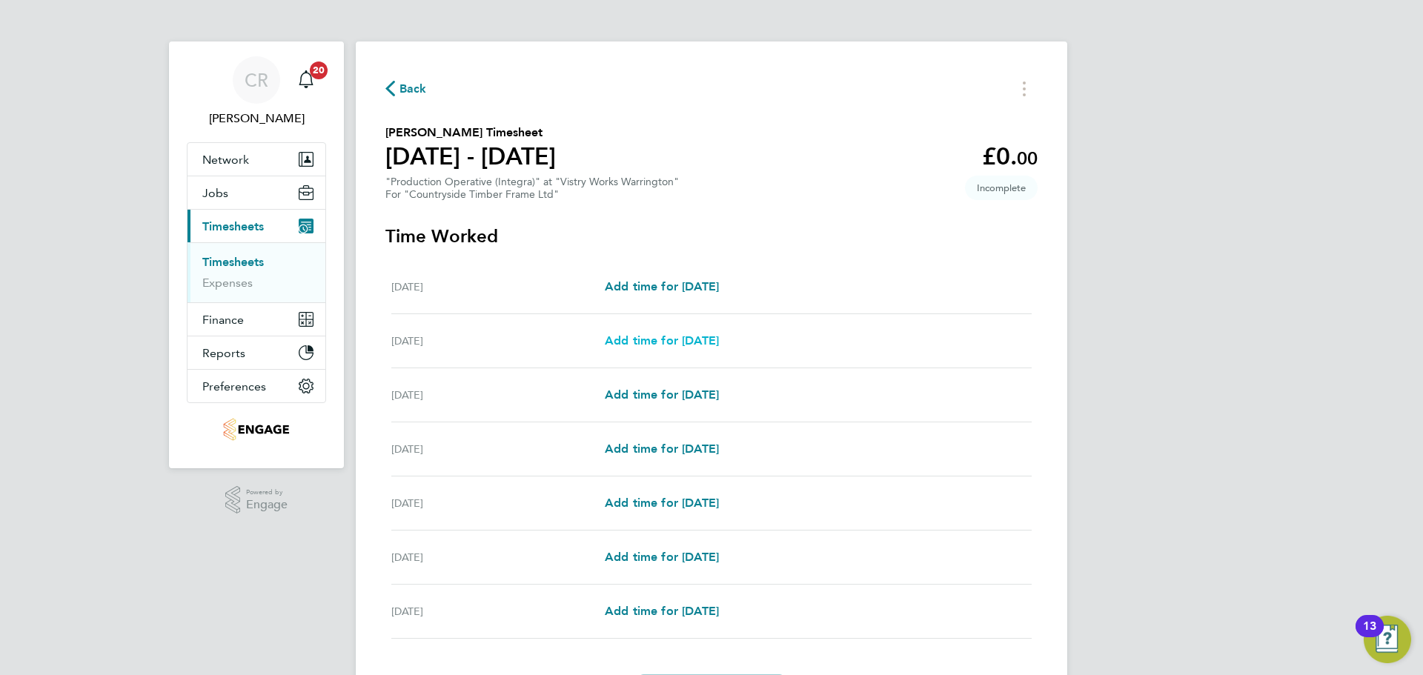
click at [698, 333] on span "Add time for Tue 26 Aug" at bounding box center [662, 340] width 114 height 14
select select "15"
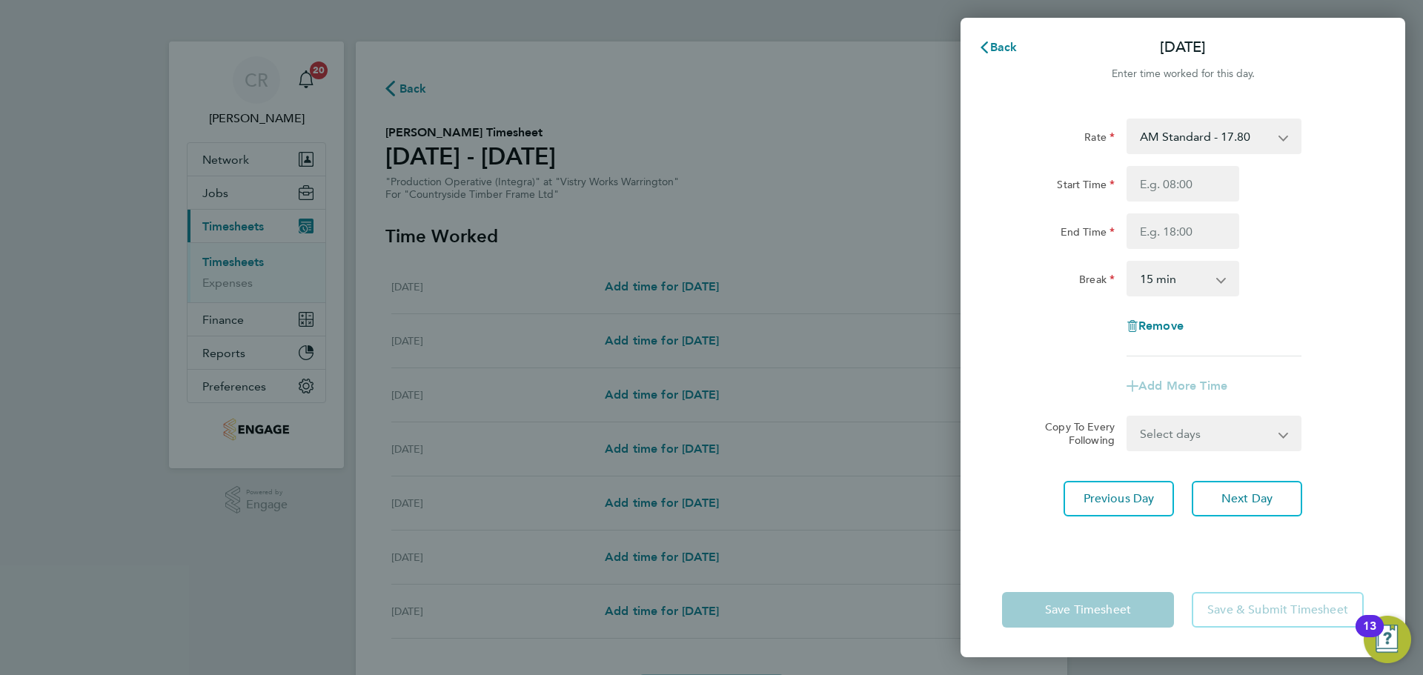
drag, startPoint x: 1208, startPoint y: 137, endPoint x: 1206, endPoint y: 147, distance: 9.9
click at [1208, 137] on select "AM Standard - 17.80 BONUS - 13.50 AM OT2 - 35.60 AM OT1 - 26.70 PM Standard - 1…" at bounding box center [1205, 136] width 154 height 33
select select "15"
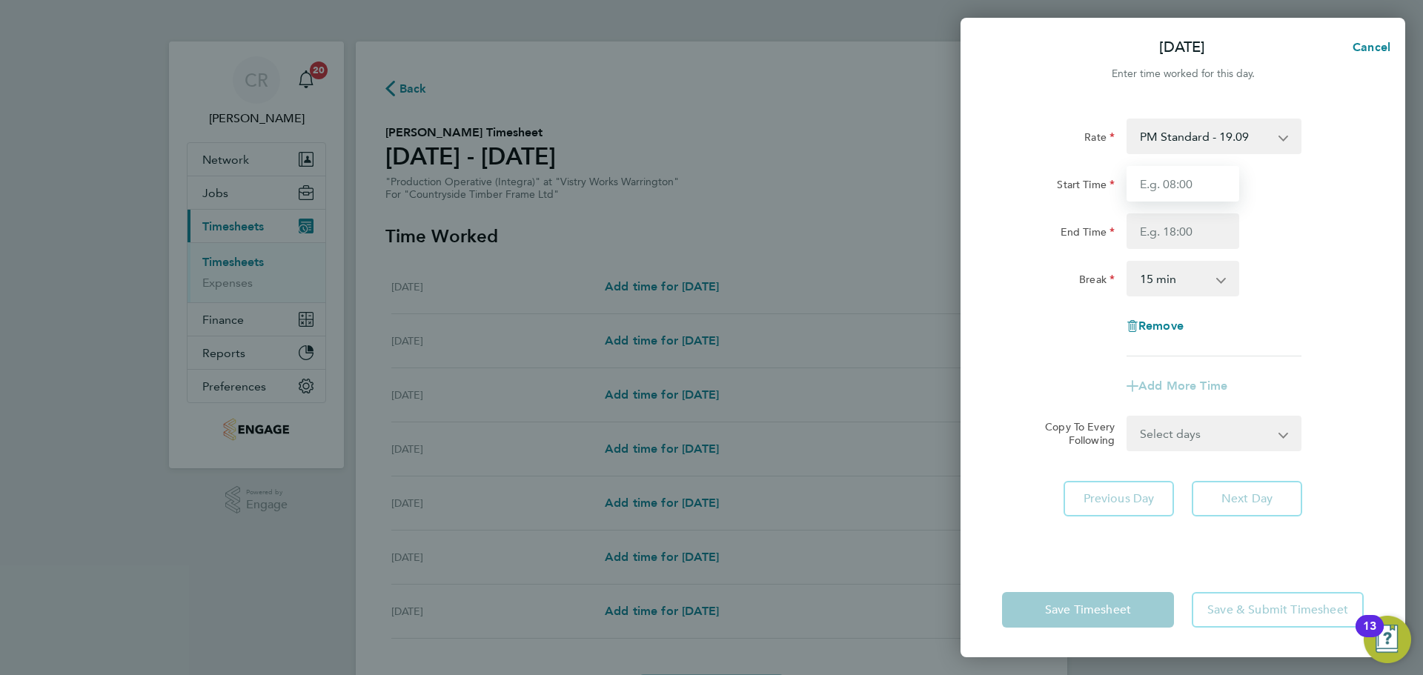
drag, startPoint x: 1181, startPoint y: 177, endPoint x: 1201, endPoint y: 199, distance: 29.4
click at [1181, 177] on input "Start Time" at bounding box center [1182, 184] width 113 height 36
type input "14:00"
click at [1201, 231] on input "End Time" at bounding box center [1182, 231] width 113 height 36
type input "00:00"
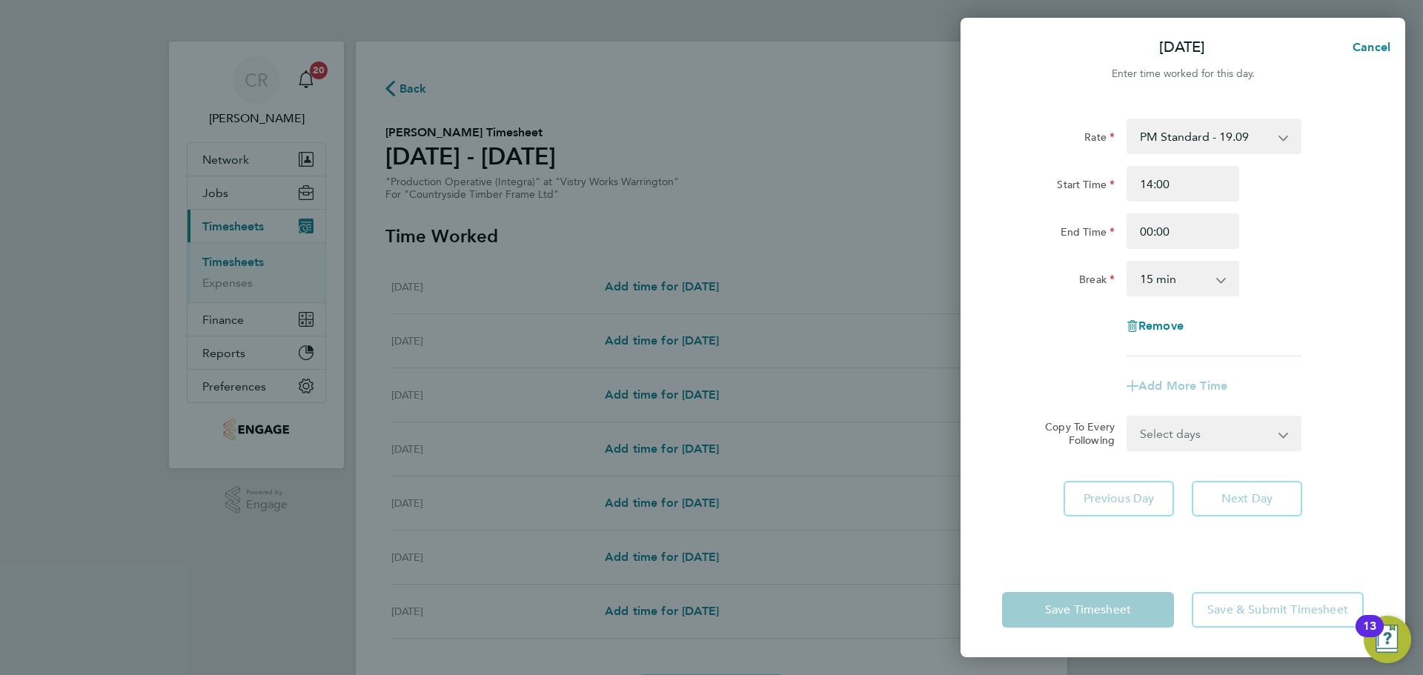
click at [1196, 279] on select "0 min 15 min 30 min 45 min 60 min 75 min 90 min" at bounding box center [1174, 278] width 92 height 33
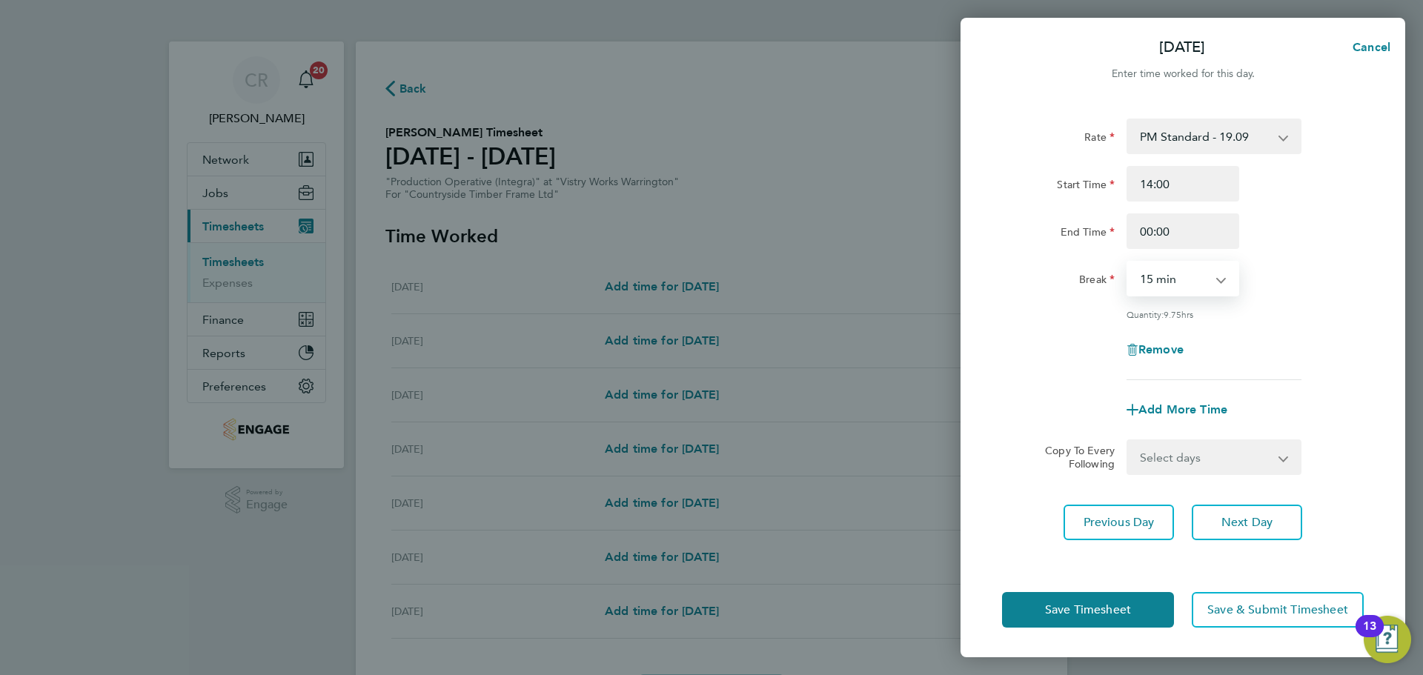
select select "30"
click at [1128, 262] on select "0 min 15 min 30 min 45 min 60 min 75 min 90 min" at bounding box center [1174, 278] width 92 height 33
click at [1138, 610] on button "Save Timesheet" at bounding box center [1088, 610] width 172 height 36
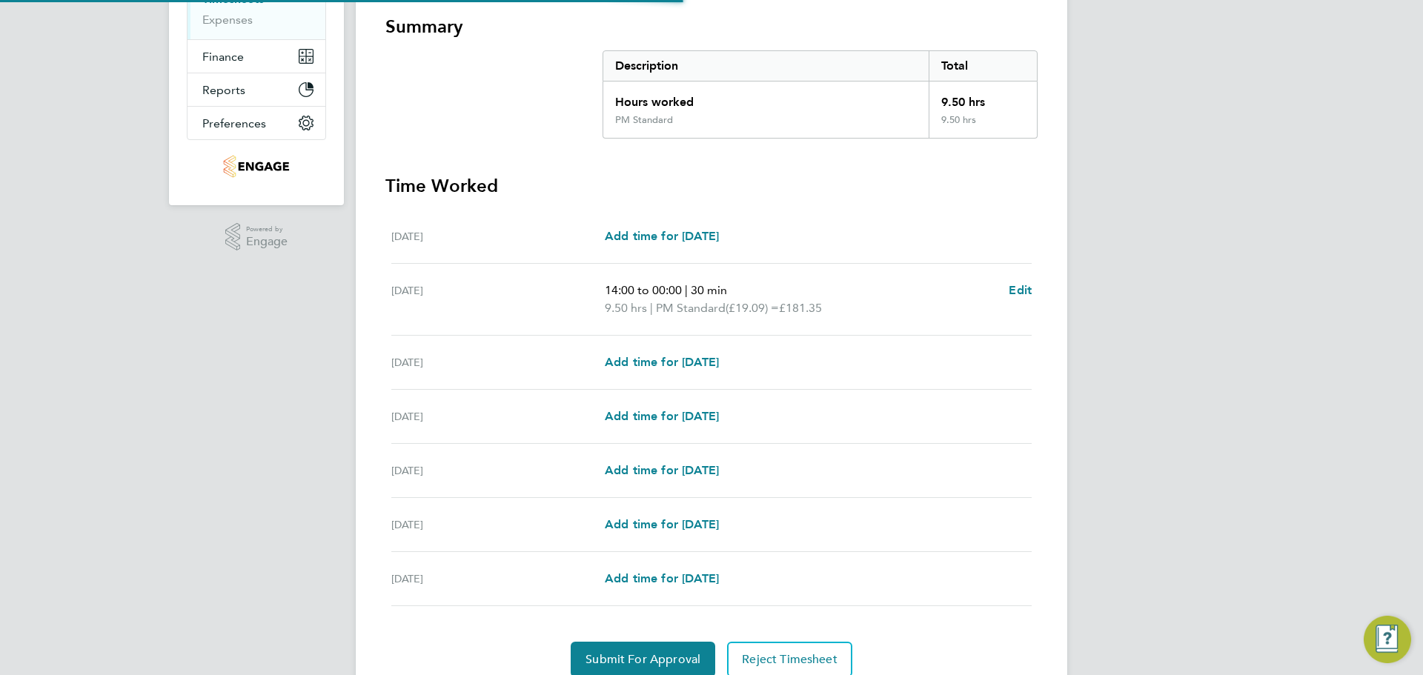
scroll to position [296, 0]
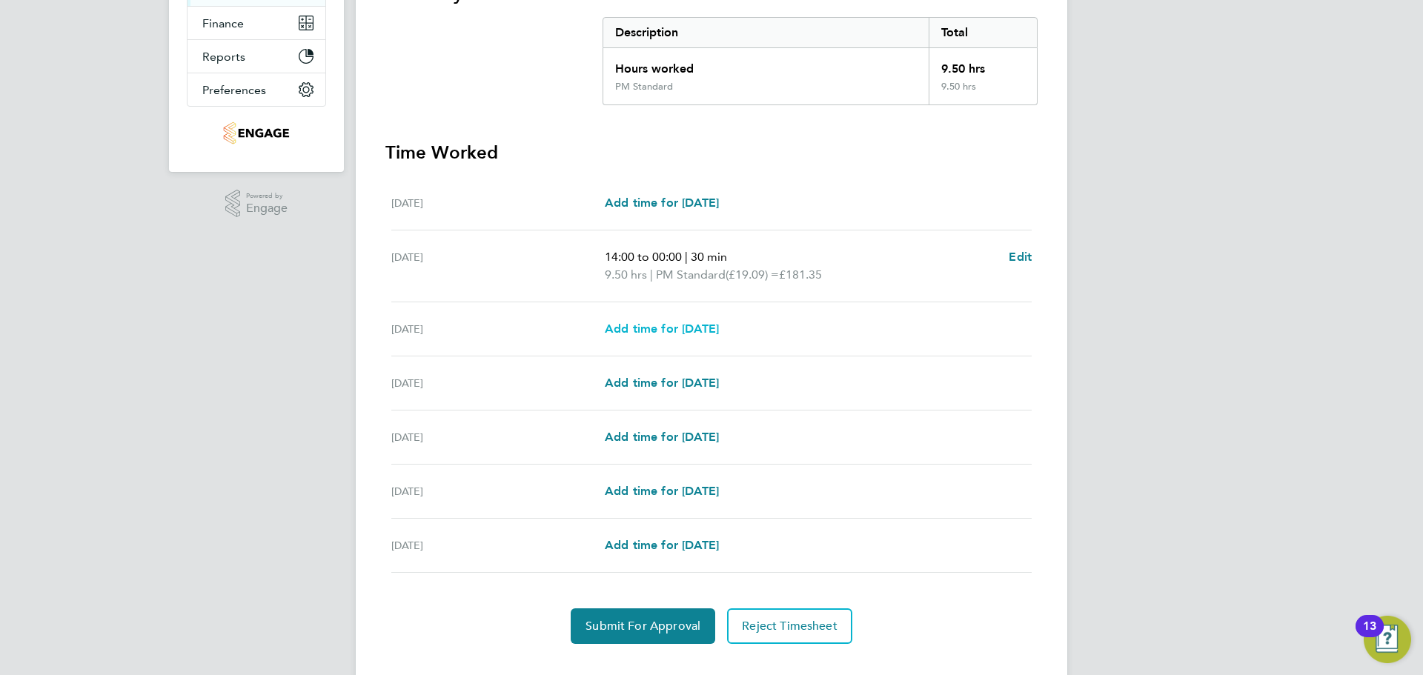
click at [719, 333] on span "Add time for Wed 27 Aug" at bounding box center [662, 329] width 114 height 14
select select "15"
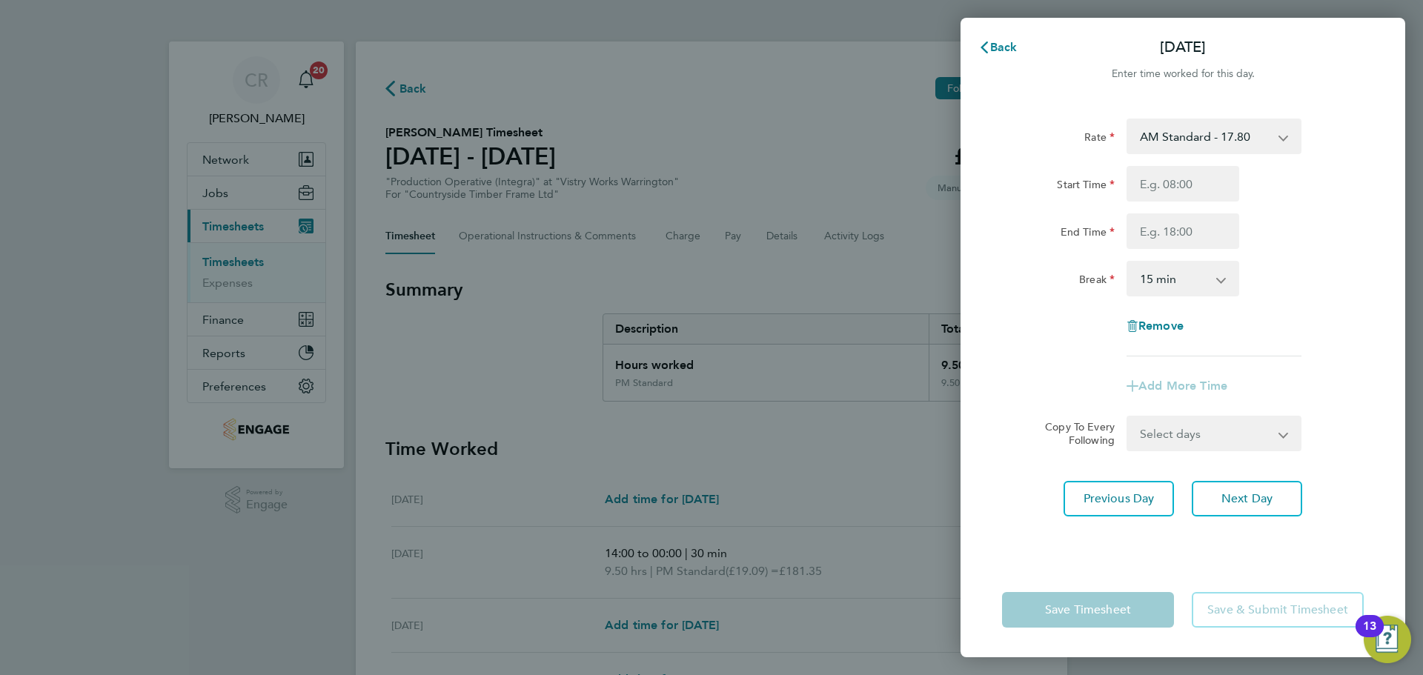
drag, startPoint x: 1221, startPoint y: 123, endPoint x: 1218, endPoint y: 139, distance: 16.6
click at [1221, 123] on select "AM Standard - 17.80 BONUS - 13.50 AM OT2 - 35.60 AM OT1 - 26.70 PM Standard - 1…" at bounding box center [1205, 136] width 154 height 33
select select "15"
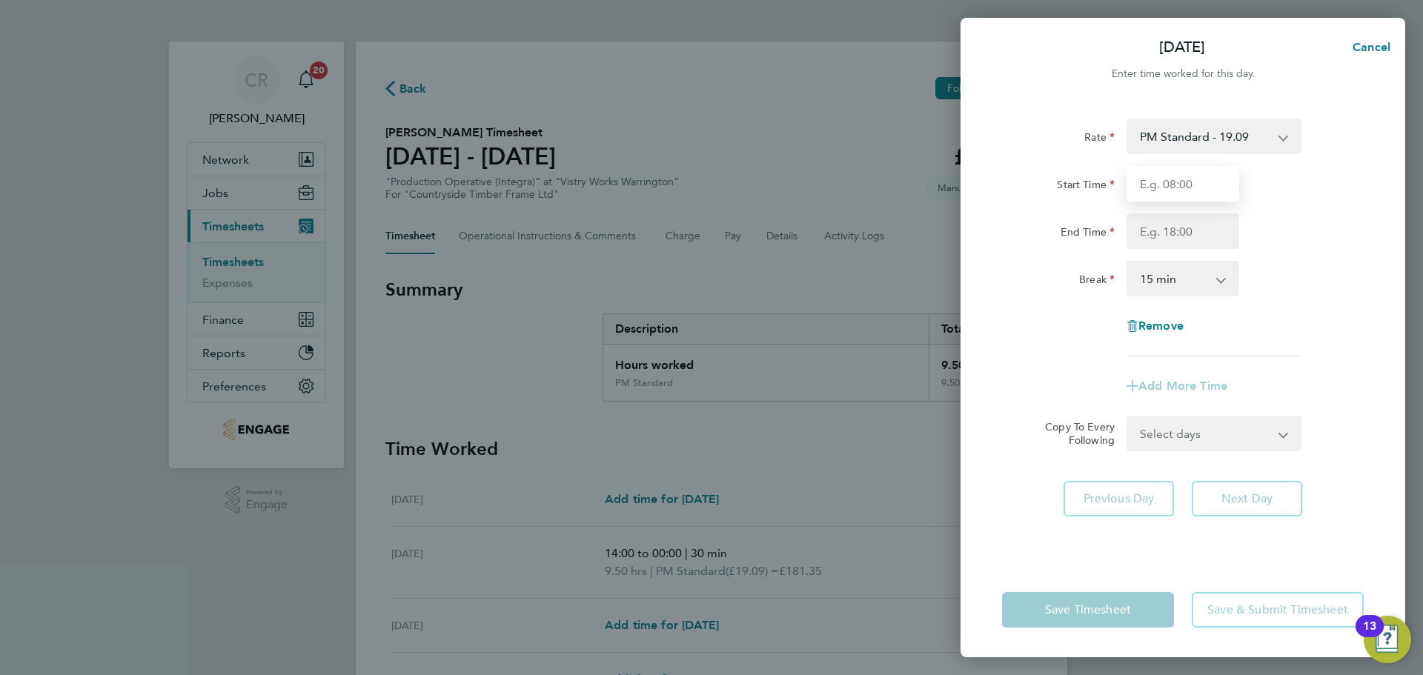
click at [1193, 193] on input "Start Time" at bounding box center [1182, 184] width 113 height 36
type input "14:00"
click at [1193, 242] on input "End Time" at bounding box center [1182, 231] width 113 height 36
type input "00:00"
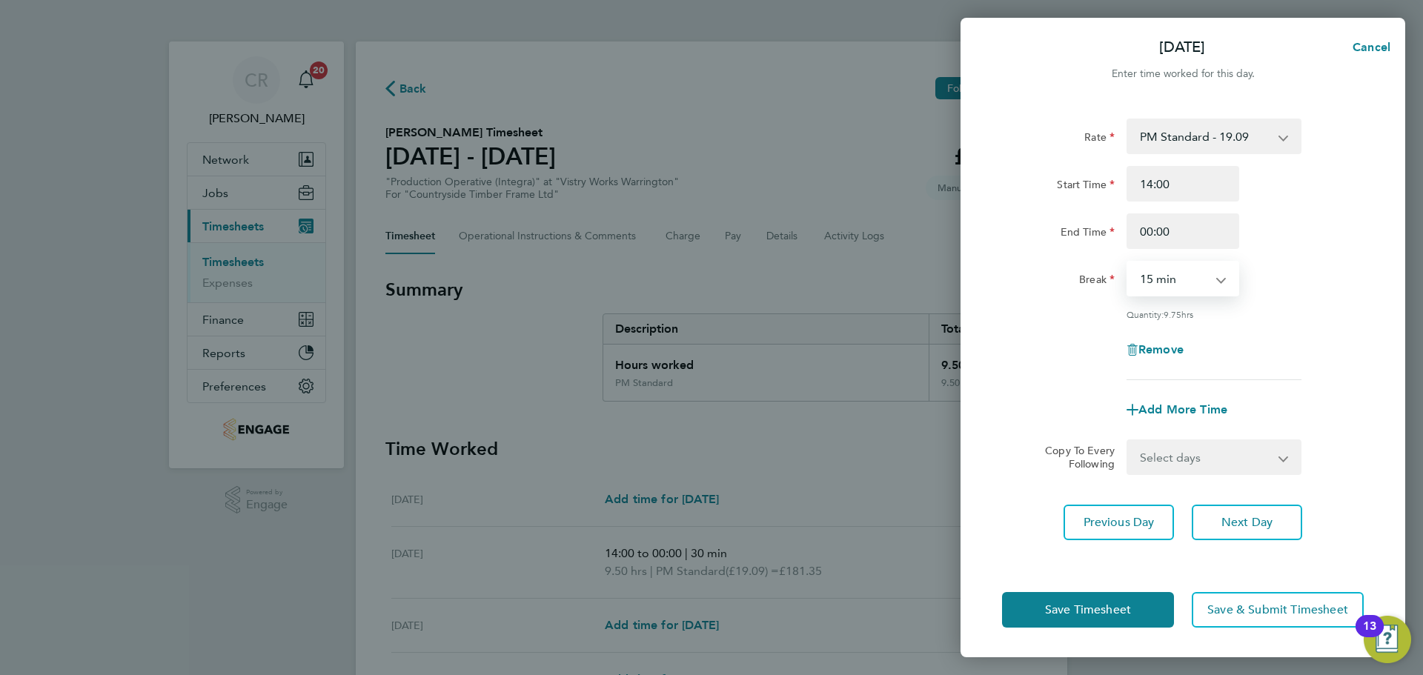
drag, startPoint x: 1194, startPoint y: 282, endPoint x: 1195, endPoint y: 293, distance: 11.1
click at [1194, 282] on select "0 min 15 min 30 min 45 min 60 min 75 min 90 min" at bounding box center [1174, 278] width 92 height 33
select select "30"
click at [1128, 262] on select "0 min 15 min 30 min 45 min 60 min 75 min 90 min" at bounding box center [1174, 278] width 92 height 33
click at [1138, 604] on button "Save Timesheet" at bounding box center [1088, 610] width 172 height 36
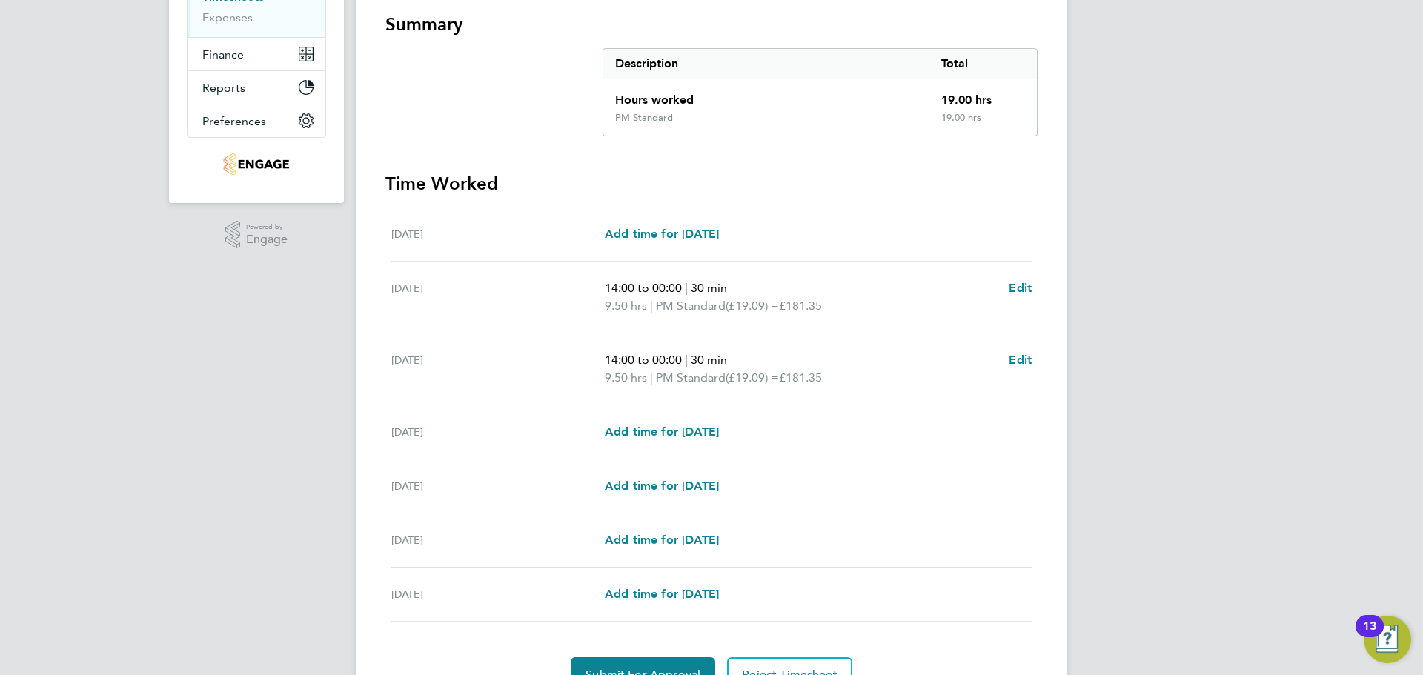
scroll to position [296, 0]
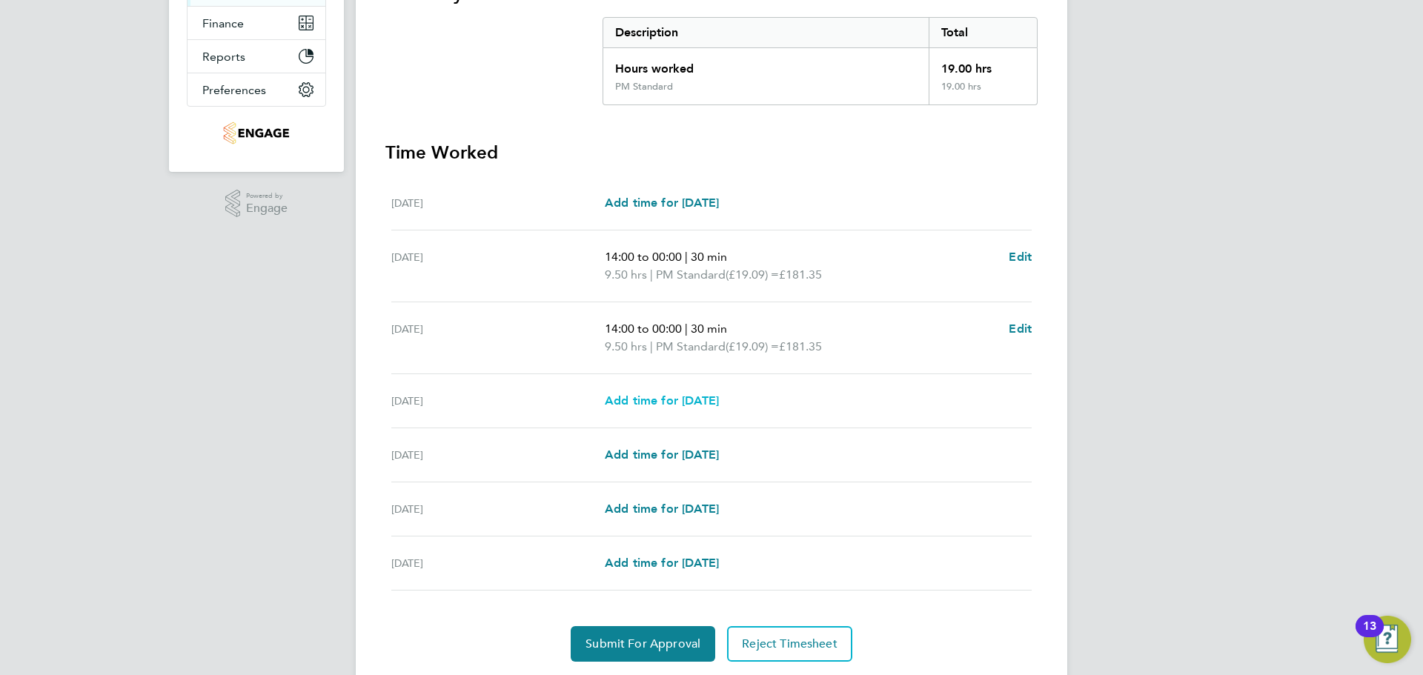
click at [719, 401] on span "Add time for Thu 28 Aug" at bounding box center [662, 401] width 114 height 14
select select "15"
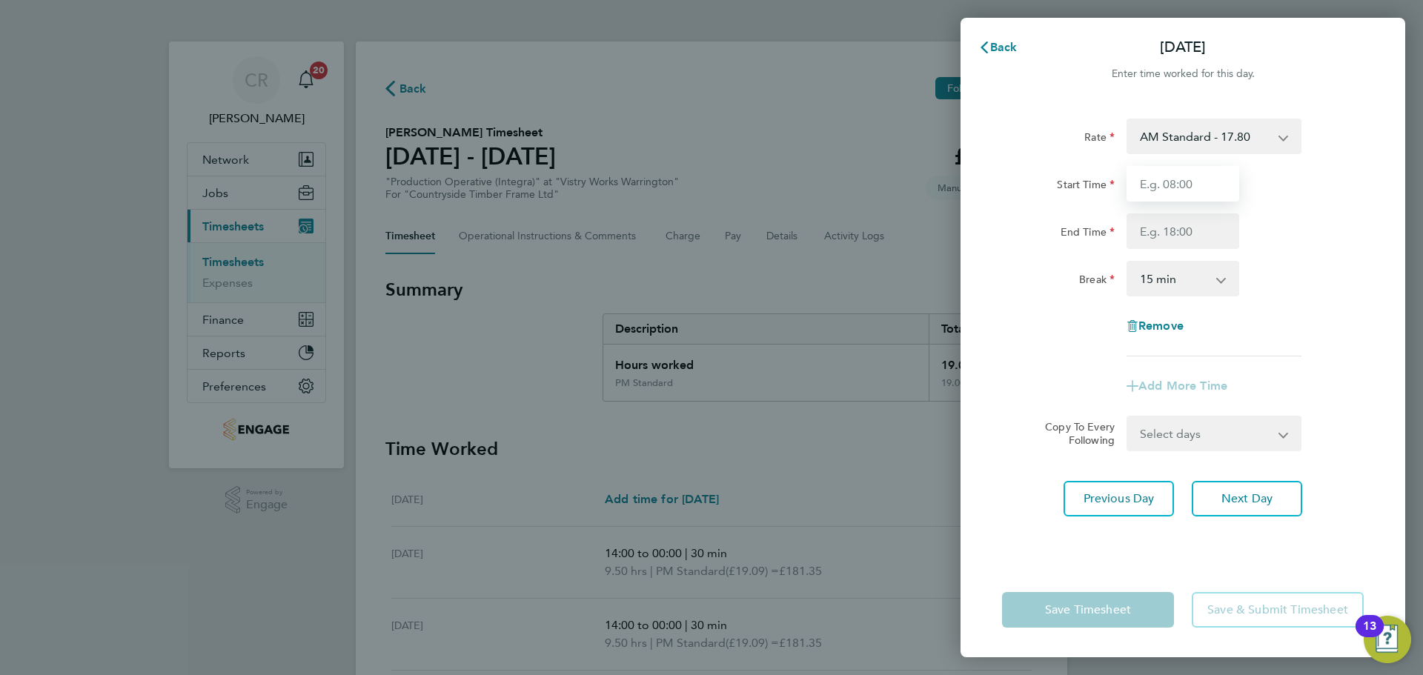
click at [1199, 193] on input "Start Time" at bounding box center [1182, 184] width 113 height 36
click at [1204, 145] on select "AM Standard - 17.80 BONUS - 13.50 AM OT2 - 35.60 AM OT1 - 26.70 PM Standard - 1…" at bounding box center [1205, 136] width 154 height 33
select select "15"
drag, startPoint x: 1206, startPoint y: 152, endPoint x: 1193, endPoint y: 189, distance: 39.1
click at [1191, 180] on input "Start Time" at bounding box center [1182, 184] width 113 height 36
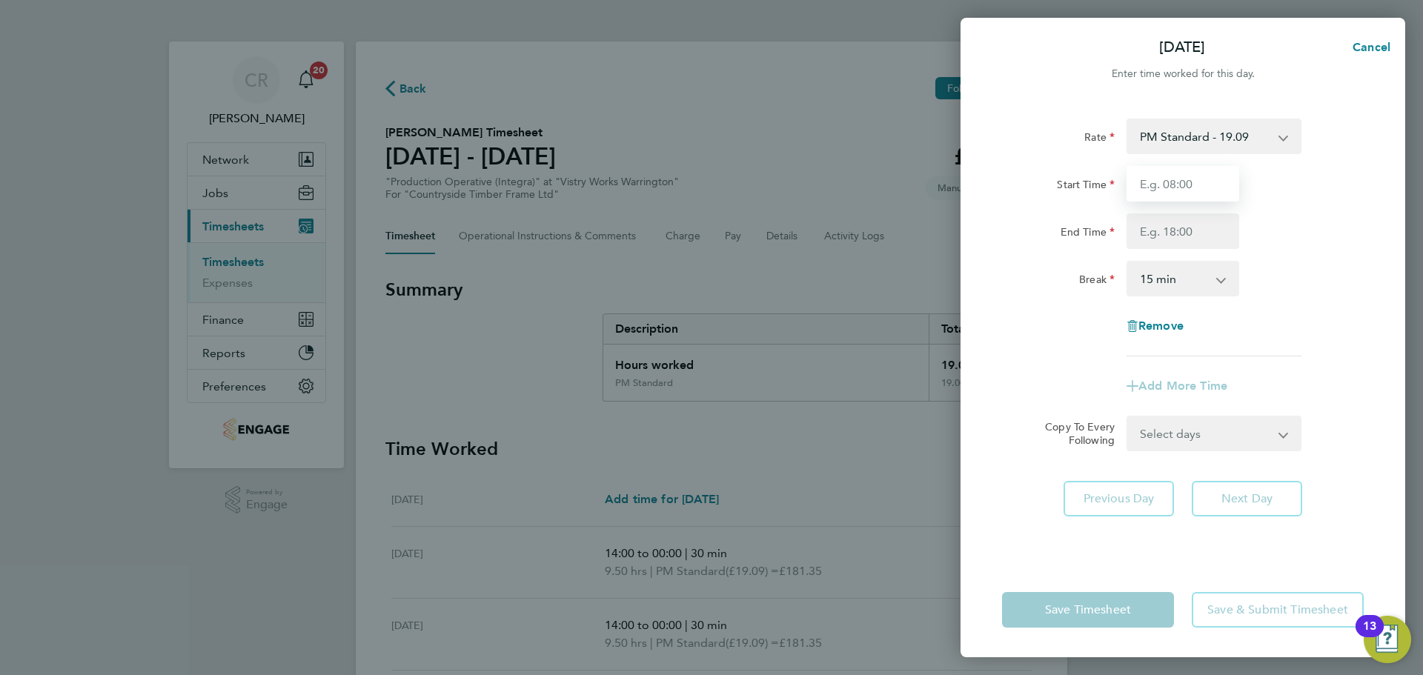
type input "14:00"
drag, startPoint x: 1195, startPoint y: 201, endPoint x: 1187, endPoint y: 229, distance: 29.3
click at [1189, 230] on input "End Time" at bounding box center [1182, 231] width 113 height 36
type input "23:30"
click at [1189, 276] on select "0 min 15 min 30 min 45 min 60 min 75 min 90 min" at bounding box center [1174, 278] width 92 height 33
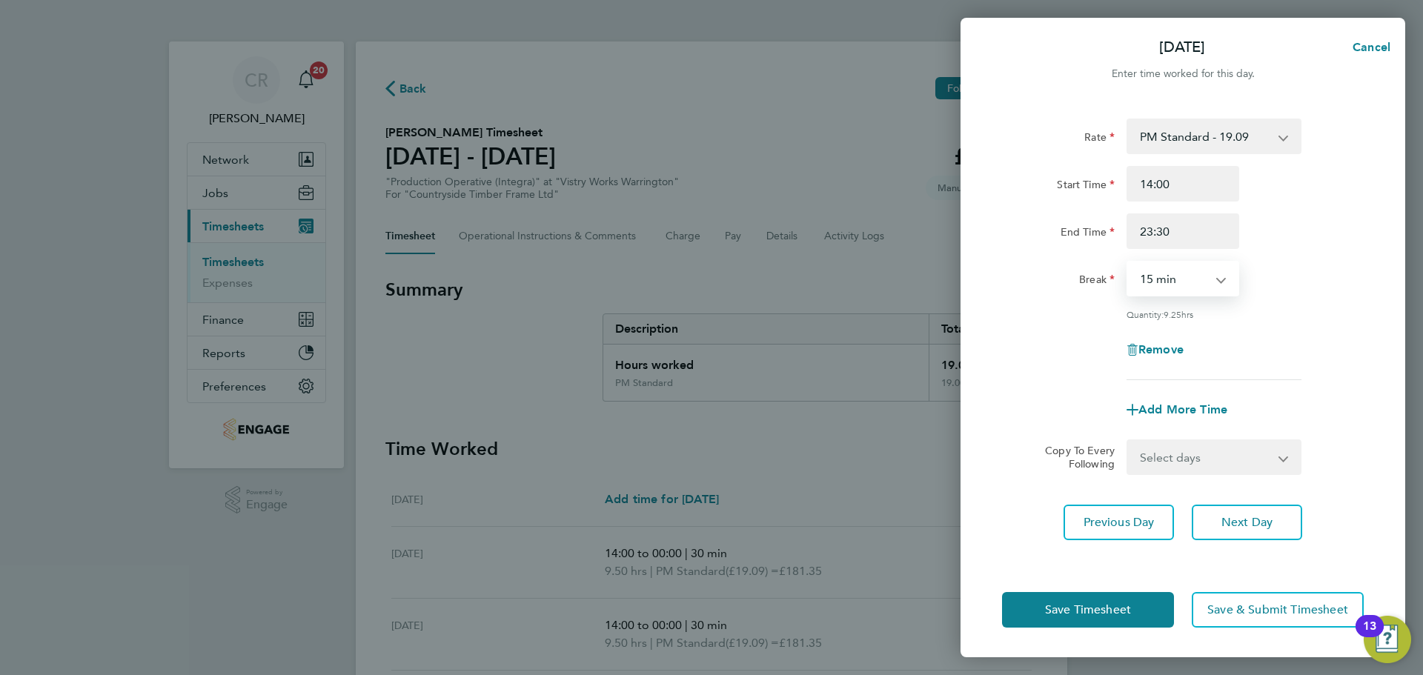
select select "30"
click at [1128, 262] on select "0 min 15 min 30 min 45 min 60 min 75 min 90 min" at bounding box center [1174, 278] width 92 height 33
click at [1187, 412] on span "Add More Time" at bounding box center [1182, 409] width 89 height 14
select select "null"
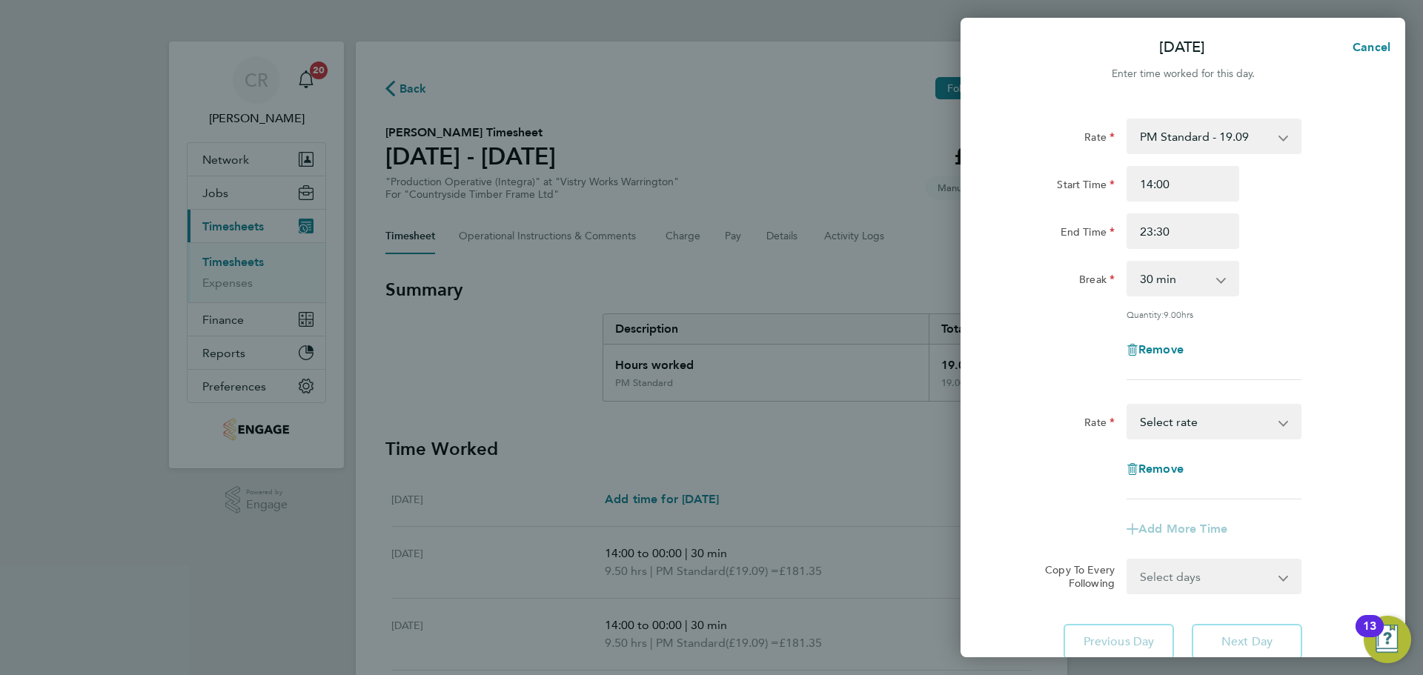
click at [1182, 414] on select "BONUS - 13.50 AM Standard - 17.80 AM OT2 - 35.60 AM OT1 - 26.70 PM Standard - 1…" at bounding box center [1205, 421] width 154 height 33
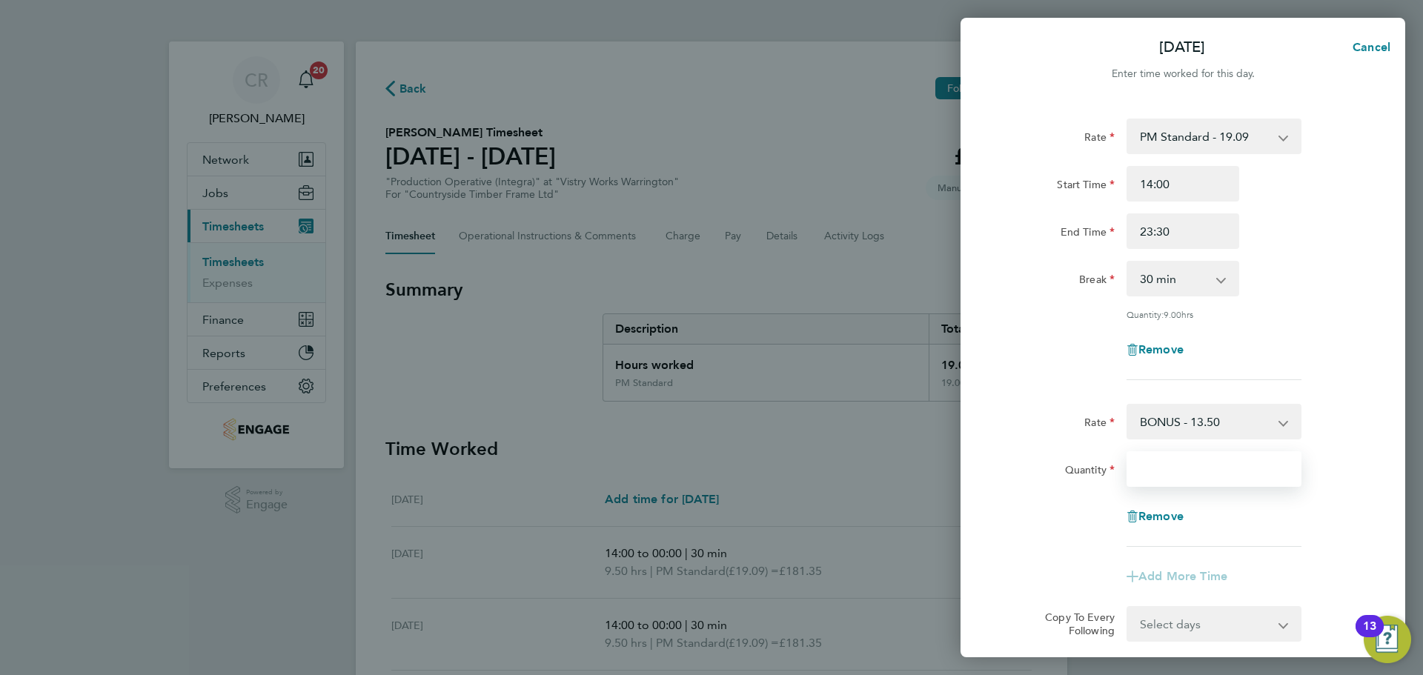
drag, startPoint x: 1177, startPoint y: 472, endPoint x: 1164, endPoint y: 437, distance: 37.3
click at [1178, 472] on input "Quantity" at bounding box center [1213, 469] width 175 height 36
type input "0.5"
click at [1091, 546] on div at bounding box center [1183, 546] width 374 height 1
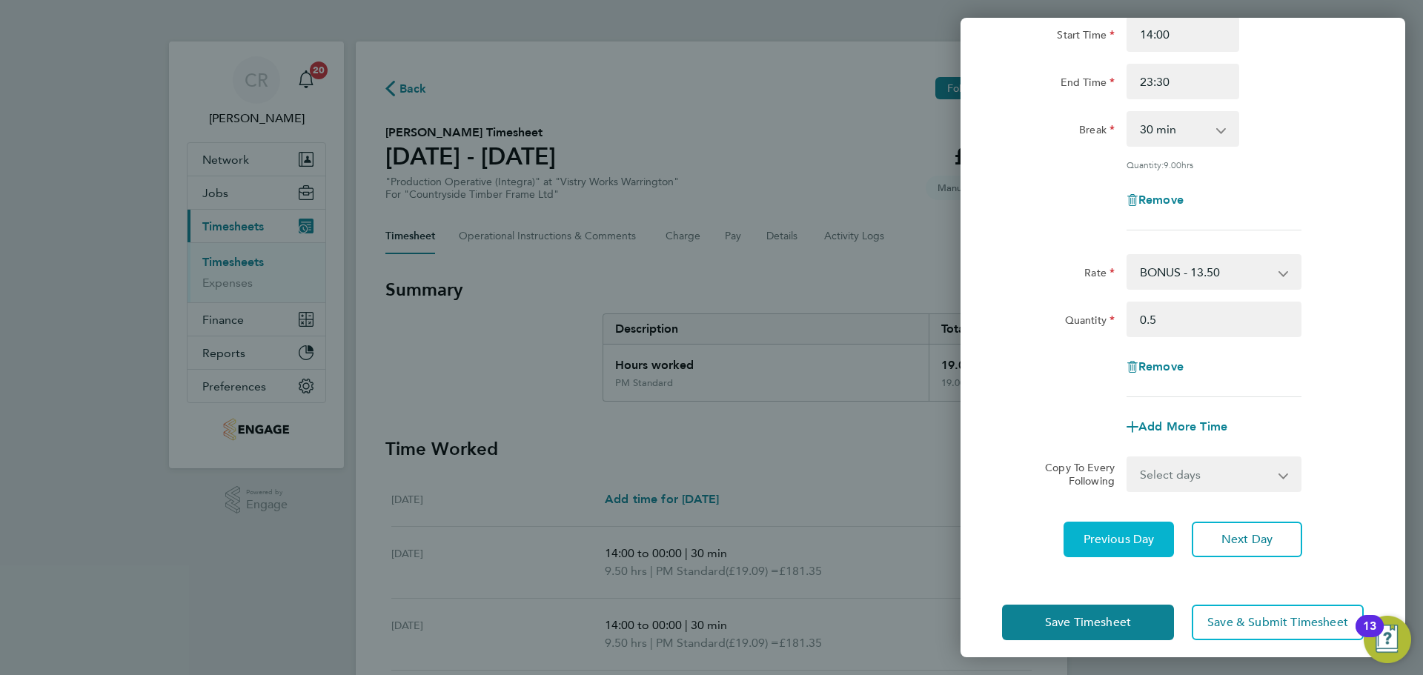
scroll to position [161, 0]
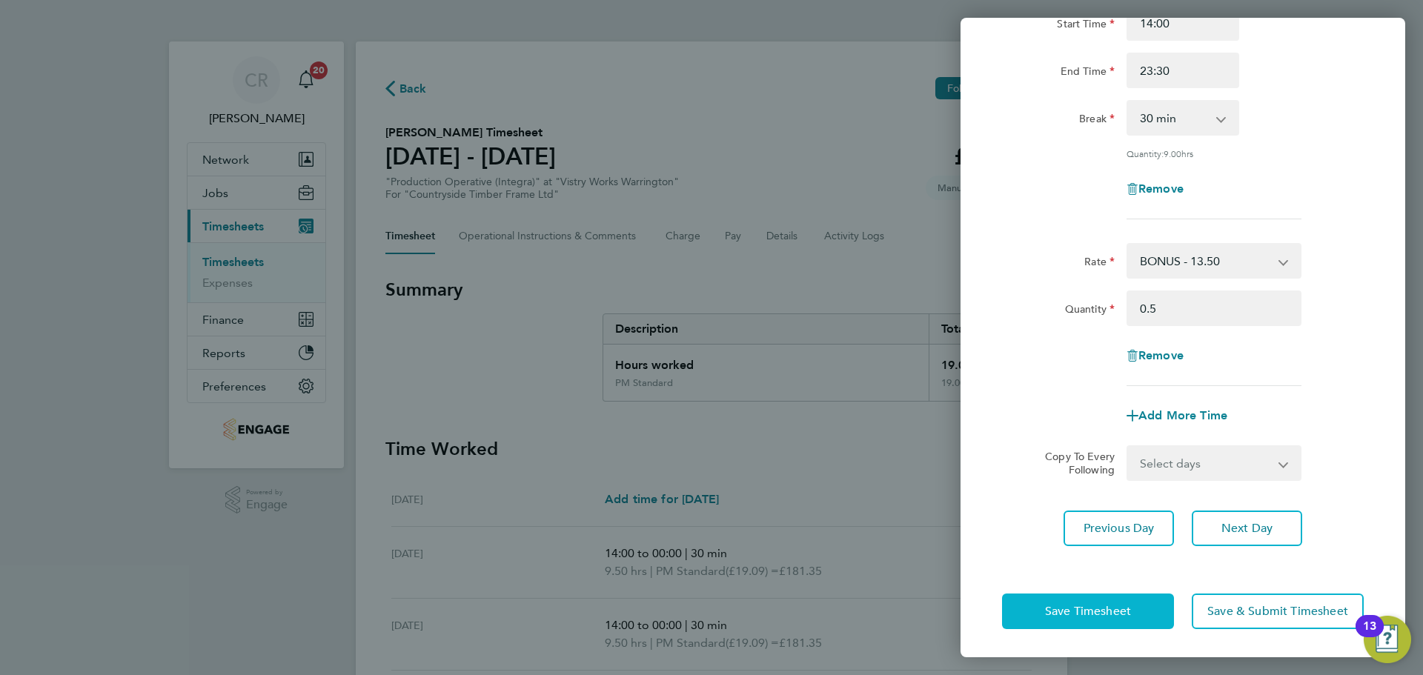
click at [1115, 612] on span "Save Timesheet" at bounding box center [1088, 611] width 86 height 15
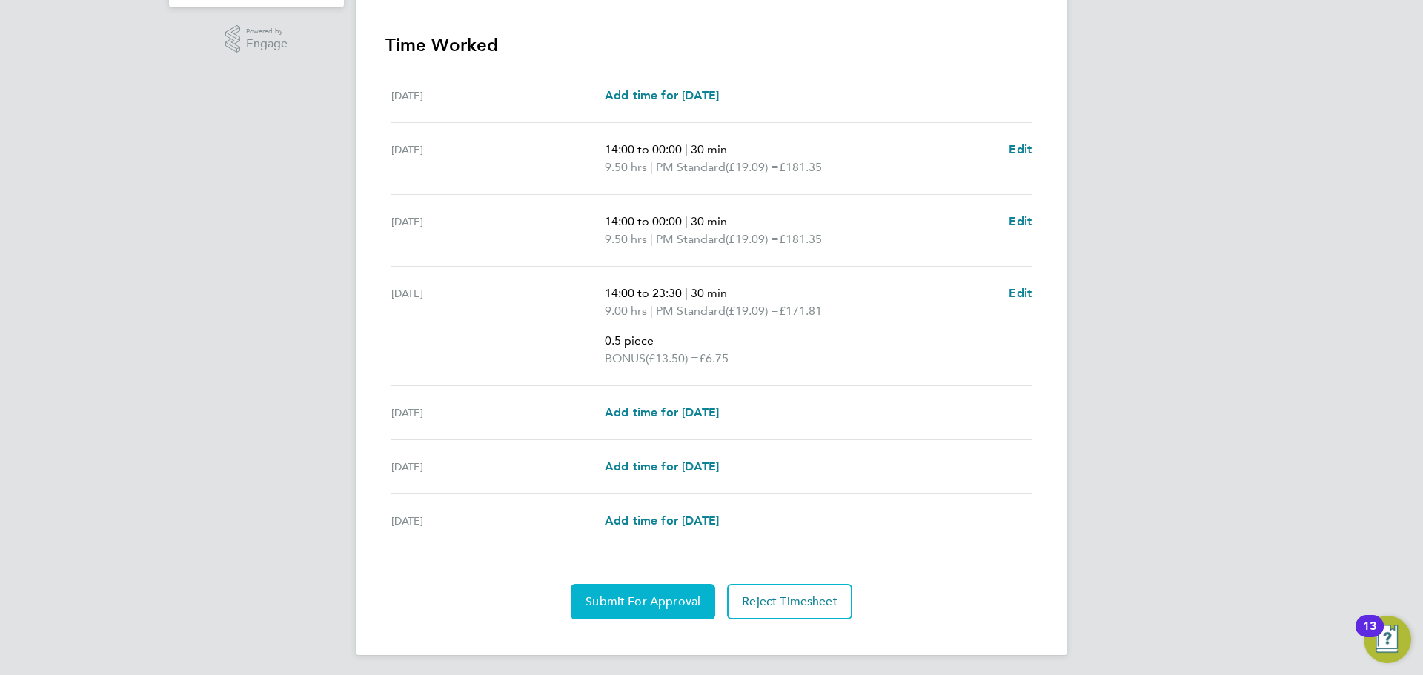
scroll to position [465, 0]
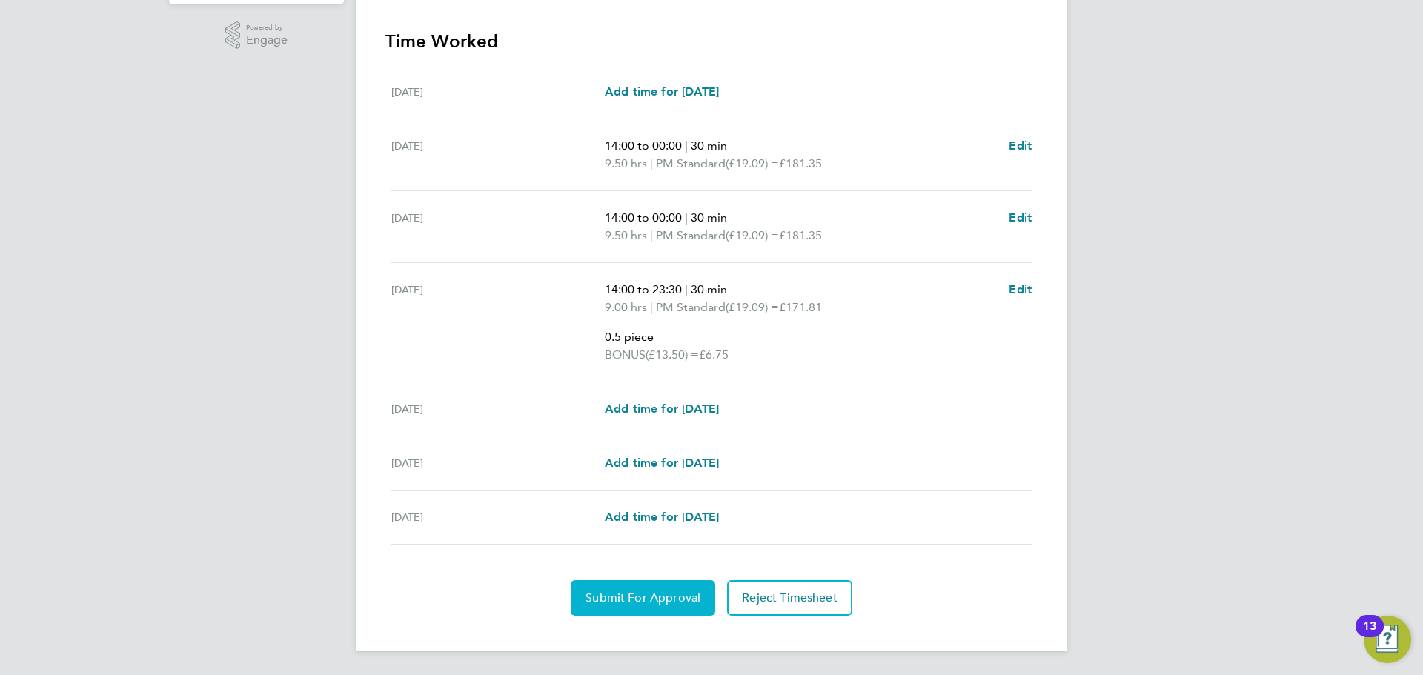
click at [658, 591] on span "Submit For Approval" at bounding box center [642, 598] width 115 height 15
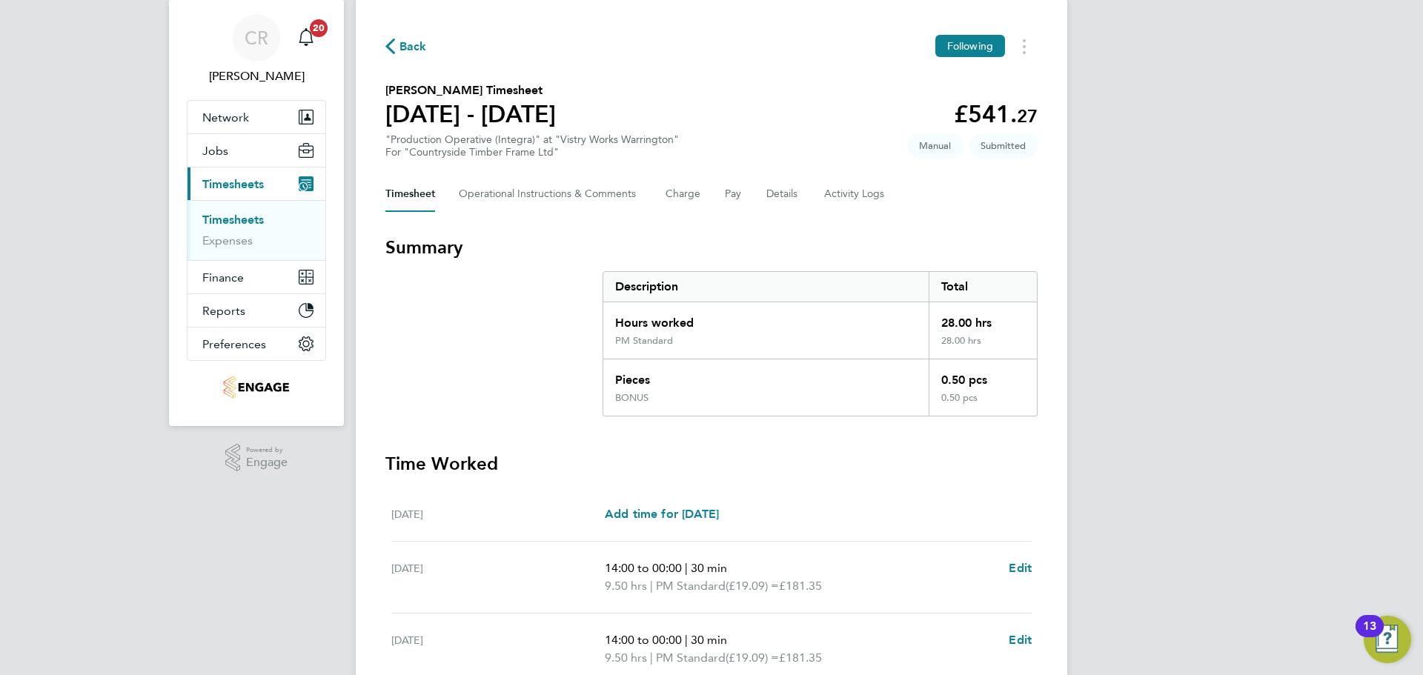
scroll to position [0, 0]
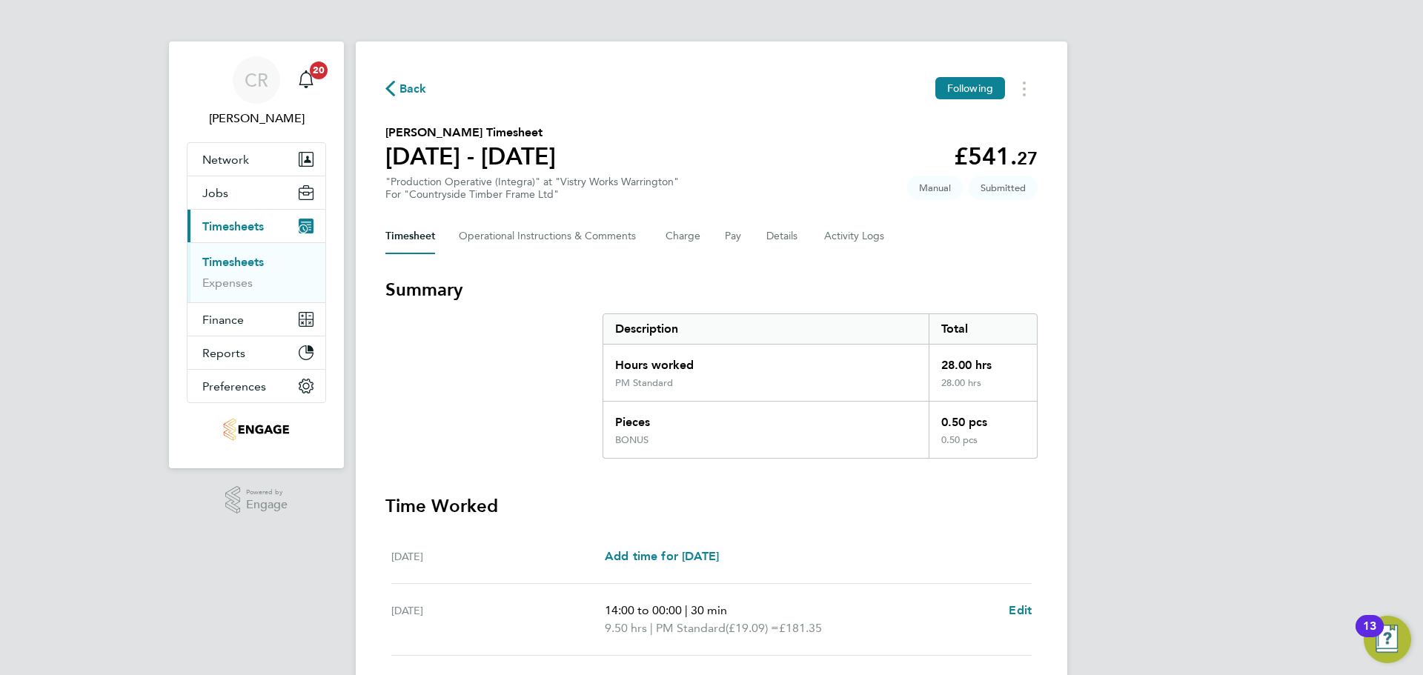
click at [419, 93] on span "Back" at bounding box center [412, 89] width 27 height 18
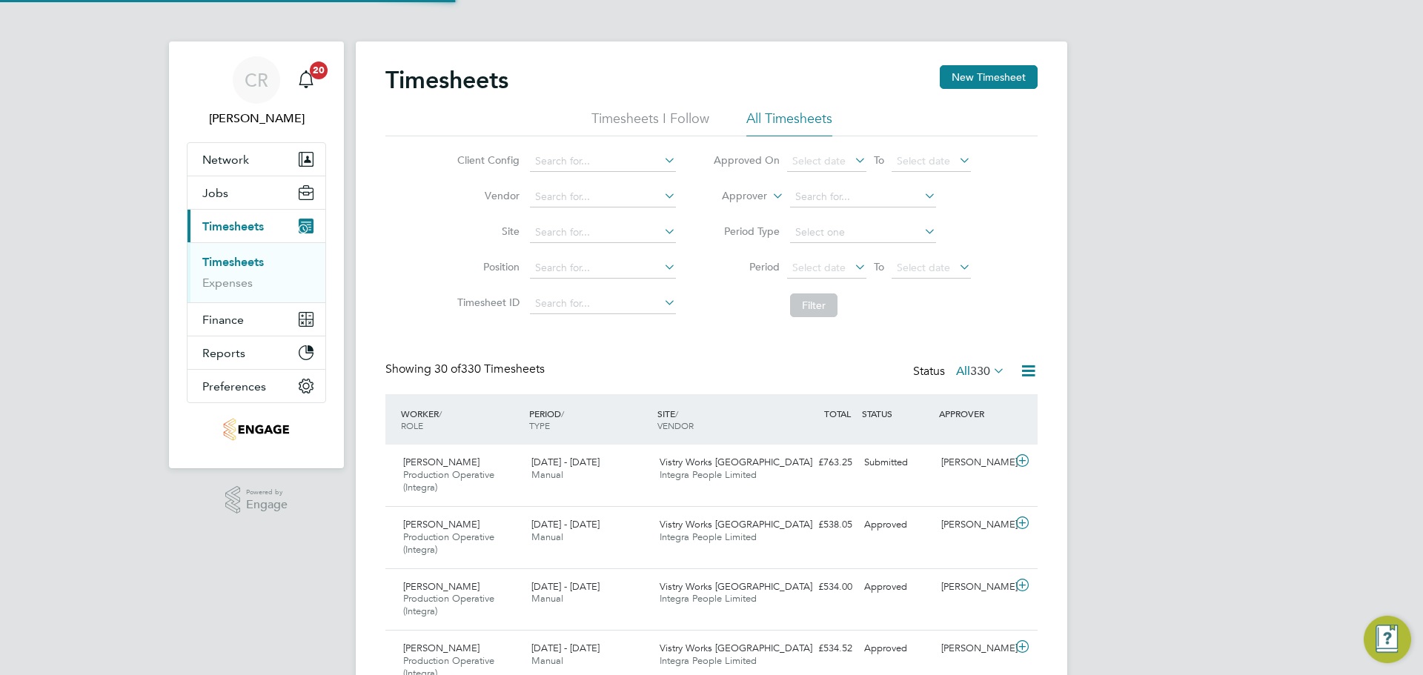
scroll to position [50, 129]
click at [975, 70] on button "New Timesheet" at bounding box center [989, 77] width 98 height 24
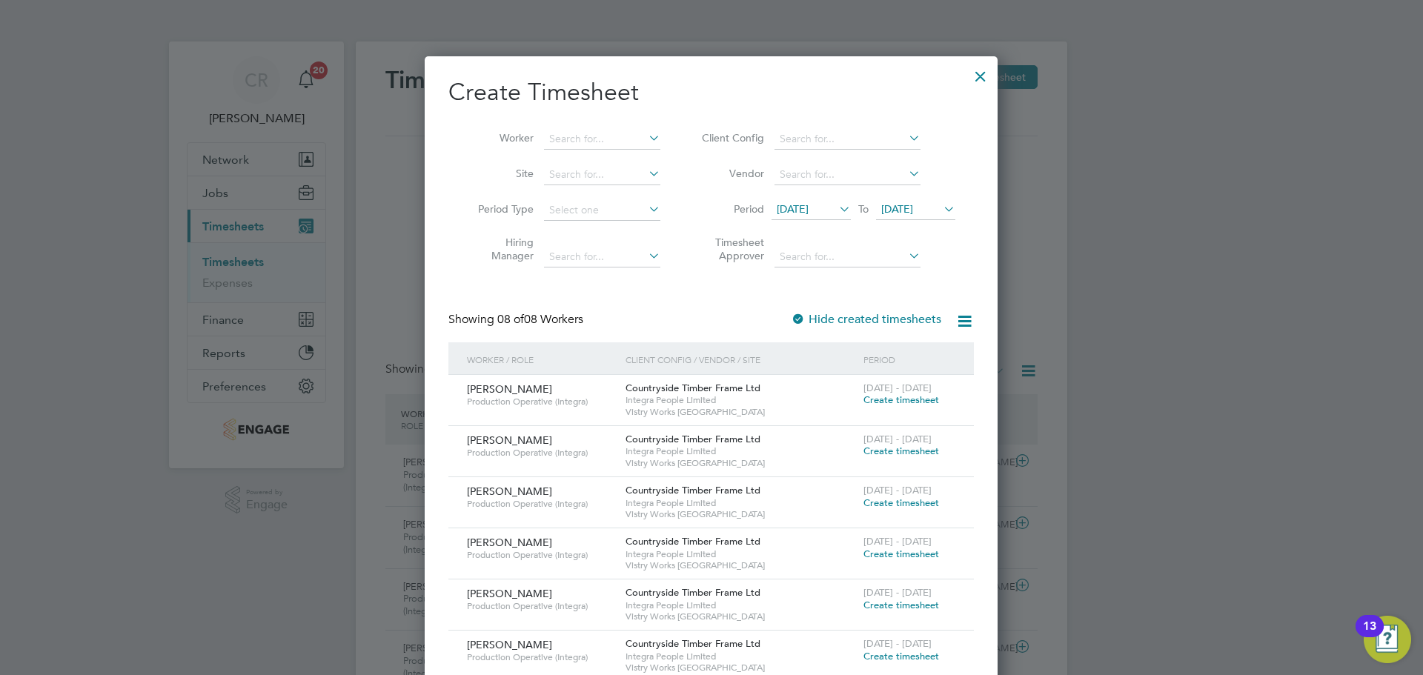
click at [889, 502] on span "Create timesheet" at bounding box center [901, 503] width 76 height 13
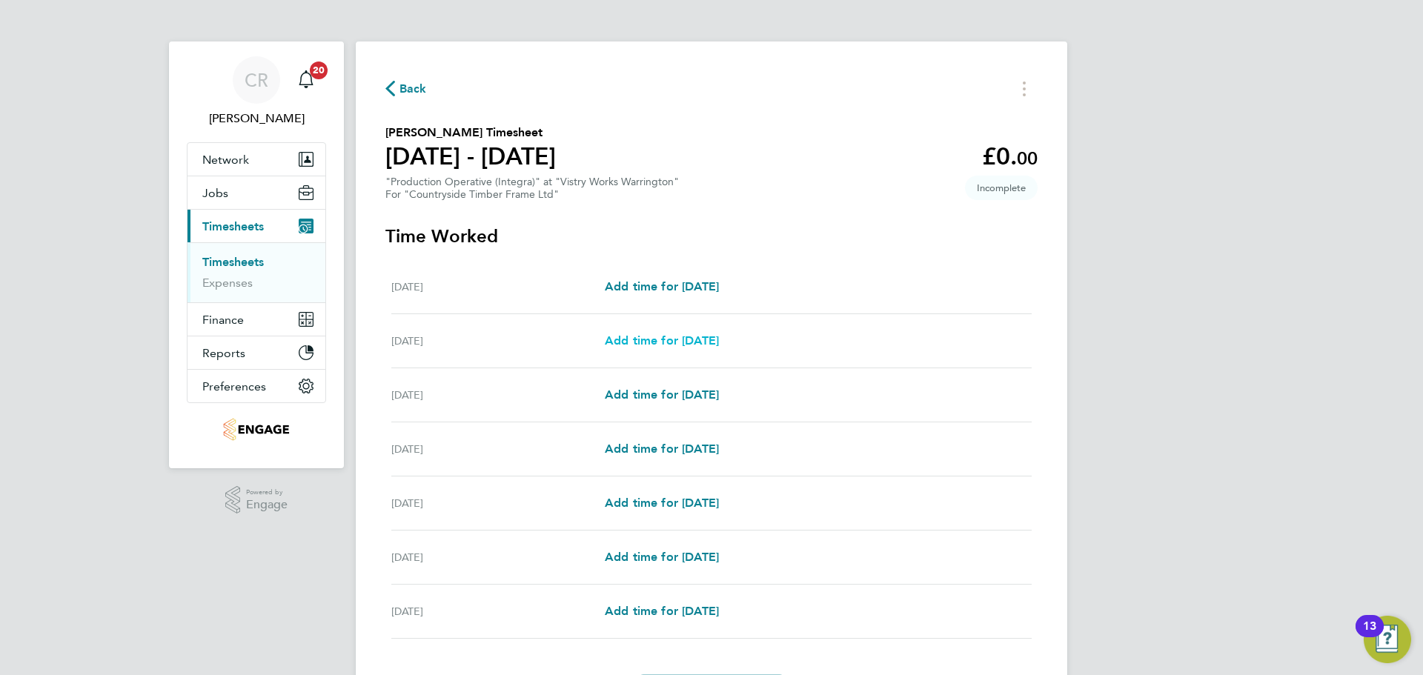
click at [719, 331] on div "Tue 26 Aug Add time for Tue 26 Aug Add time for Tue 26 Aug" at bounding box center [711, 341] width 640 height 54
click at [719, 334] on span "Add time for Tue 26 Aug" at bounding box center [662, 340] width 114 height 14
select select "15"
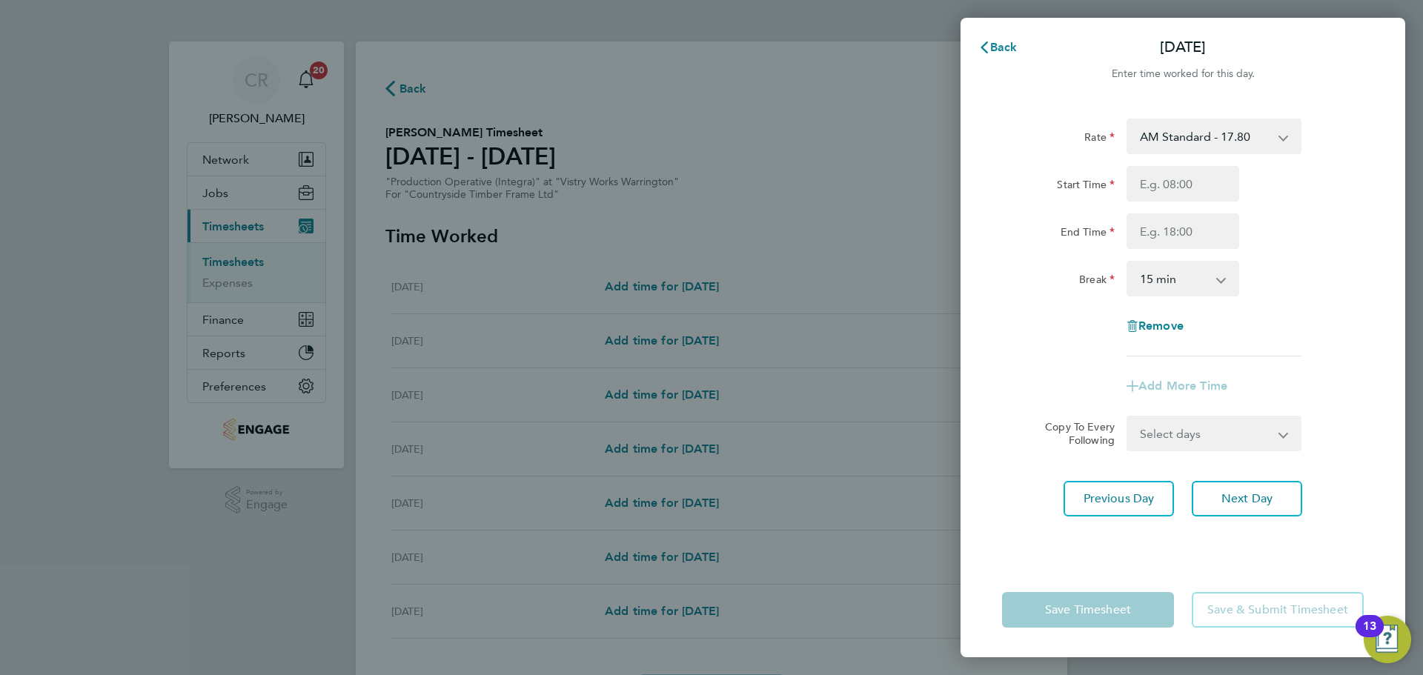
click at [1186, 108] on div "Rate AM Standard - 17.80 BONUS - 13.50 AM OT1 - 26.70 AM OT2 - 35.60 PM Standar…" at bounding box center [1182, 332] width 445 height 462
click at [1213, 156] on div "Rate AM Standard - 17.80 BONUS - 13.50 AM OT1 - 26.70 AM OT2 - 35.60 PM Standar…" at bounding box center [1183, 238] width 362 height 238
drag, startPoint x: 1234, startPoint y: 136, endPoint x: 1229, endPoint y: 151, distance: 16.2
click at [1234, 136] on select "AM Standard - 17.80 BONUS - 13.50 AM OT1 - 26.70 AM OT2 - 35.60 PM Standard - 1…" at bounding box center [1205, 136] width 154 height 33
select select "15"
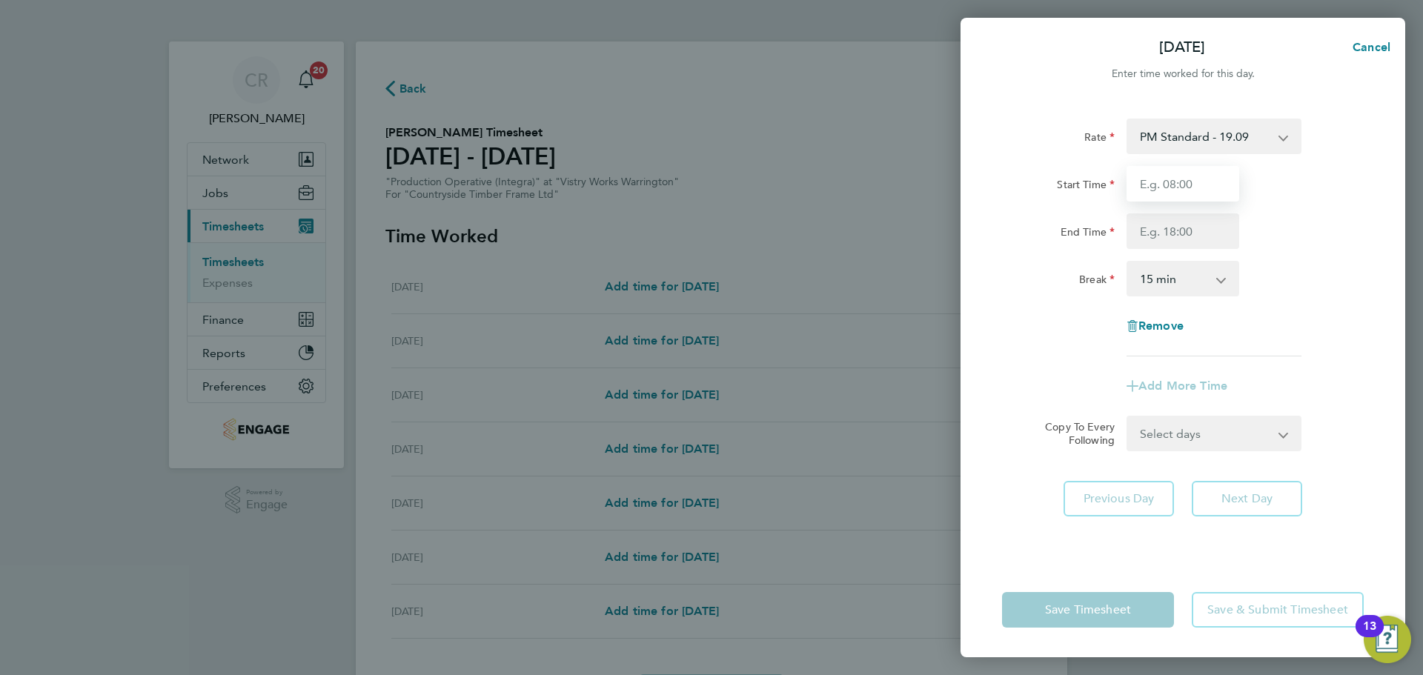
click at [1198, 193] on input "Start Time" at bounding box center [1182, 184] width 113 height 36
type input "14:00"
click at [1194, 239] on input "End Time" at bounding box center [1182, 231] width 113 height 36
type input "00:00"
click at [1197, 288] on select "0 min 15 min 30 min 45 min 60 min 75 min 90 min" at bounding box center [1174, 278] width 92 height 33
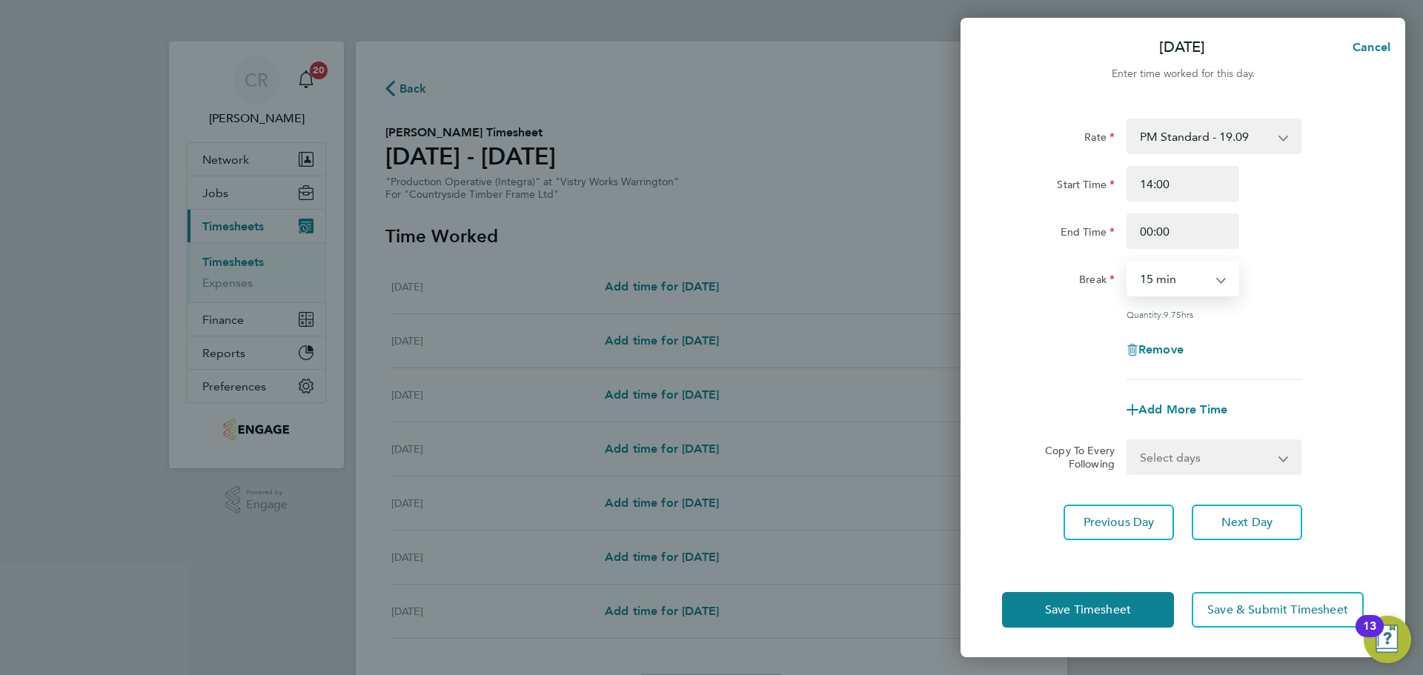
select select "30"
click at [1128, 262] on select "0 min 15 min 30 min 45 min 60 min 75 min 90 min" at bounding box center [1174, 278] width 92 height 33
click at [1146, 605] on button "Save Timesheet" at bounding box center [1088, 610] width 172 height 36
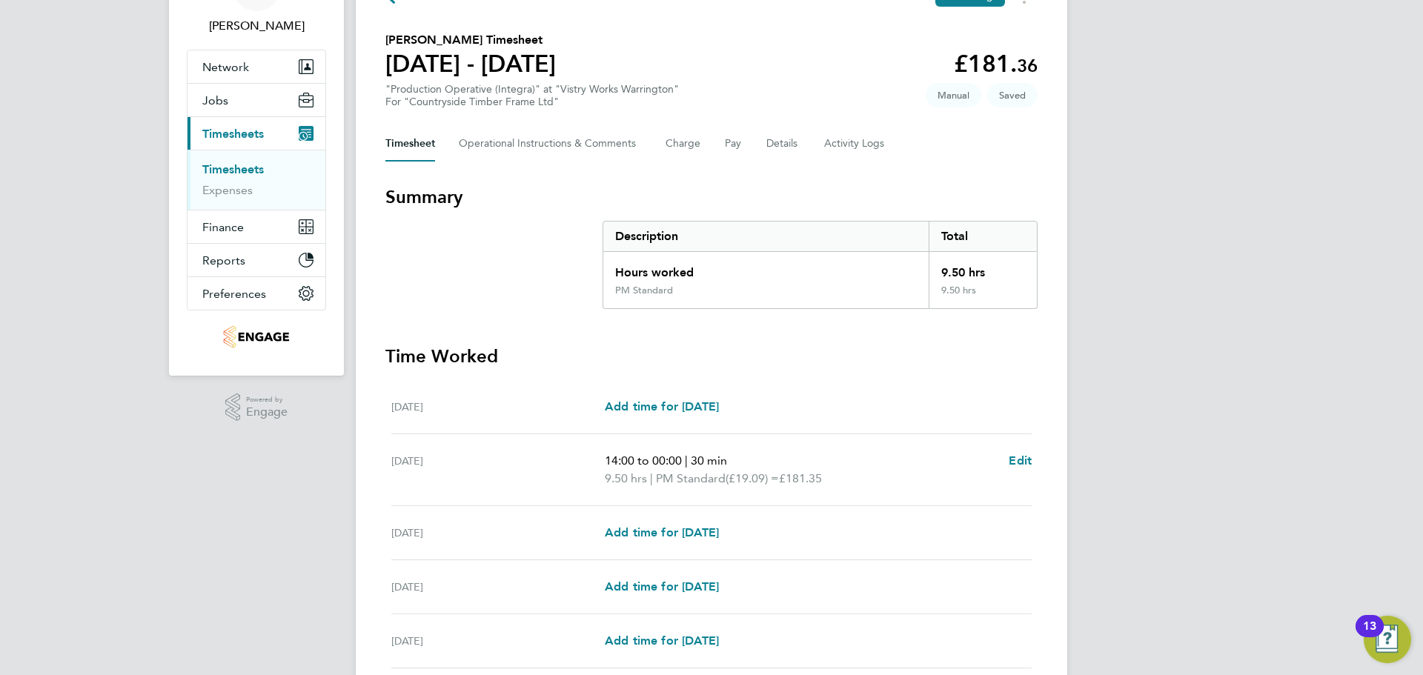
scroll to position [222, 0]
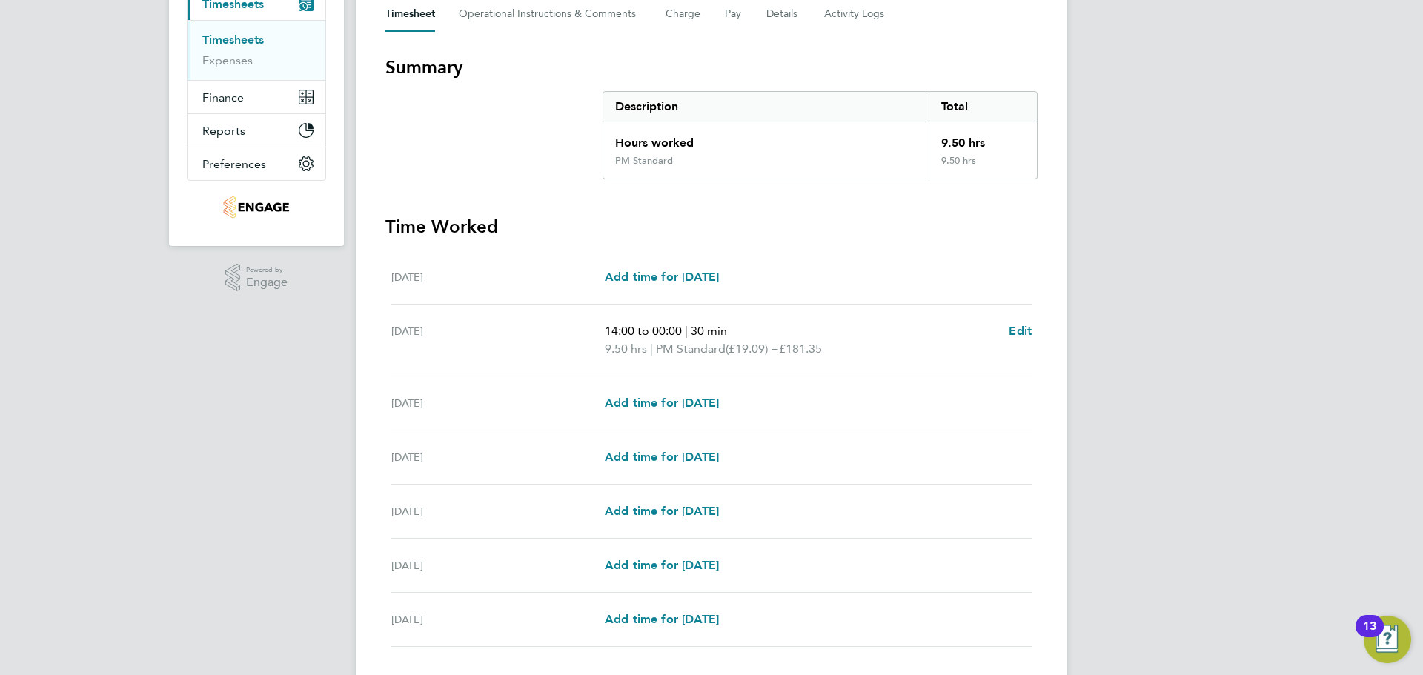
click at [716, 392] on div "Wed 27 Aug Add time for Wed 27 Aug Add time for Wed 27 Aug" at bounding box center [711, 403] width 640 height 54
click at [719, 402] on span "Add time for Wed 27 Aug" at bounding box center [662, 403] width 114 height 14
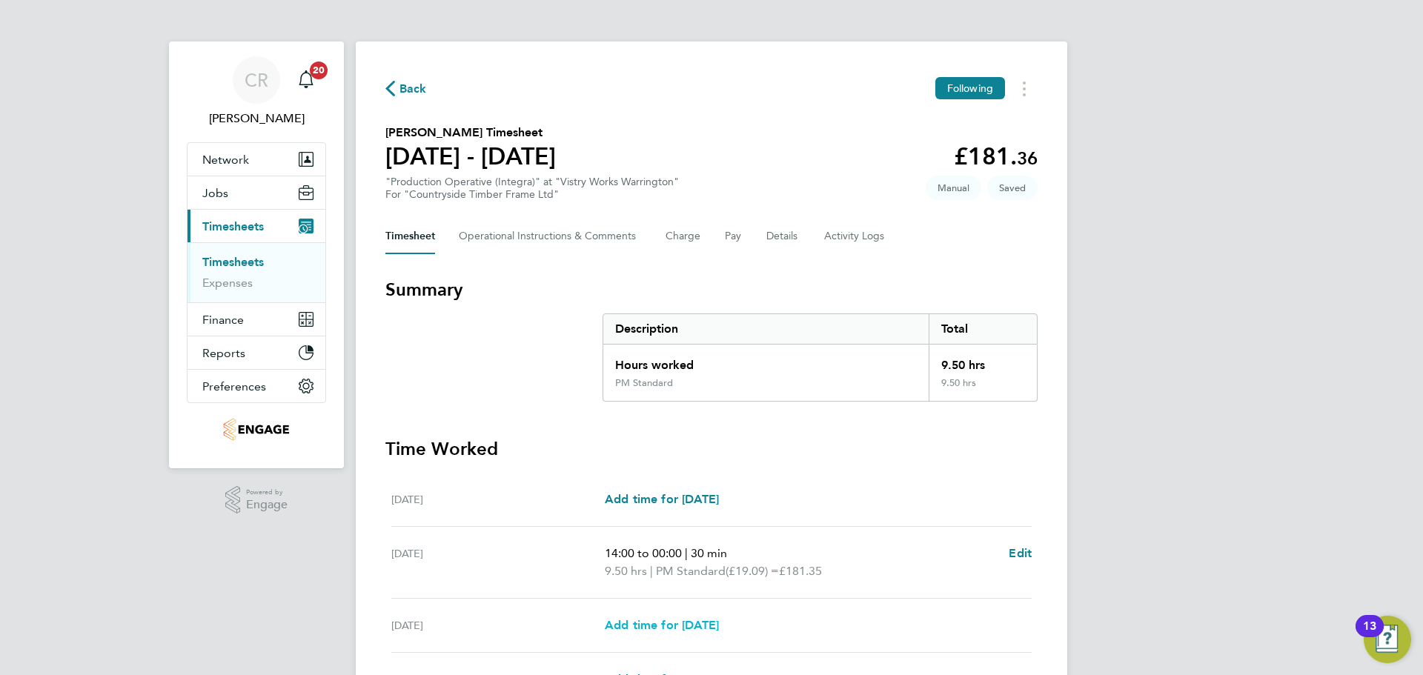
select select "15"
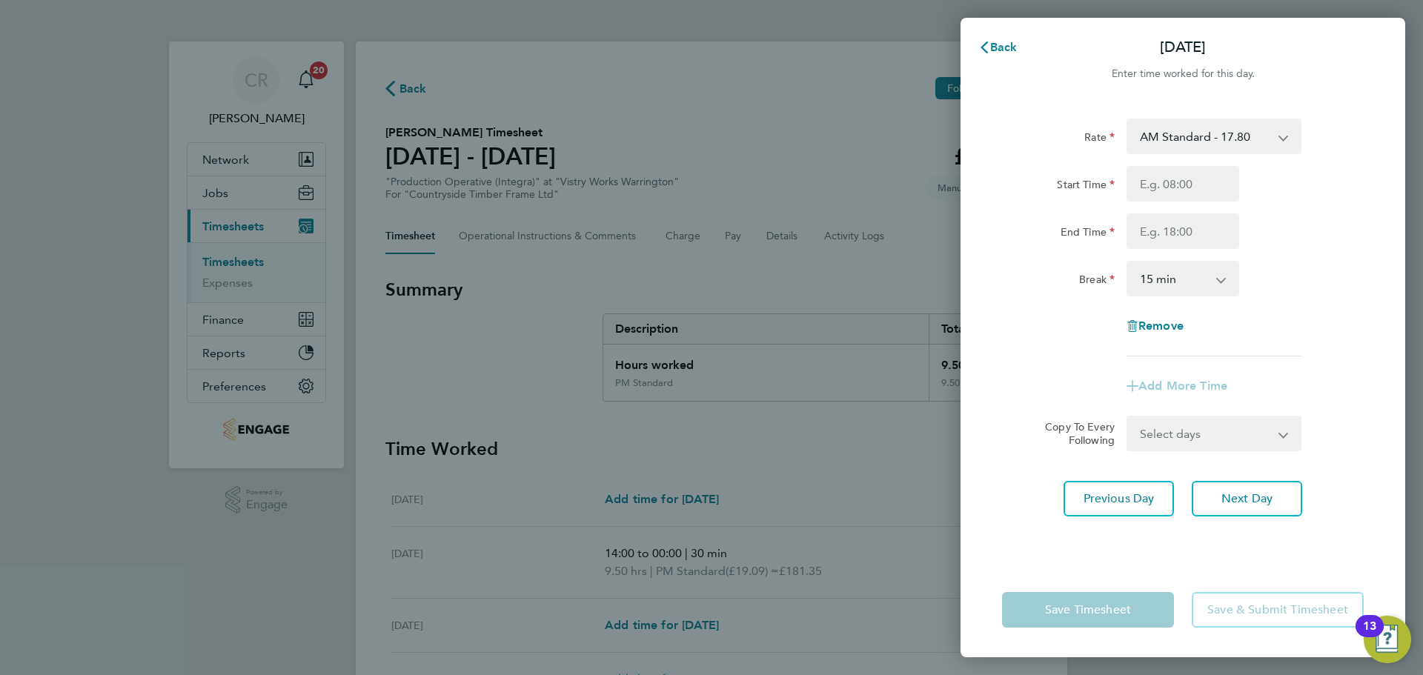
drag, startPoint x: 1230, startPoint y: 139, endPoint x: 1226, endPoint y: 150, distance: 11.3
click at [1230, 139] on select "AM Standard - 17.80 BONUS - 13.50 AM OT1 - 26.70 AM OT2 - 35.60 PM Standard - 1…" at bounding box center [1205, 136] width 154 height 33
select select "15"
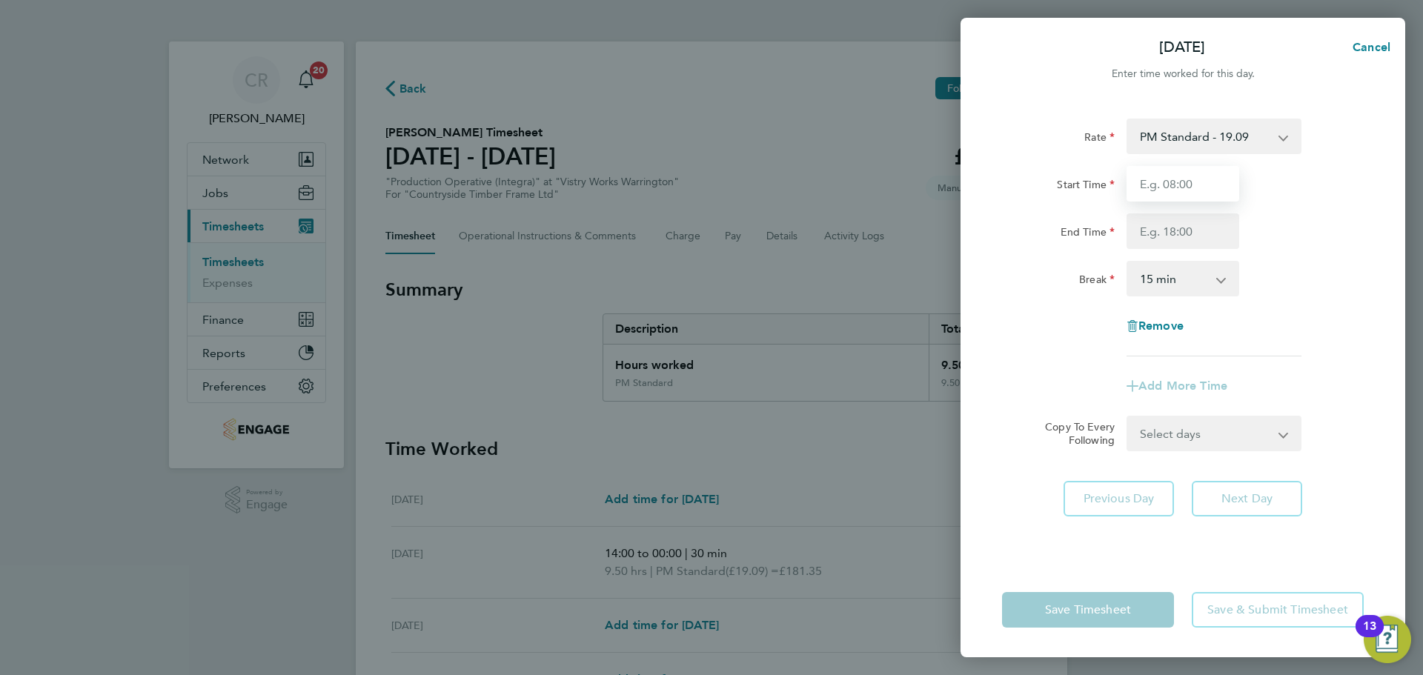
drag, startPoint x: 1173, startPoint y: 191, endPoint x: 1174, endPoint y: 202, distance: 10.4
click at [1173, 191] on input "Start Time" at bounding box center [1182, 184] width 113 height 36
type input "14:00"
click at [1189, 232] on input "End Time" at bounding box center [1182, 231] width 113 height 36
type input "00:00"
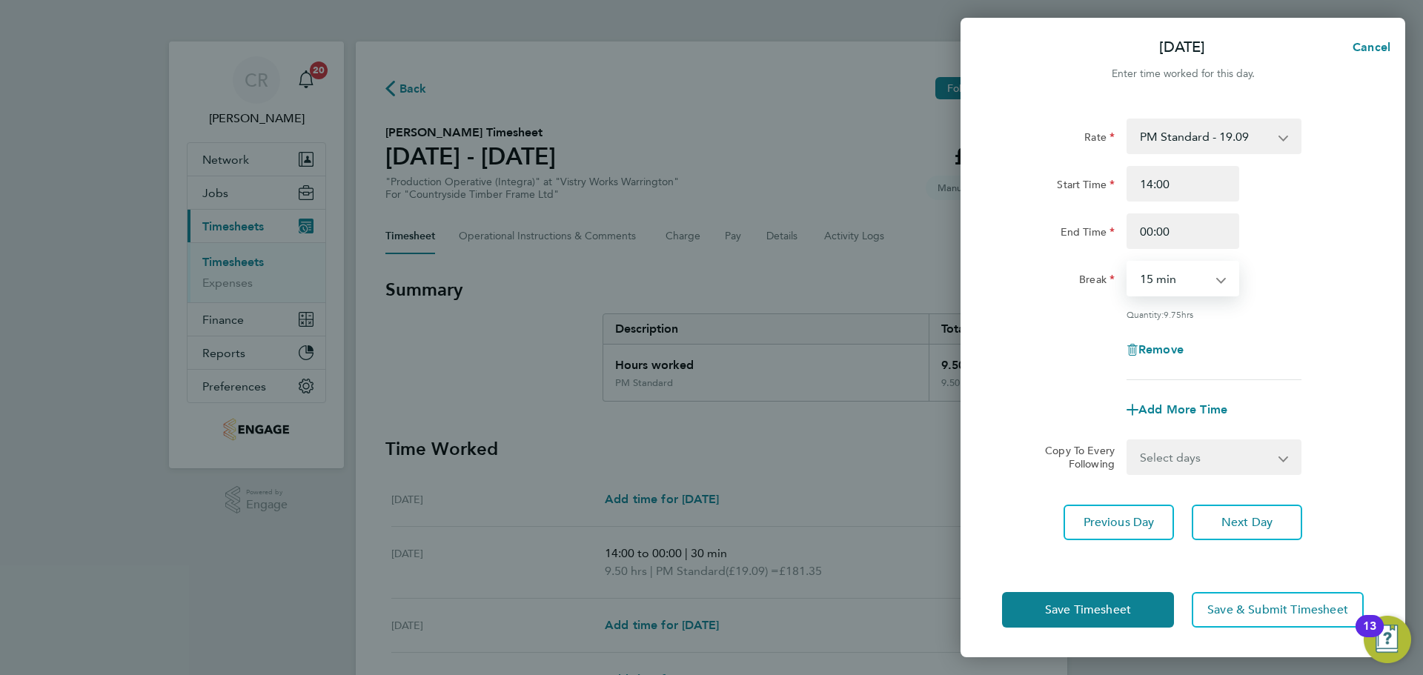
click at [1195, 286] on select "0 min 15 min 30 min 45 min 60 min 75 min 90 min" at bounding box center [1174, 278] width 92 height 33
select select "30"
click at [1128, 262] on select "0 min 15 min 30 min 45 min 60 min 75 min 90 min" at bounding box center [1174, 278] width 92 height 33
click at [1137, 602] on button "Save Timesheet" at bounding box center [1088, 610] width 172 height 36
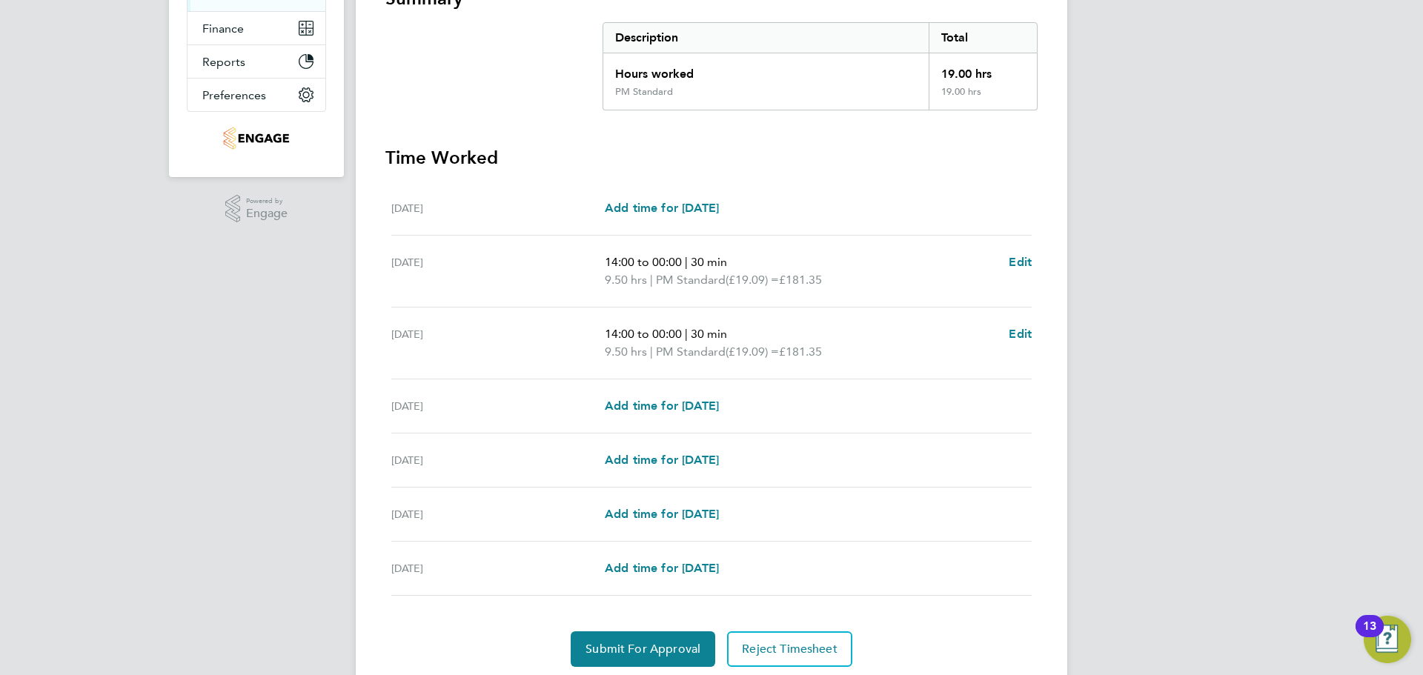
scroll to position [296, 0]
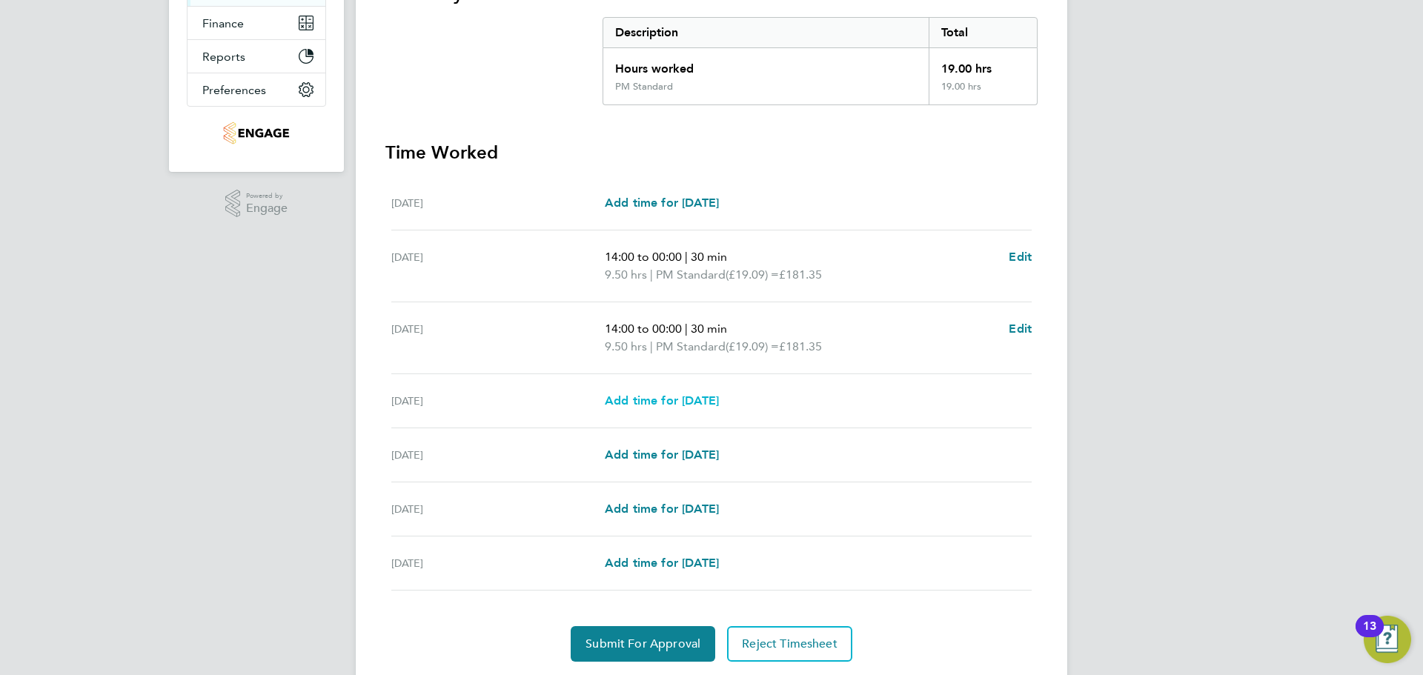
click at [708, 408] on link "Add time for Thu 28 Aug" at bounding box center [662, 401] width 114 height 18
select select "15"
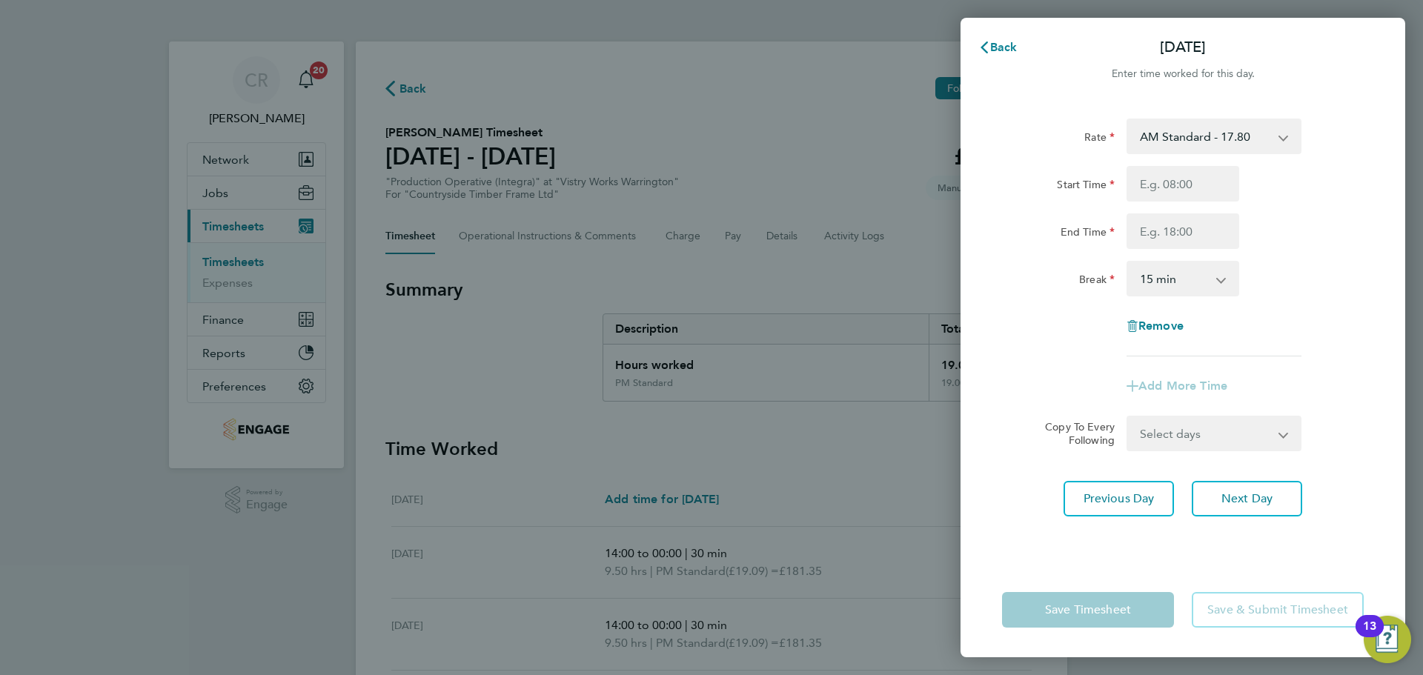
click at [1234, 139] on select "AM Standard - 17.80 BONUS - 13.50 AM OT1 - 26.70 AM OT2 - 35.60 PM Standard - 1…" at bounding box center [1205, 136] width 154 height 33
select select "15"
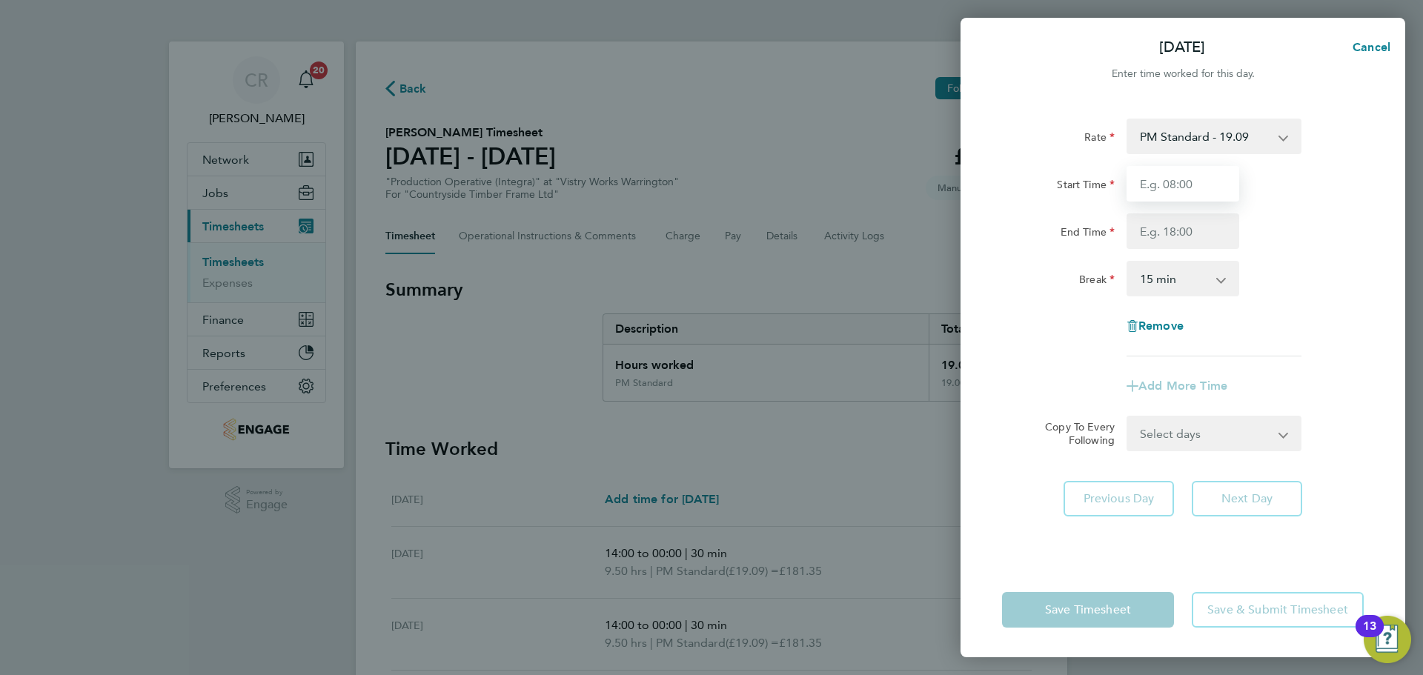
click at [1189, 198] on input "Start Time" at bounding box center [1182, 184] width 113 height 36
drag, startPoint x: 1190, startPoint y: 201, endPoint x: 1199, endPoint y: 239, distance: 39.5
click at [1200, 238] on input "End Time" at bounding box center [1182, 231] width 113 height 36
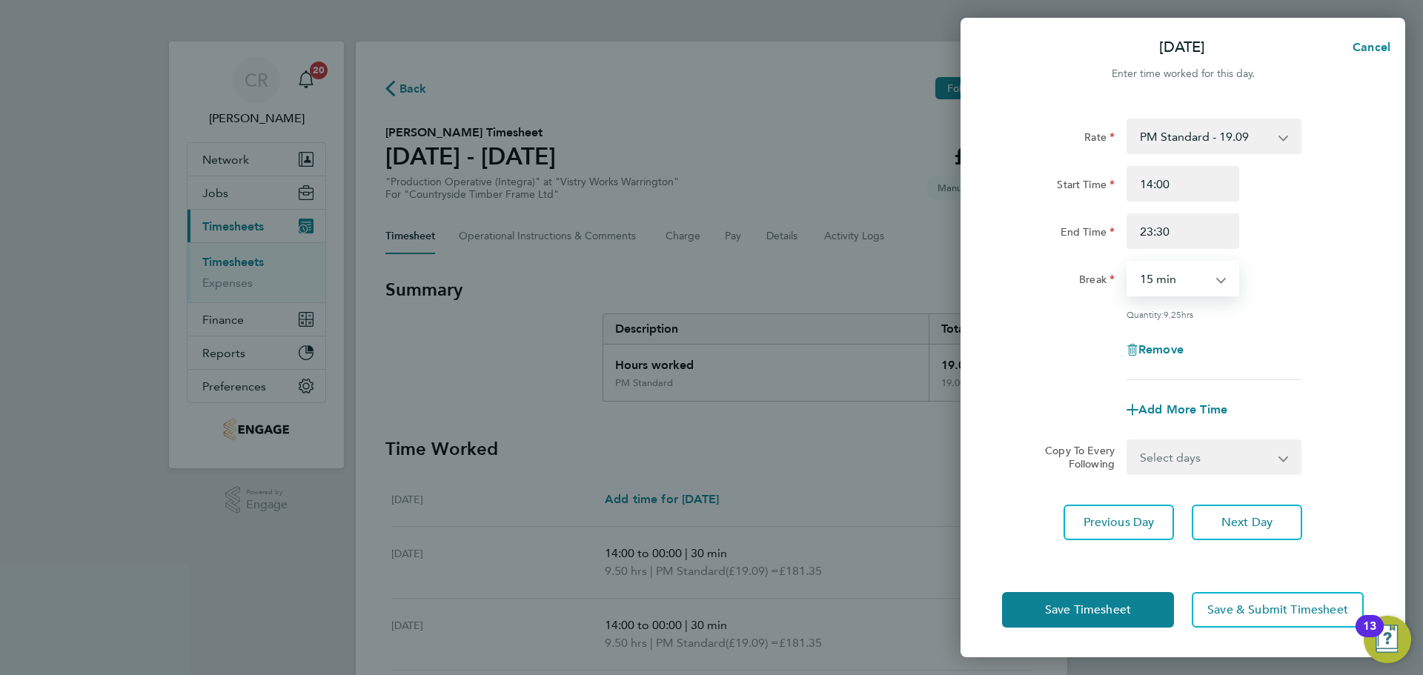
drag, startPoint x: 1198, startPoint y: 249, endPoint x: 1186, endPoint y: 283, distance: 36.3
click at [1186, 280] on select "0 min 15 min 30 min 45 min 60 min 75 min 90 min" at bounding box center [1174, 278] width 92 height 33
click at [1128, 262] on select "0 min 15 min 30 min 45 min 60 min 75 min 90 min" at bounding box center [1174, 278] width 92 height 33
click at [1152, 599] on button "Save Timesheet" at bounding box center [1088, 610] width 172 height 36
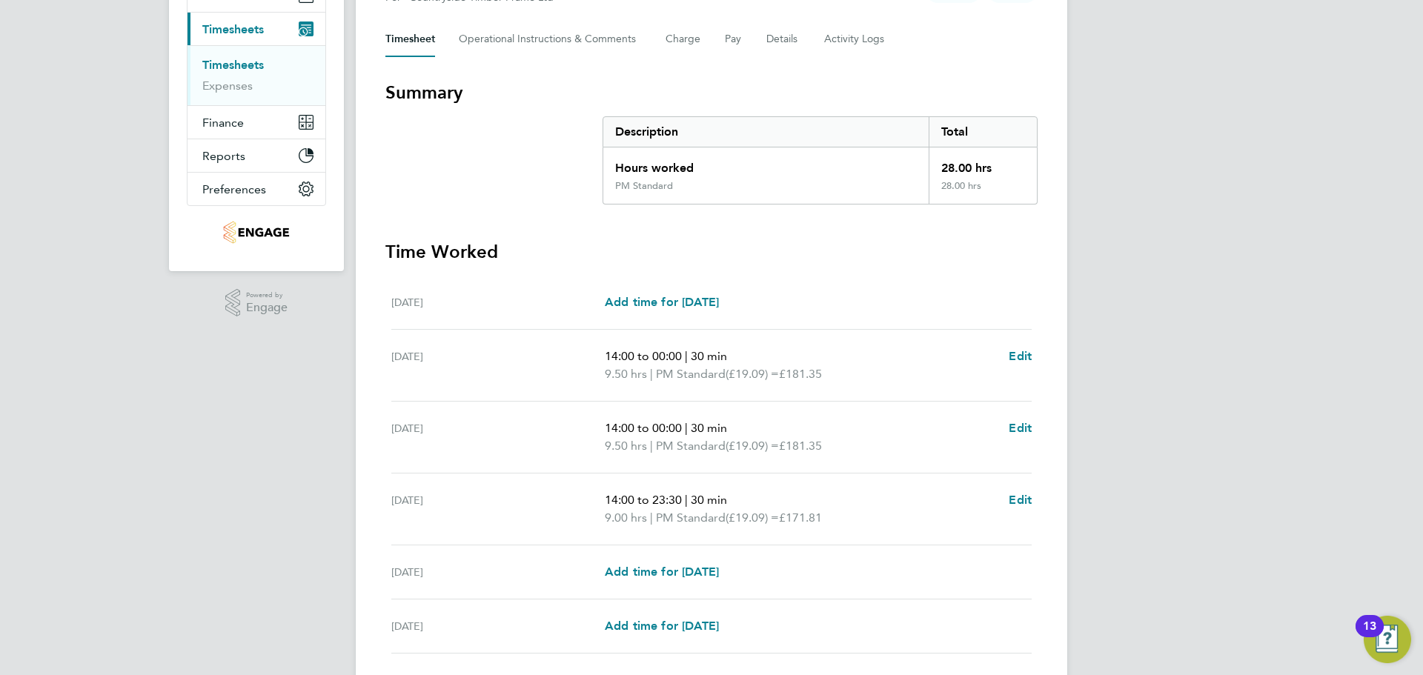
scroll to position [222, 0]
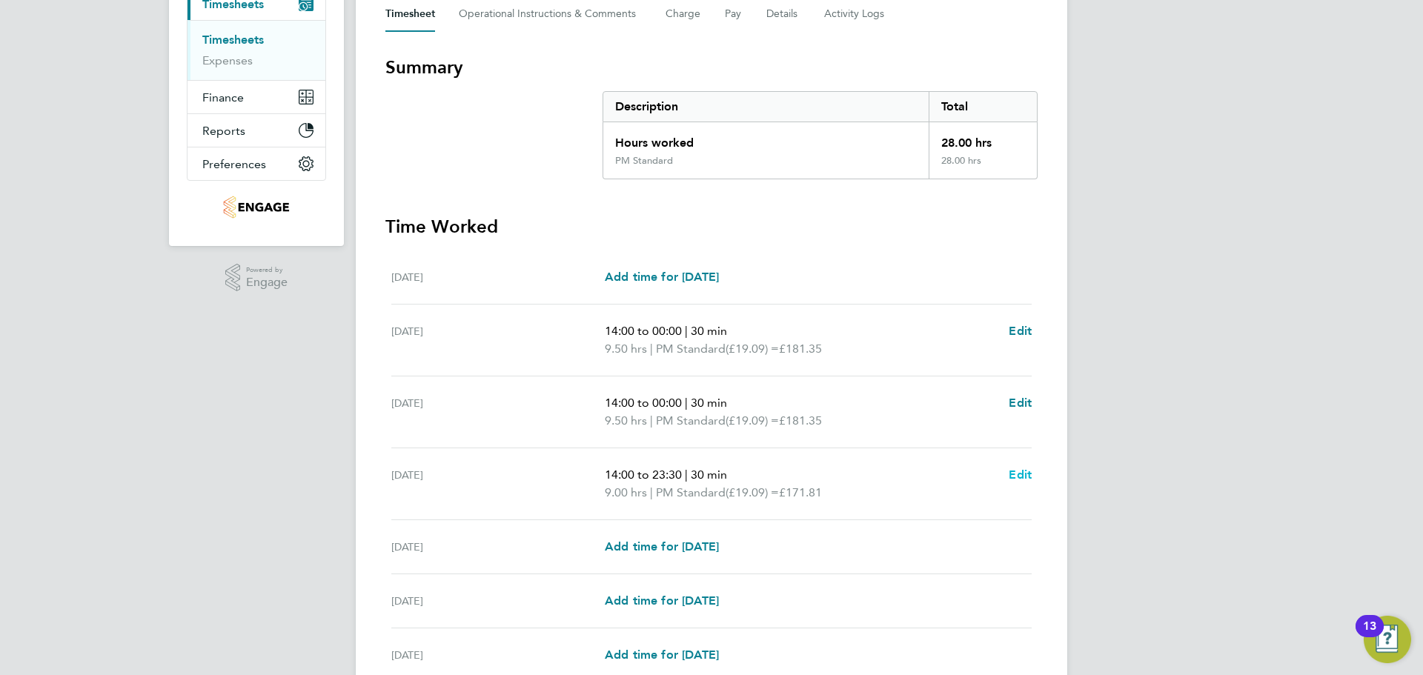
click at [1020, 470] on span "Edit" at bounding box center [1020, 475] width 23 height 14
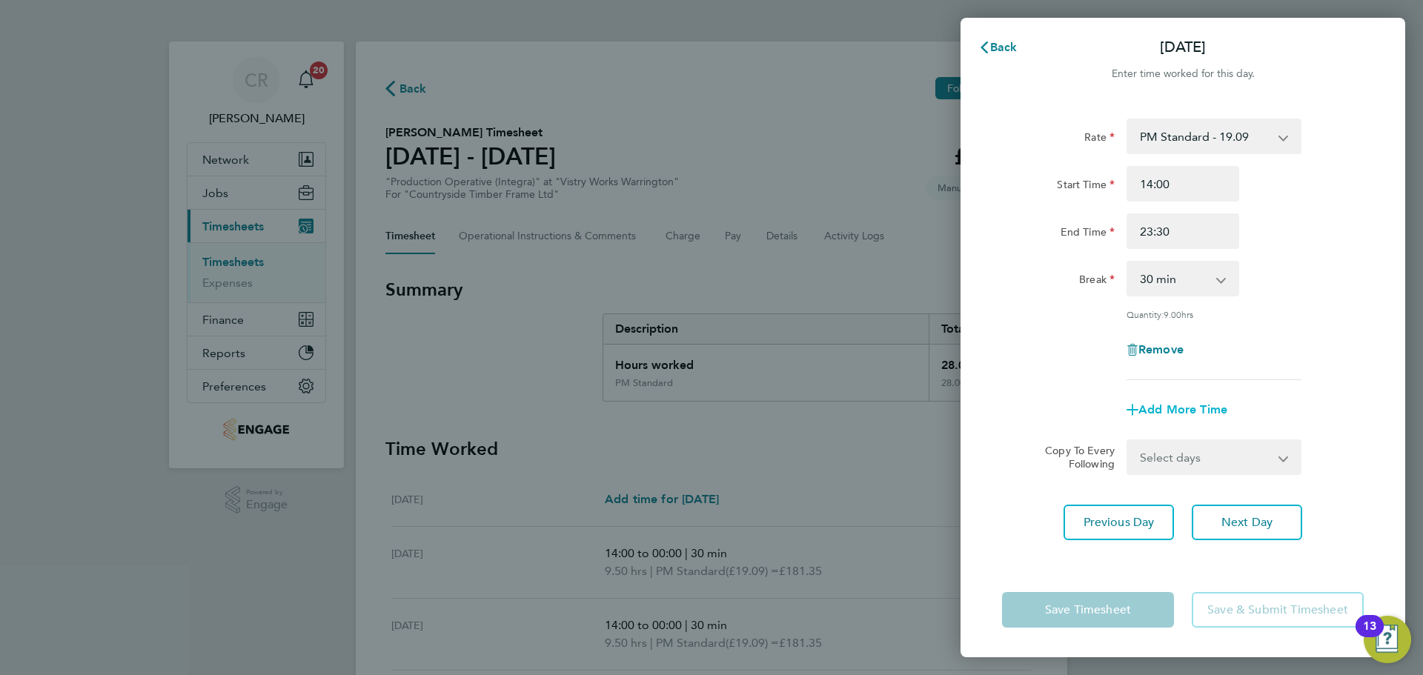
click at [1210, 408] on span "Add More Time" at bounding box center [1182, 409] width 89 height 14
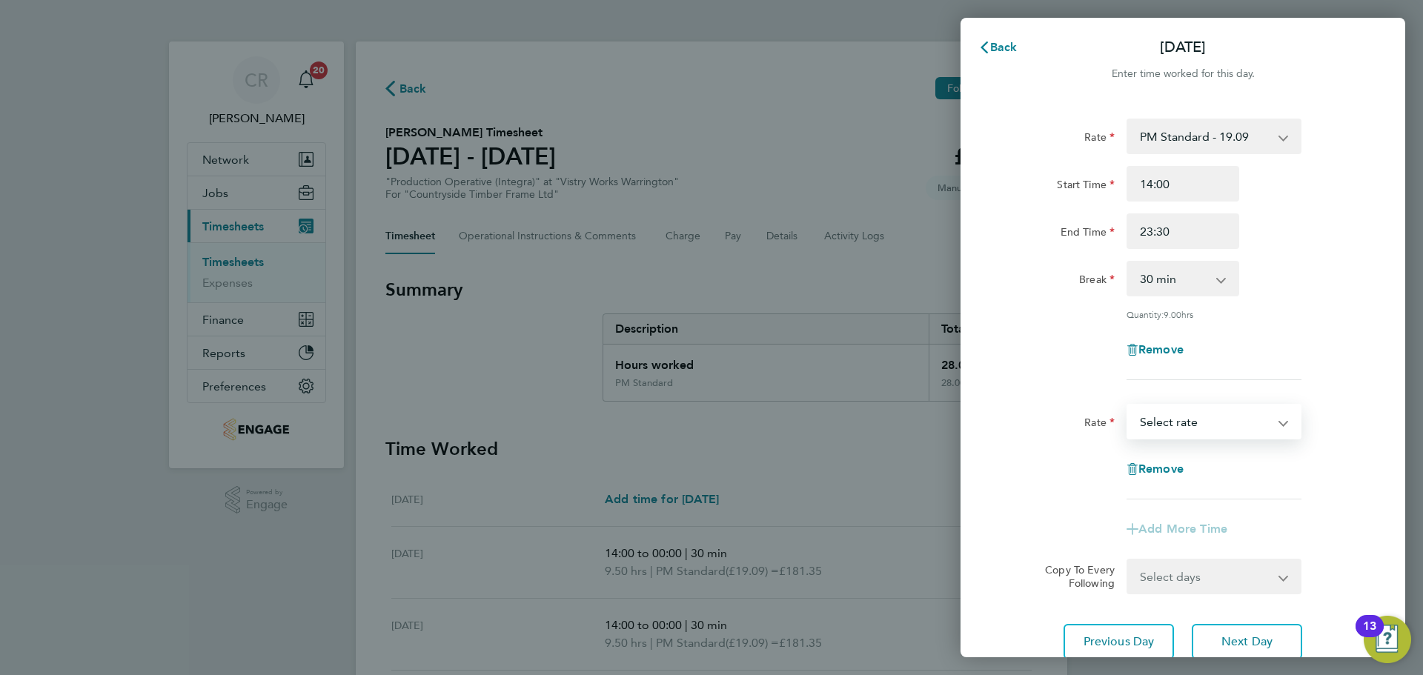
click at [1254, 413] on select "BONUS - 13.50 AM Standard - 17.80 AM OT1 - 26.70 AM OT2 - 35.60 PM Standard - 1…" at bounding box center [1205, 421] width 154 height 33
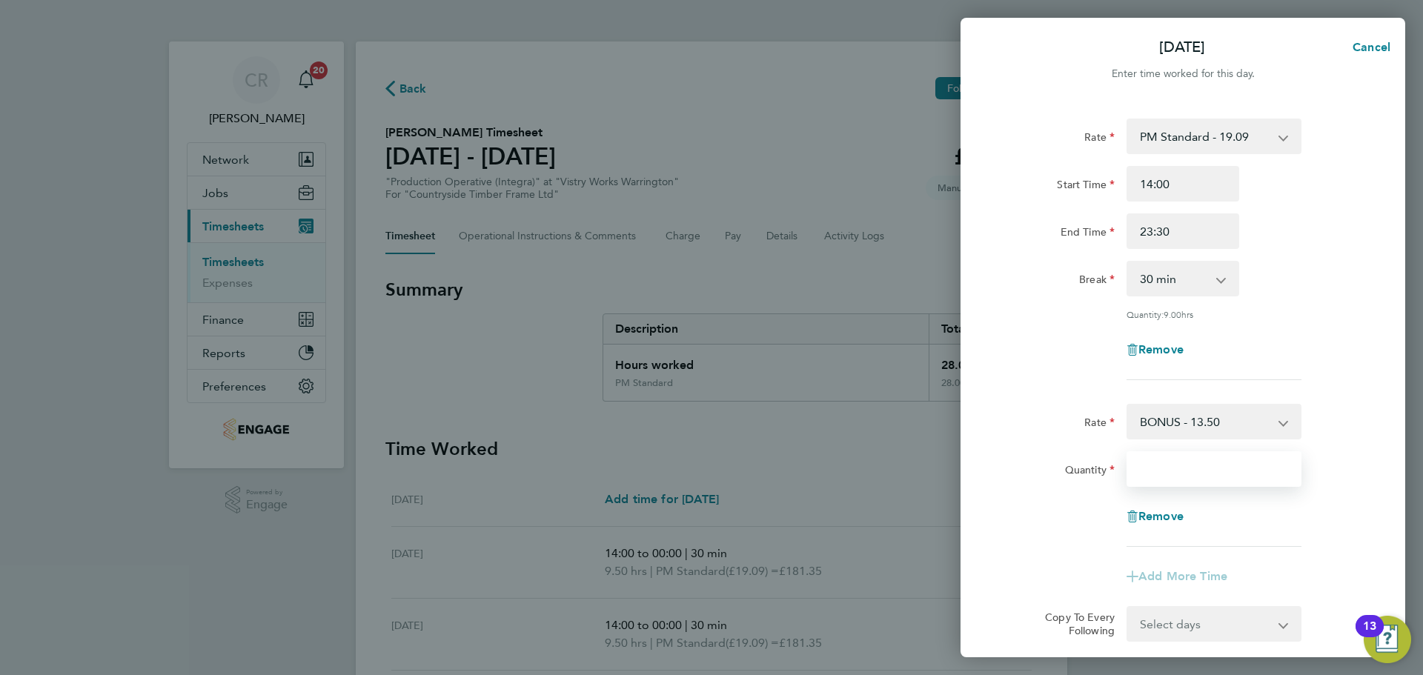
click at [1206, 462] on input "Quantity" at bounding box center [1213, 469] width 175 height 36
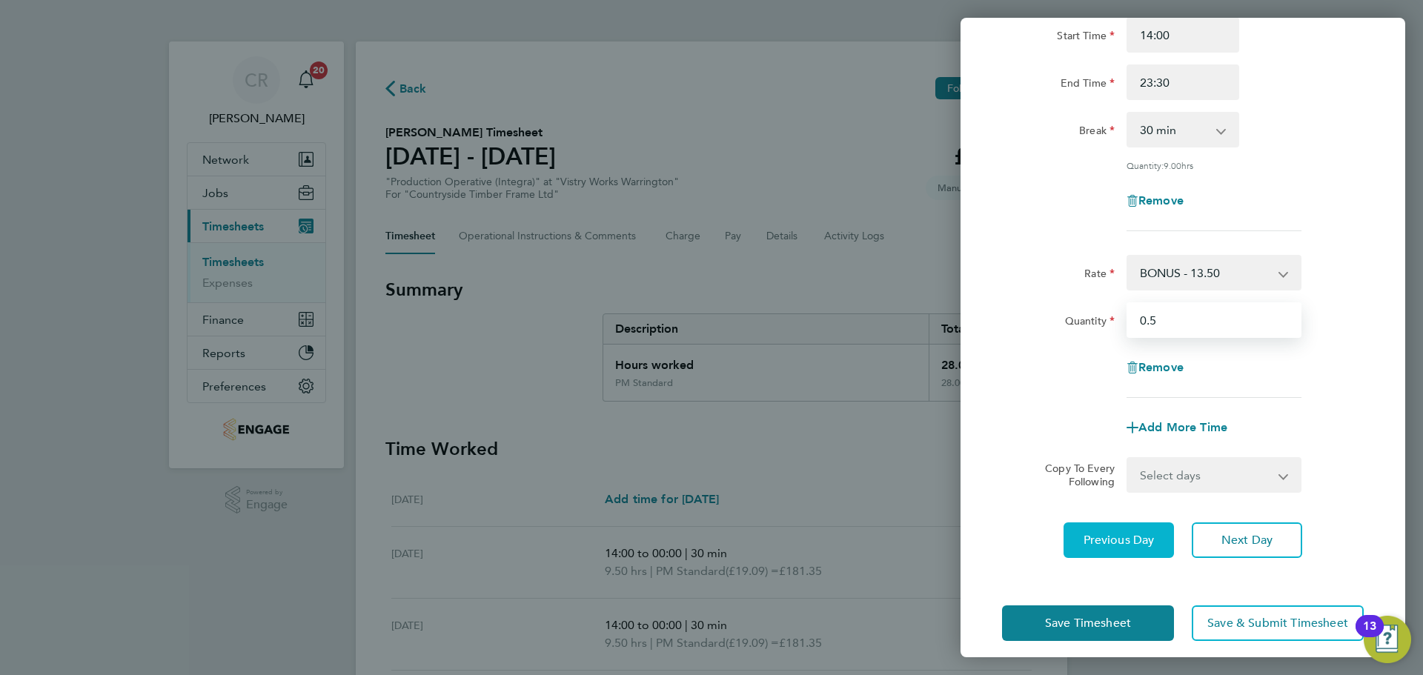
scroll to position [161, 0]
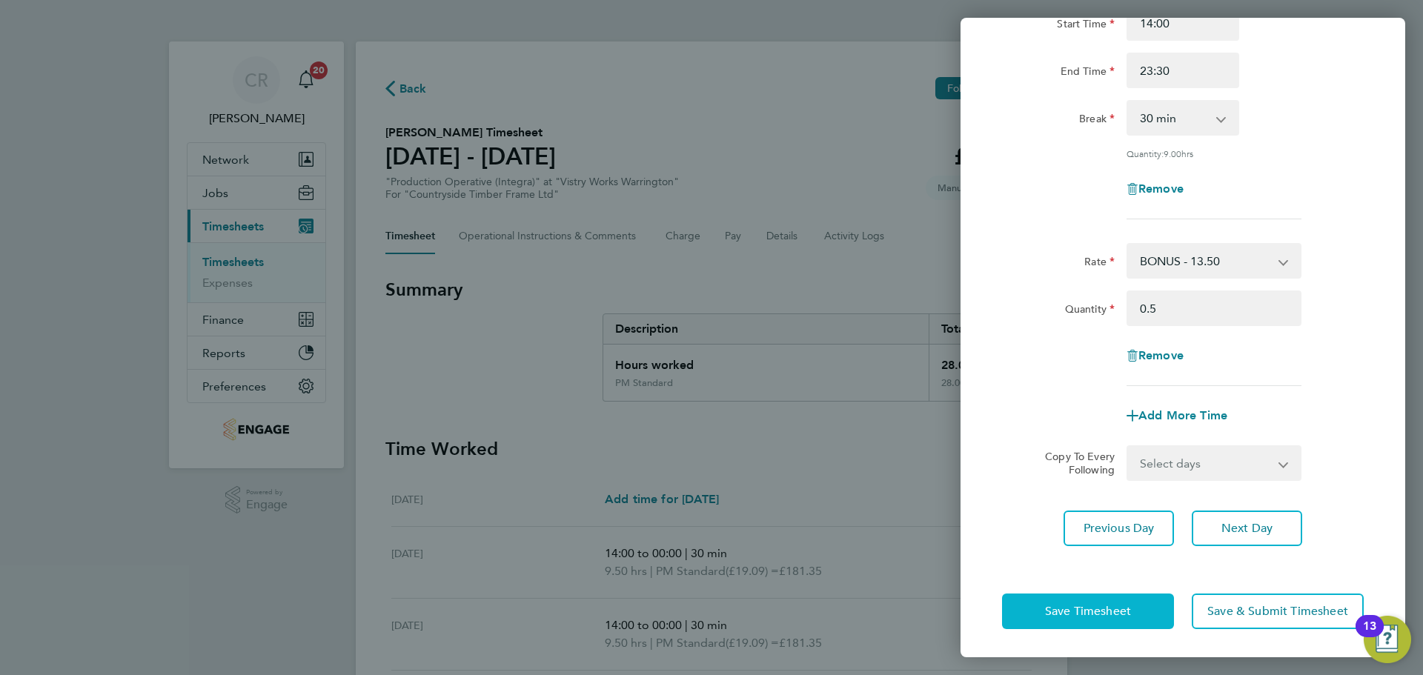
click at [1149, 613] on button "Save Timesheet" at bounding box center [1088, 612] width 172 height 36
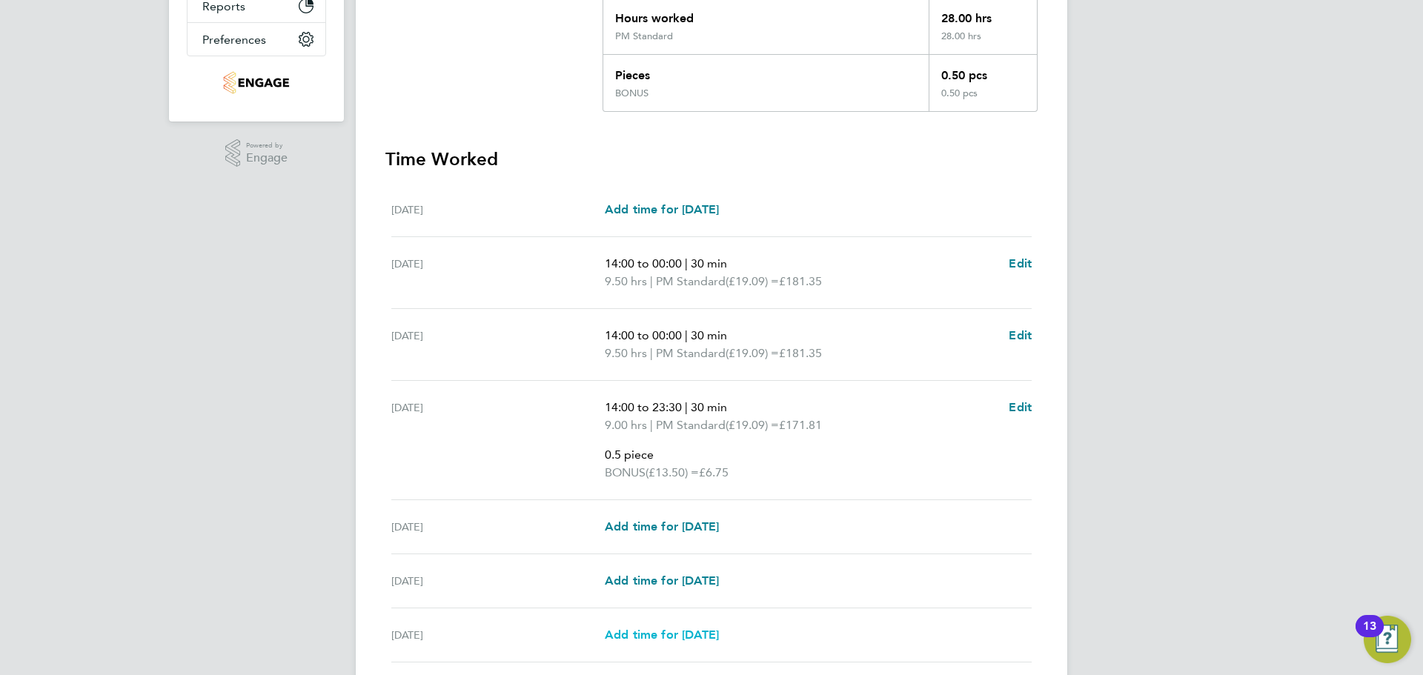
scroll to position [445, 0]
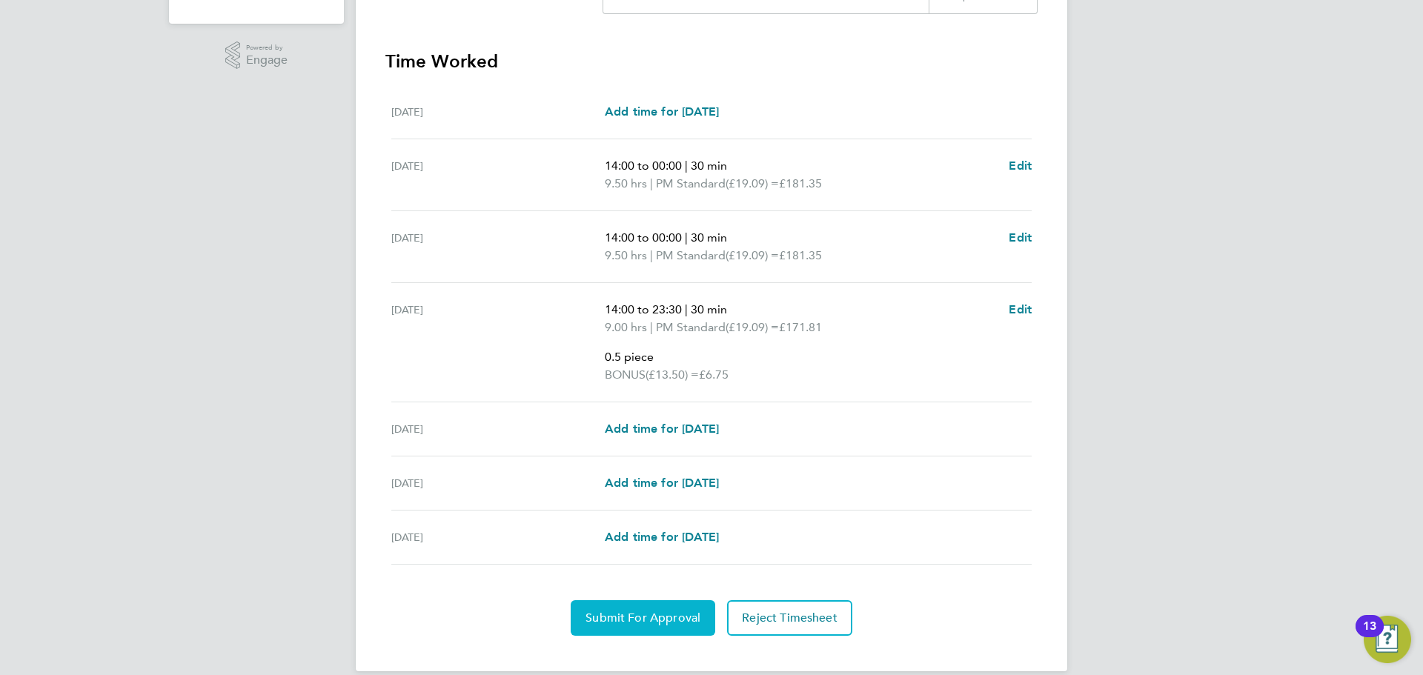
click at [653, 614] on span "Submit For Approval" at bounding box center [642, 618] width 115 height 15
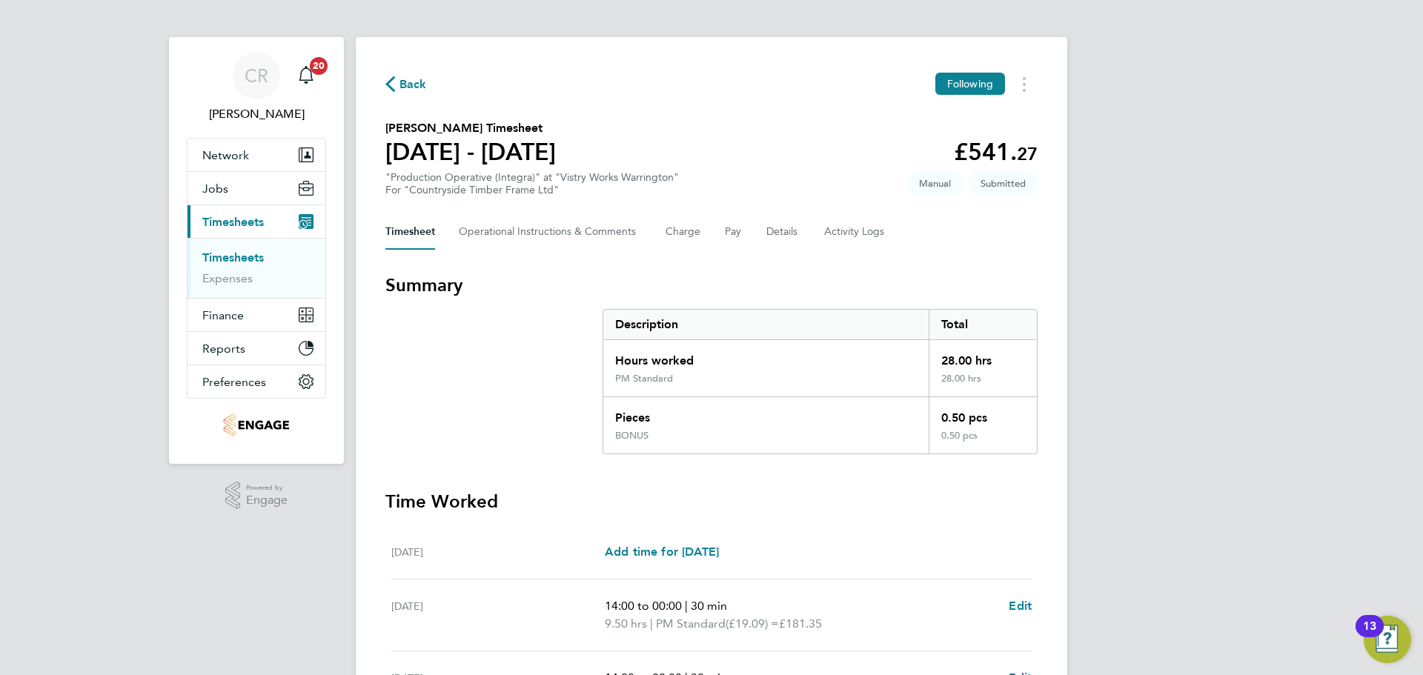
scroll to position [0, 0]
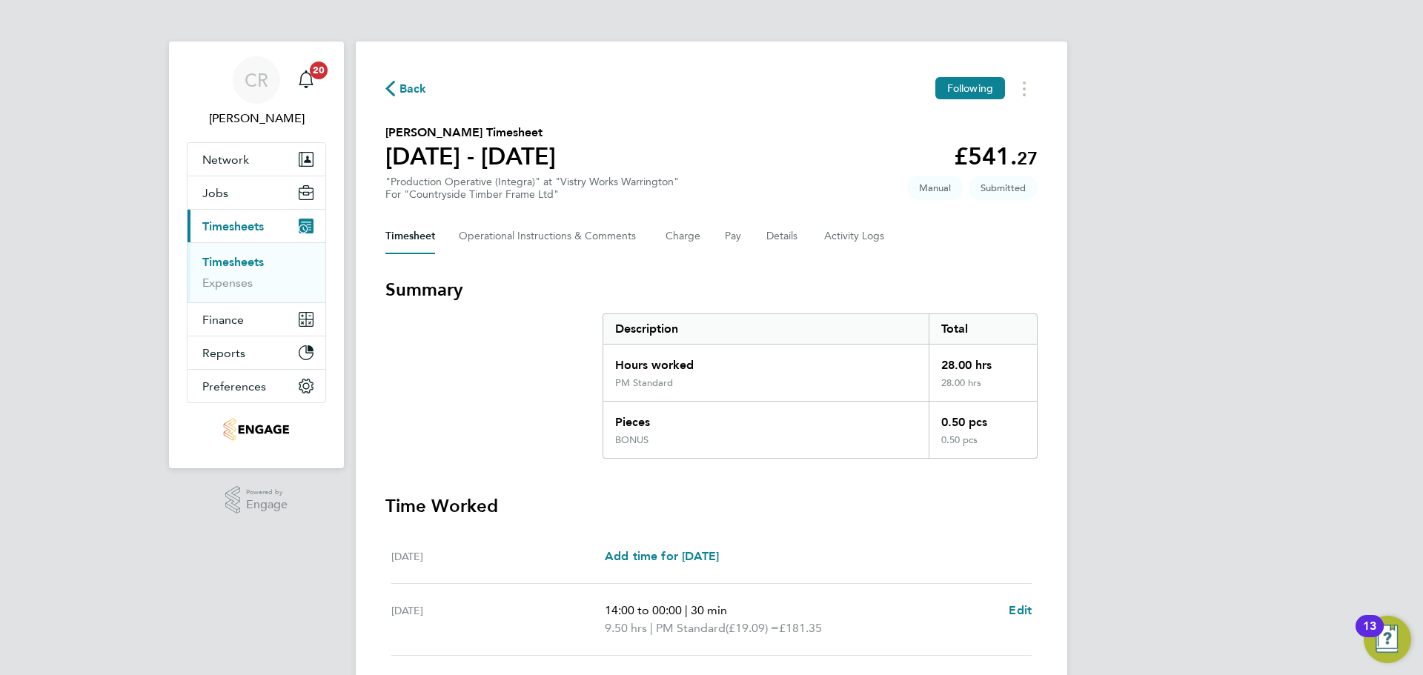
click at [419, 92] on span "Back" at bounding box center [412, 89] width 27 height 18
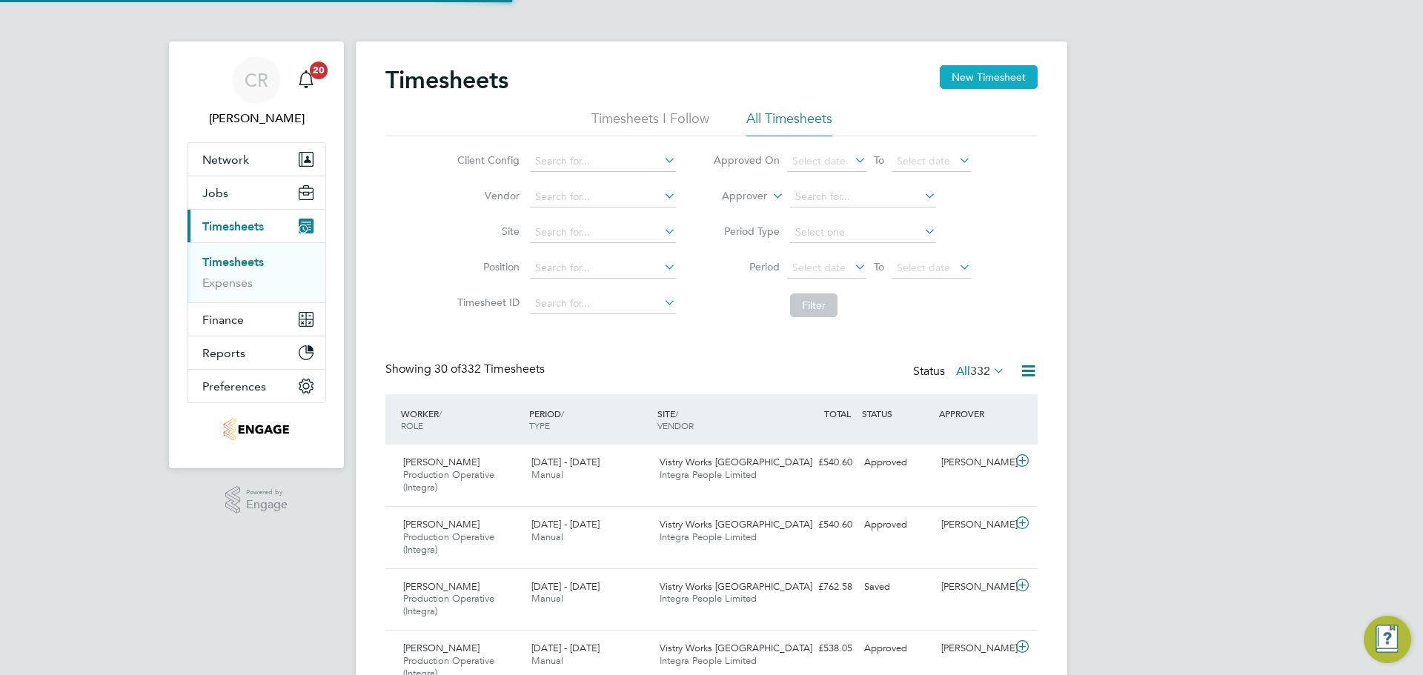
scroll to position [50, 129]
click at [974, 67] on button "New Timesheet" at bounding box center [989, 77] width 98 height 24
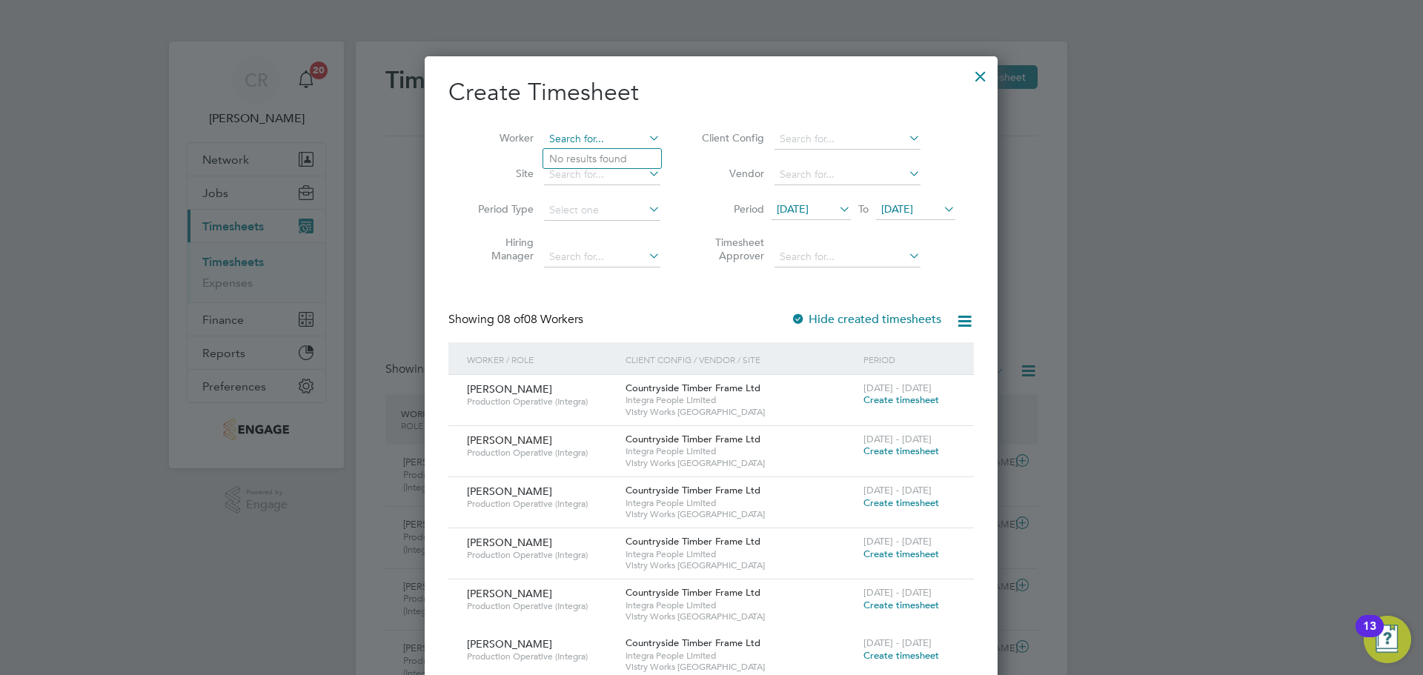
click at [603, 141] on input at bounding box center [602, 139] width 116 height 21
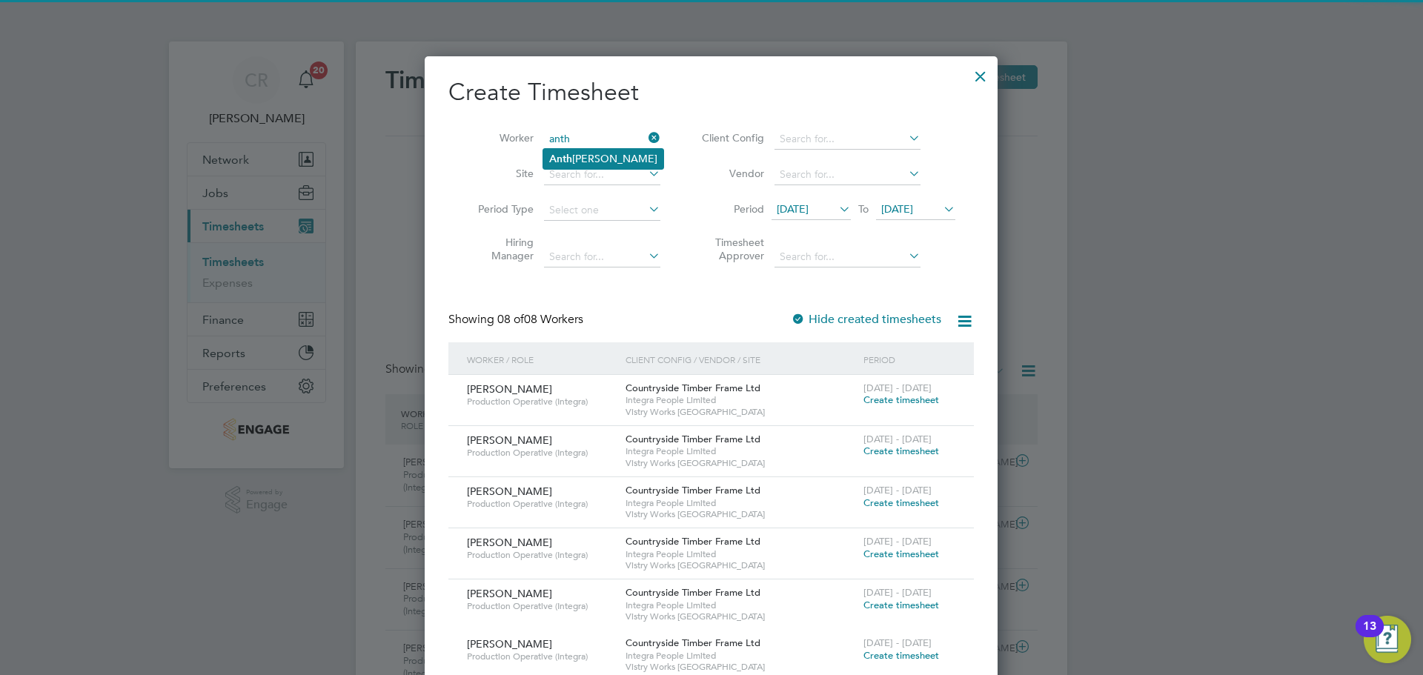
click at [621, 160] on li "Anth ony Judson" at bounding box center [603, 159] width 120 height 20
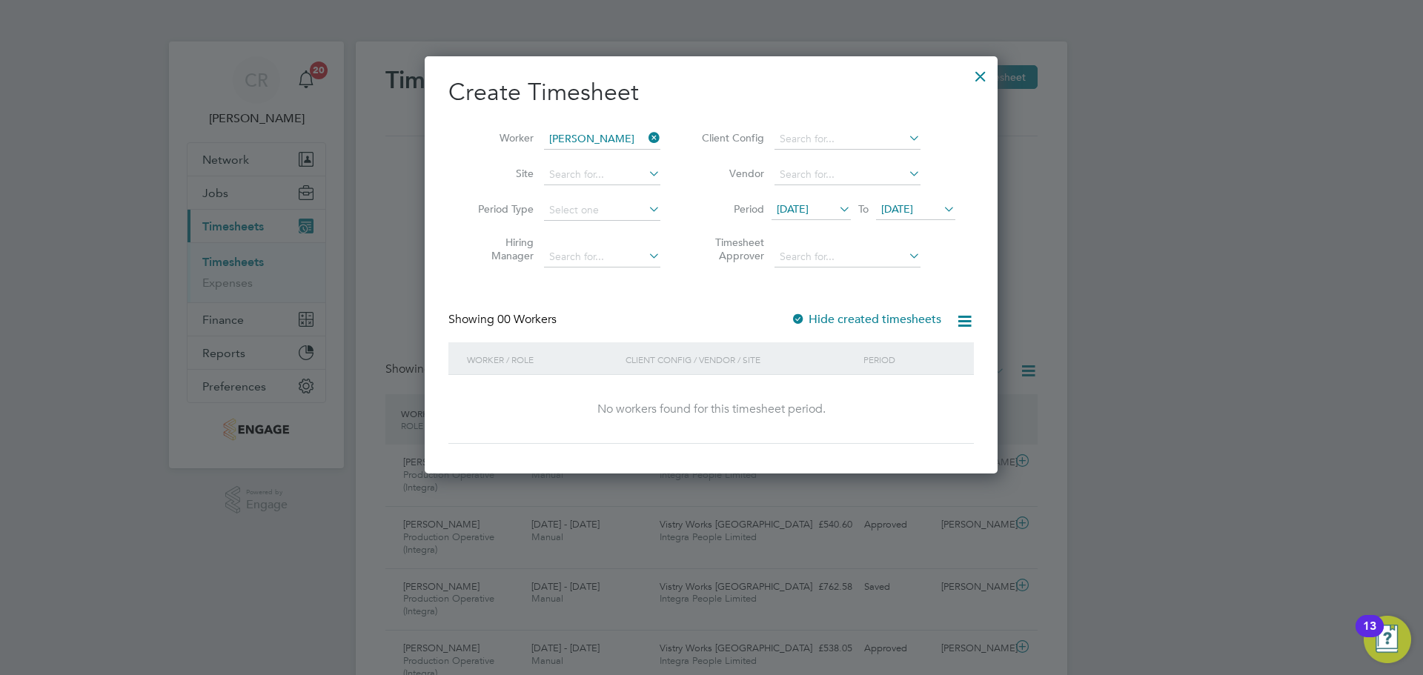
click at [836, 203] on icon at bounding box center [836, 209] width 0 height 21
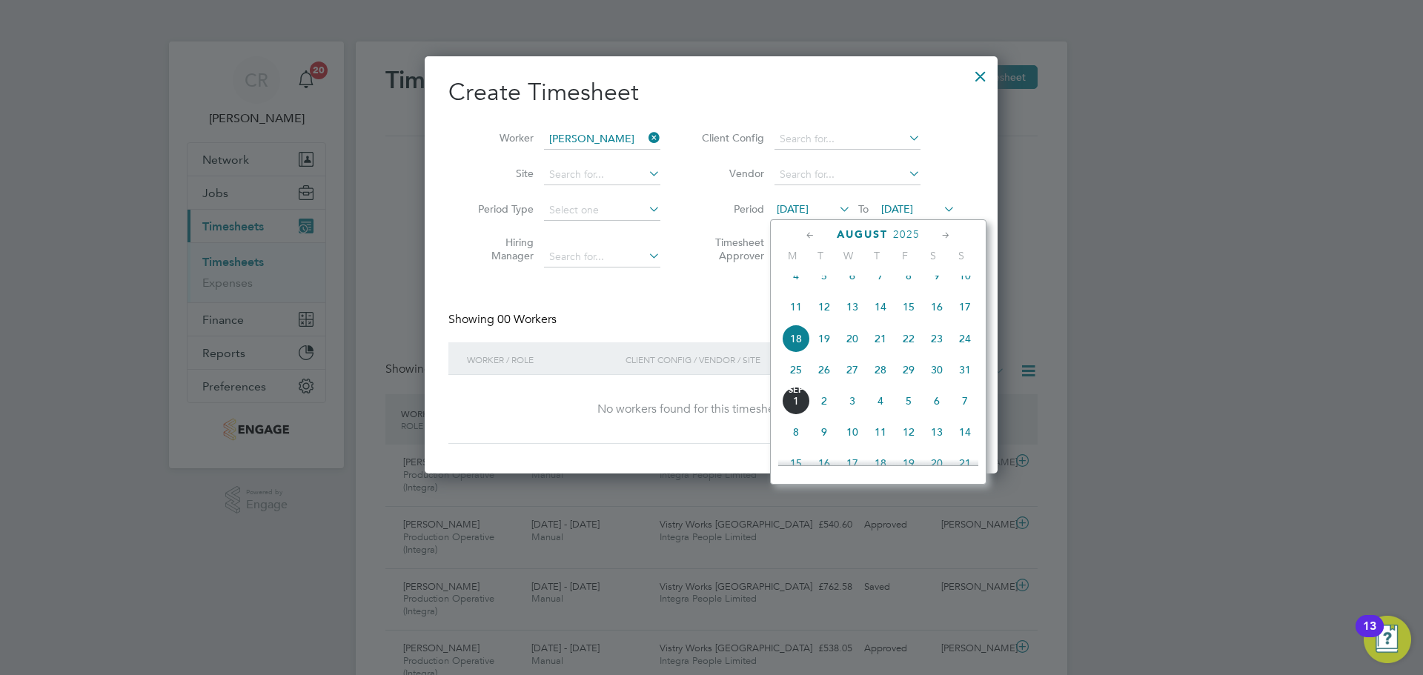
click at [796, 373] on span "25" at bounding box center [796, 370] width 28 height 28
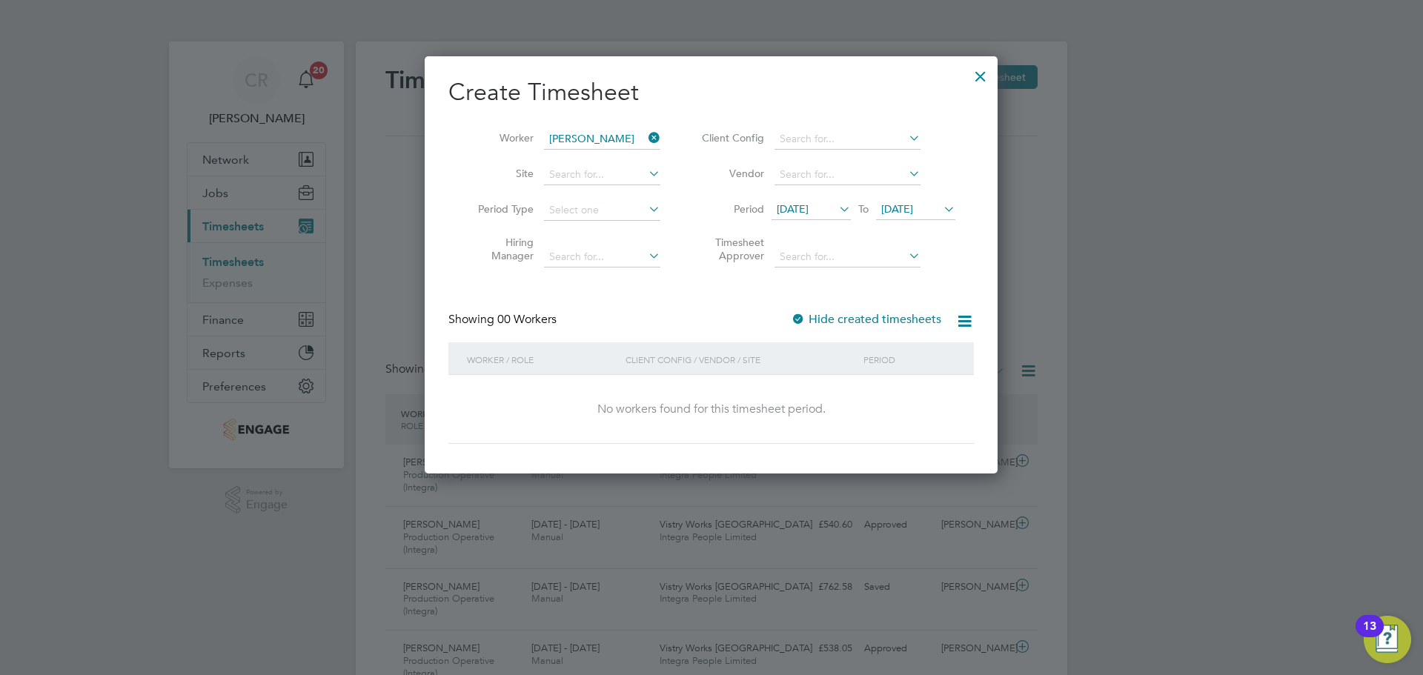
click at [913, 209] on span "25 Aug 2025" at bounding box center [897, 208] width 32 height 13
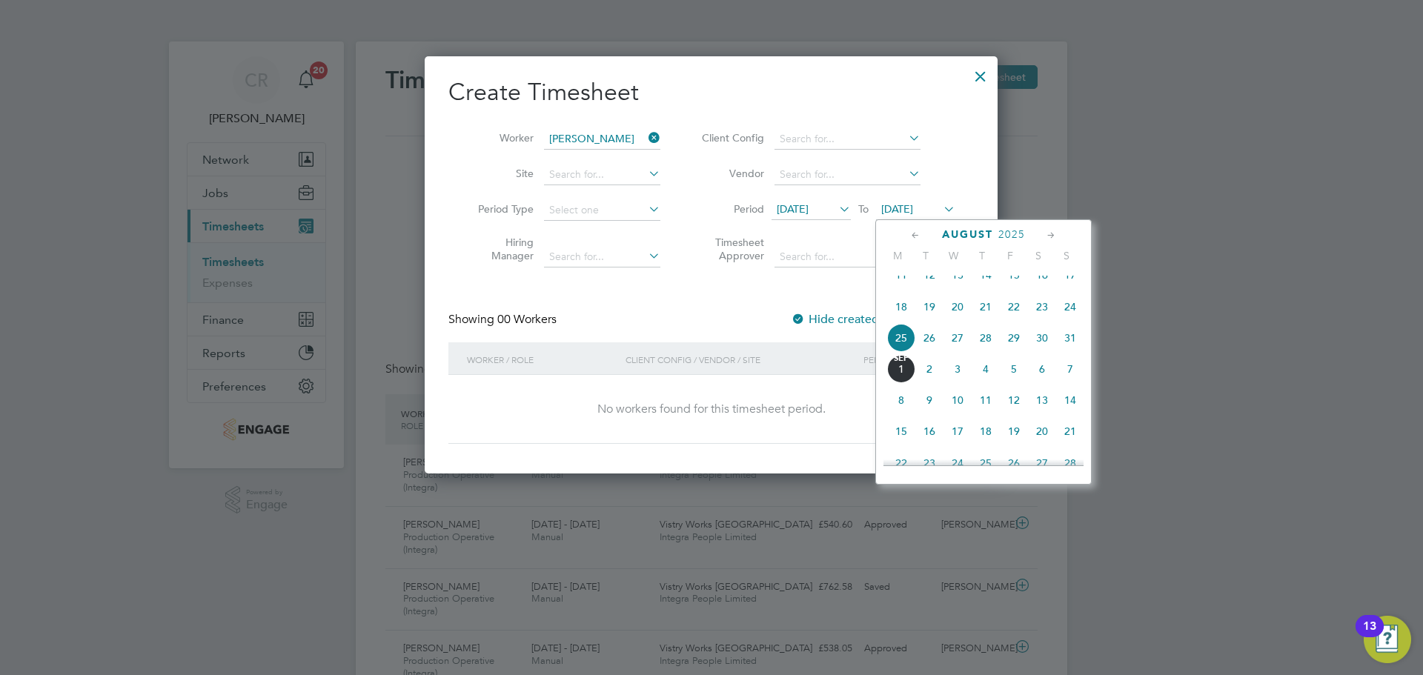
click at [1066, 348] on span "31" at bounding box center [1070, 338] width 28 height 28
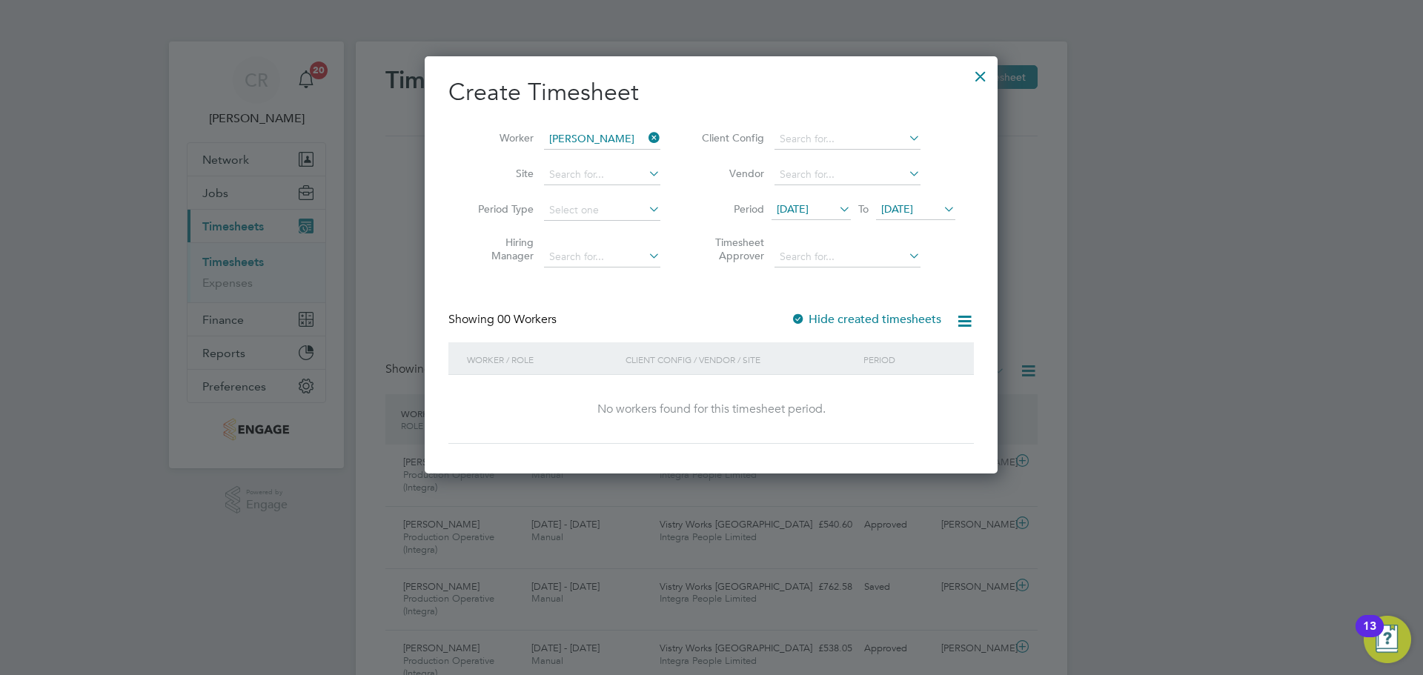
click at [981, 79] on div at bounding box center [980, 72] width 27 height 27
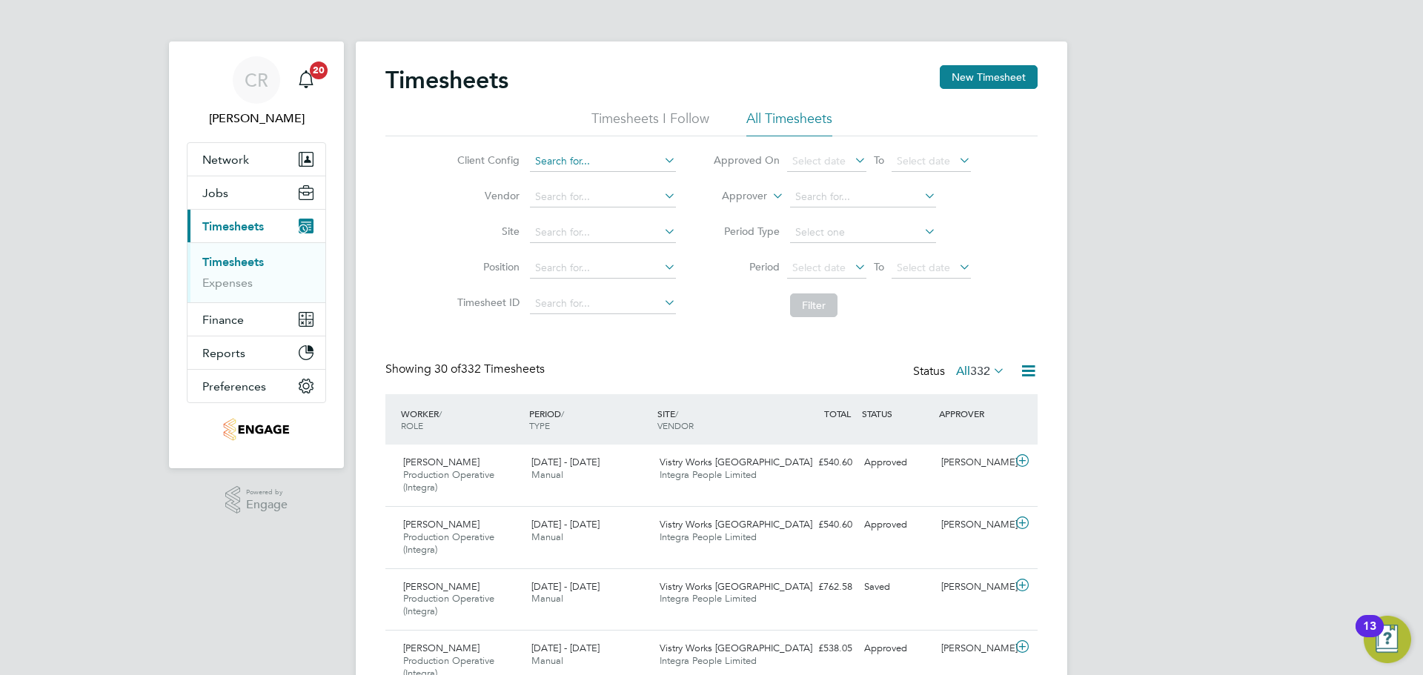
click at [596, 166] on input at bounding box center [603, 161] width 146 height 21
click at [657, 120] on li "Timesheets I Follow" at bounding box center [650, 123] width 118 height 27
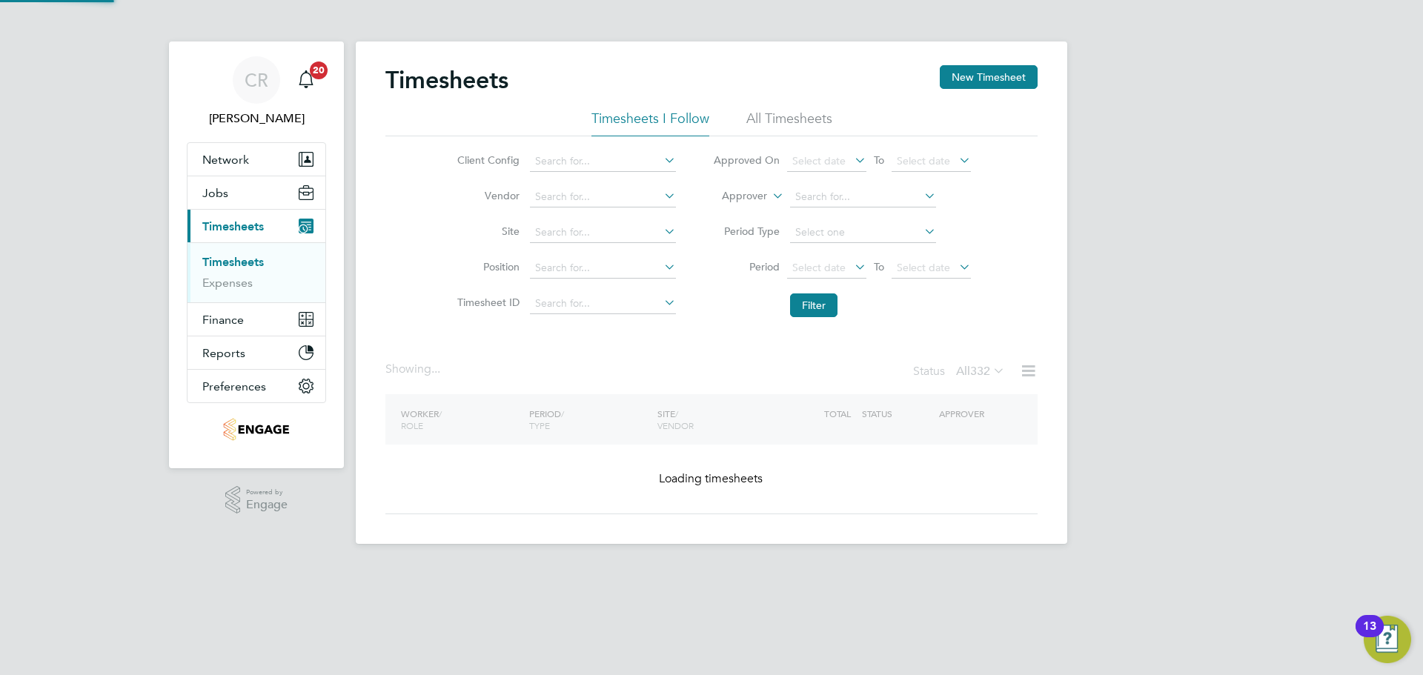
click at [767, 117] on li "All Timesheets" at bounding box center [789, 123] width 86 height 27
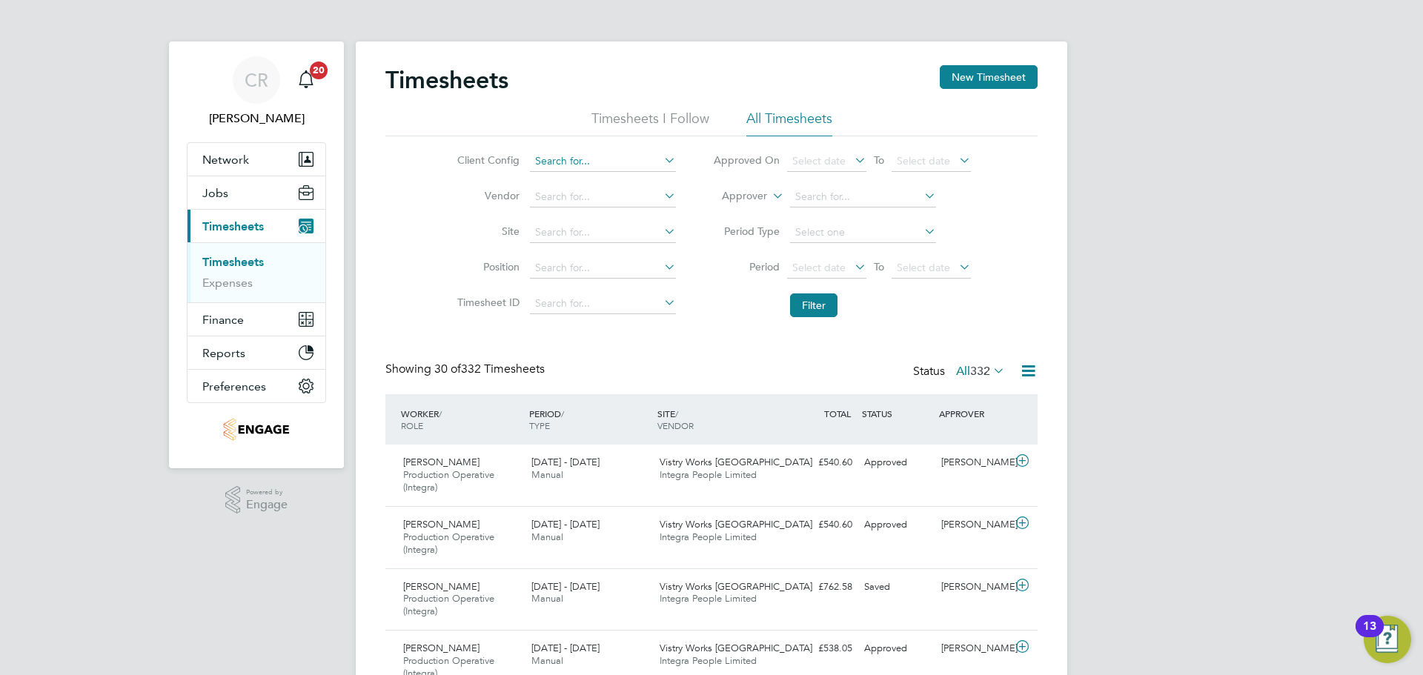
click at [569, 164] on input at bounding box center [603, 161] width 146 height 21
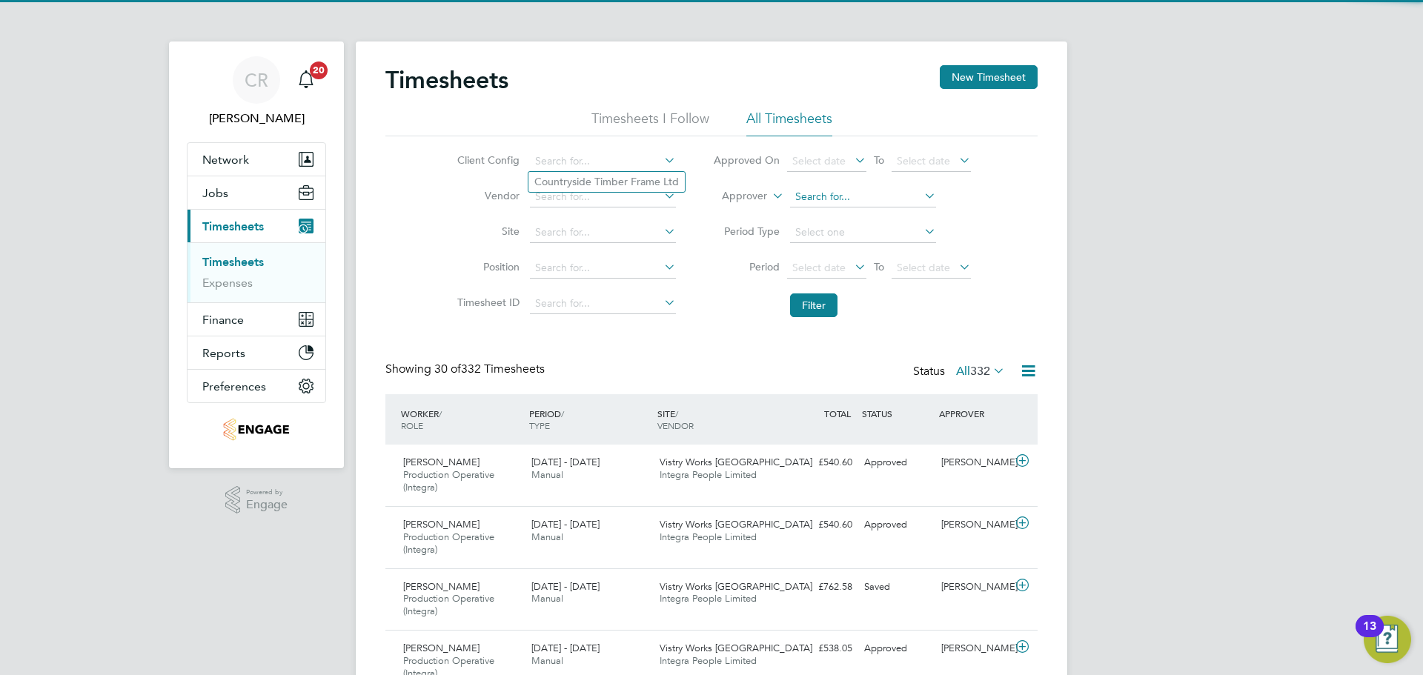
click at [847, 193] on input at bounding box center [863, 197] width 146 height 21
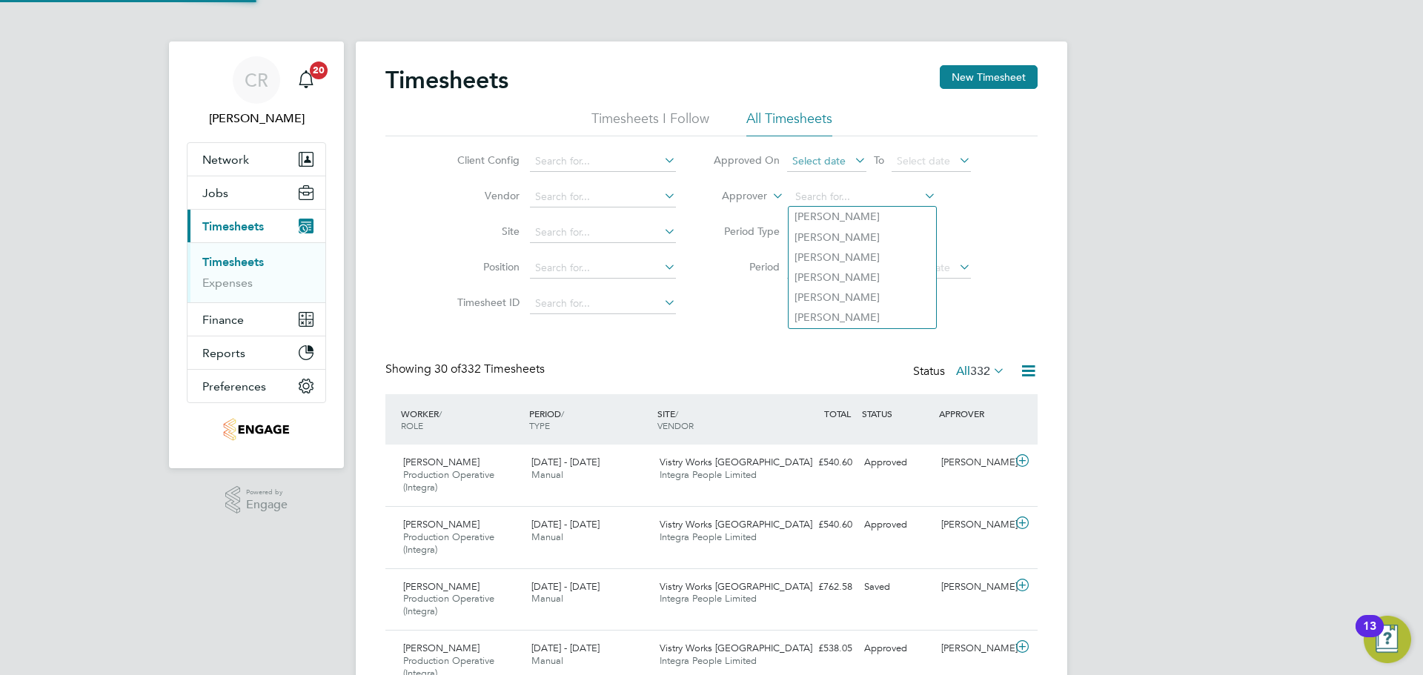
click at [823, 163] on span "Select date" at bounding box center [818, 160] width 53 height 13
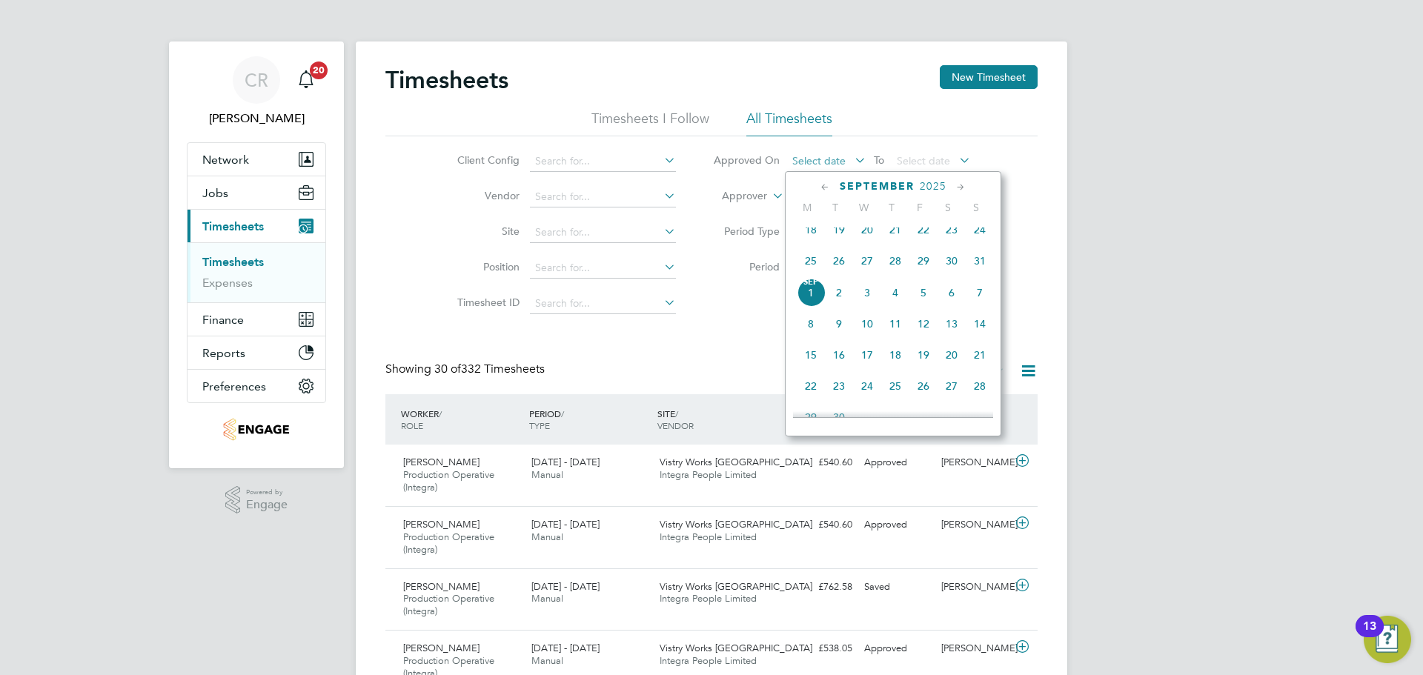
click at [822, 157] on span "Select date" at bounding box center [818, 160] width 53 height 13
click at [700, 192] on label "Approver" at bounding box center [733, 196] width 67 height 15
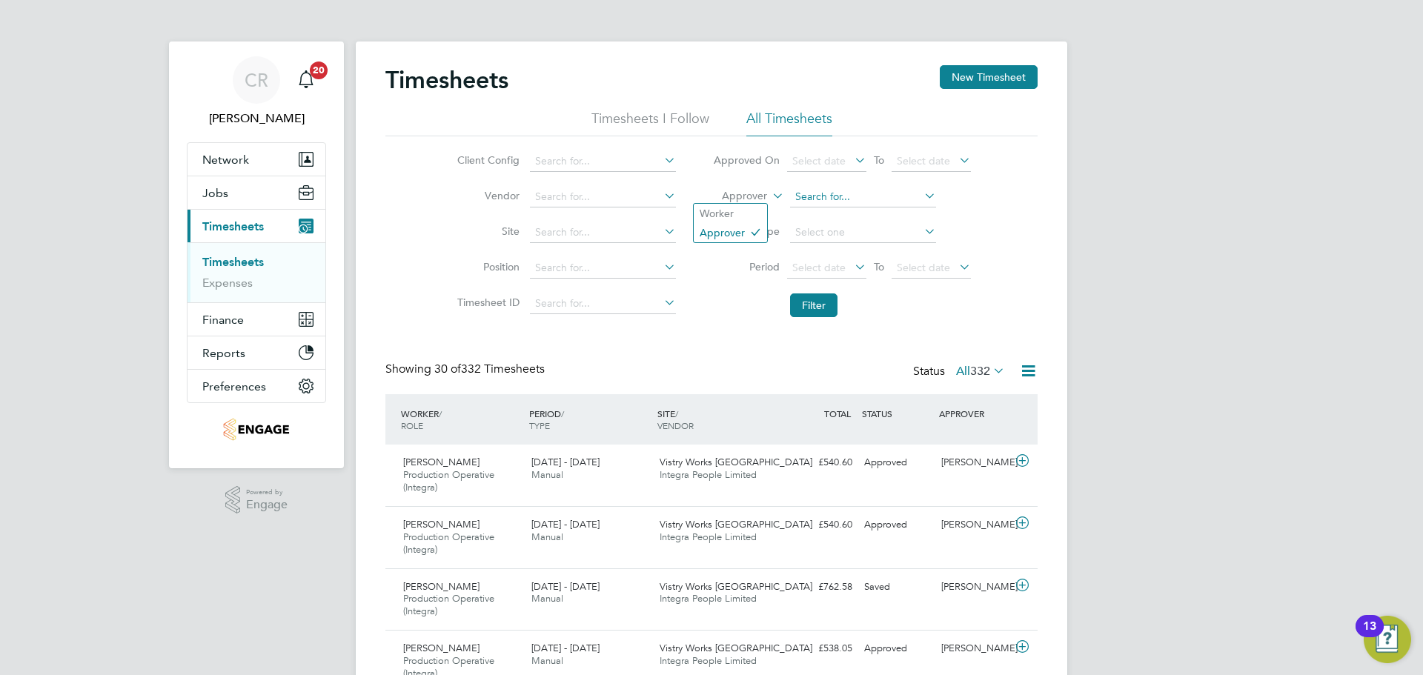
click at [820, 187] on input at bounding box center [863, 197] width 146 height 21
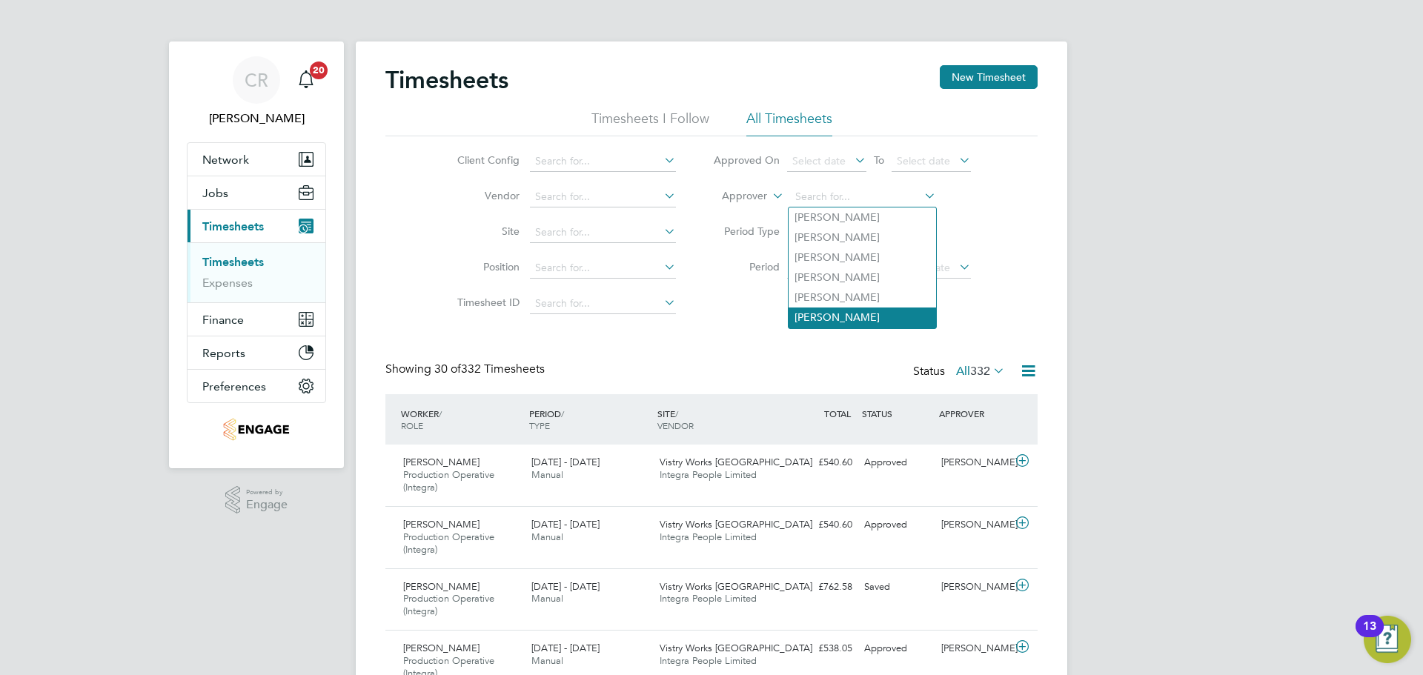
click at [840, 311] on li "[PERSON_NAME]" at bounding box center [862, 318] width 147 height 20
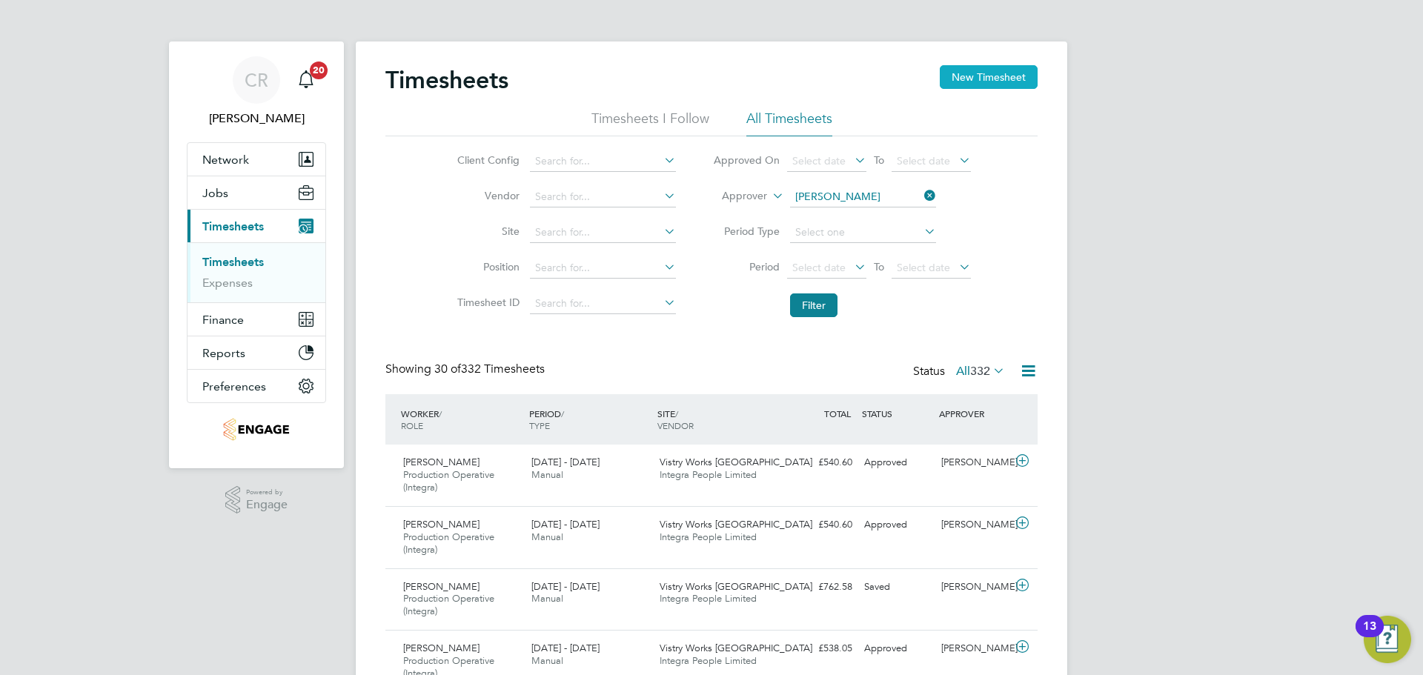
click at [980, 72] on button "New Timesheet" at bounding box center [989, 77] width 98 height 24
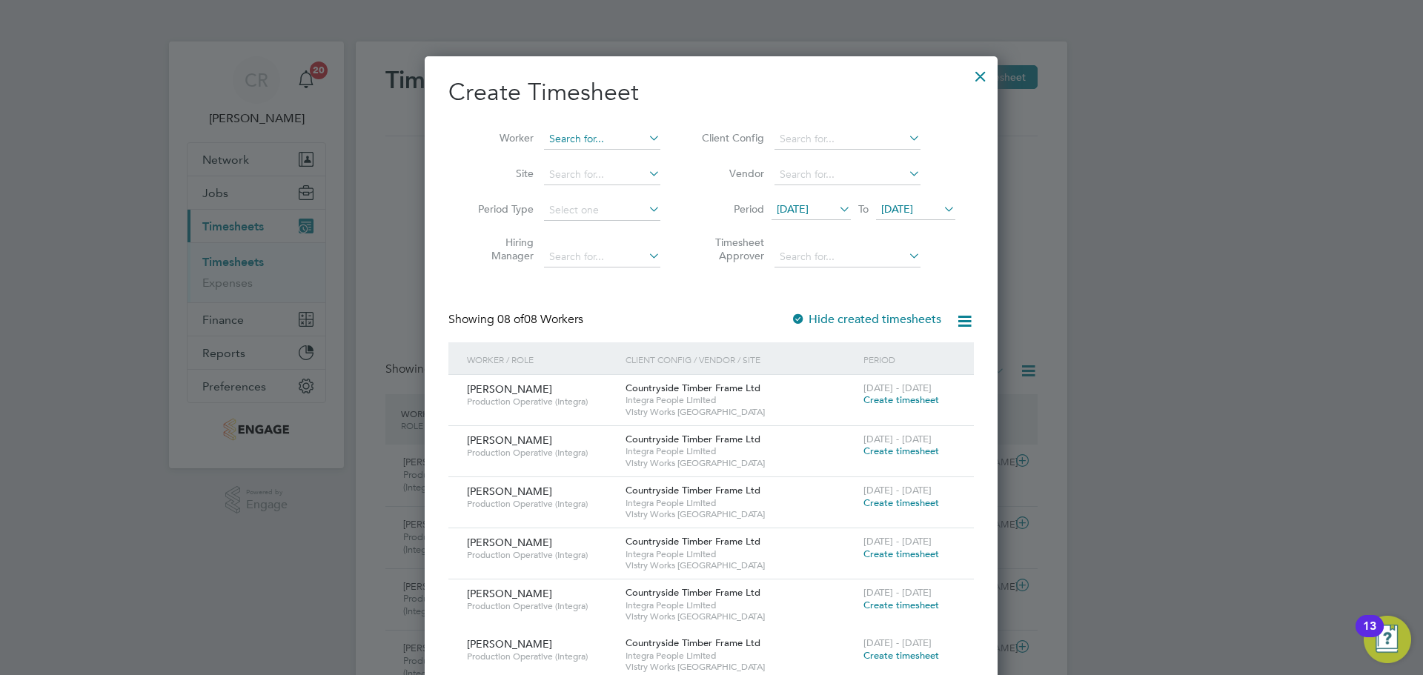
click at [604, 145] on input at bounding box center [602, 139] width 116 height 21
click at [609, 157] on li "Anth ony Judson" at bounding box center [603, 159] width 120 height 20
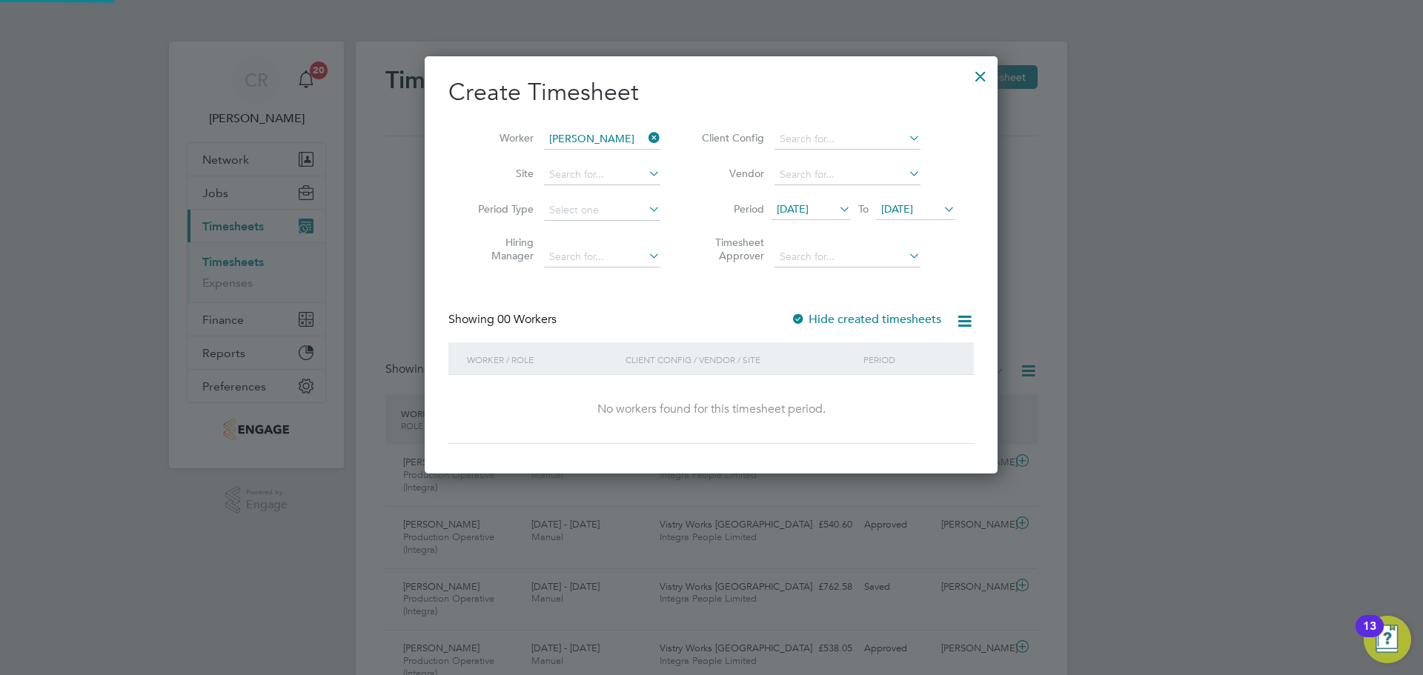
click at [913, 211] on span "25 Aug 2025" at bounding box center [897, 208] width 32 height 13
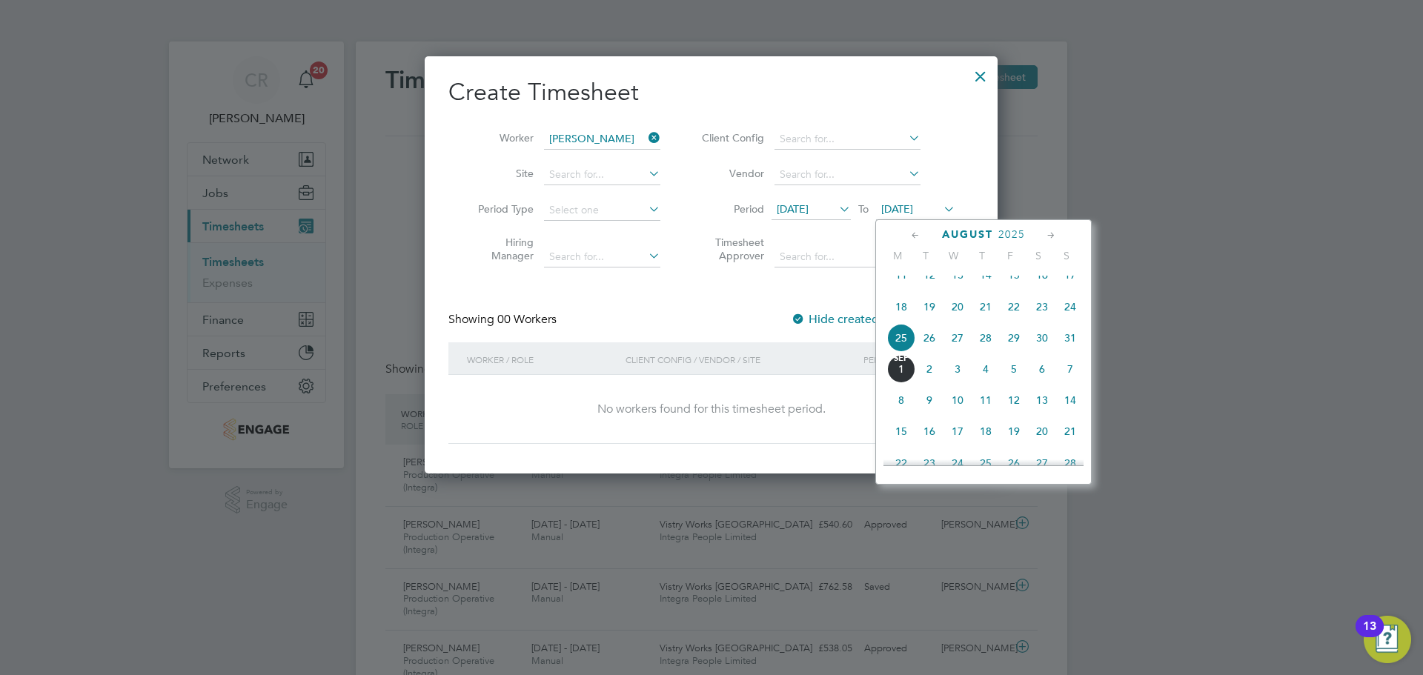
click at [1069, 352] on span "31" at bounding box center [1070, 338] width 28 height 28
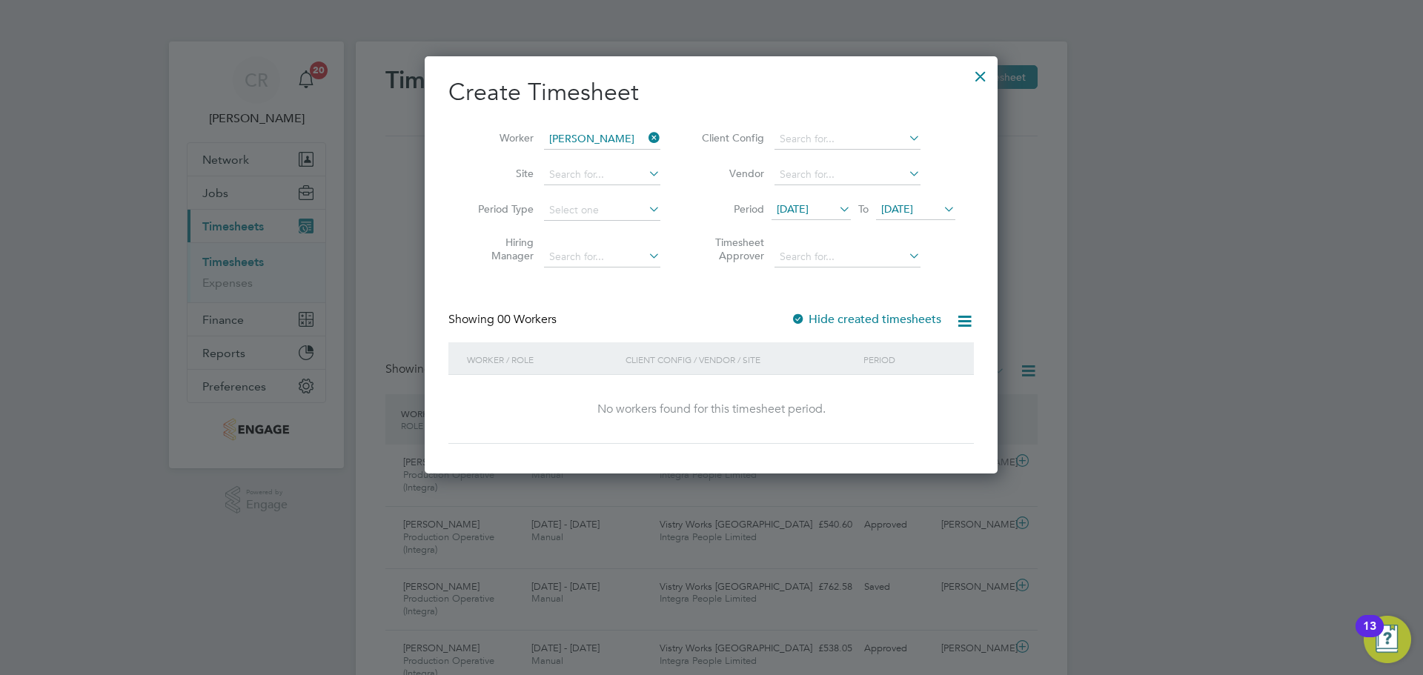
click at [797, 318] on div at bounding box center [798, 320] width 15 height 15
click at [986, 75] on div at bounding box center [980, 72] width 27 height 27
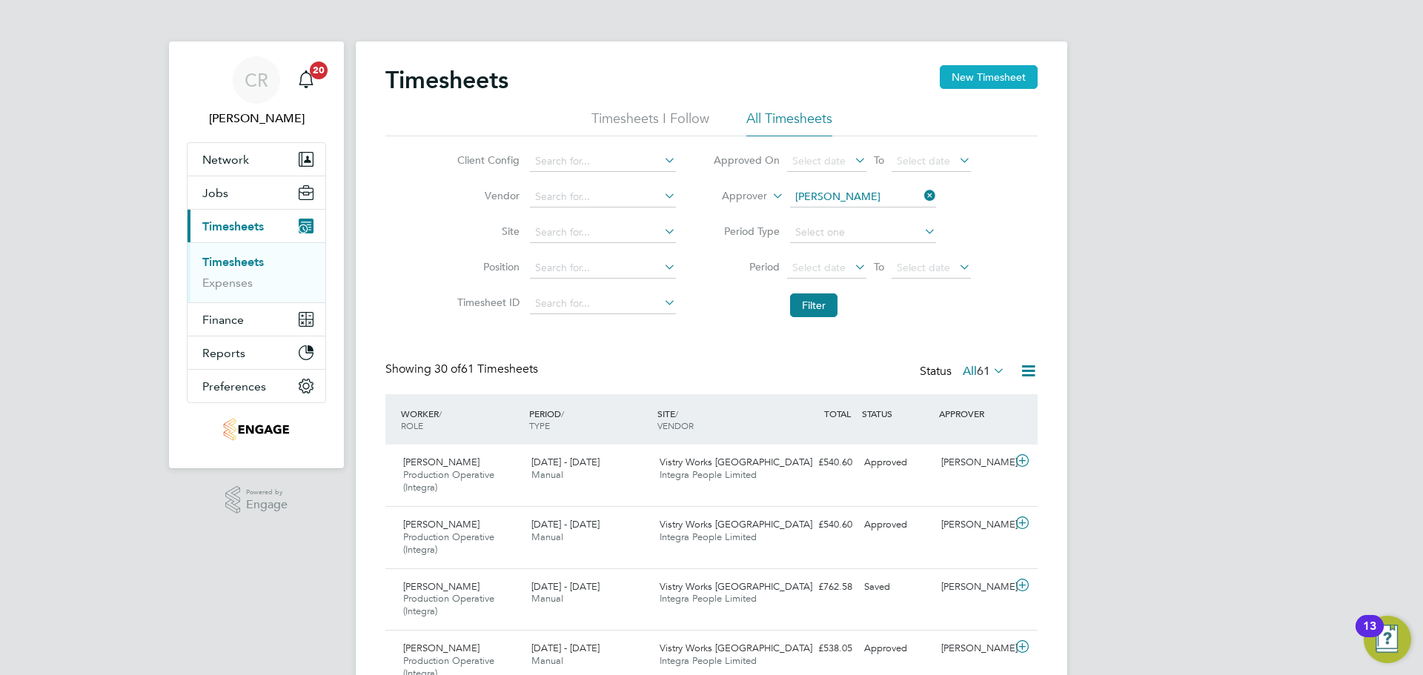
click at [975, 68] on button "New Timesheet" at bounding box center [989, 77] width 98 height 24
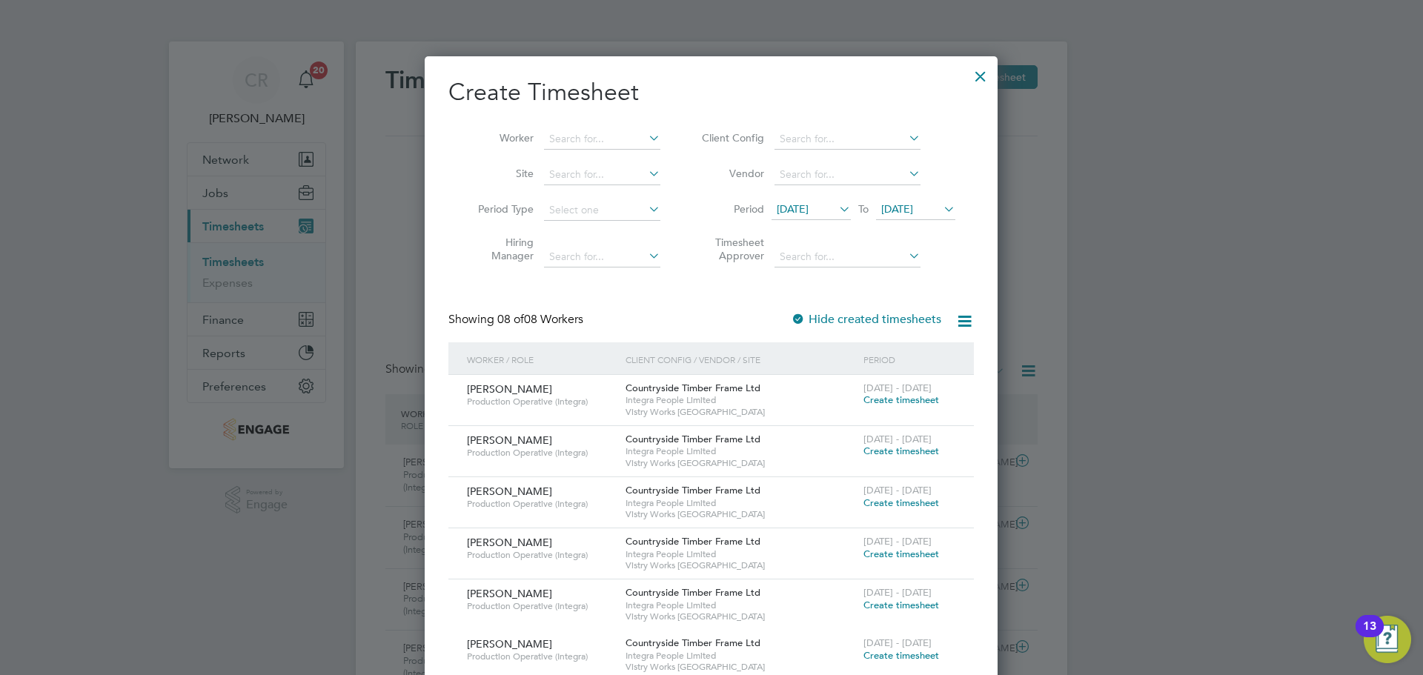
click at [894, 497] on span "Create timesheet" at bounding box center [901, 503] width 76 height 13
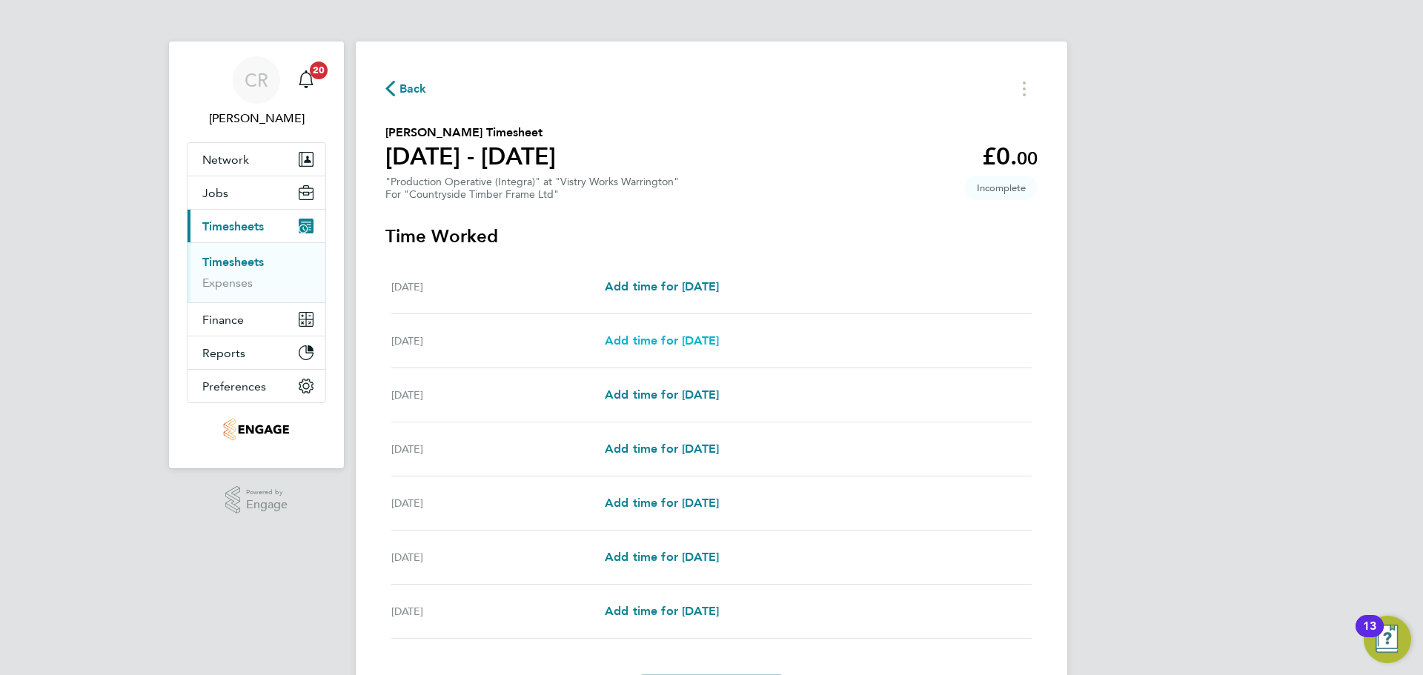
click at [701, 344] on span "Add time for Tue 26 Aug" at bounding box center [662, 340] width 114 height 14
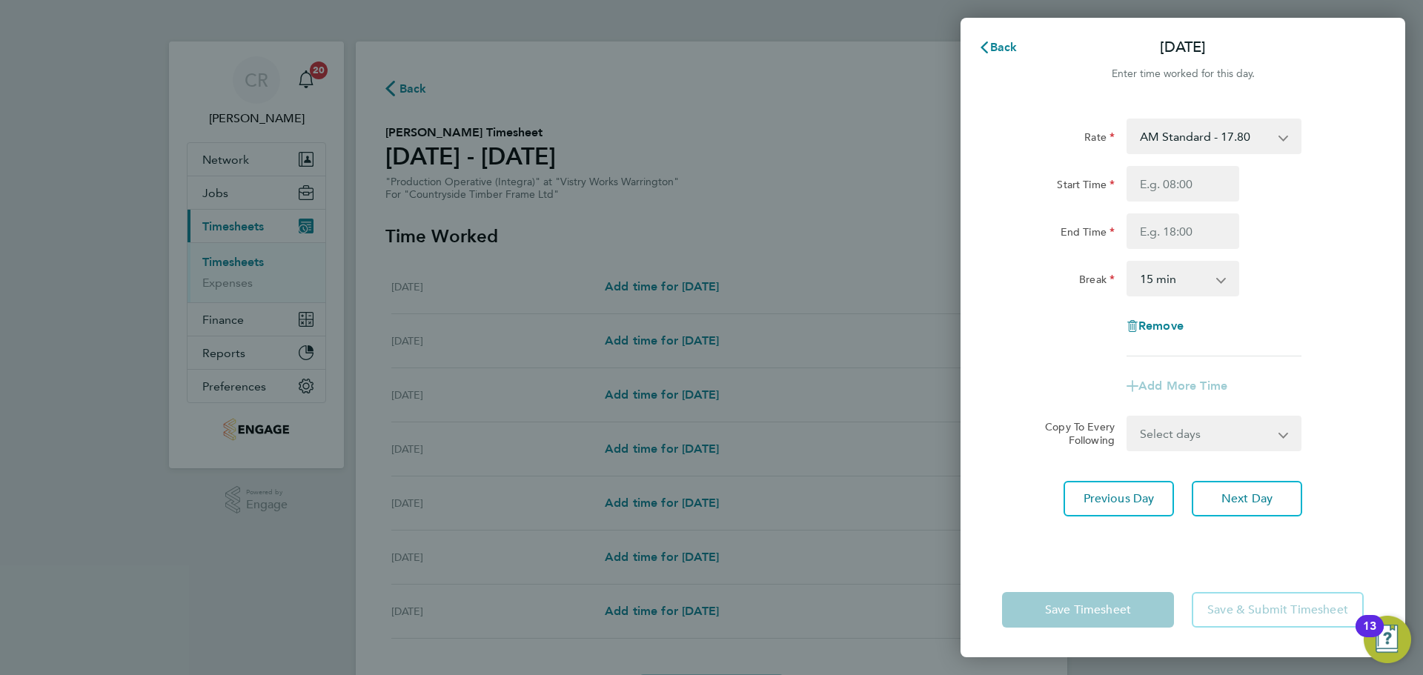
click at [1222, 145] on select "AM Standard - 17.80 BONUS - 13.50 AM OT2 - 35.60 PM OT1 - 28.64 AM OT1 - 26.70 …" at bounding box center [1205, 136] width 154 height 33
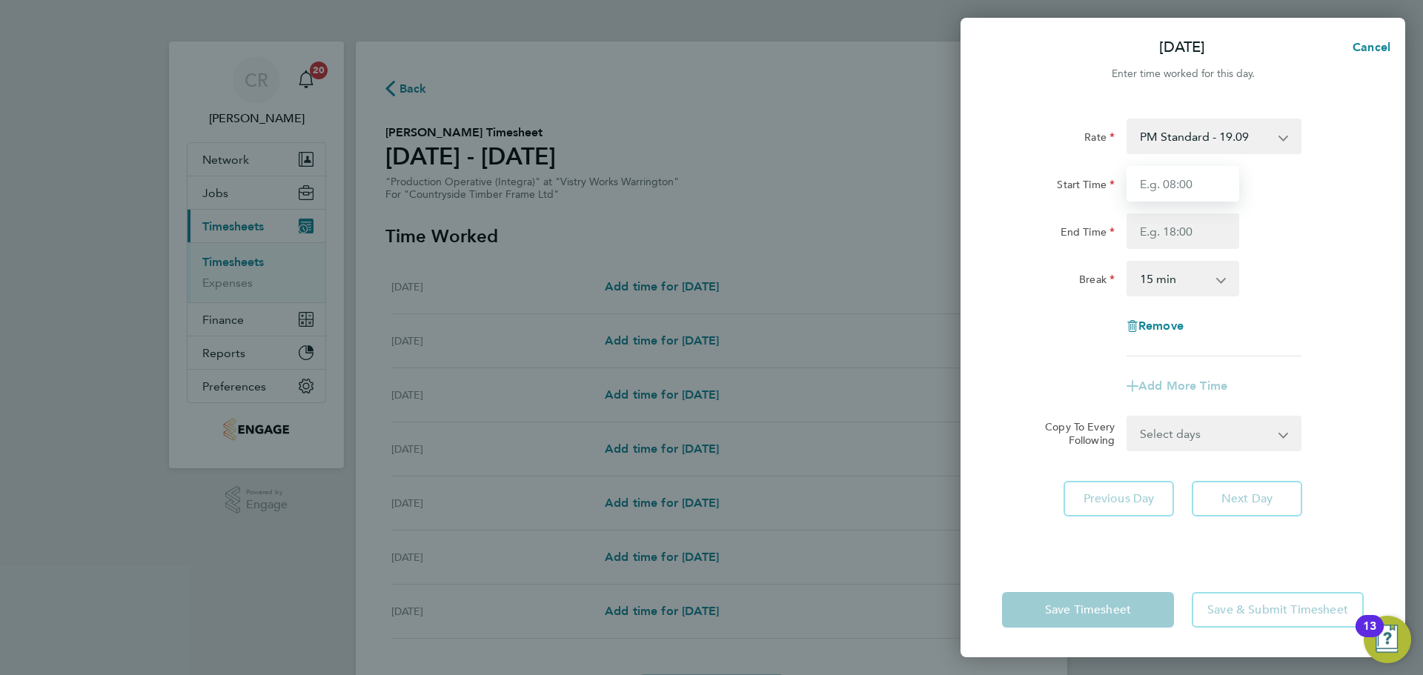
click at [1199, 179] on input "Start Time" at bounding box center [1182, 184] width 113 height 36
drag, startPoint x: 1199, startPoint y: 201, endPoint x: 1194, endPoint y: 236, distance: 35.2
click at [1194, 236] on input "End Time" at bounding box center [1182, 231] width 113 height 36
click at [1192, 298] on div "Rate PM Standard - 19.09 BONUS - 13.50 AM Standard - 17.80 AM OT2 - 35.60 PM OT…" at bounding box center [1183, 238] width 362 height 238
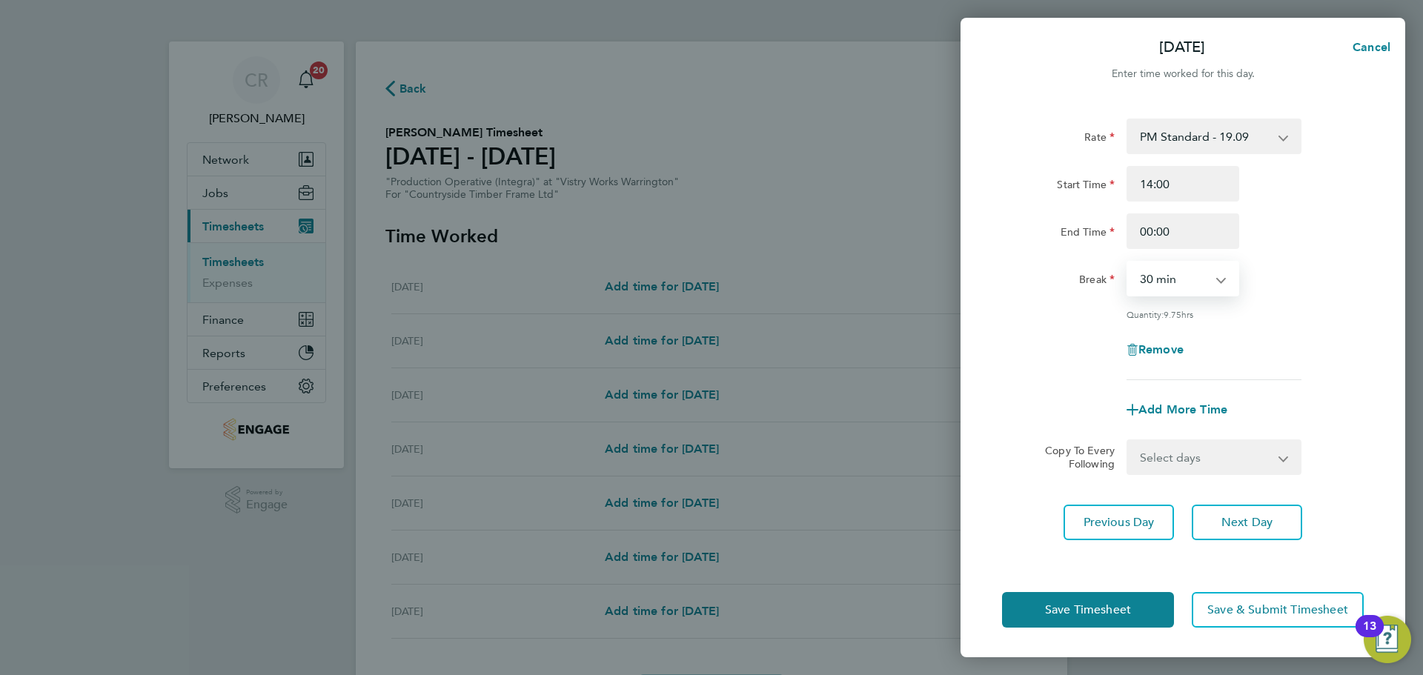
click at [1128, 262] on select "0 min 15 min 30 min 45 min 60 min 75 min 90 min" at bounding box center [1174, 278] width 92 height 33
click at [1149, 603] on button "Save Timesheet" at bounding box center [1088, 610] width 172 height 36
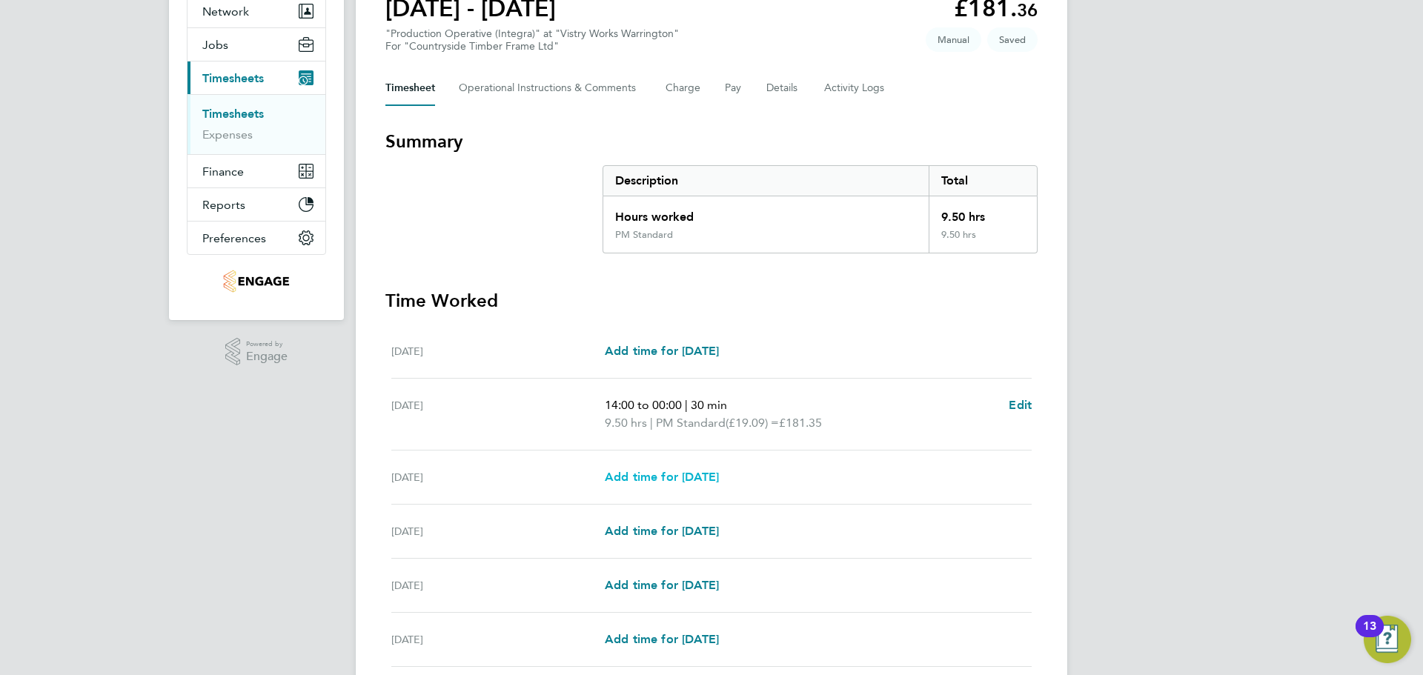
click at [719, 471] on span "Add time for Wed 27 Aug" at bounding box center [662, 477] width 114 height 14
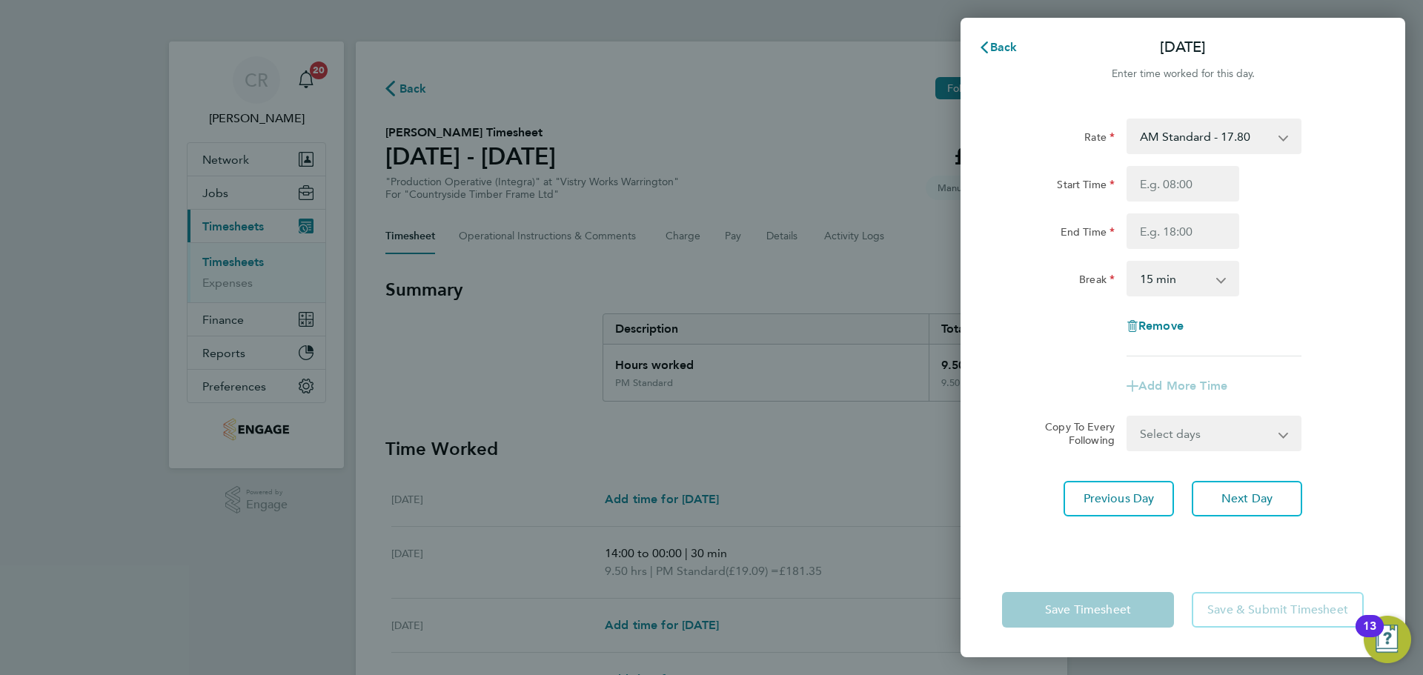
click at [1236, 151] on select "AM Standard - 17.80 BONUS - 13.50 AM OT2 - 35.60 PM OT1 - 28.64 AM OT1 - 26.70 …" at bounding box center [1205, 136] width 154 height 33
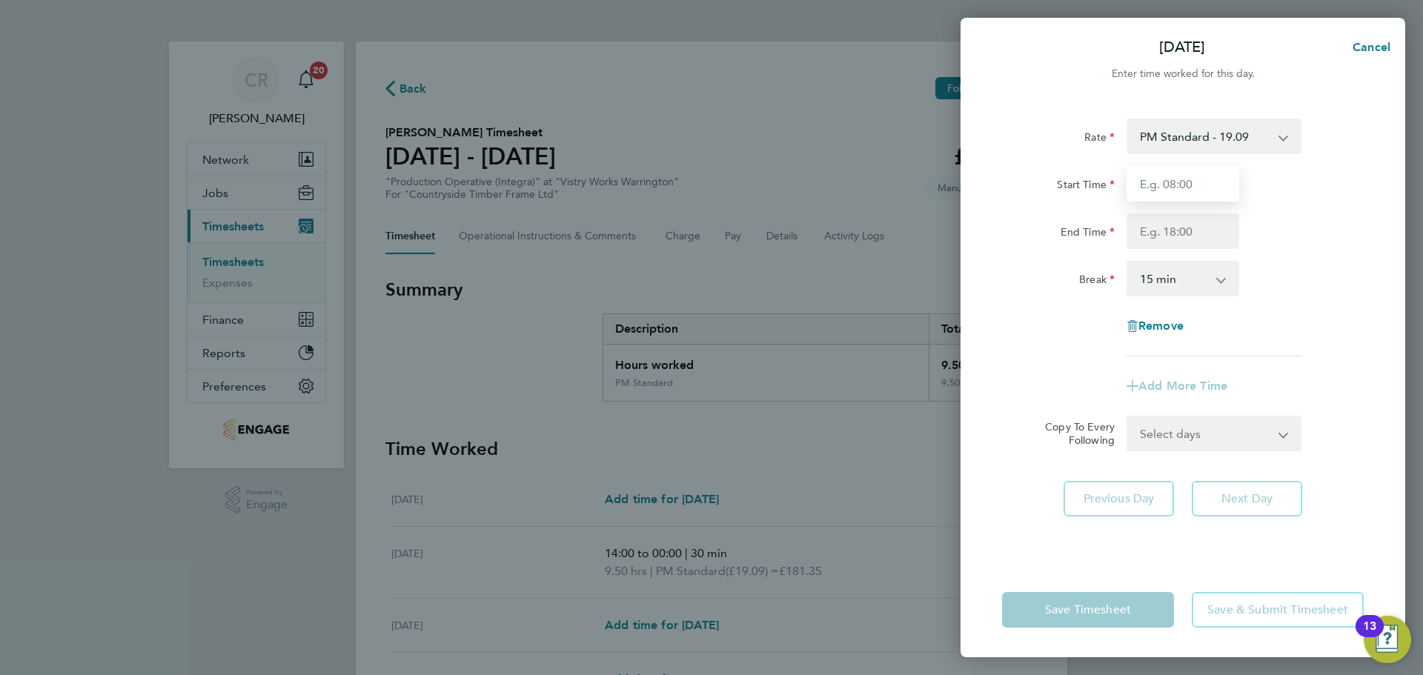
click at [1202, 186] on input "Start Time" at bounding box center [1182, 184] width 113 height 36
drag, startPoint x: 1198, startPoint y: 181, endPoint x: 1126, endPoint y: 186, distance: 72.1
click at [1126, 186] on input "06:00" at bounding box center [1182, 184] width 113 height 36
click at [1333, 168] on div "Start Time" at bounding box center [1183, 184] width 374 height 36
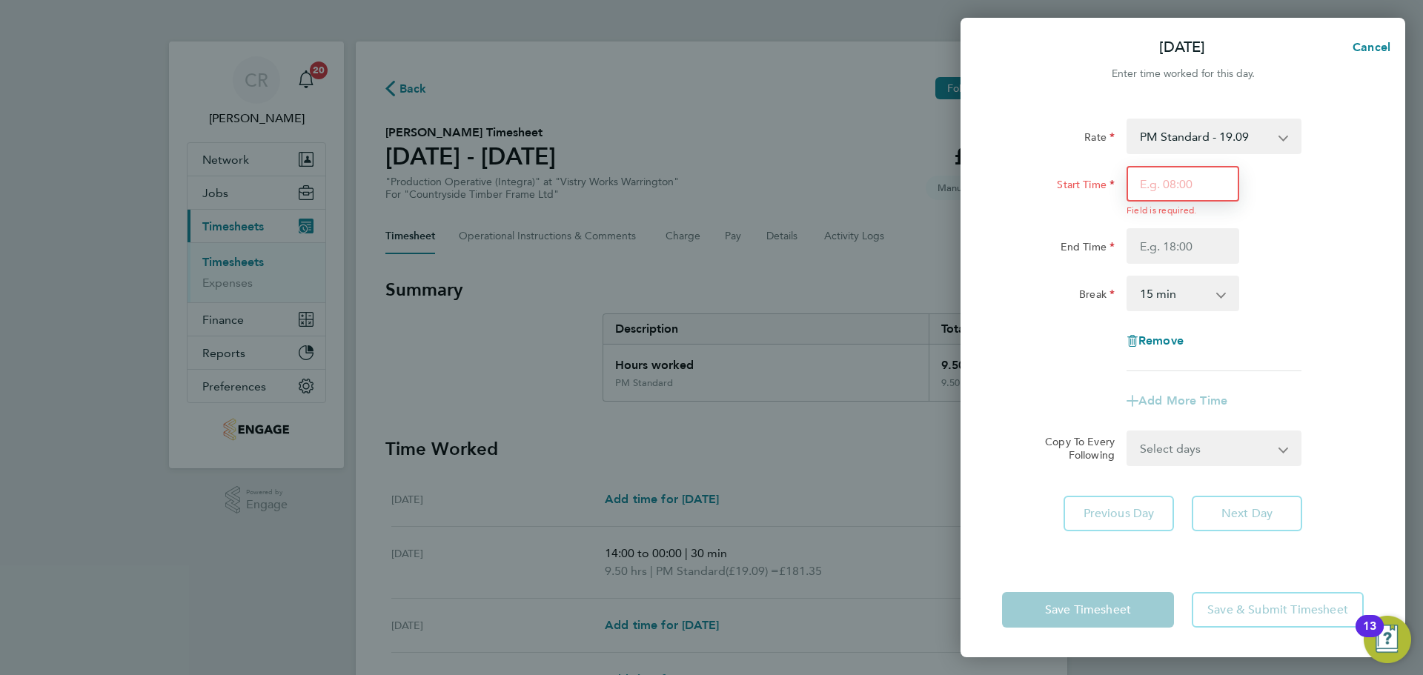
click at [1205, 198] on input "Start Time" at bounding box center [1182, 184] width 113 height 36
drag, startPoint x: 1201, startPoint y: 202, endPoint x: 1179, endPoint y: 253, distance: 56.2
click at [1179, 253] on div "Rate PM Standard - 19.09 BONUS - 13.50 AM Standard - 17.80 AM OT2 - 35.60 PM OT…" at bounding box center [1183, 245] width 362 height 253
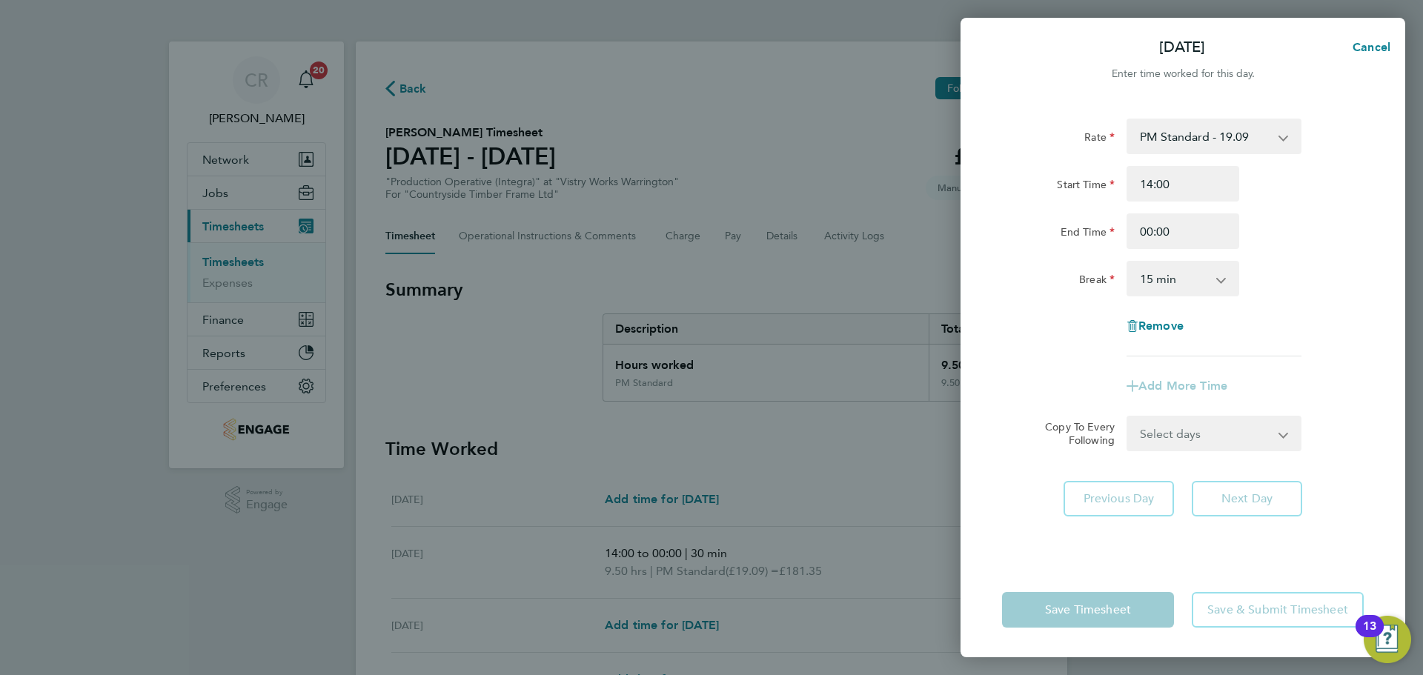
click at [1187, 290] on select "0 min 15 min 30 min 45 min 60 min 75 min 90 min" at bounding box center [1174, 278] width 92 height 33
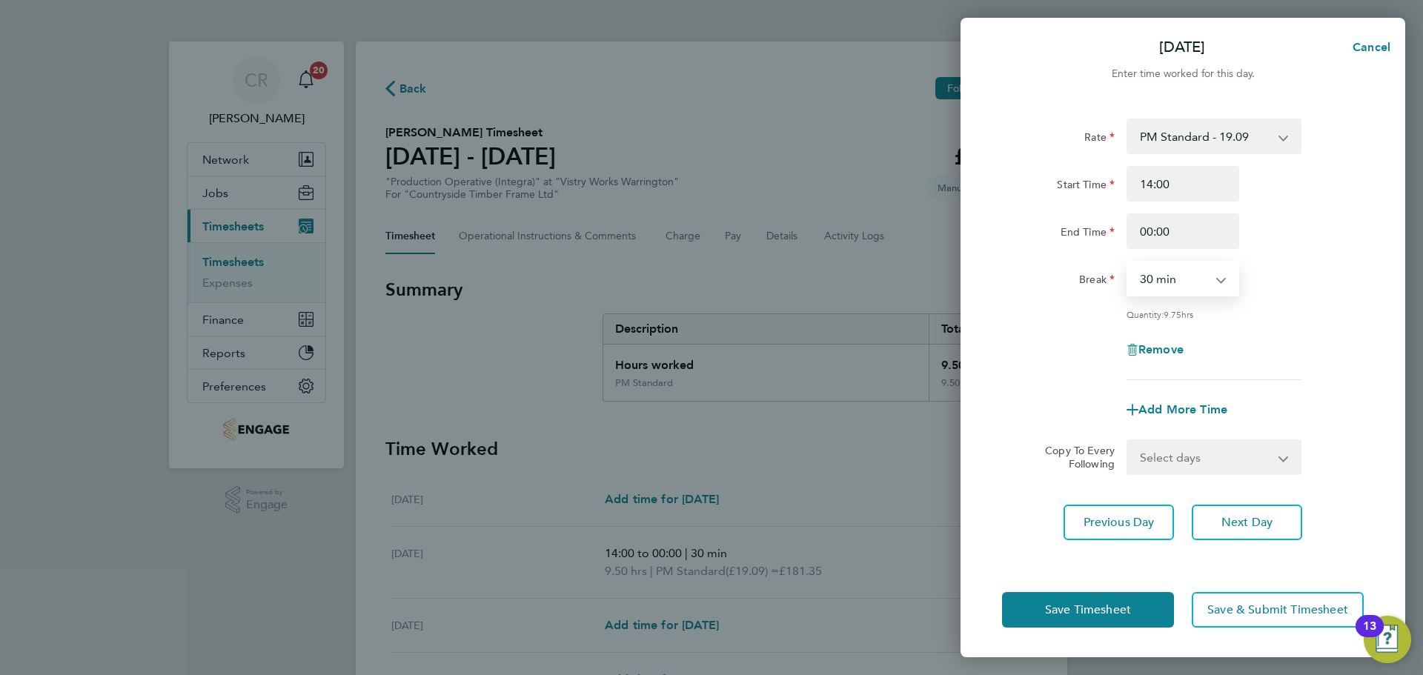
click at [1128, 262] on select "0 min 15 min 30 min 45 min 60 min 75 min 90 min" at bounding box center [1174, 278] width 92 height 33
click at [1151, 604] on button "Save Timesheet" at bounding box center [1088, 610] width 172 height 36
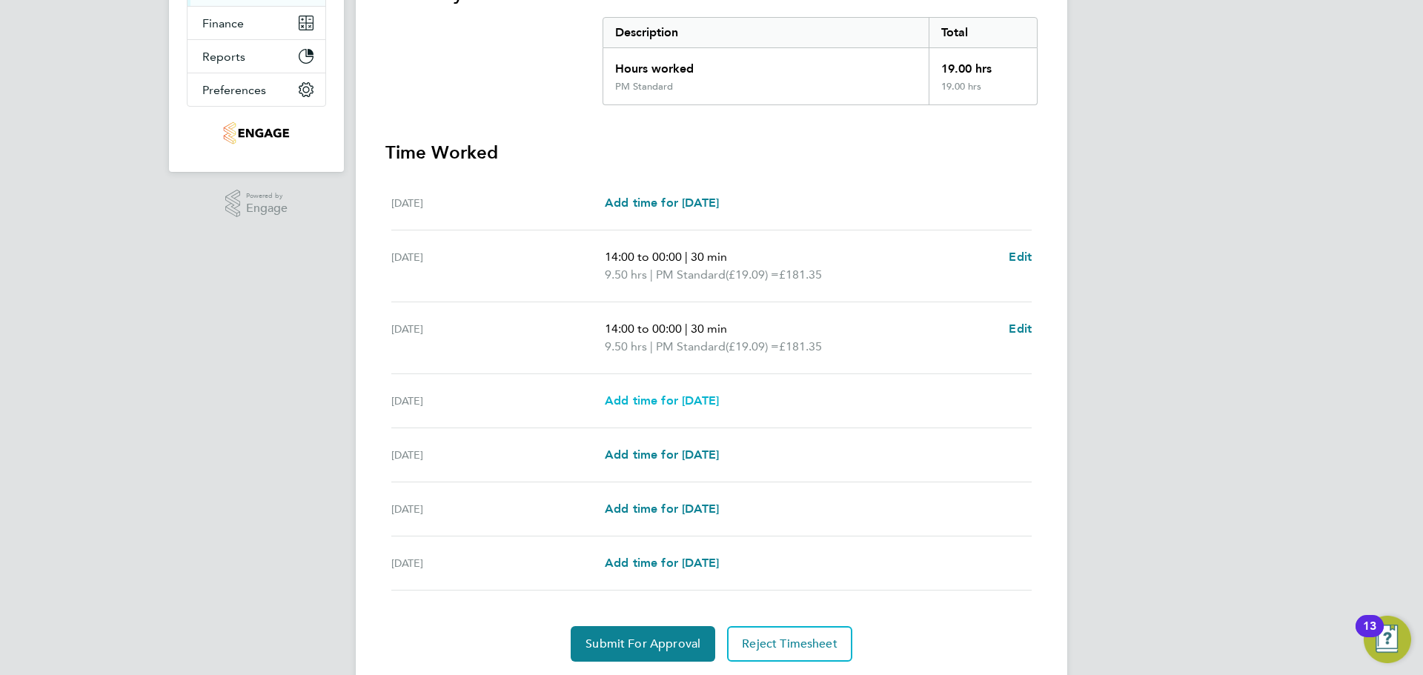
click at [692, 392] on link "Add time for Thu 28 Aug" at bounding box center [662, 401] width 114 height 18
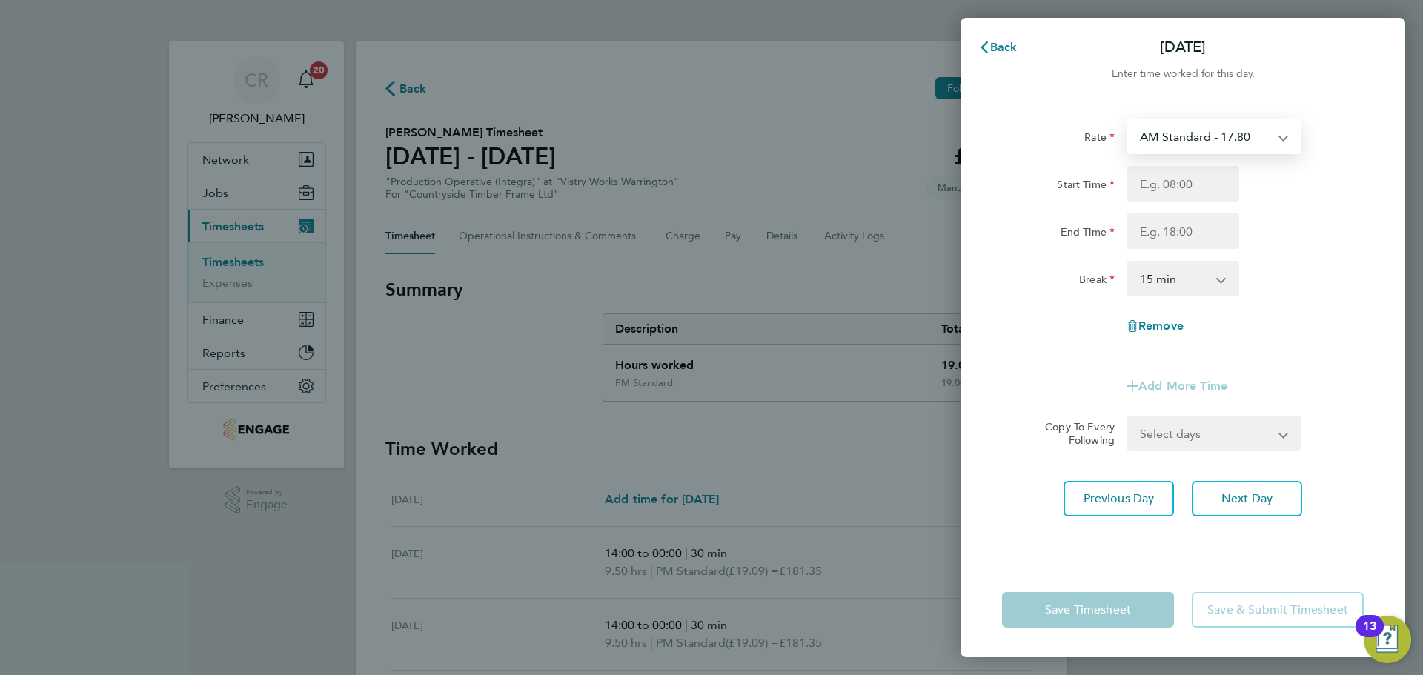
drag, startPoint x: 1197, startPoint y: 136, endPoint x: 1197, endPoint y: 151, distance: 14.8
click at [1197, 136] on select "AM Standard - 17.80 BONUS - 13.50 AM OT2 - 35.60 PM OT1 - 28.64 AM OT1 - 26.70 …" at bounding box center [1205, 136] width 154 height 33
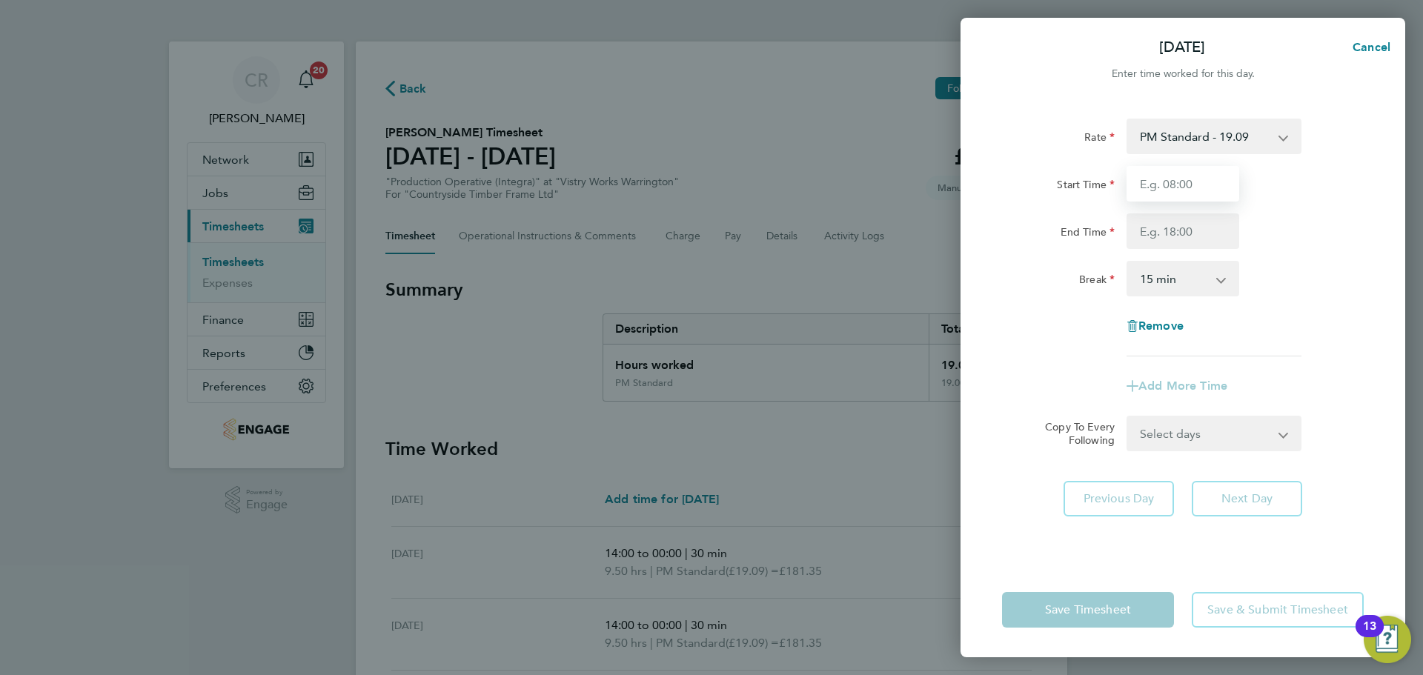
click at [1180, 196] on input "Start Time" at bounding box center [1182, 184] width 113 height 36
click at [1188, 226] on input "End Time" at bounding box center [1182, 231] width 113 height 36
click at [1186, 285] on select "0 min 15 min 30 min 45 min 60 min 75 min 90 min" at bounding box center [1174, 278] width 92 height 33
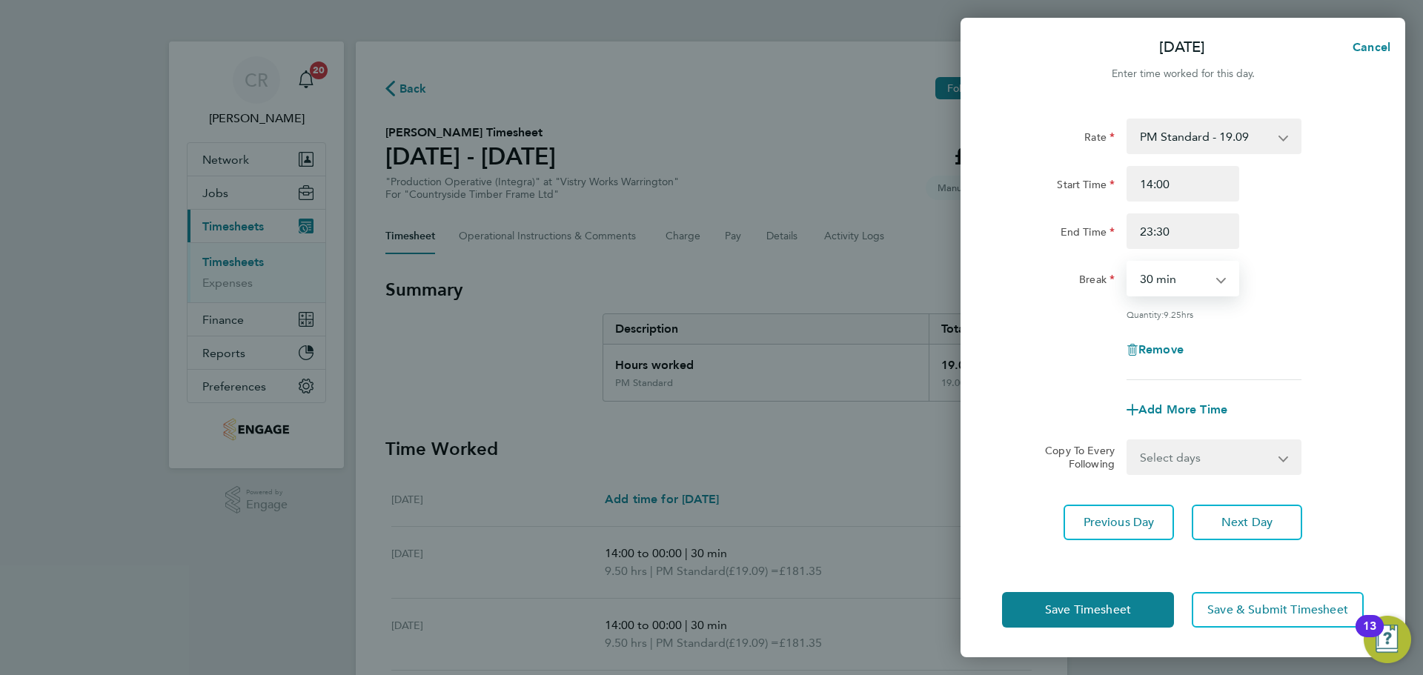
click at [1128, 262] on select "0 min 15 min 30 min 45 min 60 min 75 min 90 min" at bounding box center [1174, 278] width 92 height 33
click at [1177, 410] on span "Add More Time" at bounding box center [1182, 409] width 89 height 14
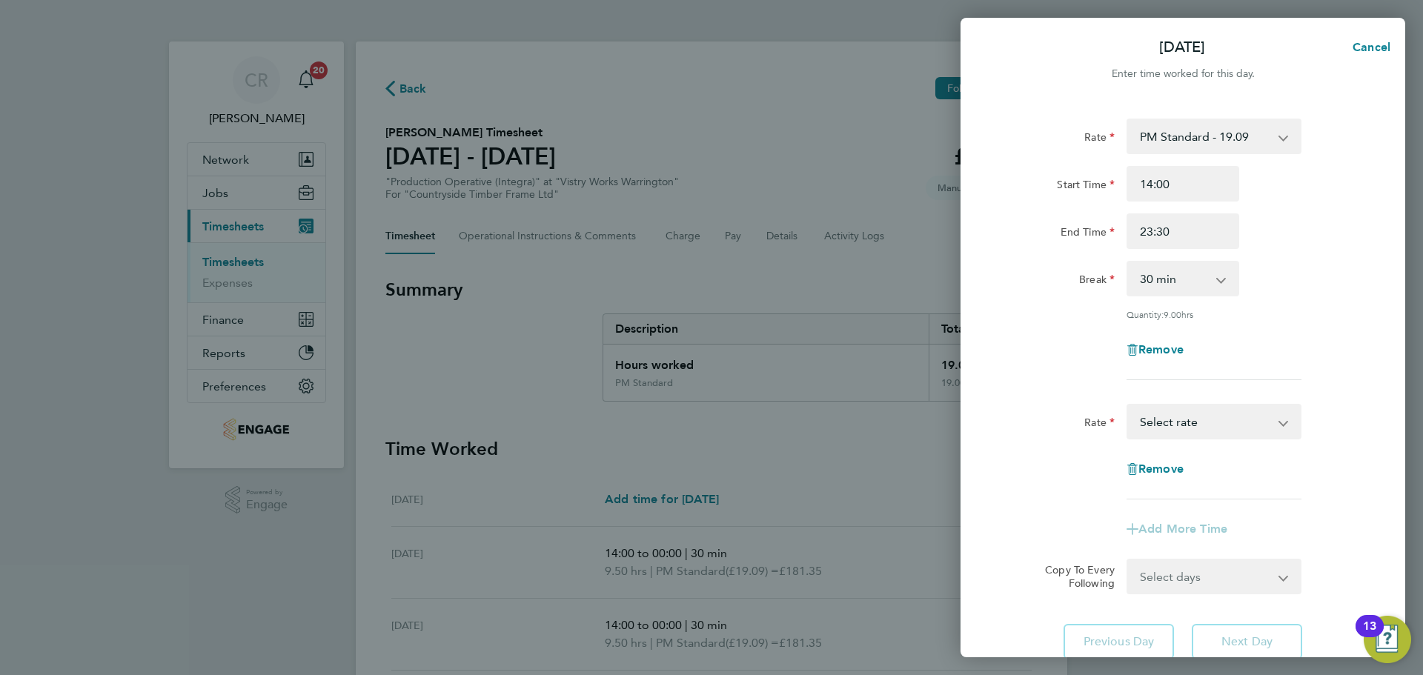
click at [1242, 418] on select "BONUS - 13.50 AM Standard - 17.80 AM OT2 - 35.60 PM OT1 - 28.64 AM OT1 - 26.70 …" at bounding box center [1205, 421] width 154 height 33
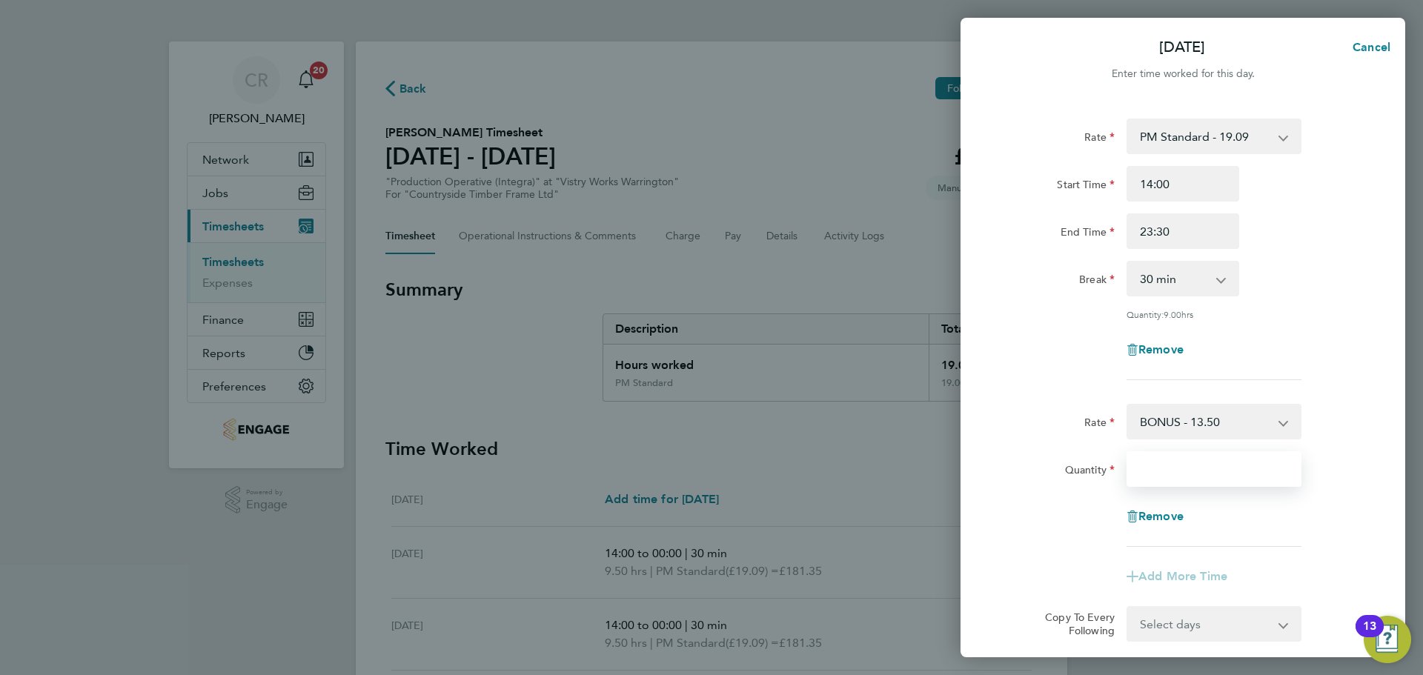
click at [1243, 482] on input "Quantity" at bounding box center [1213, 469] width 175 height 36
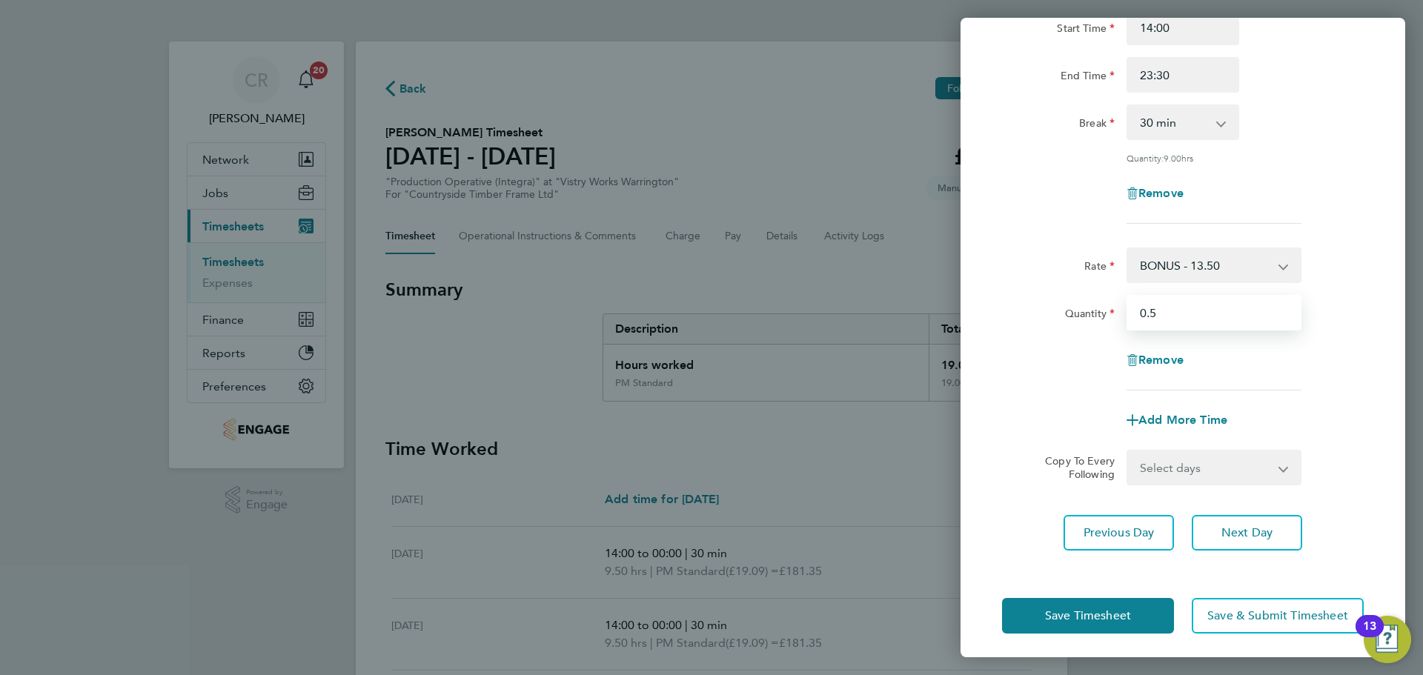
scroll to position [161, 0]
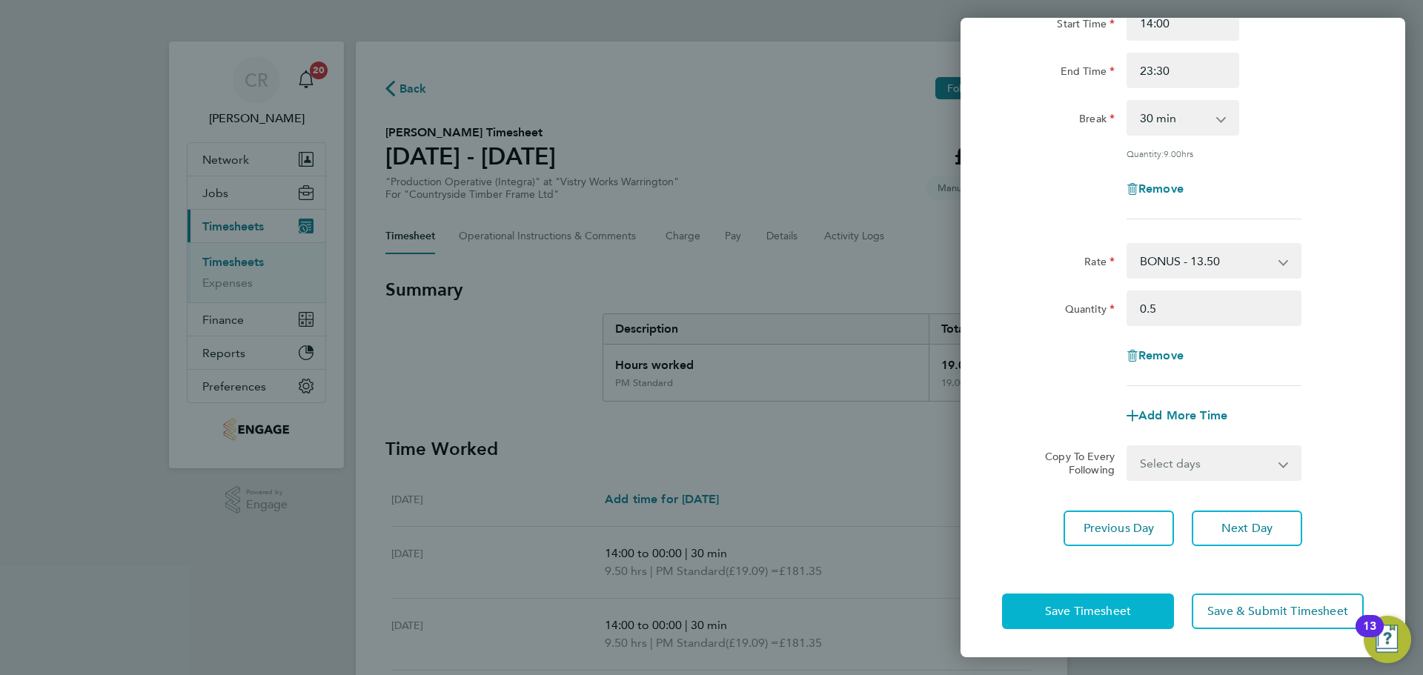
click at [1074, 597] on button "Save Timesheet" at bounding box center [1088, 612] width 172 height 36
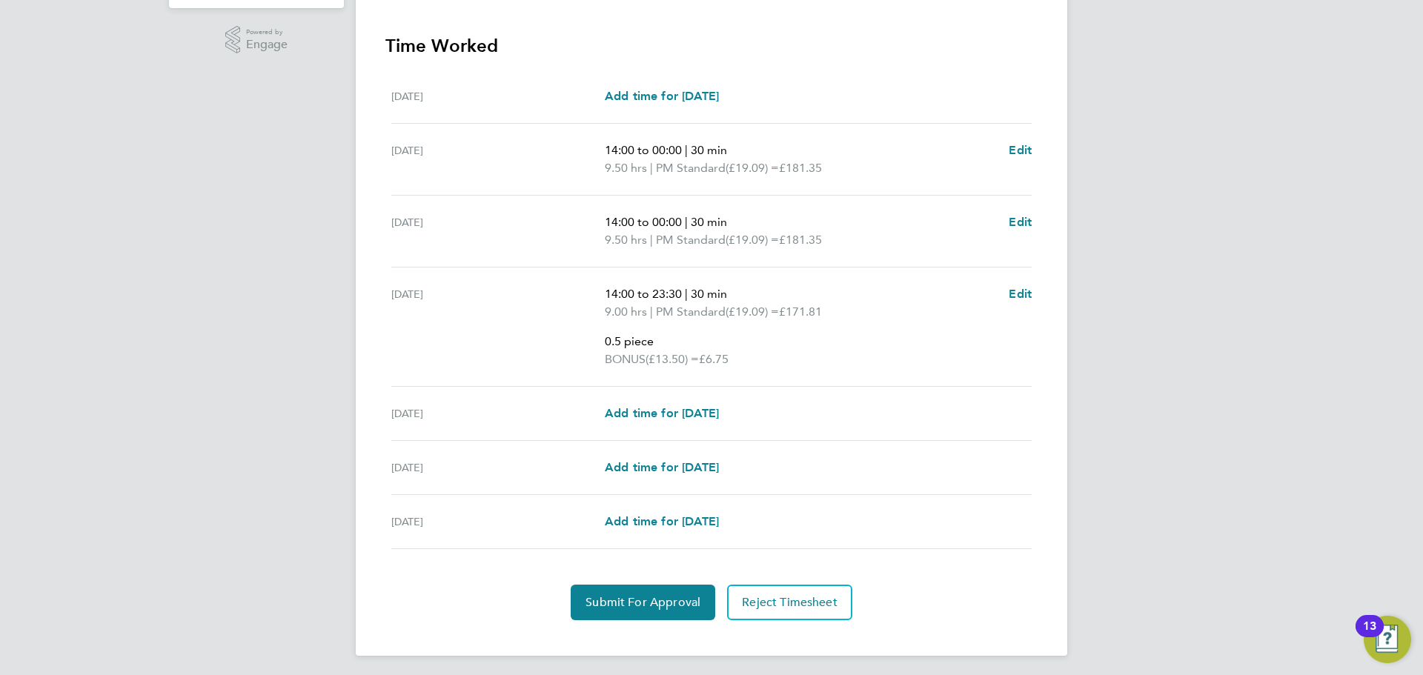
scroll to position [465, 0]
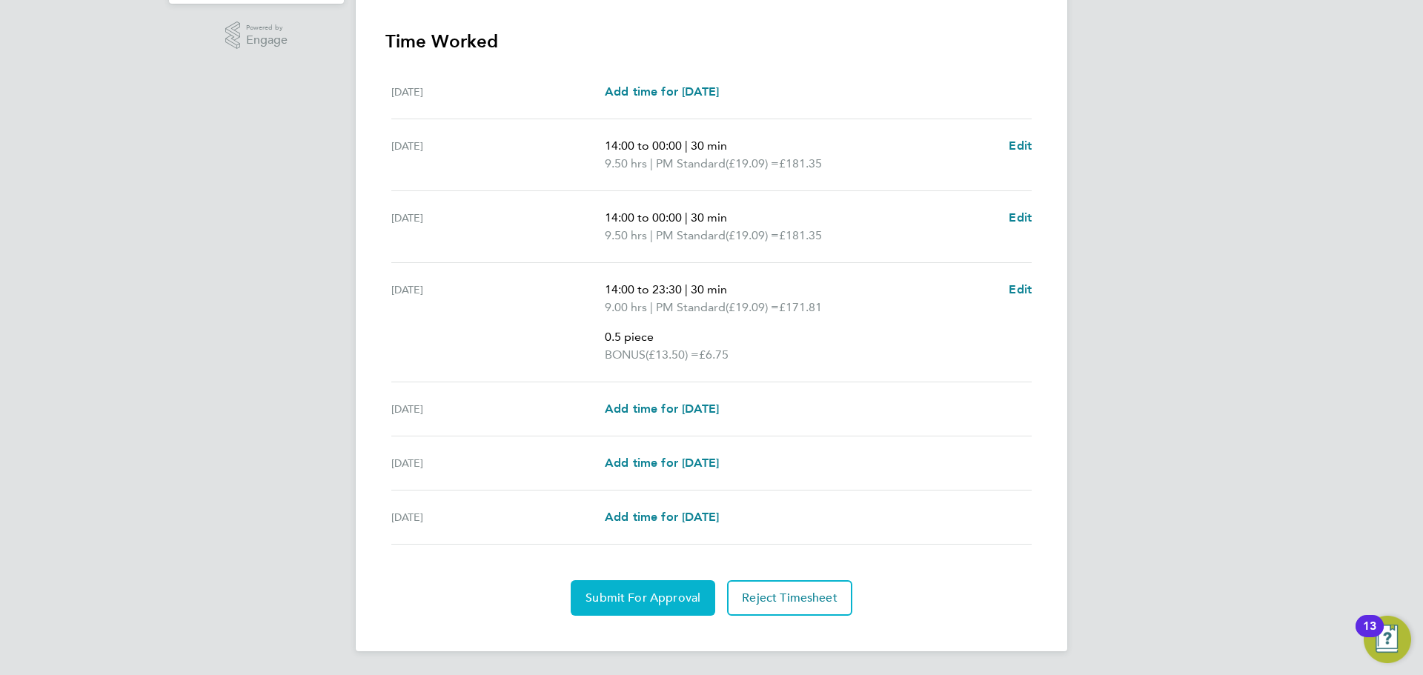
click at [681, 599] on span "Submit For Approval" at bounding box center [642, 598] width 115 height 15
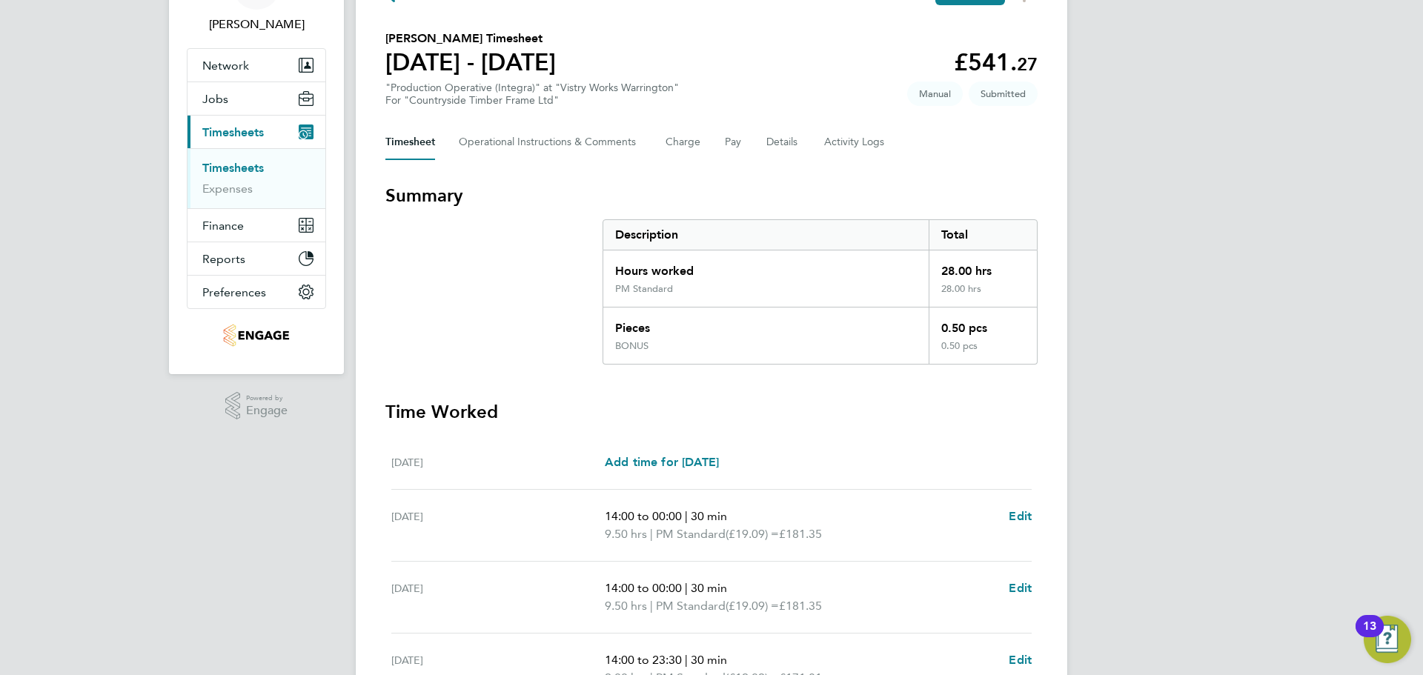
scroll to position [0, 0]
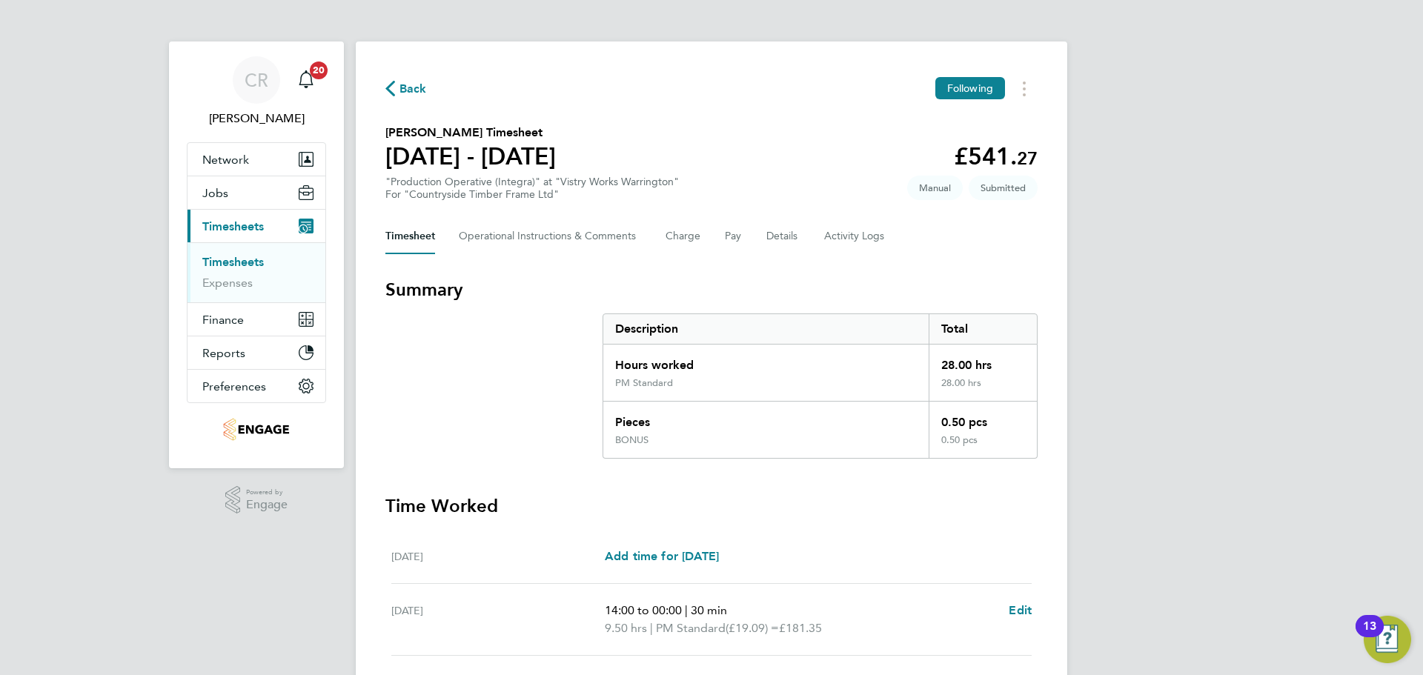
click at [418, 90] on span "Back" at bounding box center [412, 89] width 27 height 18
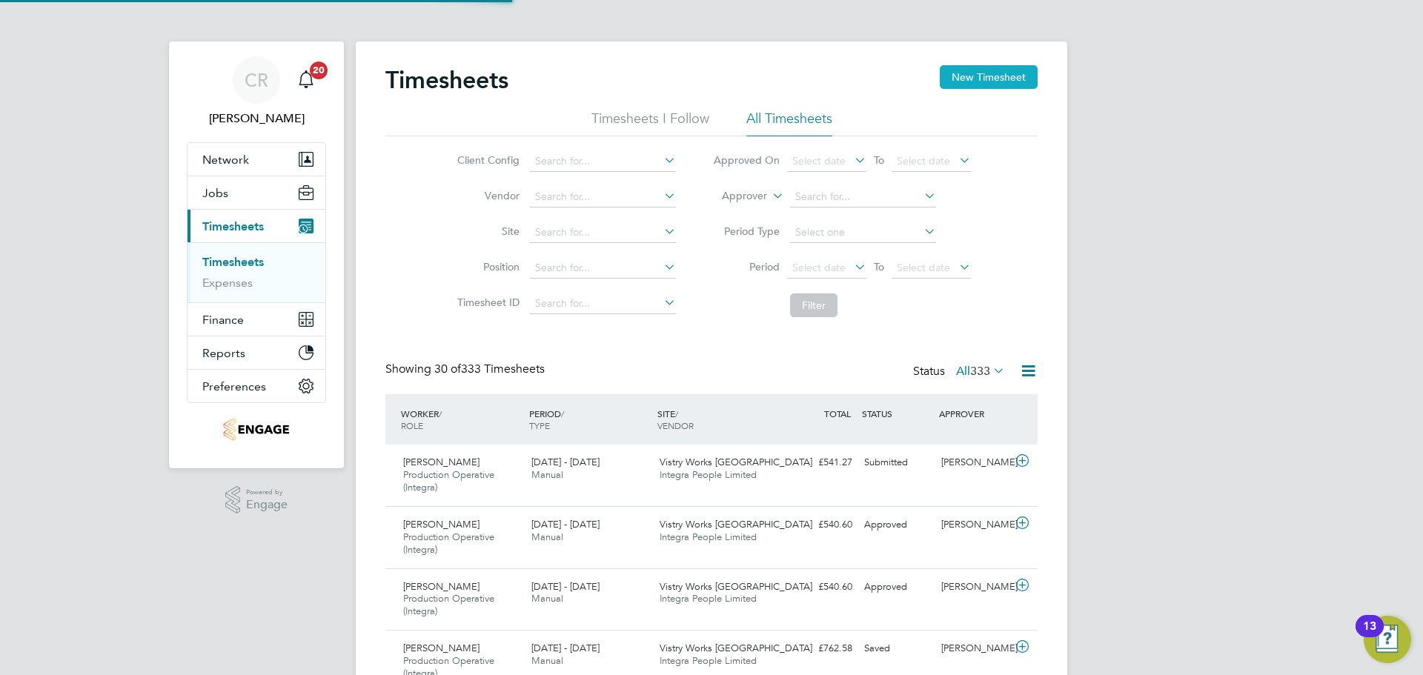
scroll to position [50, 129]
drag, startPoint x: 972, startPoint y: 71, endPoint x: 975, endPoint y: 86, distance: 15.1
click at [972, 72] on button "New Timesheet" at bounding box center [989, 77] width 98 height 24
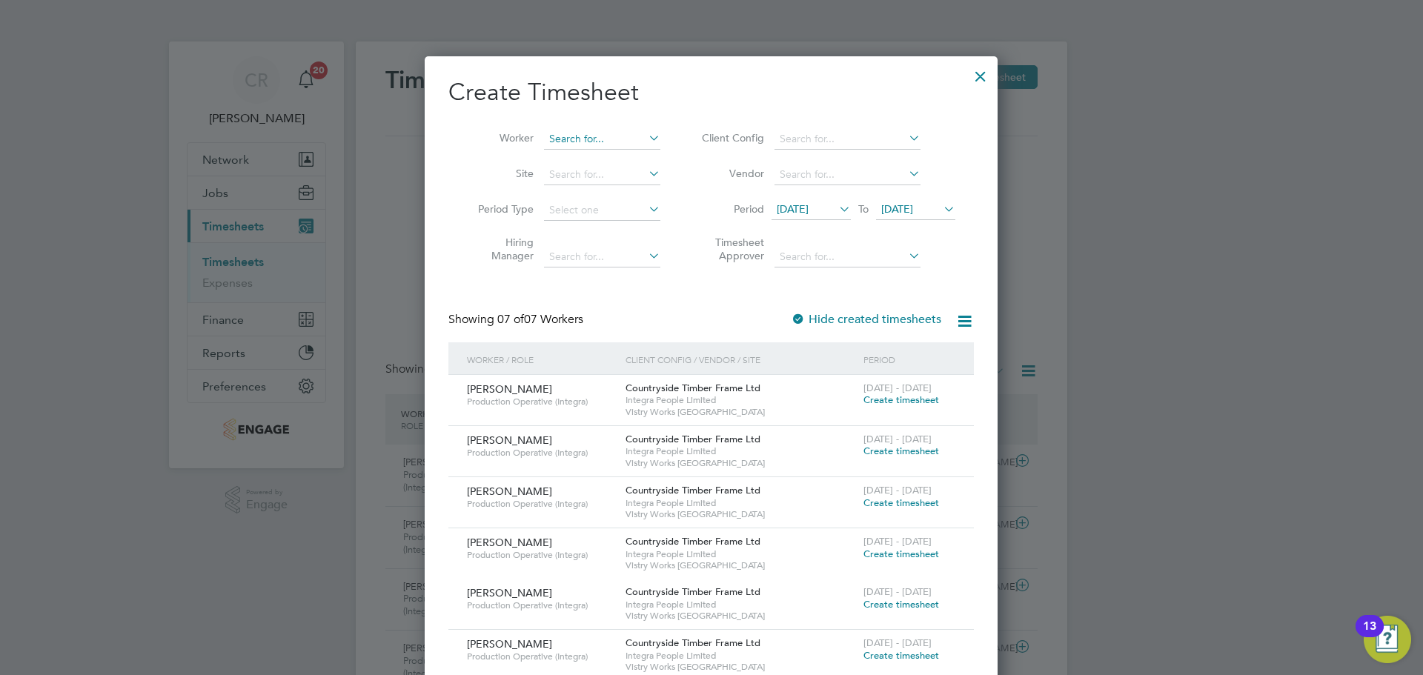
click at [582, 140] on input at bounding box center [602, 139] width 116 height 21
click at [624, 182] on li "Wayne Tunnicliffe" at bounding box center [634, 179] width 183 height 20
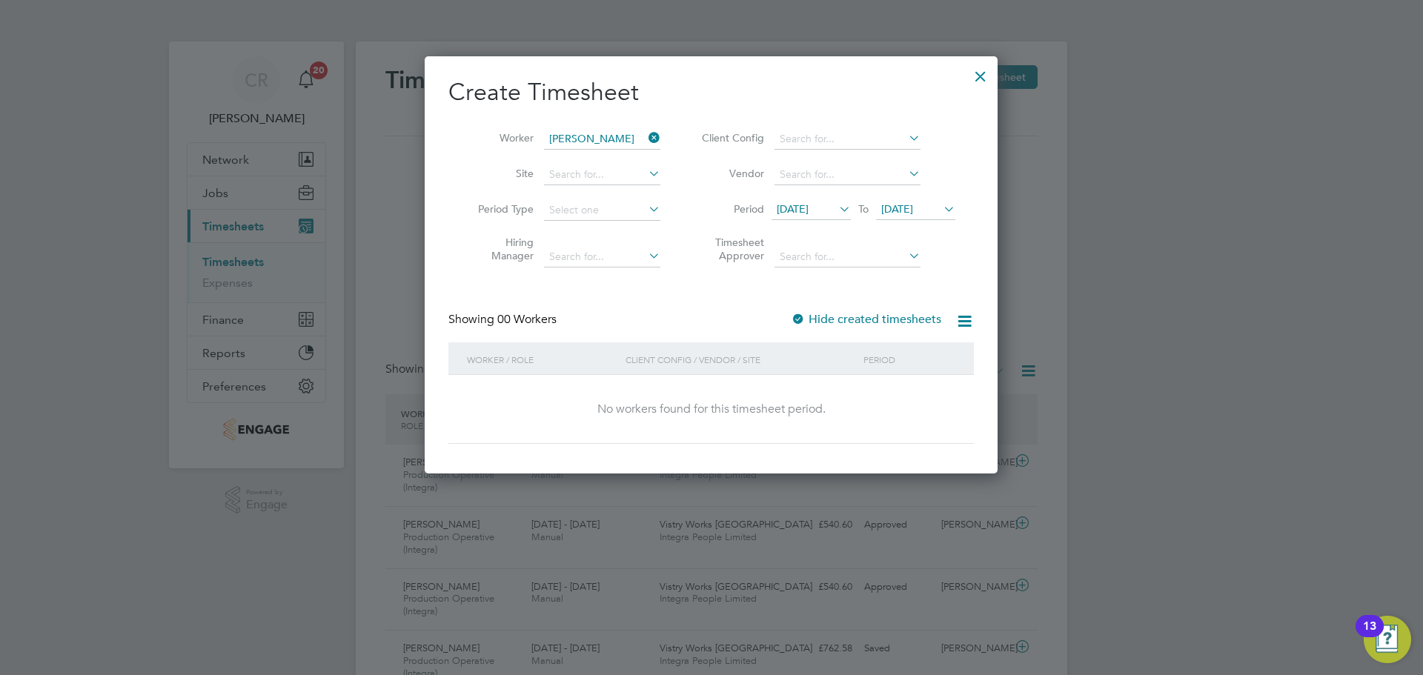
click at [913, 205] on span "25 Aug 2025" at bounding box center [897, 208] width 32 height 13
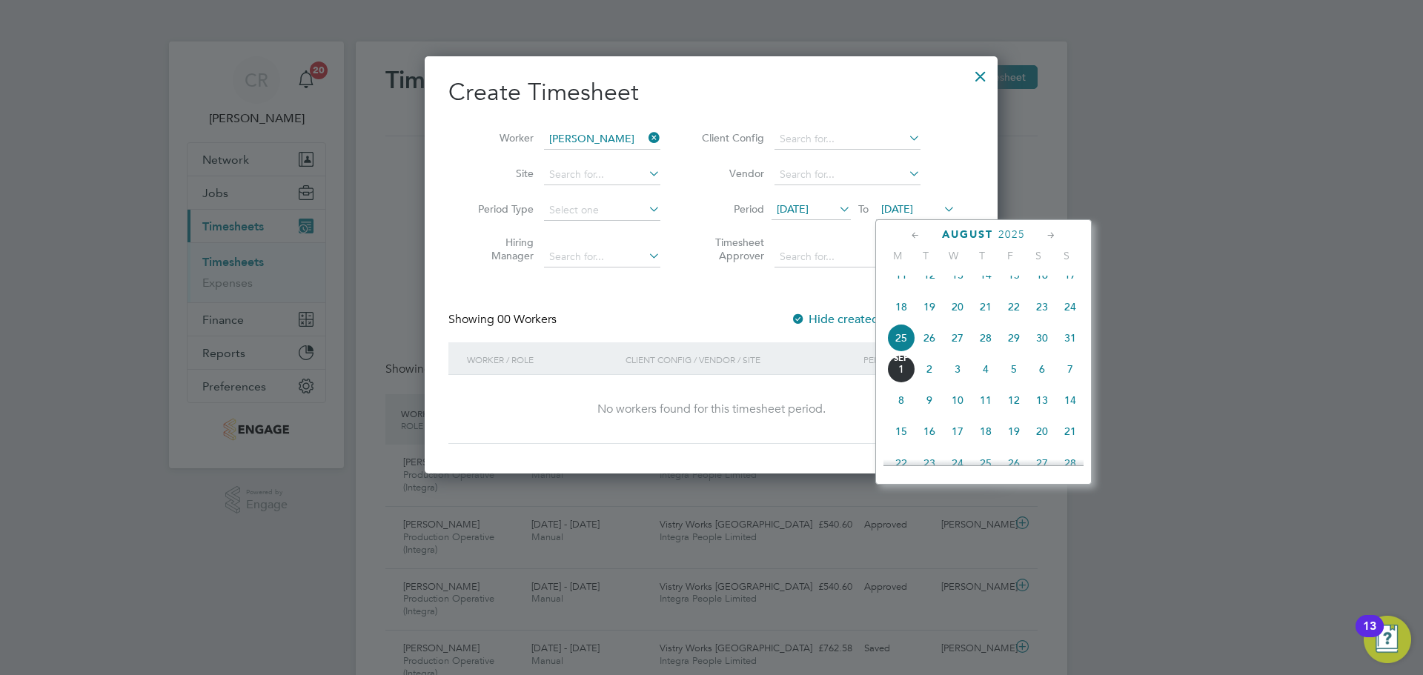
click at [1066, 352] on span "31" at bounding box center [1070, 338] width 28 height 28
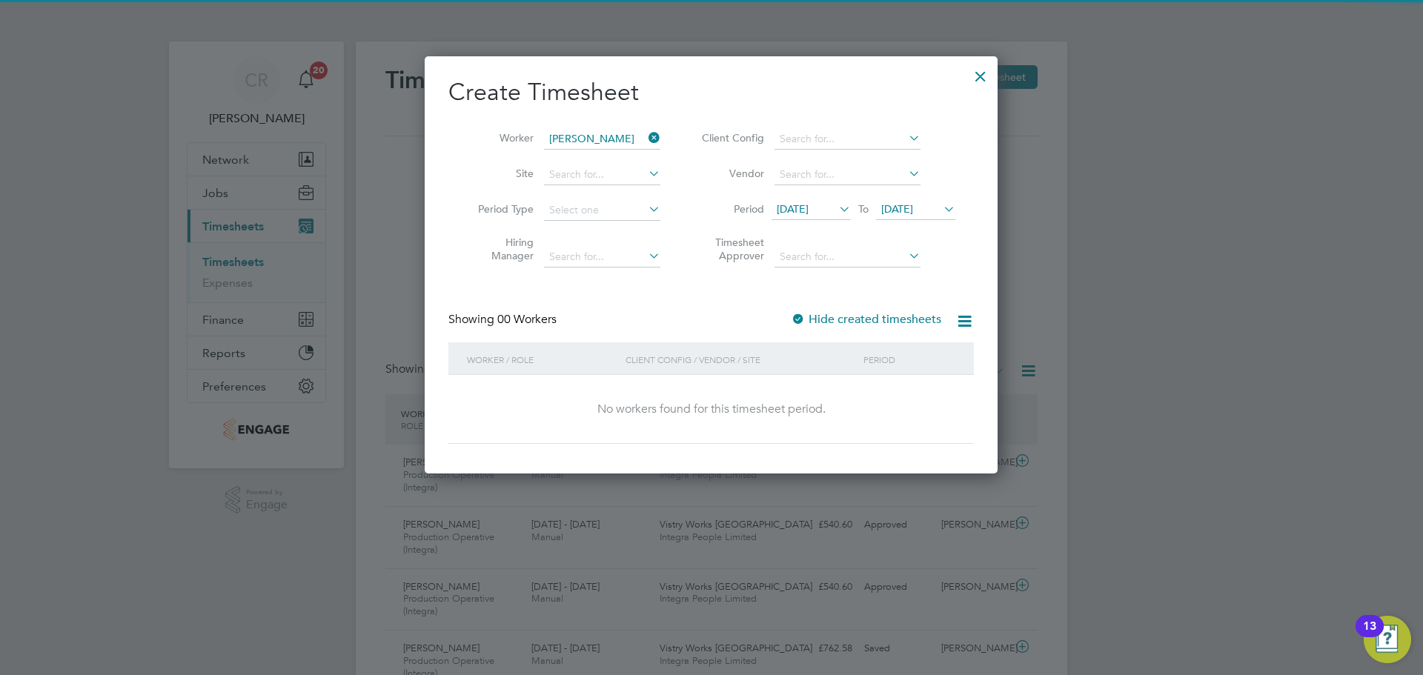
drag, startPoint x: 822, startPoint y: 206, endPoint x: 834, endPoint y: 218, distance: 17.3
click at [809, 205] on span "18 Aug 2025" at bounding box center [793, 208] width 32 height 13
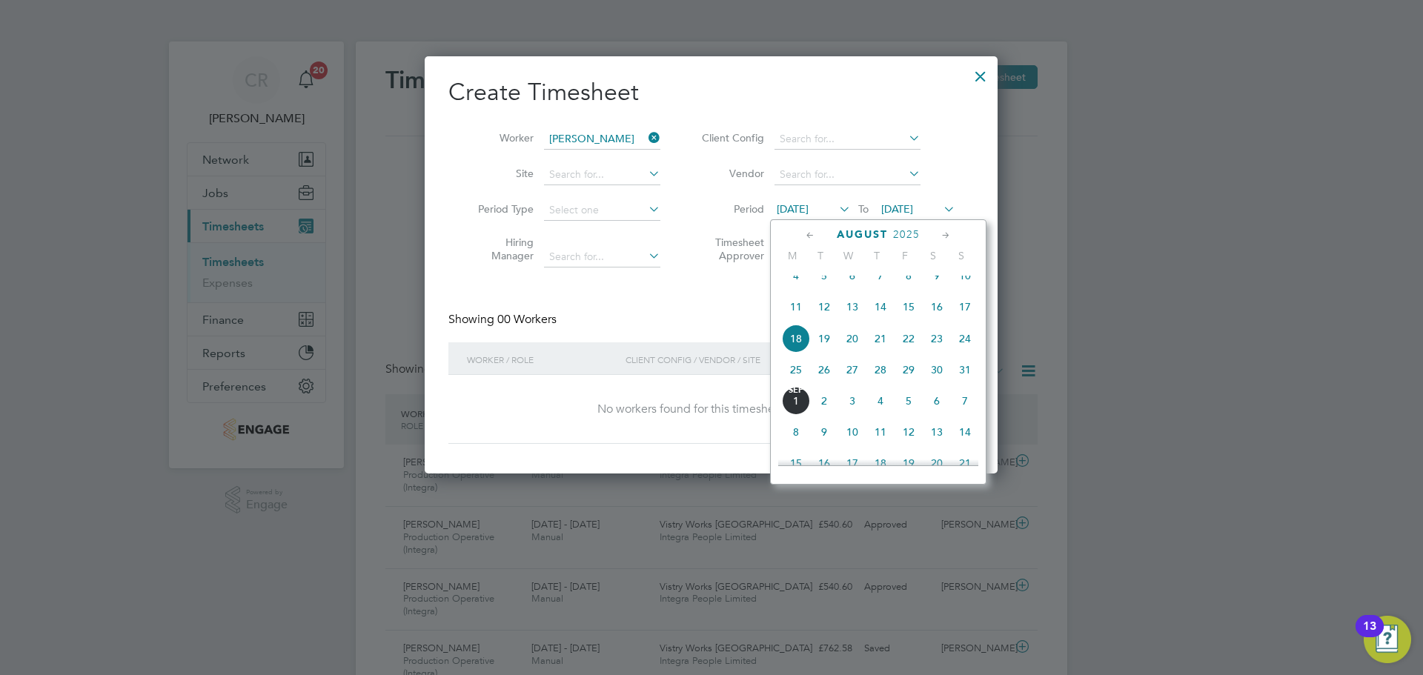
click at [793, 377] on span "25" at bounding box center [796, 370] width 28 height 28
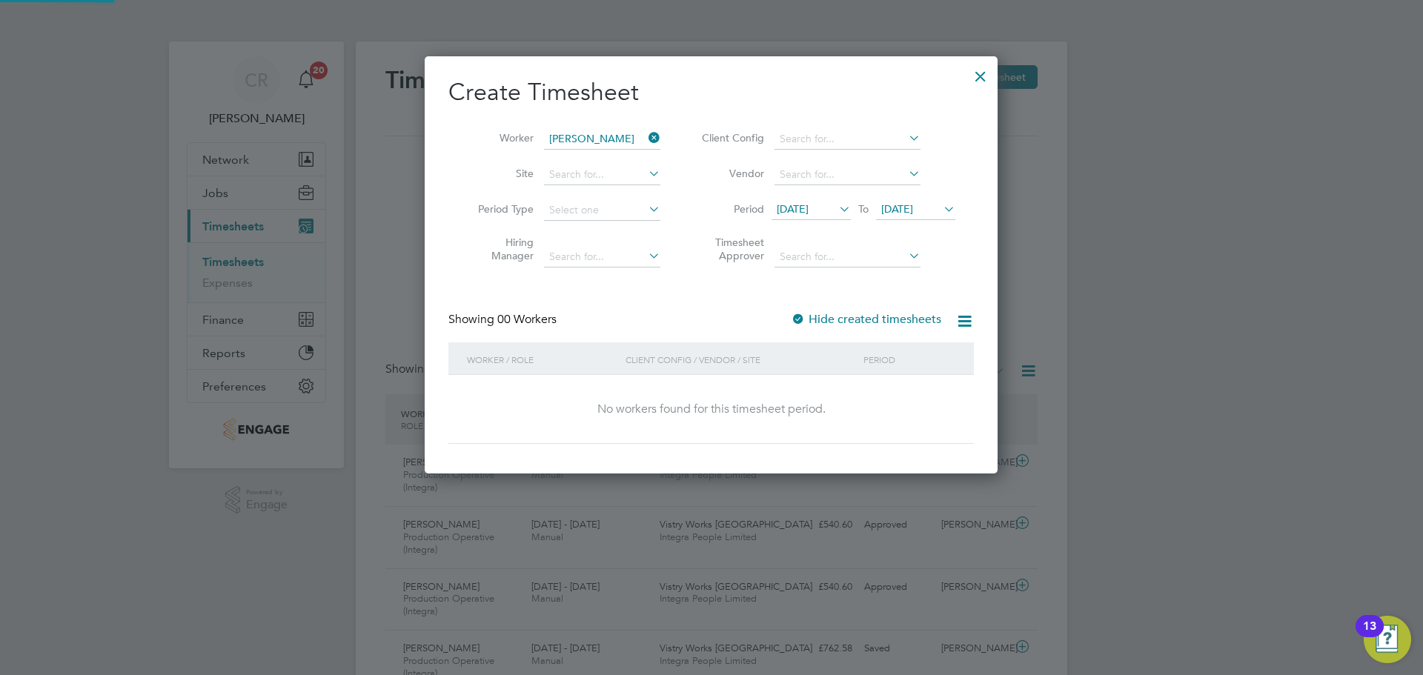
click at [808, 312] on div "Hide created timesheets" at bounding box center [867, 320] width 153 height 16
click at [803, 322] on div at bounding box center [798, 320] width 15 height 15
click at [961, 325] on icon at bounding box center [964, 321] width 19 height 19
drag, startPoint x: 979, startPoint y: 68, endPoint x: 582, endPoint y: 149, distance: 404.6
click at [560, 219] on div "Create Timesheet Worker Wayne Tunnicliffe Site Period Type Hiring Manager Clien…" at bounding box center [711, 264] width 573 height 417
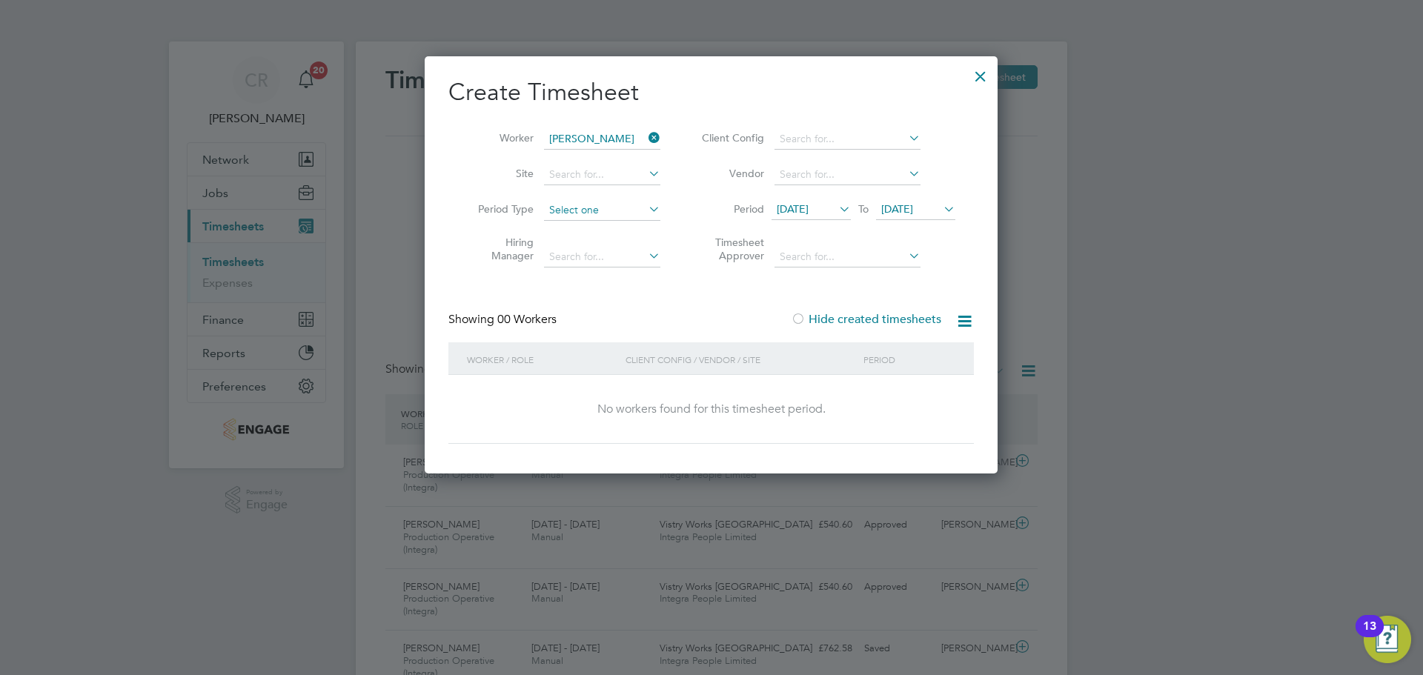
click at [637, 216] on input at bounding box center [602, 210] width 116 height 21
click at [636, 209] on input at bounding box center [602, 210] width 116 height 21
click at [891, 142] on input at bounding box center [847, 139] width 146 height 21
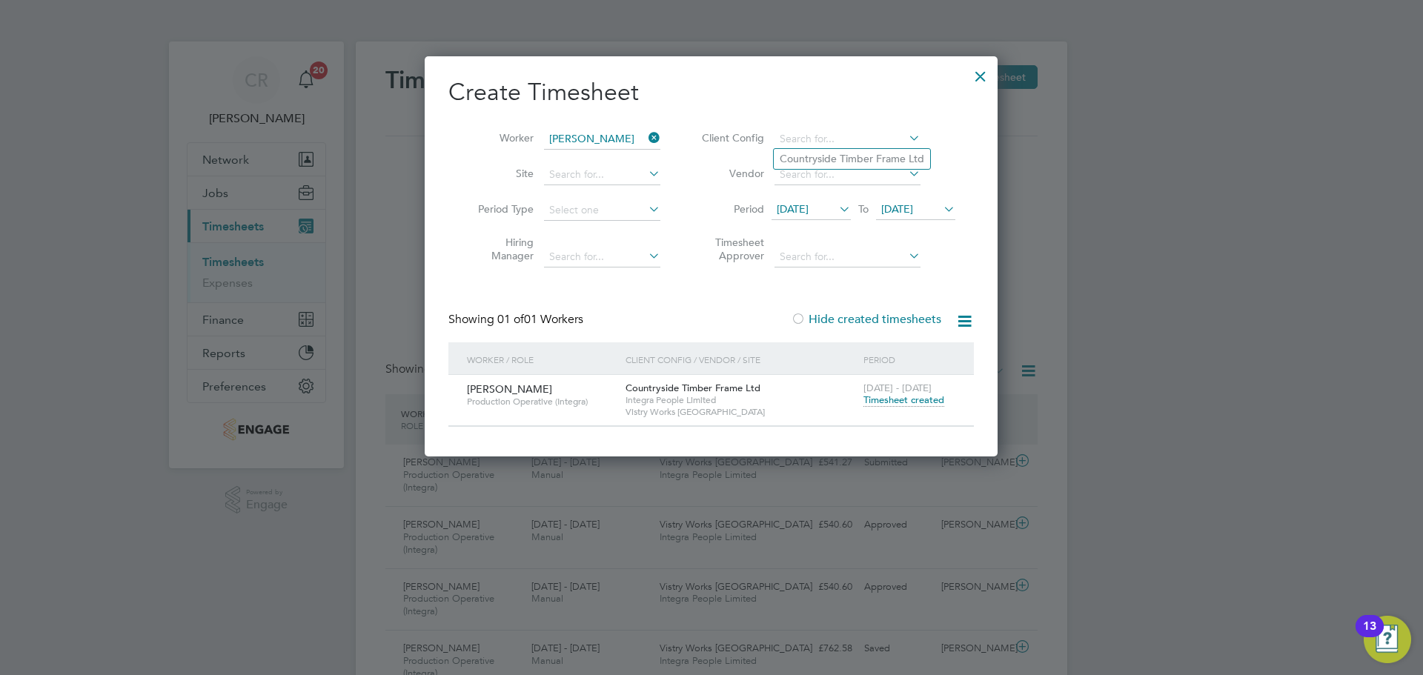
click at [890, 396] on span "Timesheet created" at bounding box center [903, 400] width 81 height 13
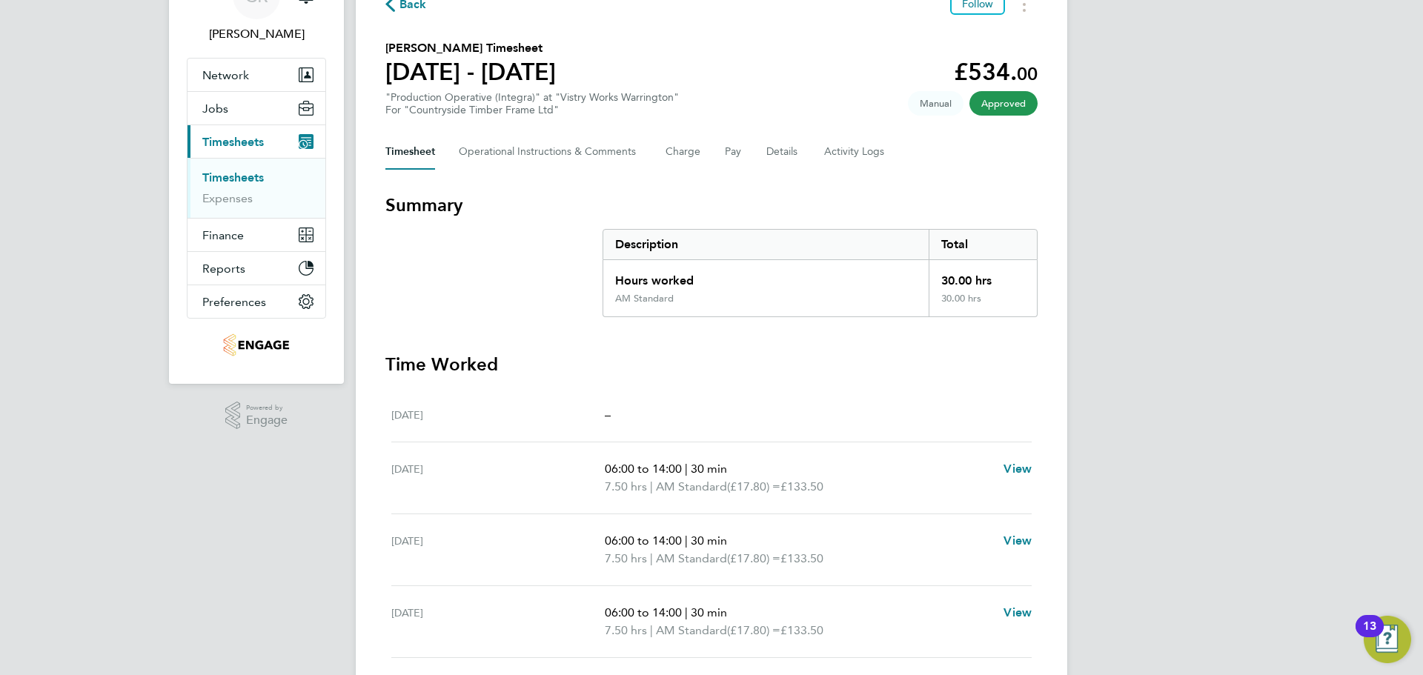
click at [411, 0] on span "Back" at bounding box center [412, 5] width 27 height 18
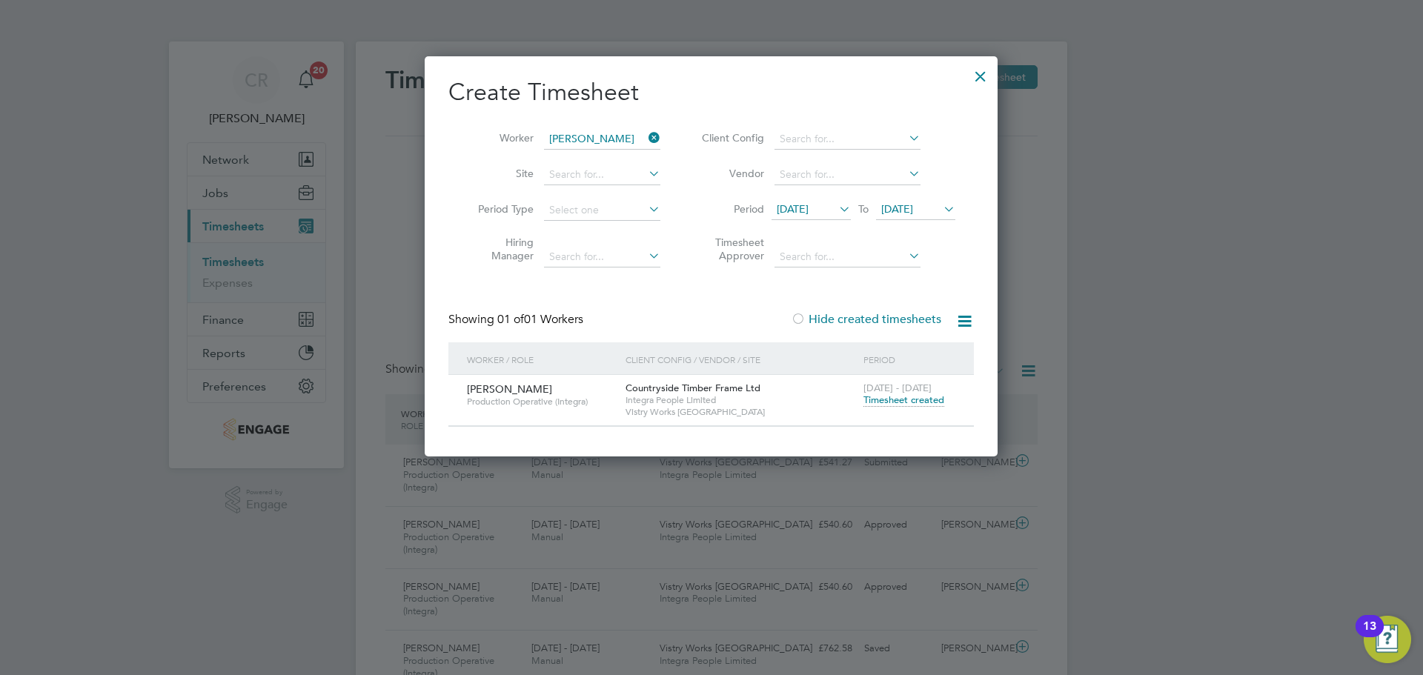
click at [988, 73] on div at bounding box center [980, 72] width 27 height 27
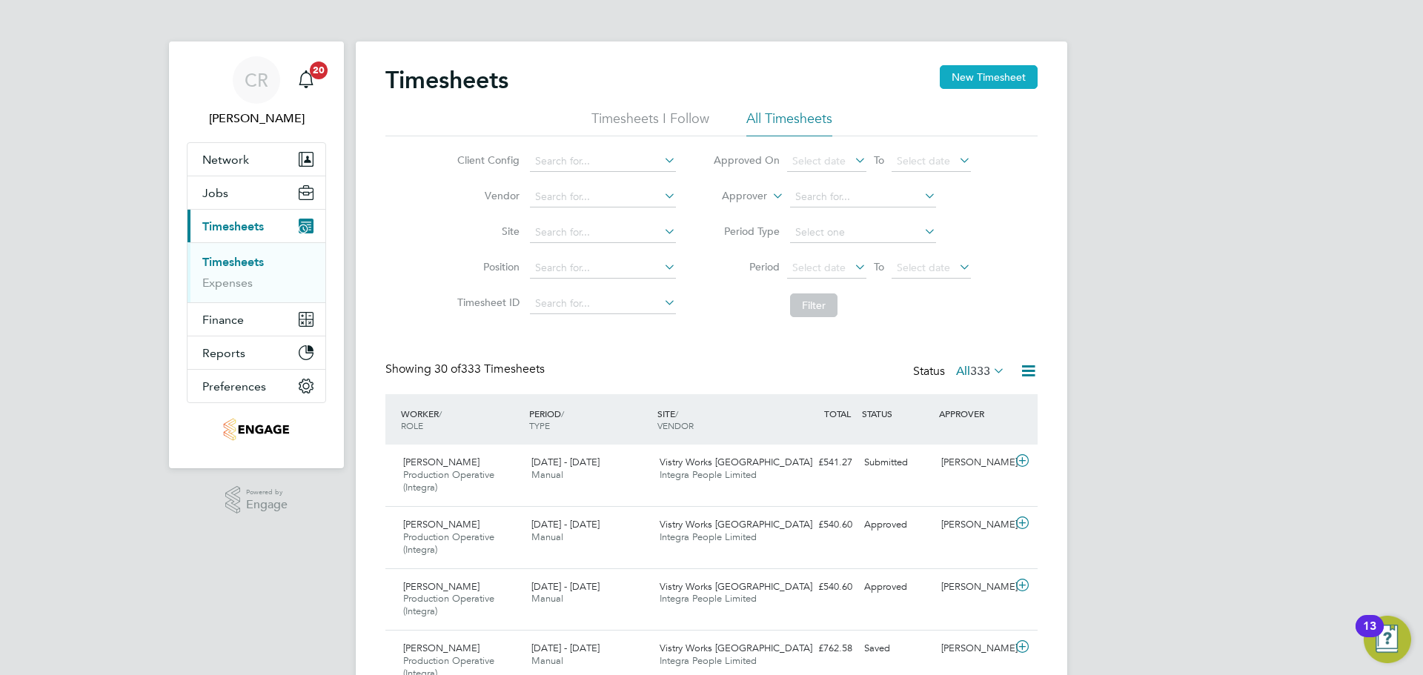
click at [976, 70] on button "New Timesheet" at bounding box center [989, 77] width 98 height 24
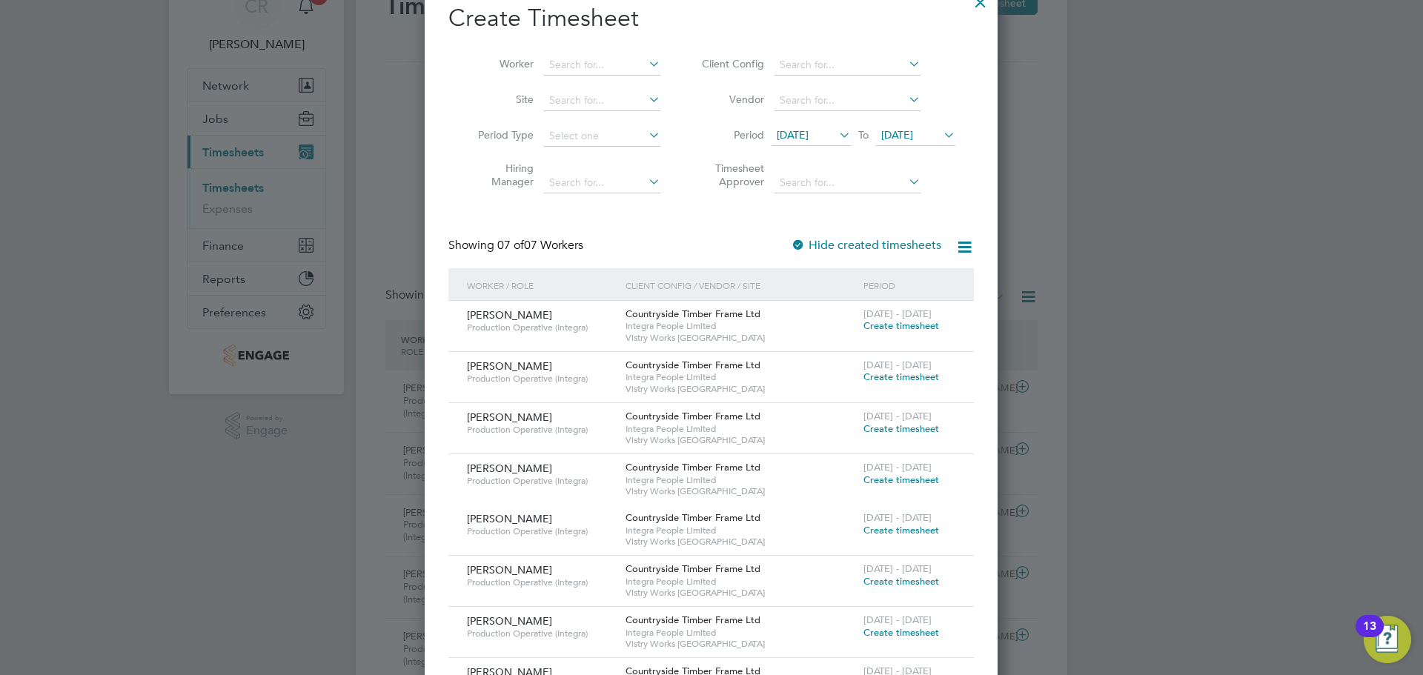
click at [895, 424] on span "Create timesheet" at bounding box center [901, 428] width 76 height 13
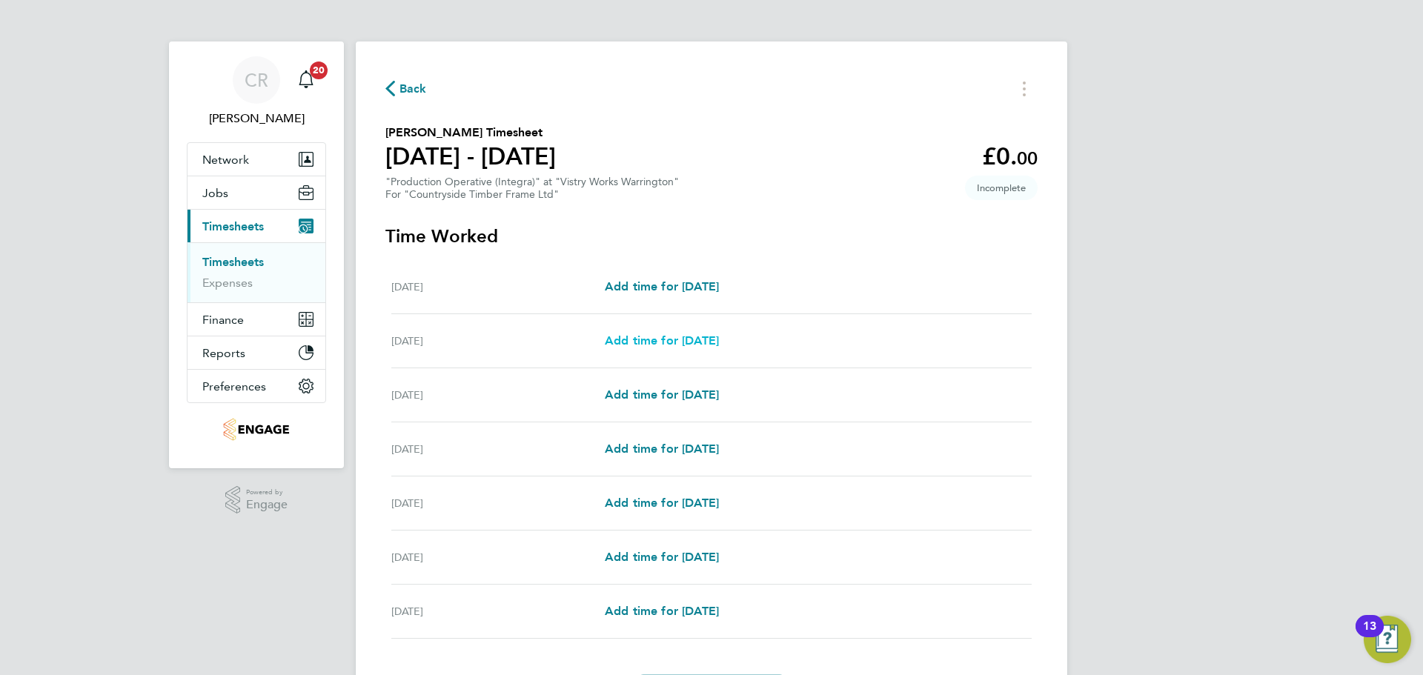
click at [716, 336] on span "Add time for Tue 26 Aug" at bounding box center [662, 340] width 114 height 14
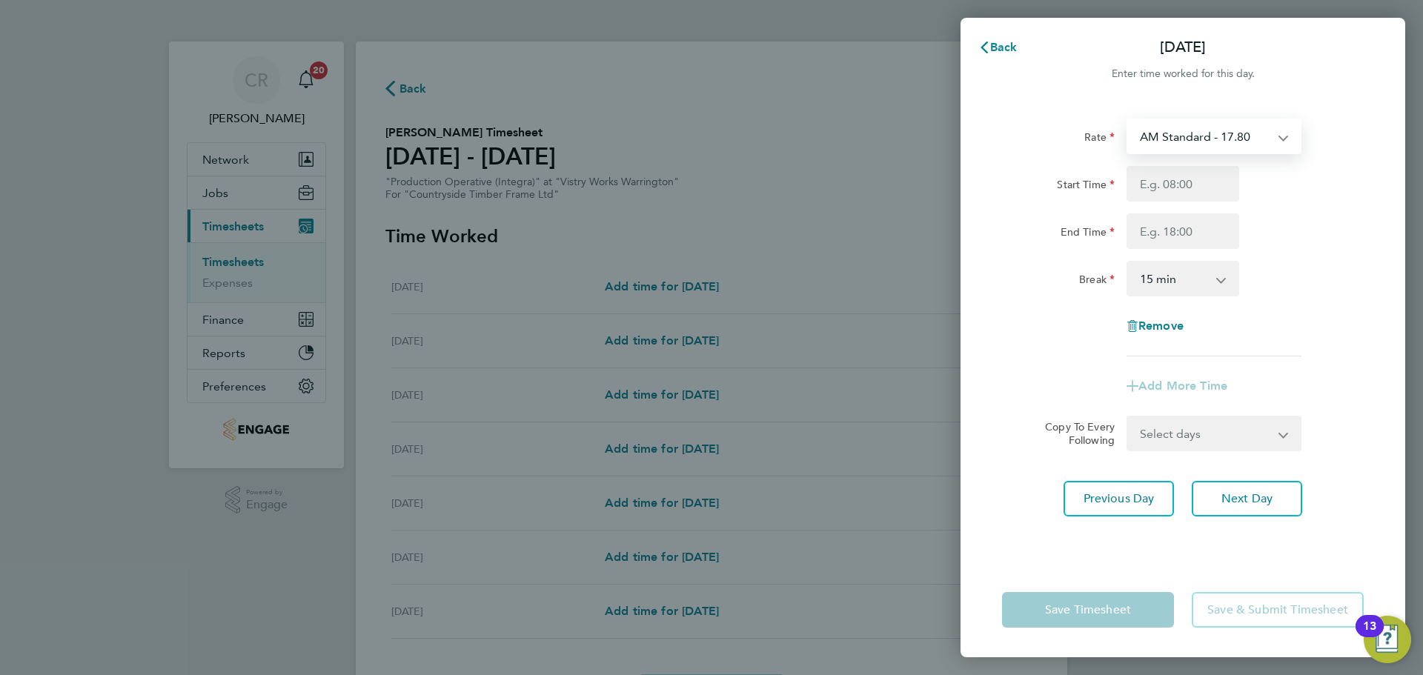
drag, startPoint x: 1243, startPoint y: 141, endPoint x: 1241, endPoint y: 151, distance: 10.6
click at [1243, 141] on select "AM Standard - 17.80 BONUS - 13.50 PM Standard - 19.09 PM OT2 - 38.18 AM OT2 - 3…" at bounding box center [1205, 136] width 154 height 33
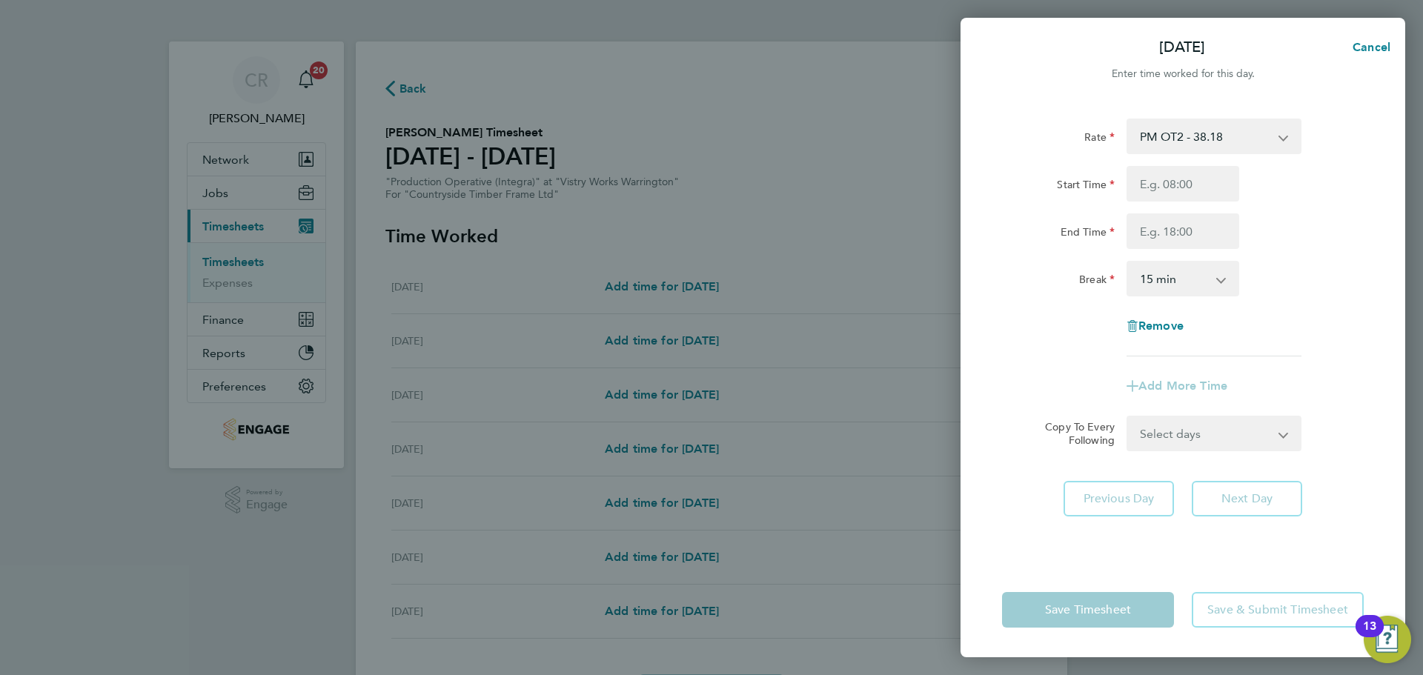
click at [1206, 141] on select "PM OT2 - 38.18 BONUS - 13.50 AM Standard - 17.80 PM Standard - 19.09 AM OT2 - 3…" at bounding box center [1205, 136] width 154 height 33
click at [1189, 182] on input "Start Time" at bounding box center [1182, 184] width 113 height 36
click at [1193, 237] on input "End Time" at bounding box center [1182, 231] width 113 height 36
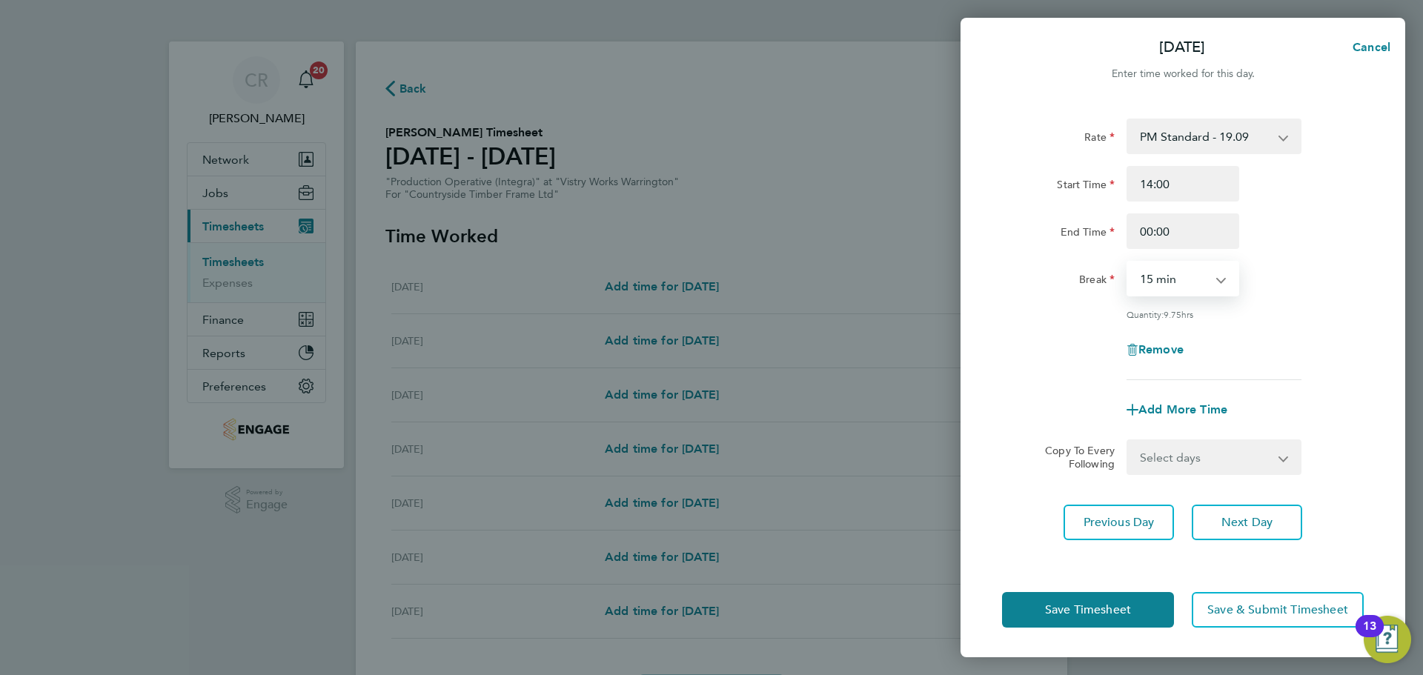
drag, startPoint x: 1189, startPoint y: 282, endPoint x: 1187, endPoint y: 292, distance: 9.9
click at [1189, 282] on select "0 min 15 min 30 min 45 min 60 min 75 min 90 min" at bounding box center [1174, 278] width 92 height 33
click at [1128, 262] on select "0 min 15 min 30 min 45 min 60 min 75 min 90 min" at bounding box center [1174, 278] width 92 height 33
click at [1149, 600] on button "Save Timesheet" at bounding box center [1088, 610] width 172 height 36
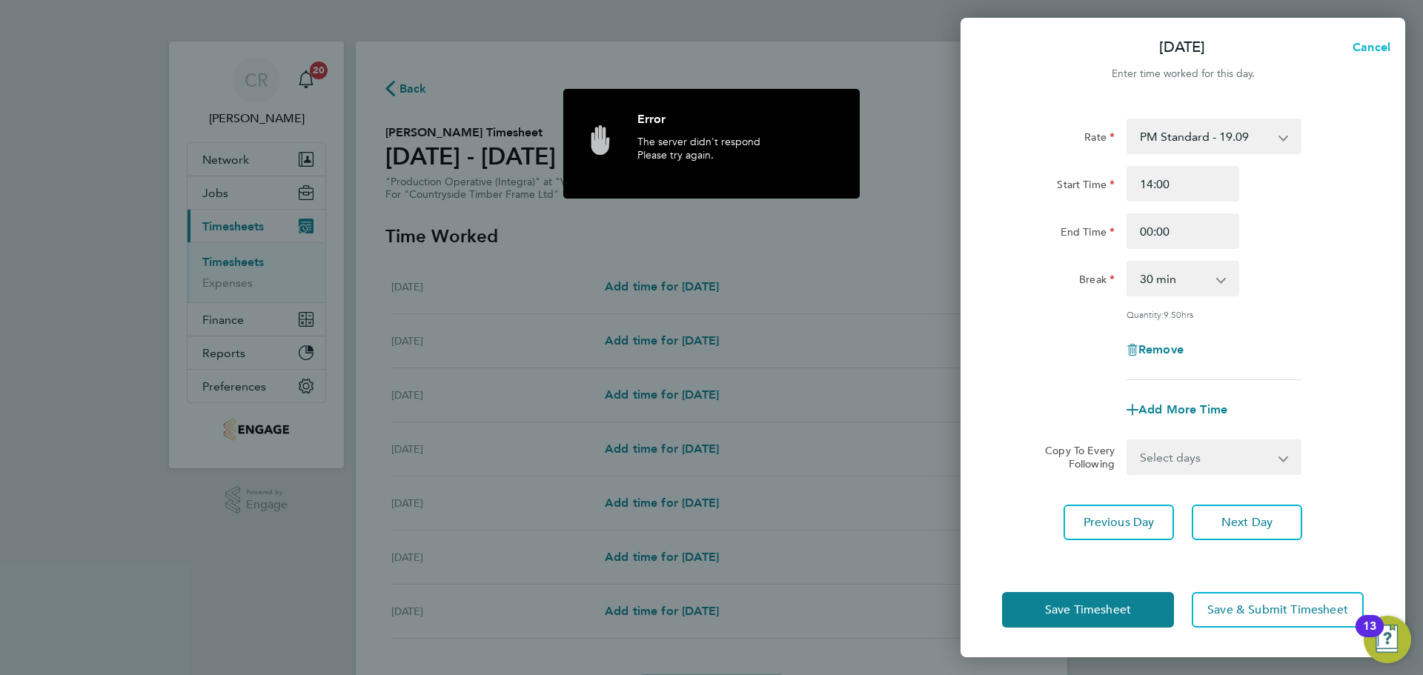
click at [1376, 53] on span "Cancel" at bounding box center [1369, 47] width 42 height 14
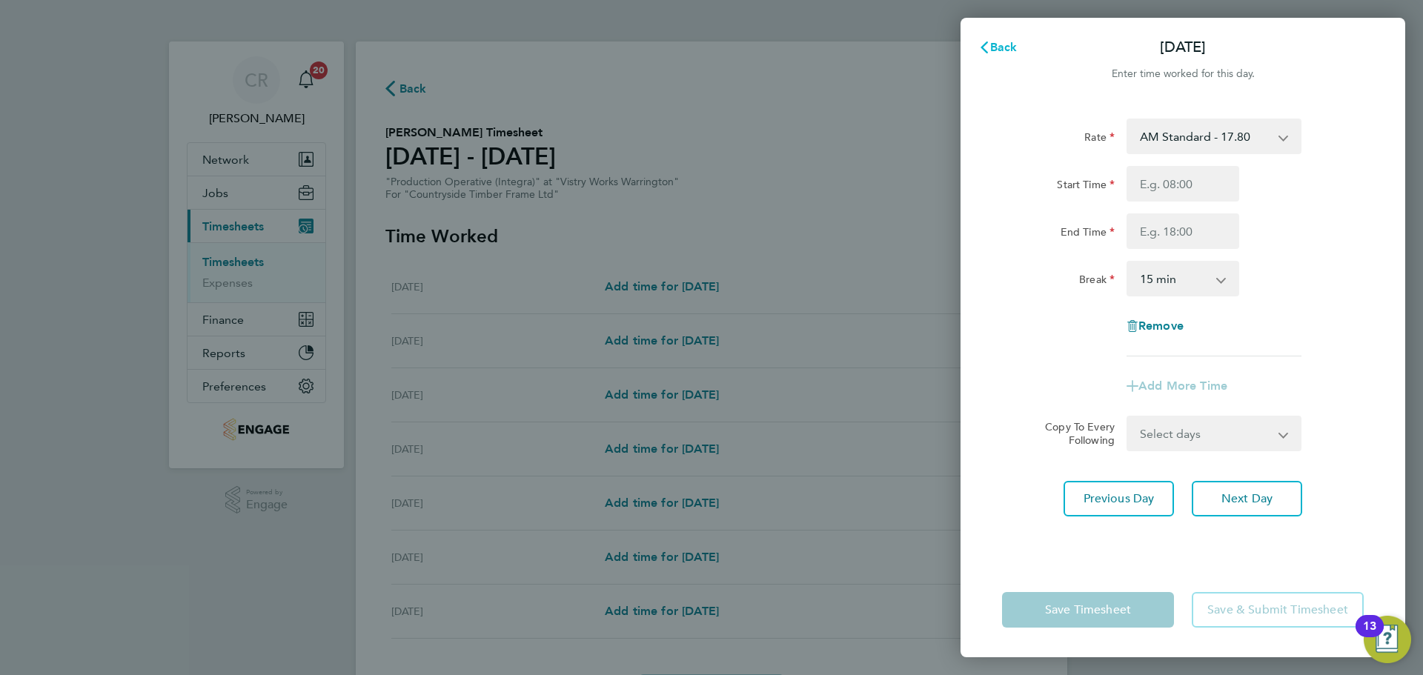
click at [1005, 47] on span "Back" at bounding box center [1003, 47] width 27 height 14
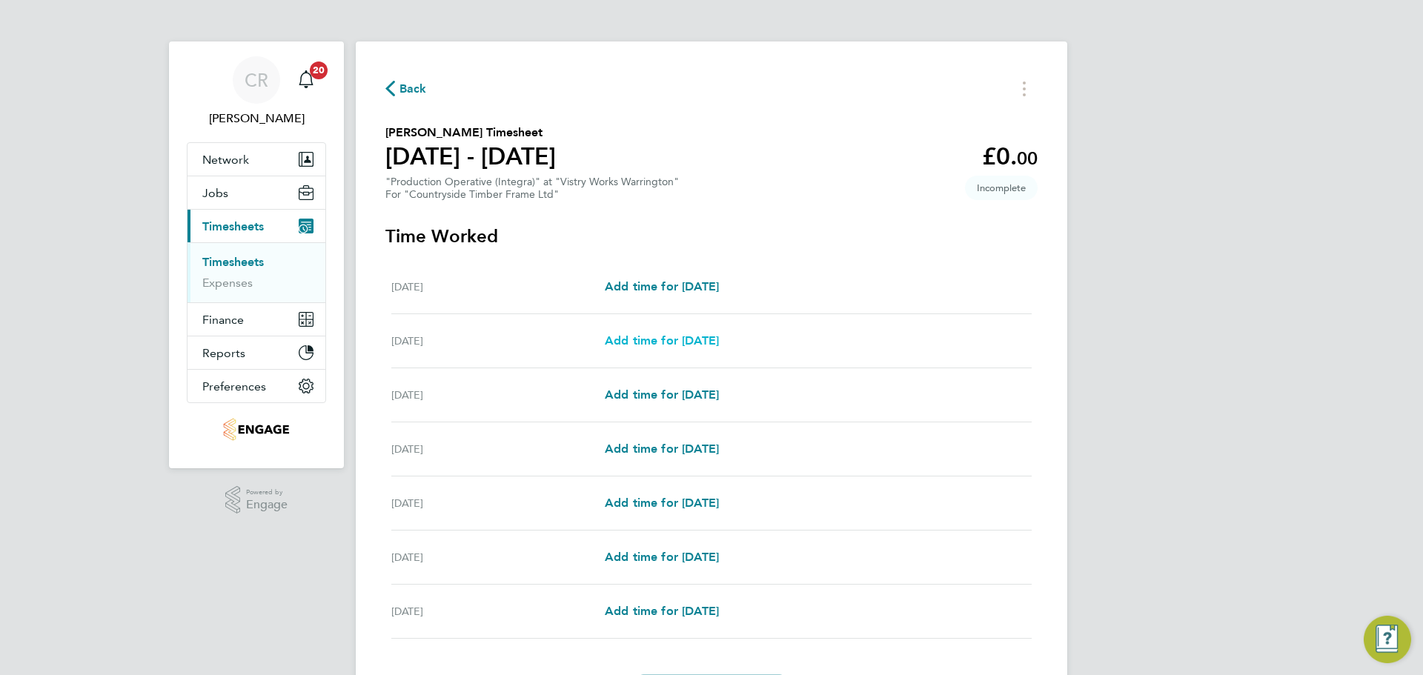
click at [713, 339] on span "Add time for Tue 26 Aug" at bounding box center [662, 340] width 114 height 14
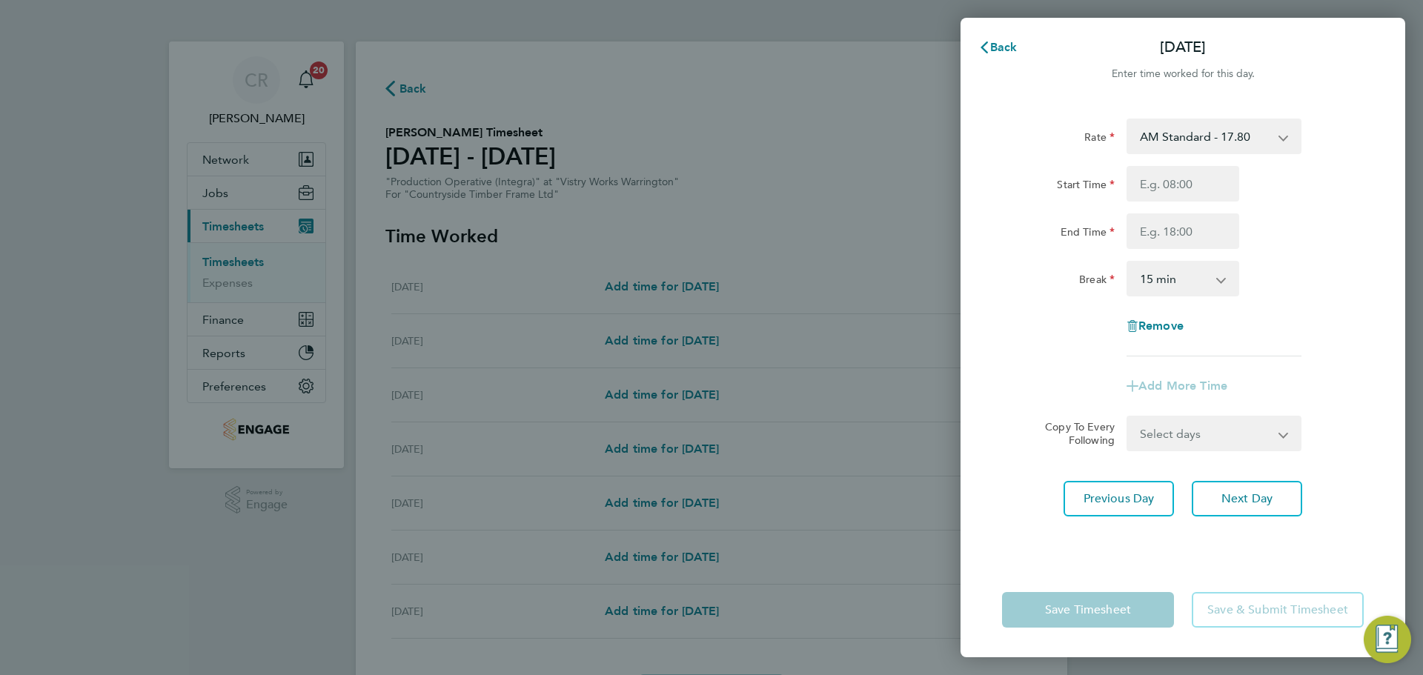
drag, startPoint x: 1242, startPoint y: 138, endPoint x: 1238, endPoint y: 150, distance: 13.4
click at [1242, 137] on select "AM Standard - 17.80 BONUS - 13.50 PM Standard - 19.09 PM OT2 - 38.18 AM OT2 - 3…" at bounding box center [1205, 136] width 154 height 33
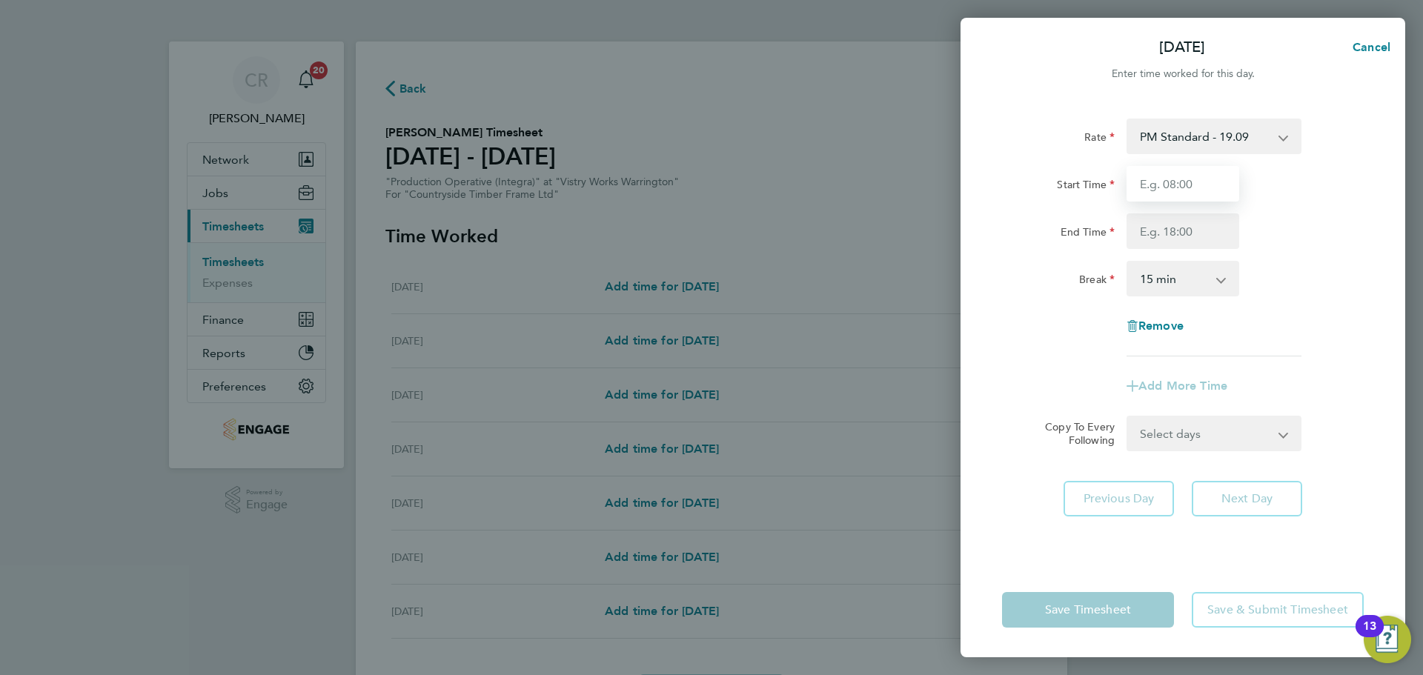
click at [1194, 188] on input "Start Time" at bounding box center [1182, 184] width 113 height 36
click at [1196, 230] on input "End Time" at bounding box center [1182, 231] width 113 height 36
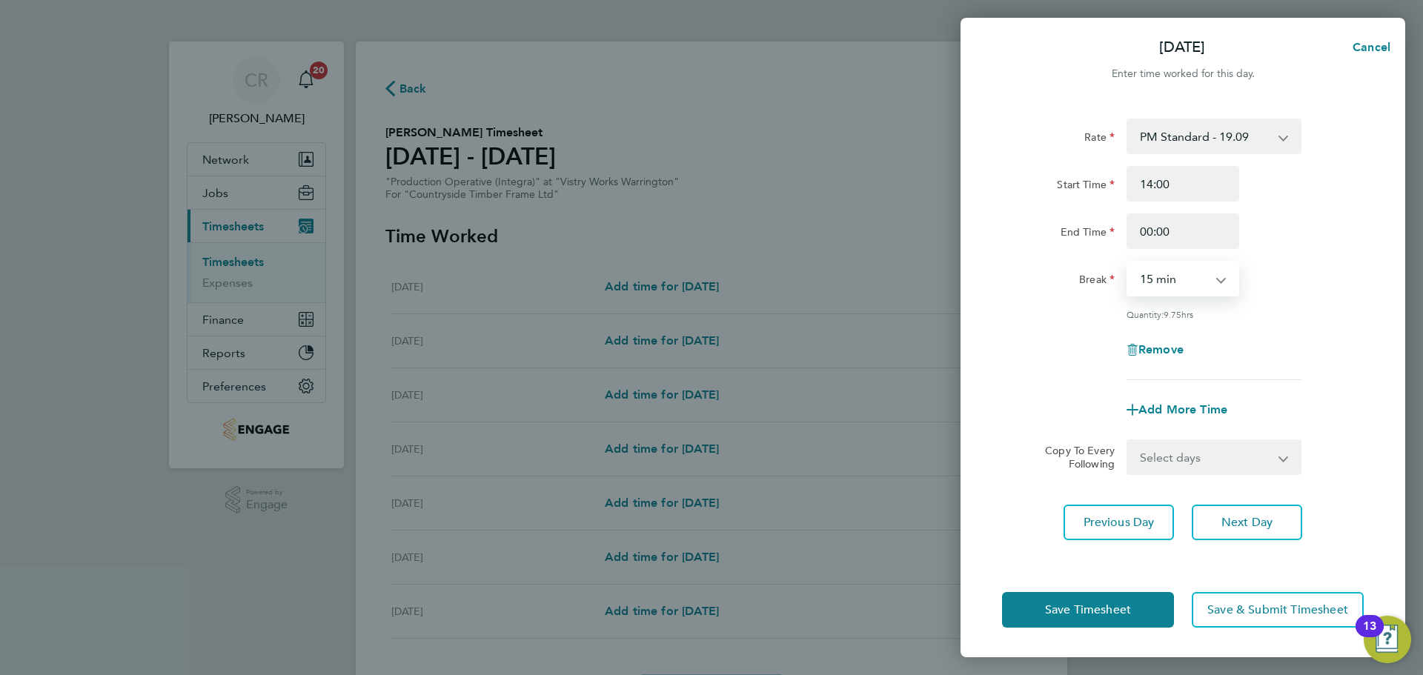
click at [1193, 282] on select "0 min 15 min 30 min 45 min 60 min 75 min 90 min" at bounding box center [1174, 278] width 92 height 33
click at [1128, 262] on select "0 min 15 min 30 min 45 min 60 min 75 min 90 min" at bounding box center [1174, 278] width 92 height 33
click at [1153, 605] on button "Save Timesheet" at bounding box center [1088, 610] width 172 height 36
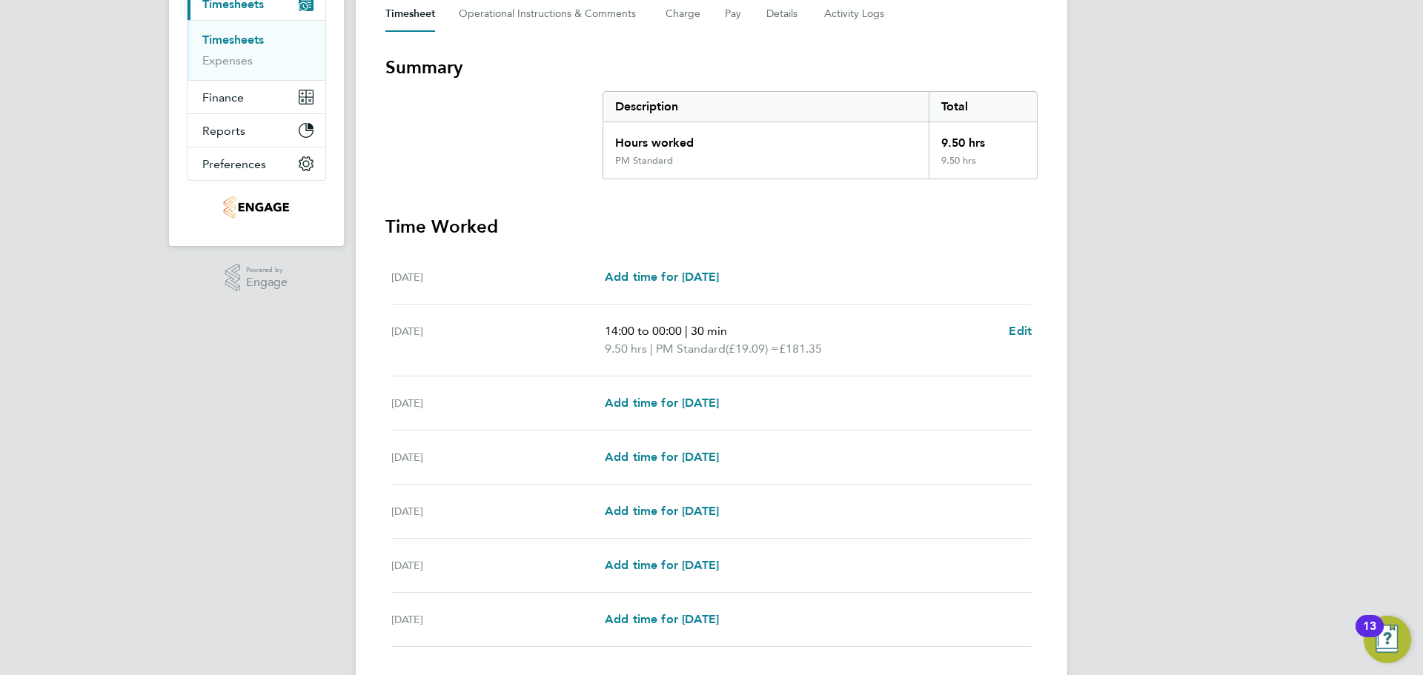
click at [705, 391] on div "Wed 27 Aug Add time for Wed 27 Aug Add time for Wed 27 Aug" at bounding box center [711, 403] width 640 height 54
click at [719, 399] on span "Add time for Wed 27 Aug" at bounding box center [662, 403] width 114 height 14
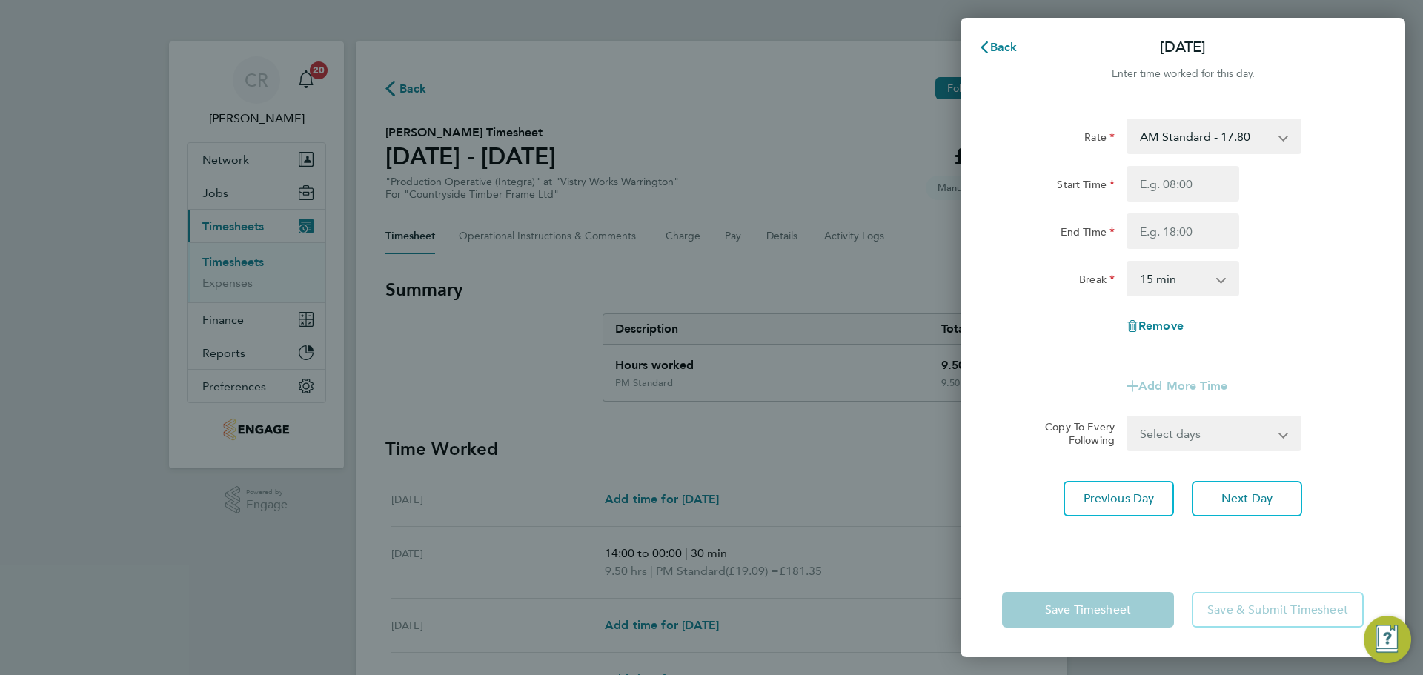
click at [1212, 122] on select "AM Standard - 17.80 BONUS - 13.50 PM Standard - 19.09 PM OT2 - 38.18 AM OT2 - 3…" at bounding box center [1205, 136] width 154 height 33
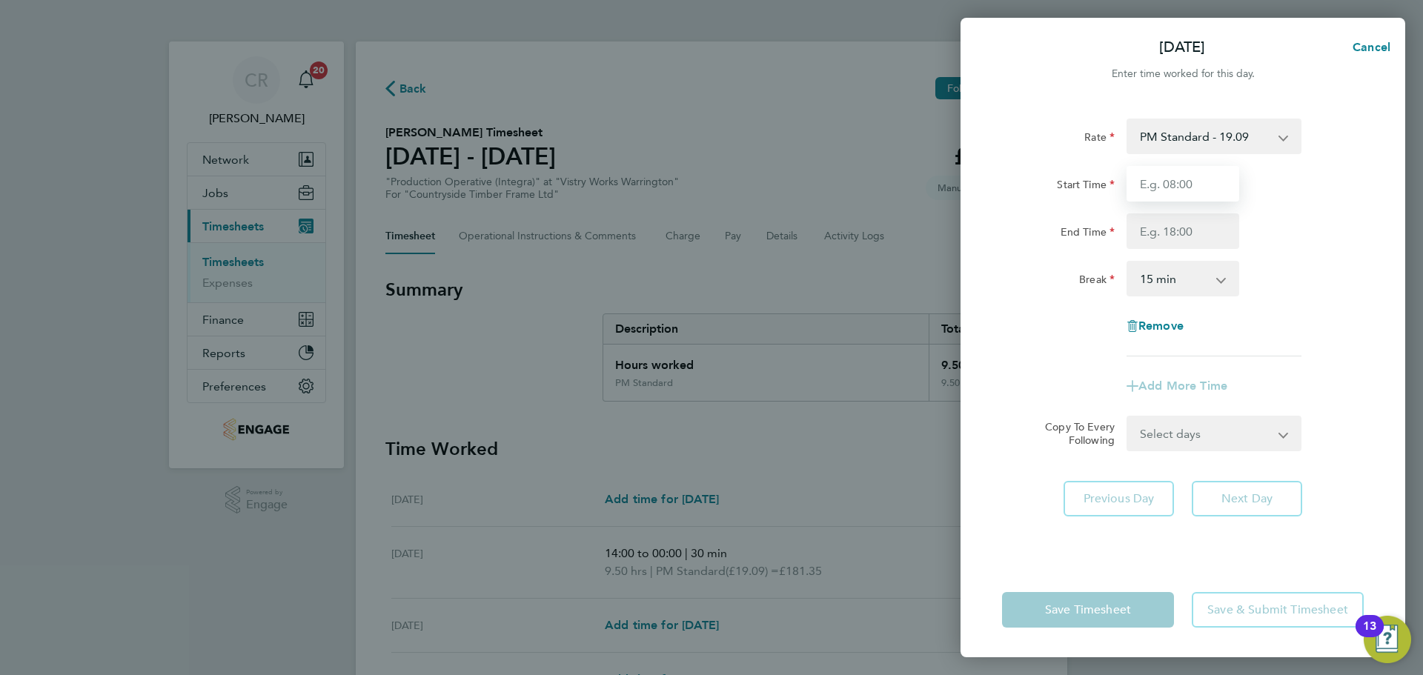
click at [1203, 187] on input "Start Time" at bounding box center [1182, 184] width 113 height 36
click at [1206, 230] on input "End Time" at bounding box center [1182, 231] width 113 height 36
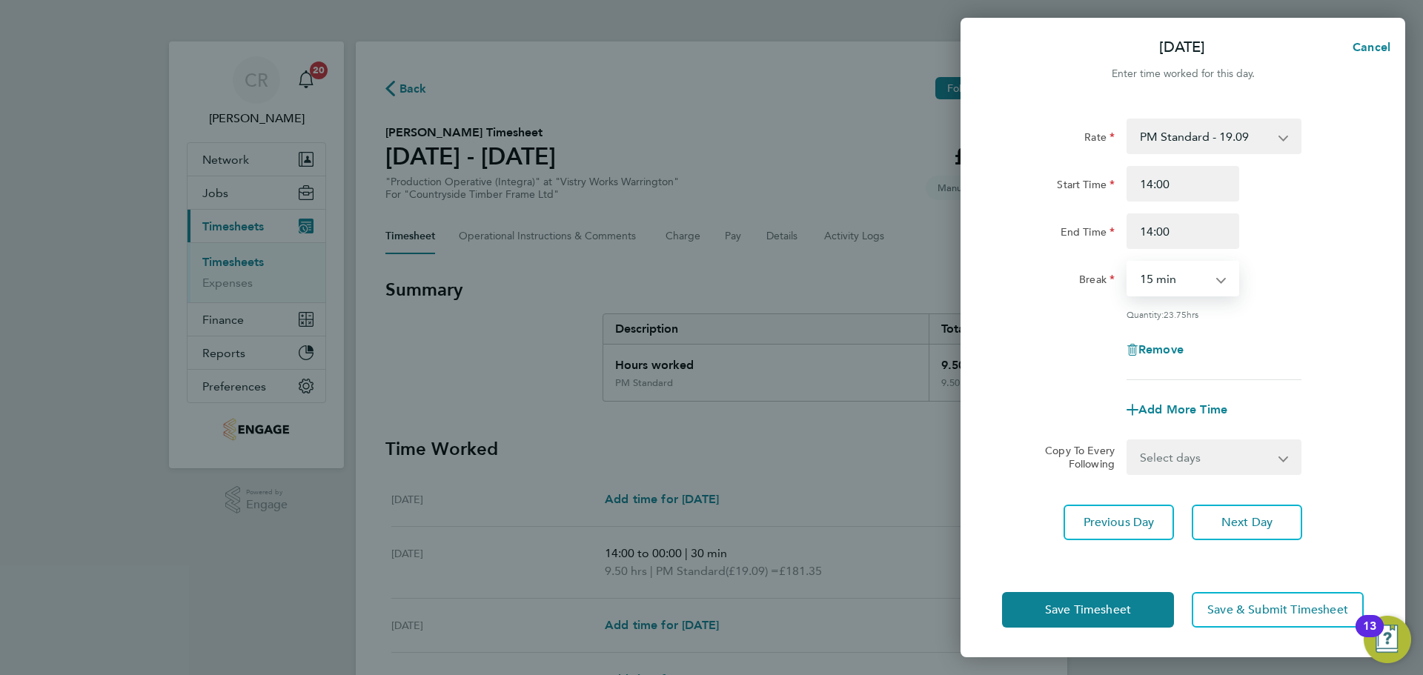
drag, startPoint x: 1193, startPoint y: 285, endPoint x: 1194, endPoint y: 294, distance: 8.9
click at [1193, 285] on select "0 min 15 min 30 min 45 min 60 min 75 min 90 min" at bounding box center [1174, 278] width 92 height 33
click at [1208, 236] on input "14:00" at bounding box center [1182, 231] width 113 height 36
click at [1098, 232] on div "End Time 14:00" at bounding box center [1183, 231] width 374 height 36
click at [1296, 236] on div "End Time" at bounding box center [1183, 231] width 374 height 36
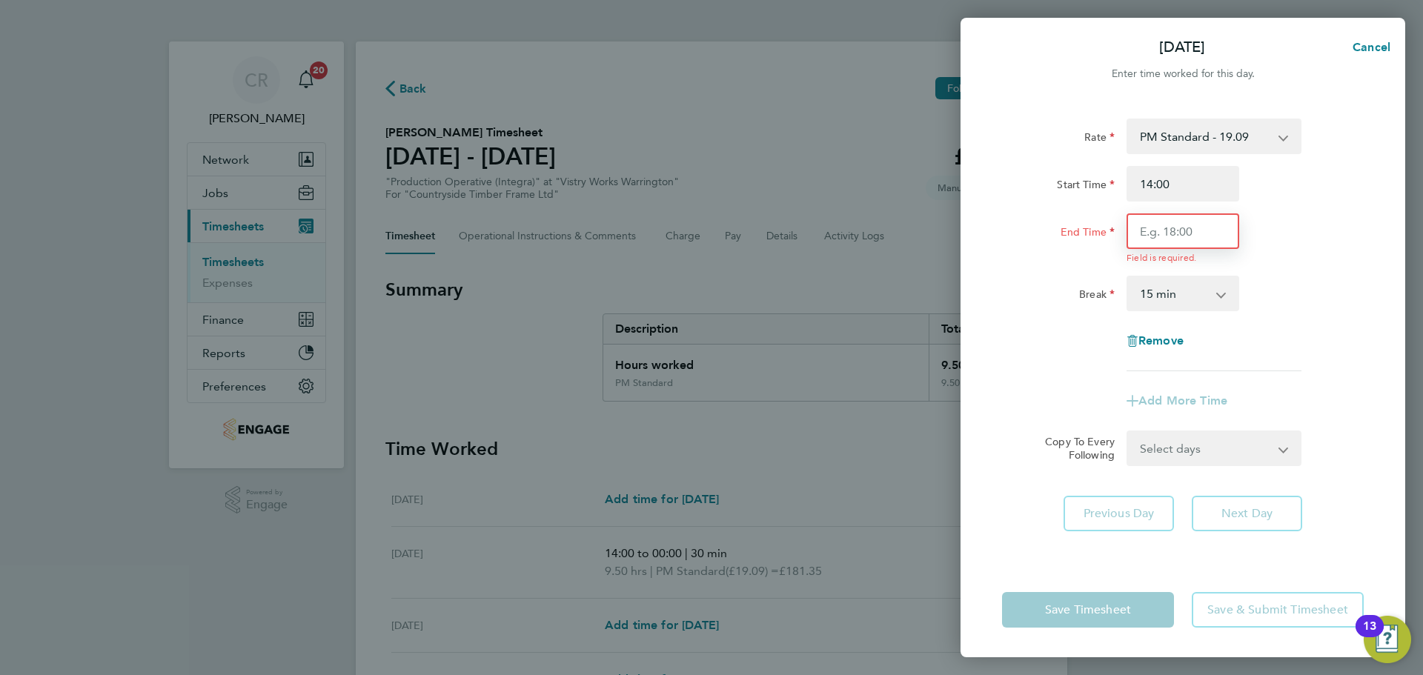
click at [1178, 219] on input "End Time" at bounding box center [1182, 231] width 113 height 36
click at [1197, 296] on div "Rate PM Standard - 19.09 BONUS - 13.50 AM Standard - 17.80 PM OT2 - 38.18 AM OT…" at bounding box center [1183, 245] width 362 height 253
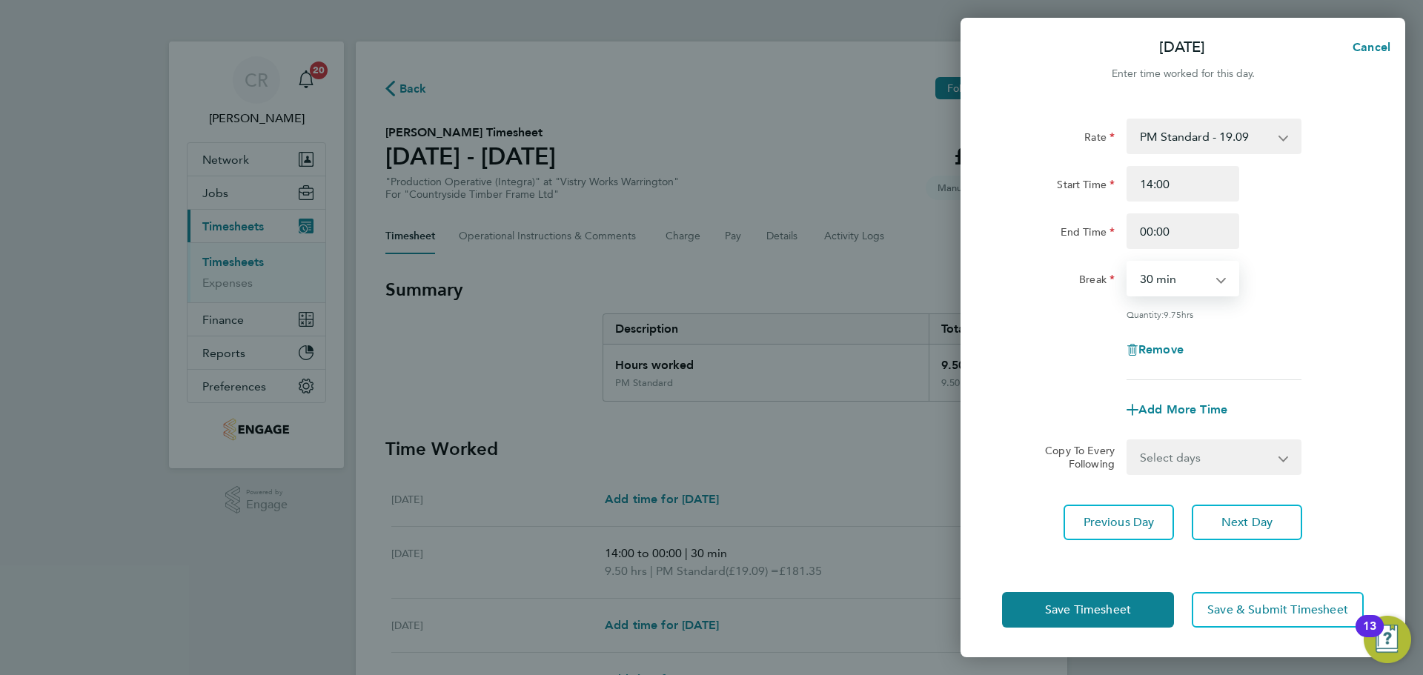
click at [1128, 262] on select "0 min 15 min 30 min 45 min 60 min 75 min 90 min" at bounding box center [1174, 278] width 92 height 33
click at [1141, 607] on button "Save Timesheet" at bounding box center [1088, 610] width 172 height 36
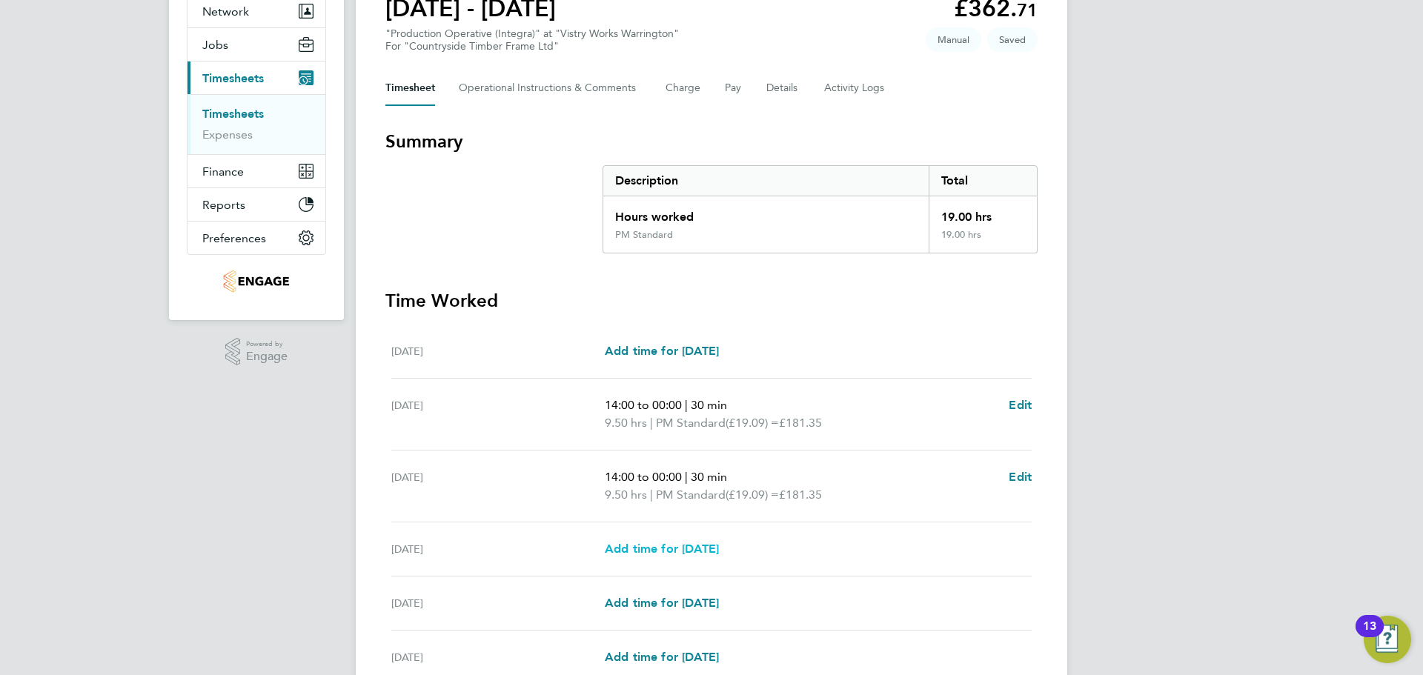
click at [696, 546] on span "Add time for Thu 28 Aug" at bounding box center [662, 549] width 114 height 14
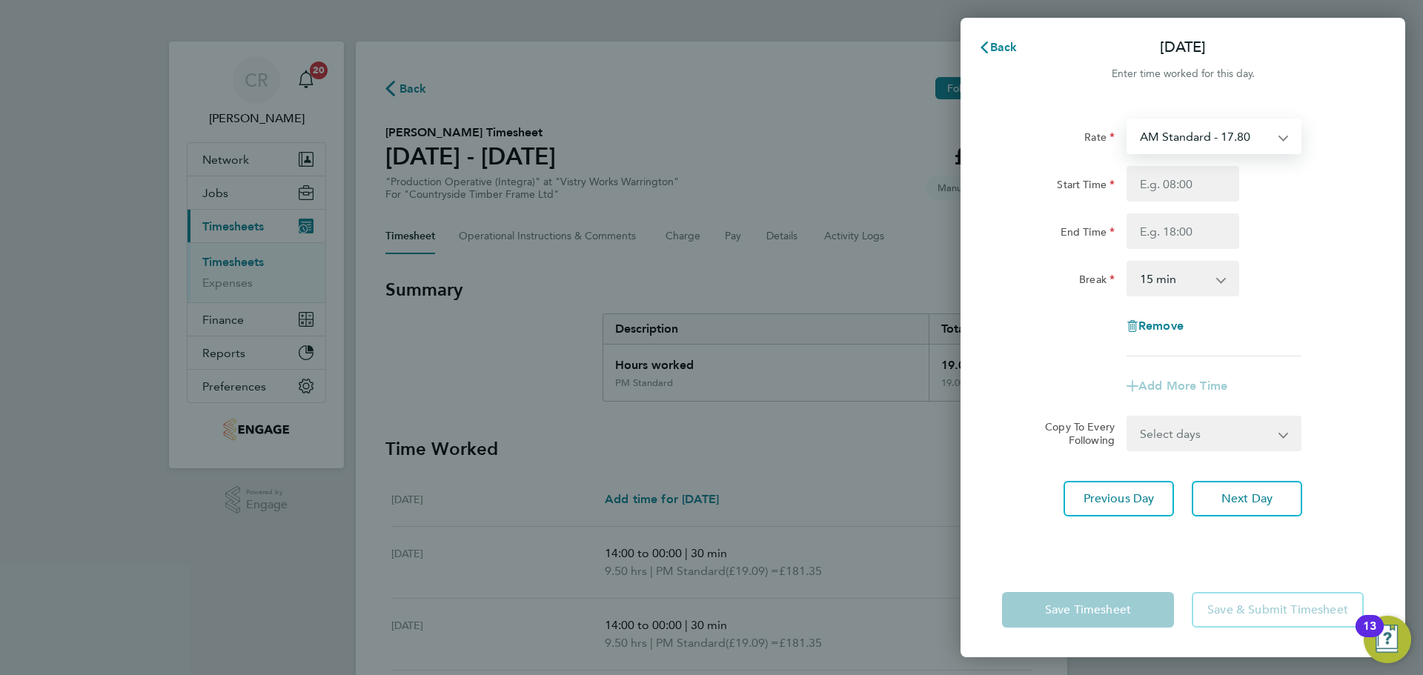
click at [1213, 142] on select "AM Standard - 17.80 BONUS - 13.50 PM Standard - 19.09 PM OT2 - 38.18 AM OT2 - 3…" at bounding box center [1205, 136] width 154 height 33
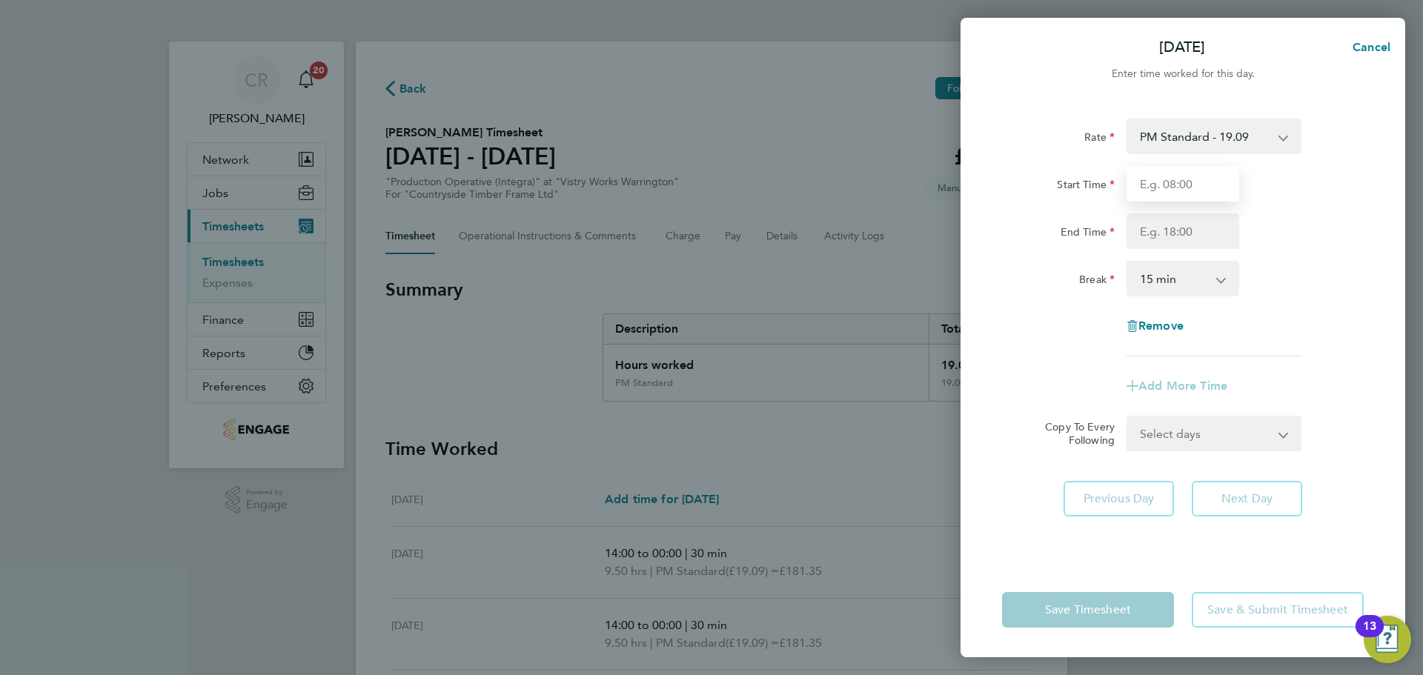
click at [1198, 190] on input "Start Time" at bounding box center [1182, 184] width 113 height 36
click at [1198, 238] on input "End Time" at bounding box center [1182, 231] width 113 height 36
click at [1195, 291] on select "0 min 15 min 30 min 45 min 60 min 75 min 90 min" at bounding box center [1174, 278] width 92 height 33
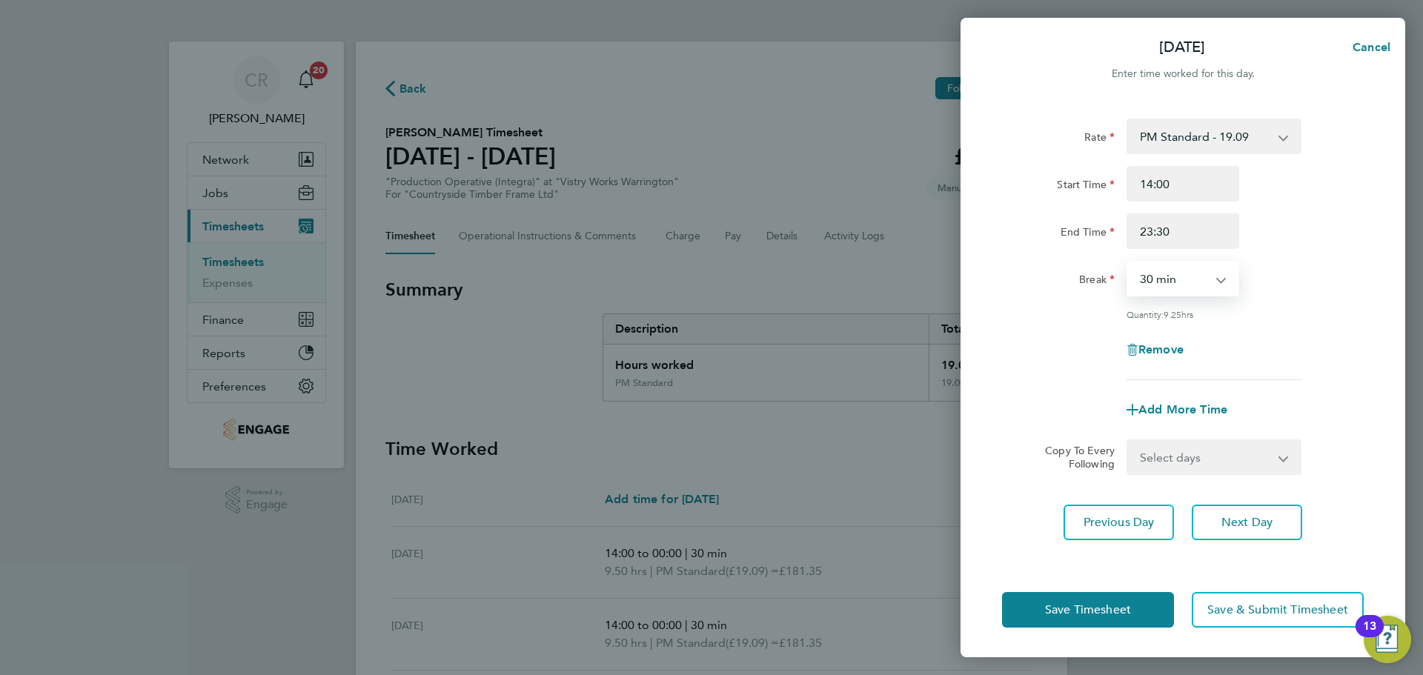
click at [1128, 262] on select "0 min 15 min 30 min 45 min 60 min 75 min 90 min" at bounding box center [1174, 278] width 92 height 33
click at [1151, 608] on button "Save Timesheet" at bounding box center [1088, 610] width 172 height 36
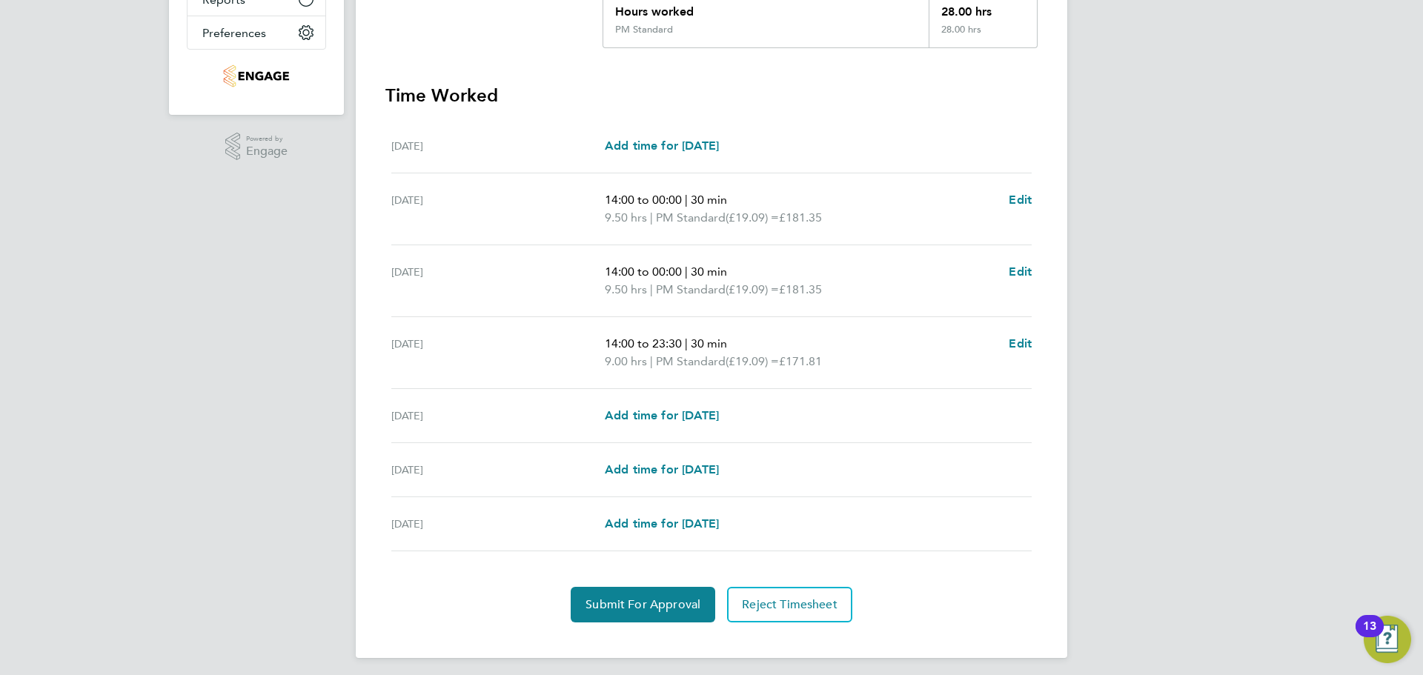
scroll to position [360, 0]
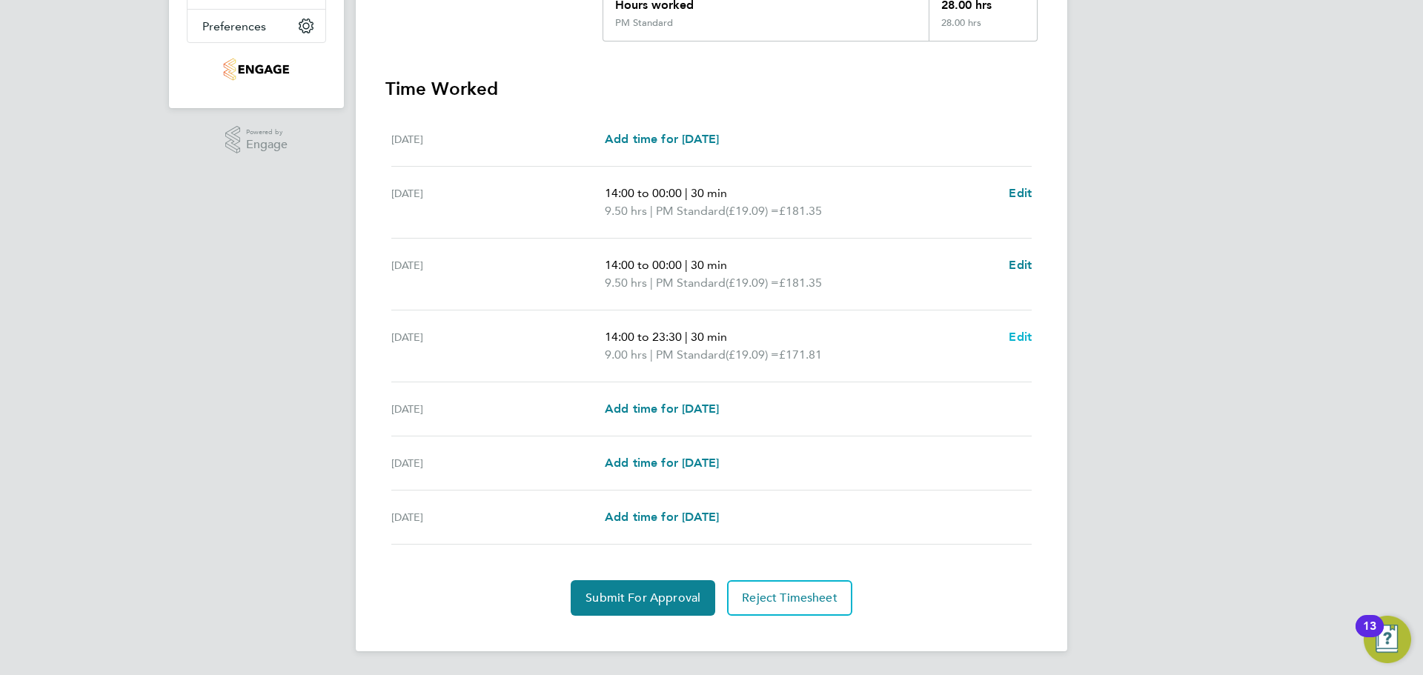
click at [1024, 334] on span "Edit" at bounding box center [1020, 337] width 23 height 14
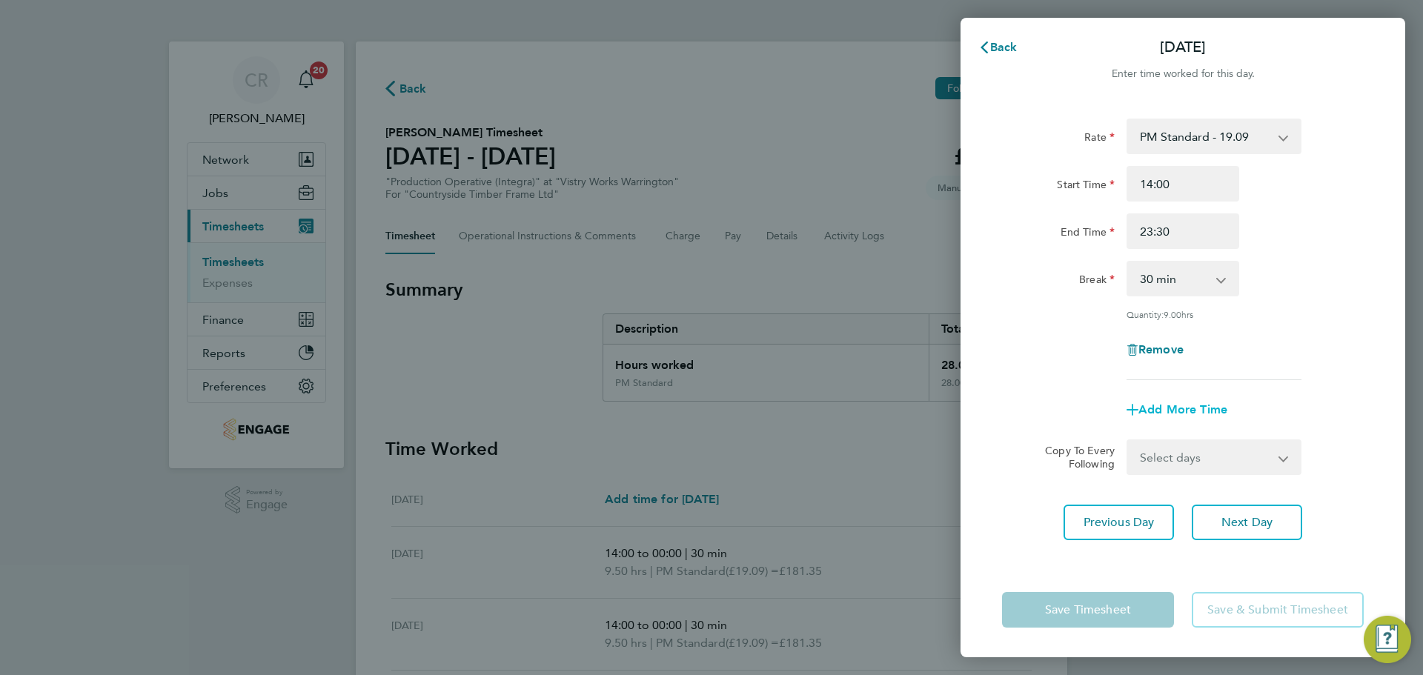
click at [1186, 406] on span "Add More Time" at bounding box center [1182, 409] width 89 height 14
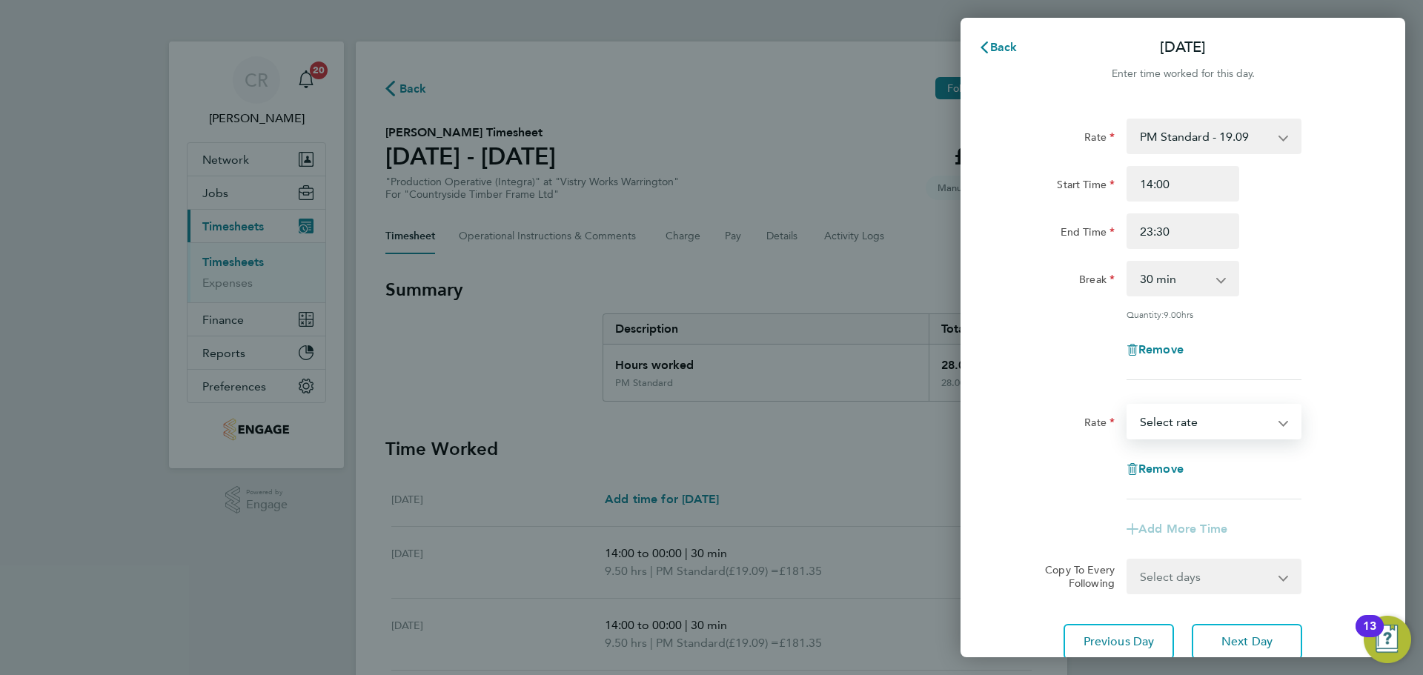
click at [1206, 411] on select "BONUS - 13.50 AM Standard - 17.80 PM Standard - 19.09 PM OT2 - 38.18 AM OT2 - 3…" at bounding box center [1205, 421] width 154 height 33
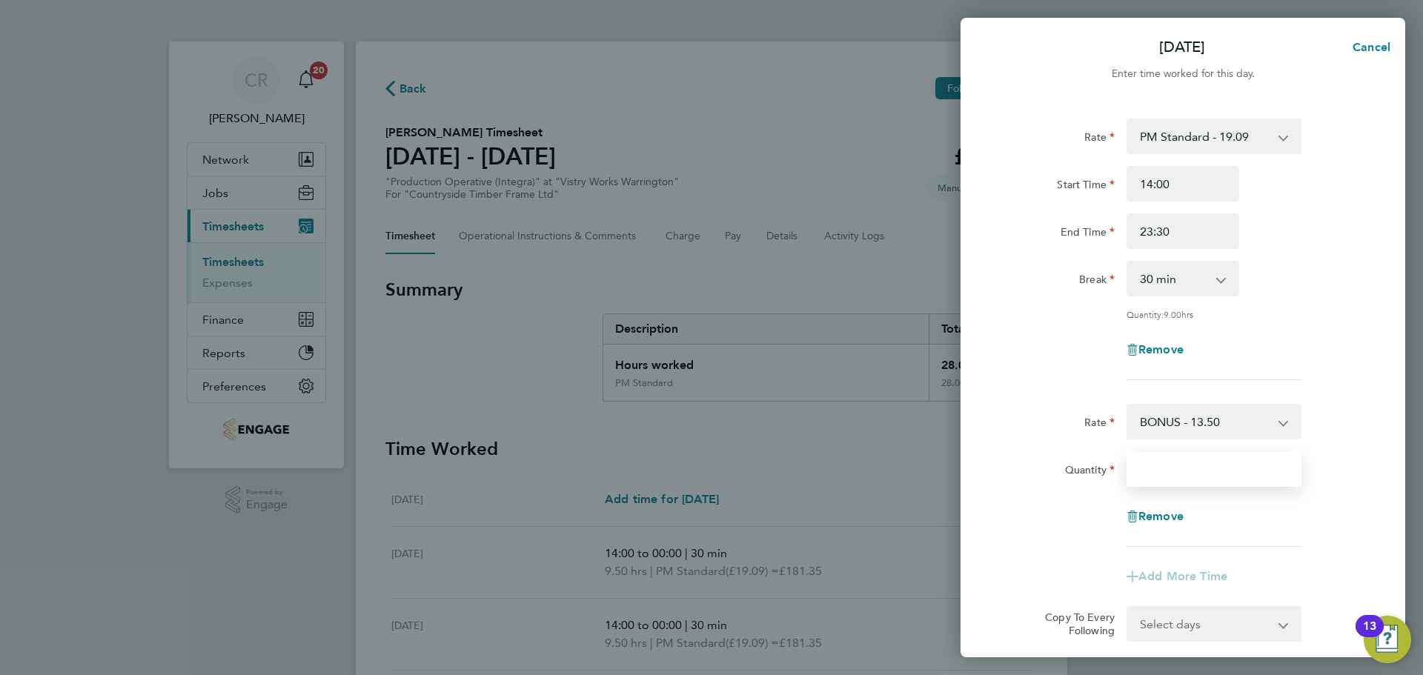
drag, startPoint x: 1192, startPoint y: 466, endPoint x: 1180, endPoint y: 460, distance: 13.9
click at [1191, 466] on input "Quantity" at bounding box center [1213, 469] width 175 height 36
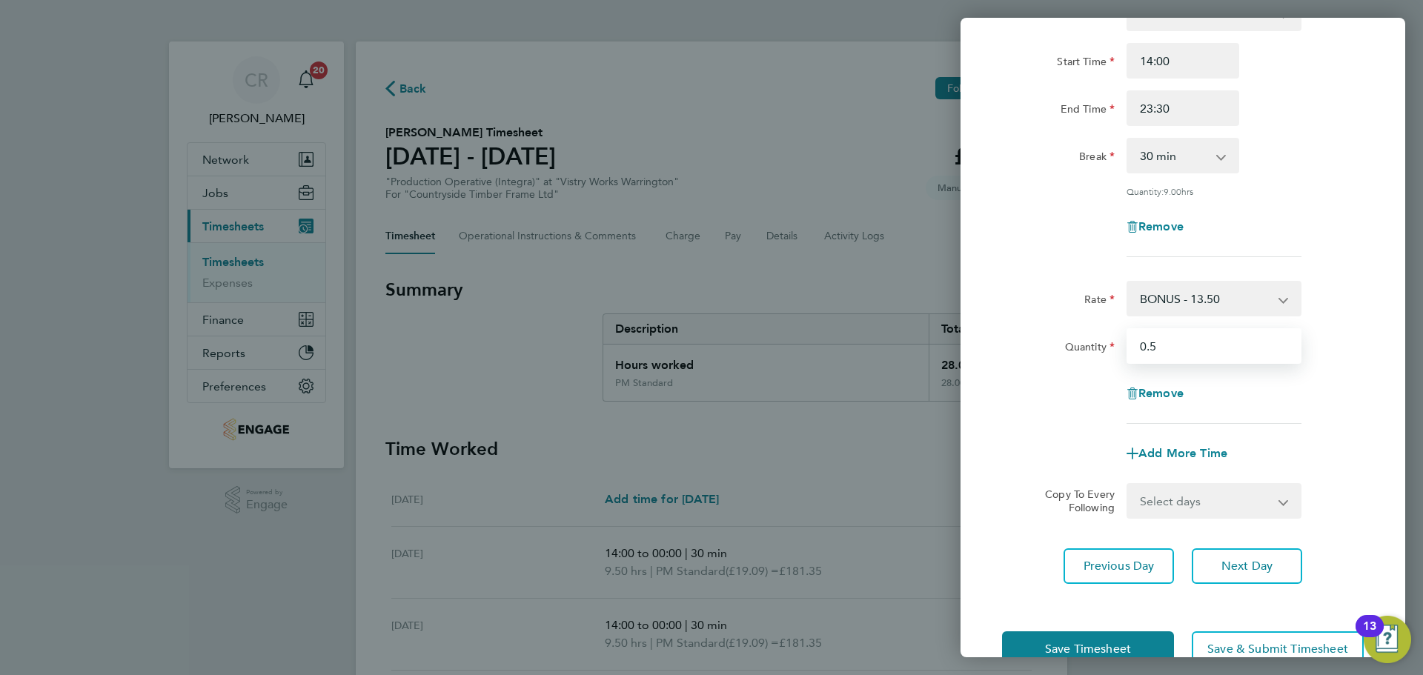
scroll to position [161, 0]
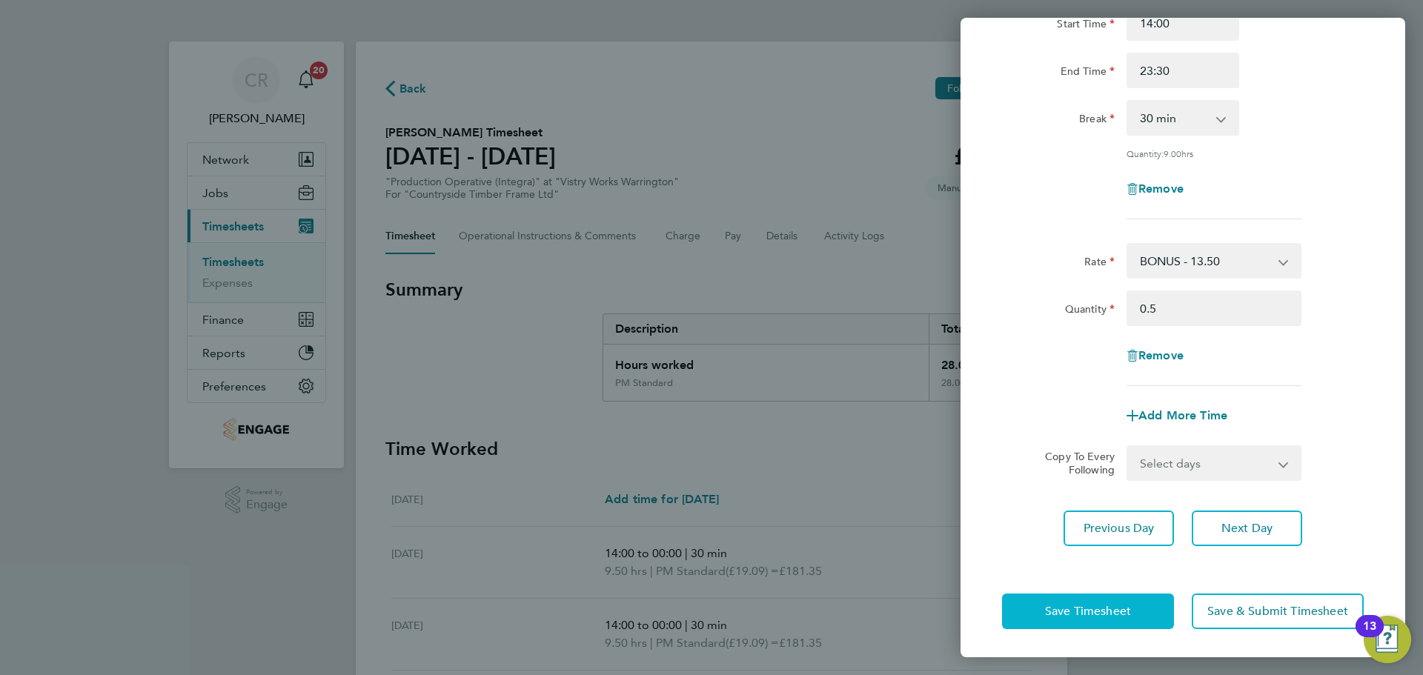
click at [1149, 605] on button "Save Timesheet" at bounding box center [1088, 612] width 172 height 36
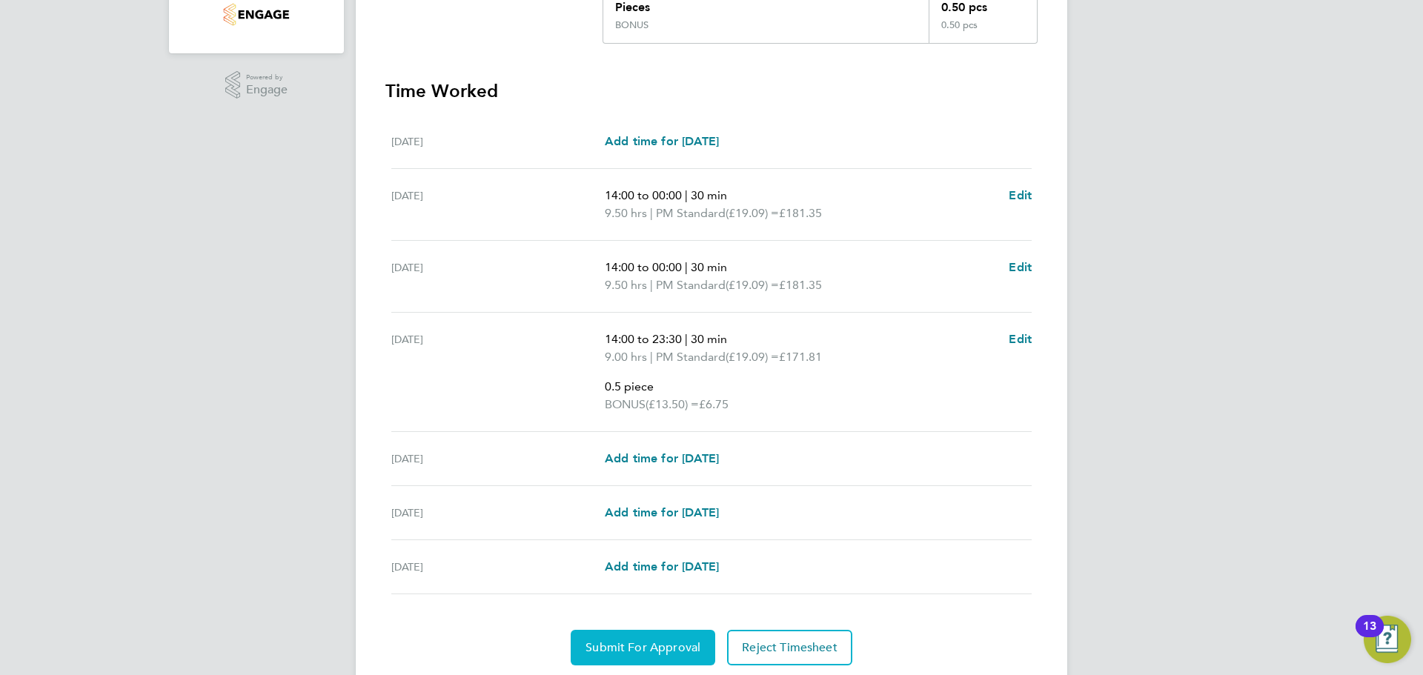
scroll to position [465, 0]
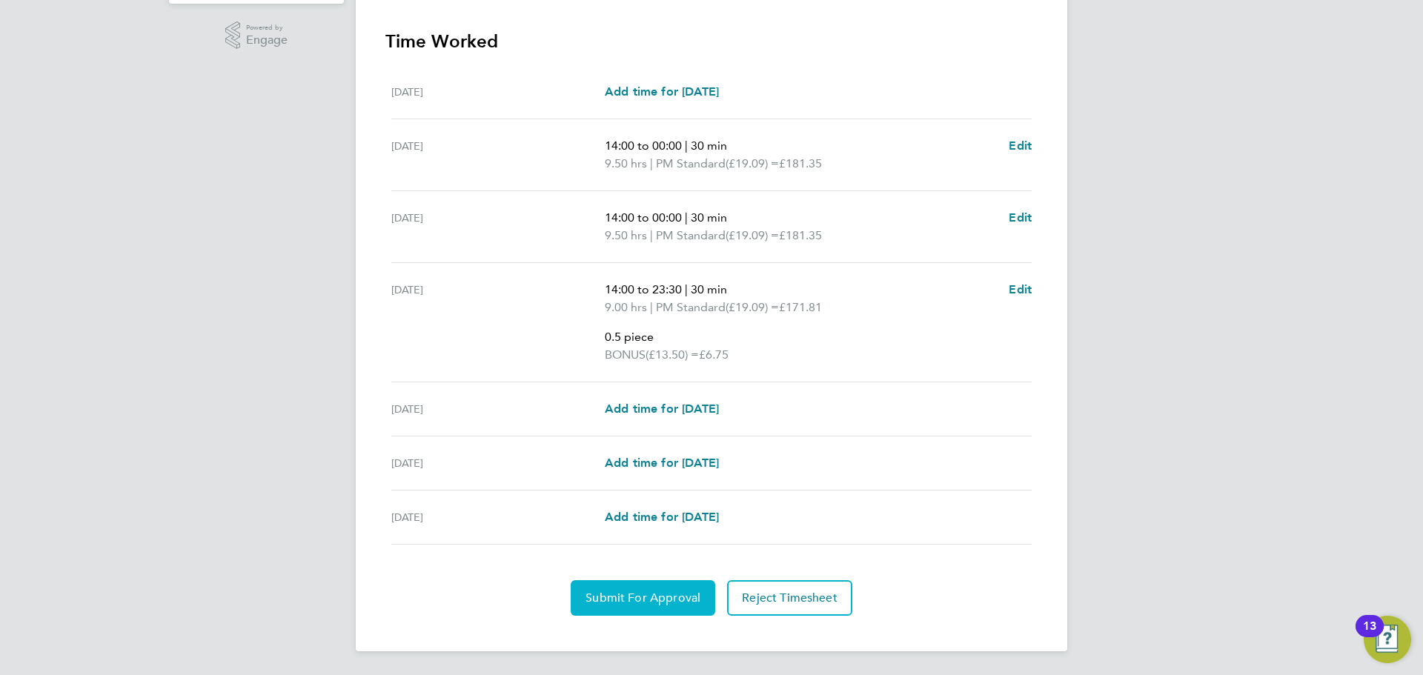
click at [683, 601] on span "Submit For Approval" at bounding box center [642, 598] width 115 height 15
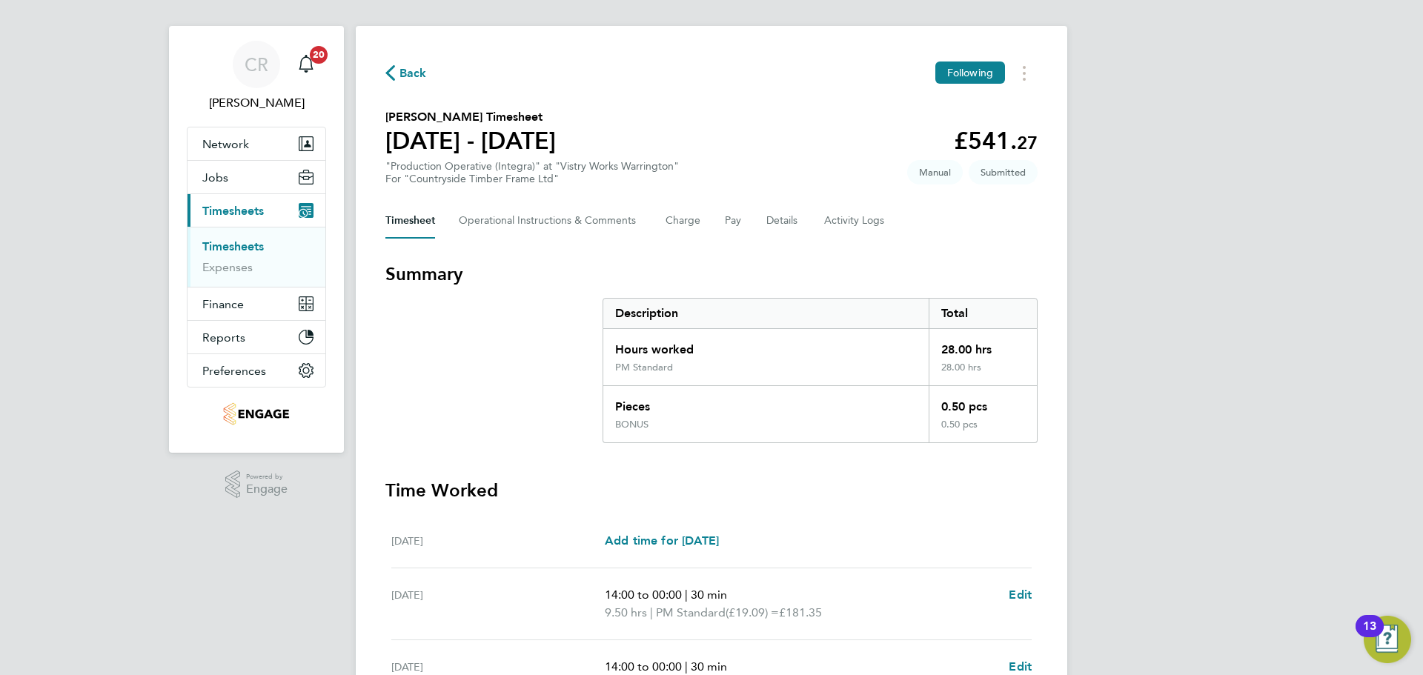
scroll to position [0, 0]
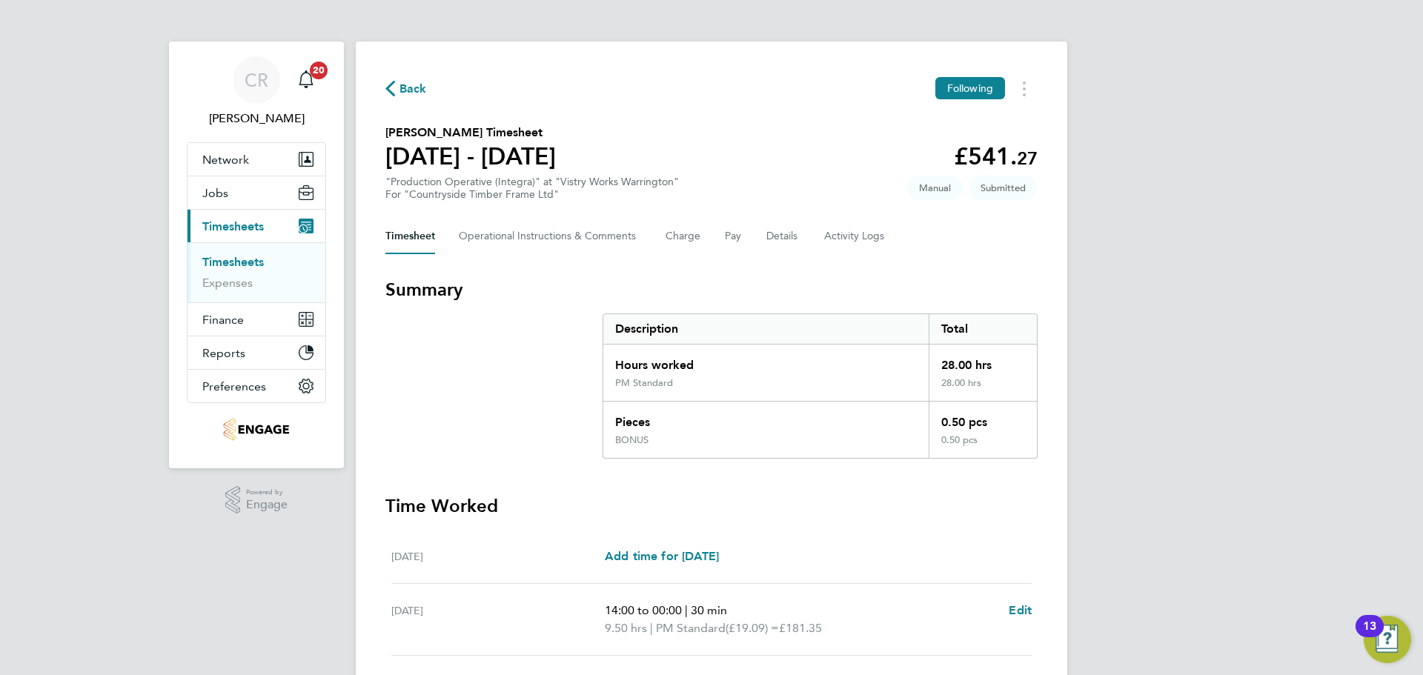
click at [403, 89] on span "Back" at bounding box center [412, 89] width 27 height 18
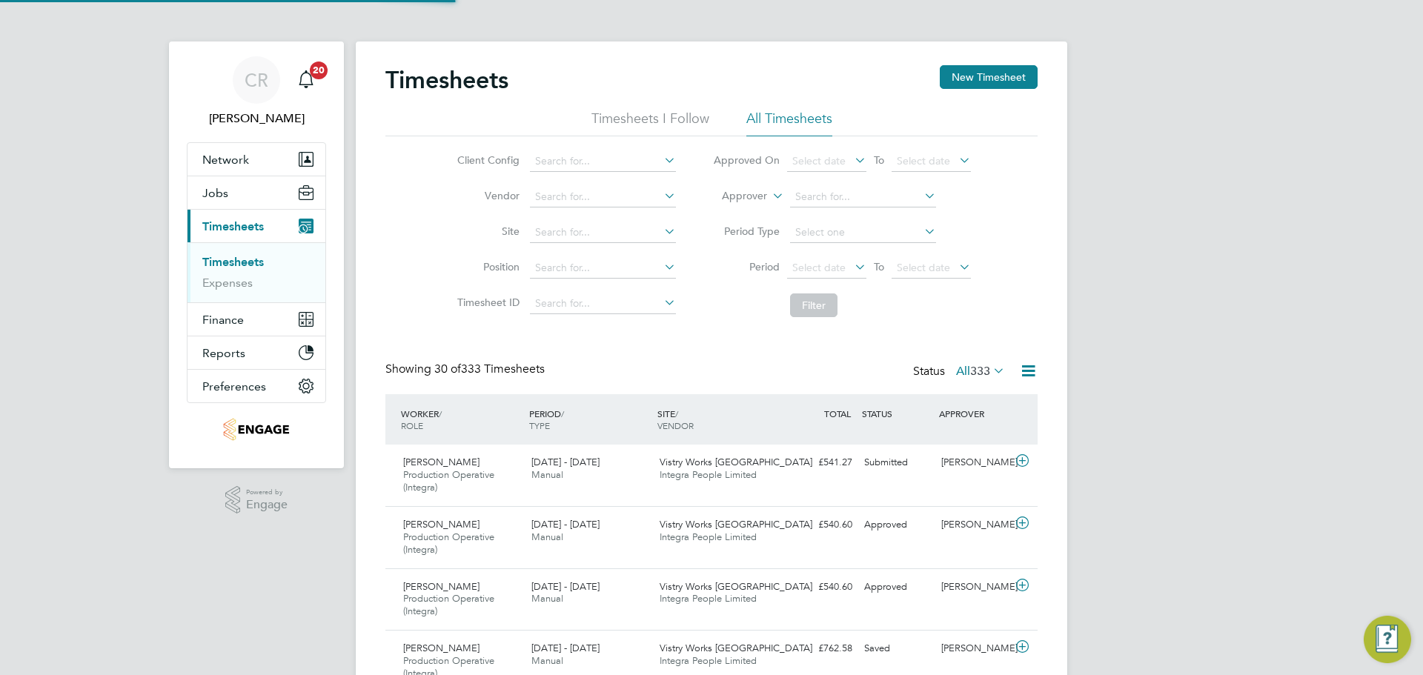
scroll to position [50, 129]
click at [975, 71] on button "New Timesheet" at bounding box center [989, 77] width 98 height 24
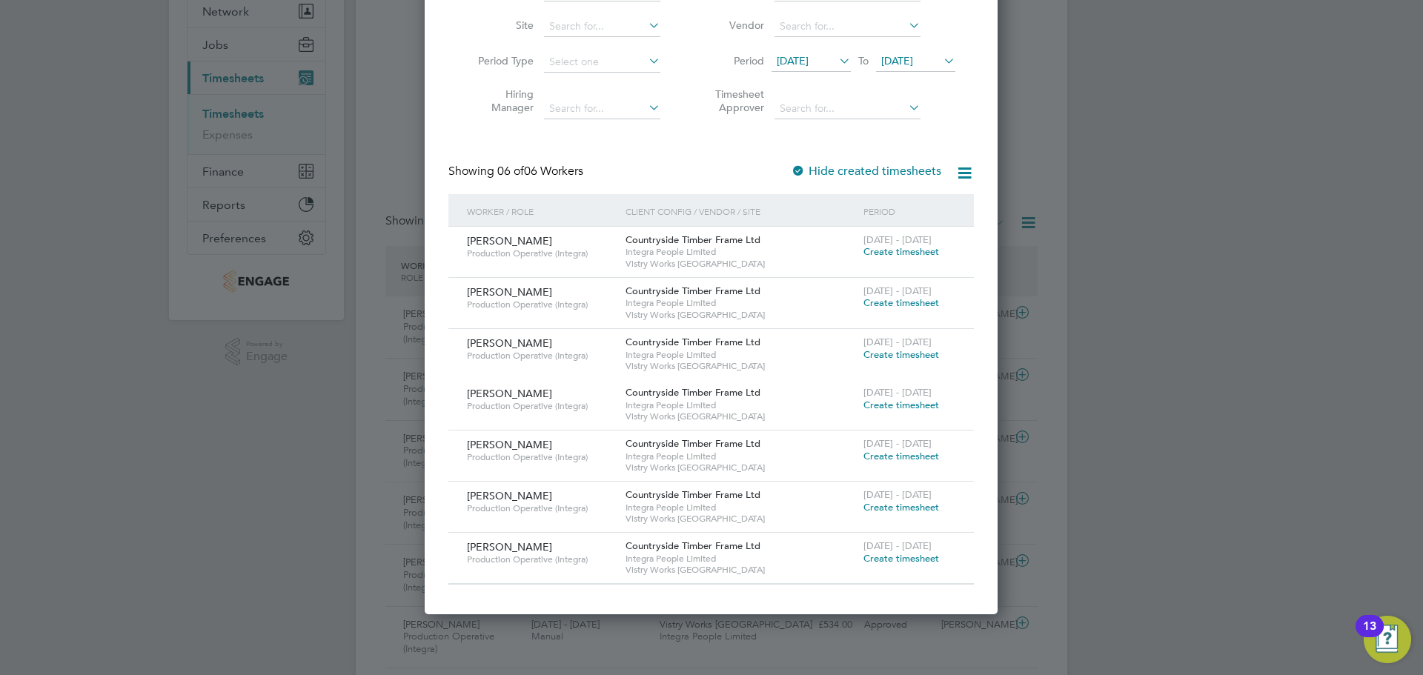
click at [895, 557] on span "Create timesheet" at bounding box center [901, 558] width 76 height 13
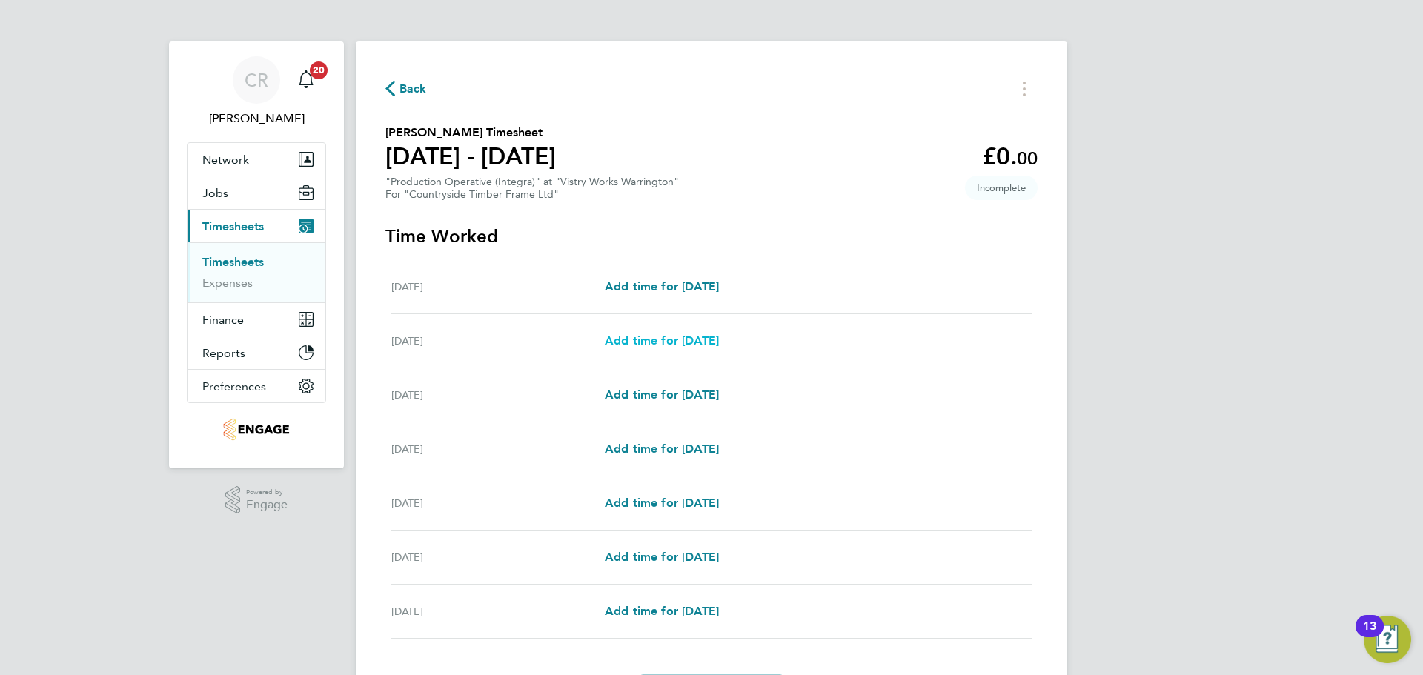
click at [693, 338] on span "Add time for Tue 26 Aug" at bounding box center [662, 340] width 114 height 14
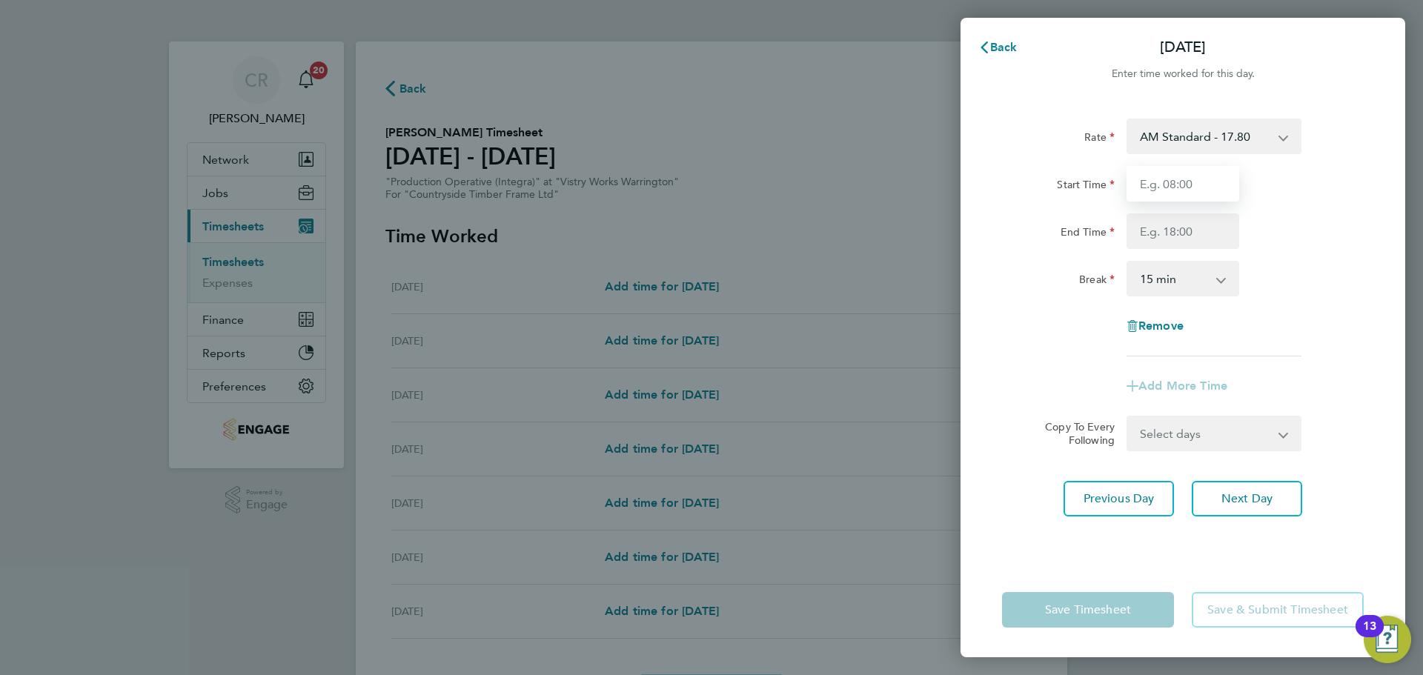
drag, startPoint x: 1199, startPoint y: 185, endPoint x: 1208, endPoint y: 199, distance: 17.3
click at [1199, 185] on input "Start Time" at bounding box center [1182, 184] width 113 height 36
drag, startPoint x: 1192, startPoint y: 188, endPoint x: 1111, endPoint y: 176, distance: 82.4
click at [1111, 176] on div "Start Time 14:00" at bounding box center [1183, 184] width 374 height 36
click at [1241, 192] on div at bounding box center [1183, 184] width 125 height 36
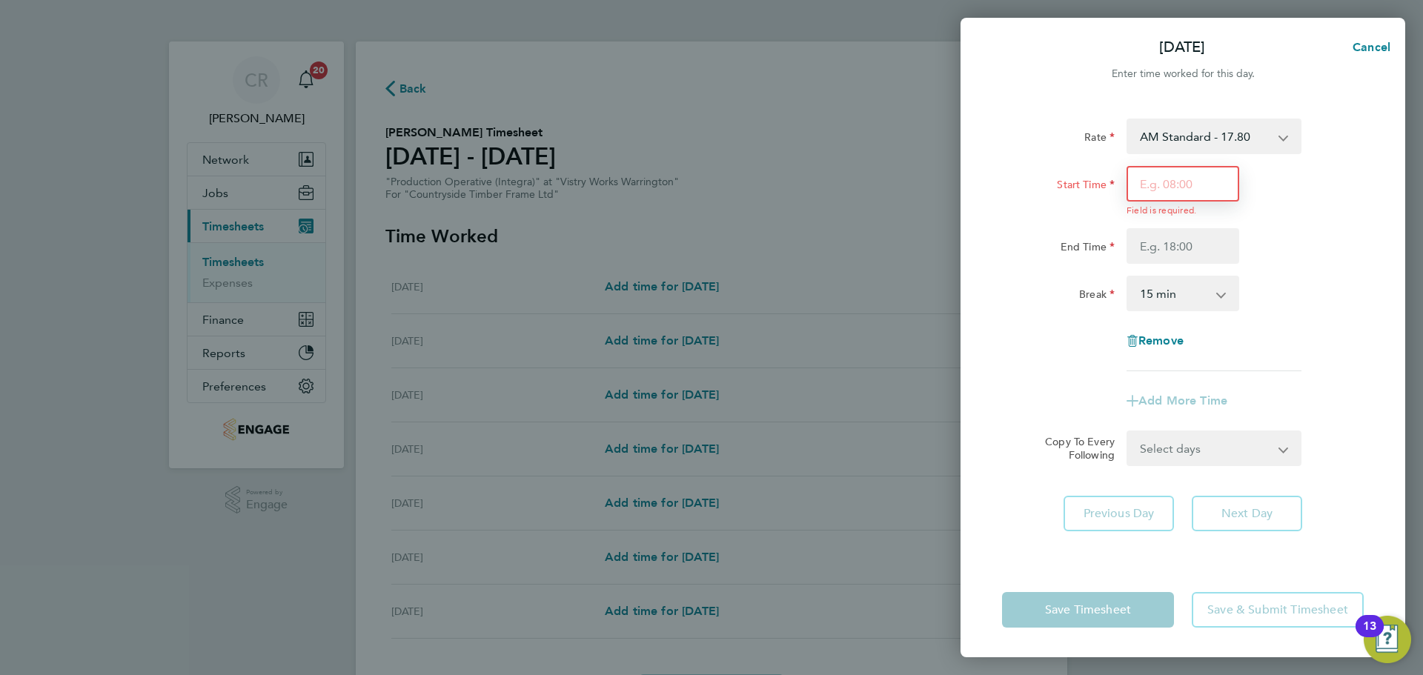
drag, startPoint x: 1185, startPoint y: 186, endPoint x: 1191, endPoint y: 201, distance: 16.0
click at [1185, 186] on input "Start Time" at bounding box center [1182, 184] width 113 height 36
click at [1192, 245] on input "End Time" at bounding box center [1182, 246] width 113 height 36
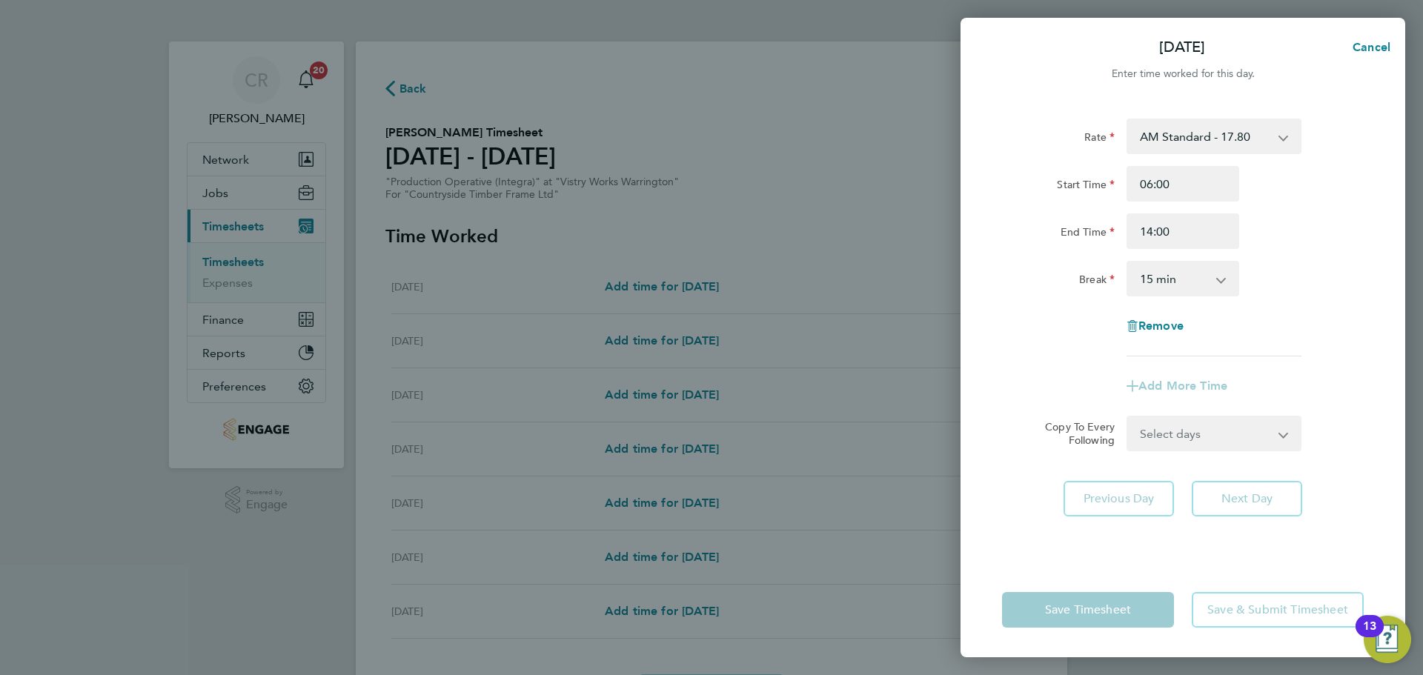
drag, startPoint x: 1191, startPoint y: 248, endPoint x: 1186, endPoint y: 290, distance: 41.7
click at [1186, 284] on select "0 min 15 min 30 min 45 min 60 min 75 min 90 min" at bounding box center [1174, 278] width 92 height 33
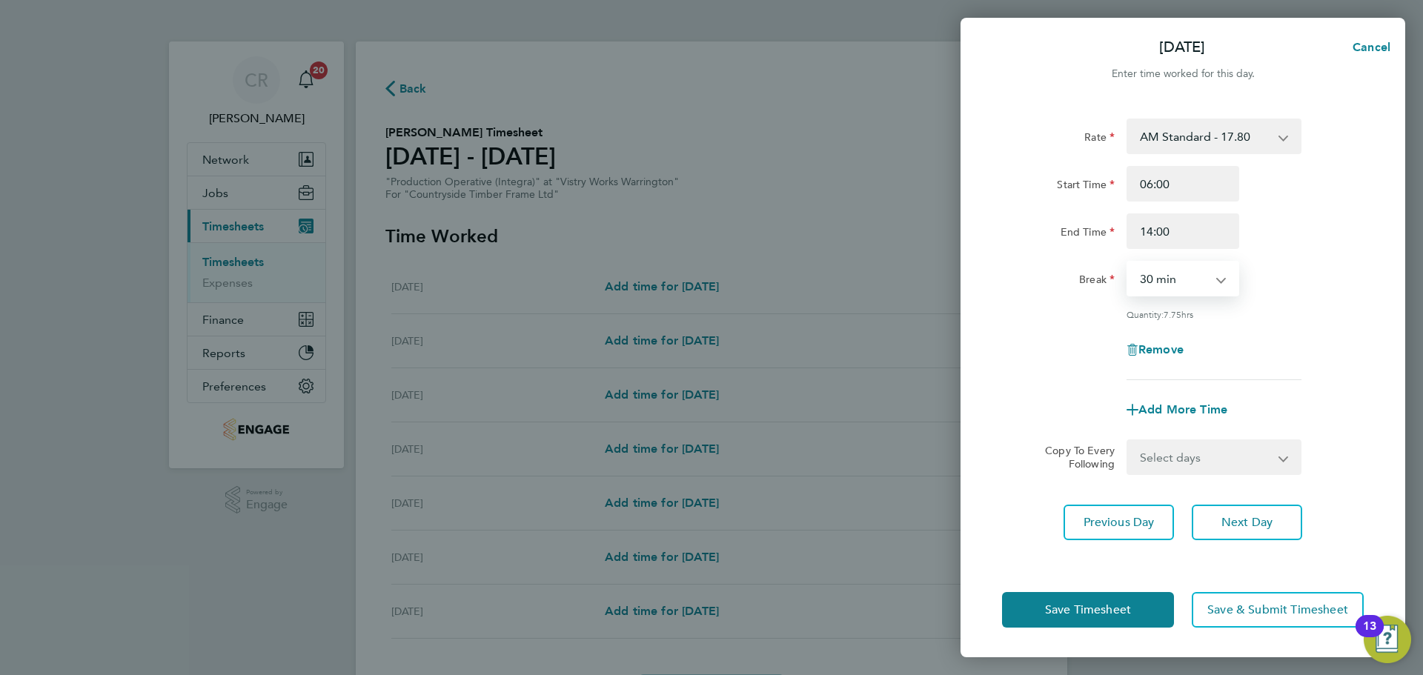
click at [1128, 262] on select "0 min 15 min 30 min 45 min 60 min 75 min 90 min" at bounding box center [1174, 278] width 92 height 33
click at [1152, 615] on button "Save Timesheet" at bounding box center [1088, 610] width 172 height 36
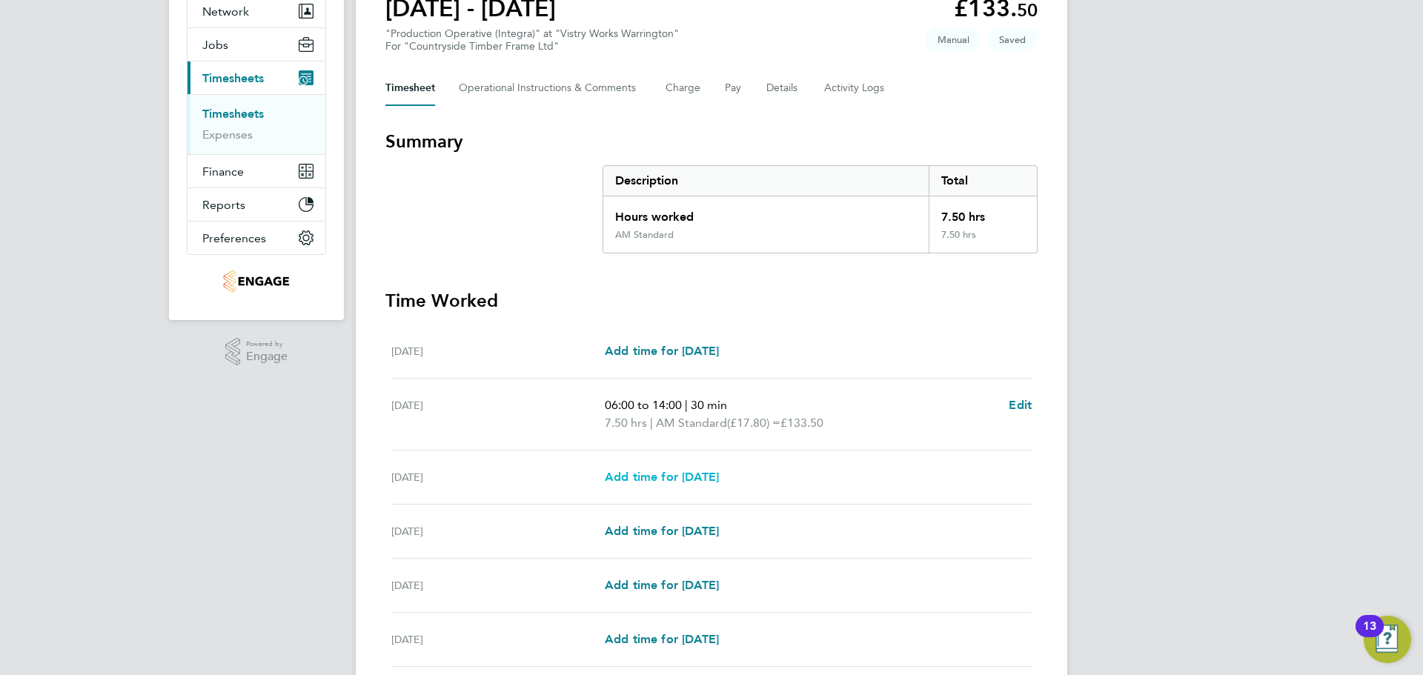
click at [719, 477] on span "Add time for Wed 27 Aug" at bounding box center [662, 477] width 114 height 14
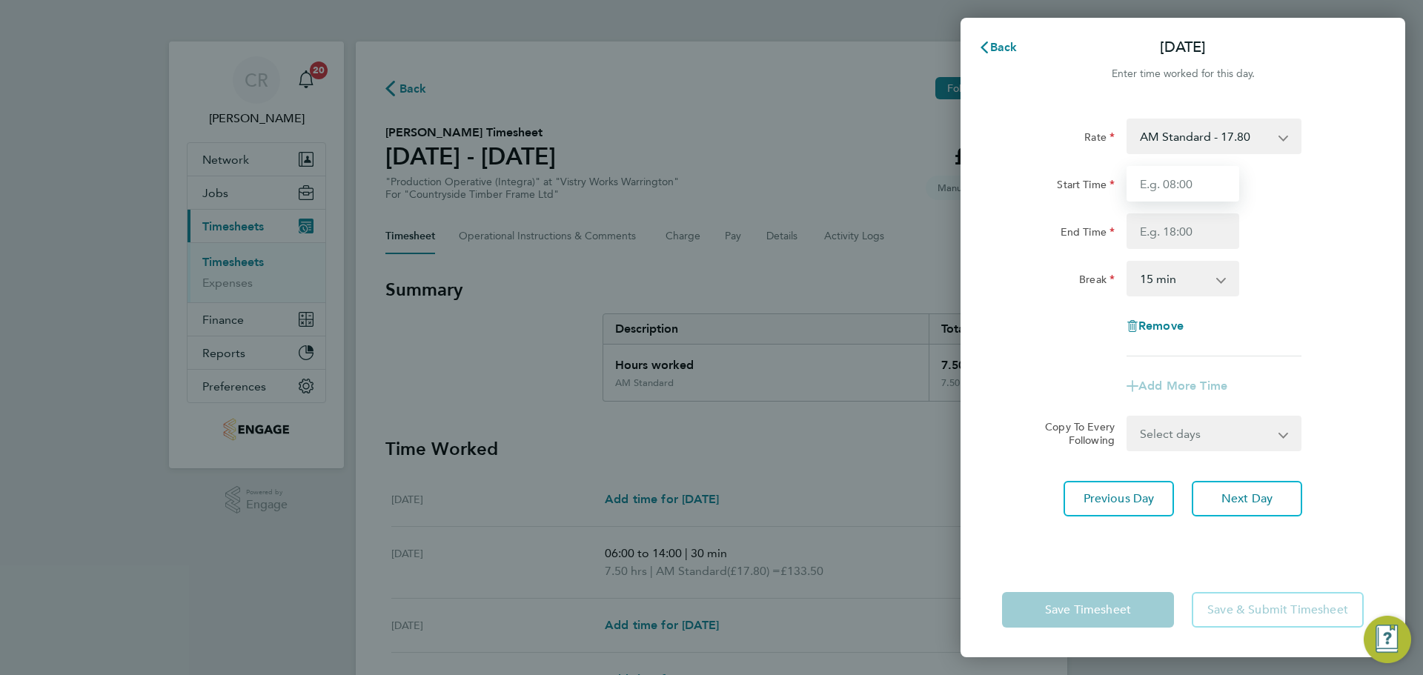
click at [1219, 176] on input "Start Time" at bounding box center [1182, 184] width 113 height 36
click at [1206, 234] on input "End Time" at bounding box center [1182, 231] width 113 height 36
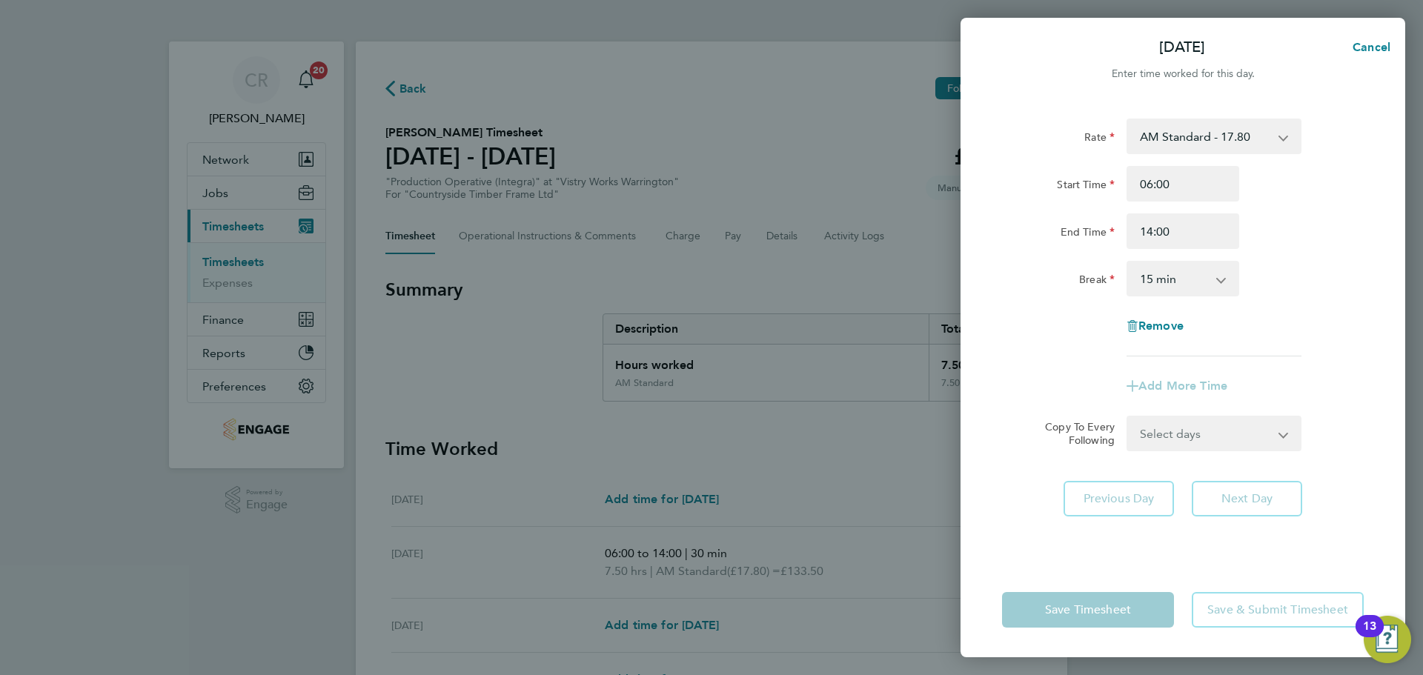
click at [1201, 278] on select "0 min 15 min 30 min 45 min 60 min 75 min 90 min" at bounding box center [1174, 278] width 92 height 33
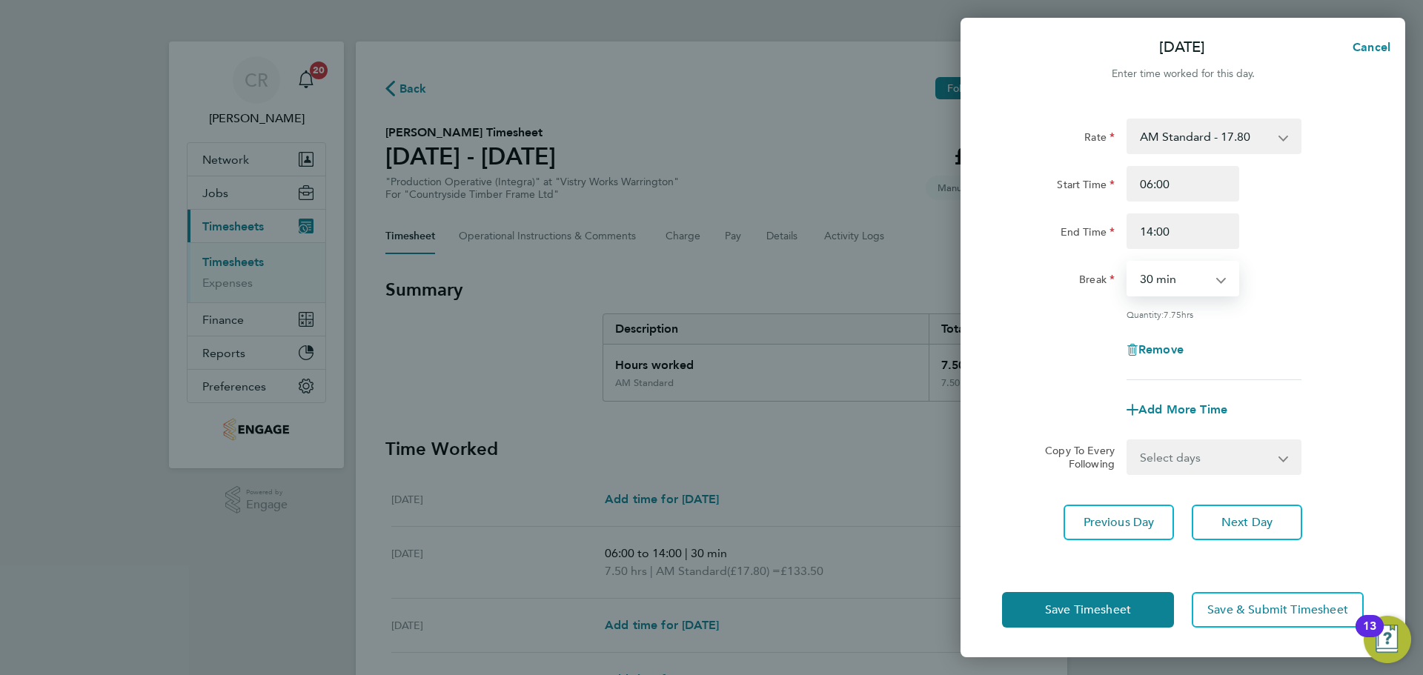
click at [1128, 262] on select "0 min 15 min 30 min 45 min 60 min 75 min 90 min" at bounding box center [1174, 278] width 92 height 33
click at [1149, 593] on button "Save Timesheet" at bounding box center [1088, 610] width 172 height 36
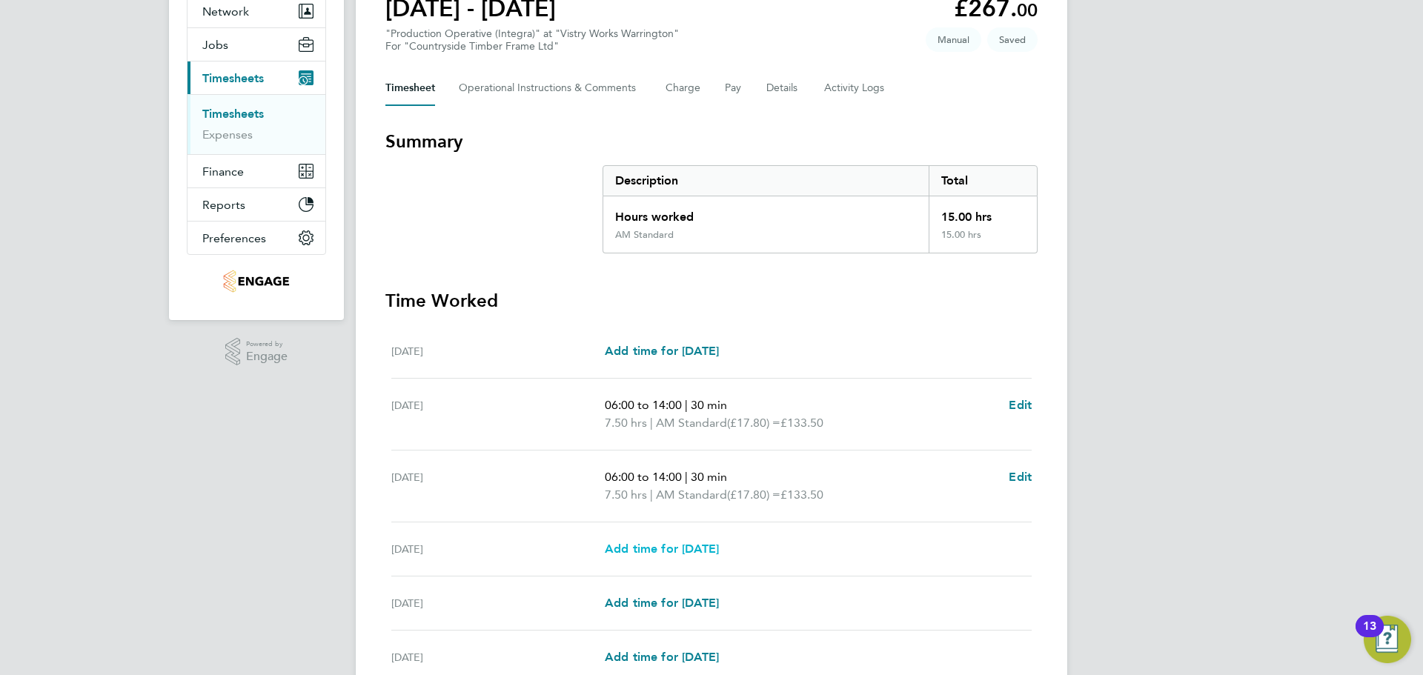
click at [719, 543] on span "Add time for Thu 28 Aug" at bounding box center [662, 549] width 114 height 14
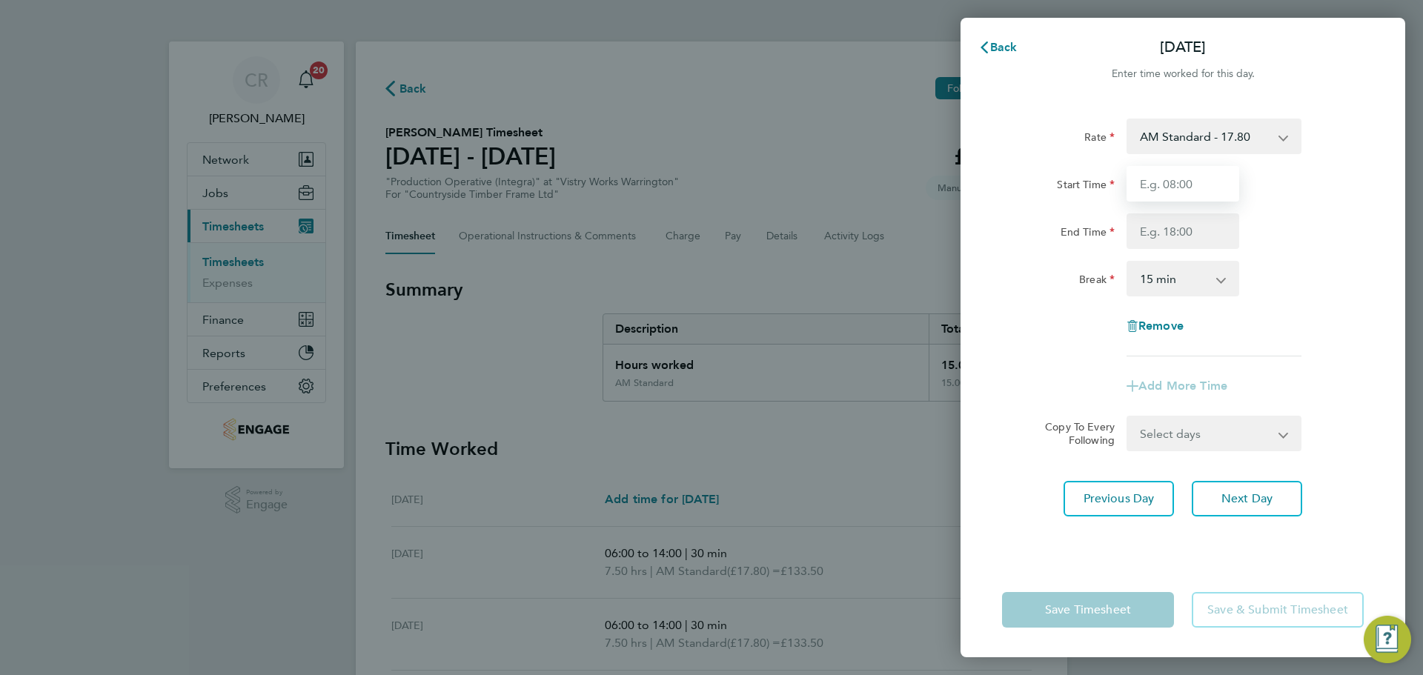
click at [1188, 190] on input "Start Time" at bounding box center [1182, 184] width 113 height 36
click at [1202, 228] on input "End Time" at bounding box center [1182, 231] width 113 height 36
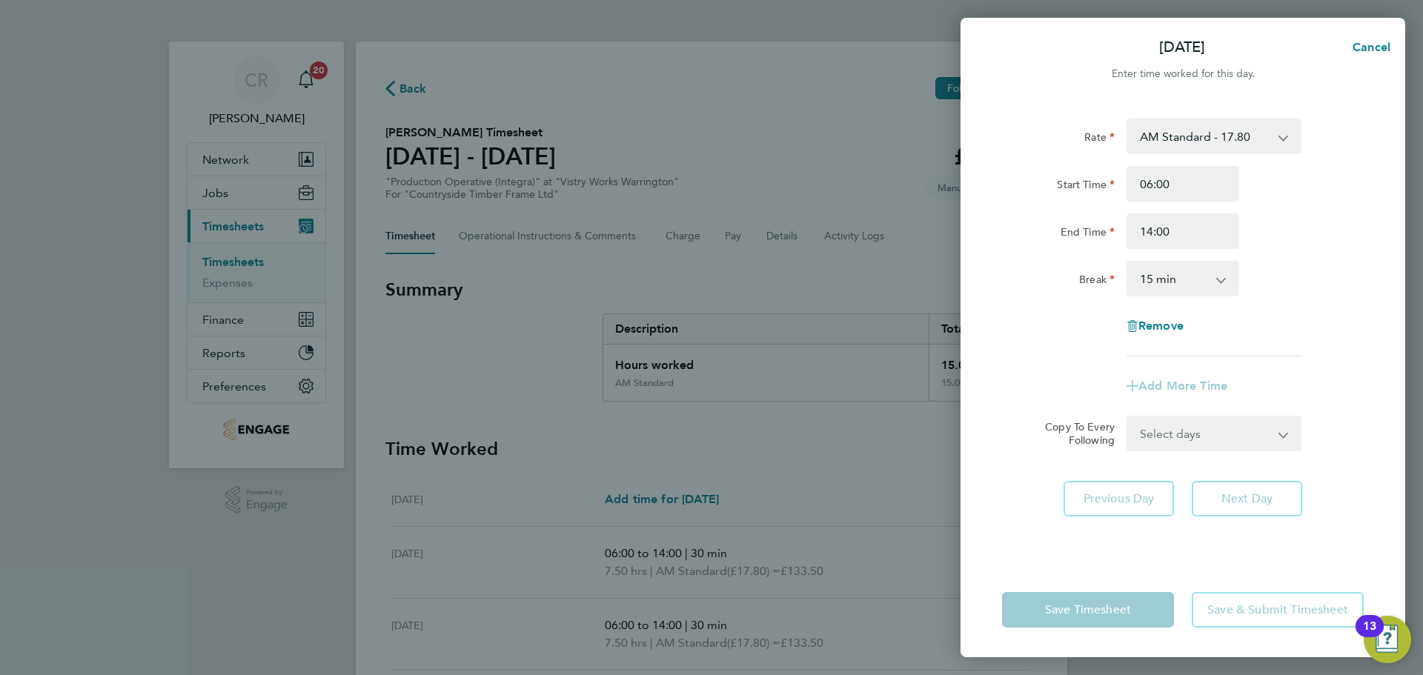
click at [1201, 276] on select "0 min 15 min 30 min 45 min 60 min 75 min 90 min" at bounding box center [1174, 278] width 92 height 33
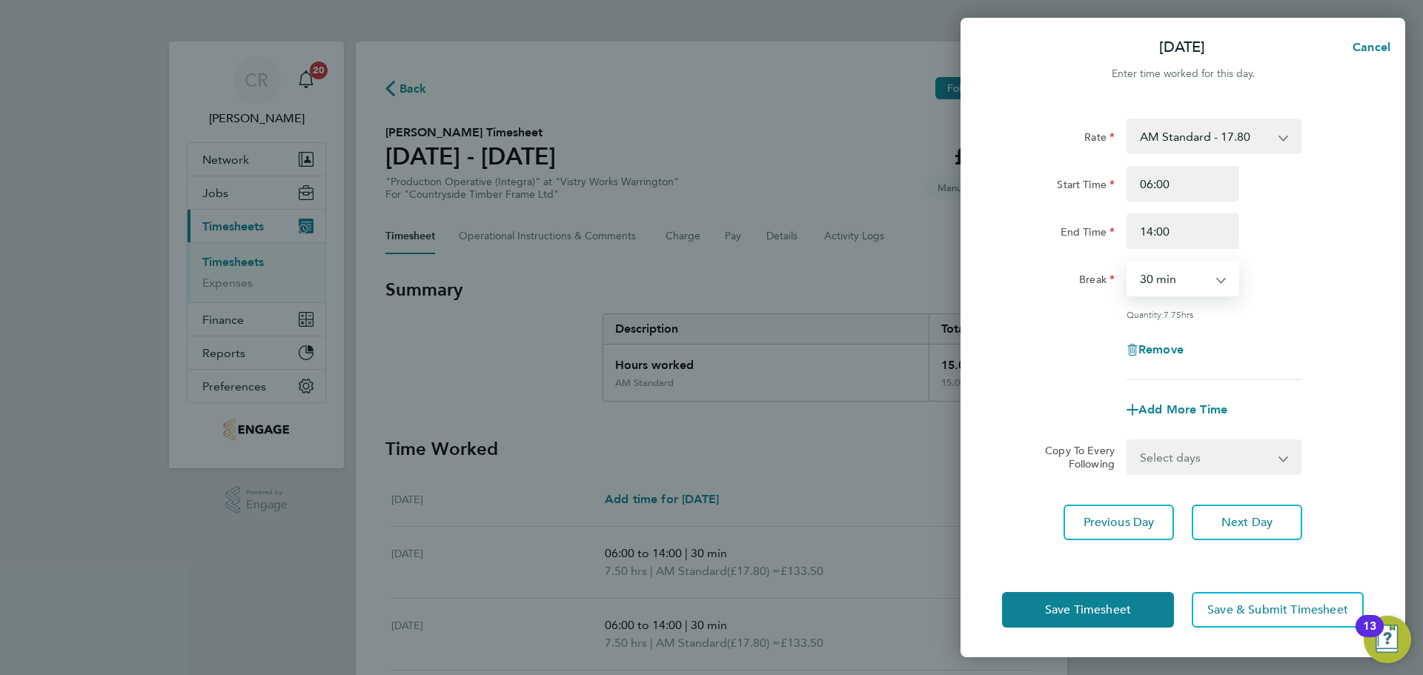
click at [1128, 262] on select "0 min 15 min 30 min 45 min 60 min 75 min 90 min" at bounding box center [1174, 278] width 92 height 33
click at [1136, 598] on button "Save Timesheet" at bounding box center [1088, 610] width 172 height 36
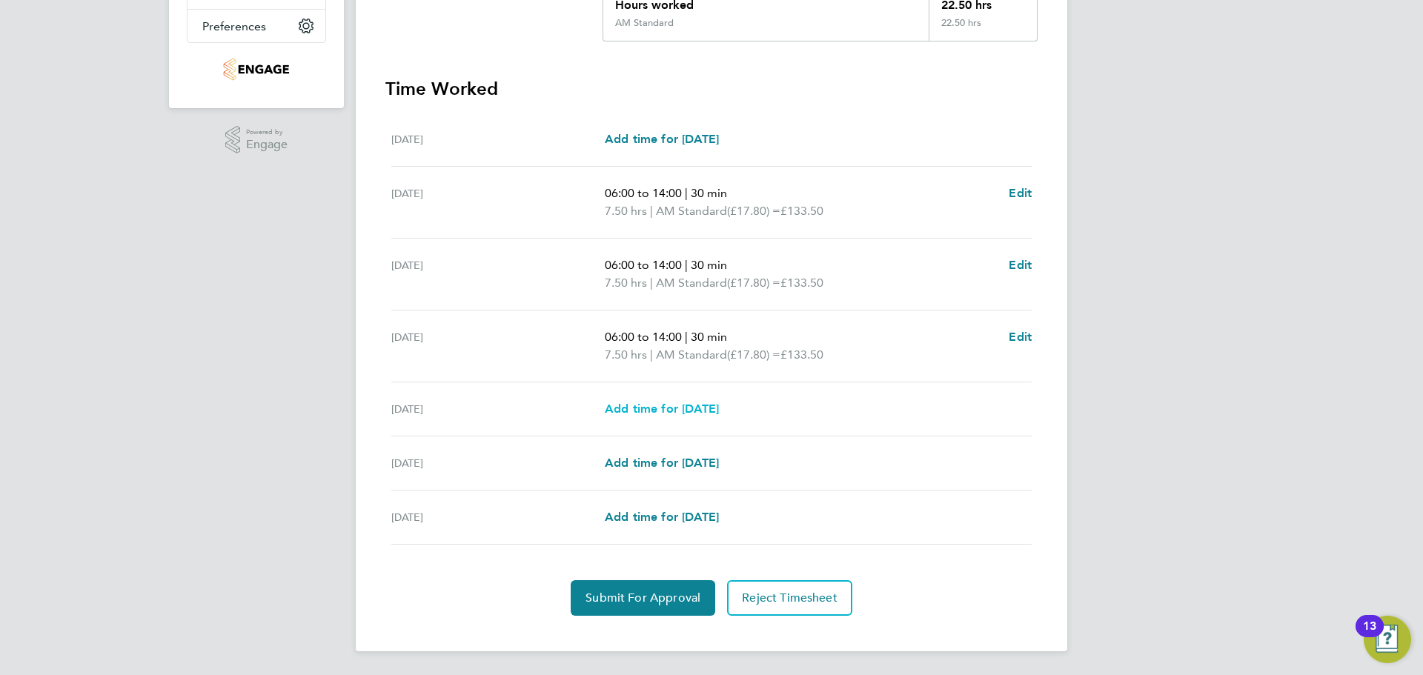
click at [697, 414] on span "Add time for Fri 29 Aug" at bounding box center [662, 409] width 114 height 14
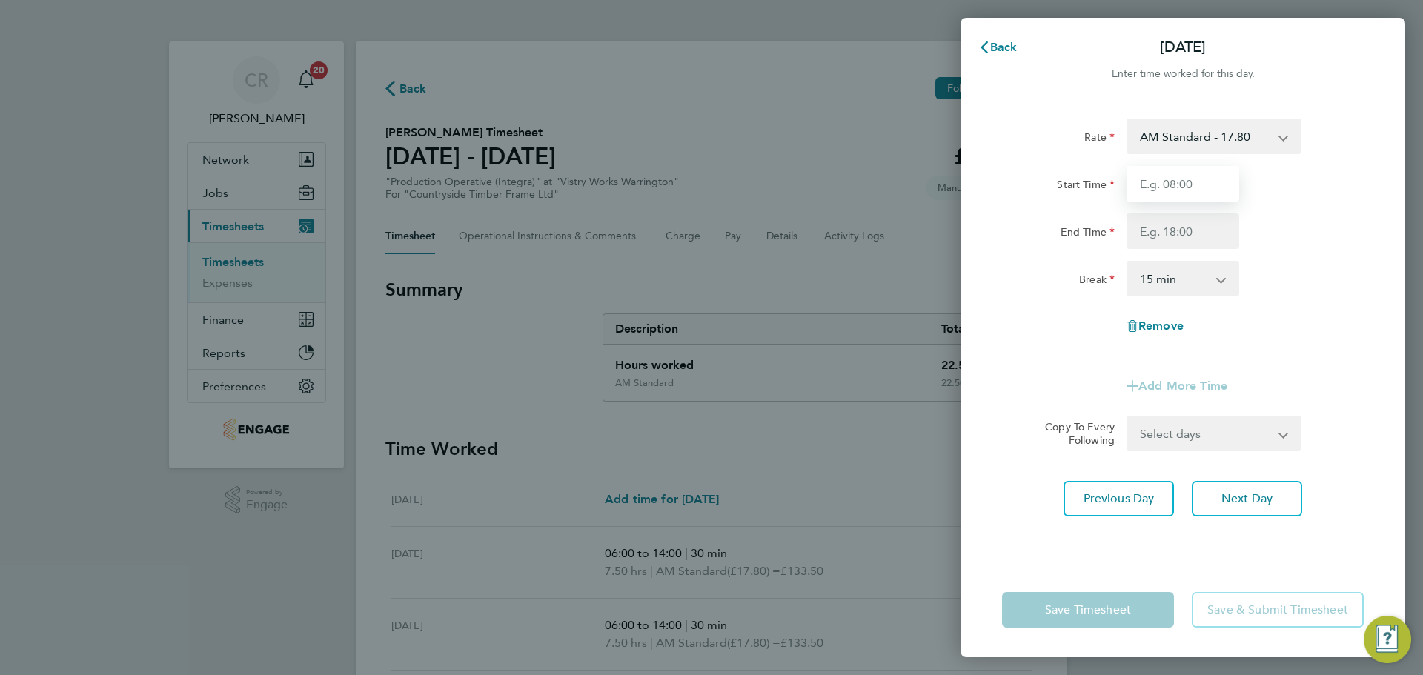
click at [1210, 172] on input "Start Time" at bounding box center [1182, 184] width 113 height 36
drag, startPoint x: 1199, startPoint y: 228, endPoint x: 1201, endPoint y: 239, distance: 10.6
click at [1199, 228] on input "End Time" at bounding box center [1182, 231] width 113 height 36
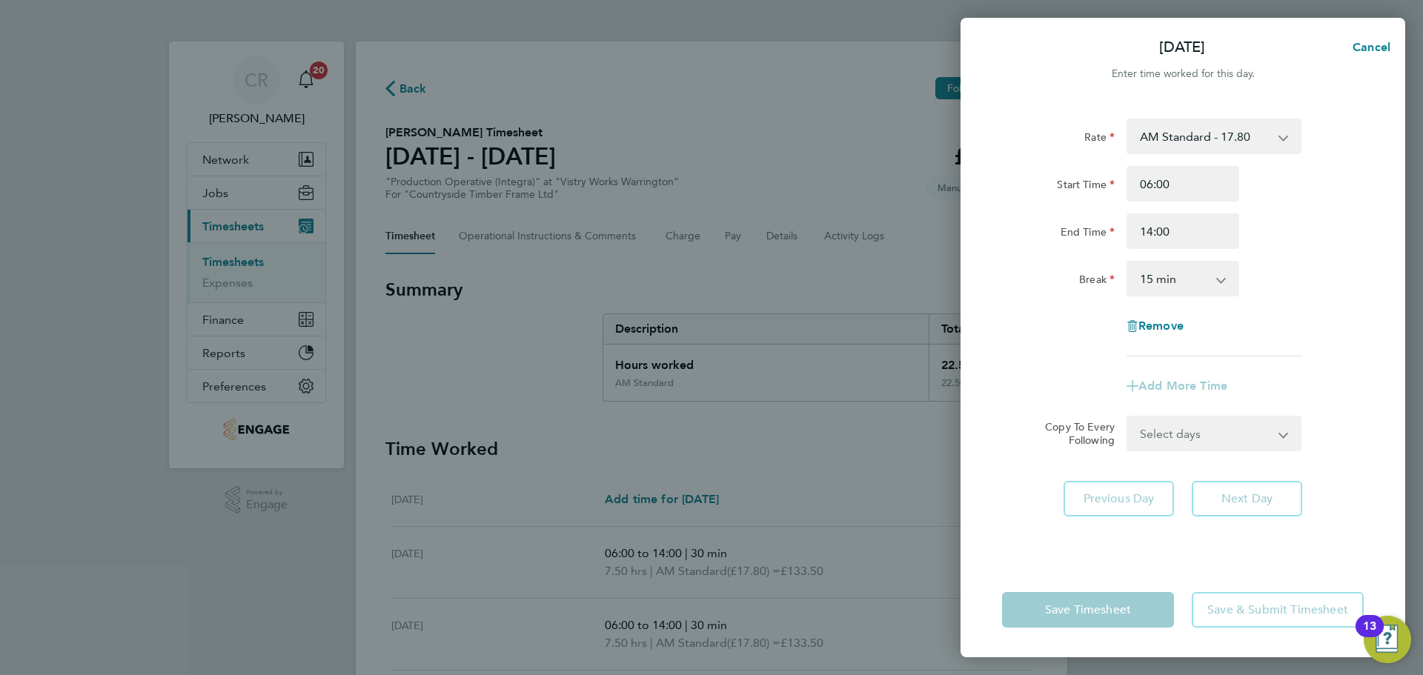
click at [1201, 280] on select "0 min 15 min 30 min 45 min 60 min 75 min 90 min" at bounding box center [1174, 278] width 92 height 33
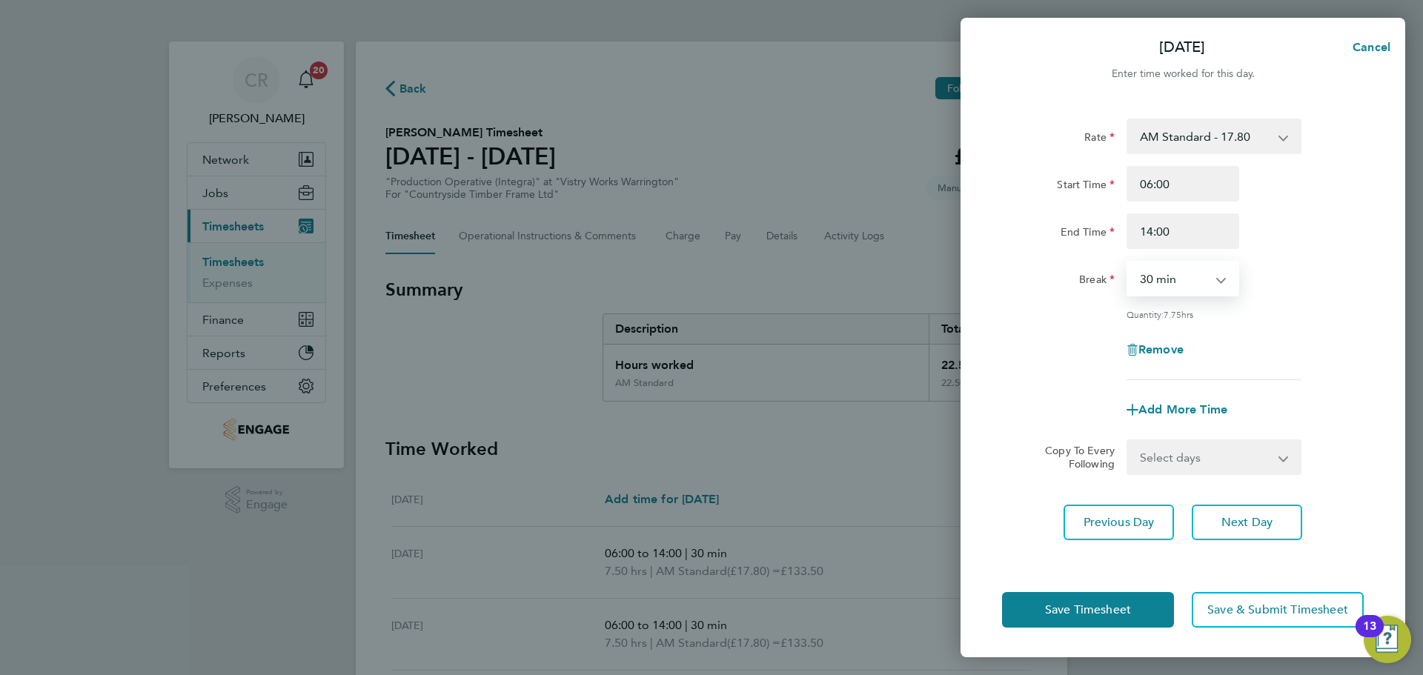
click at [1128, 262] on select "0 min 15 min 30 min 45 min 60 min 75 min 90 min" at bounding box center [1174, 278] width 92 height 33
click at [1145, 614] on button "Save Timesheet" at bounding box center [1088, 610] width 172 height 36
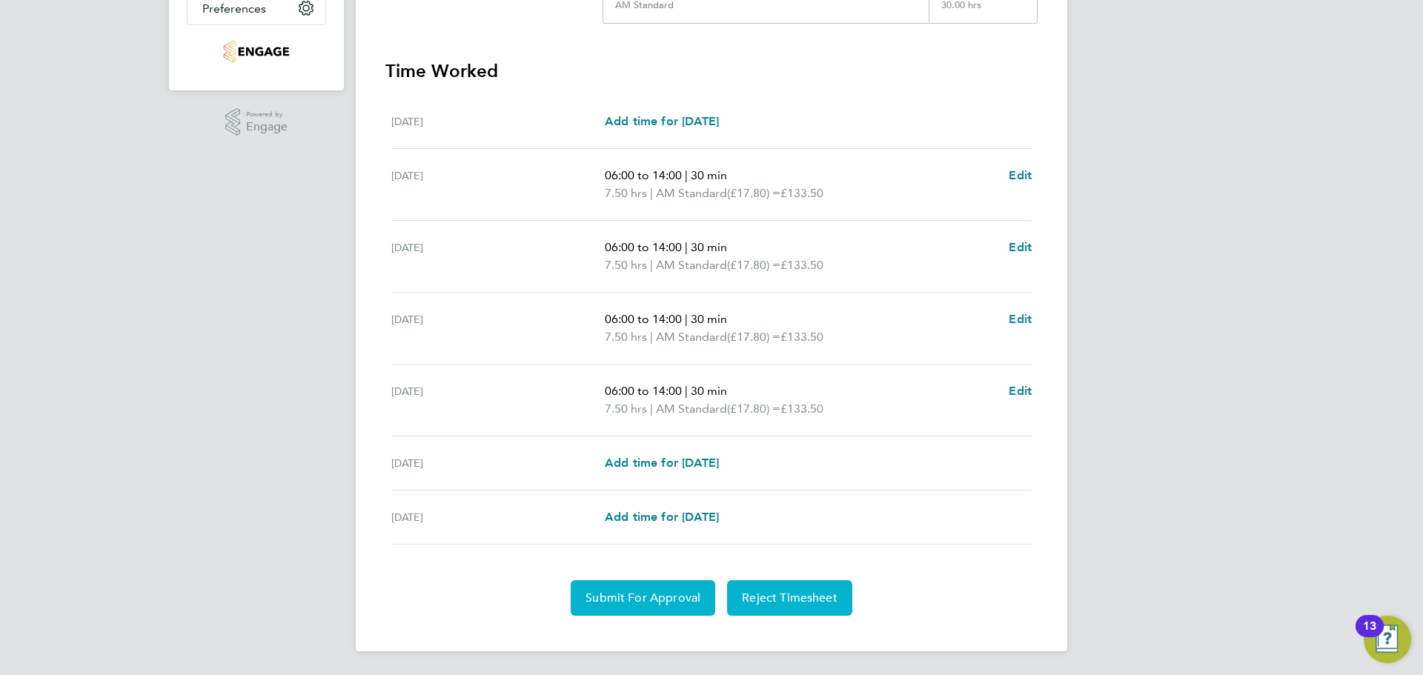
click at [686, 597] on span "Submit For Approval" at bounding box center [642, 598] width 115 height 15
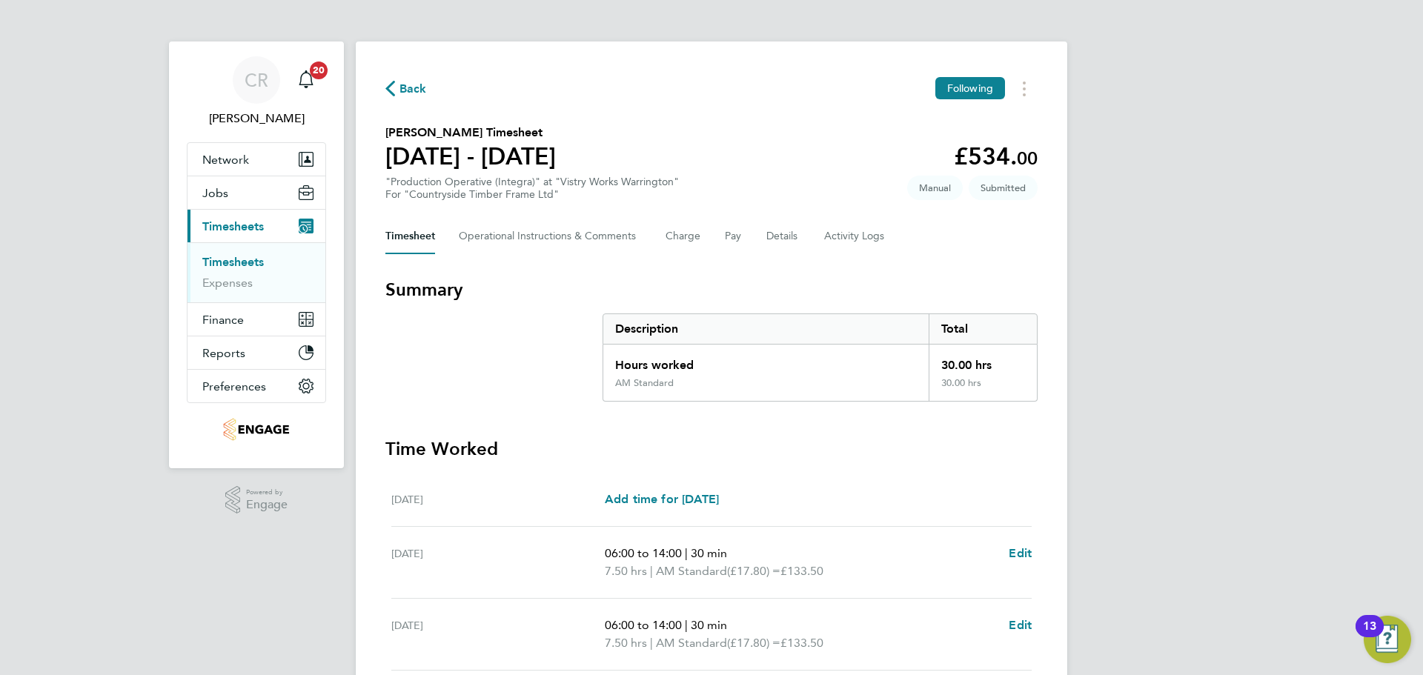
click at [408, 88] on span "Back" at bounding box center [412, 89] width 27 height 18
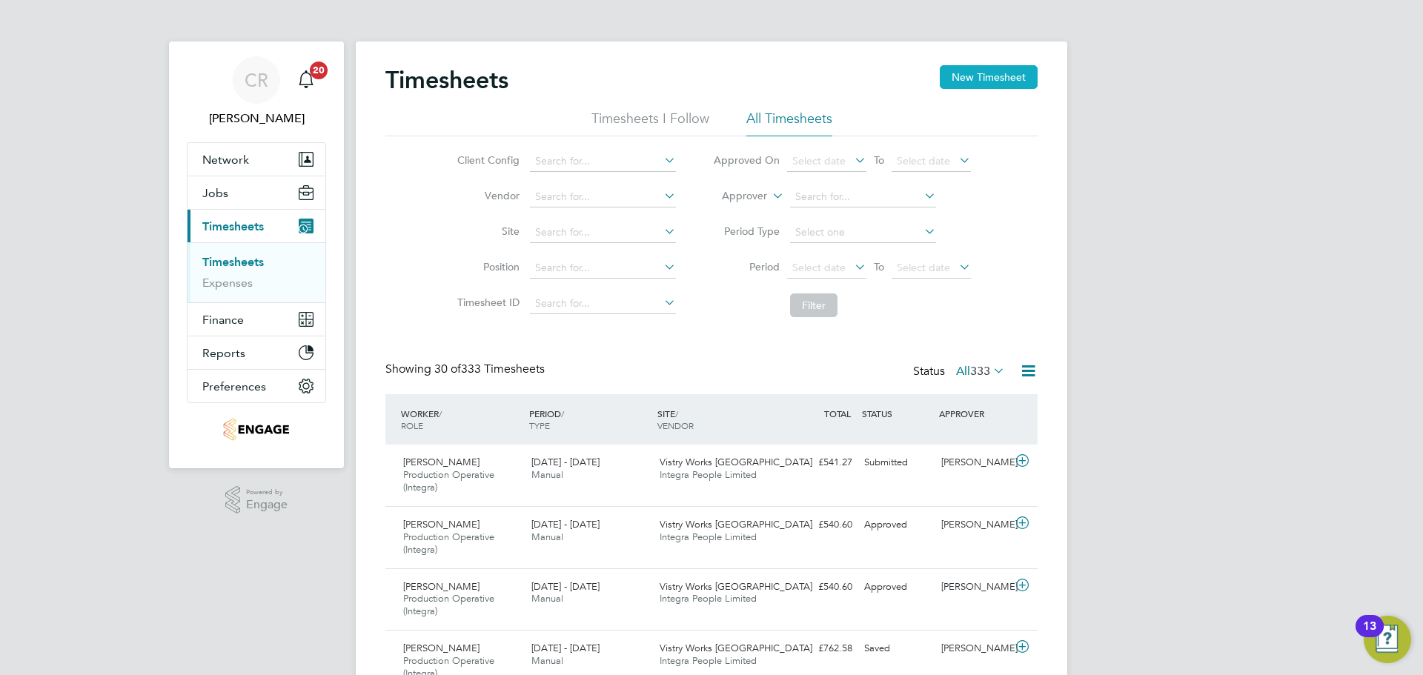
click at [984, 82] on button "New Timesheet" at bounding box center [989, 77] width 98 height 24
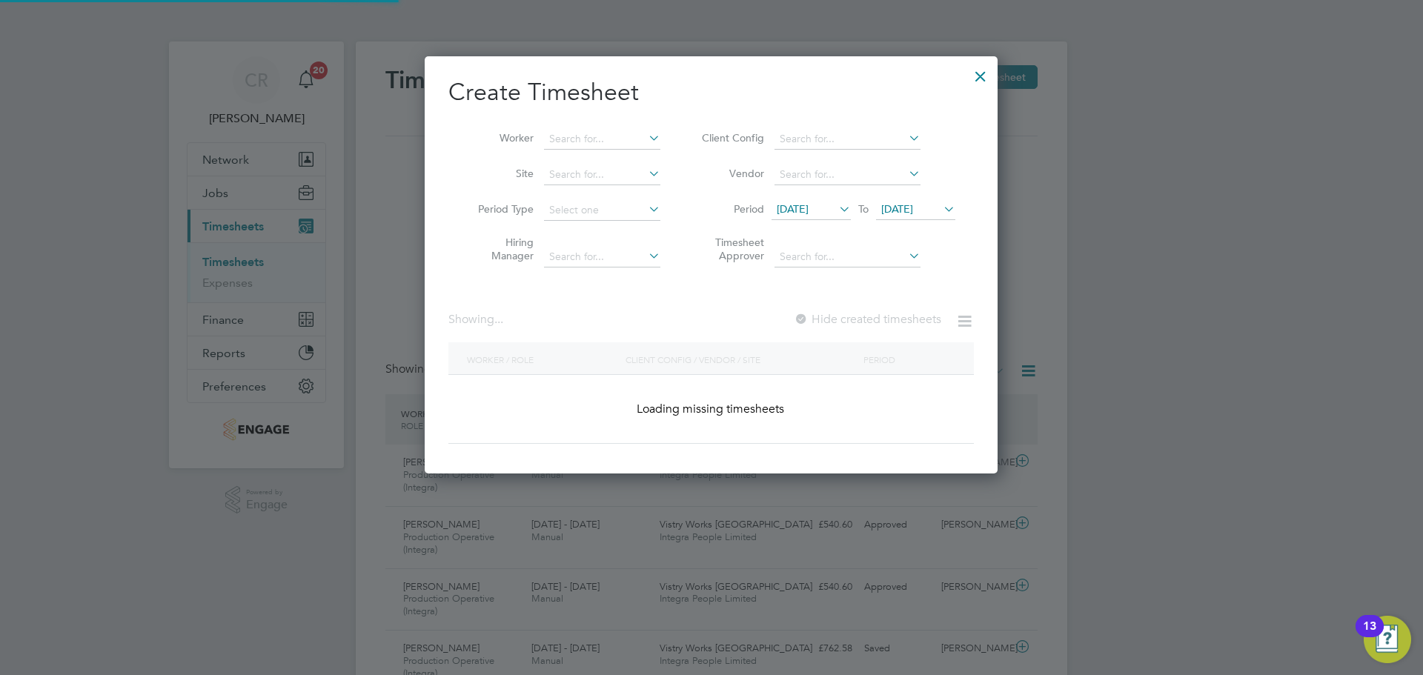
scroll to position [655, 574]
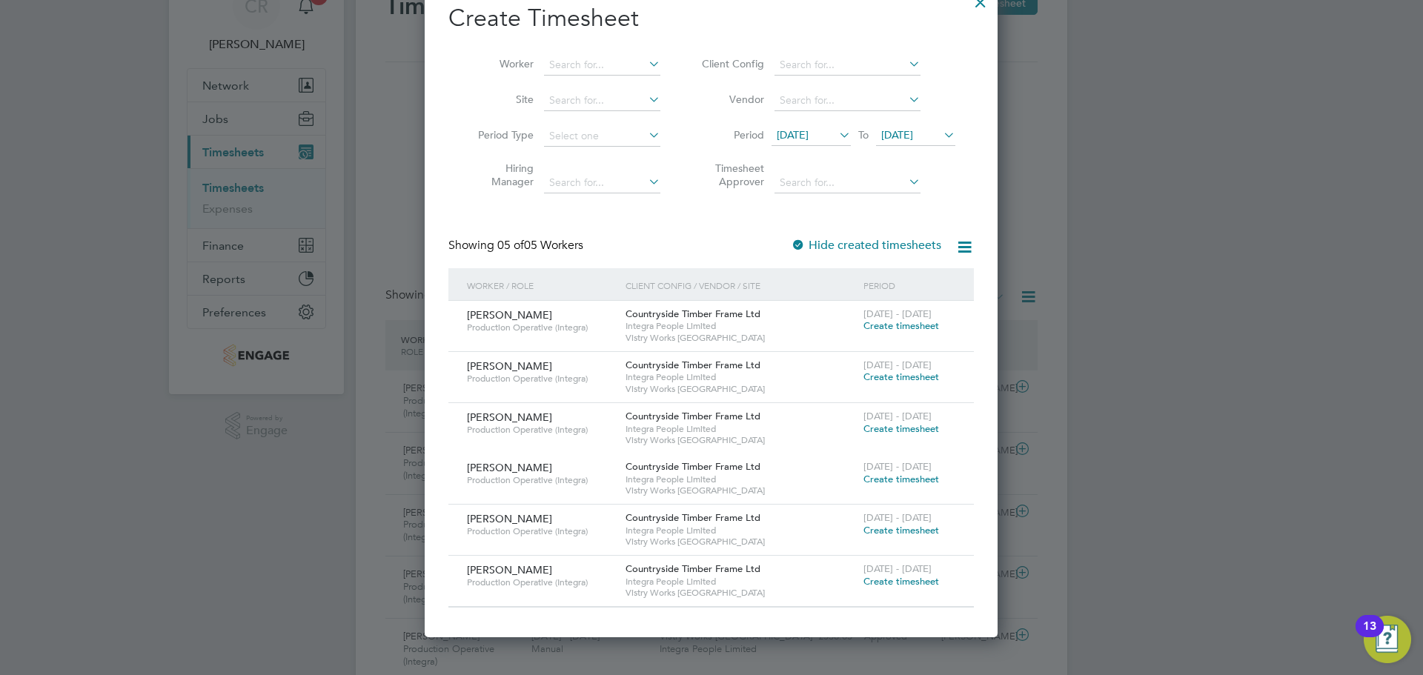
click at [889, 529] on span "Create timesheet" at bounding box center [901, 530] width 76 height 13
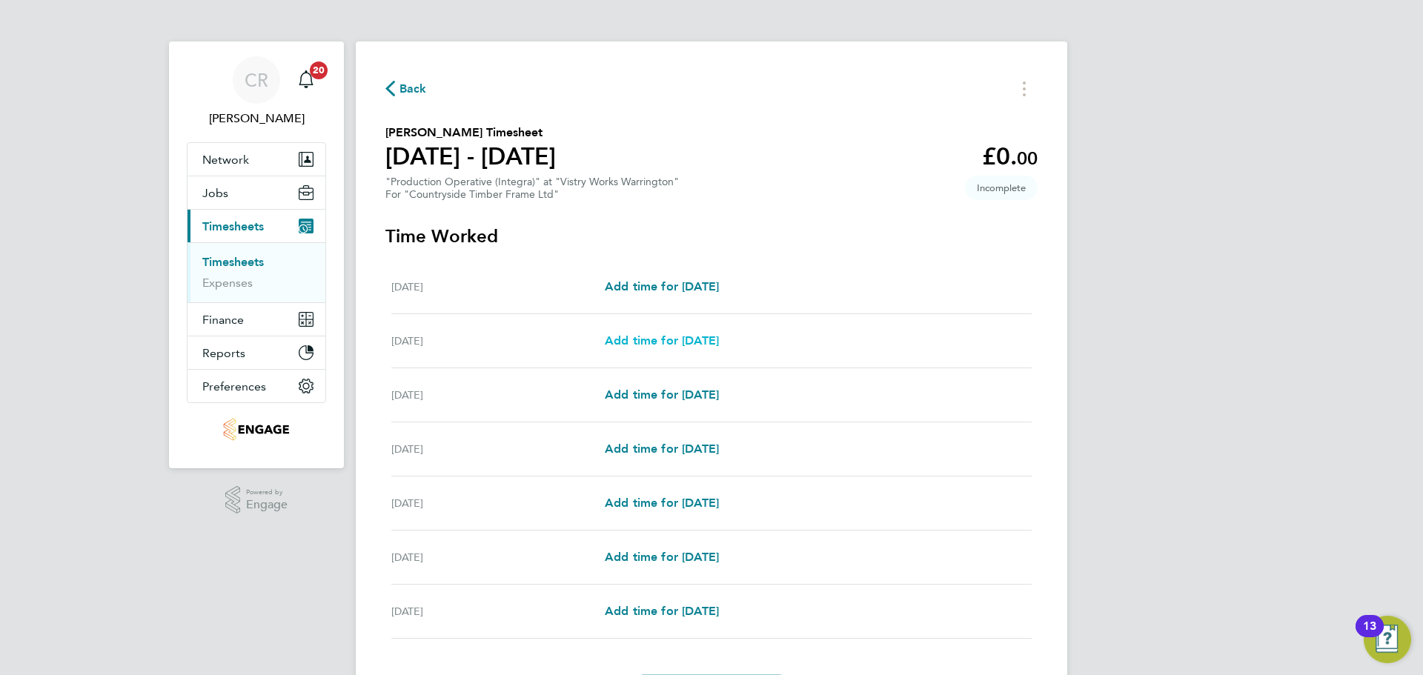
click at [695, 342] on span "Add time for Tue 26 Aug" at bounding box center [662, 340] width 114 height 14
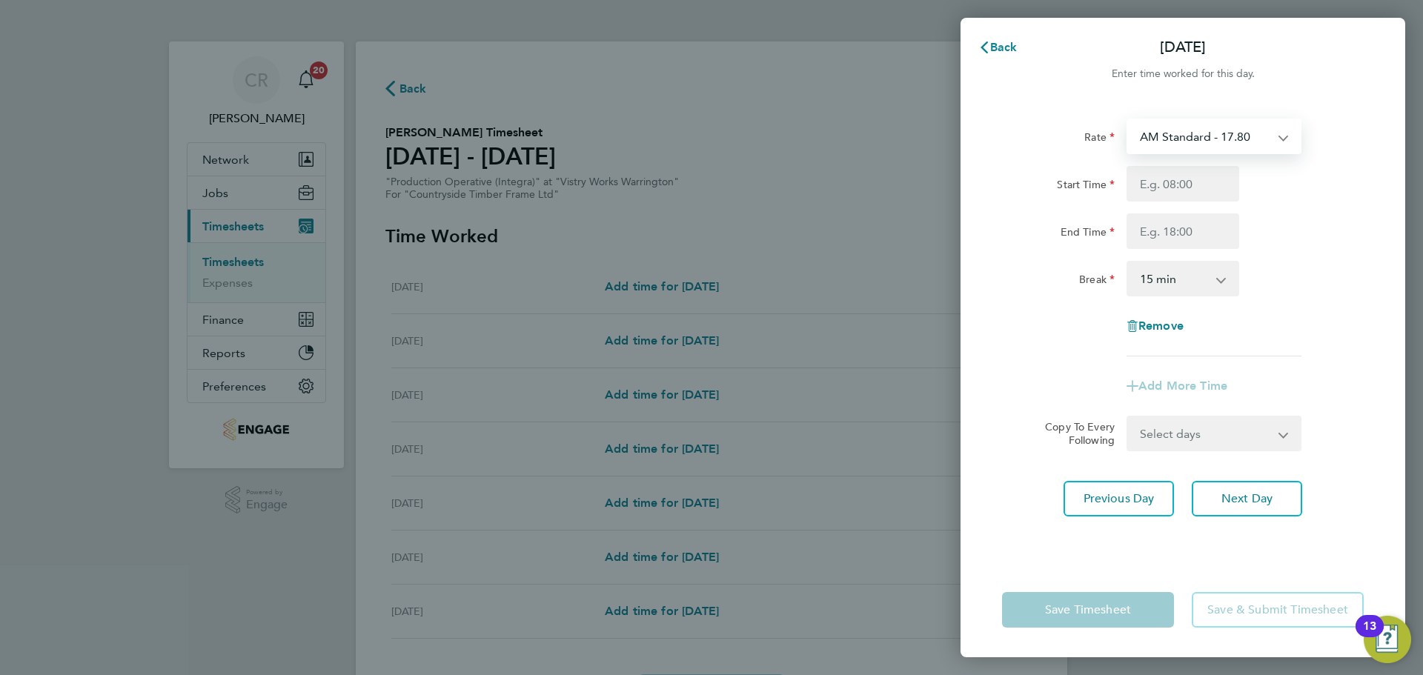
click at [1238, 140] on select "AM Standard - 17.80 PM Standard - 19.09 AM OT2 - 35.60 PM OT2 - 38.18 AM OT1 - …" at bounding box center [1205, 136] width 154 height 33
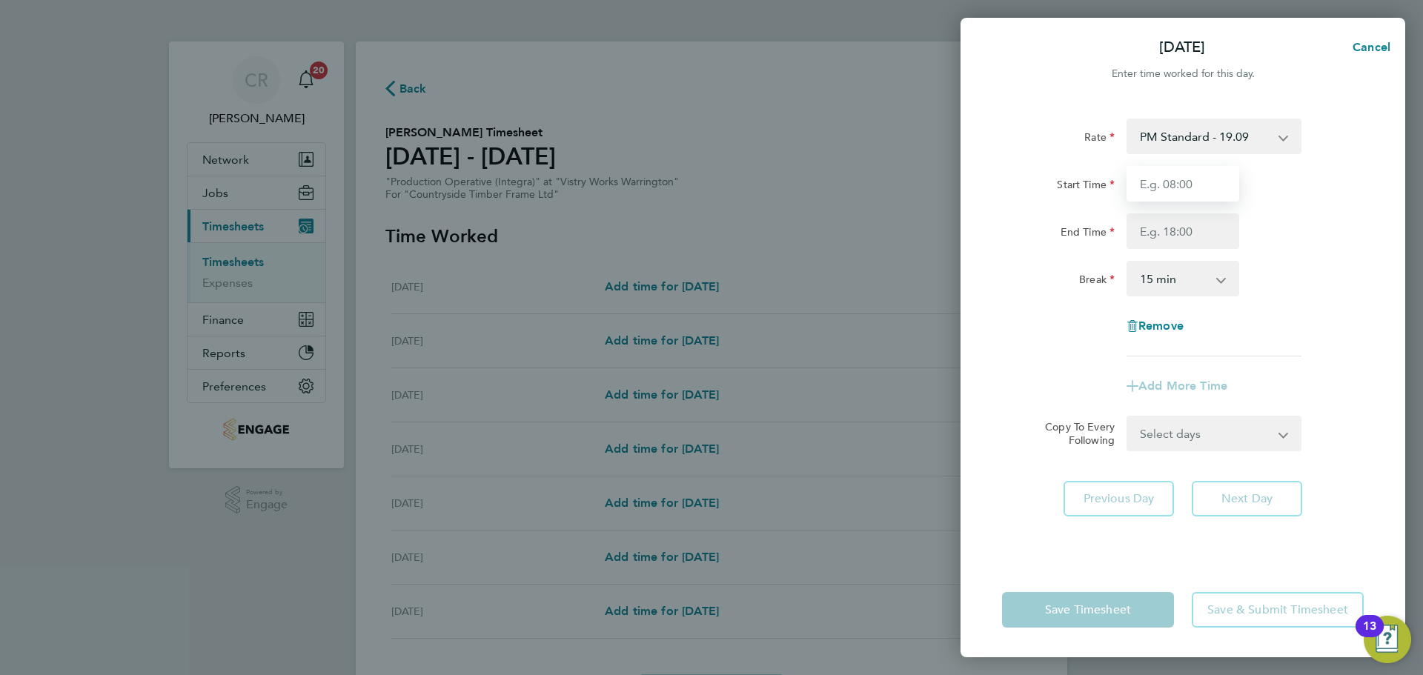
click at [1198, 191] on input "Start Time" at bounding box center [1182, 184] width 113 height 36
click at [1200, 231] on input "End Time" at bounding box center [1182, 231] width 113 height 36
click at [1184, 284] on select "0 min 15 min 30 min 45 min 60 min 75 min 90 min" at bounding box center [1174, 278] width 92 height 33
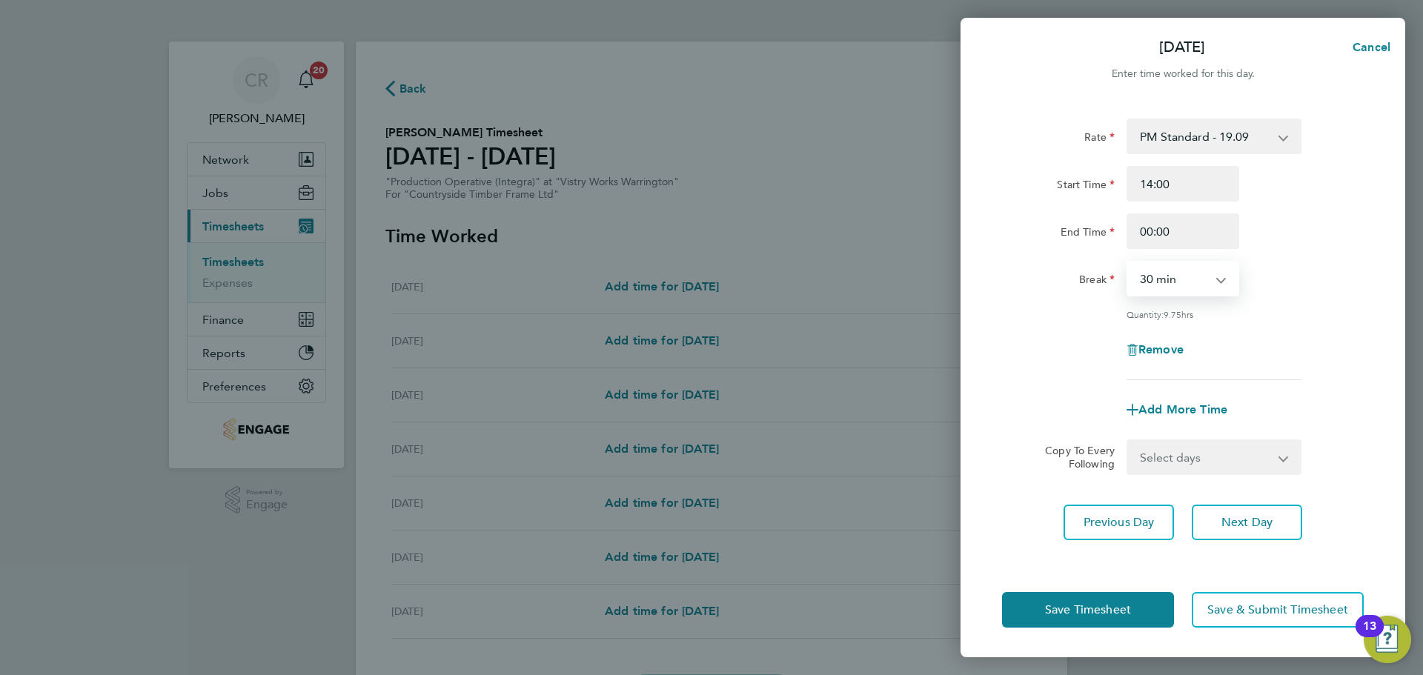
click at [1128, 262] on select "0 min 15 min 30 min 45 min 60 min 75 min 90 min" at bounding box center [1174, 278] width 92 height 33
click at [1145, 611] on button "Save Timesheet" at bounding box center [1088, 610] width 172 height 36
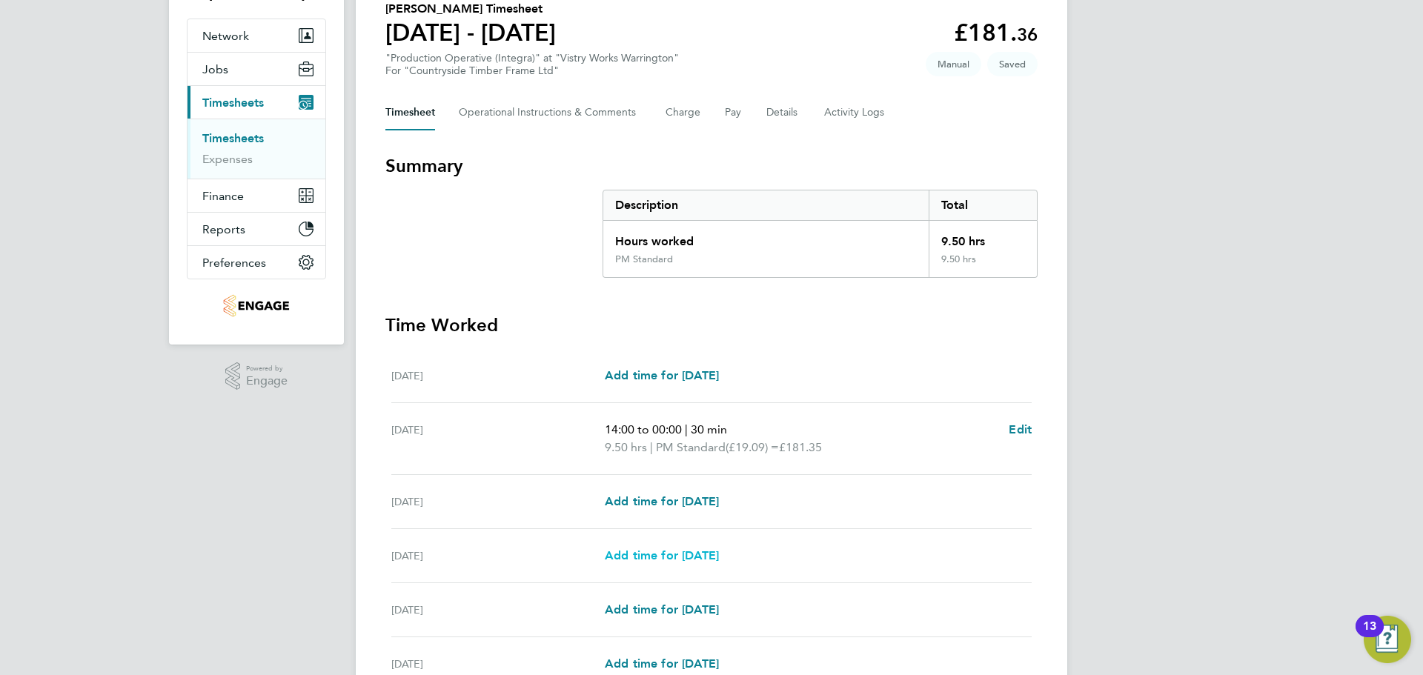
scroll to position [222, 0]
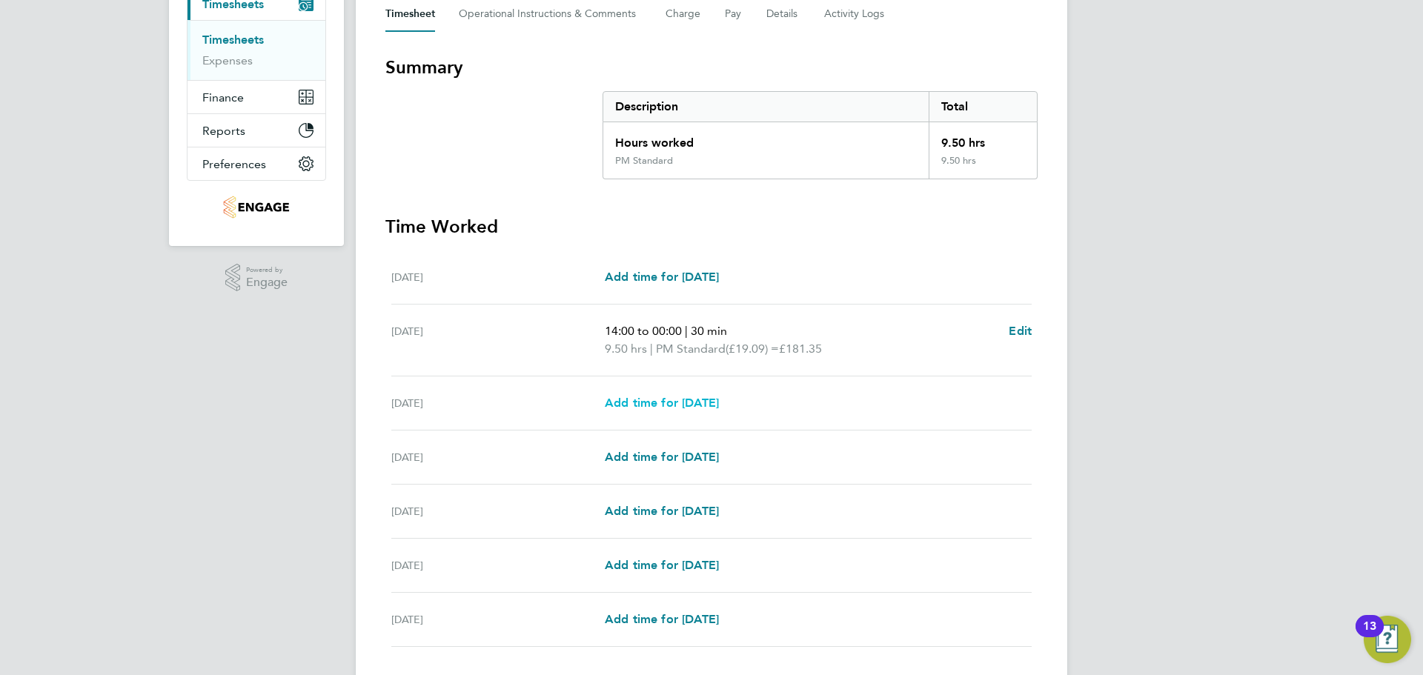
click at [719, 396] on span "Add time for [DATE]" at bounding box center [662, 403] width 114 height 14
select select "15"
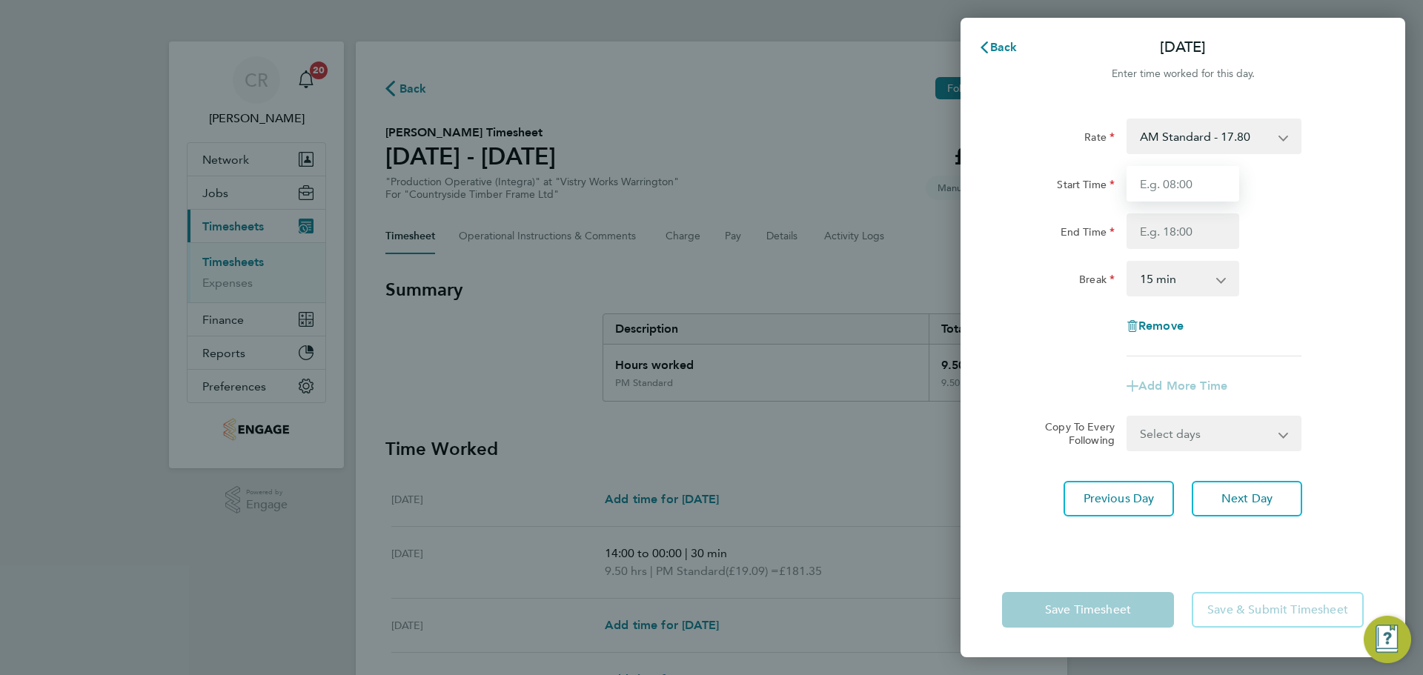
drag, startPoint x: 1162, startPoint y: 199, endPoint x: 1204, endPoint y: 185, distance: 44.5
click at [1162, 199] on input "Start Time" at bounding box center [1182, 184] width 113 height 36
click at [1228, 130] on select "AM Standard - 17.80 PM Standard - 19.09 AM OT2 - 35.60 PM OT2 - 38.18 AM OT1 - …" at bounding box center [1205, 136] width 154 height 33
select select "15"
drag, startPoint x: 1194, startPoint y: 191, endPoint x: 1191, endPoint y: 202, distance: 10.8
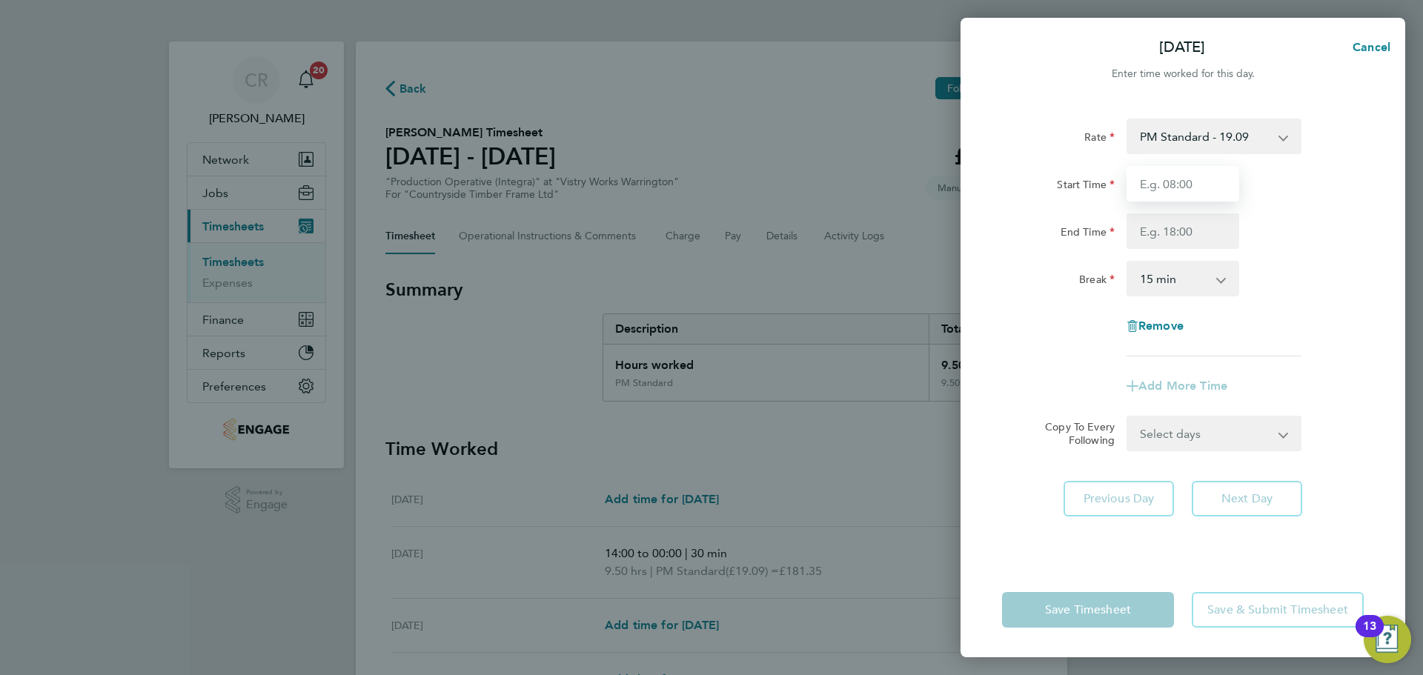
click at [1194, 190] on input "Start Time" at bounding box center [1182, 184] width 113 height 36
type input "14:00"
click at [1197, 234] on input "End Time" at bounding box center [1182, 231] width 113 height 36
type input "00:00"
click at [1183, 285] on select "0 min 15 min 30 min 45 min 60 min 75 min 90 min" at bounding box center [1174, 278] width 92 height 33
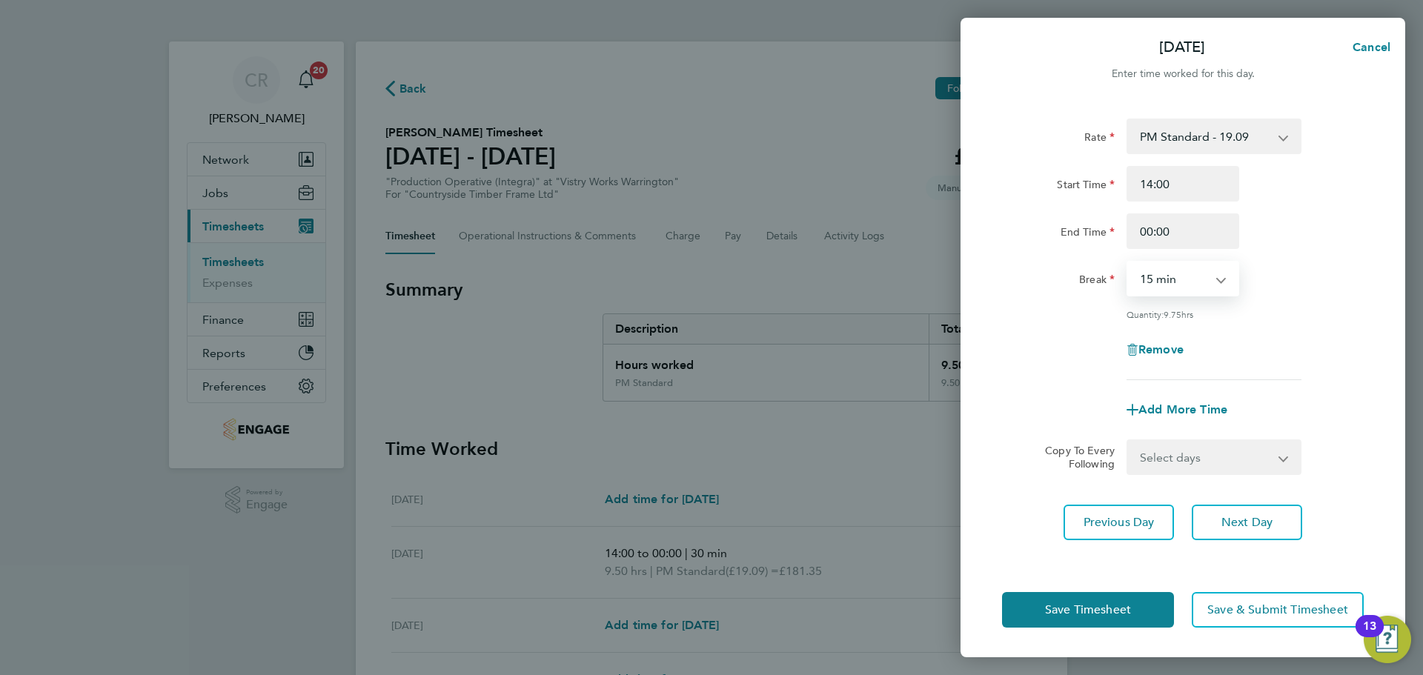
select select "30"
click at [1128, 262] on select "0 min 15 min 30 min 45 min 60 min 75 min 90 min" at bounding box center [1174, 278] width 92 height 33
click at [1139, 605] on button "Save Timesheet" at bounding box center [1088, 610] width 172 height 36
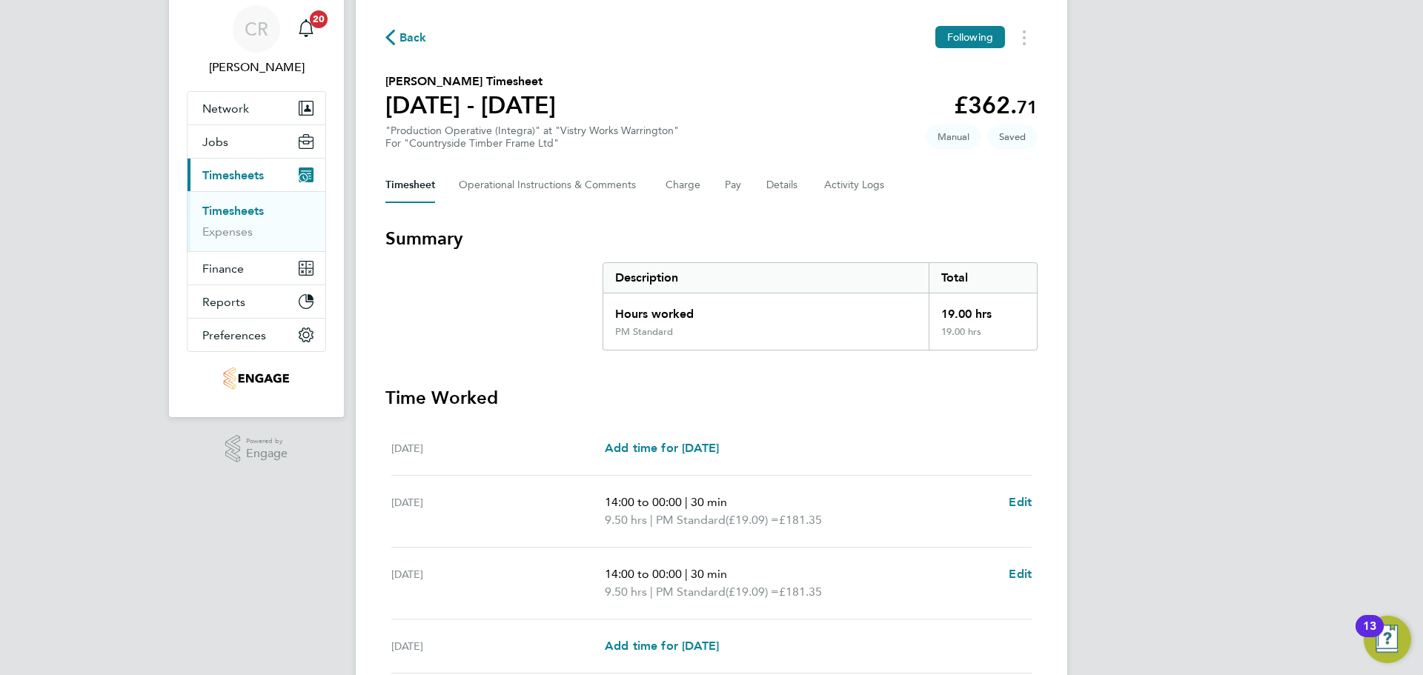
scroll to position [296, 0]
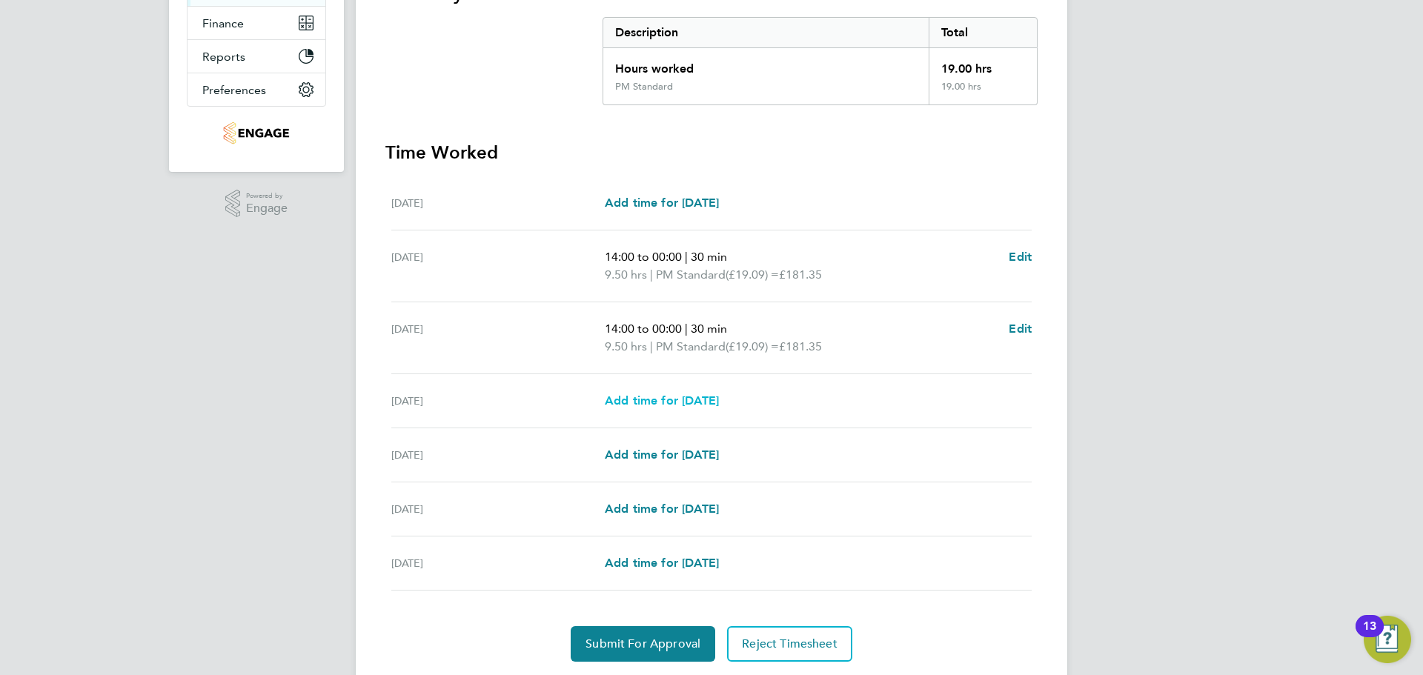
click at [715, 400] on span "Add time for Thu 28 Aug" at bounding box center [662, 401] width 114 height 14
select select "15"
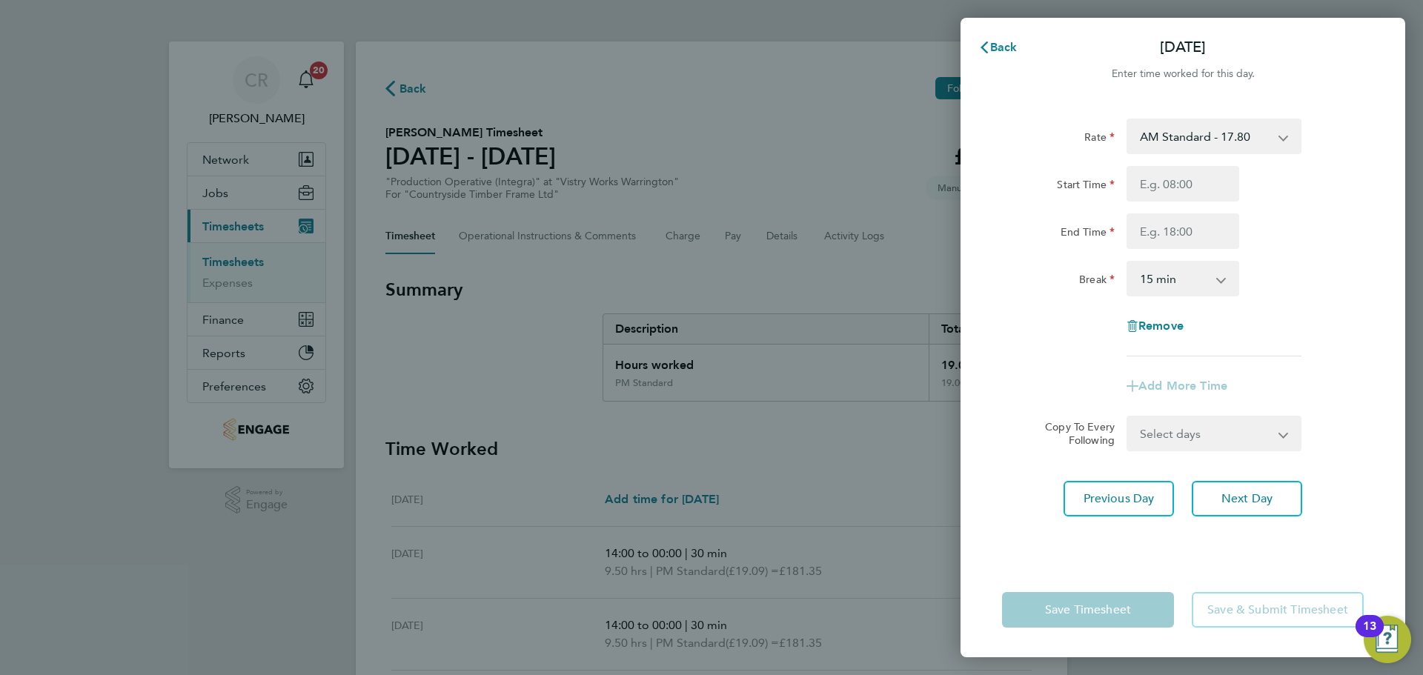
drag, startPoint x: 1244, startPoint y: 144, endPoint x: 1244, endPoint y: 152, distance: 8.2
click at [1244, 144] on select "AM Standard - 17.80 PM Standard - 19.09 AM OT2 - 35.60 PM OT2 - 38.18 AM OT1 - …" at bounding box center [1205, 136] width 154 height 33
select select "15"
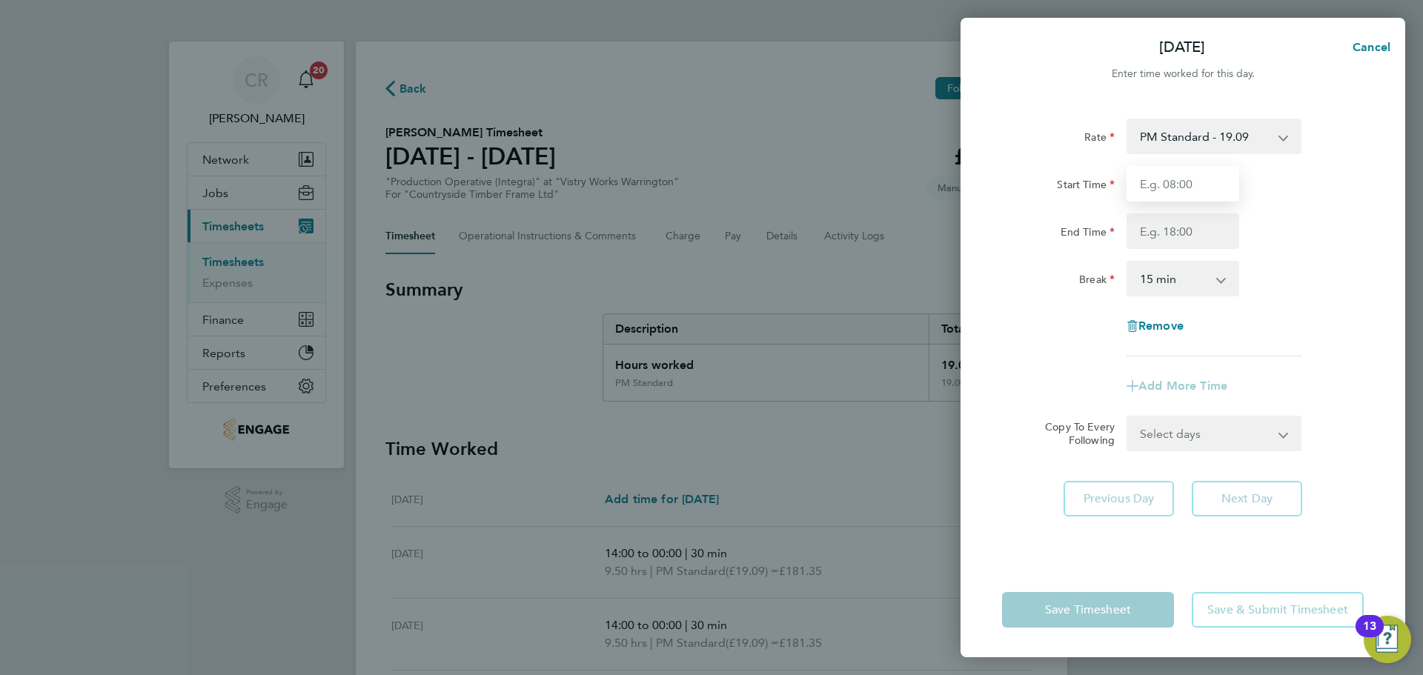
click at [1212, 181] on input "Start Time" at bounding box center [1182, 184] width 113 height 36
type input "14:00"
click at [1198, 236] on input "End Time" at bounding box center [1182, 231] width 113 height 36
type input "23:30"
click at [1195, 287] on select "0 min 15 min 30 min 45 min 60 min 75 min 90 min" at bounding box center [1174, 278] width 92 height 33
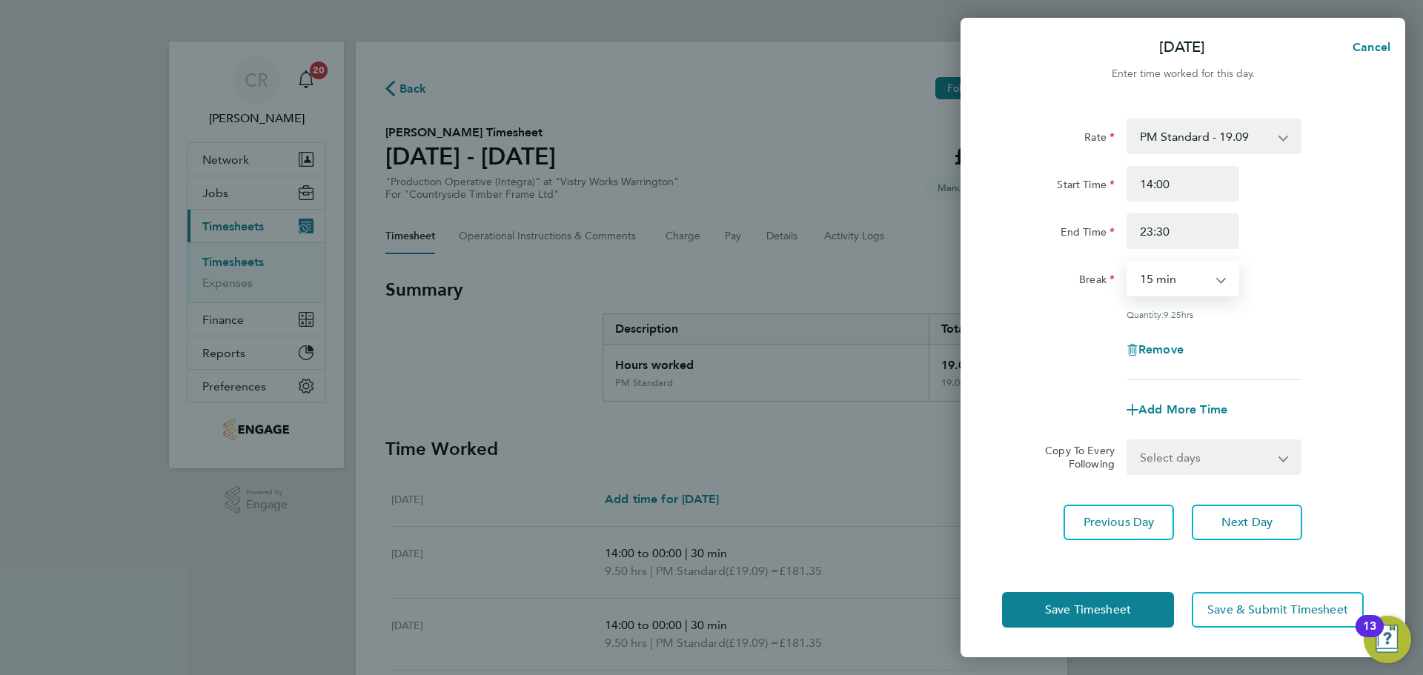
select select "30"
click at [1128, 262] on select "0 min 15 min 30 min 45 min 60 min 75 min 90 min" at bounding box center [1174, 278] width 92 height 33
click at [1149, 603] on button "Save Timesheet" at bounding box center [1088, 610] width 172 height 36
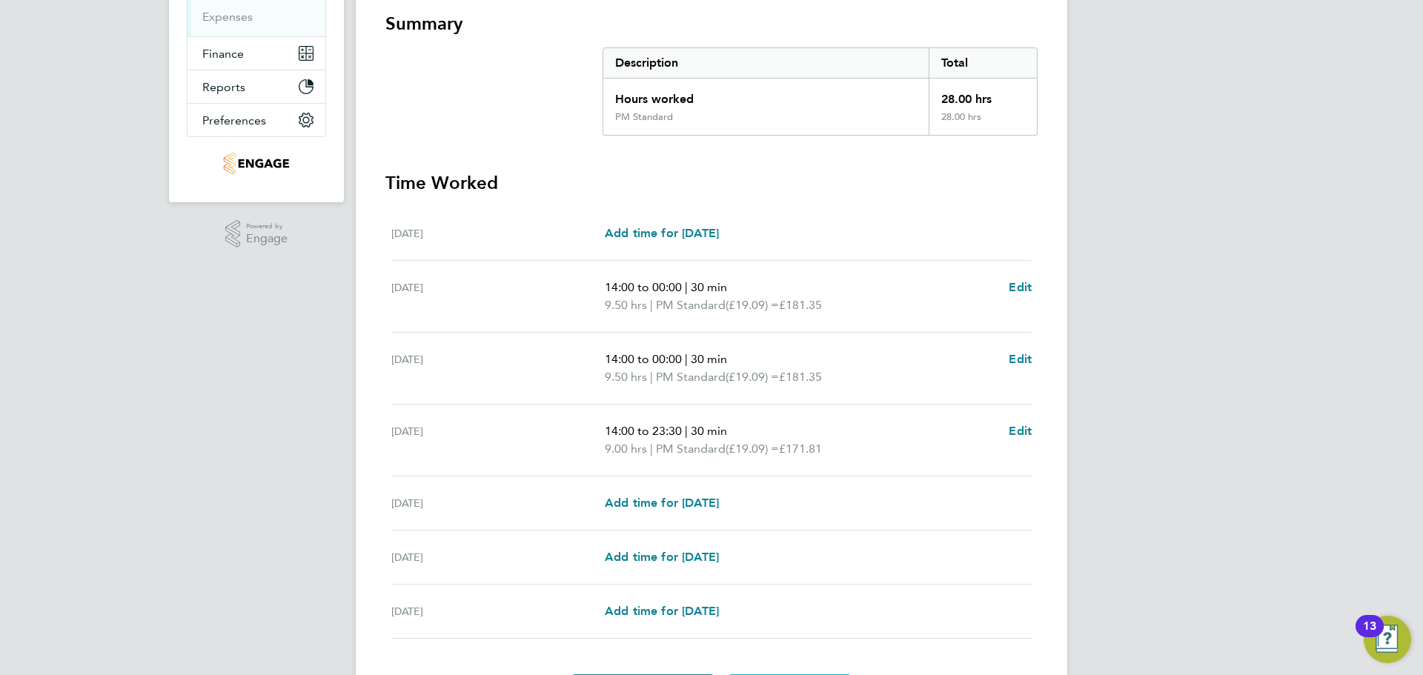
scroll to position [296, 0]
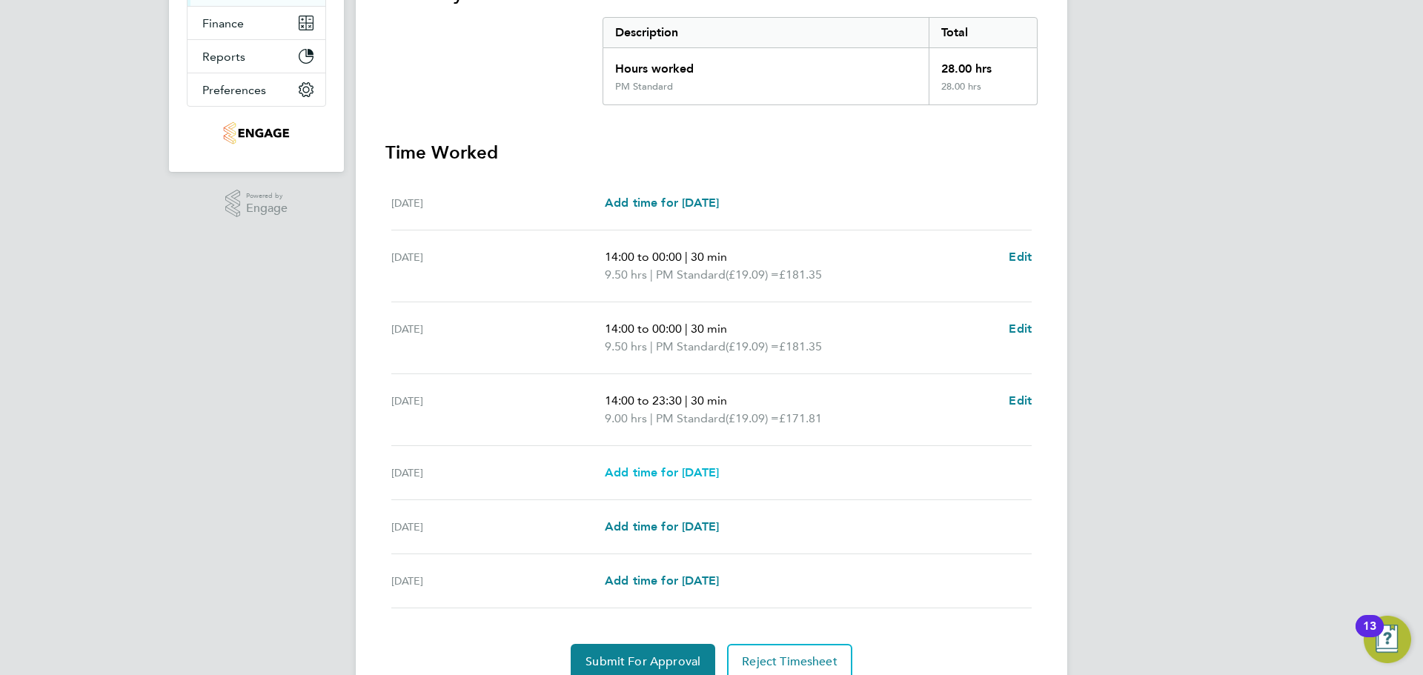
click at [717, 467] on span "Add time for Fri 29 Aug" at bounding box center [662, 472] width 114 height 14
select select "15"
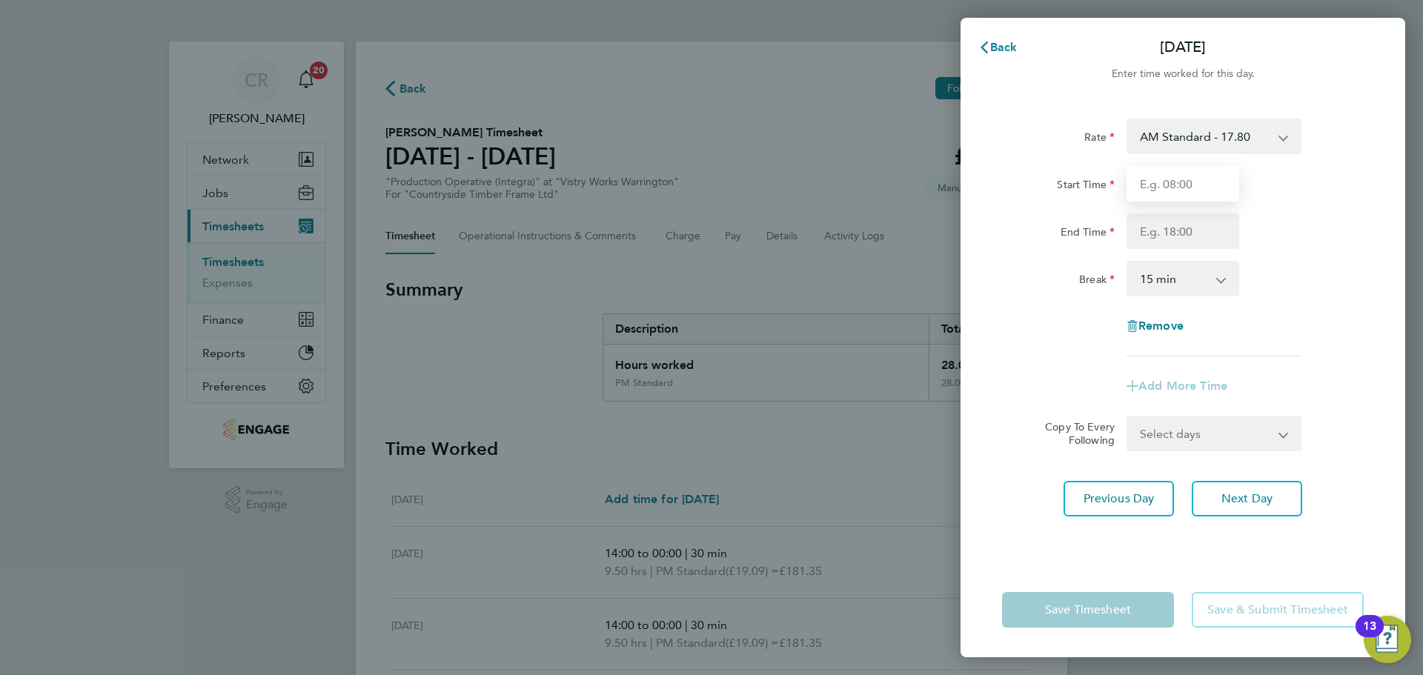
click at [1204, 179] on input "Start Time" at bounding box center [1182, 184] width 113 height 36
type input "06:00"
click at [1200, 233] on input "End Time" at bounding box center [1182, 231] width 113 height 36
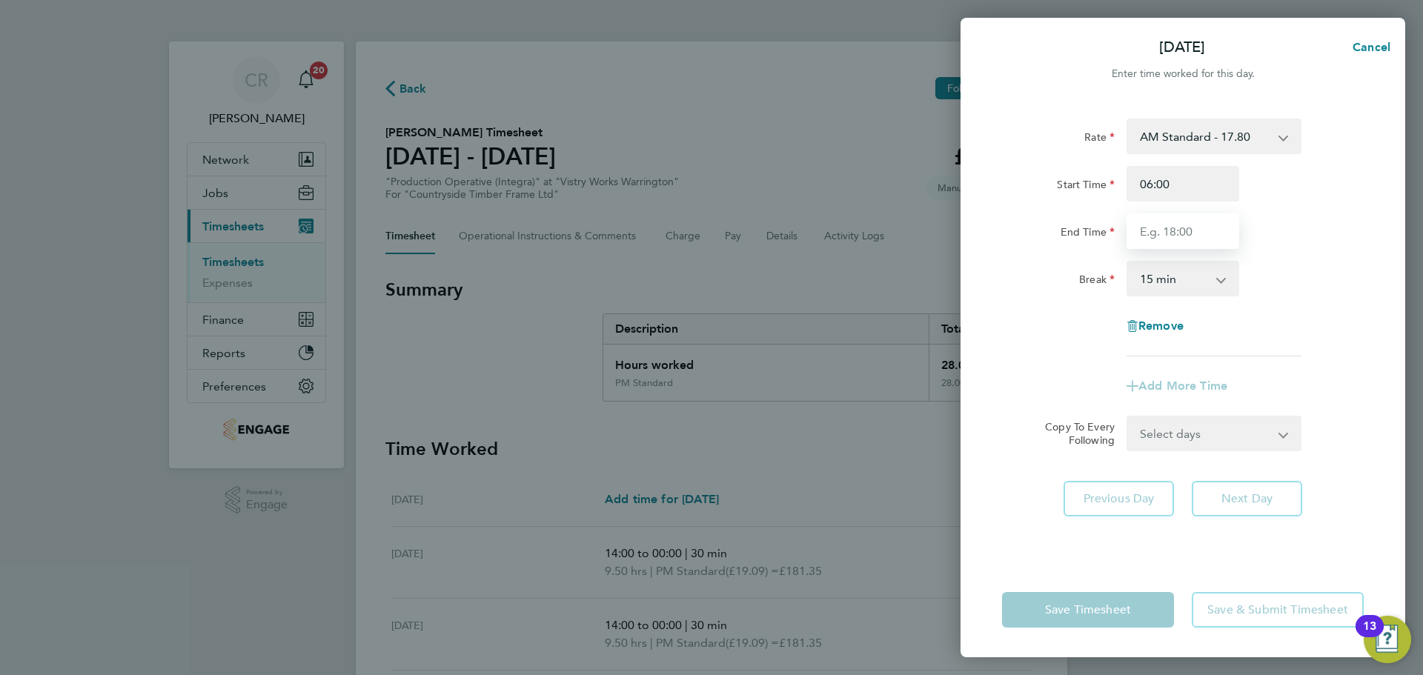
type input "14:00"
click at [1204, 281] on select "0 min 15 min 30 min 45 min 60 min 75 min 90 min" at bounding box center [1174, 278] width 92 height 33
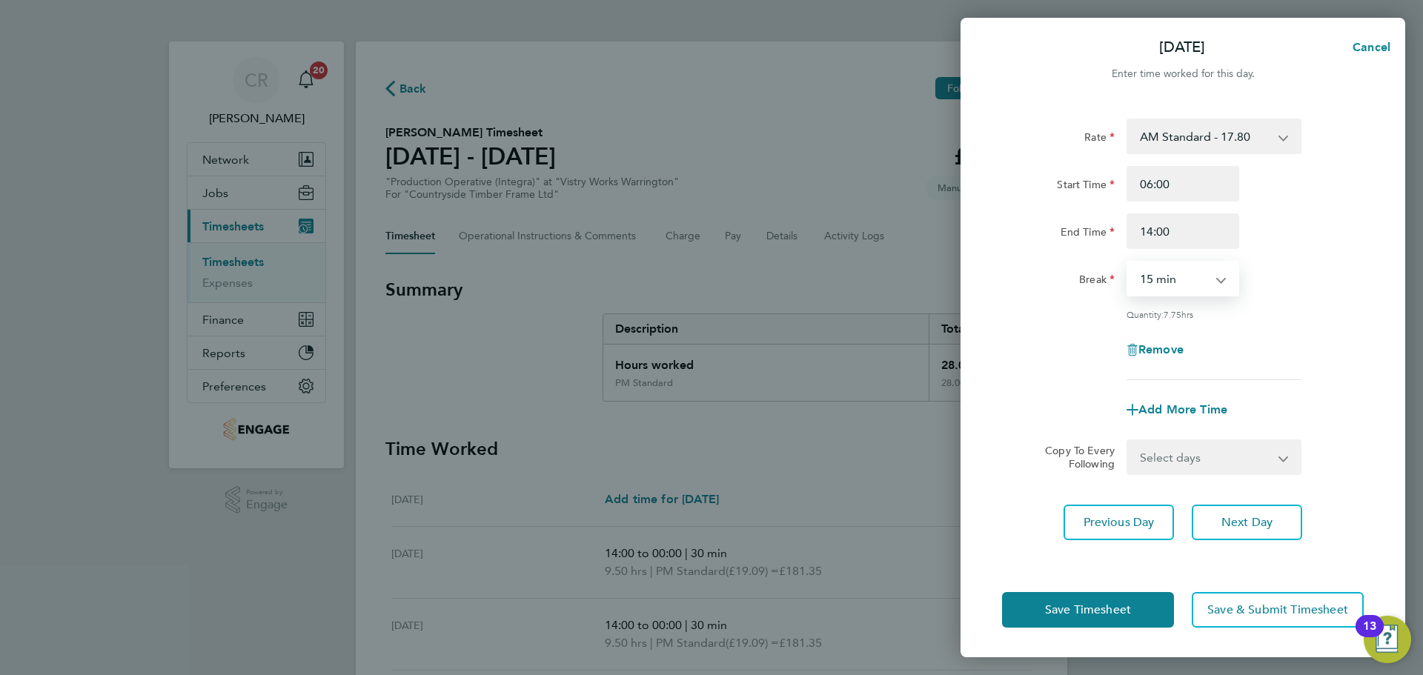
select select "30"
click at [1128, 262] on select "0 min 15 min 30 min 45 min 60 min 75 min 90 min" at bounding box center [1174, 278] width 92 height 33
click at [1139, 600] on button "Save Timesheet" at bounding box center [1088, 610] width 172 height 36
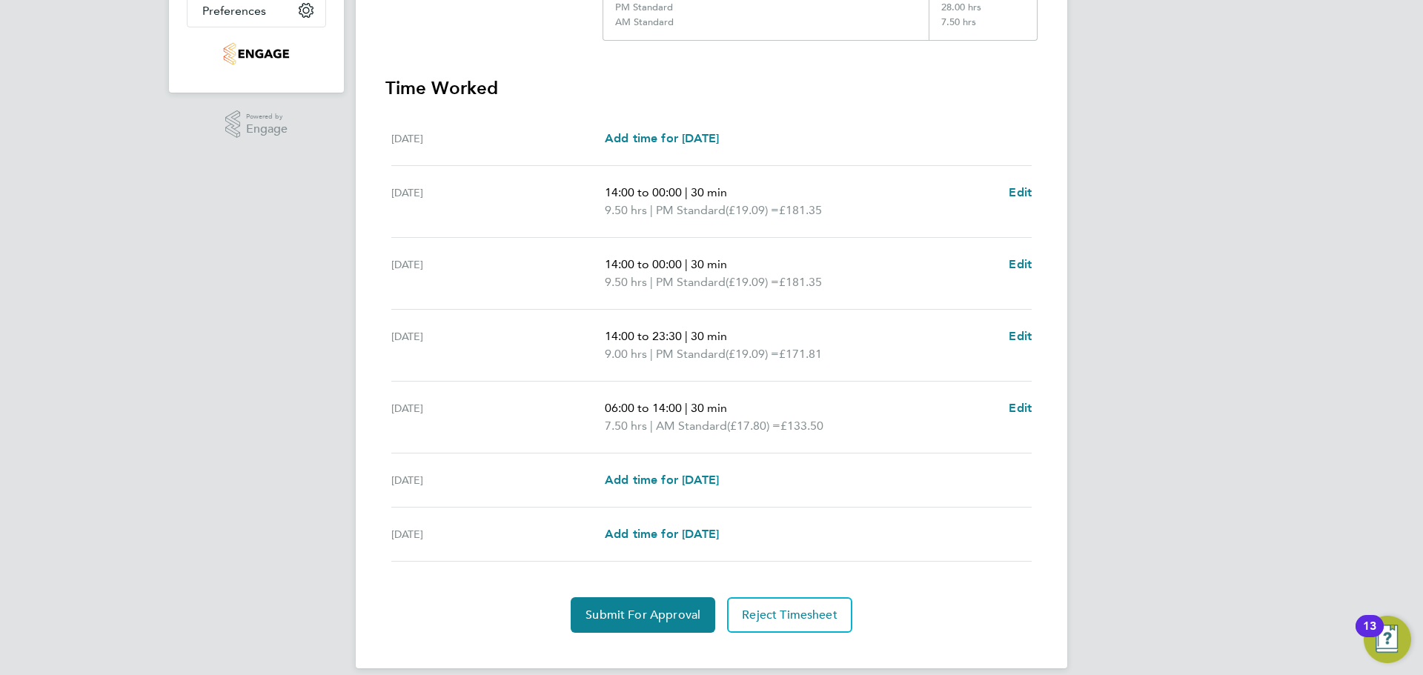
scroll to position [393, 0]
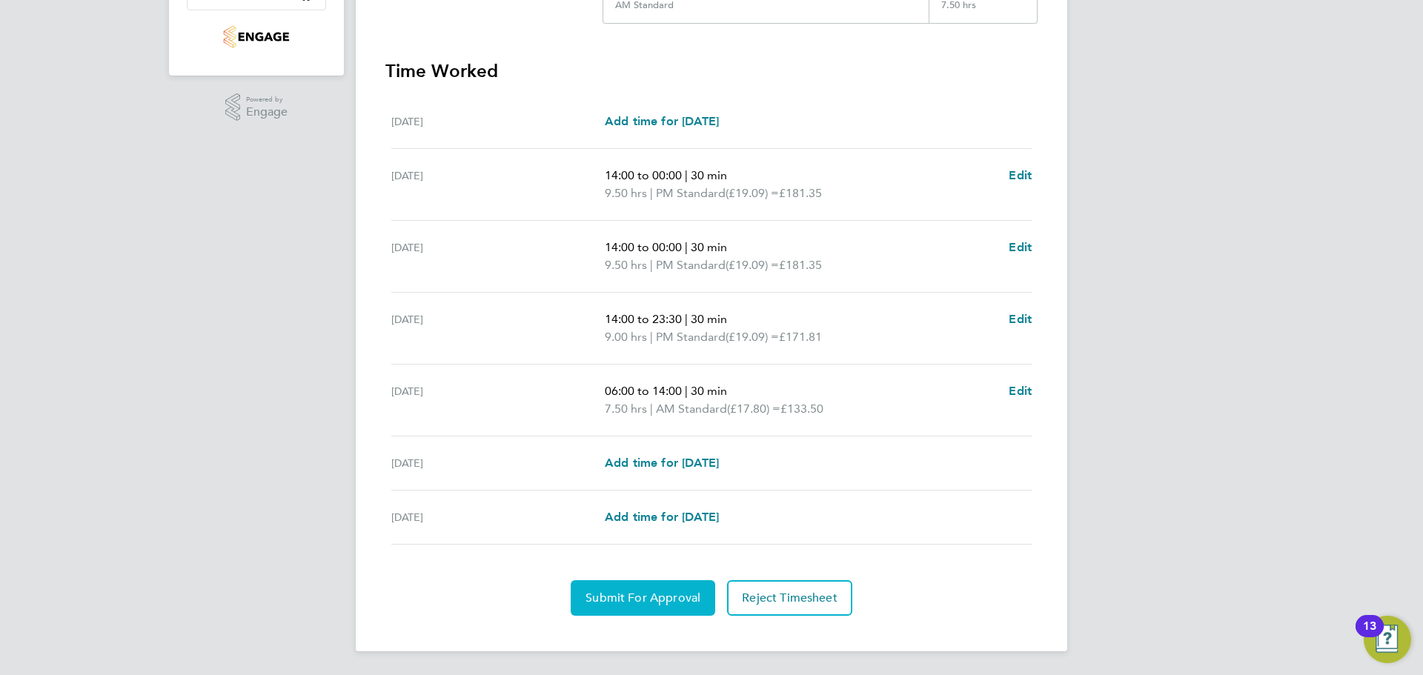
click at [666, 604] on span "Submit For Approval" at bounding box center [642, 598] width 115 height 15
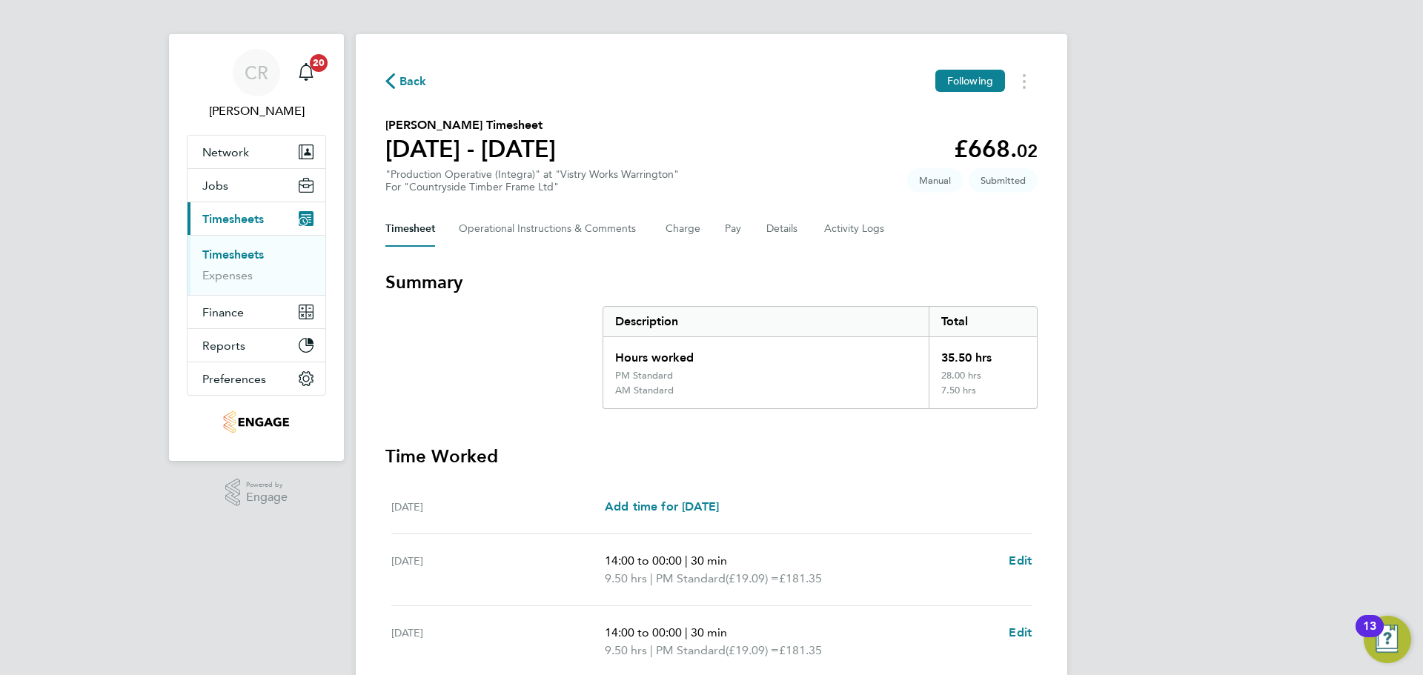
scroll to position [0, 0]
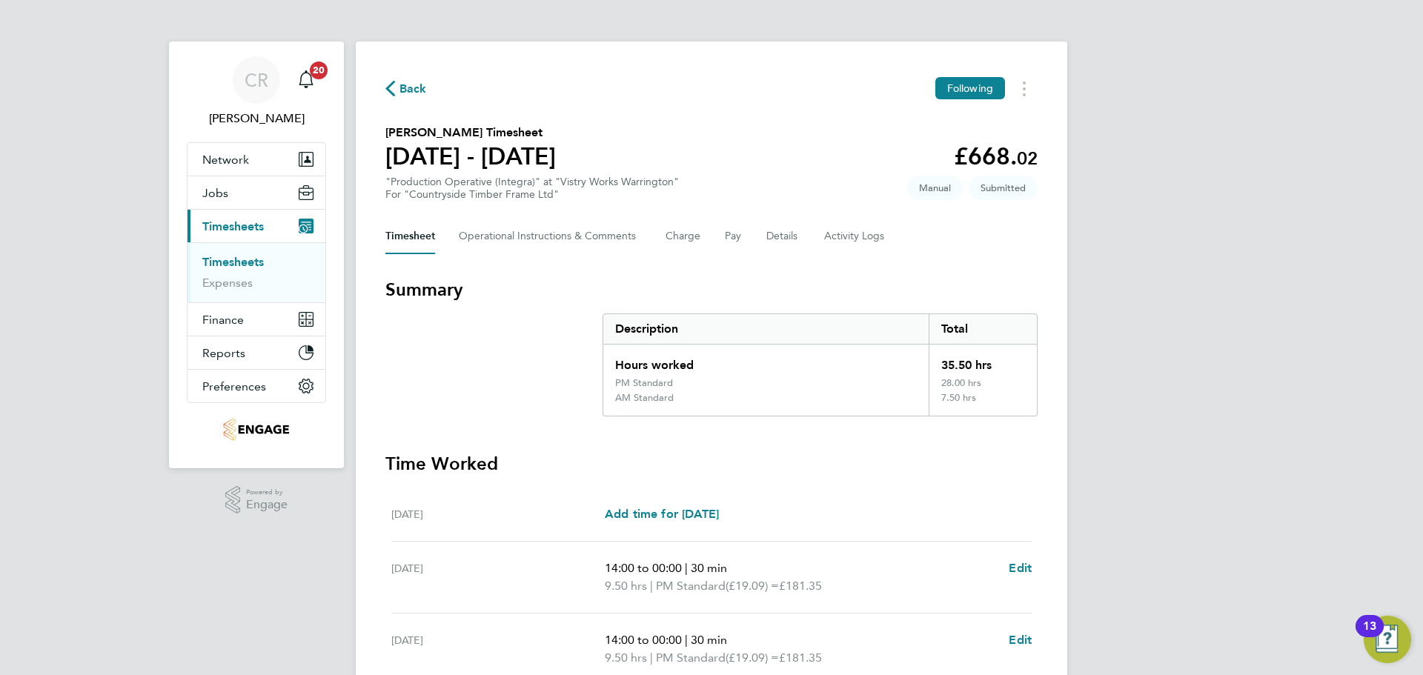
click at [403, 83] on span "Back" at bounding box center [412, 89] width 27 height 18
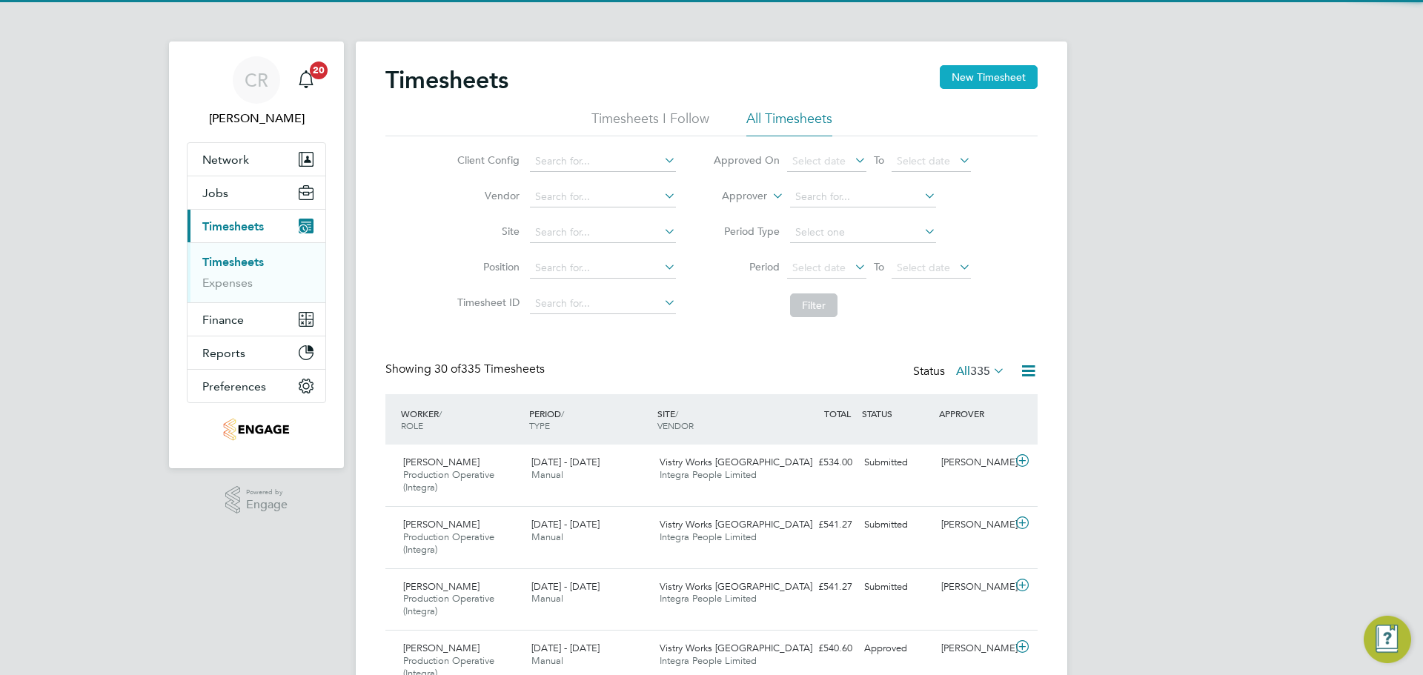
click at [974, 76] on button "New Timesheet" at bounding box center [989, 77] width 98 height 24
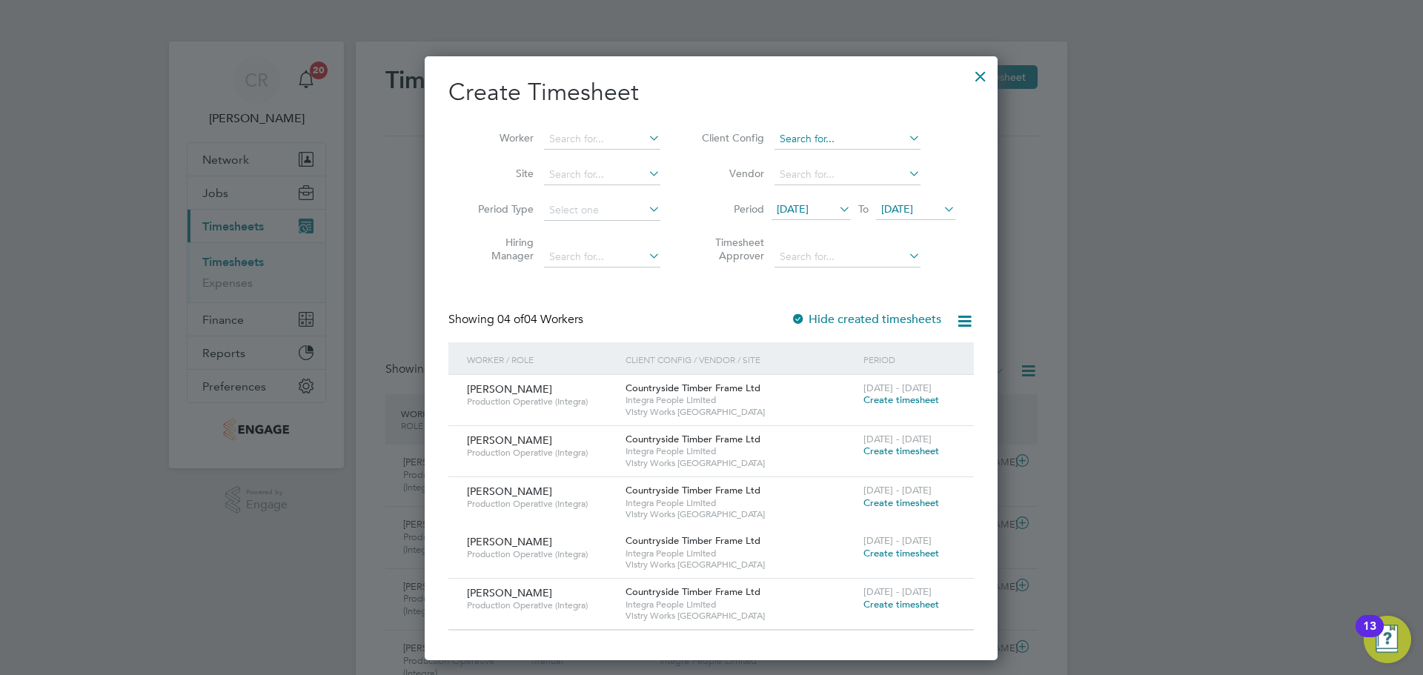
click at [840, 132] on input at bounding box center [847, 139] width 146 height 21
click at [622, 127] on li "Worker" at bounding box center [563, 140] width 230 height 36
click at [621, 129] on input at bounding box center [602, 139] width 116 height 21
type input "cath"
click at [988, 72] on div at bounding box center [980, 72] width 27 height 27
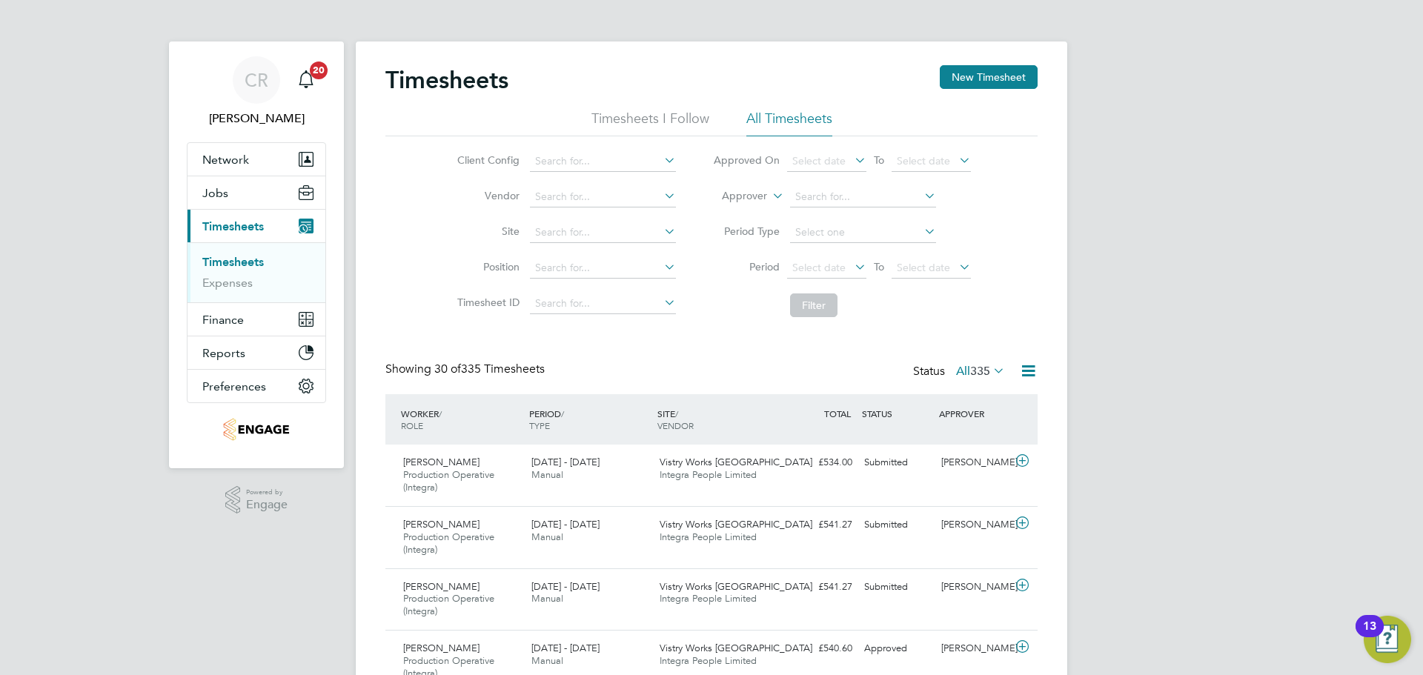
click at [966, 96] on div "Timesheets New Timesheet" at bounding box center [711, 87] width 652 height 44
click at [969, 85] on button "New Timesheet" at bounding box center [989, 77] width 98 height 24
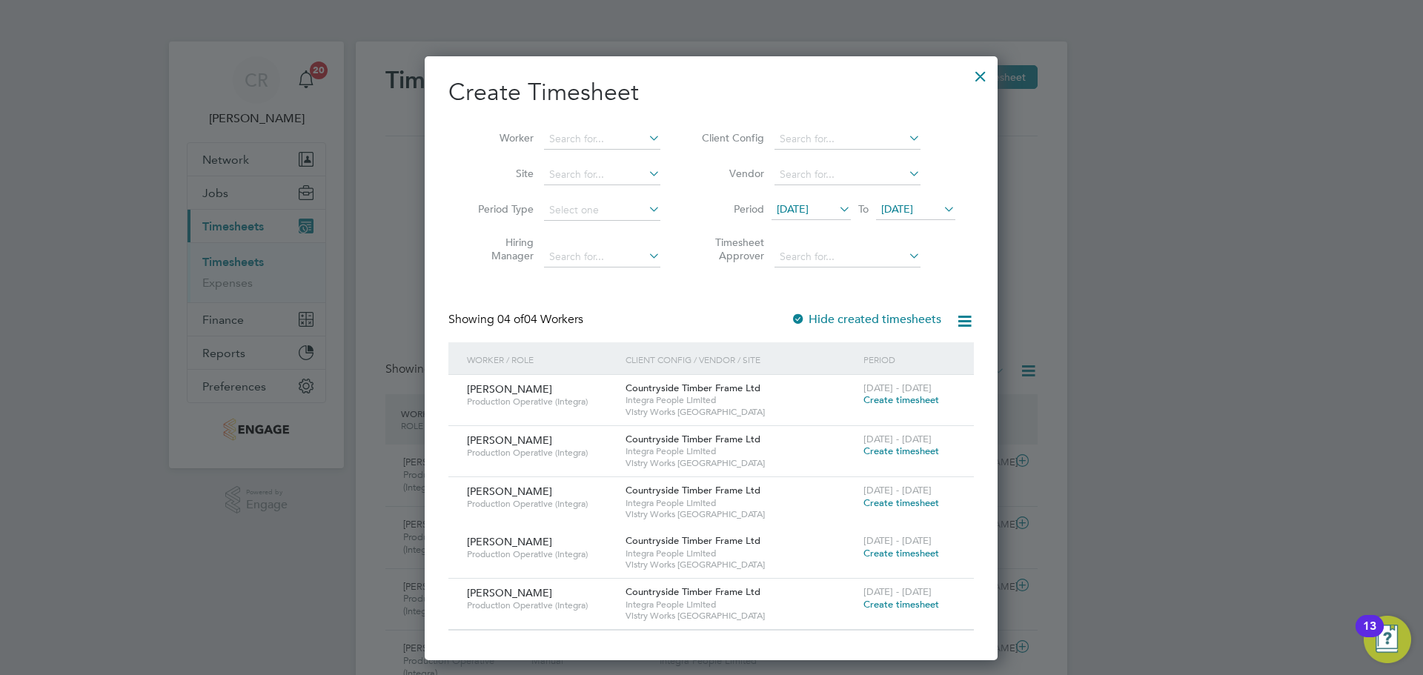
click at [582, 133] on input at bounding box center [602, 139] width 116 height 21
type input "n"
type input "c"
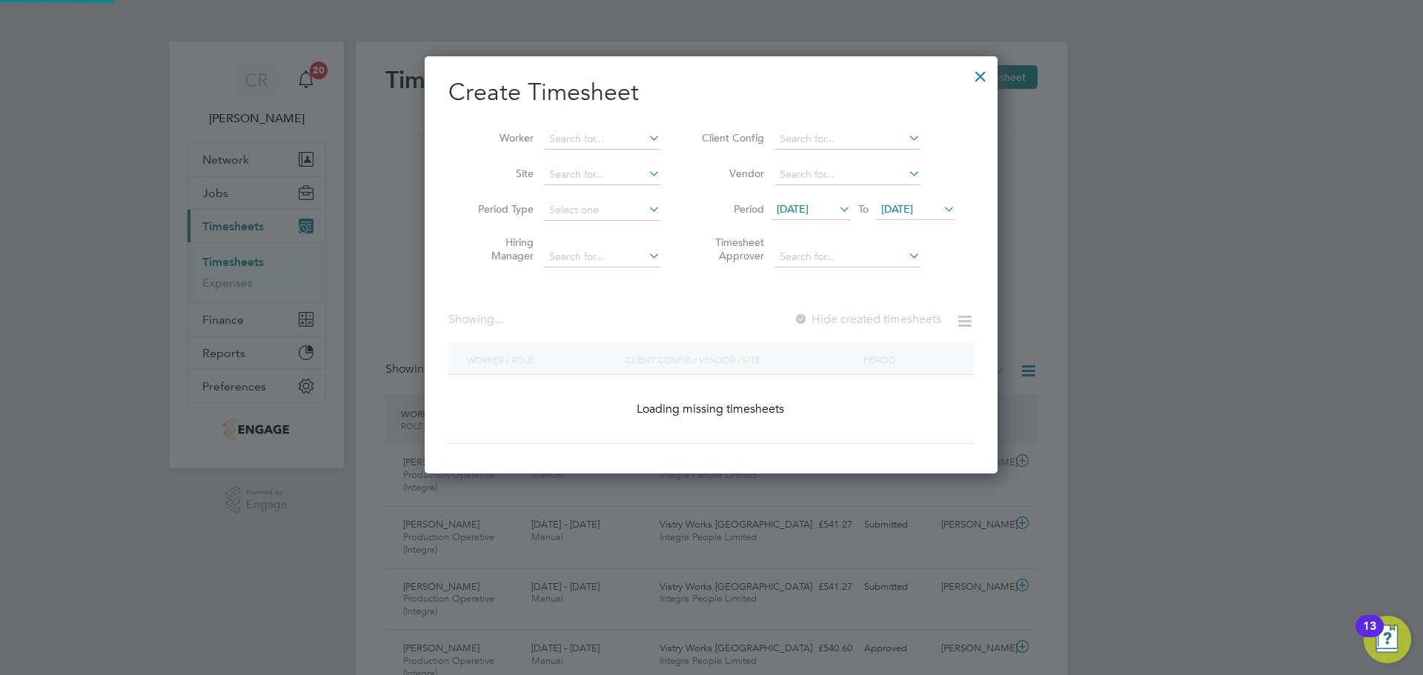
scroll to position [604, 574]
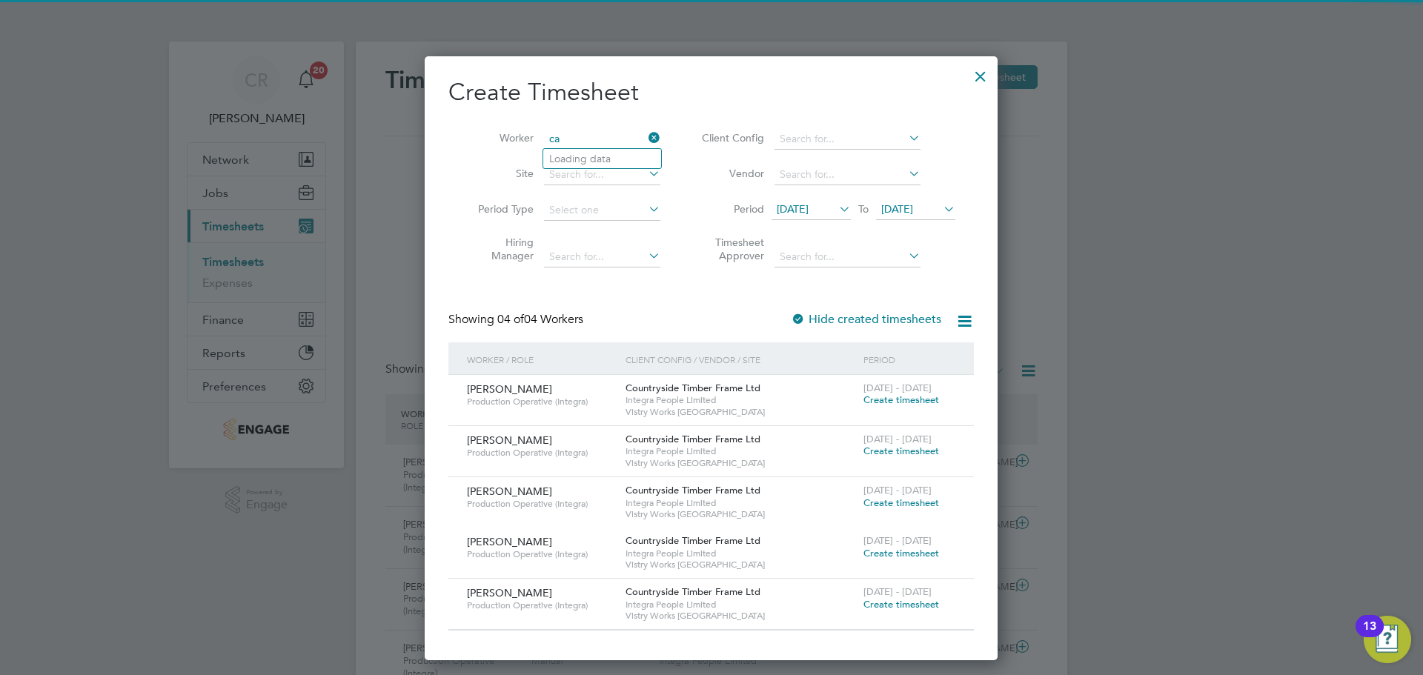
type input "c"
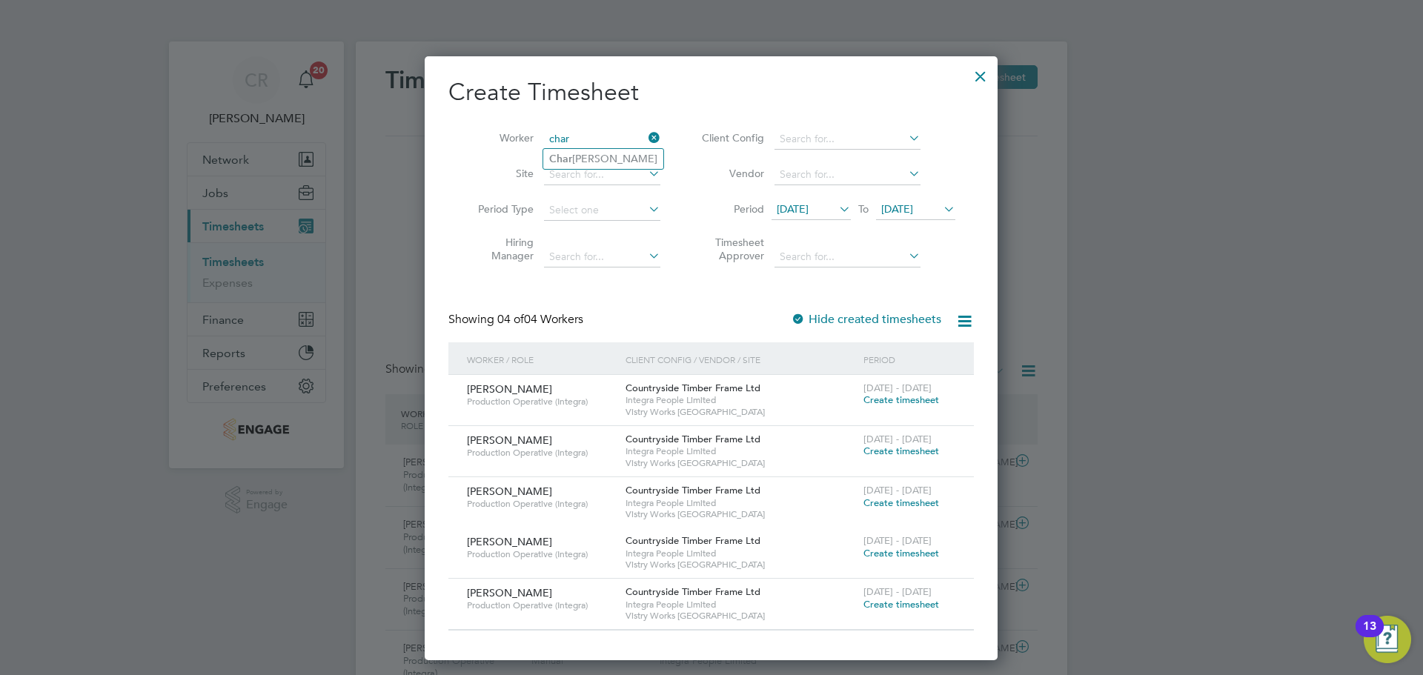
type input "char"
click at [645, 136] on icon at bounding box center [645, 137] width 0 height 21
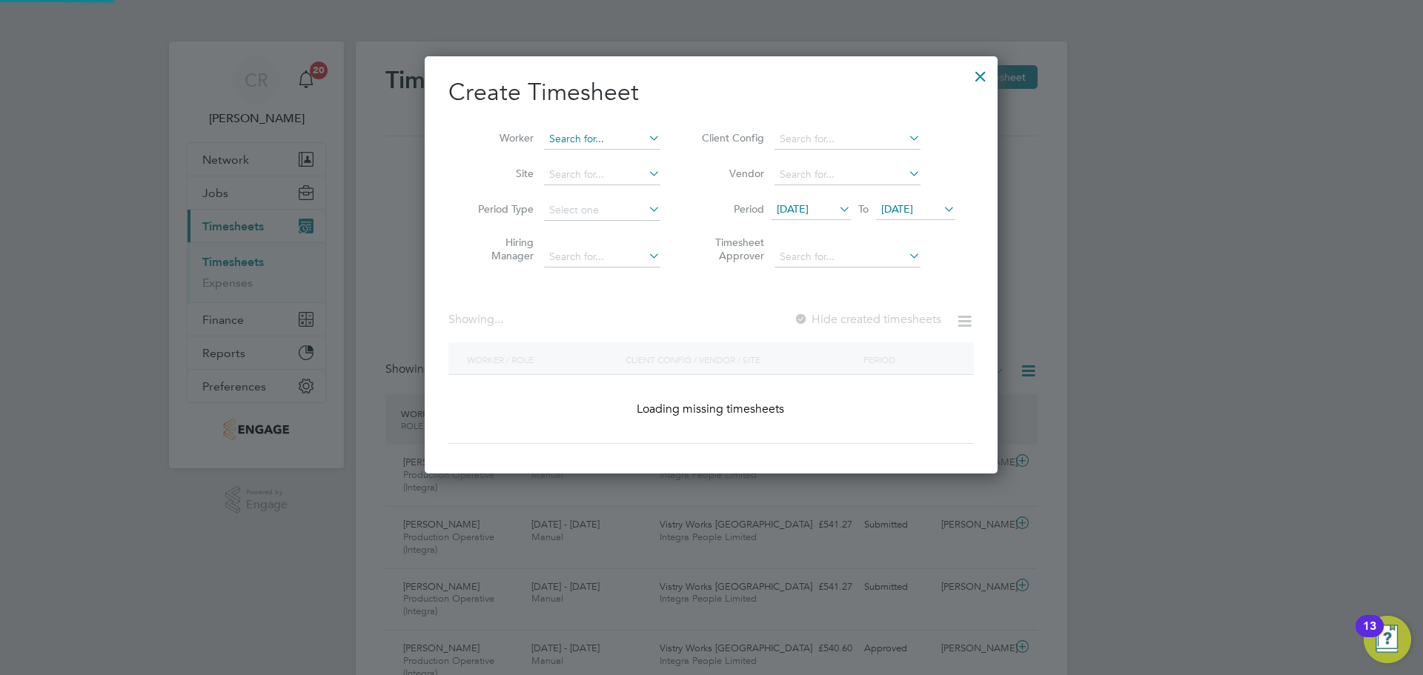
scroll to position [418, 574]
click at [610, 139] on input at bounding box center [602, 139] width 116 height 21
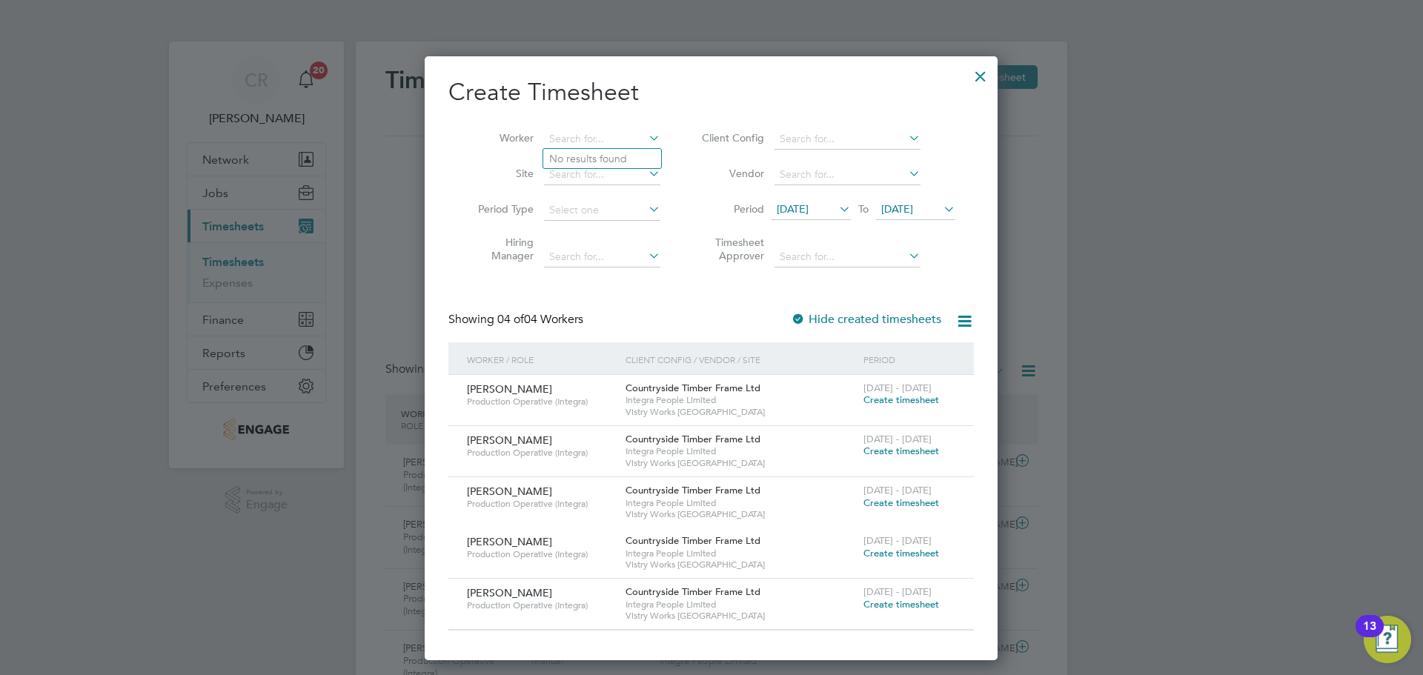
click at [983, 70] on div at bounding box center [980, 72] width 27 height 27
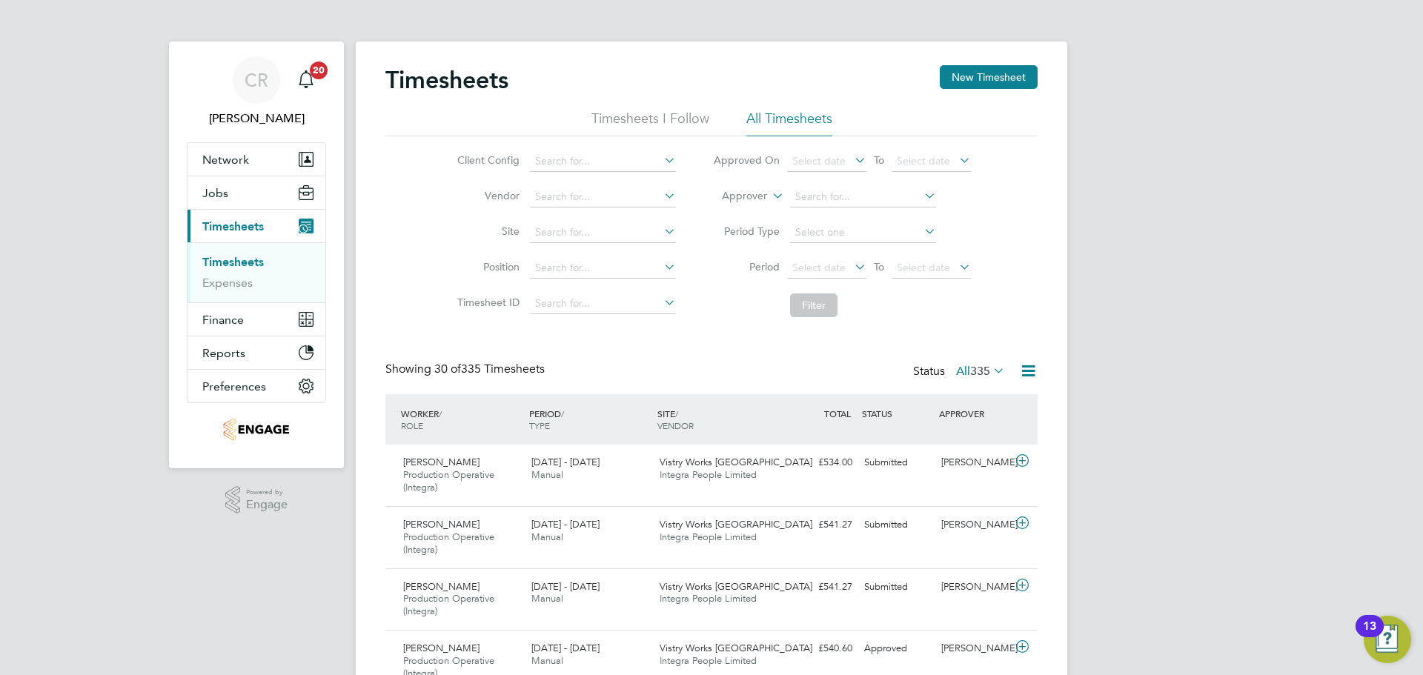
scroll to position [50, 129]
drag, startPoint x: 983, startPoint y: 73, endPoint x: 973, endPoint y: 84, distance: 15.3
click at [982, 73] on button "New Timesheet" at bounding box center [989, 77] width 98 height 24
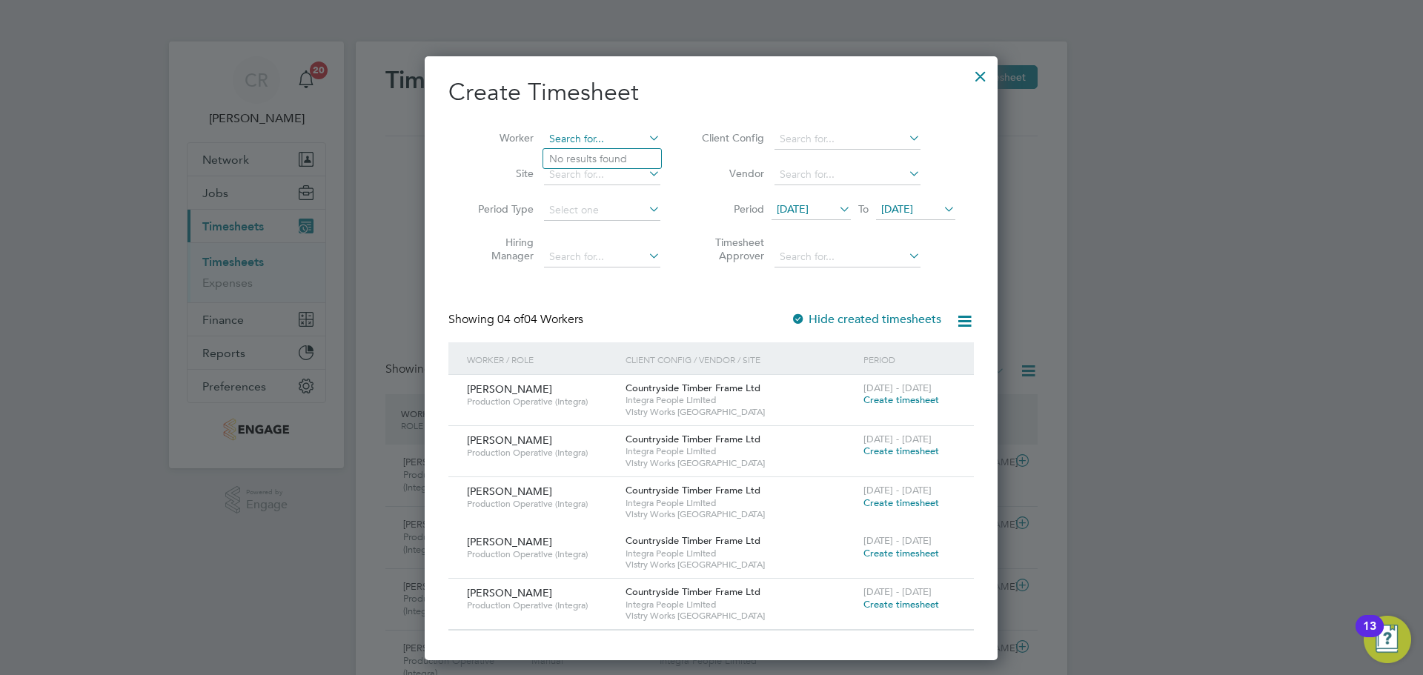
click at [557, 139] on input at bounding box center [602, 139] width 116 height 21
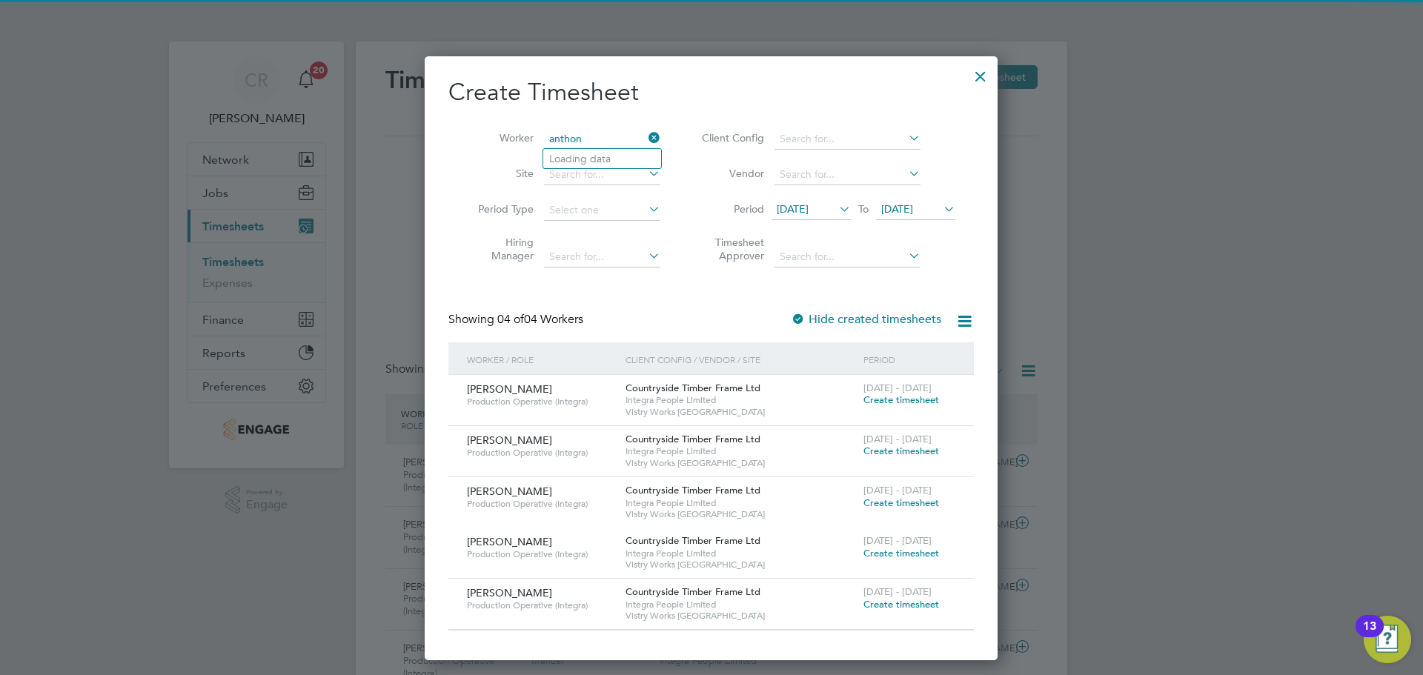
type input "Aidan Wild"
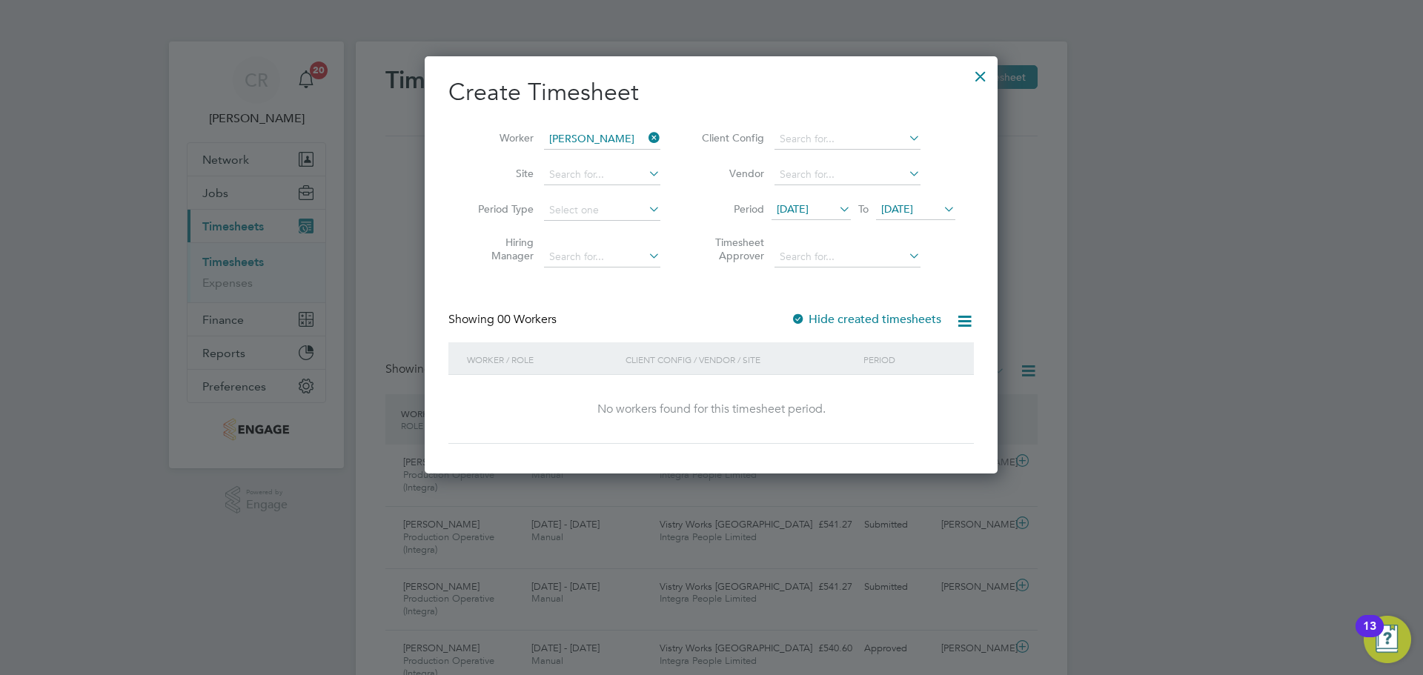
click at [645, 130] on icon at bounding box center [645, 137] width 0 height 21
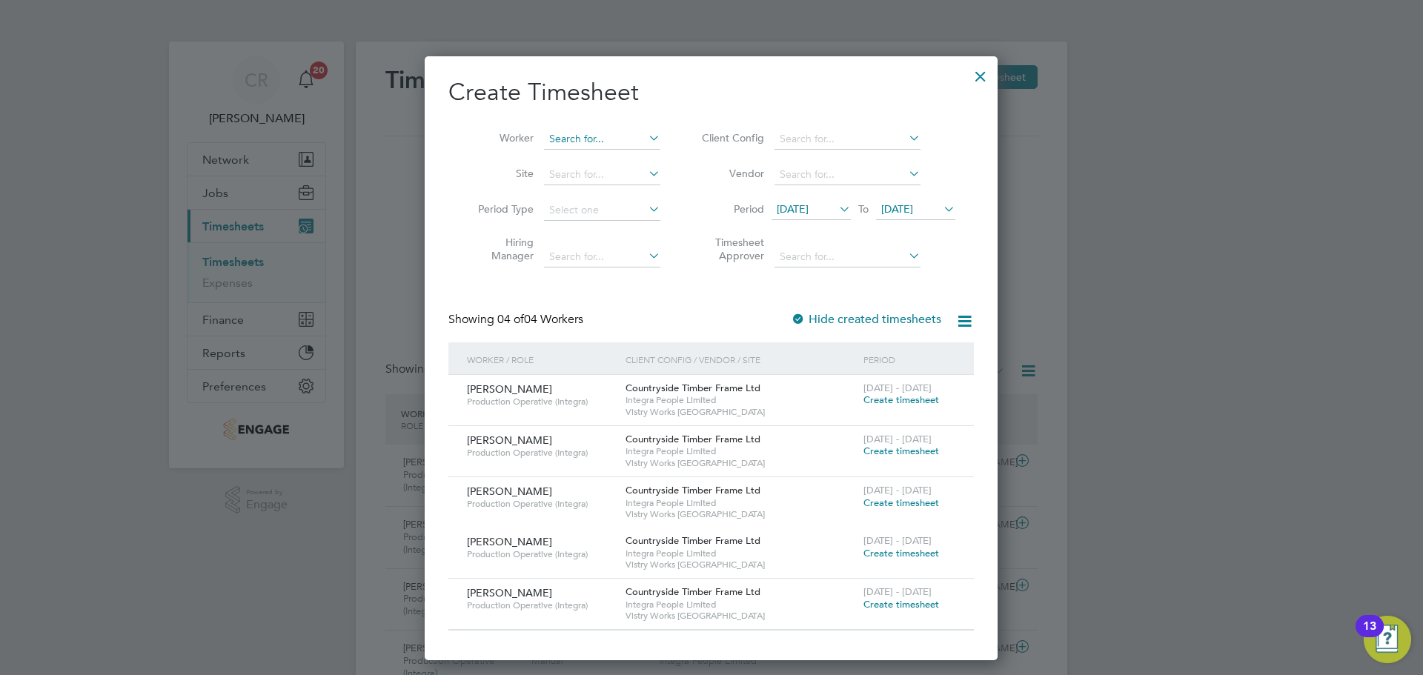
click at [608, 141] on input at bounding box center [602, 139] width 116 height 21
type input "[PERSON_NAME]"
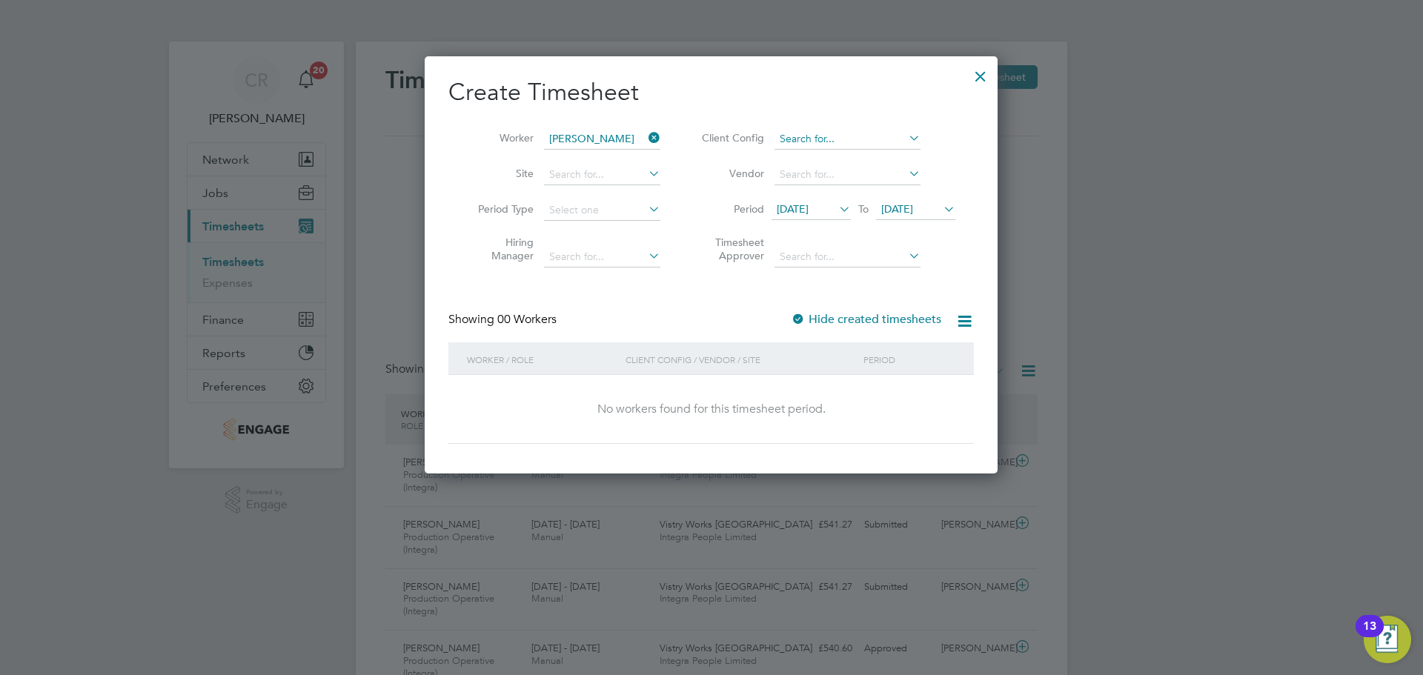
click at [859, 142] on input at bounding box center [847, 139] width 146 height 21
click at [843, 157] on li "Countryside Timber Frame Ltd" at bounding box center [852, 159] width 156 height 20
type input "Countryside Timber Frame Ltd"
click at [913, 213] on span "25 Aug 2025" at bounding box center [897, 208] width 32 height 13
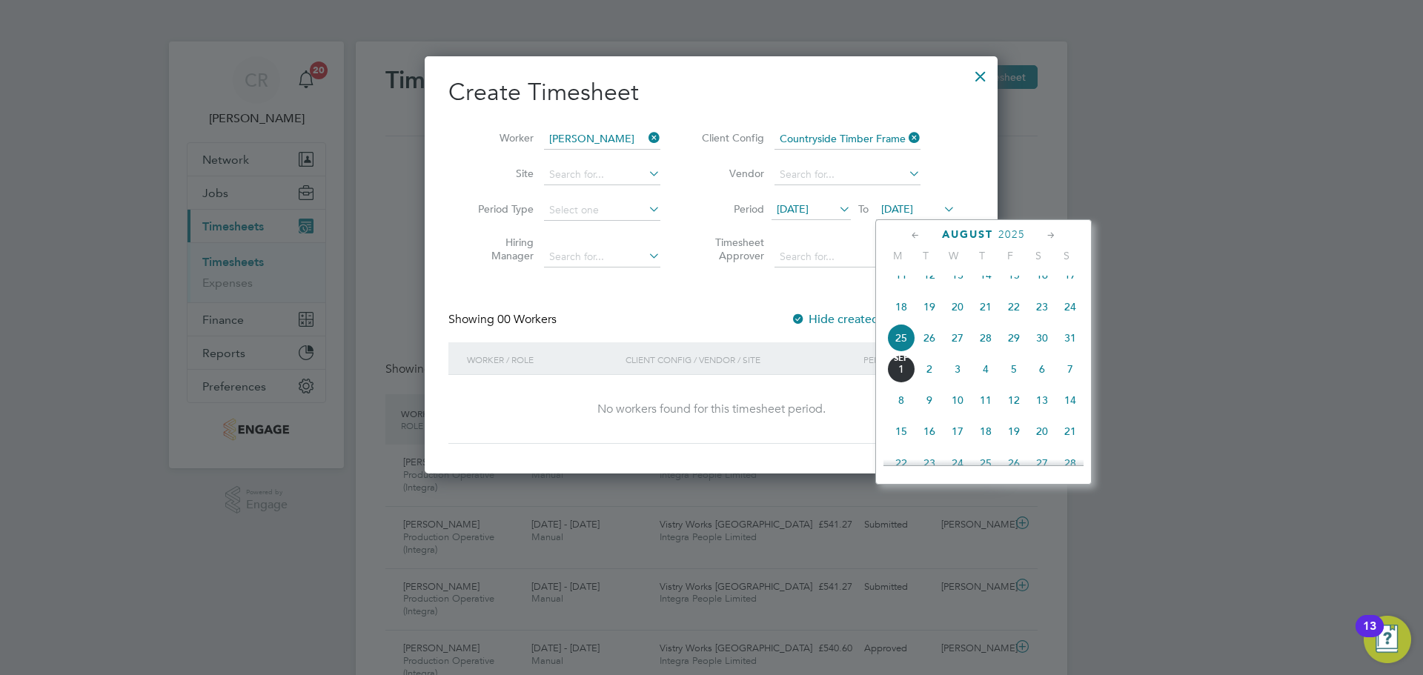
click at [1073, 352] on span "31" at bounding box center [1070, 338] width 28 height 28
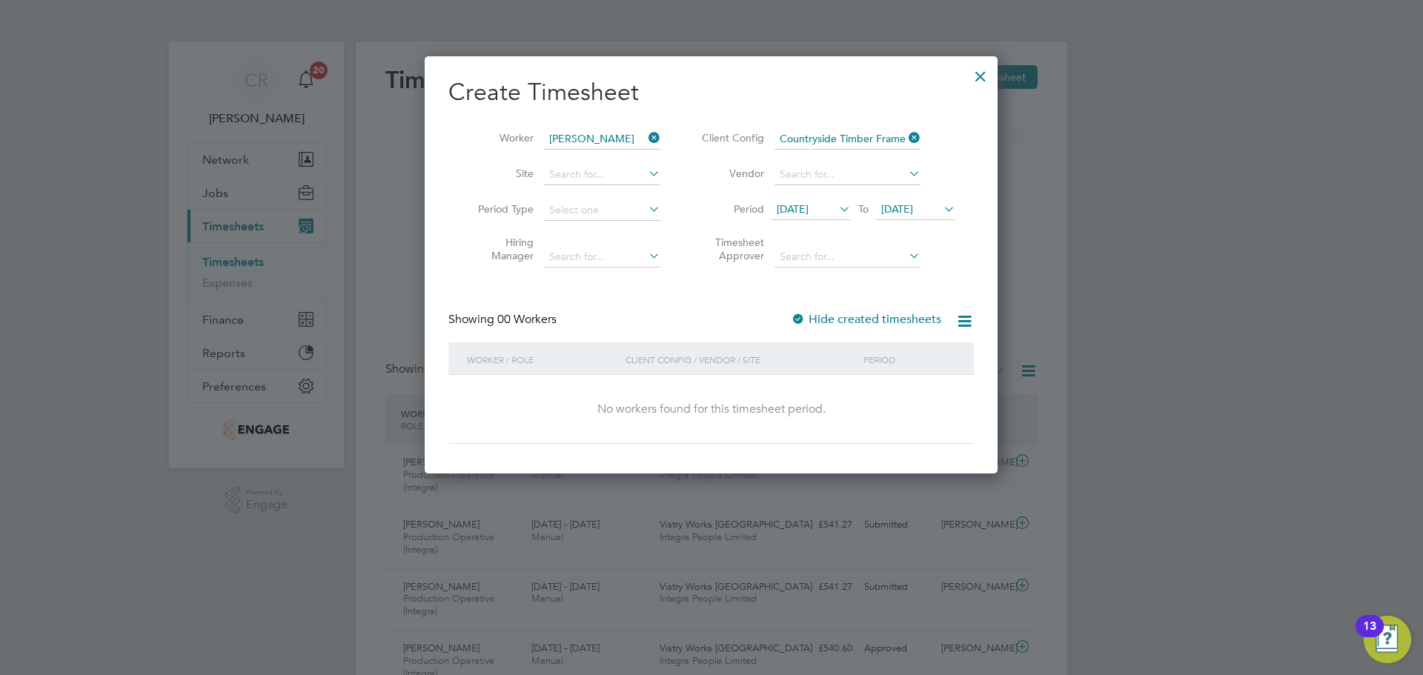
click at [803, 202] on span "18 Aug 2025" at bounding box center [793, 208] width 32 height 13
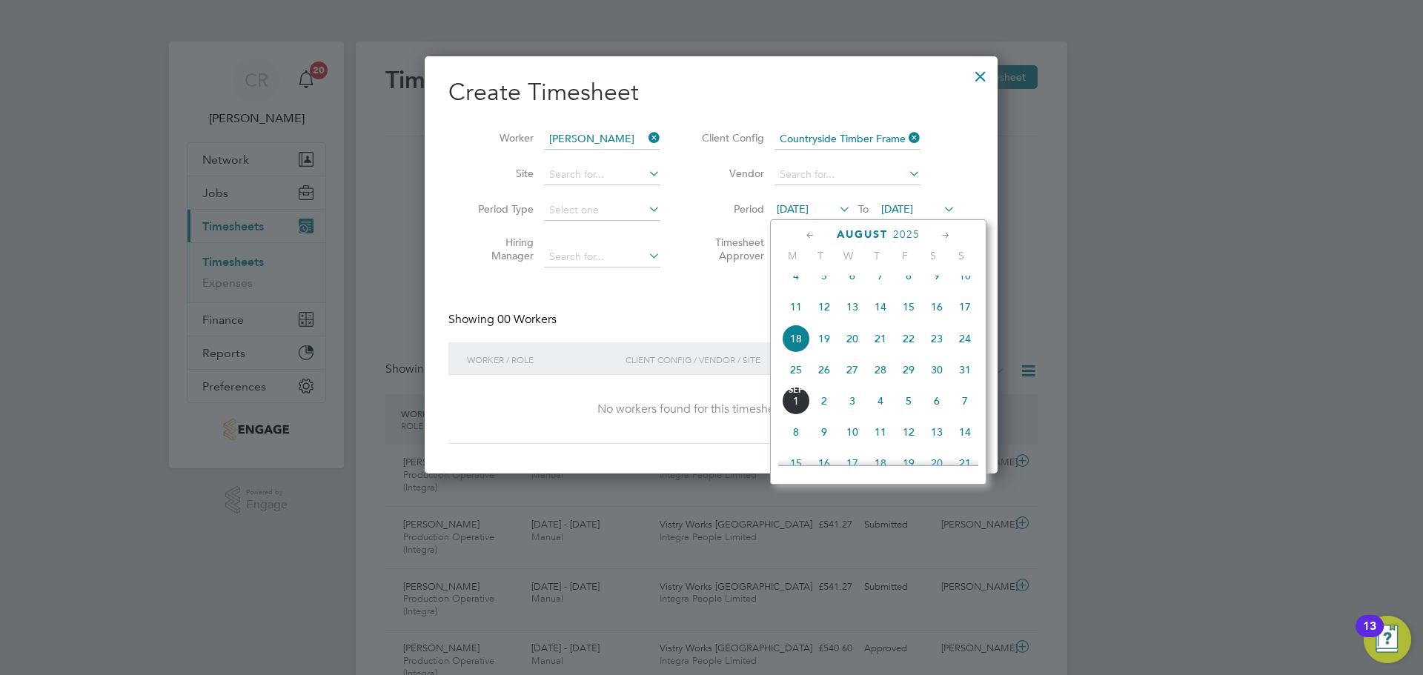
click at [793, 348] on span "18" at bounding box center [796, 339] width 28 height 28
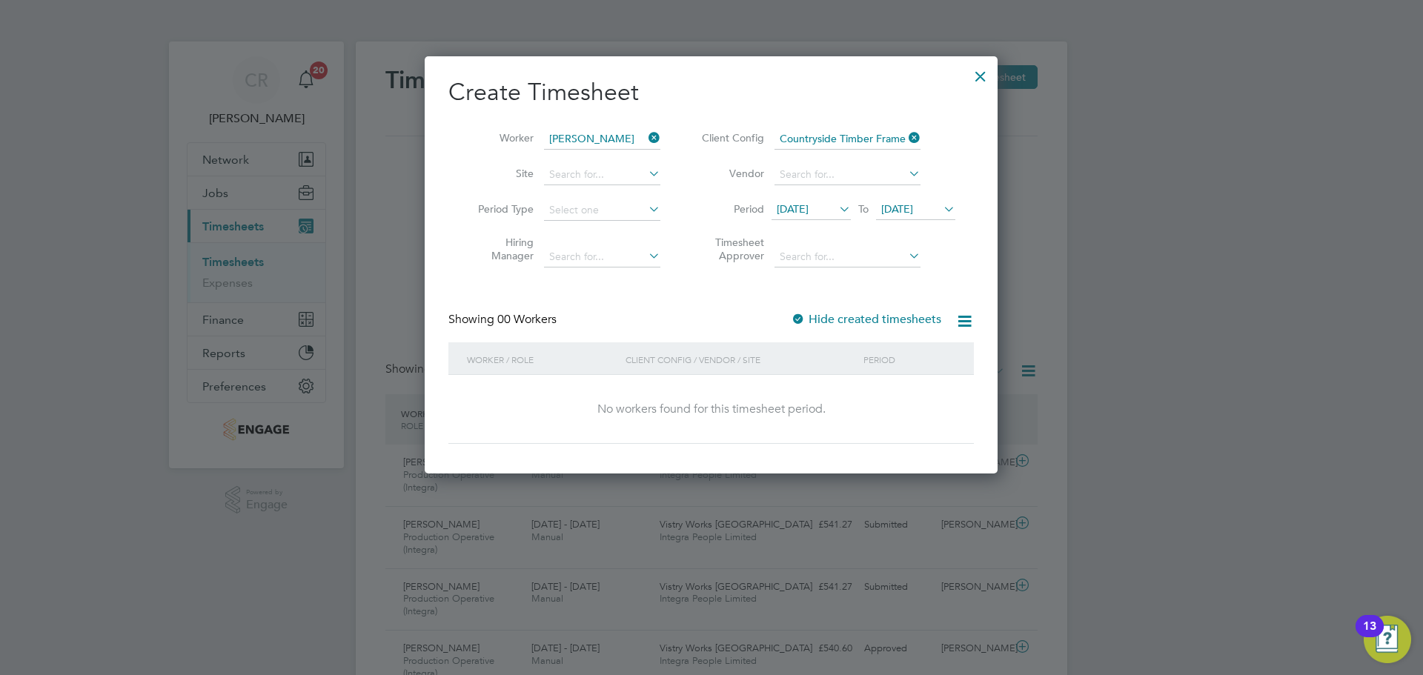
click at [812, 322] on label "Hide created timesheets" at bounding box center [866, 319] width 150 height 15
drag, startPoint x: 989, startPoint y: 75, endPoint x: 1196, endPoint y: 314, distance: 316.3
click at [989, 74] on div at bounding box center [980, 72] width 27 height 27
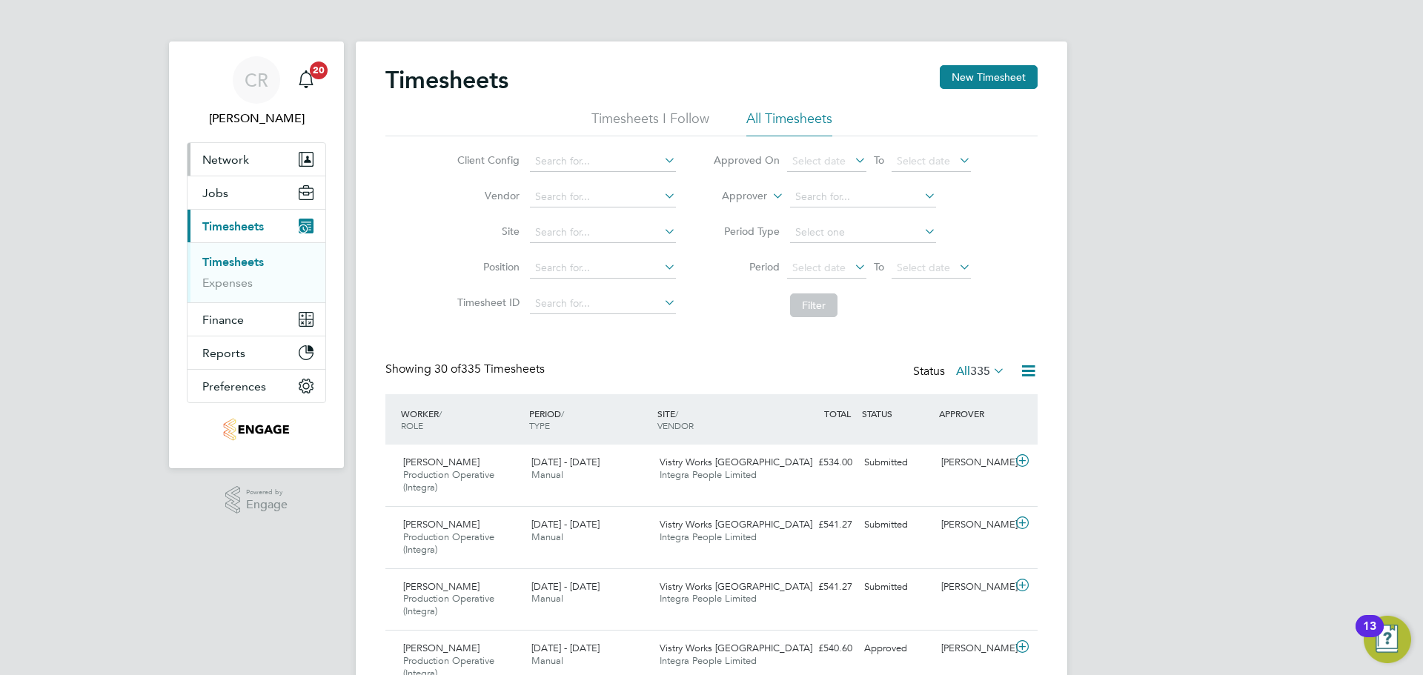
click at [278, 150] on button "Network" at bounding box center [256, 159] width 138 height 33
click at [262, 159] on button "Network" at bounding box center [256, 159] width 138 height 33
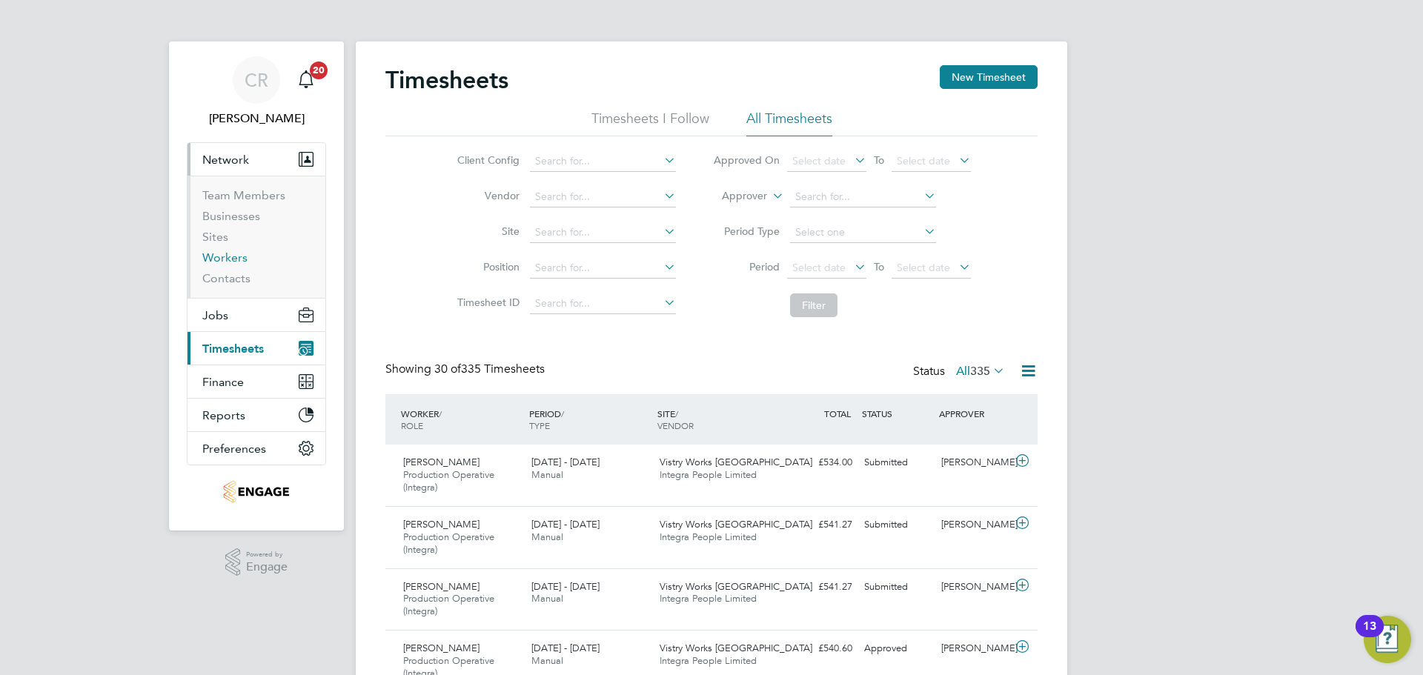
click at [225, 259] on link "Workers" at bounding box center [224, 257] width 45 height 14
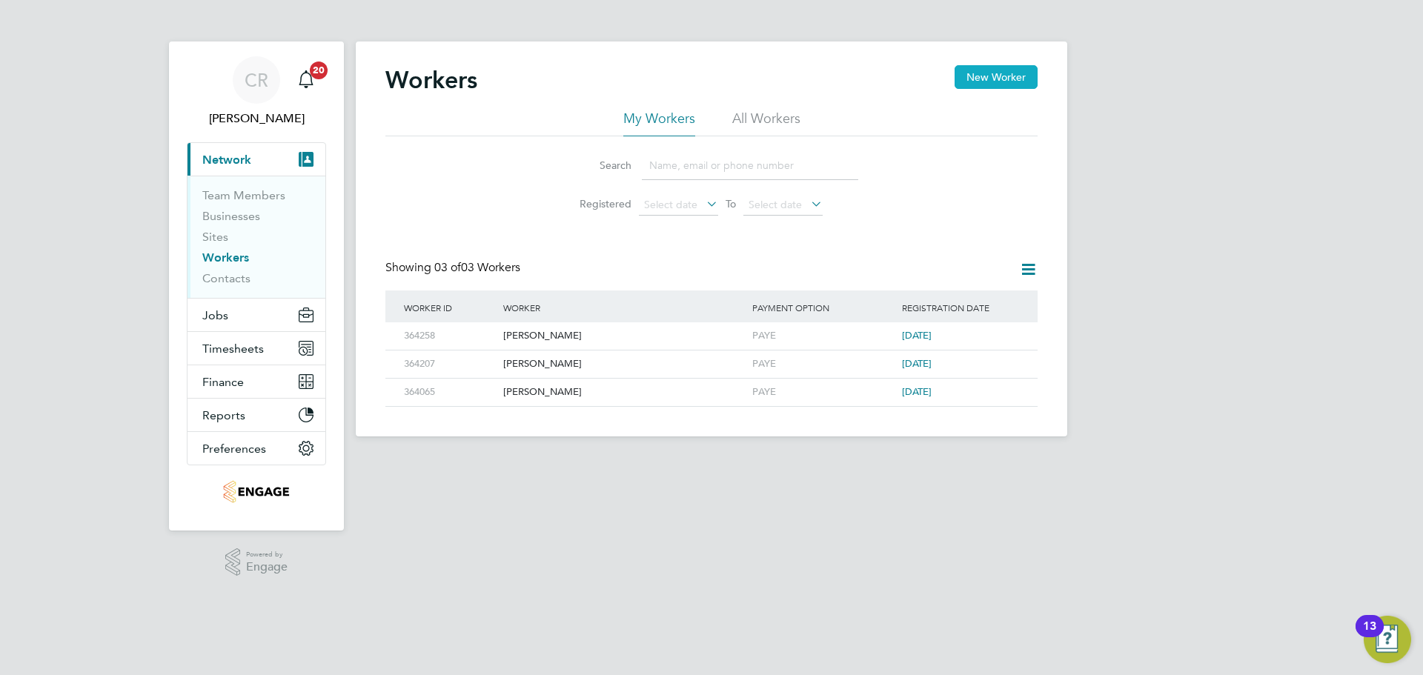
click at [989, 73] on button "New Worker" at bounding box center [996, 77] width 83 height 24
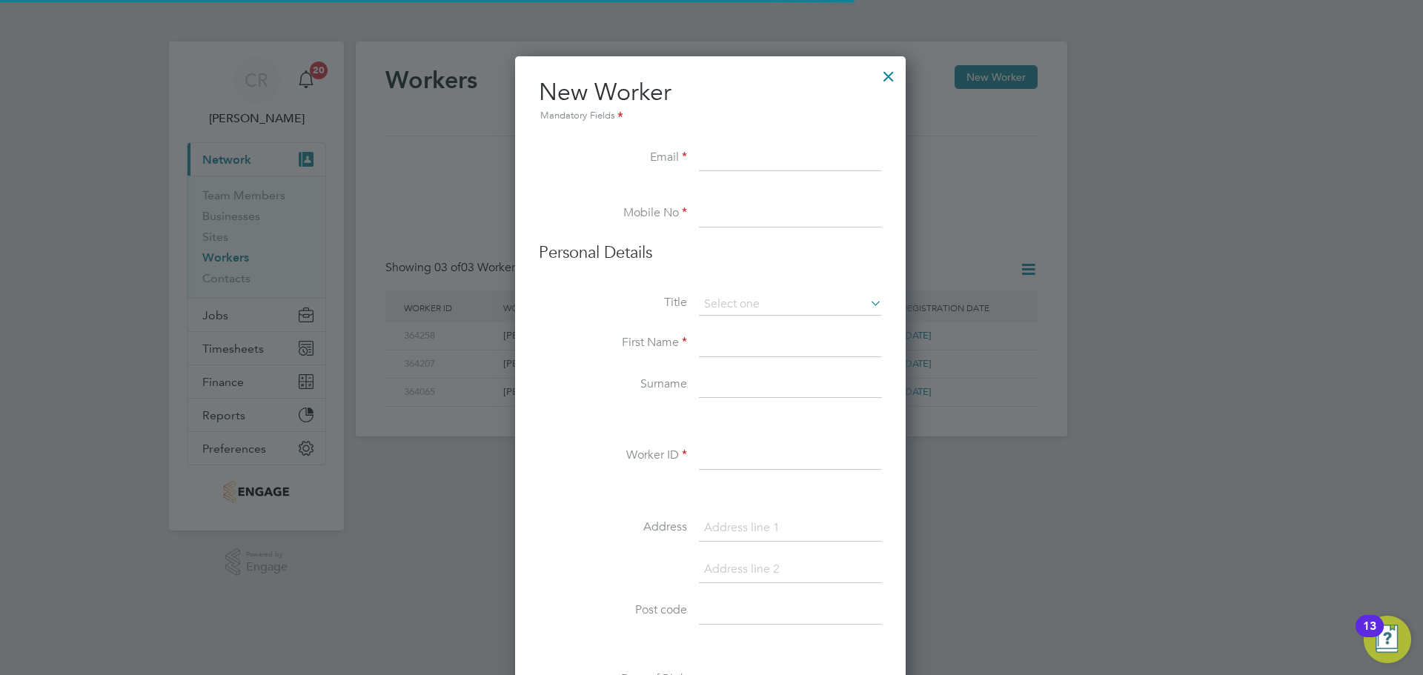
scroll to position [1261, 393]
click at [782, 162] on input at bounding box center [790, 158] width 183 height 27
paste input "Nixon_940@hotmail.co.uk"
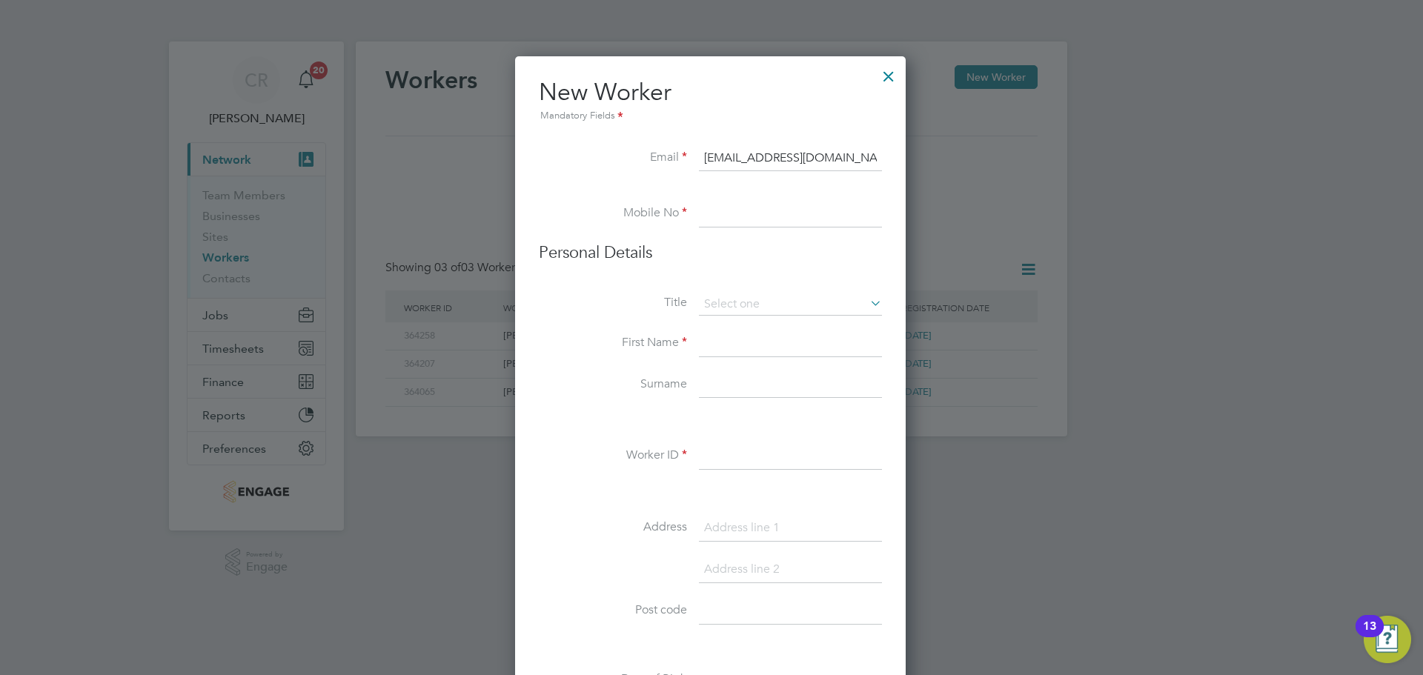
type input "Nixon_940@hotmail.co.uk"
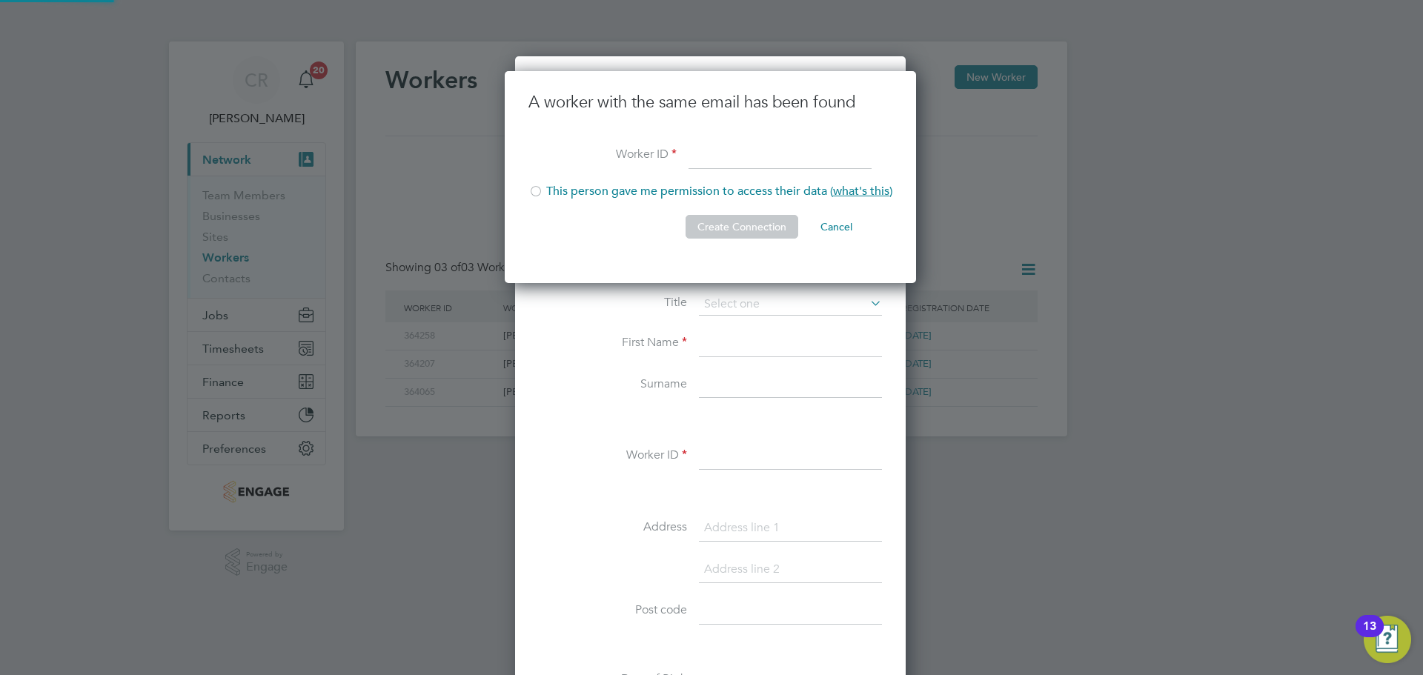
scroll to position [213, 414]
click at [834, 225] on button "Cancel" at bounding box center [837, 227] width 56 height 24
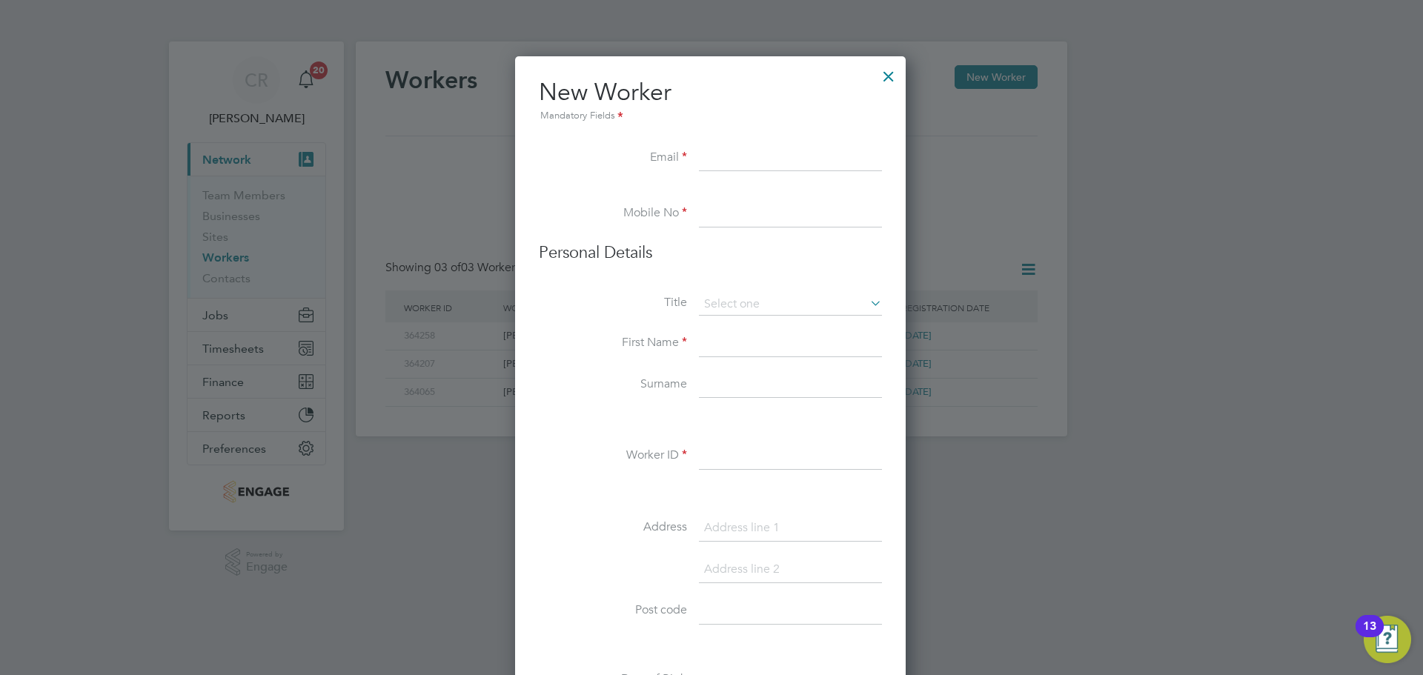
click at [889, 76] on div at bounding box center [888, 72] width 27 height 27
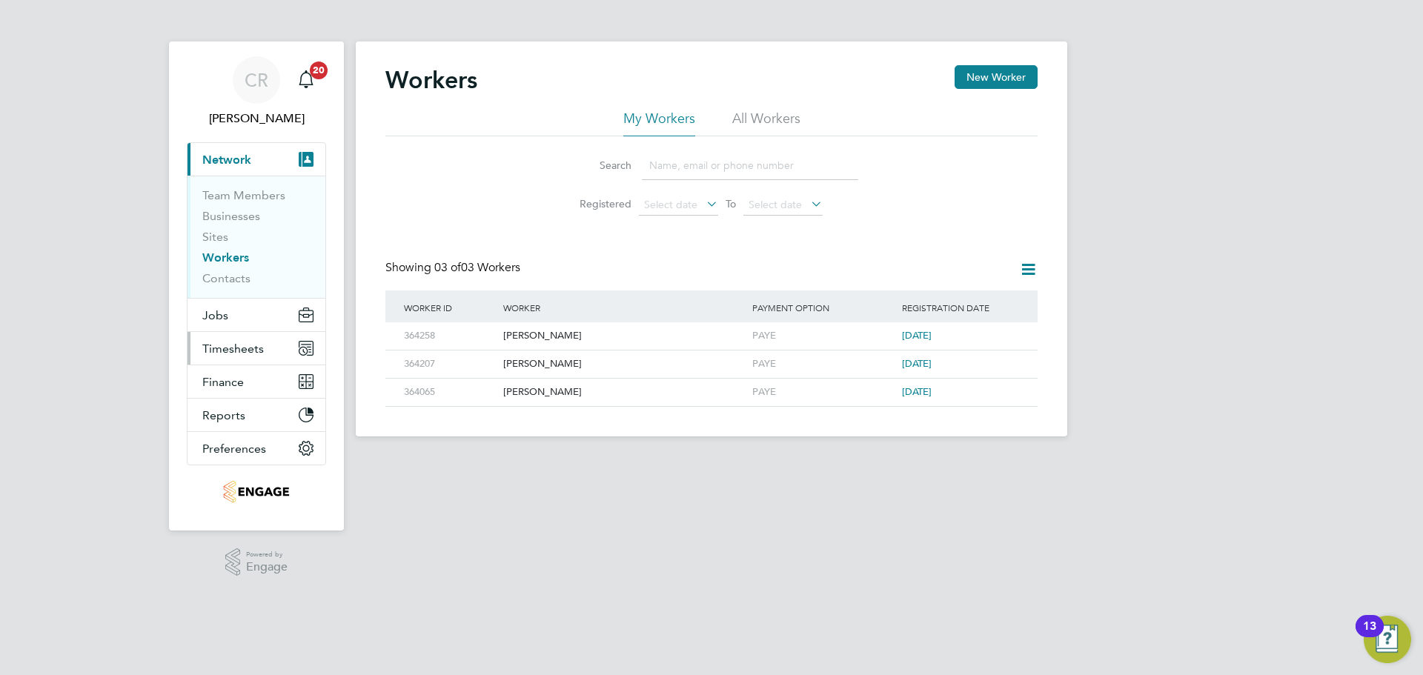
click at [236, 336] on button "Timesheets" at bounding box center [256, 348] width 138 height 33
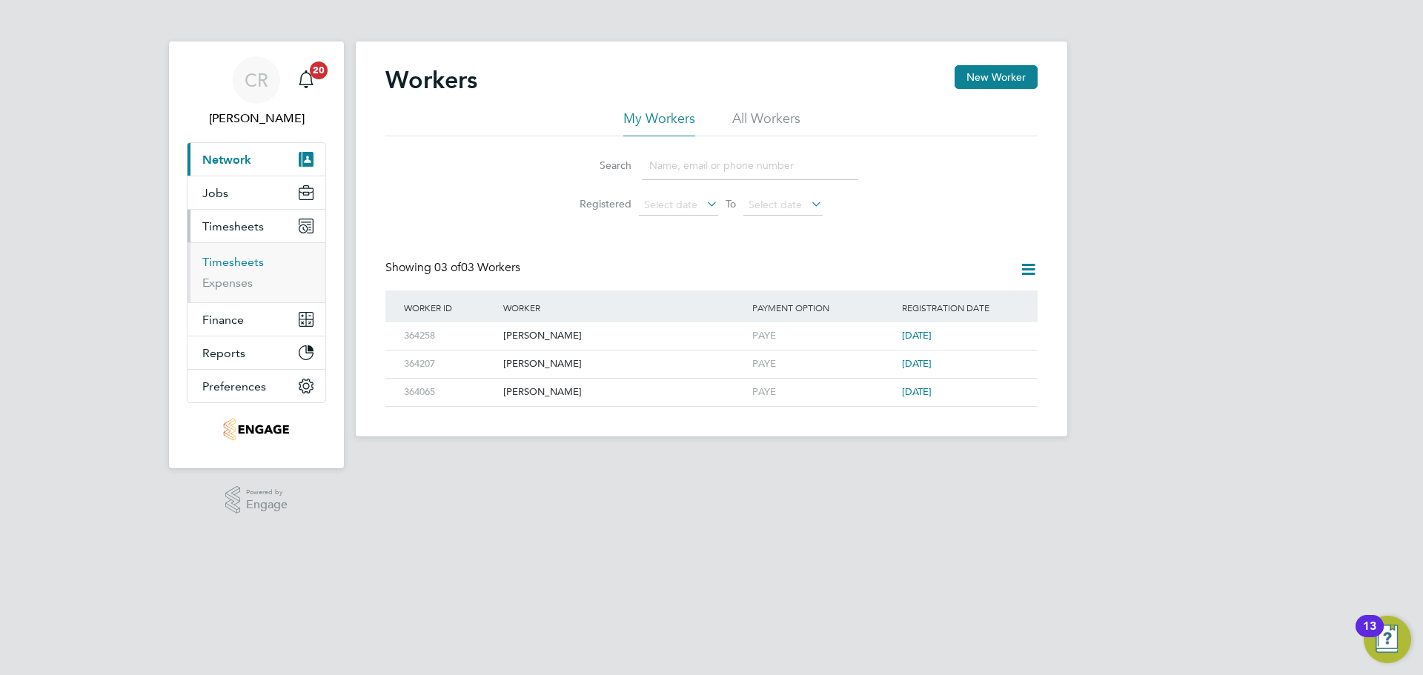
click at [234, 257] on link "Timesheets" at bounding box center [233, 262] width 62 height 14
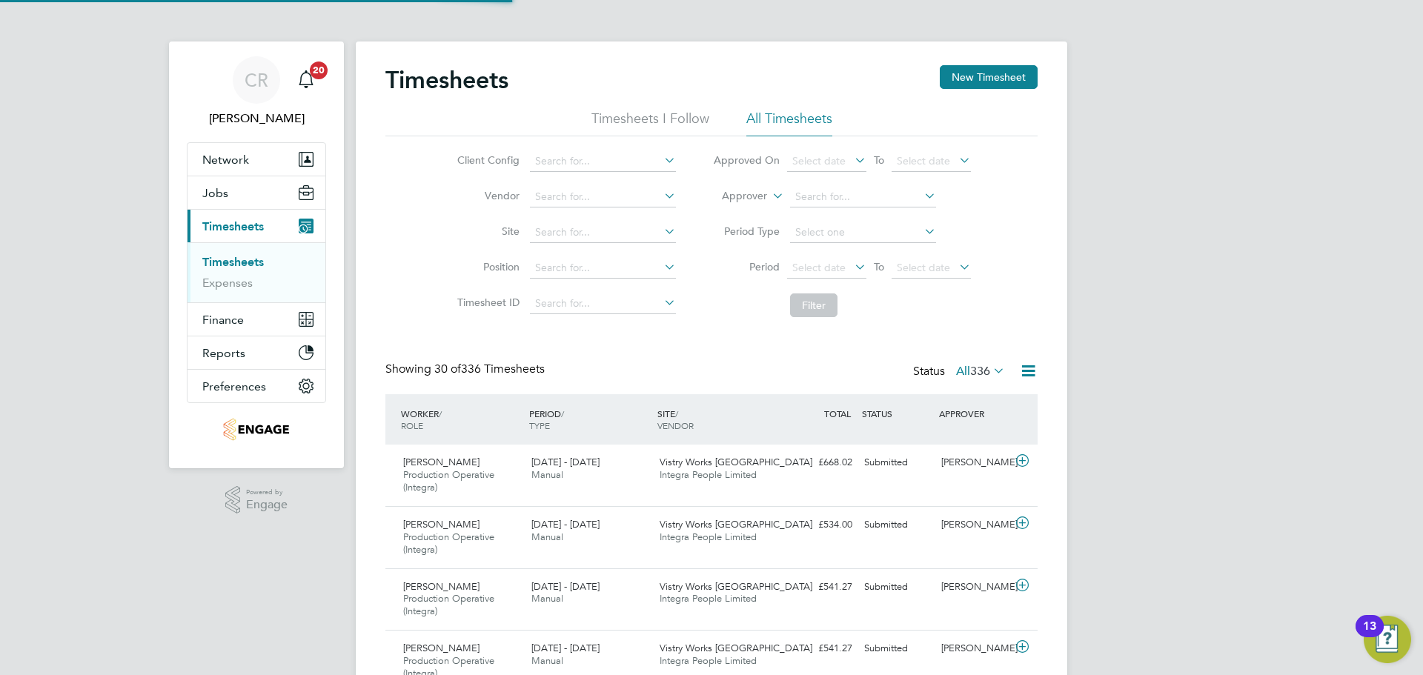
scroll to position [50, 129]
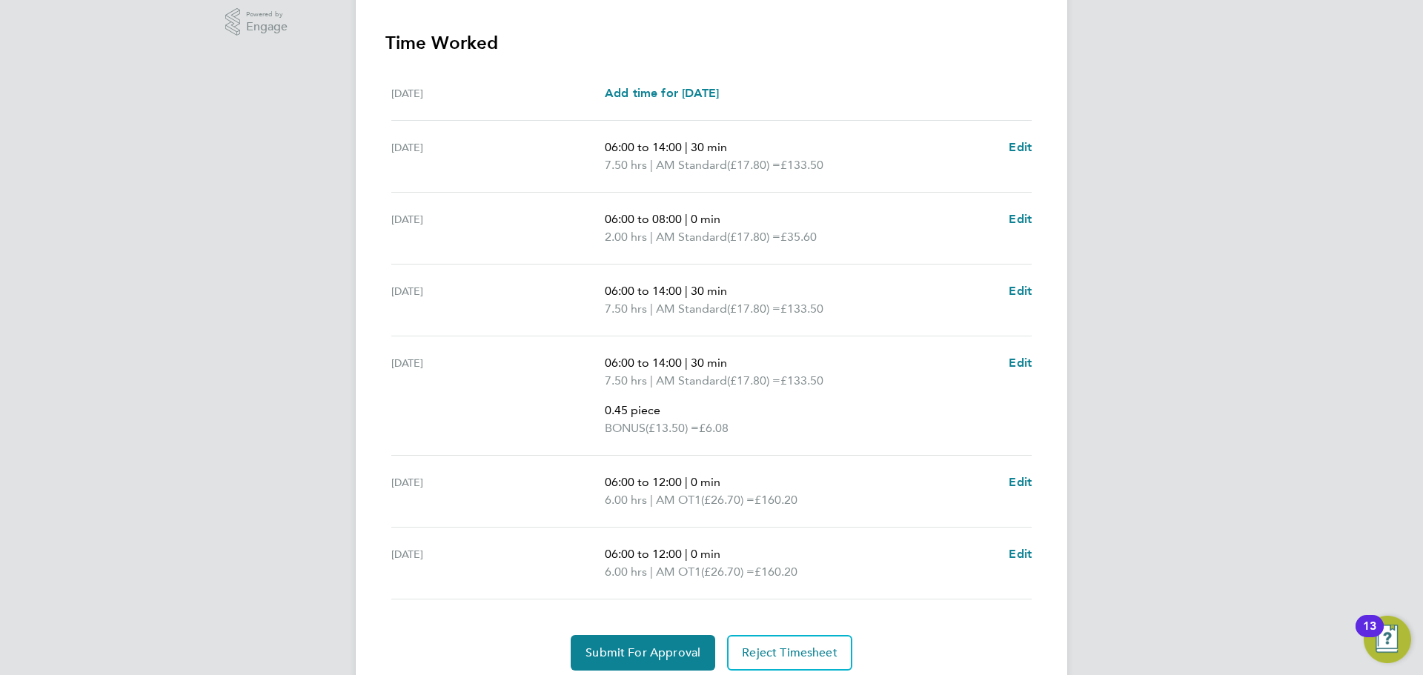
scroll to position [533, 0]
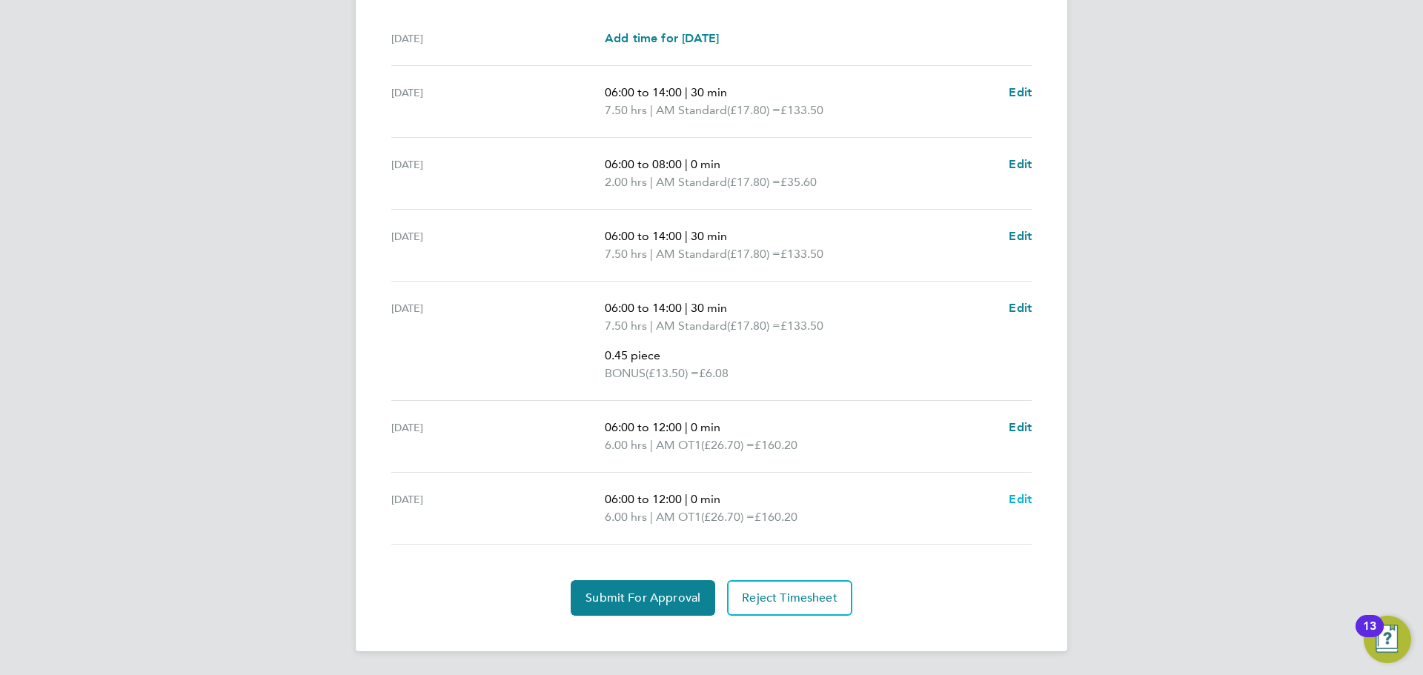
click at [1017, 504] on span "Edit" at bounding box center [1020, 499] width 23 height 14
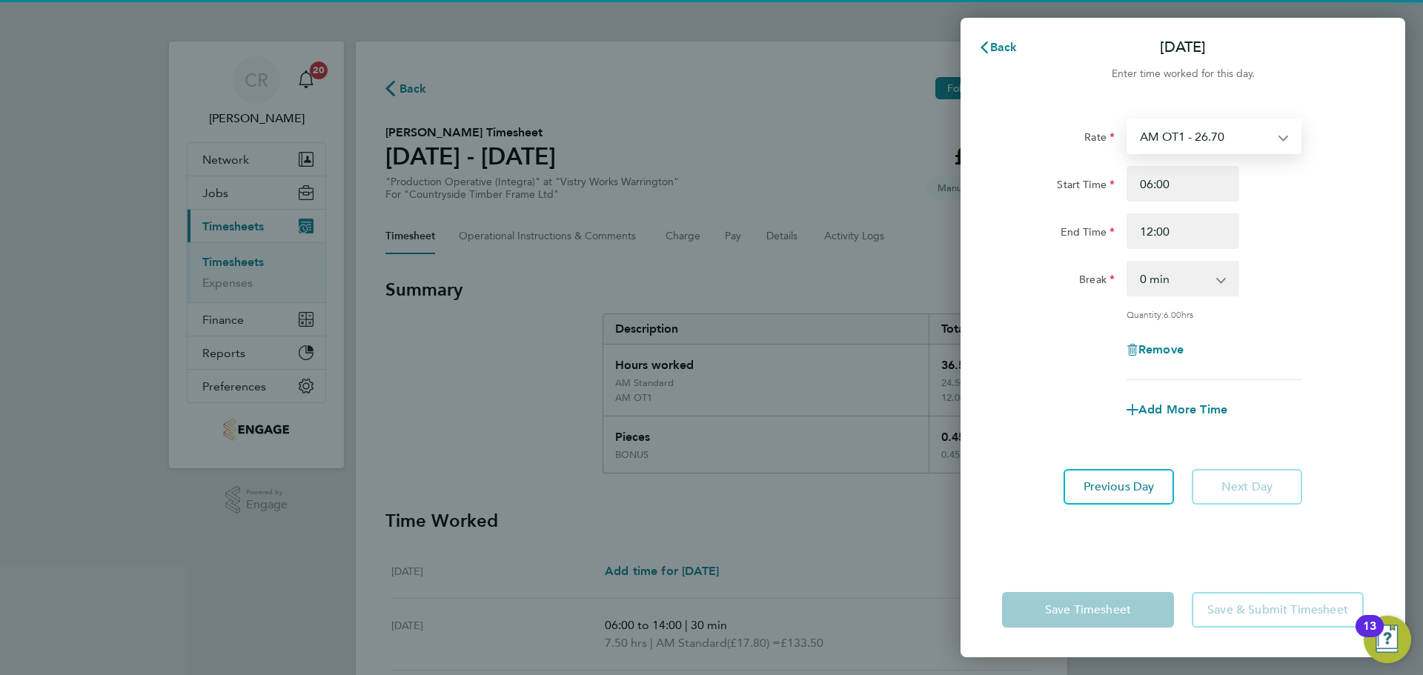
click at [1201, 150] on select "AM OT1 - 26.70 BONUS - 13.50 AM Standard - 17.80 PM Standard - 19.09 PM OT2 - 3…" at bounding box center [1205, 136] width 154 height 33
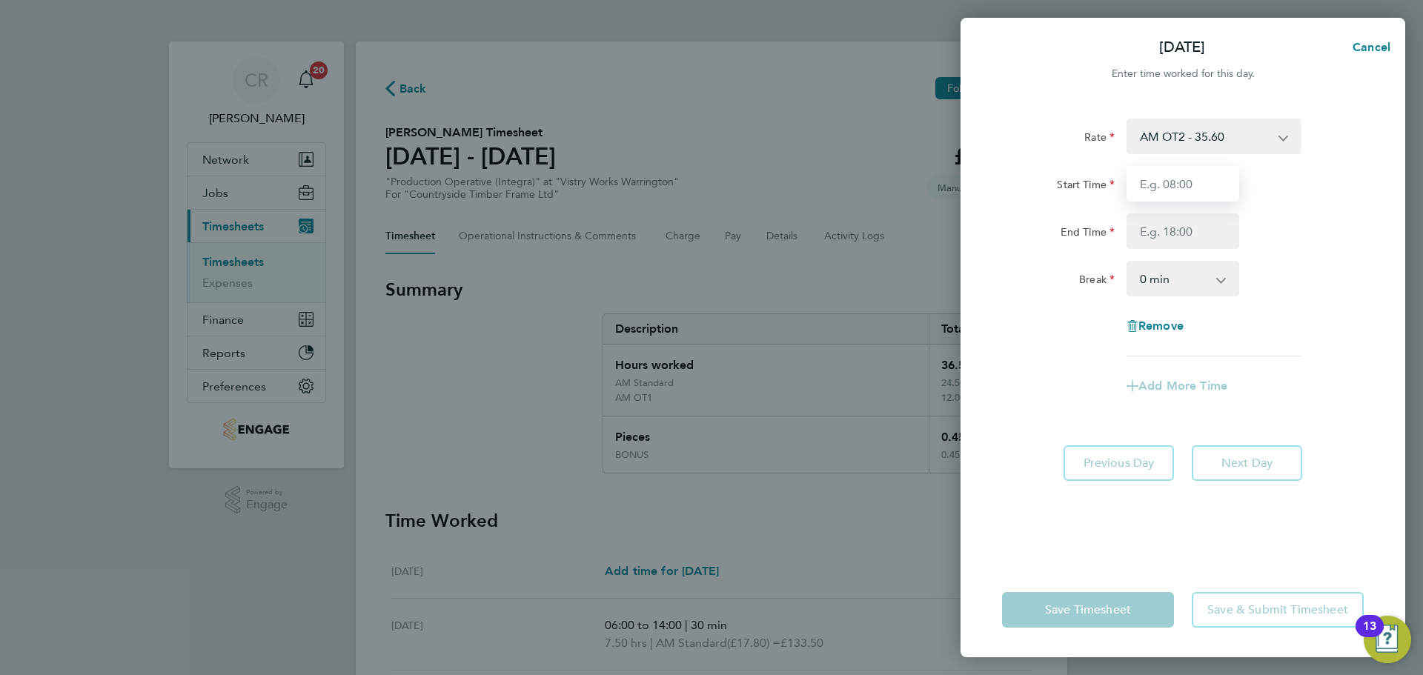
click at [1186, 181] on input "Start Time" at bounding box center [1182, 184] width 113 height 36
type input "06:00"
click at [1193, 219] on input "End Time" at bounding box center [1182, 231] width 113 height 36
type input "12:00"
click at [1182, 279] on select "0 min 15 min 30 min 45 min 60 min 75 min 90 min" at bounding box center [1174, 278] width 92 height 33
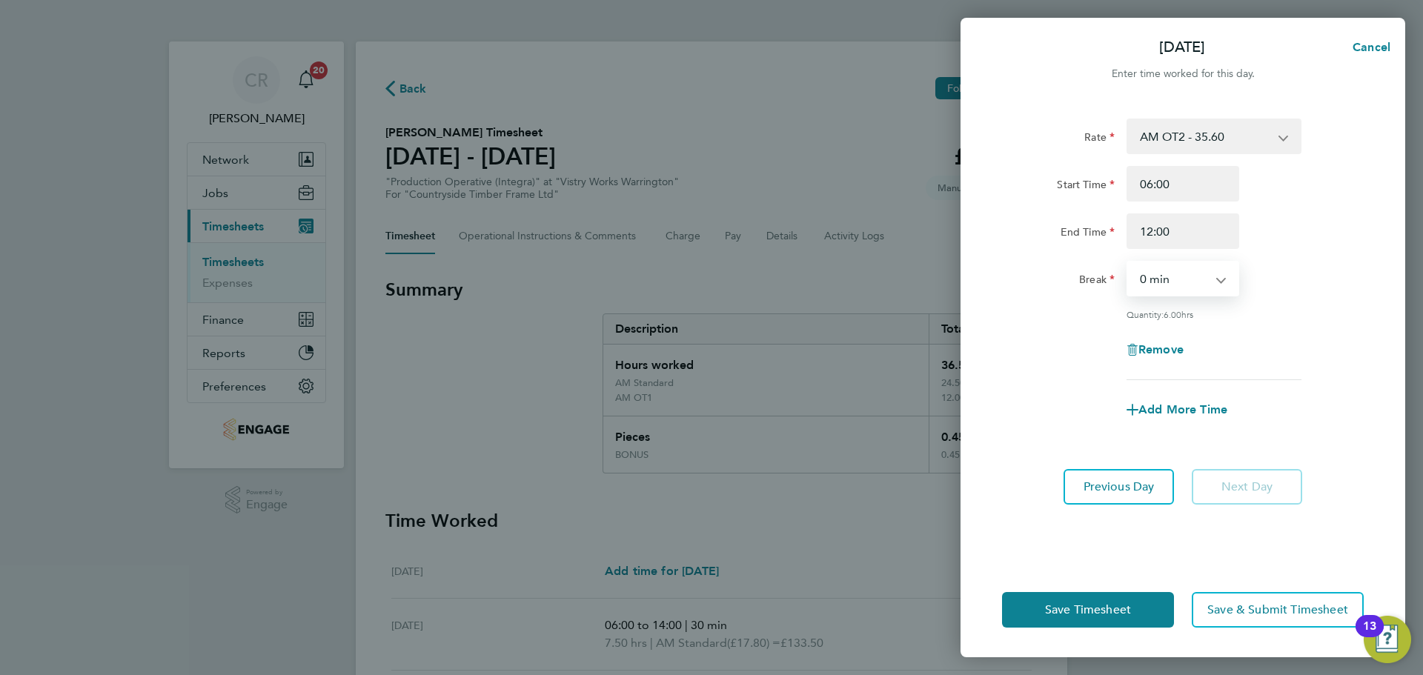
click at [1128, 262] on select "0 min 15 min 30 min 45 min 60 min 75 min 90 min" at bounding box center [1174, 278] width 92 height 33
click at [1149, 613] on button "Save Timesheet" at bounding box center [1088, 610] width 172 height 36
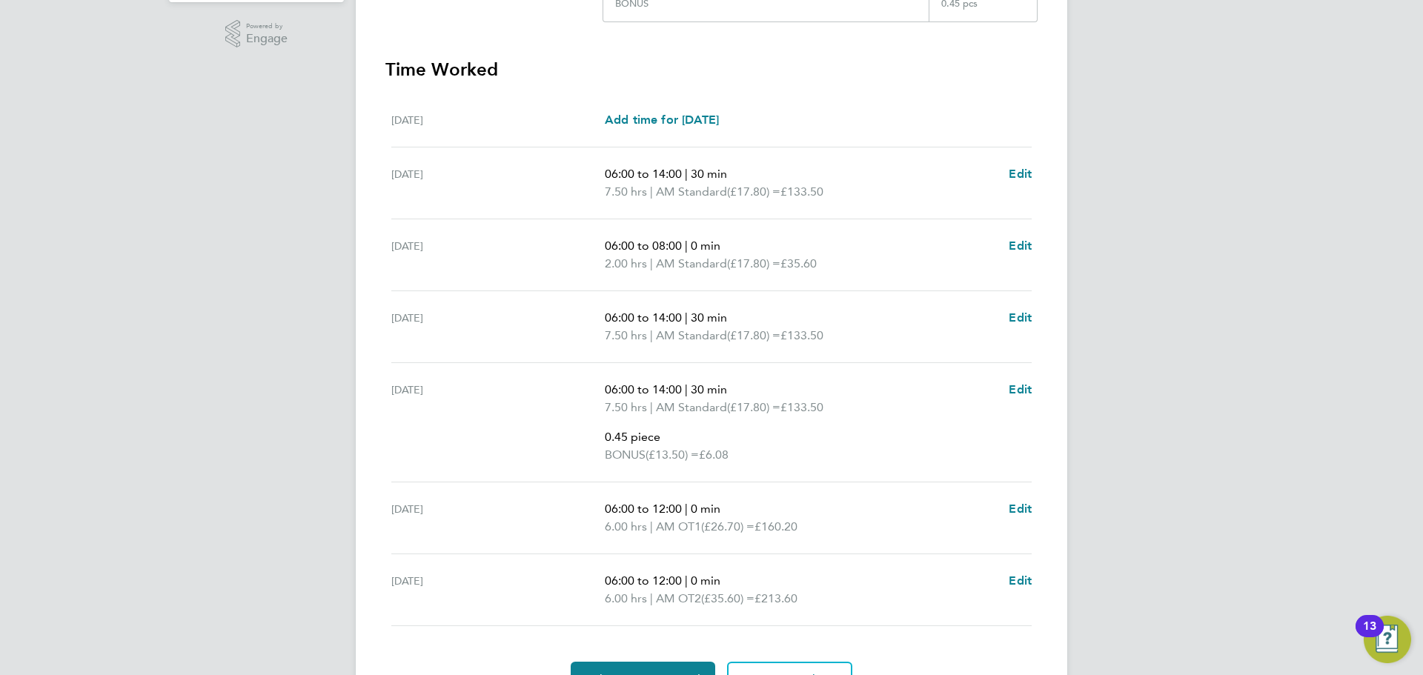
scroll to position [548, 0]
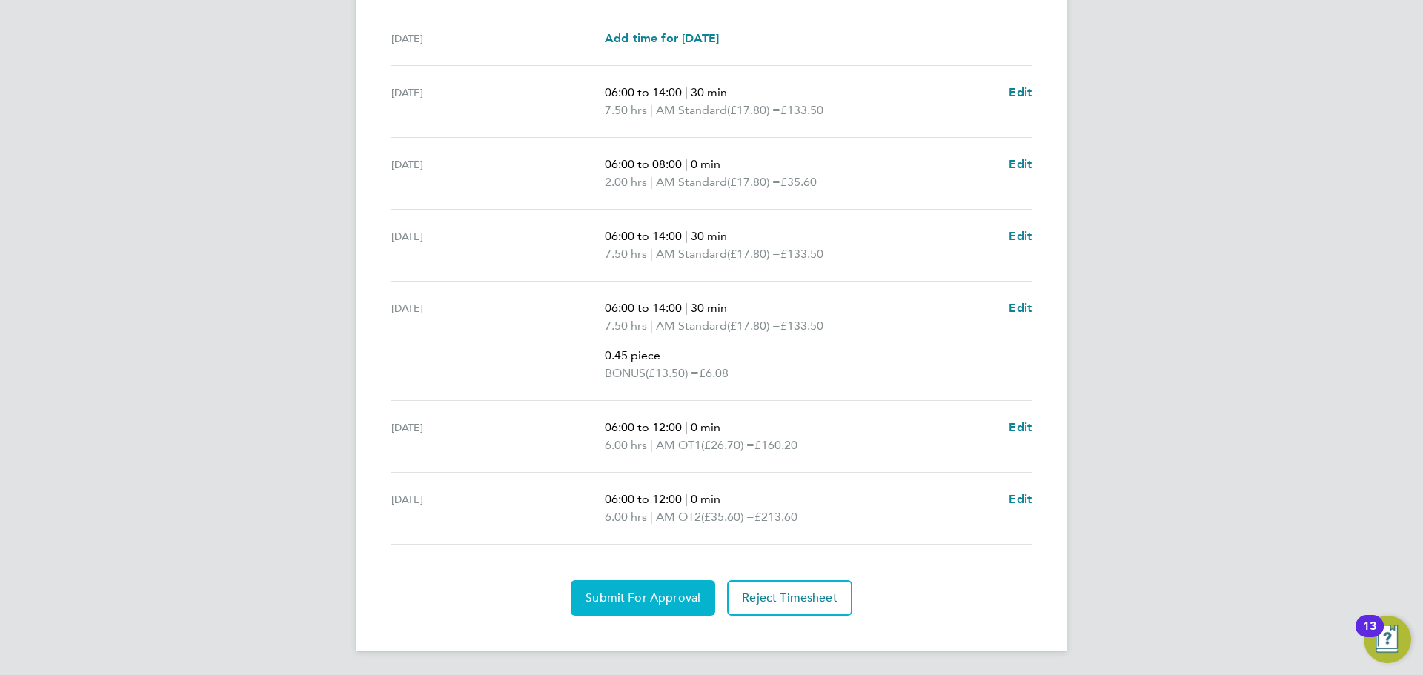
click at [651, 602] on span "Submit For Approval" at bounding box center [642, 598] width 115 height 15
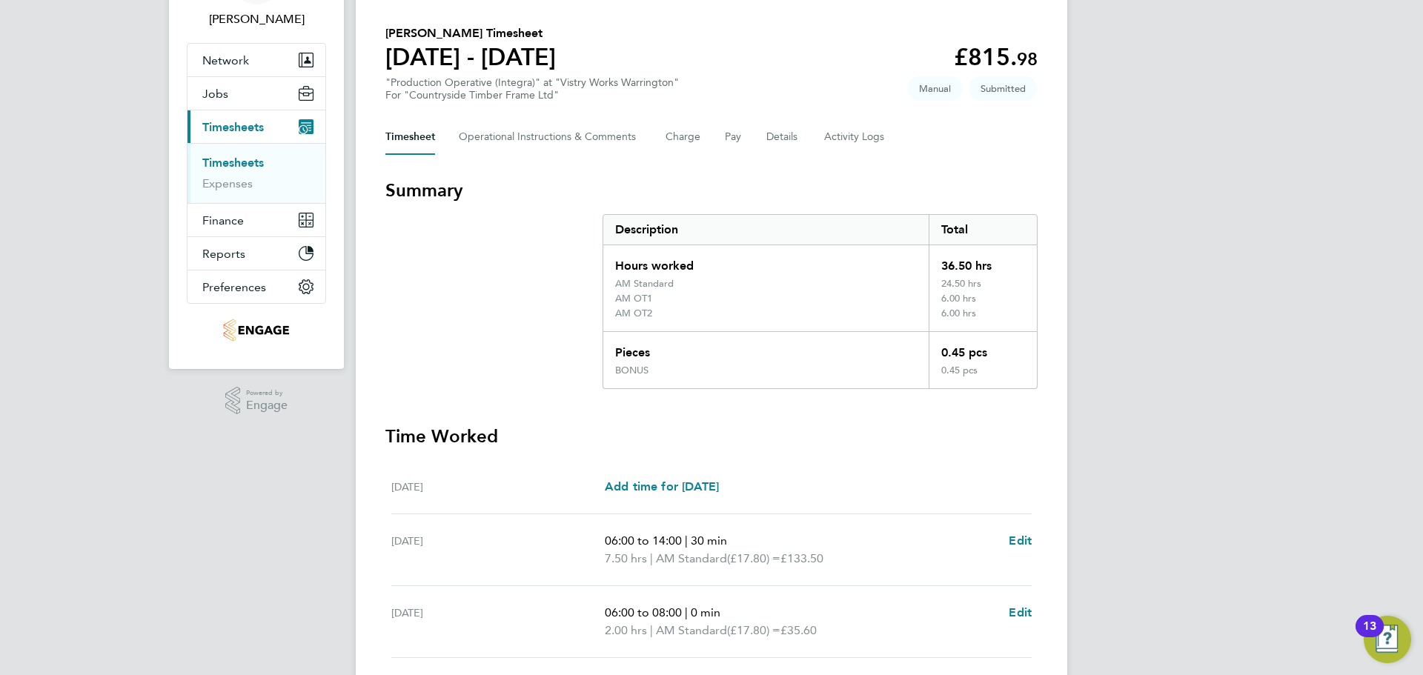
scroll to position [0, 0]
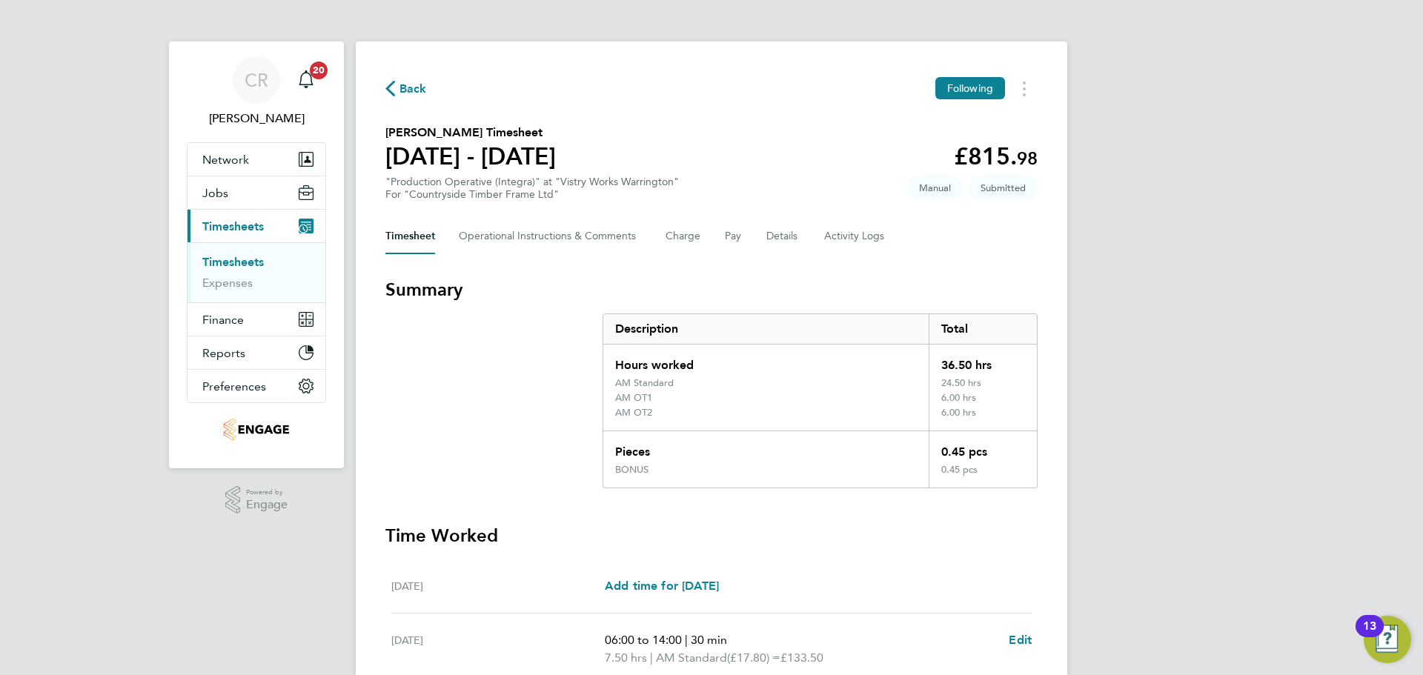
click at [405, 86] on span "Back" at bounding box center [412, 89] width 27 height 18
